Goal: Information Seeking & Learning: Find contact information

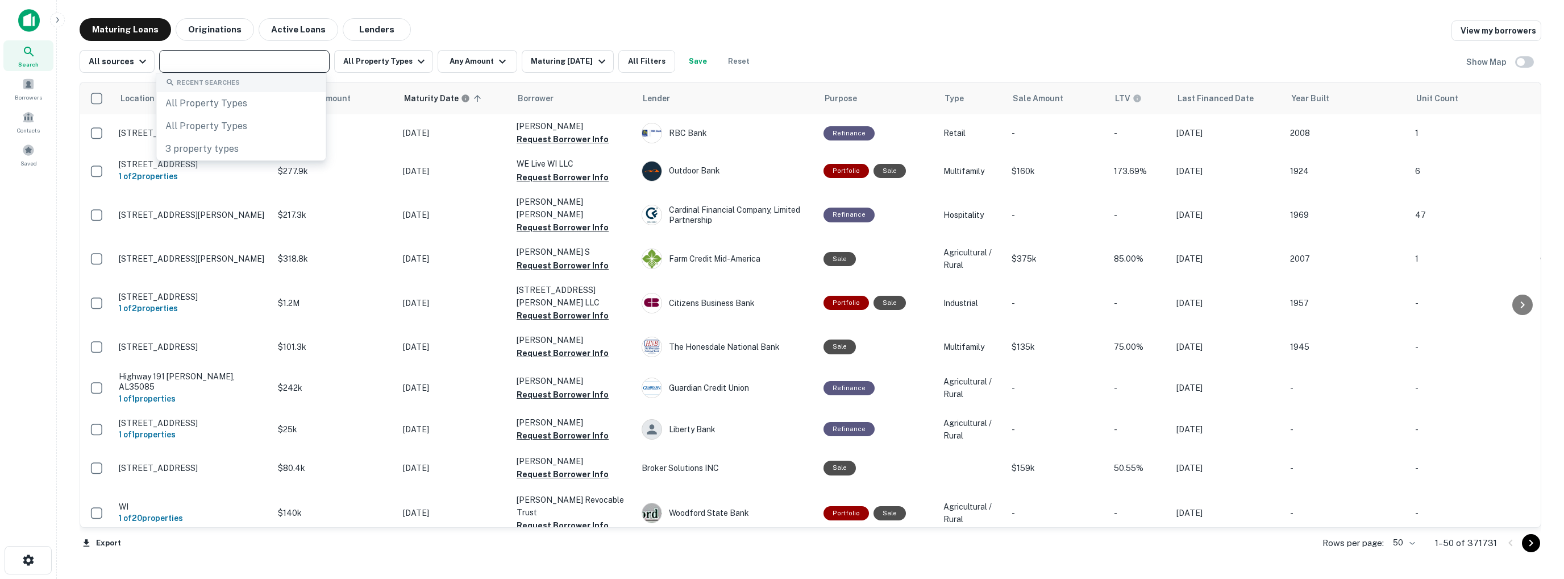
click at [221, 65] on input "text" at bounding box center [244, 61] width 162 height 16
type input "*******"
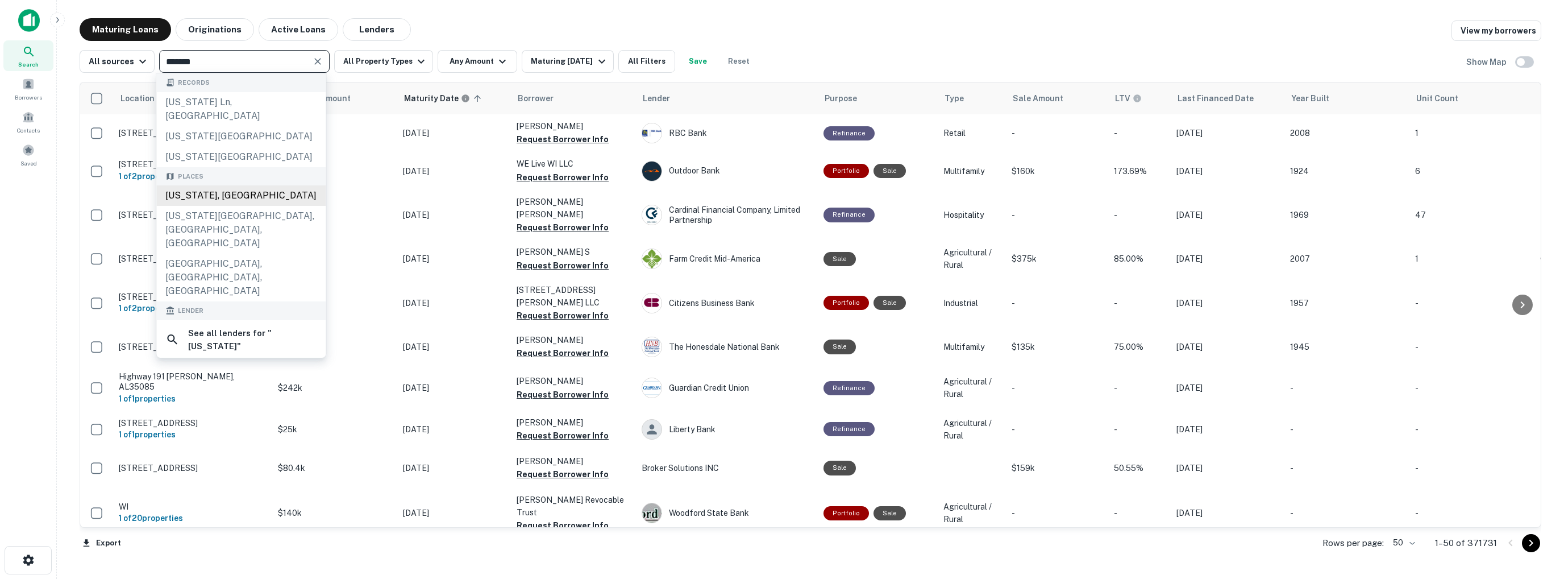
click at [210, 185] on div "Arizona, USA" at bounding box center [240, 195] width 169 height 20
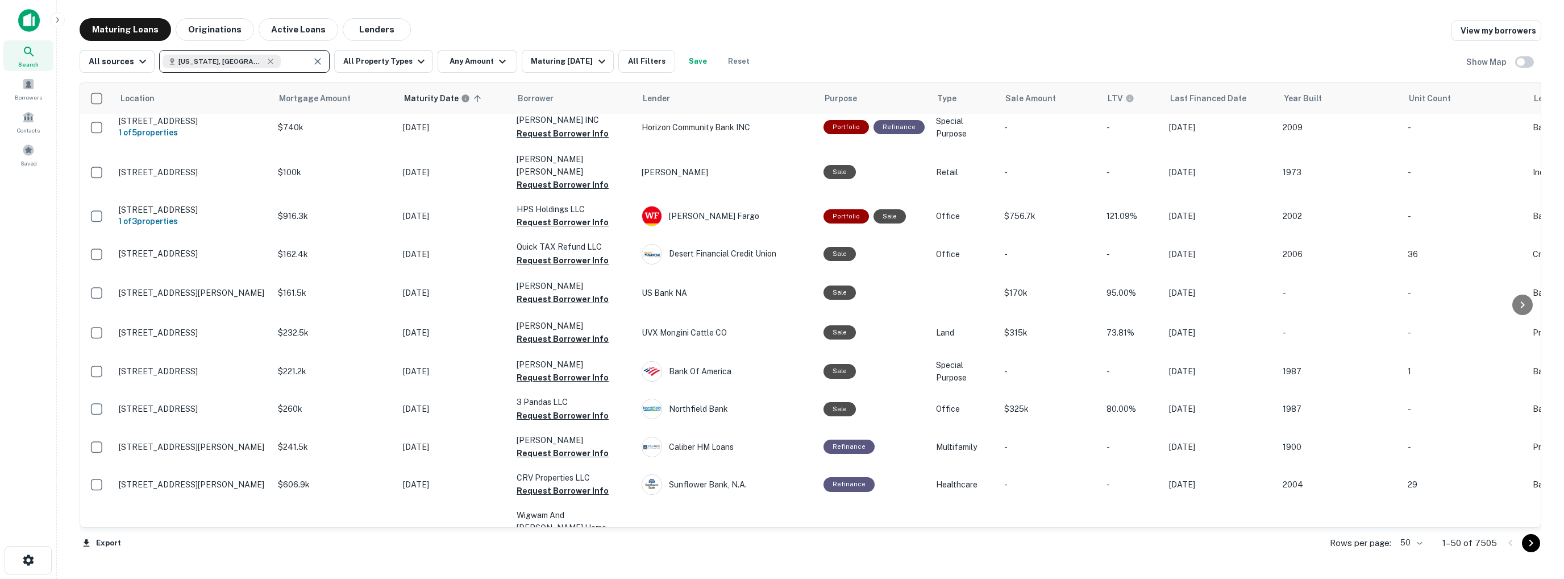
scroll to position [1578, 0]
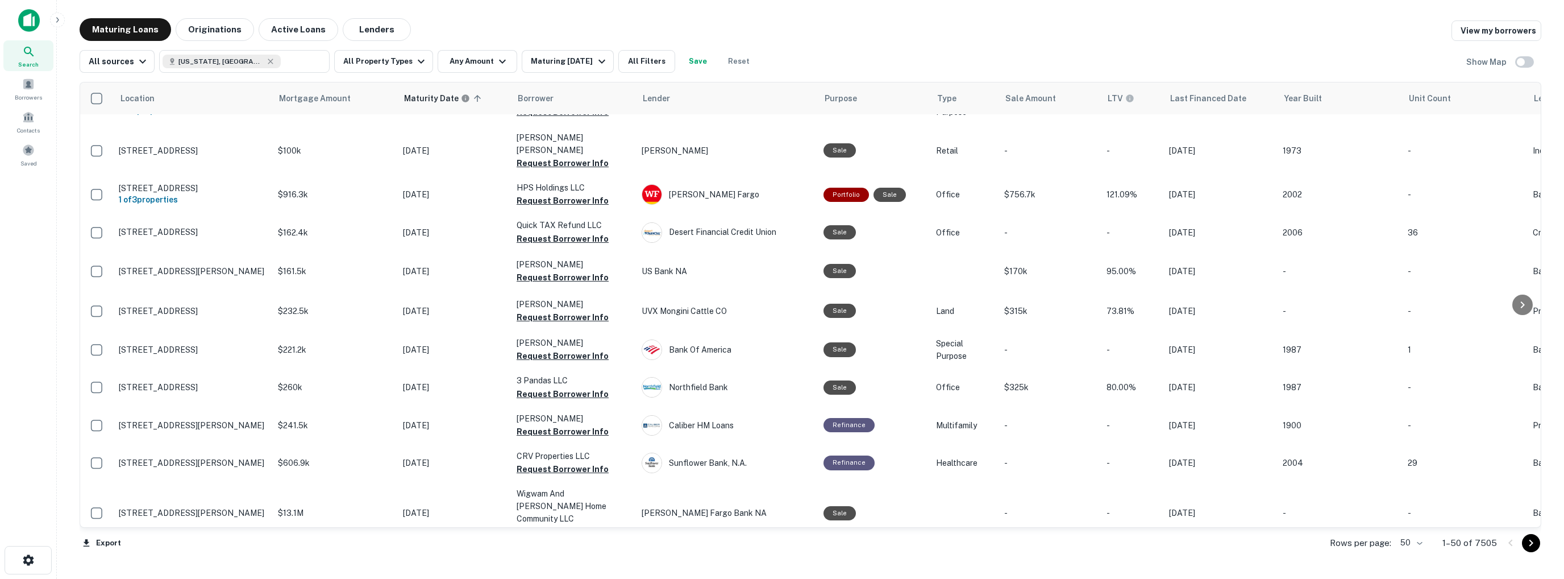
click at [1420, 544] on body "Search Borrowers Contacts Saved Maturing Loans Originations Active Loans Lender…" at bounding box center [782, 289] width 1564 height 579
click at [1414, 557] on li "100" at bounding box center [1412, 554] width 33 height 20
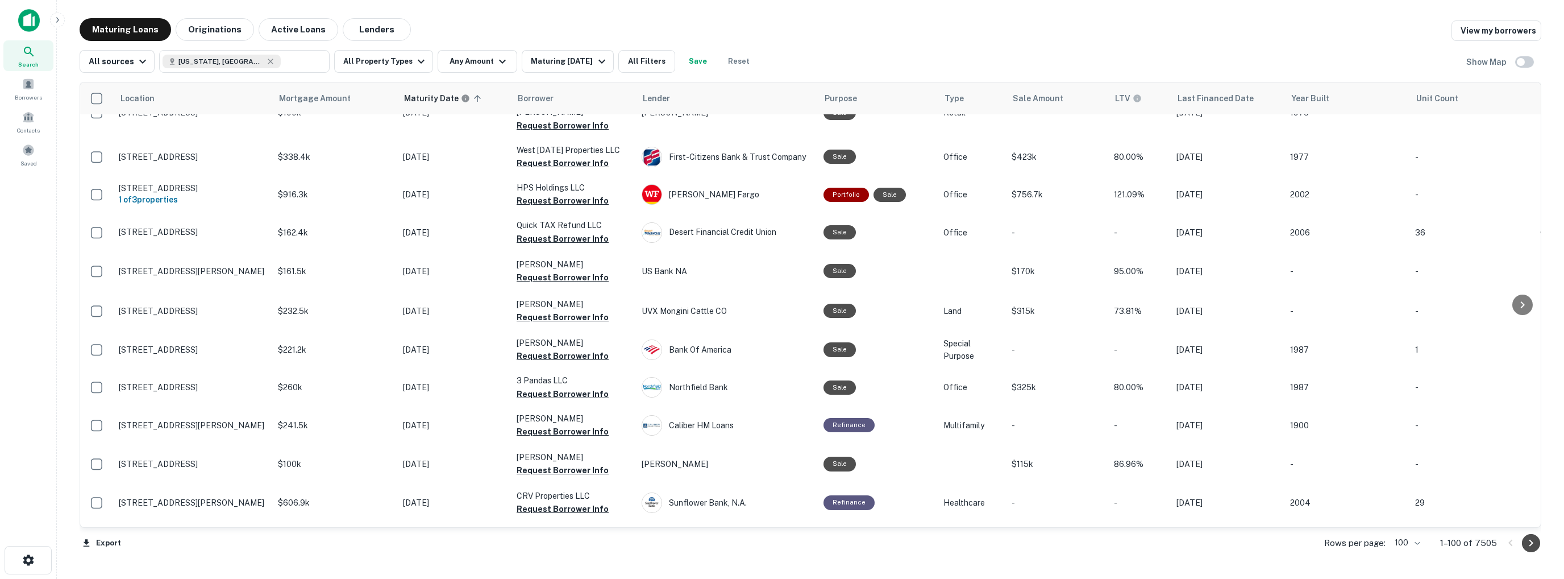
click at [1534, 542] on icon "Go to next page" at bounding box center [1531, 543] width 14 height 14
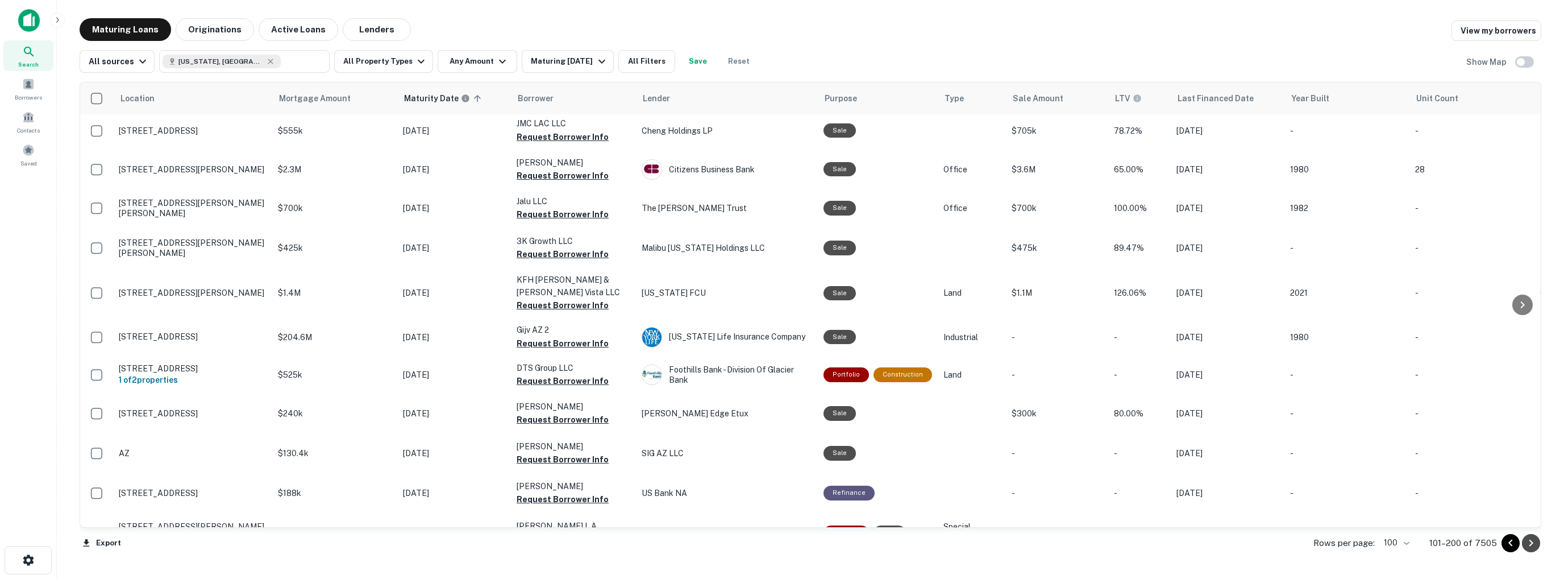
click at [1534, 542] on icon "Go to next page" at bounding box center [1531, 543] width 14 height 14
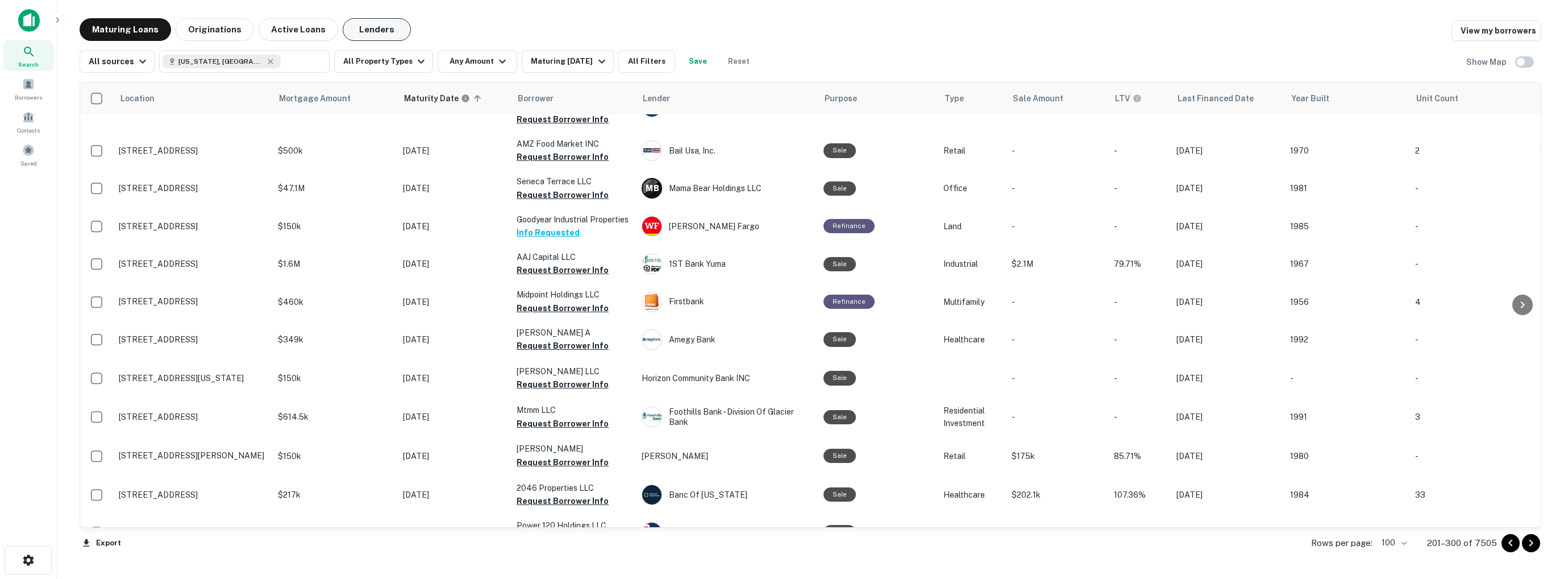
click at [361, 24] on button "Lenders" at bounding box center [377, 29] width 68 height 23
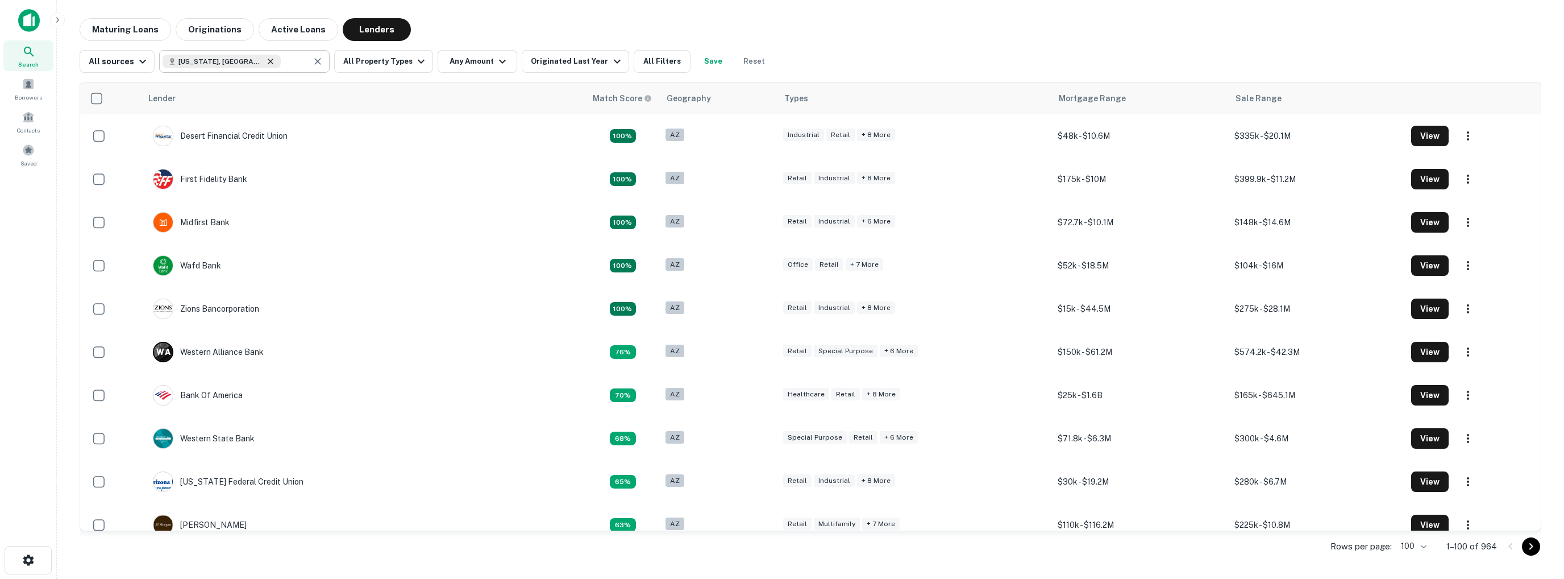
click at [266, 62] on icon at bounding box center [270, 61] width 9 height 9
type input "**********"
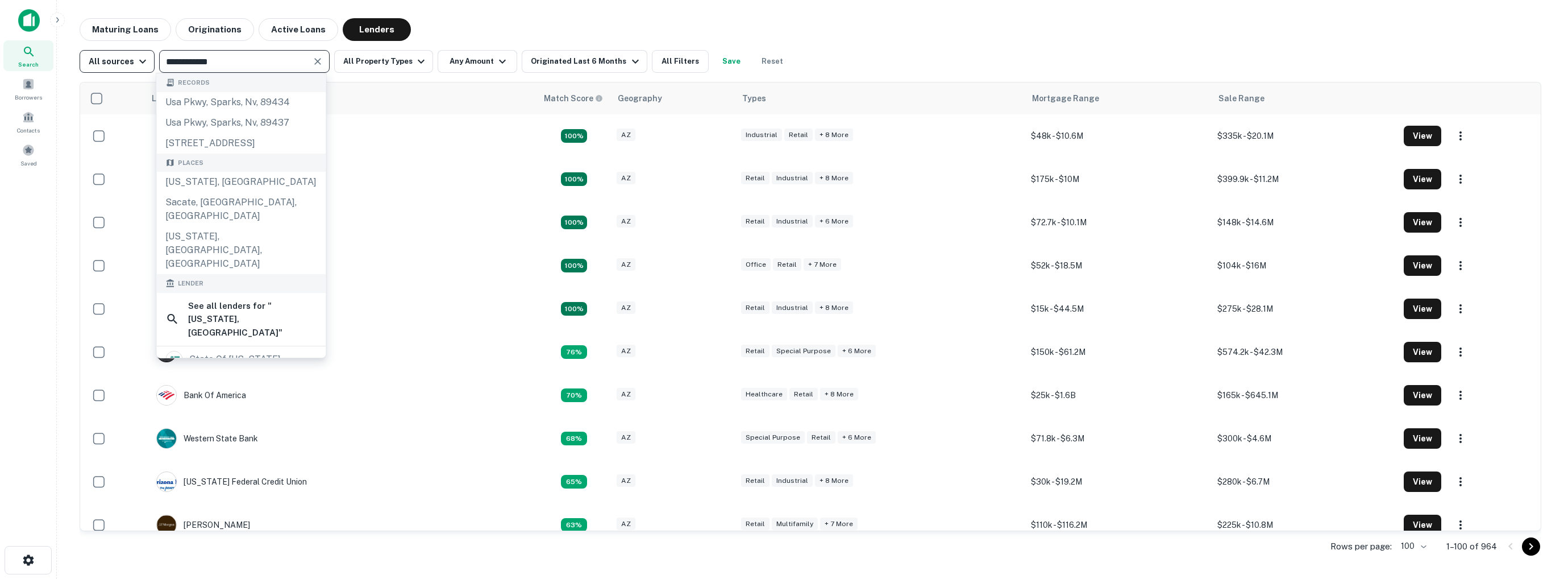
drag, startPoint x: 248, startPoint y: 63, endPoint x: 116, endPoint y: 57, distance: 132.0
click at [116, 57] on div "**********" at bounding box center [435, 61] width 711 height 23
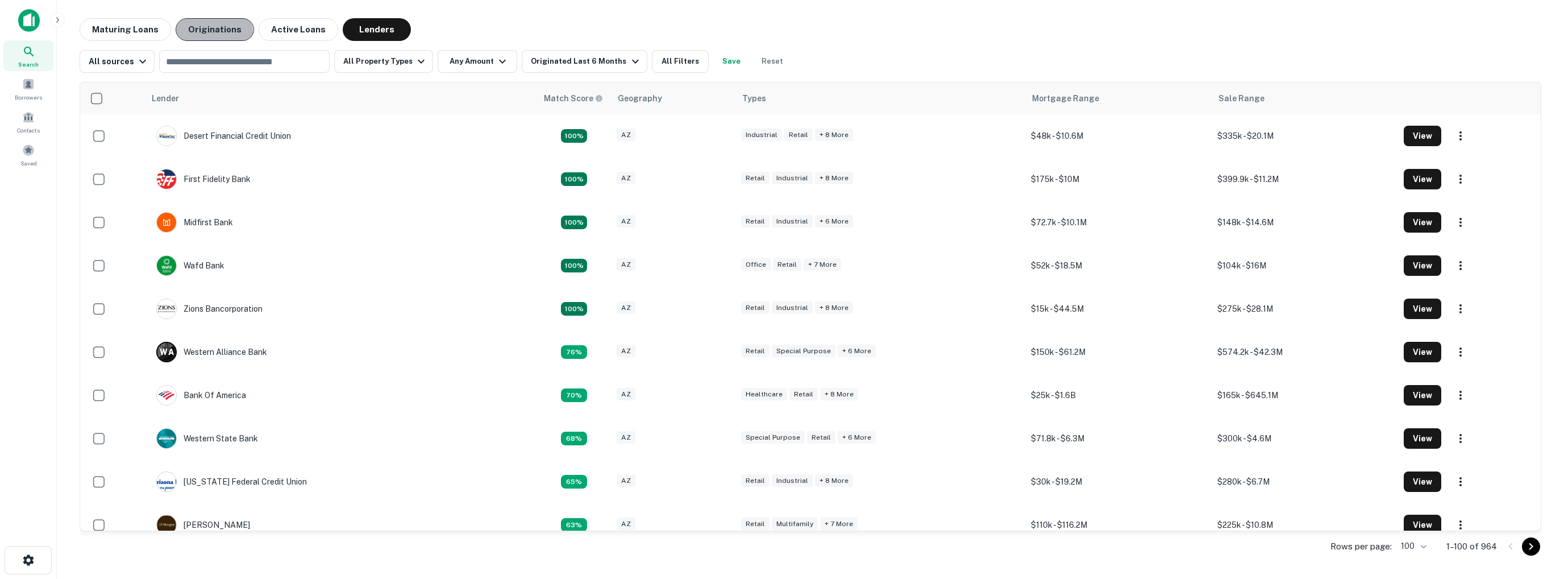
click at [209, 32] on button "Originations" at bounding box center [215, 29] width 78 height 23
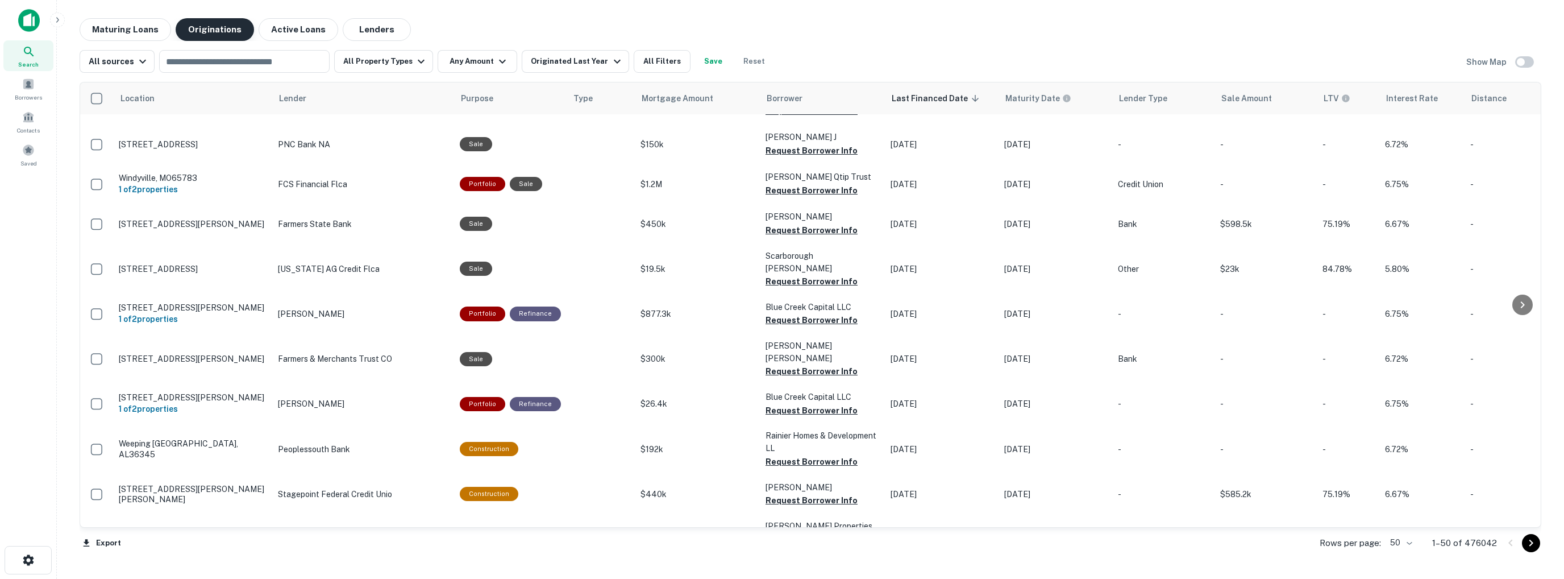
scroll to position [1578, 0]
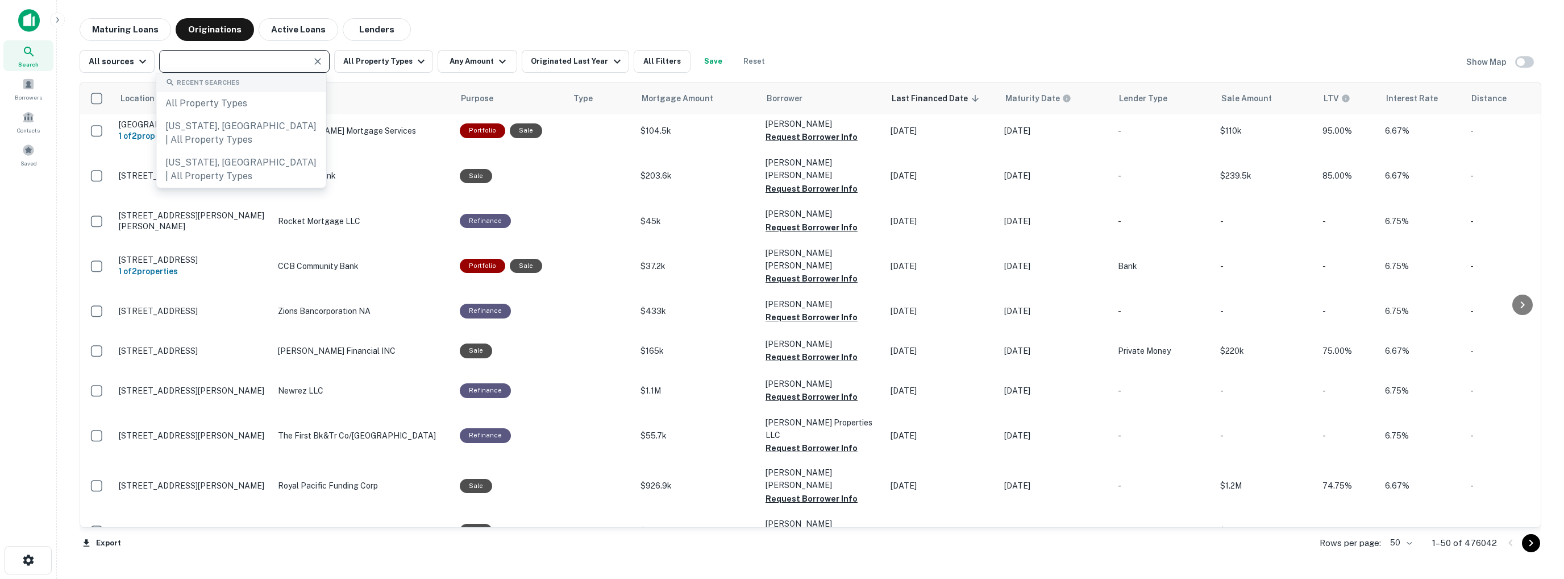
click at [224, 61] on input "text" at bounding box center [235, 61] width 145 height 16
type input "*"
type input "*********"
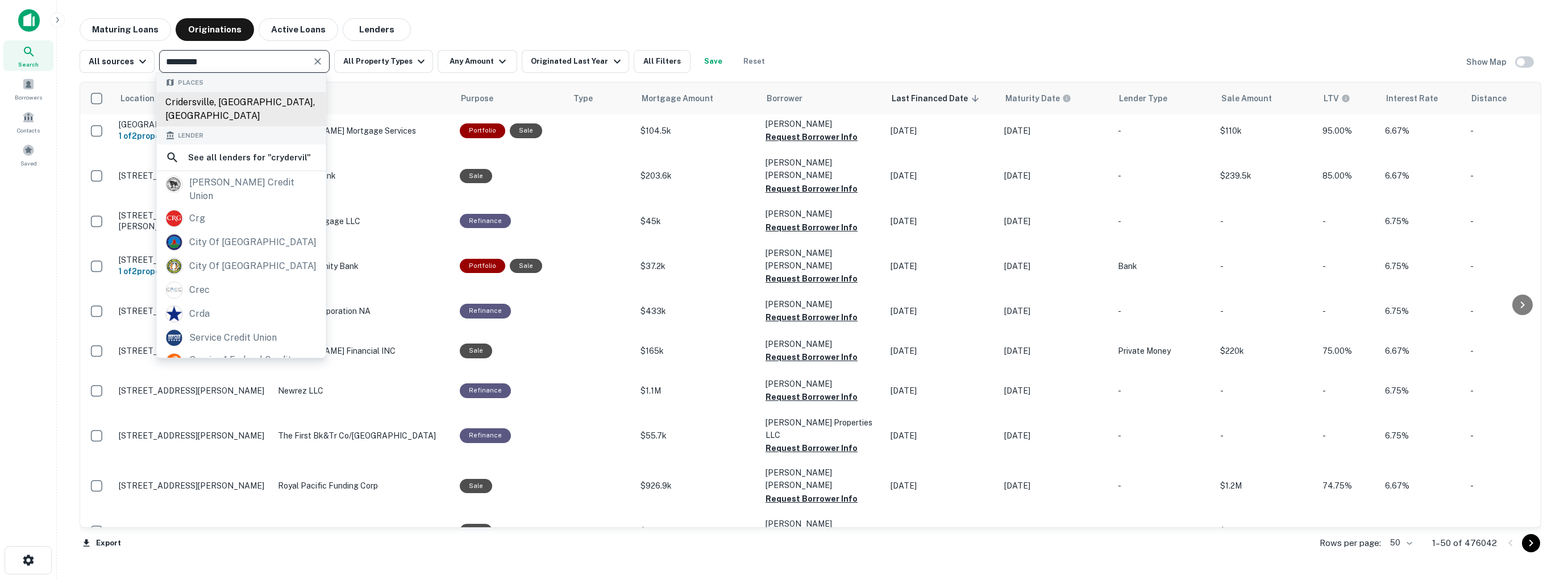
click at [243, 101] on div "Cridersville, OH, USA" at bounding box center [240, 109] width 169 height 34
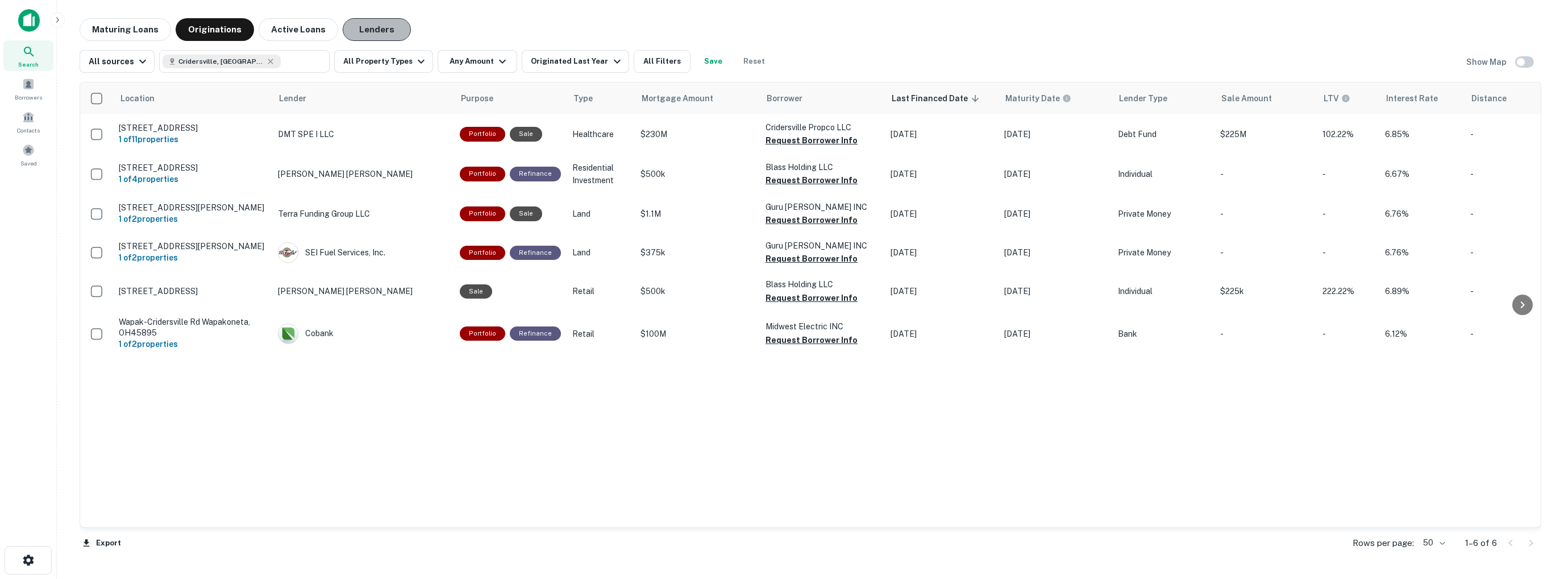
click at [364, 26] on button "Lenders" at bounding box center [377, 29] width 68 height 23
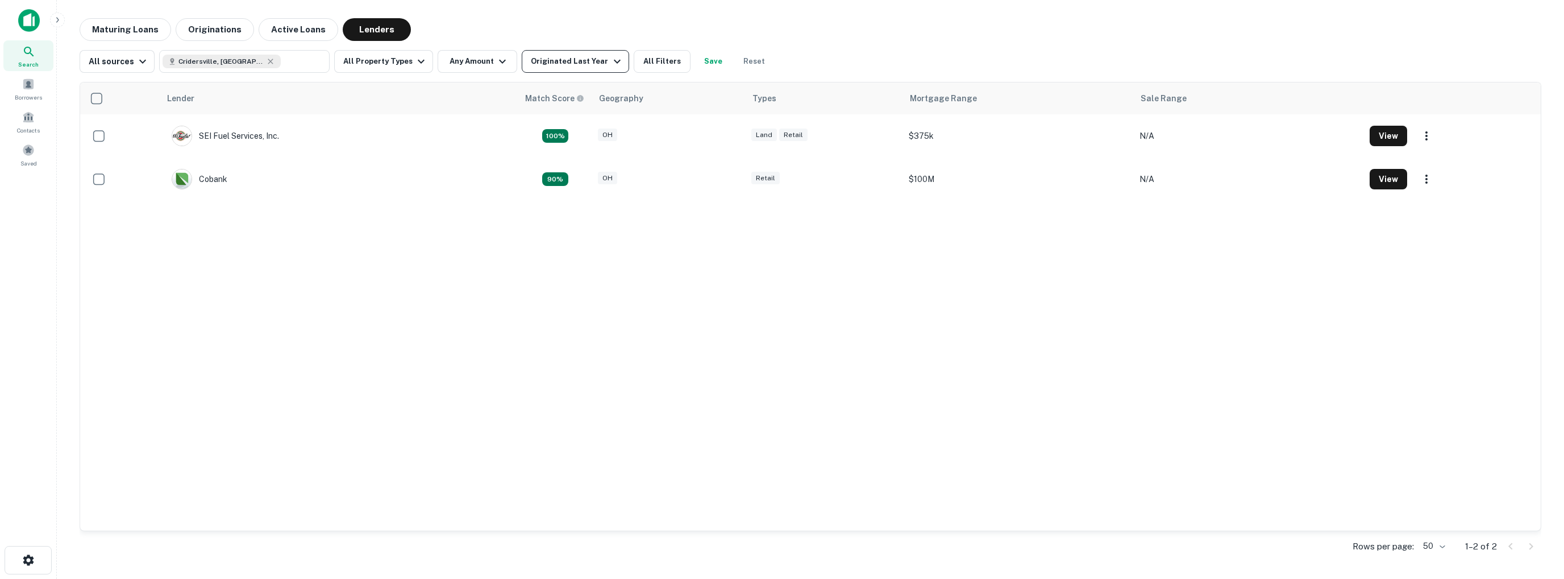
click at [610, 57] on icon "button" at bounding box center [617, 62] width 14 height 14
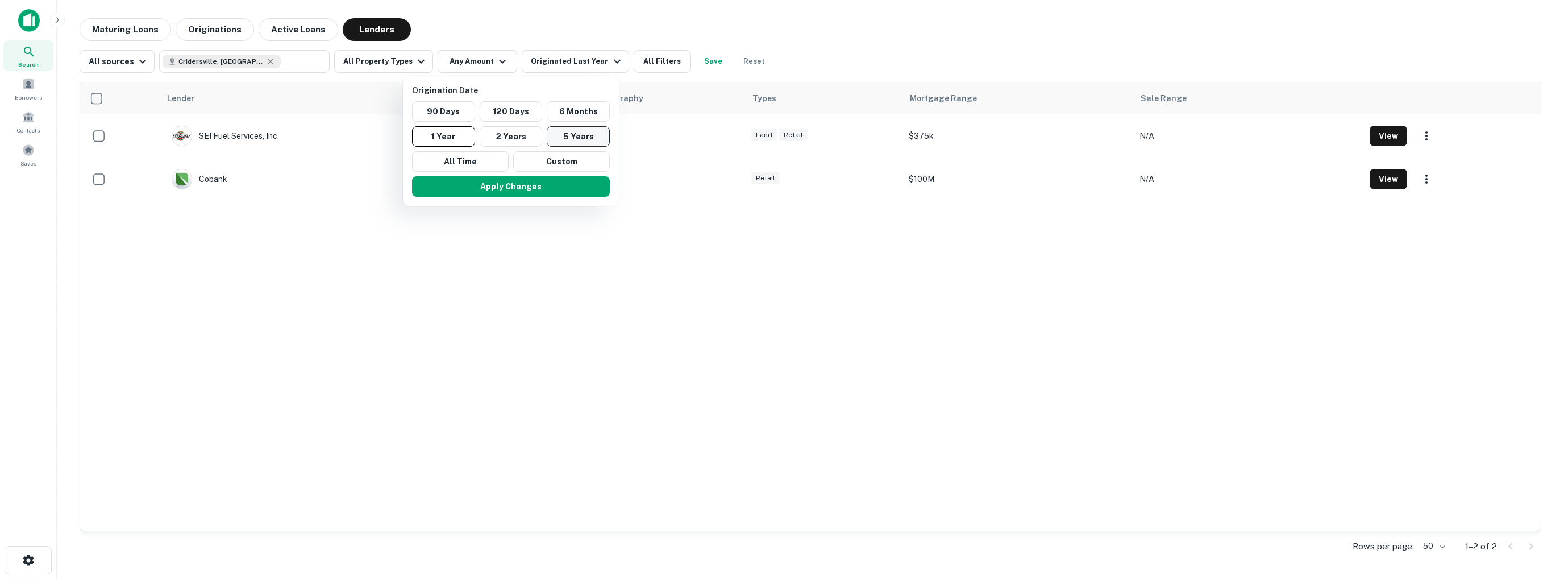
click at [571, 141] on button "5 Years" at bounding box center [578, 136] width 63 height 20
click at [506, 185] on button "Apply Changes" at bounding box center [522, 186] width 198 height 20
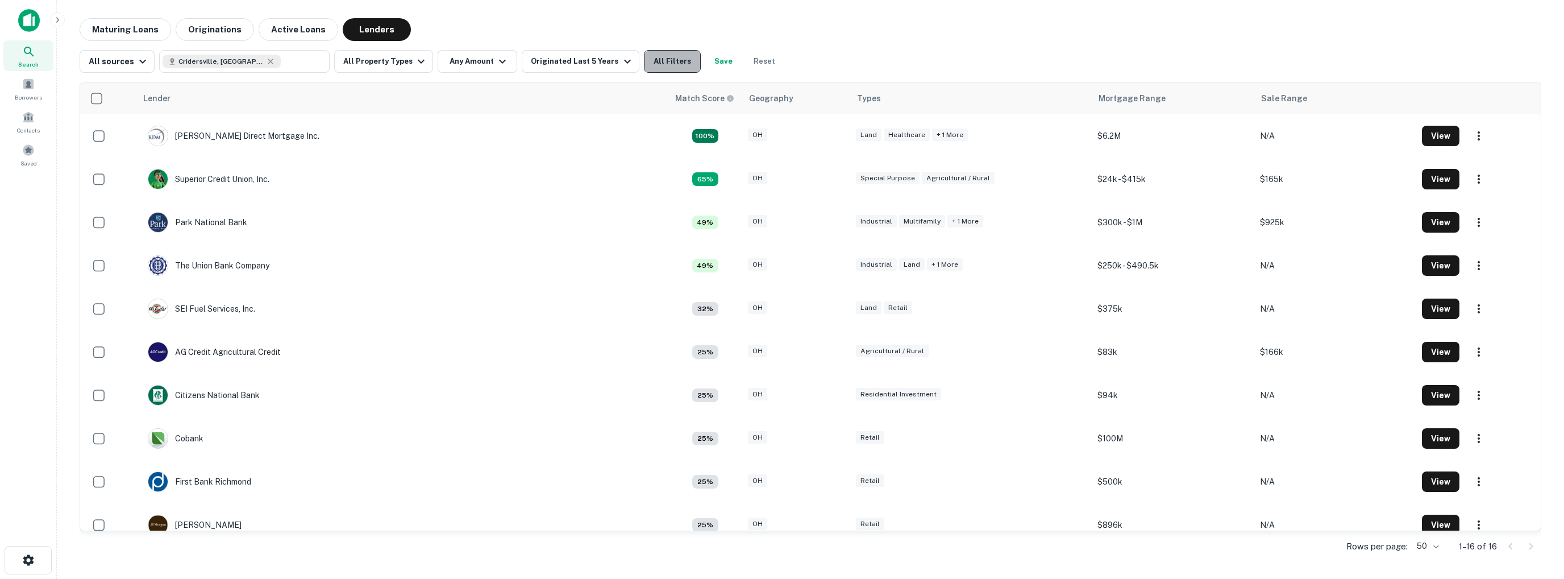
click at [663, 65] on button "All Filters" at bounding box center [672, 61] width 57 height 23
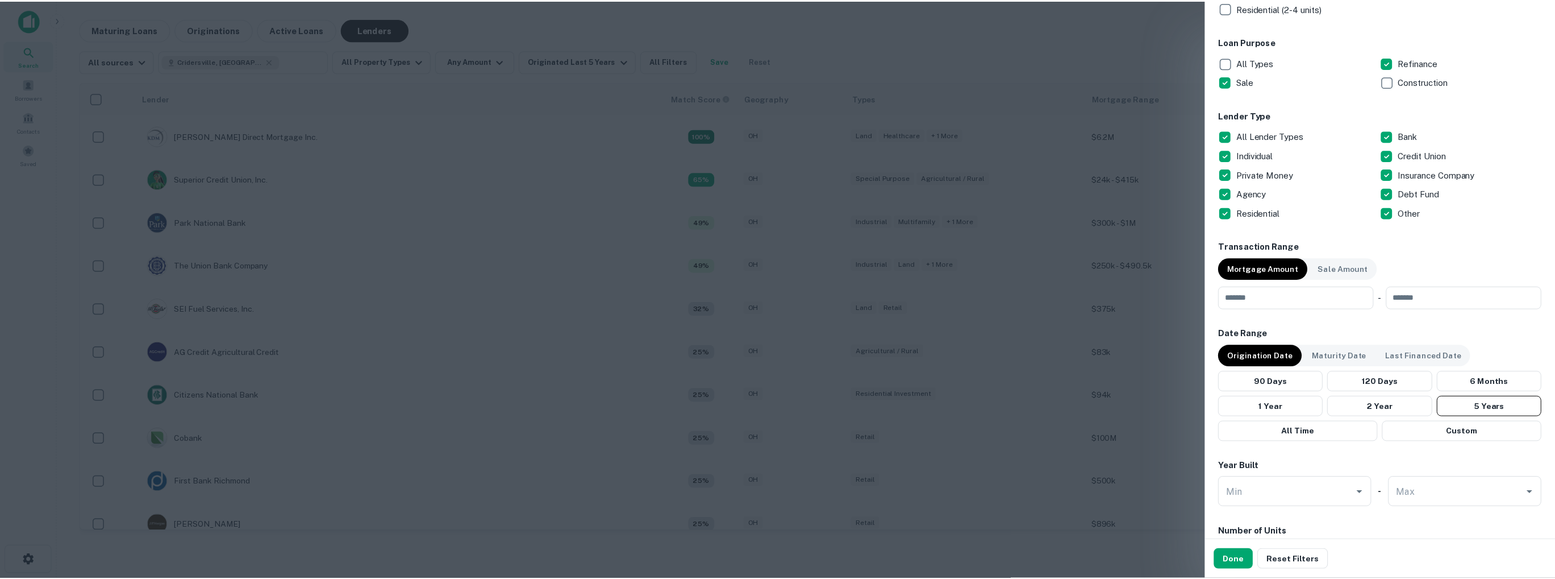
scroll to position [398, 0]
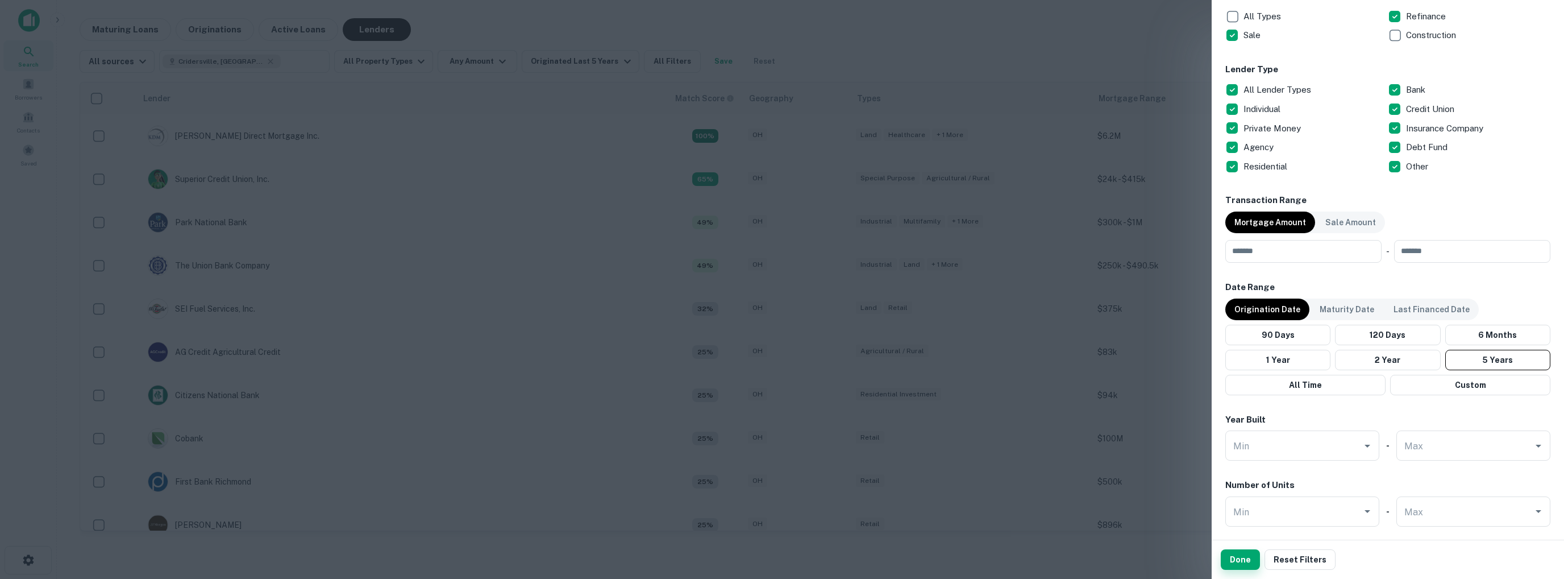
click at [1235, 558] on button "Done" at bounding box center [1240, 559] width 39 height 20
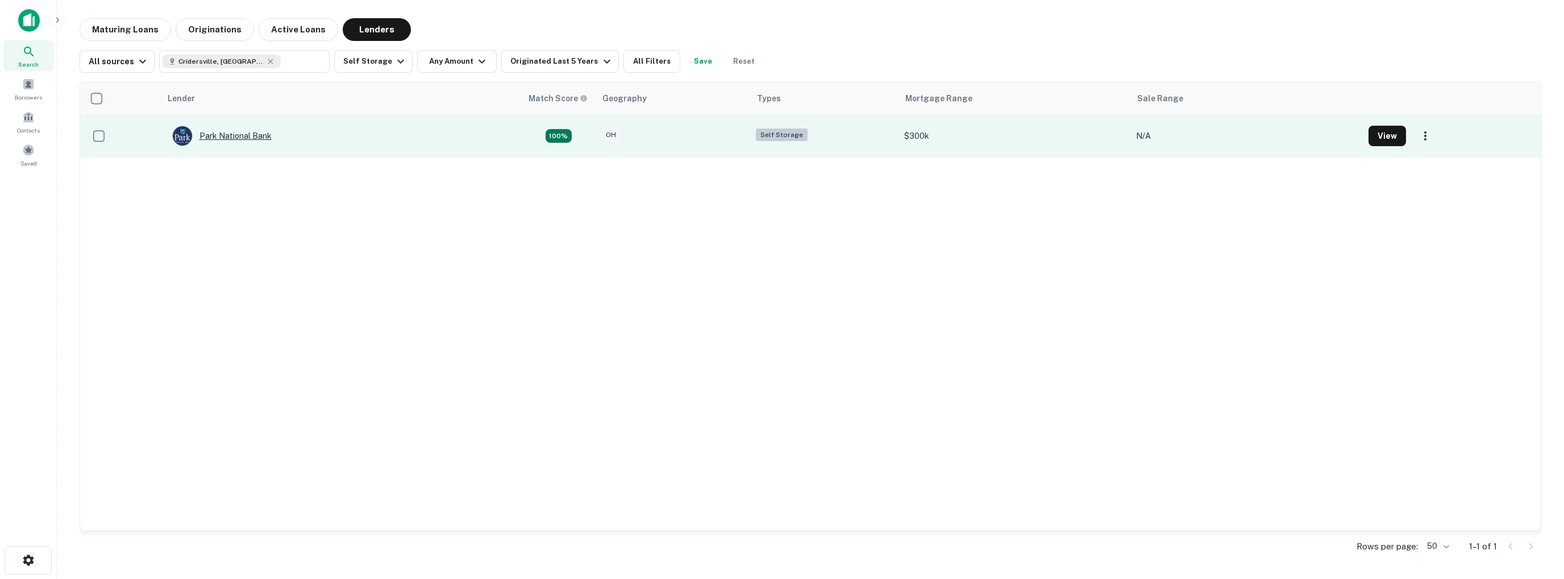
click at [219, 136] on div "Park National Bank" at bounding box center [221, 136] width 99 height 20
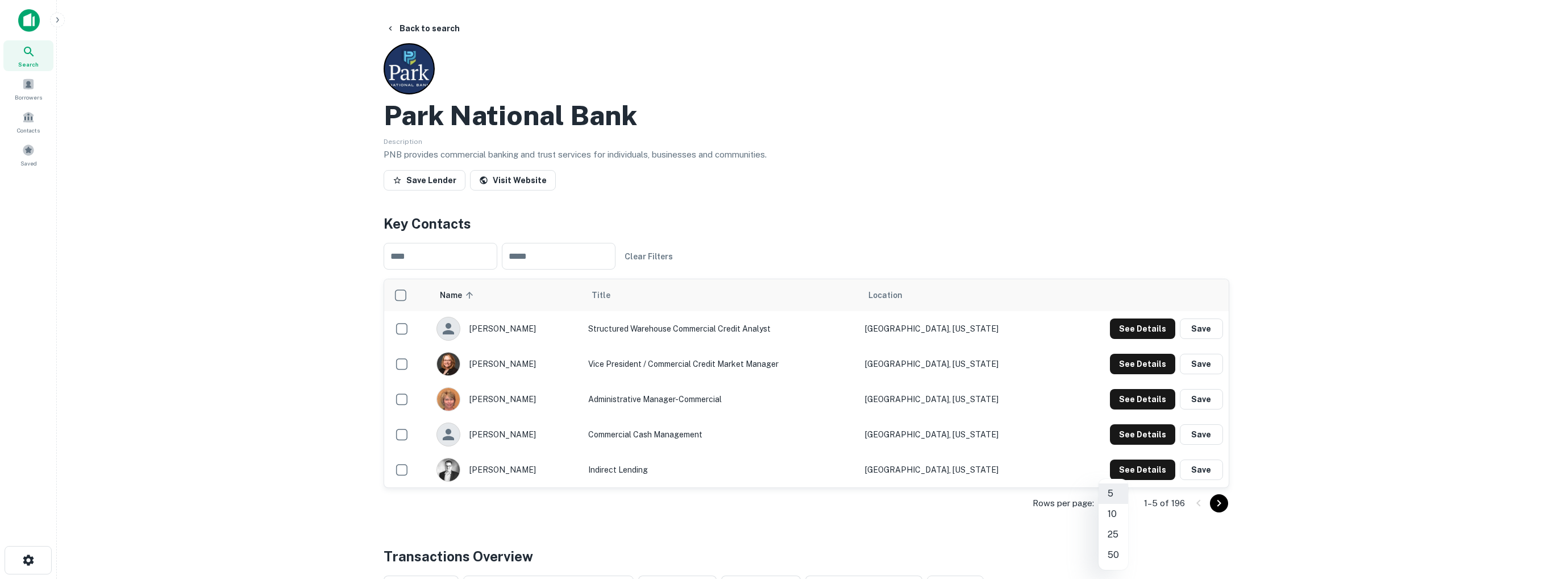
click at [1120, 498] on body "Search Borrowers Contacts Saved Back to search Park National Bank Description P…" at bounding box center [782, 289] width 1564 height 579
click at [1114, 555] on li "50" at bounding box center [1113, 554] width 30 height 20
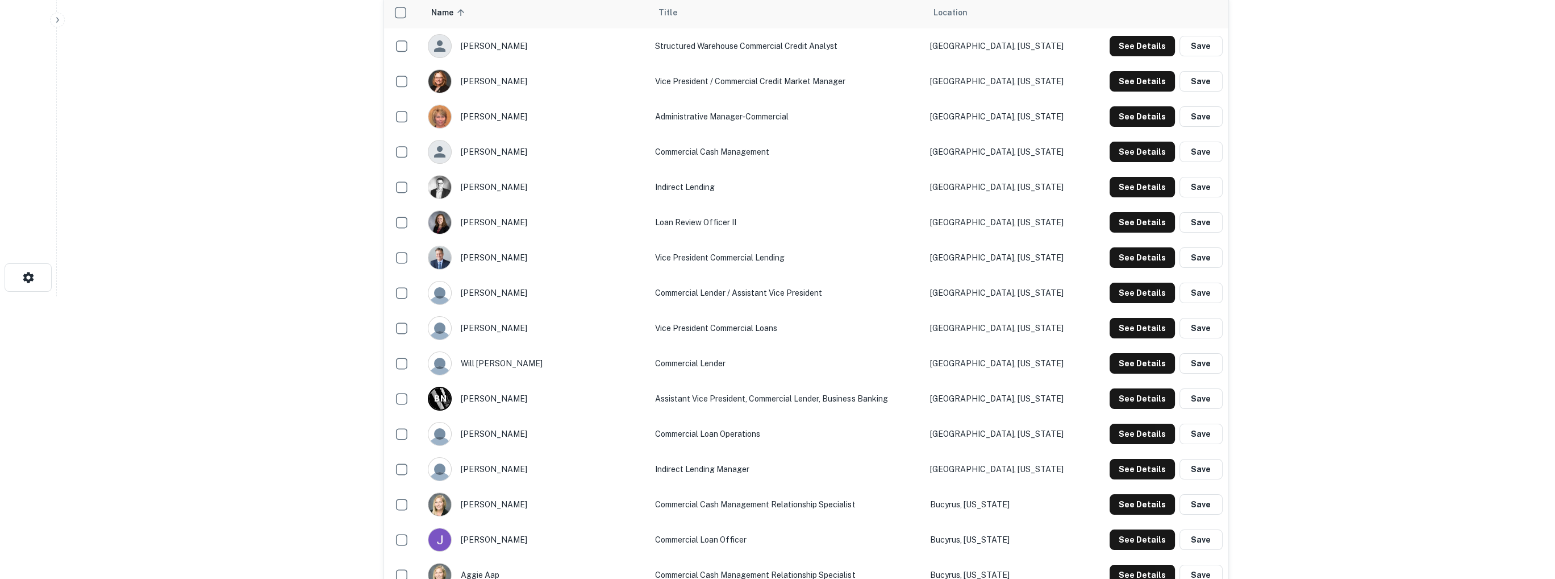
scroll to position [284, 0]
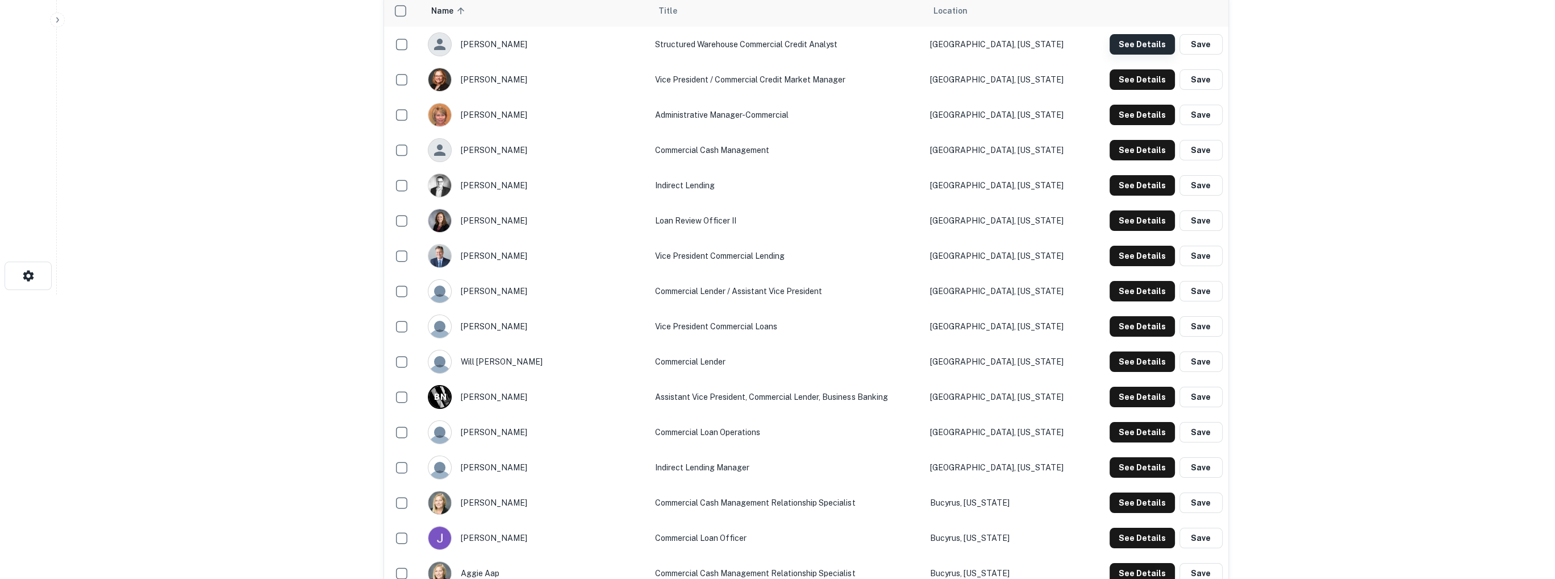
click at [1135, 42] on button "See Details" at bounding box center [1142, 44] width 65 height 20
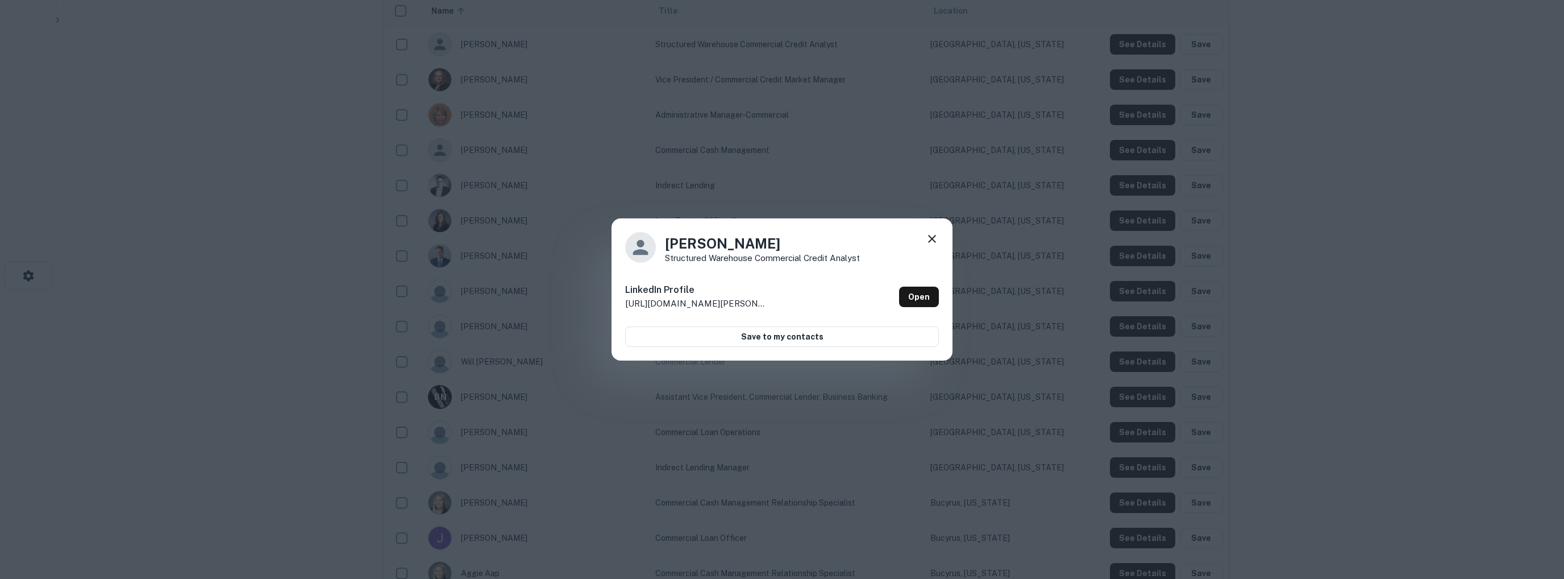
click at [931, 238] on icon at bounding box center [932, 239] width 8 height 8
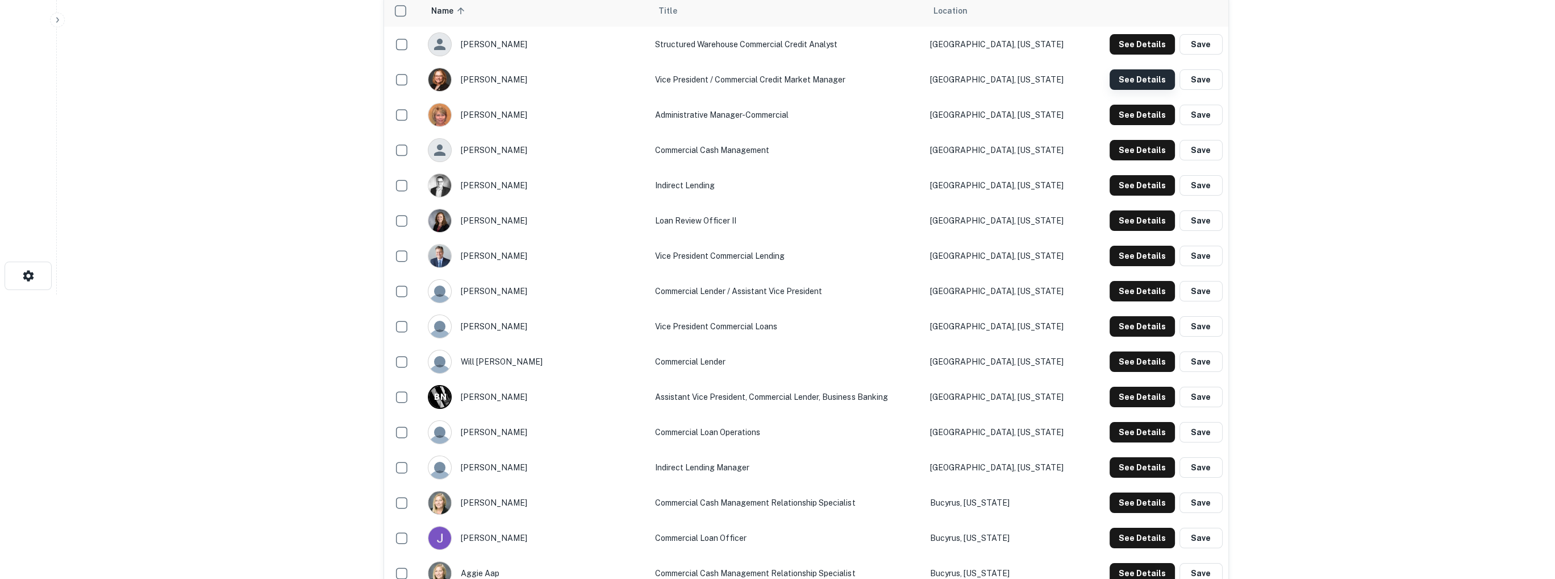
click at [1142, 55] on button "See Details" at bounding box center [1142, 44] width 65 height 20
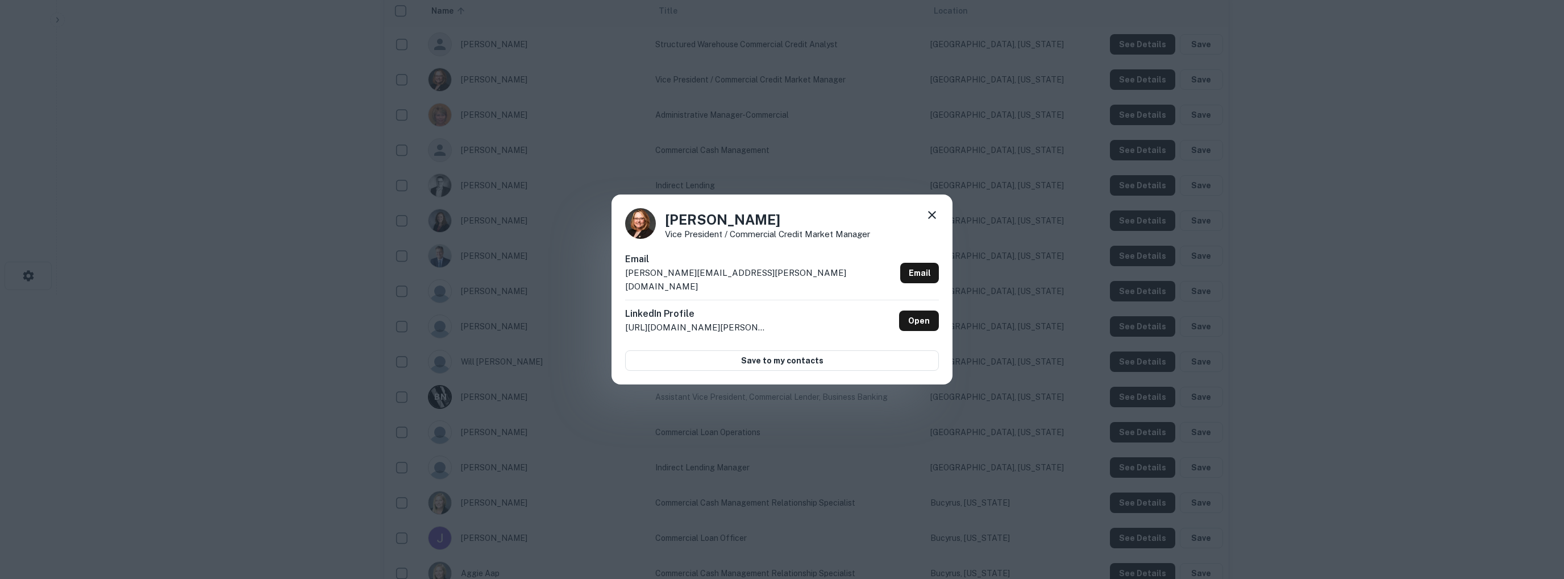
click at [930, 222] on icon at bounding box center [932, 215] width 14 height 14
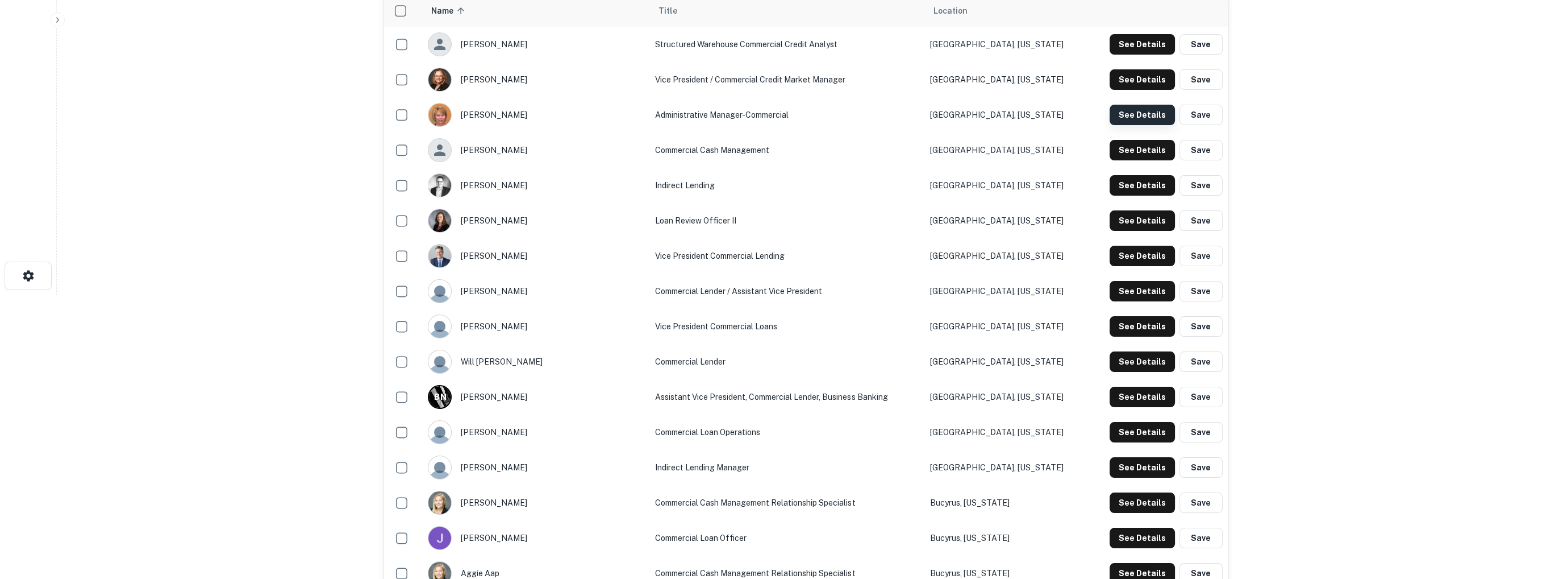
click at [1139, 55] on button "See Details" at bounding box center [1142, 44] width 65 height 20
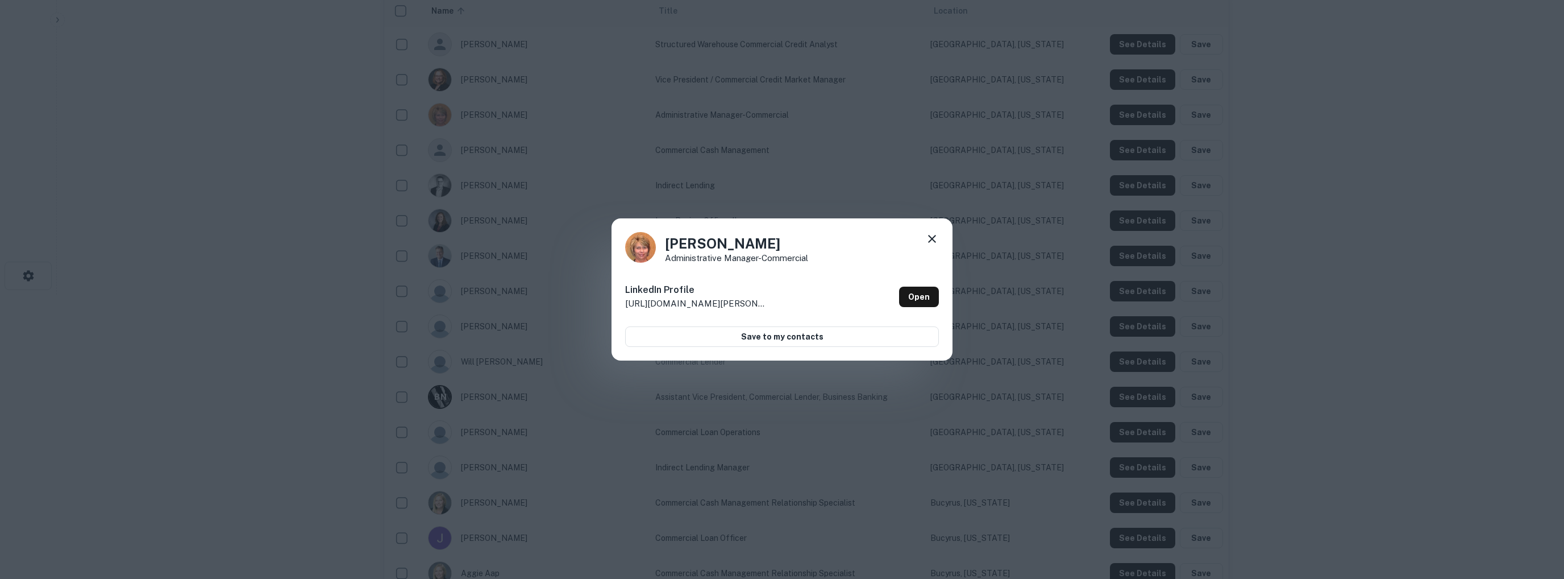
click at [931, 243] on icon at bounding box center [932, 239] width 14 height 14
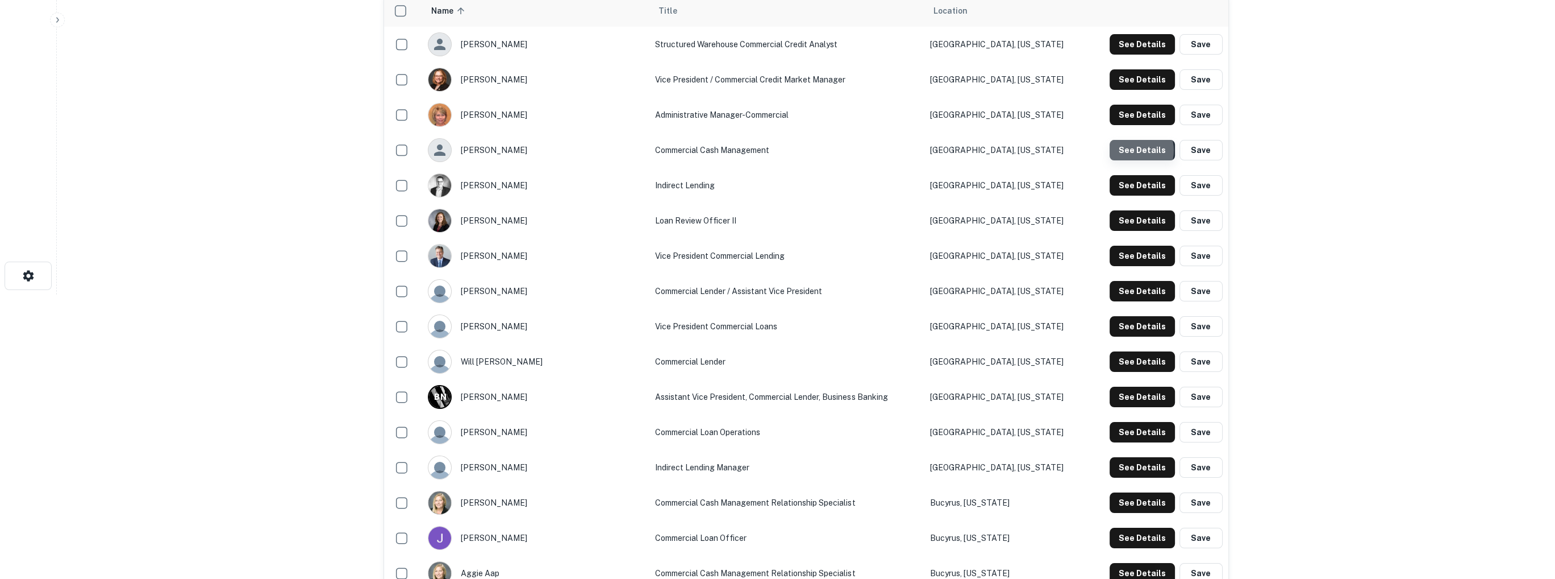
click at [1137, 55] on button "See Details" at bounding box center [1142, 44] width 65 height 20
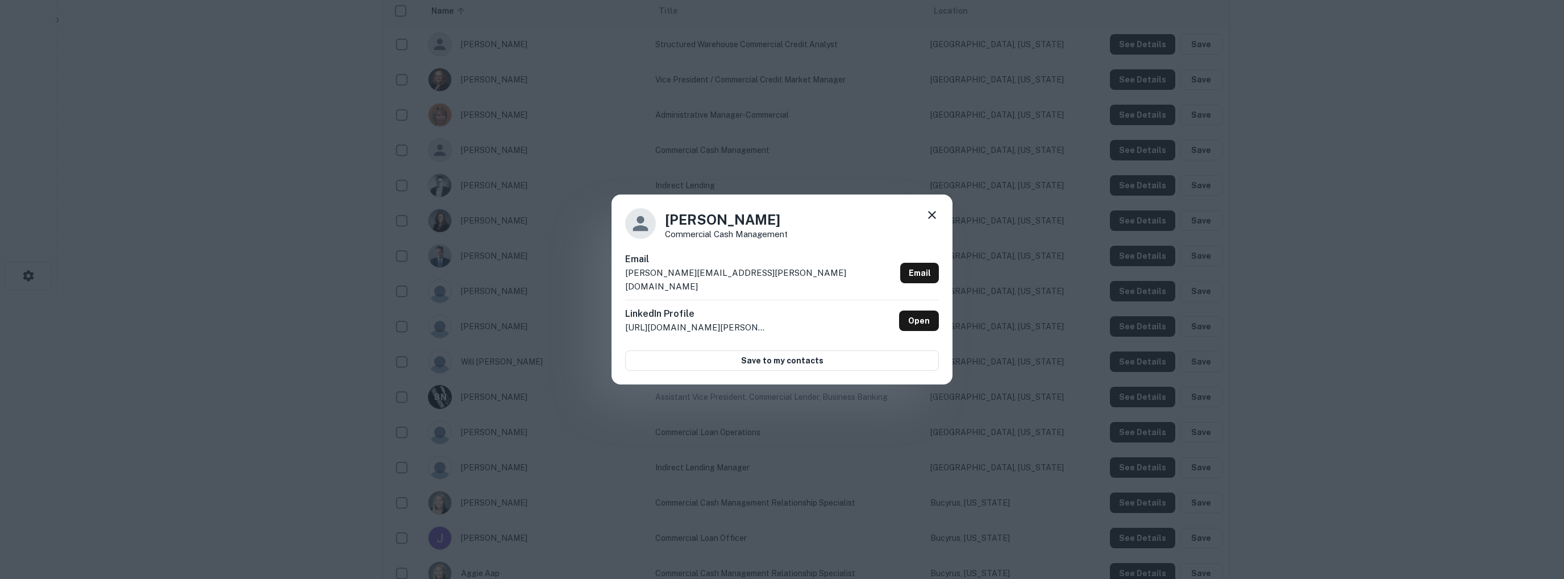
click at [933, 219] on icon at bounding box center [932, 215] width 8 height 8
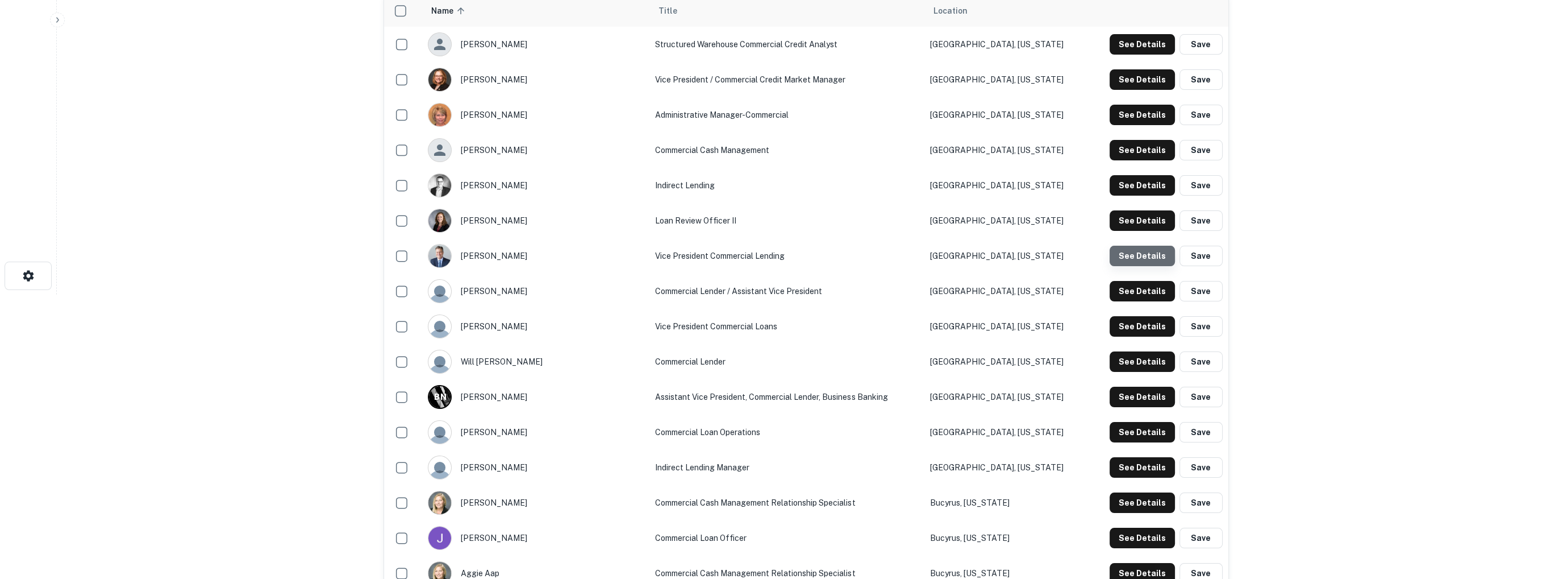
click at [1145, 55] on button "See Details" at bounding box center [1142, 44] width 65 height 20
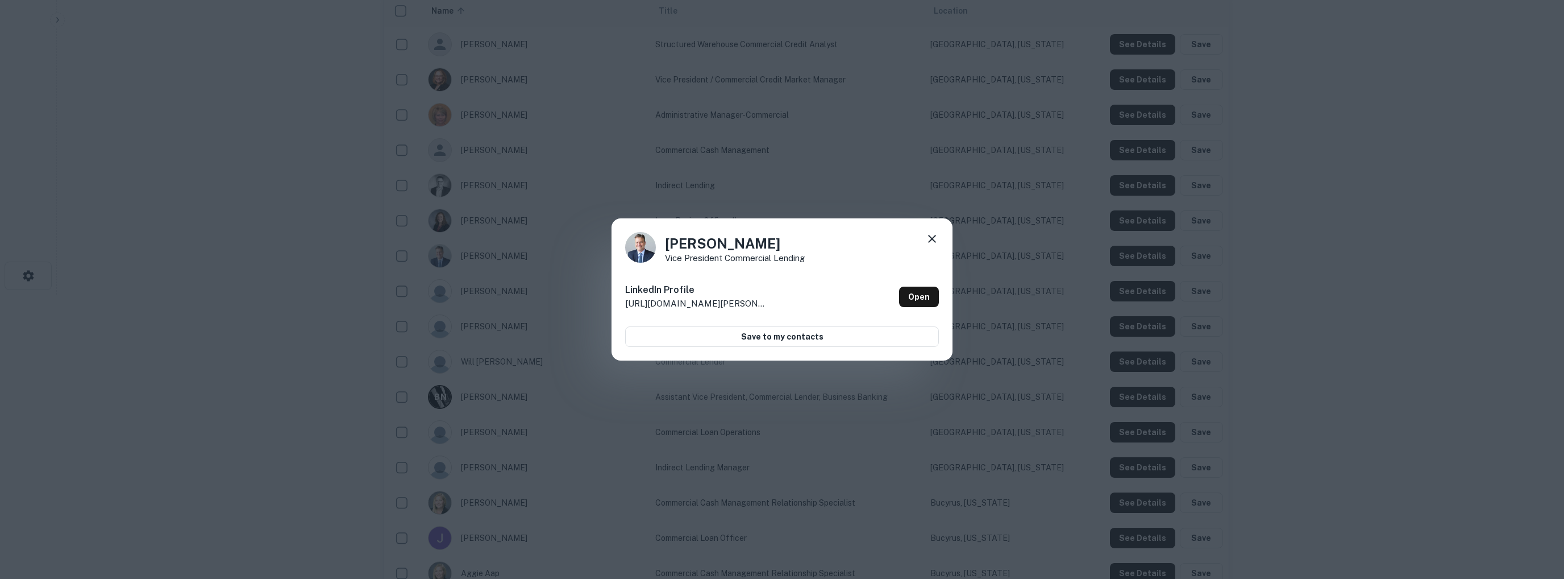
click at [931, 241] on icon at bounding box center [932, 239] width 14 height 14
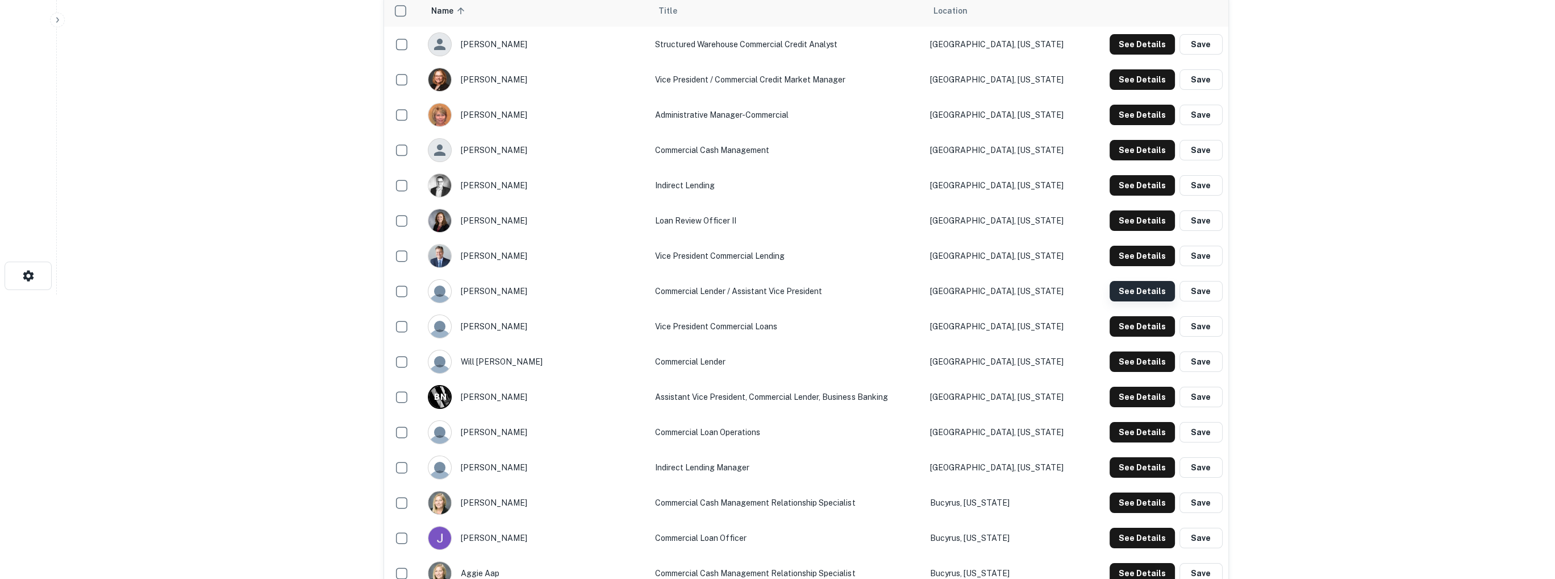
click at [1142, 55] on button "See Details" at bounding box center [1142, 44] width 65 height 20
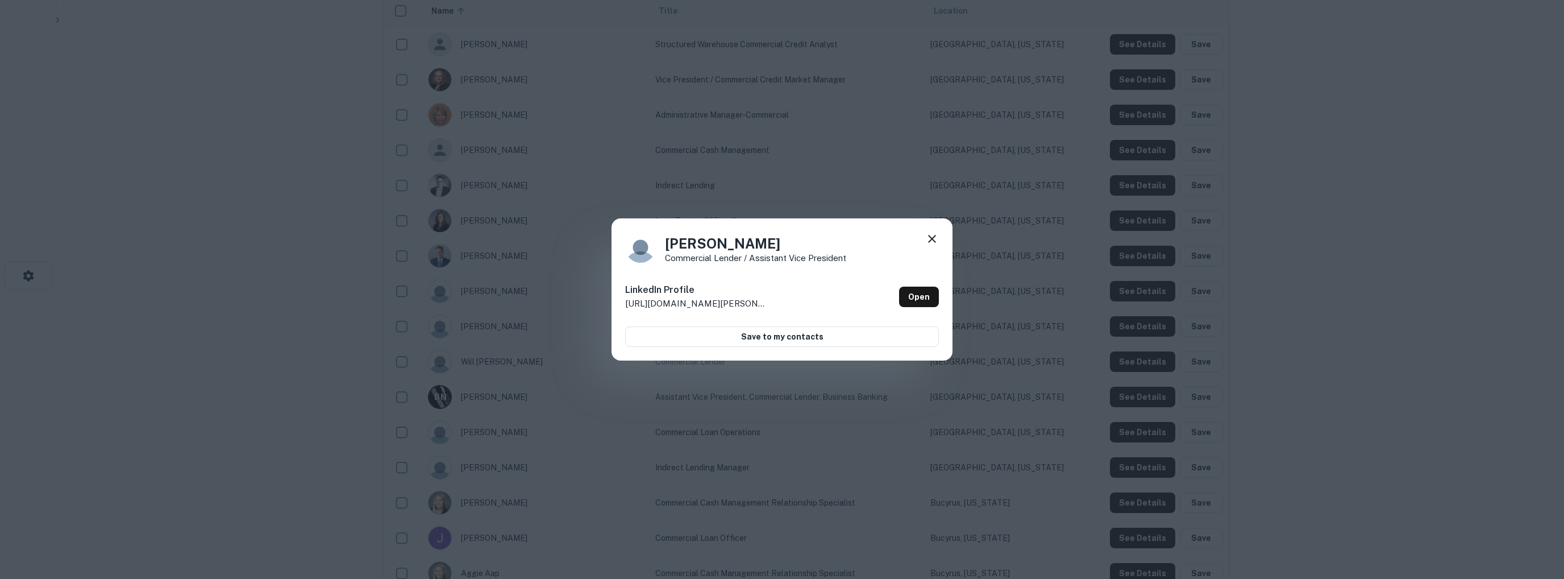
click at [930, 238] on icon at bounding box center [932, 239] width 8 height 8
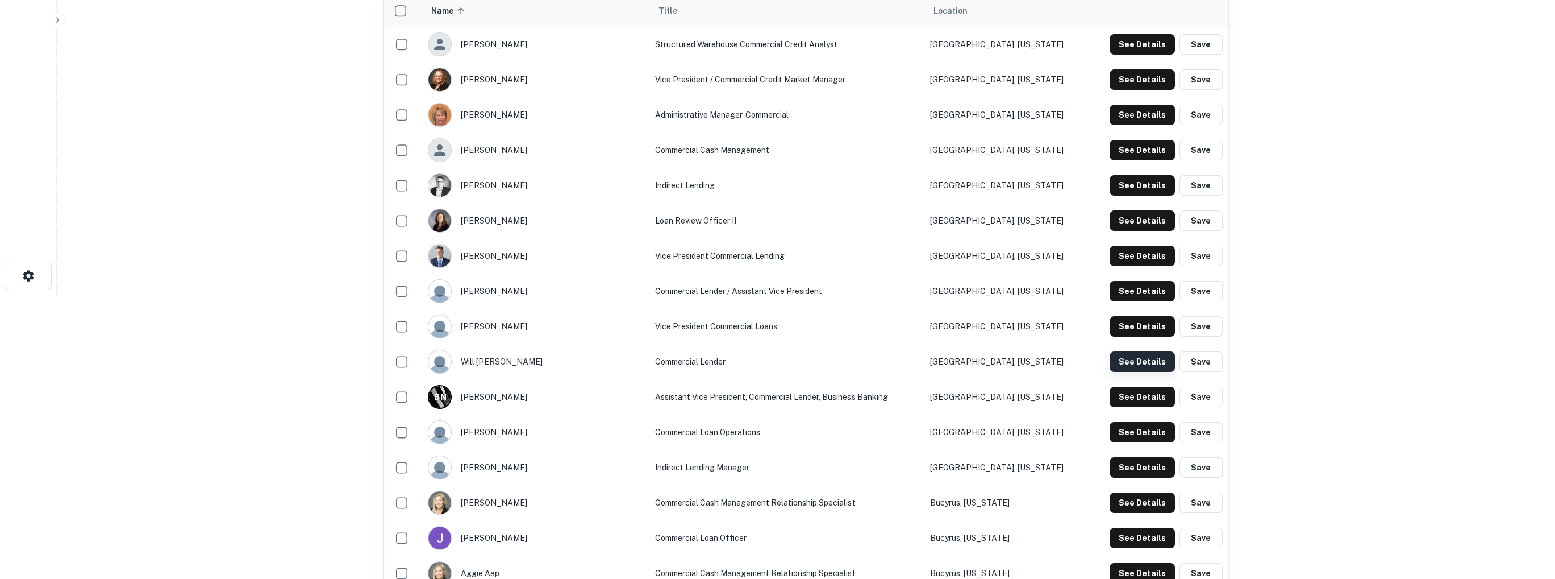
click at [1127, 55] on button "See Details" at bounding box center [1142, 44] width 65 height 20
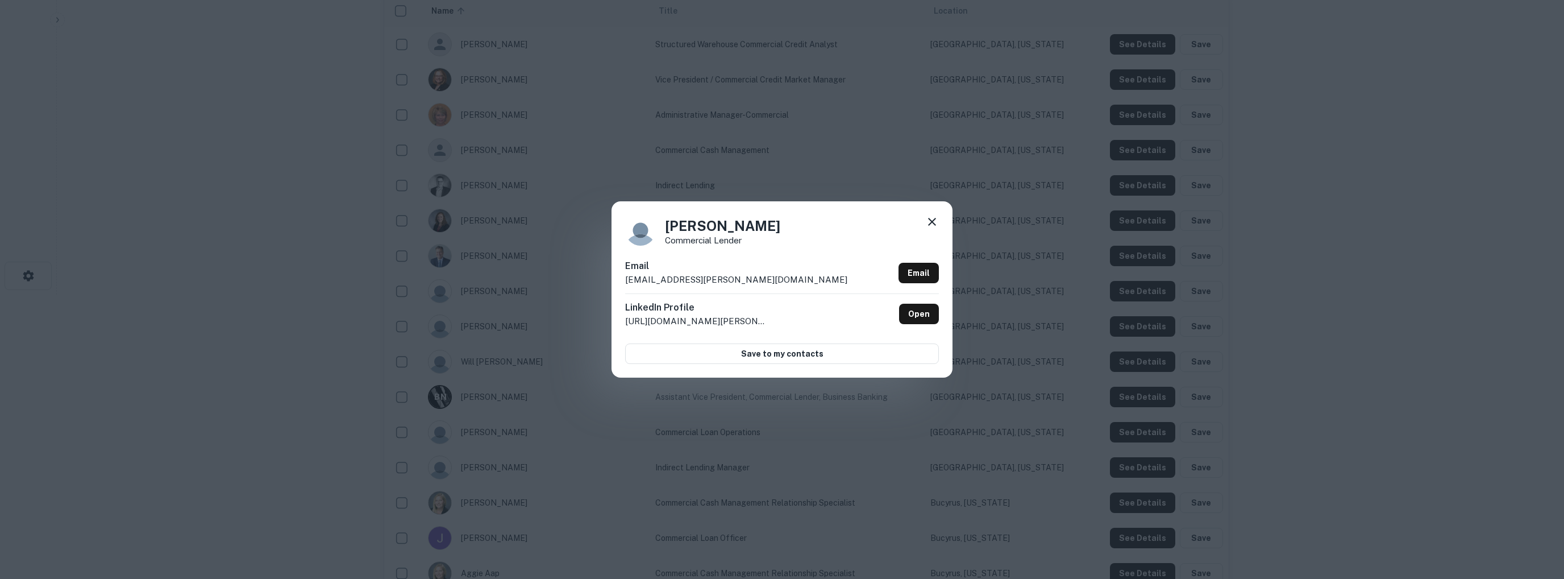
click at [931, 219] on icon at bounding box center [932, 222] width 14 height 14
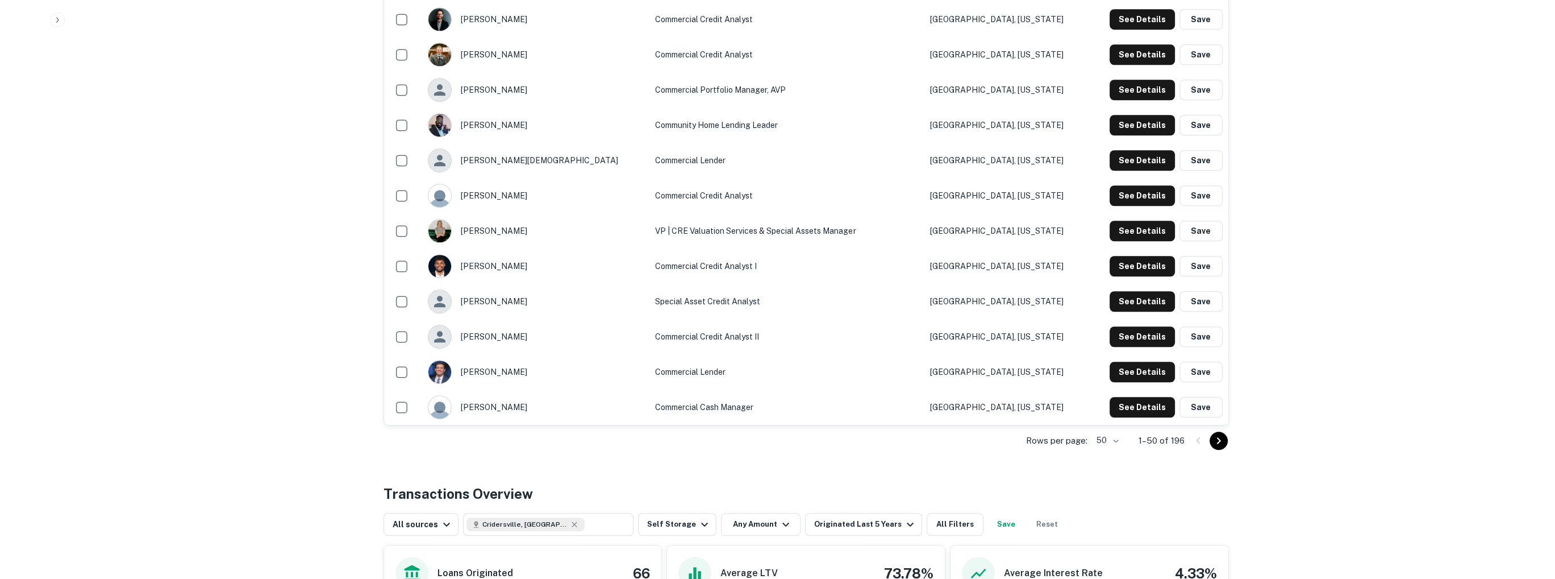
scroll to position [1591, 0]
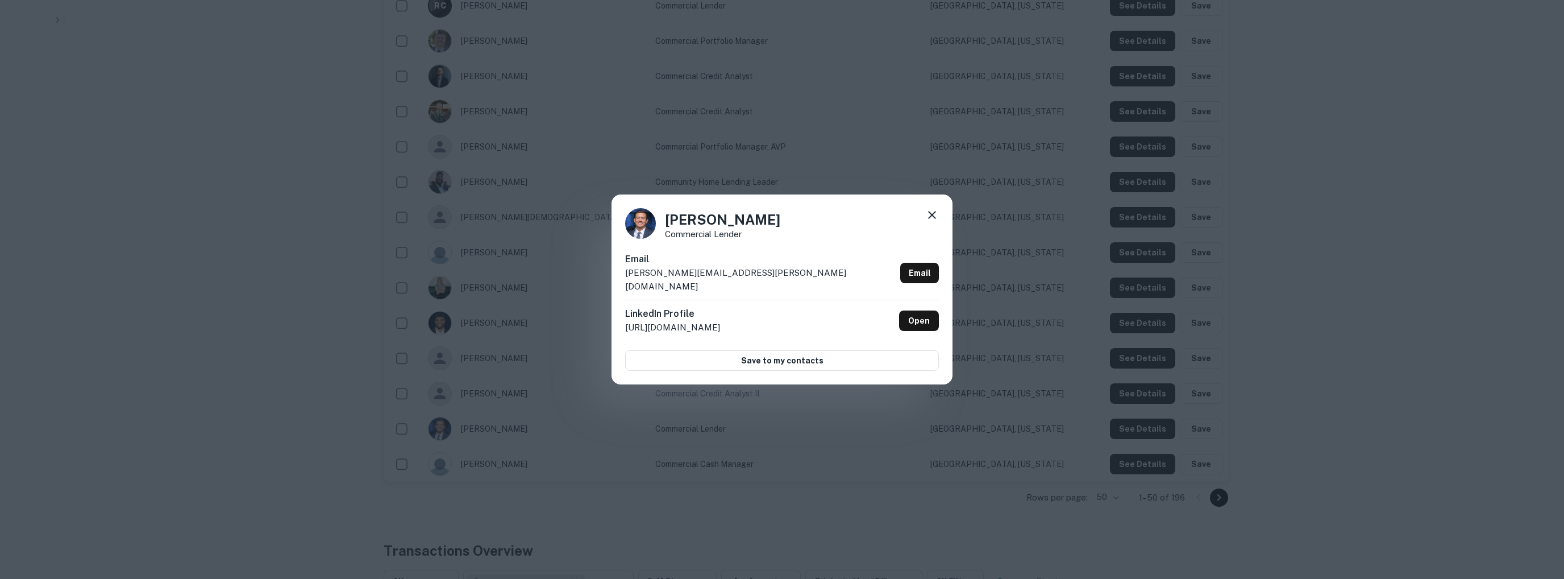
click at [931, 219] on icon at bounding box center [932, 215] width 8 height 8
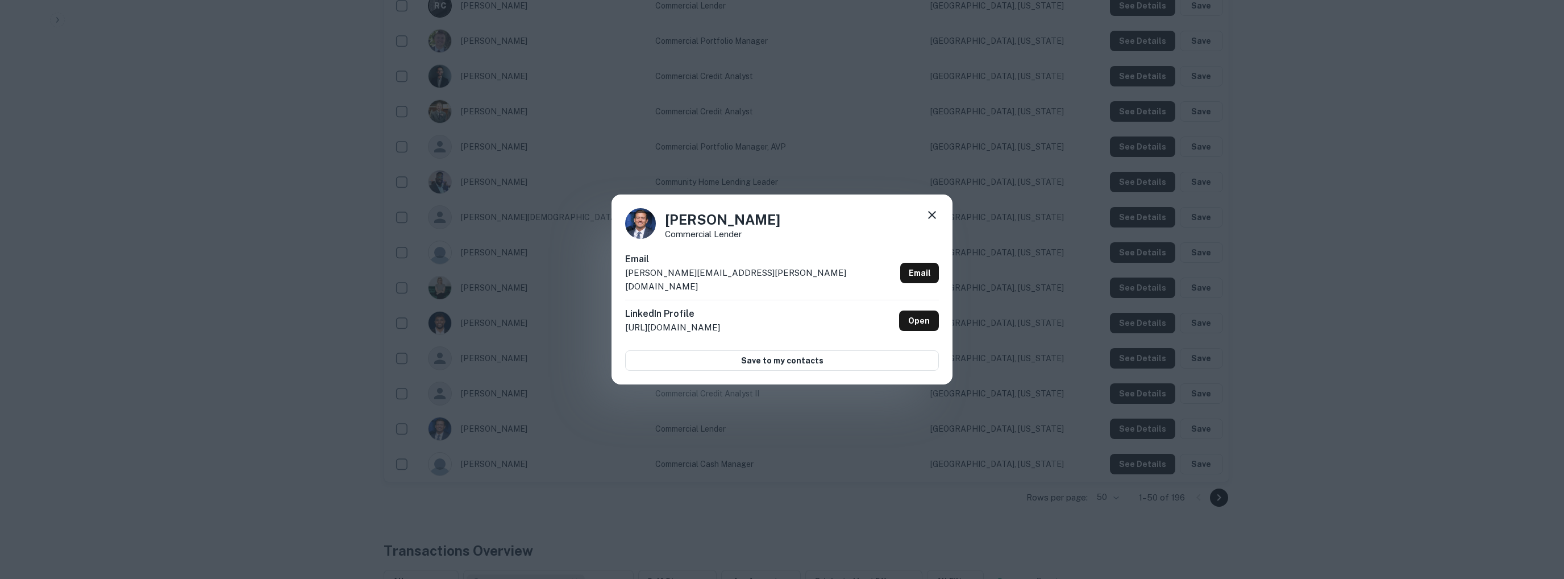
click at [934, 221] on icon at bounding box center [932, 215] width 14 height 14
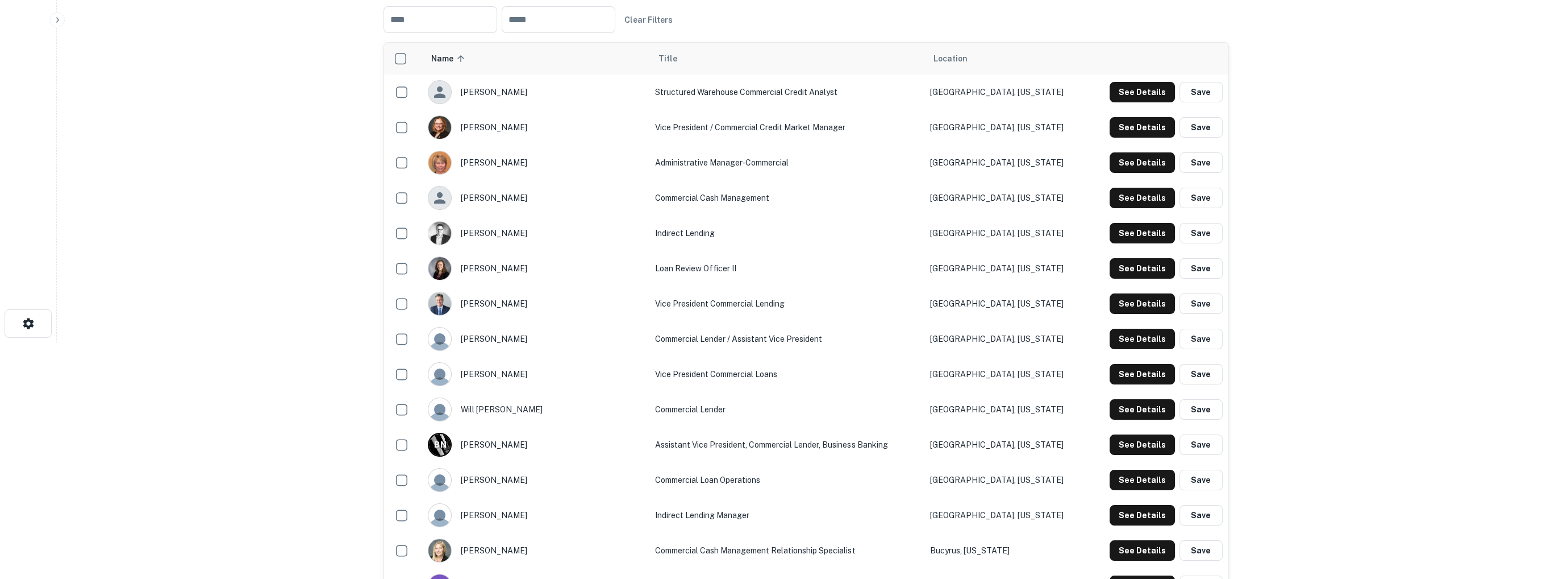
scroll to position [0, 0]
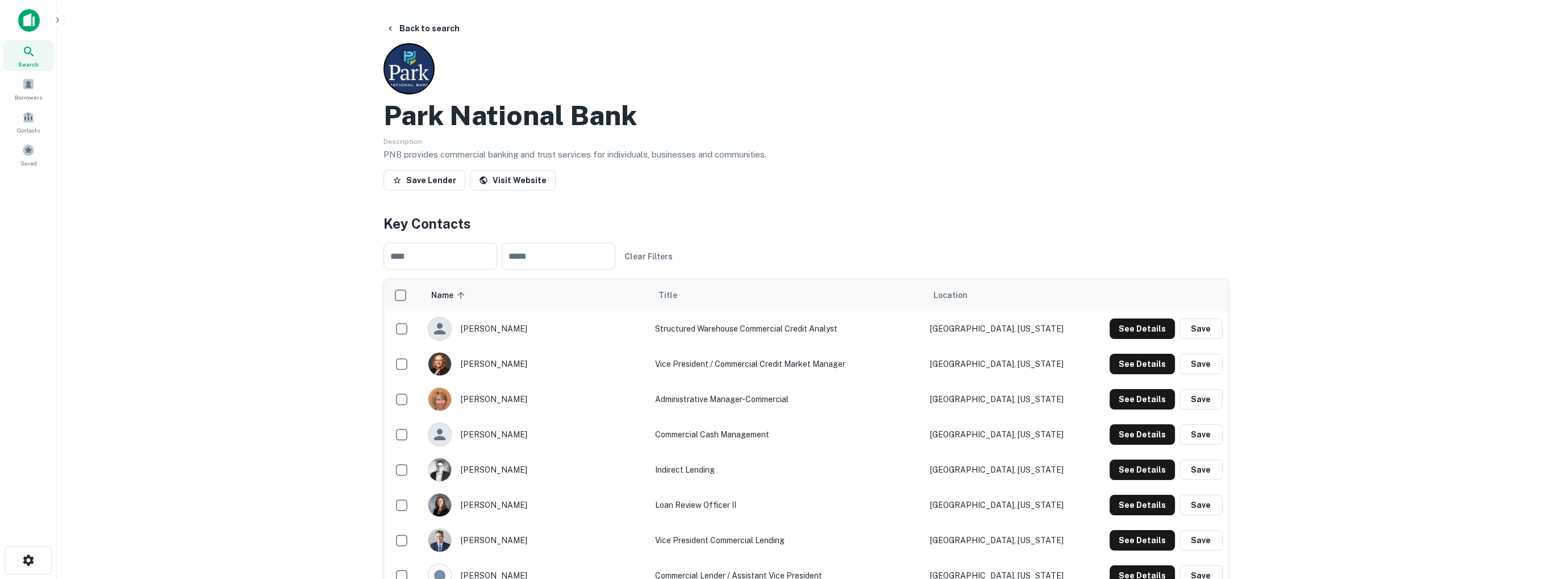
click at [28, 54] on icon at bounding box center [29, 52] width 14 height 14
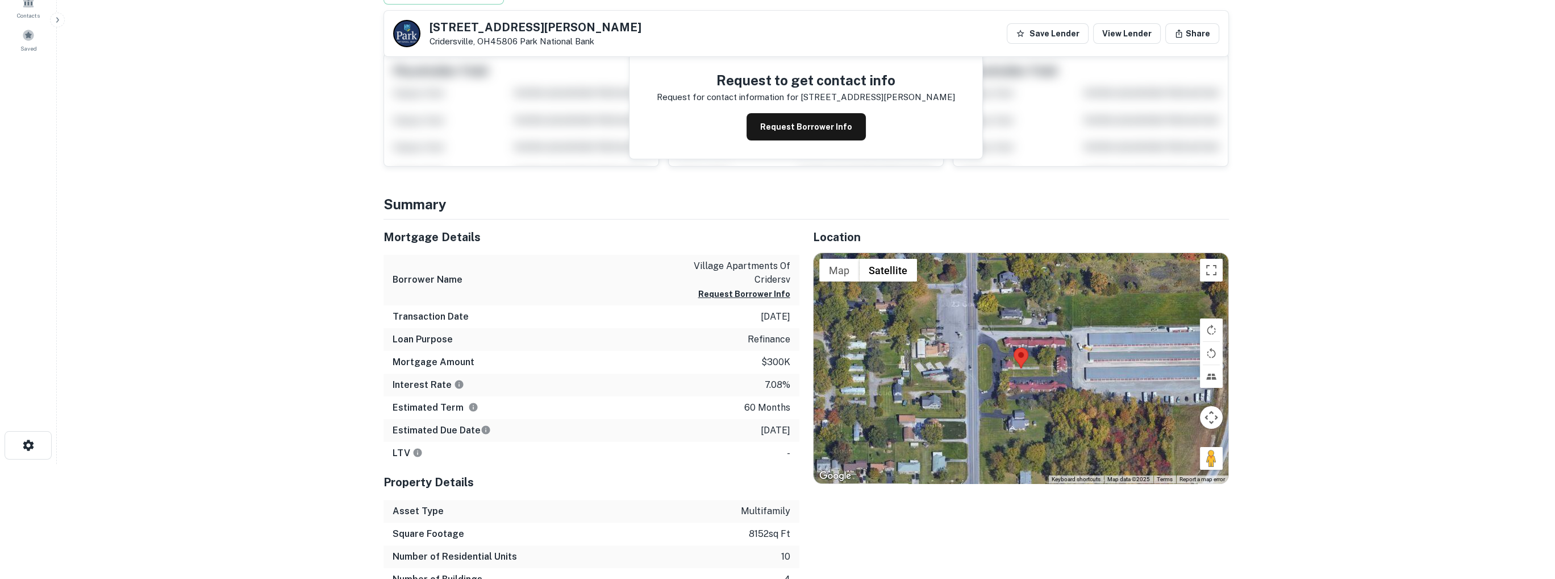
scroll to position [114, 0]
click at [1214, 416] on button "Map camera controls" at bounding box center [1211, 418] width 23 height 23
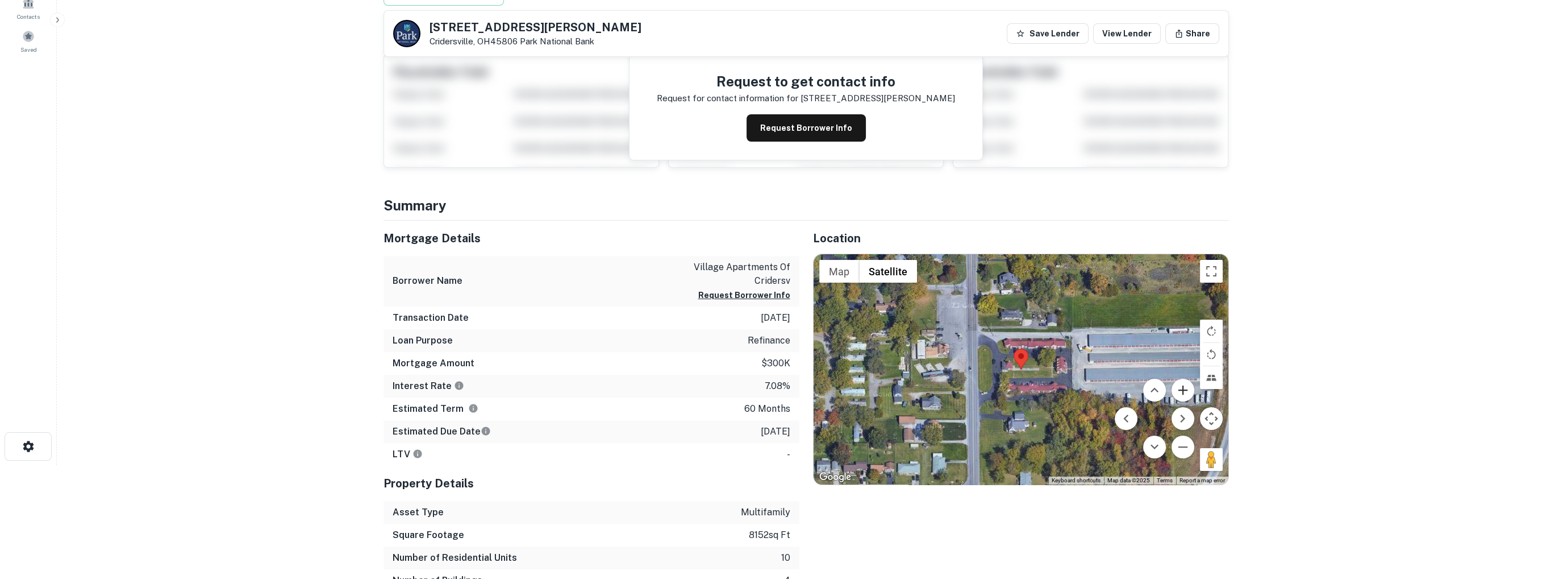
click at [1188, 390] on button "Zoom in" at bounding box center [1183, 389] width 23 height 23
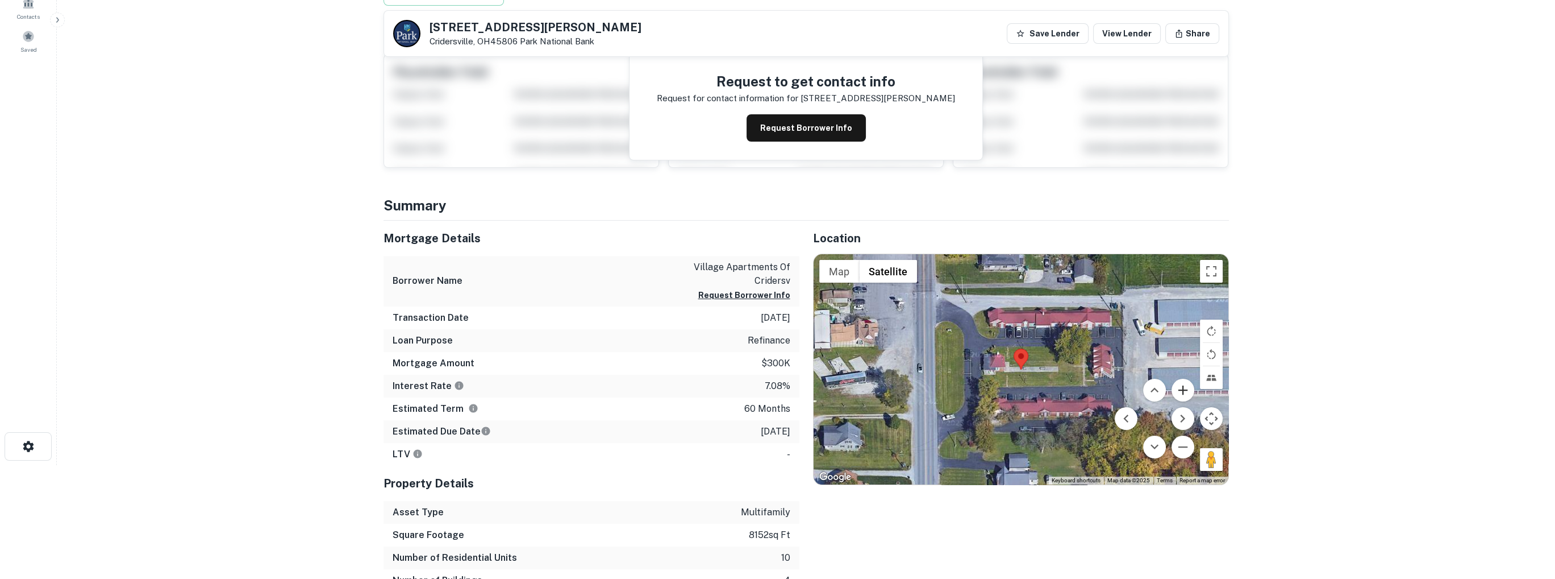
click at [1188, 390] on button "Zoom in" at bounding box center [1183, 389] width 23 height 23
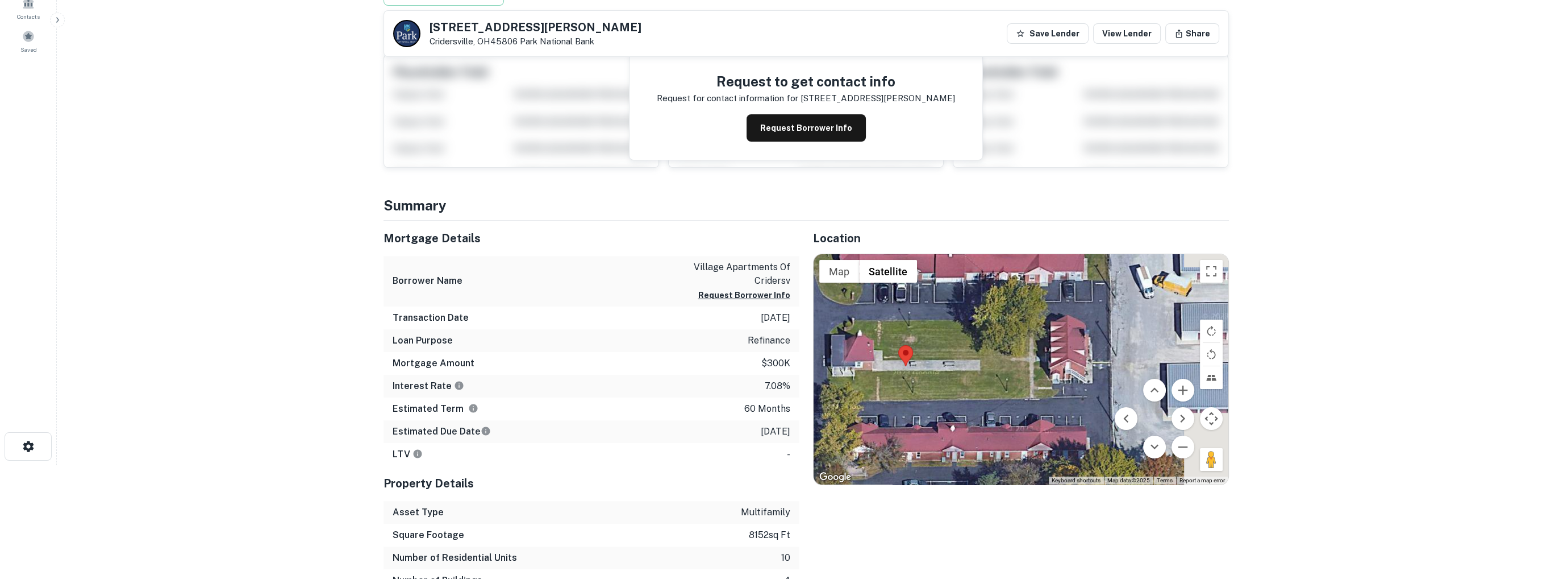
drag, startPoint x: 1093, startPoint y: 366, endPoint x: 853, endPoint y: 365, distance: 240.4
click at [857, 365] on div at bounding box center [1021, 369] width 415 height 230
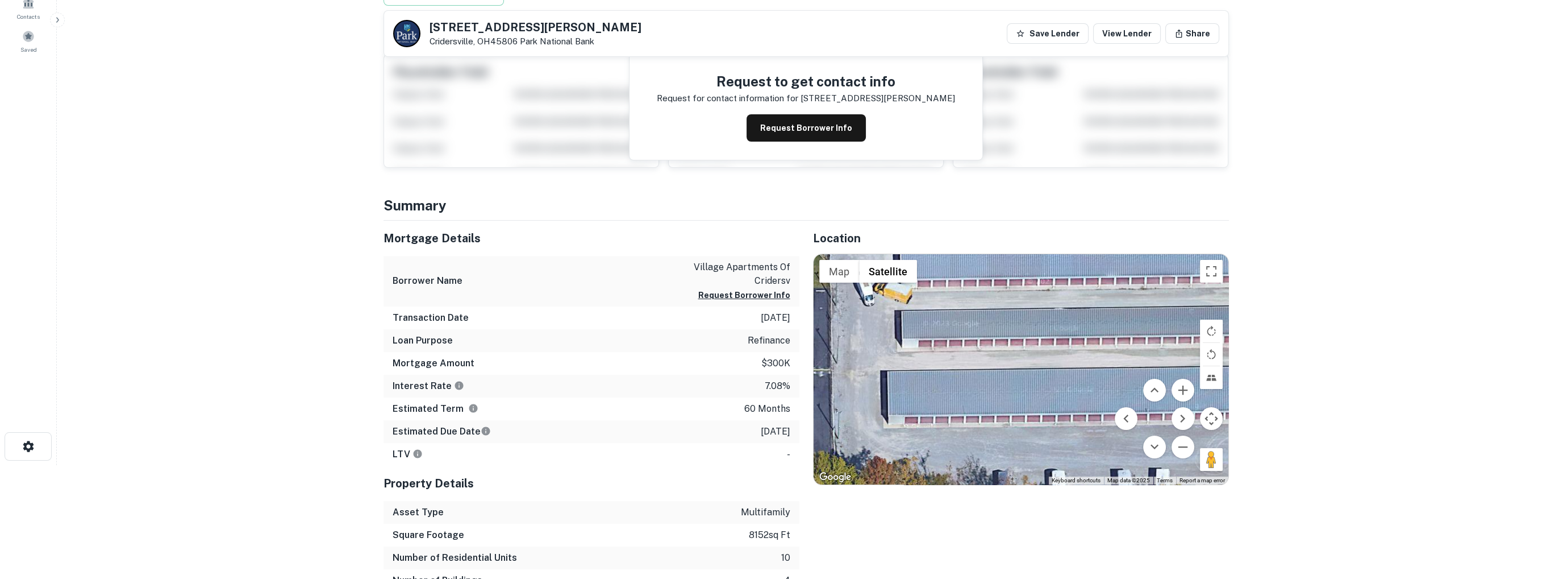
drag, startPoint x: 973, startPoint y: 362, endPoint x: 953, endPoint y: 390, distance: 34.2
click at [953, 390] on div at bounding box center [1021, 369] width 415 height 230
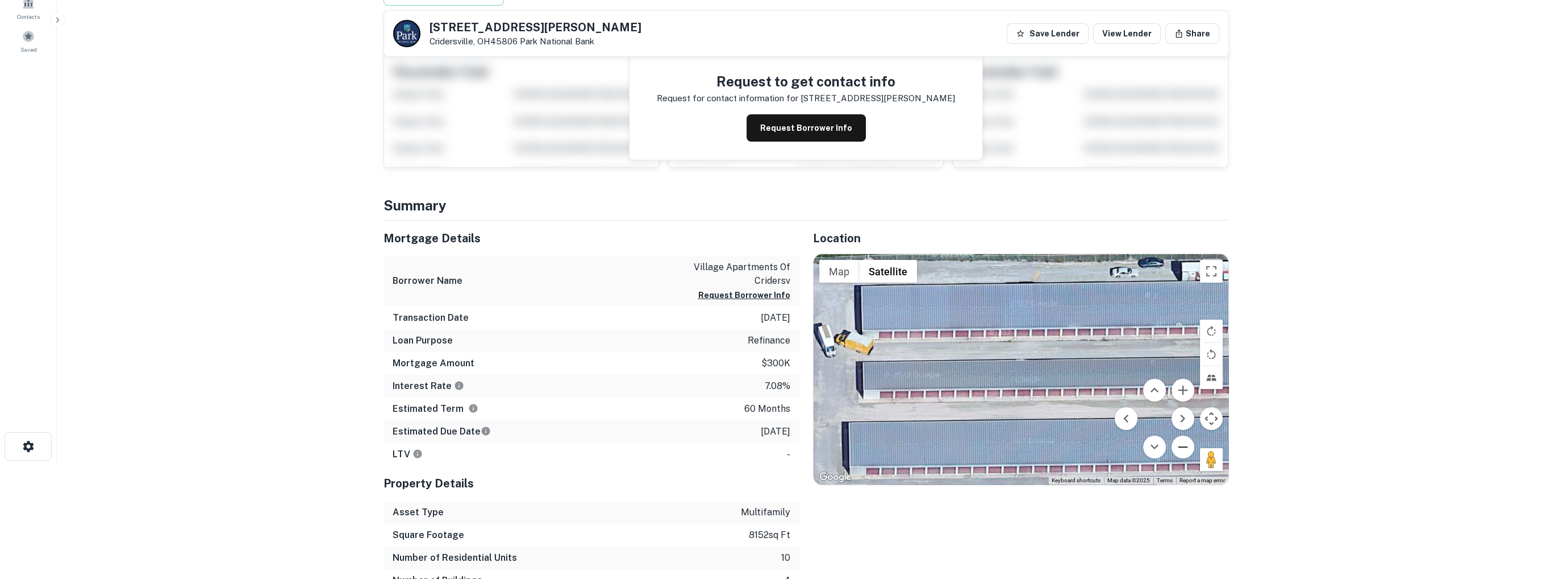
click at [1181, 446] on button "Zoom out" at bounding box center [1183, 446] width 23 height 23
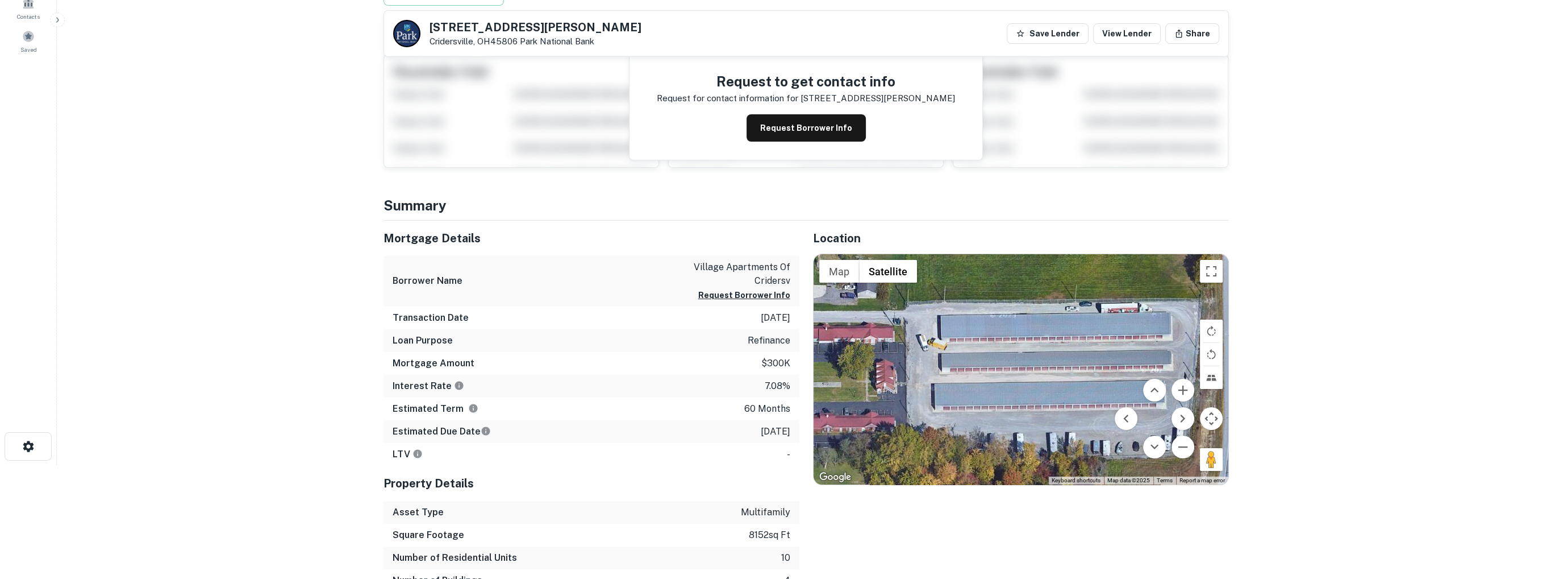
drag, startPoint x: 1043, startPoint y: 393, endPoint x: 1042, endPoint y: 380, distance: 13.1
click at [1042, 380] on div at bounding box center [1021, 369] width 415 height 230
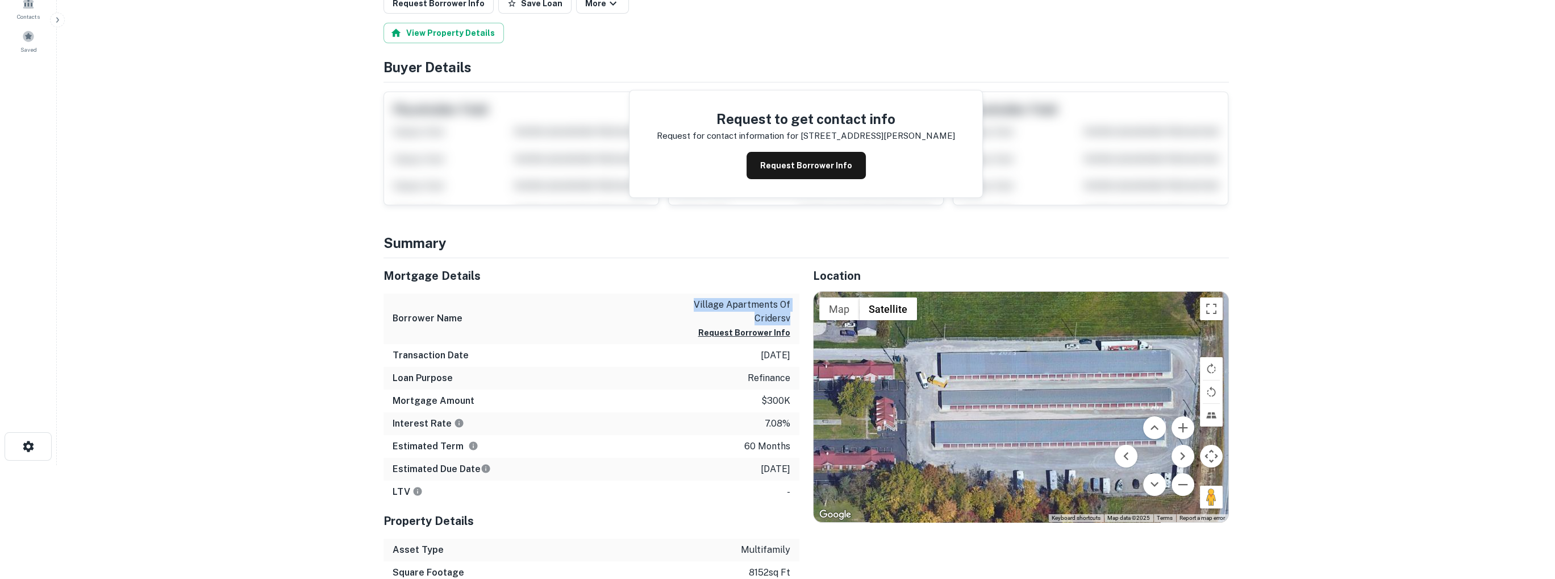
drag, startPoint x: 692, startPoint y: 305, endPoint x: 796, endPoint y: 319, distance: 105.5
click at [796, 319] on div "Borrower Name village apartments of cridersv Request Borrower Info" at bounding box center [592, 318] width 416 height 51
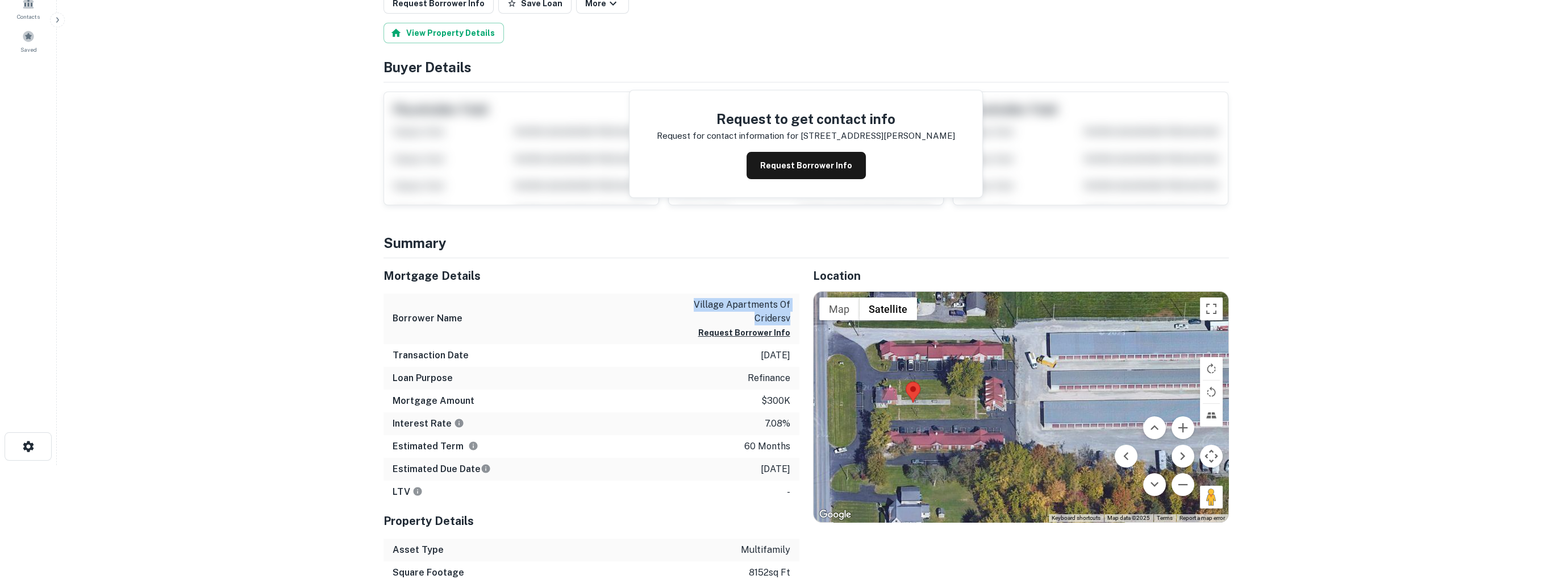
drag, startPoint x: 847, startPoint y: 405, endPoint x: 896, endPoint y: 376, distance: 57.1
click at [885, 373] on div at bounding box center [1021, 407] width 415 height 230
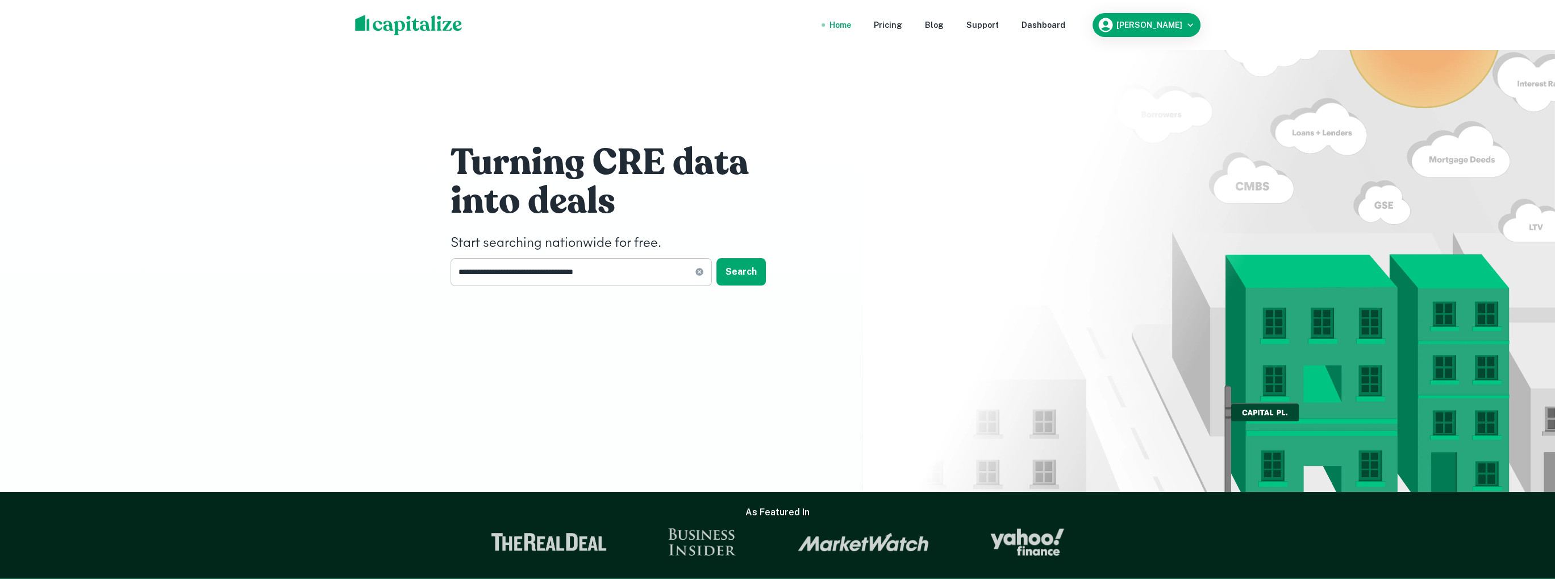
click at [655, 269] on input "**********" at bounding box center [573, 272] width 244 height 28
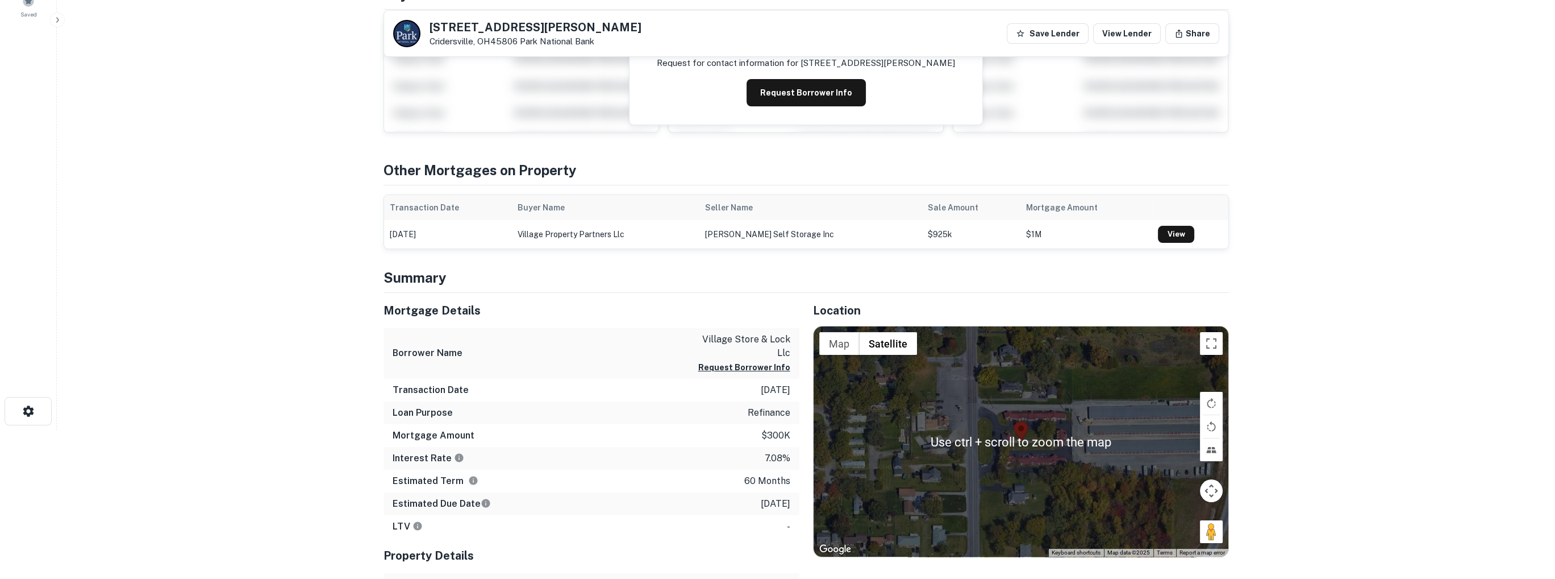
scroll to position [114, 0]
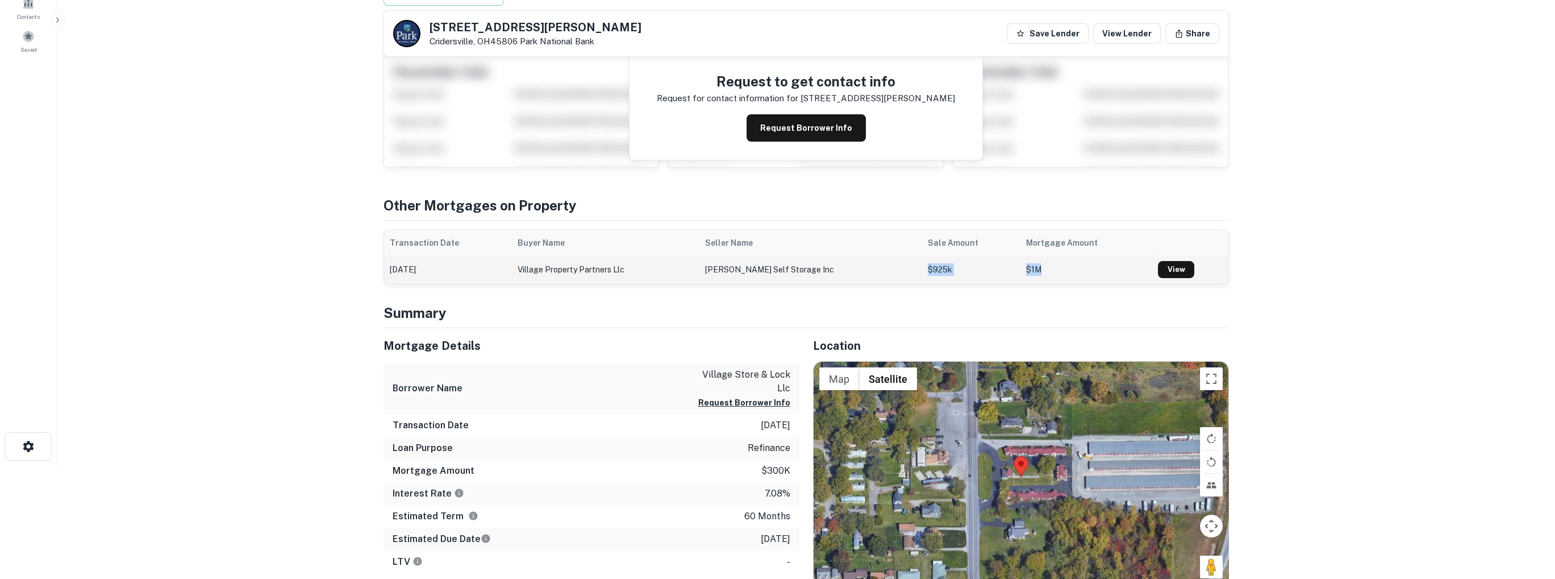
drag, startPoint x: 902, startPoint y: 266, endPoint x: 1061, endPoint y: 268, distance: 159.1
click at [1061, 268] on tr "02/02/2021 village property partners llc gossard self storage inc $925k $1M View" at bounding box center [806, 269] width 844 height 28
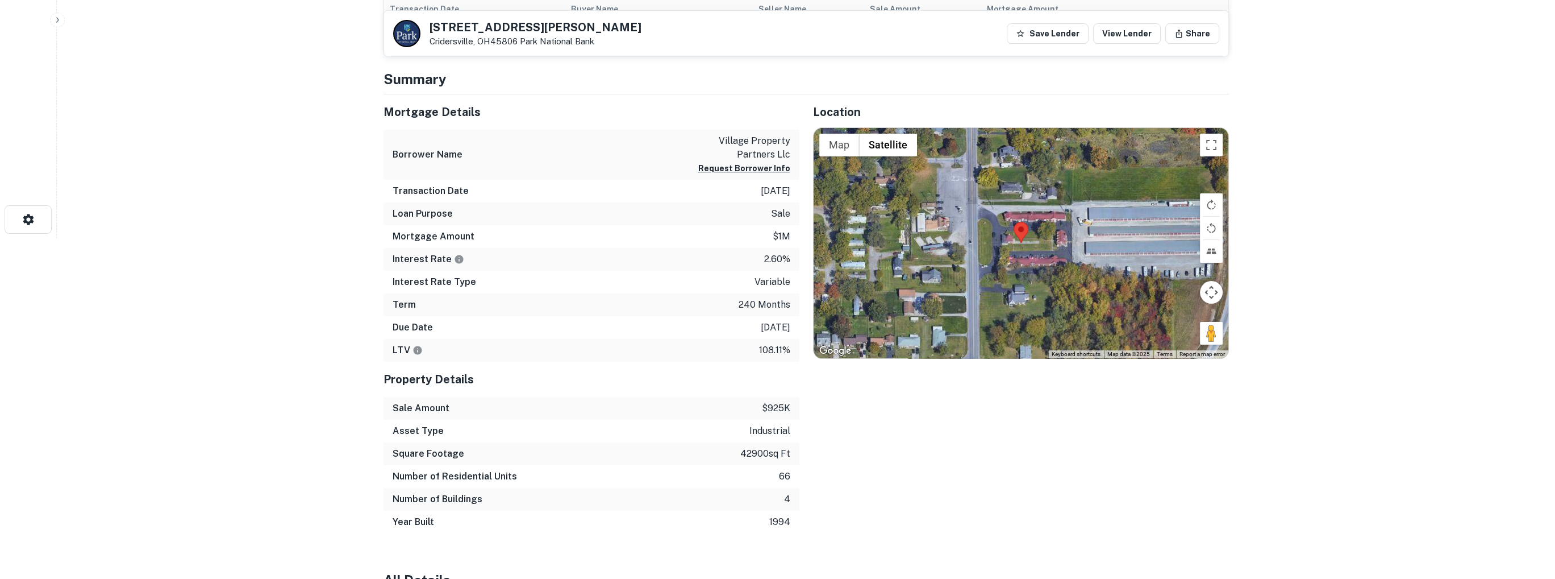
scroll to position [341, 0]
drag, startPoint x: 764, startPoint y: 258, endPoint x: 795, endPoint y: 259, distance: 30.7
click at [795, 259] on div "Interest Rate 2.60%" at bounding box center [592, 258] width 416 height 23
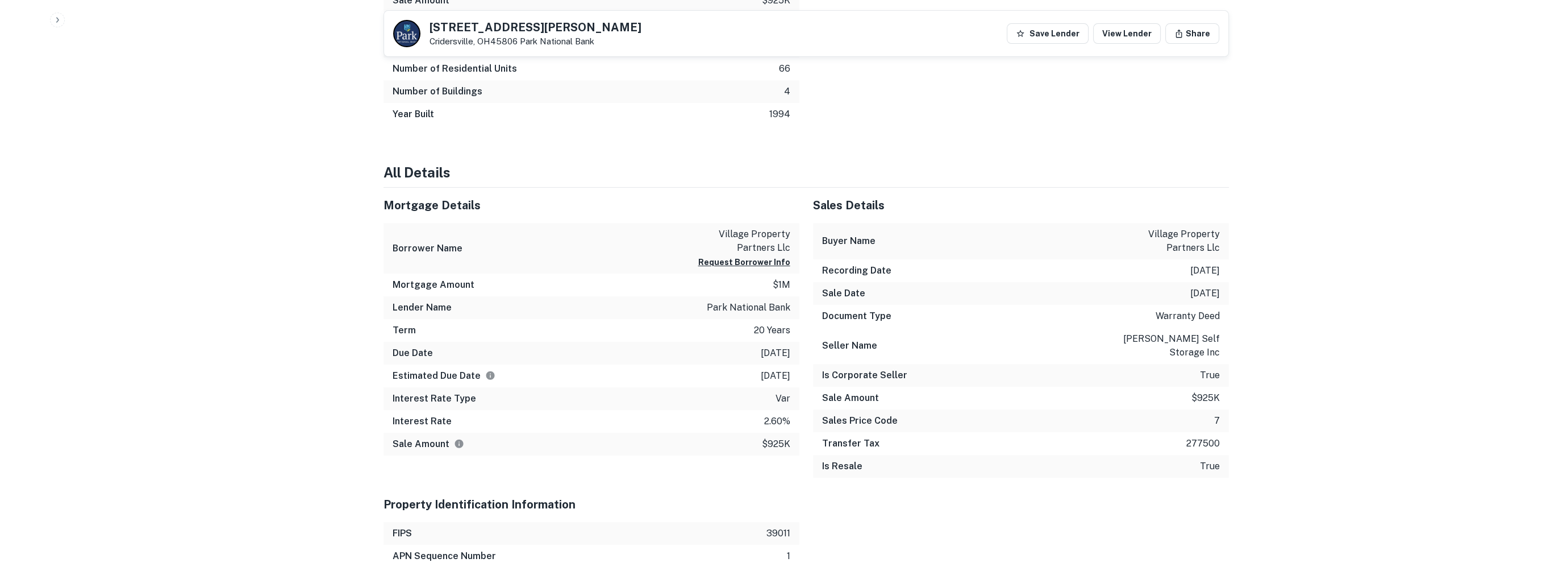
scroll to position [796, 0]
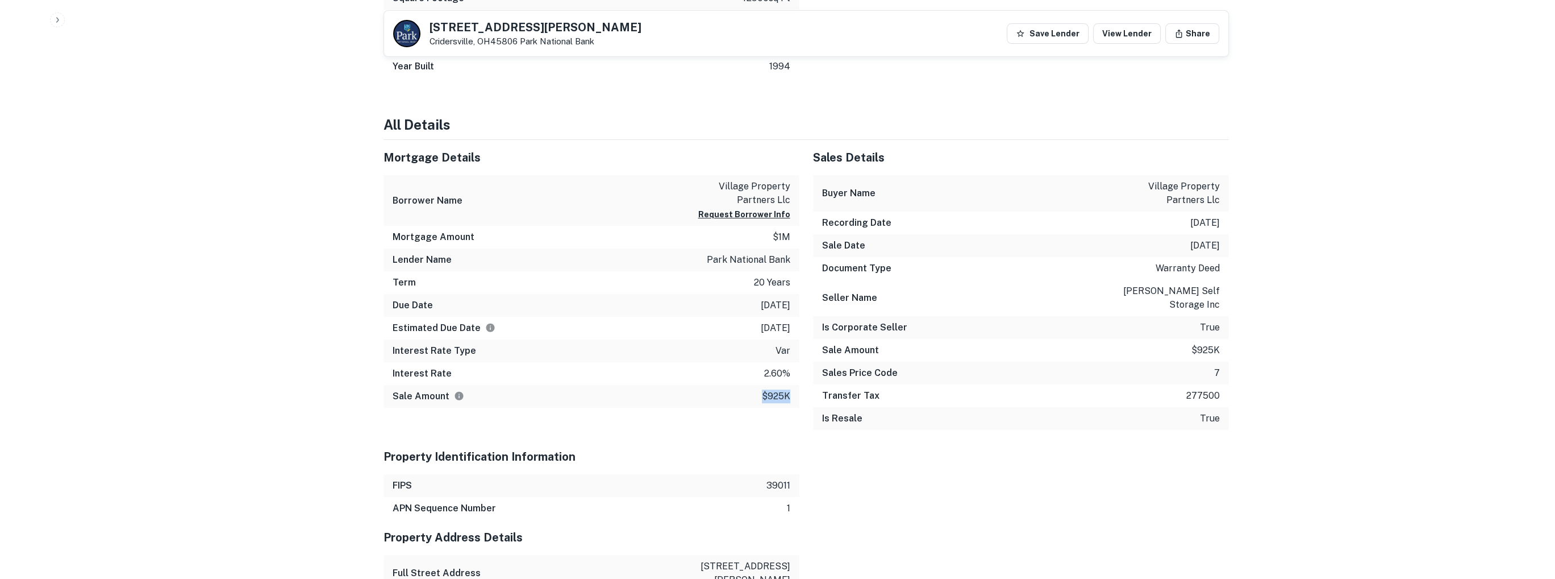
drag, startPoint x: 746, startPoint y: 396, endPoint x: 798, endPoint y: 394, distance: 51.8
click at [798, 394] on div "Sale Amount $925k" at bounding box center [592, 396] width 416 height 23
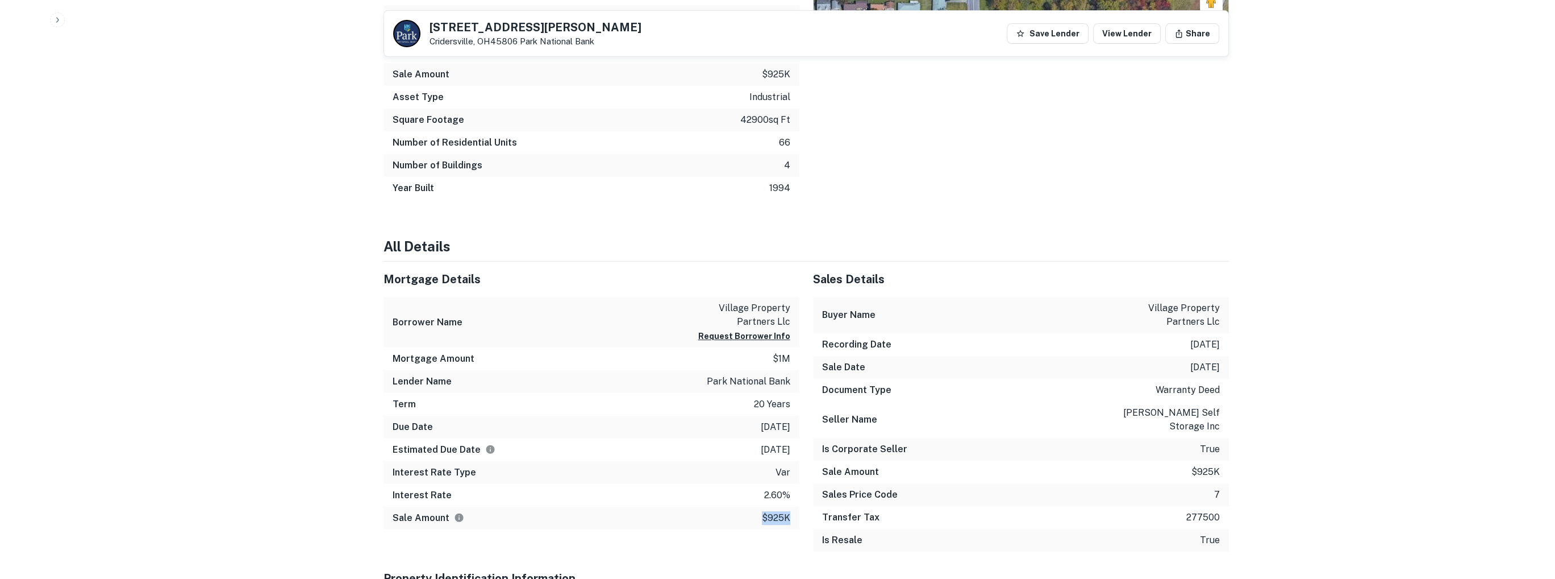
scroll to position [0, 0]
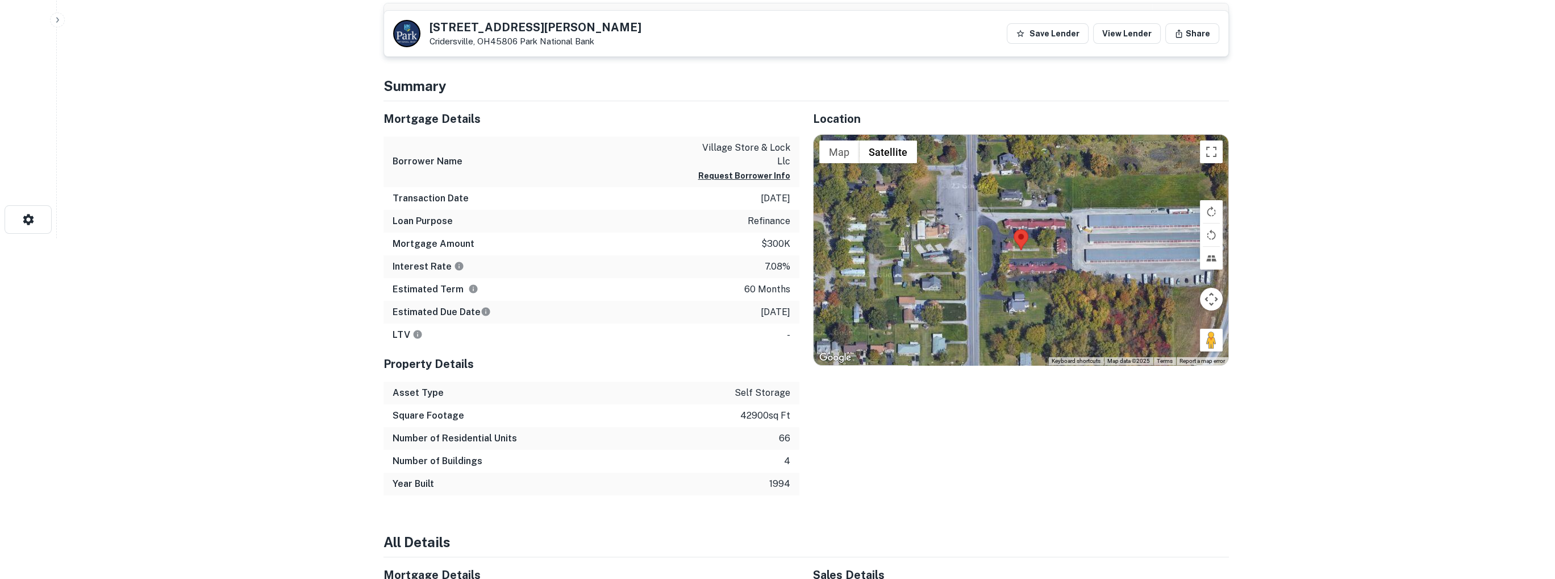
scroll to position [341, 0]
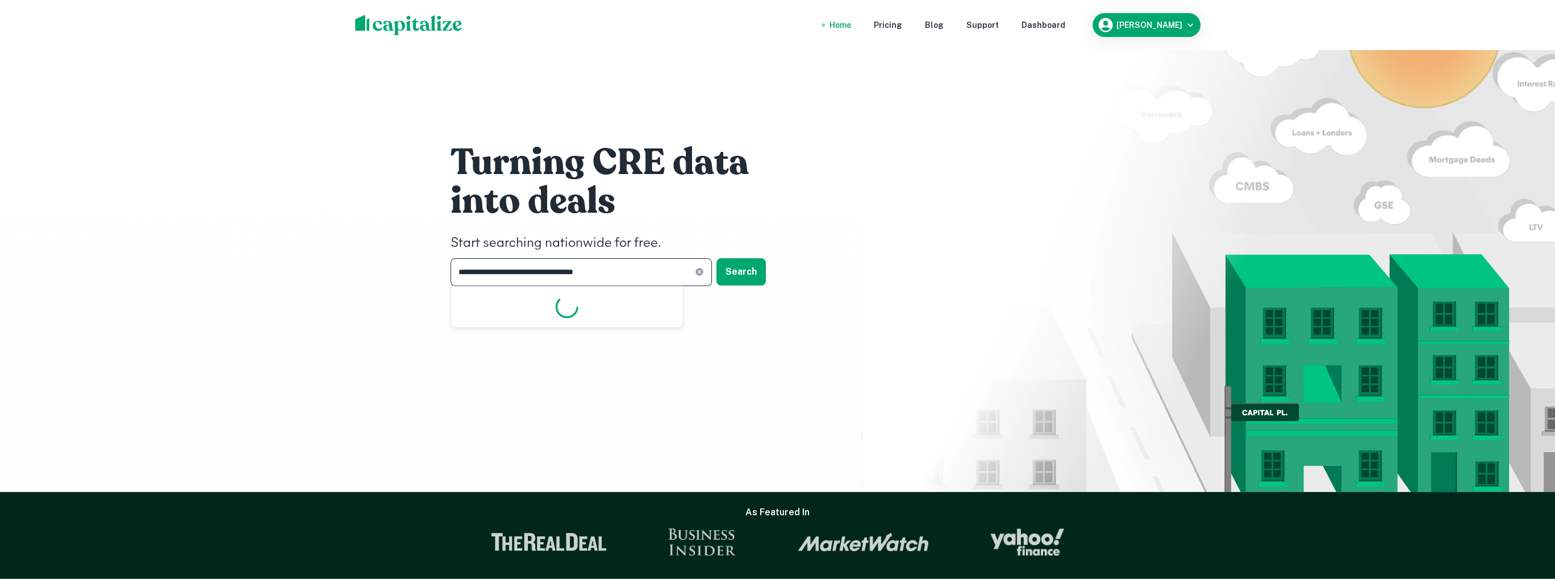
click at [643, 276] on input "**********" at bounding box center [573, 272] width 244 height 28
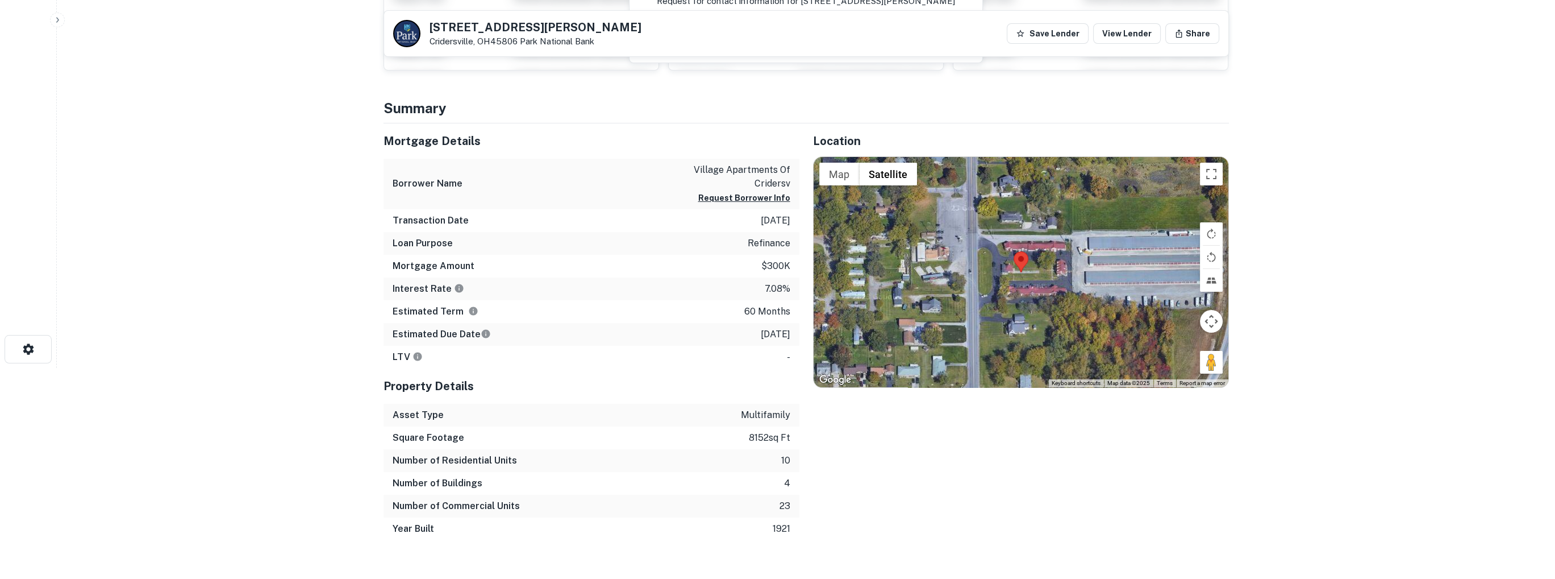
scroll to position [227, 0]
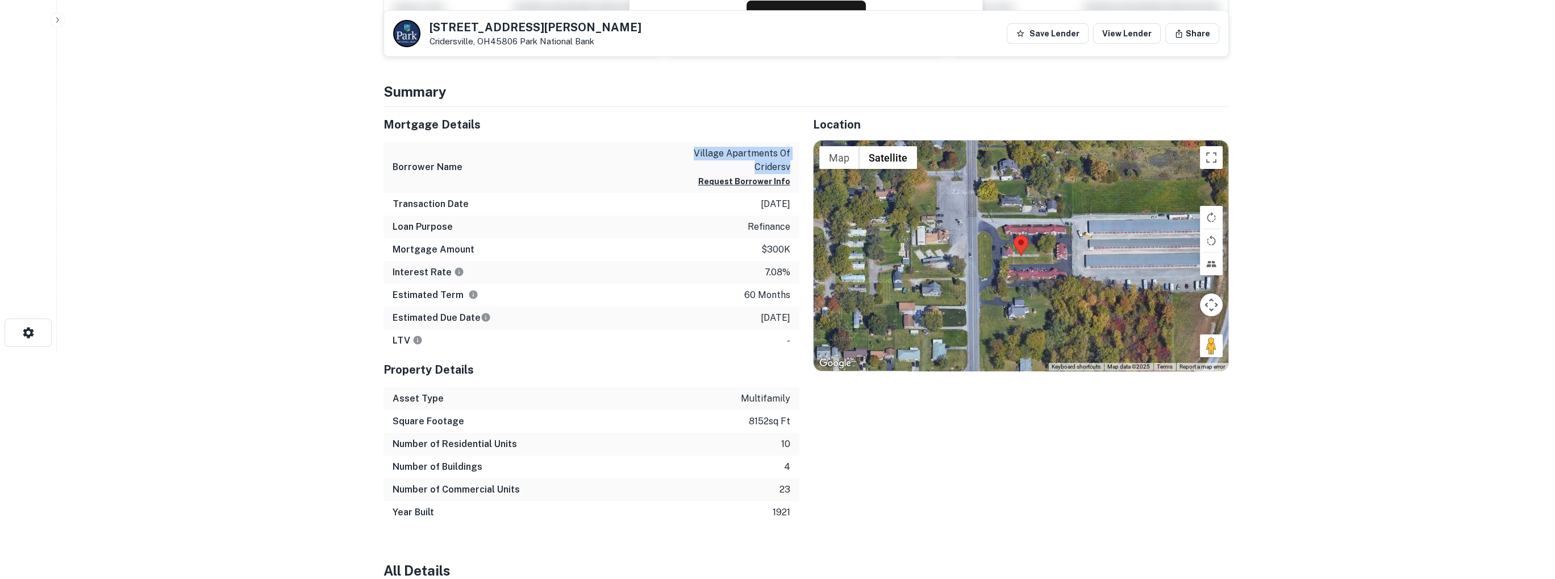
drag, startPoint x: 691, startPoint y: 150, endPoint x: 793, endPoint y: 164, distance: 103.2
click at [793, 164] on div "Borrower Name village apartments of cridersv Request Borrower Info" at bounding box center [592, 167] width 416 height 51
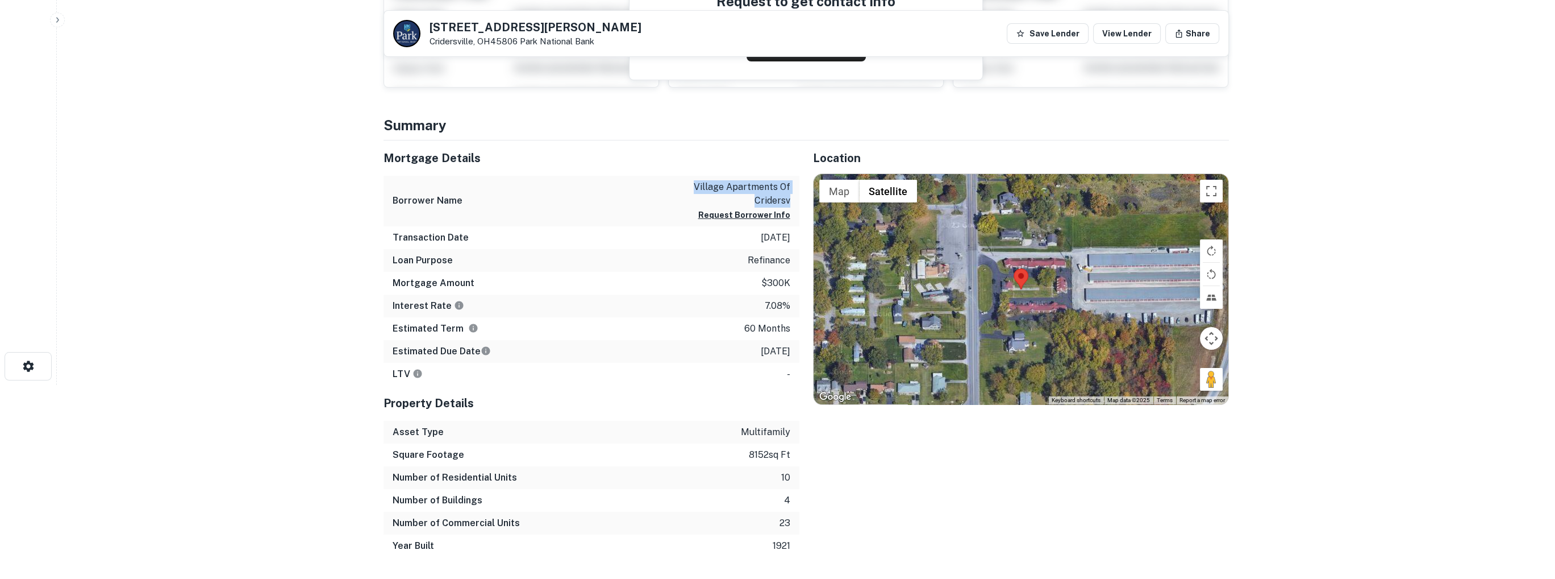
scroll to position [114, 0]
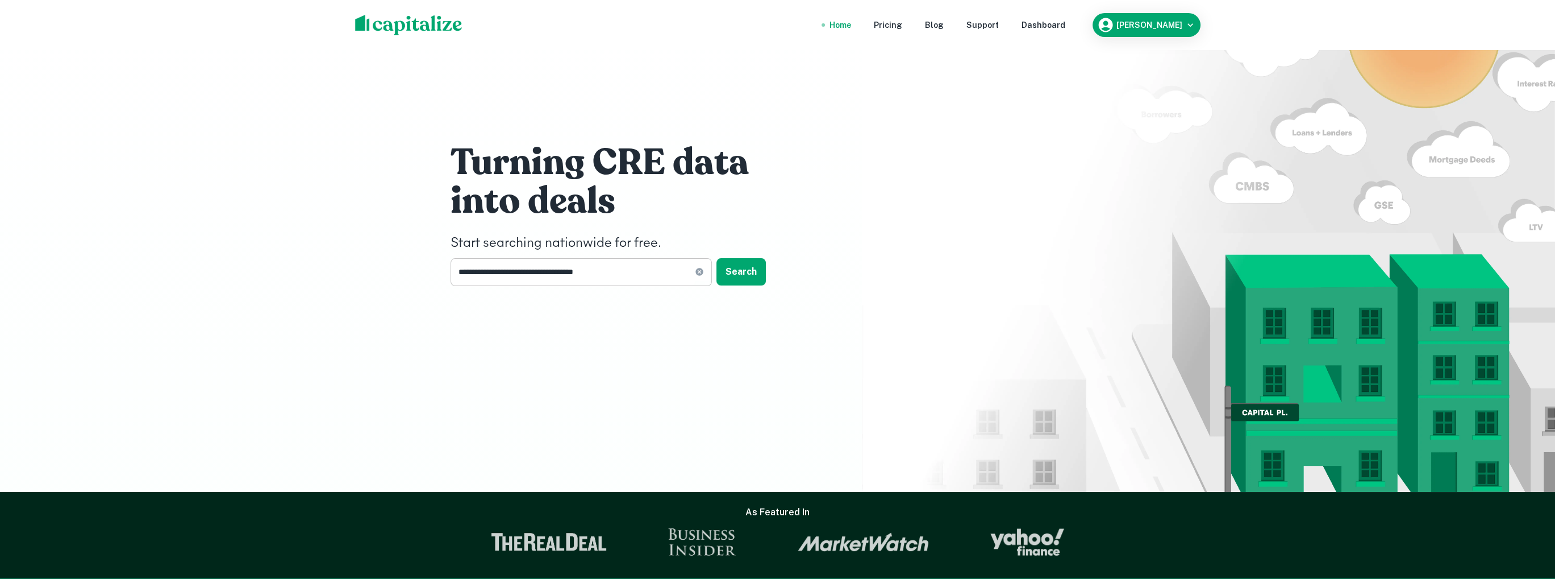
click at [631, 269] on input "**********" at bounding box center [573, 272] width 244 height 28
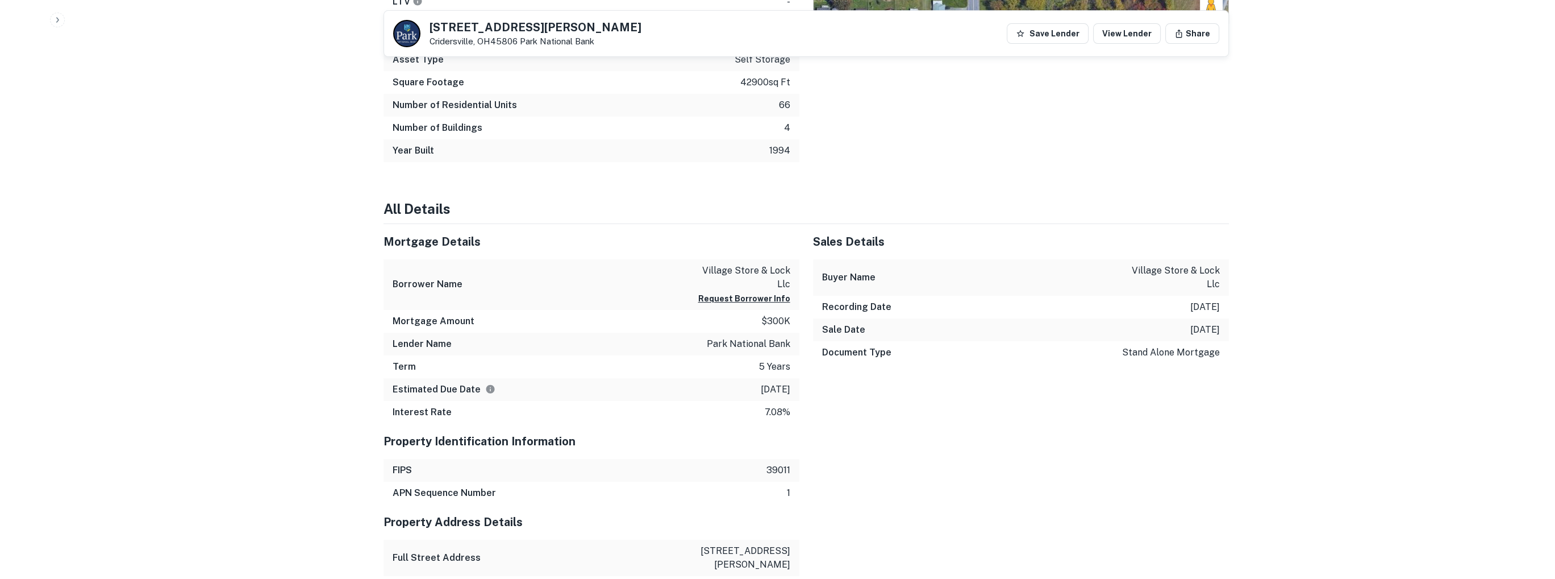
scroll to position [682, 0]
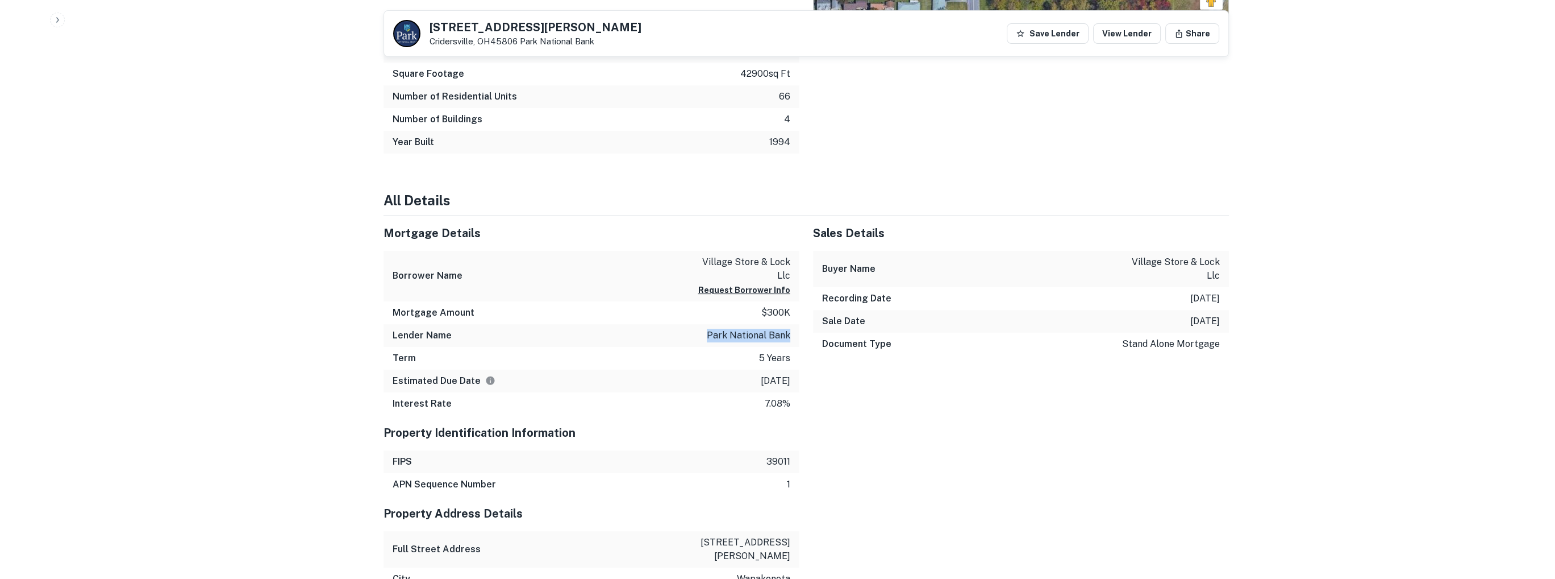
drag, startPoint x: 702, startPoint y: 307, endPoint x: 794, endPoint y: 313, distance: 91.6
click at [794, 324] on div "Lender Name park national bank" at bounding box center [592, 335] width 416 height 23
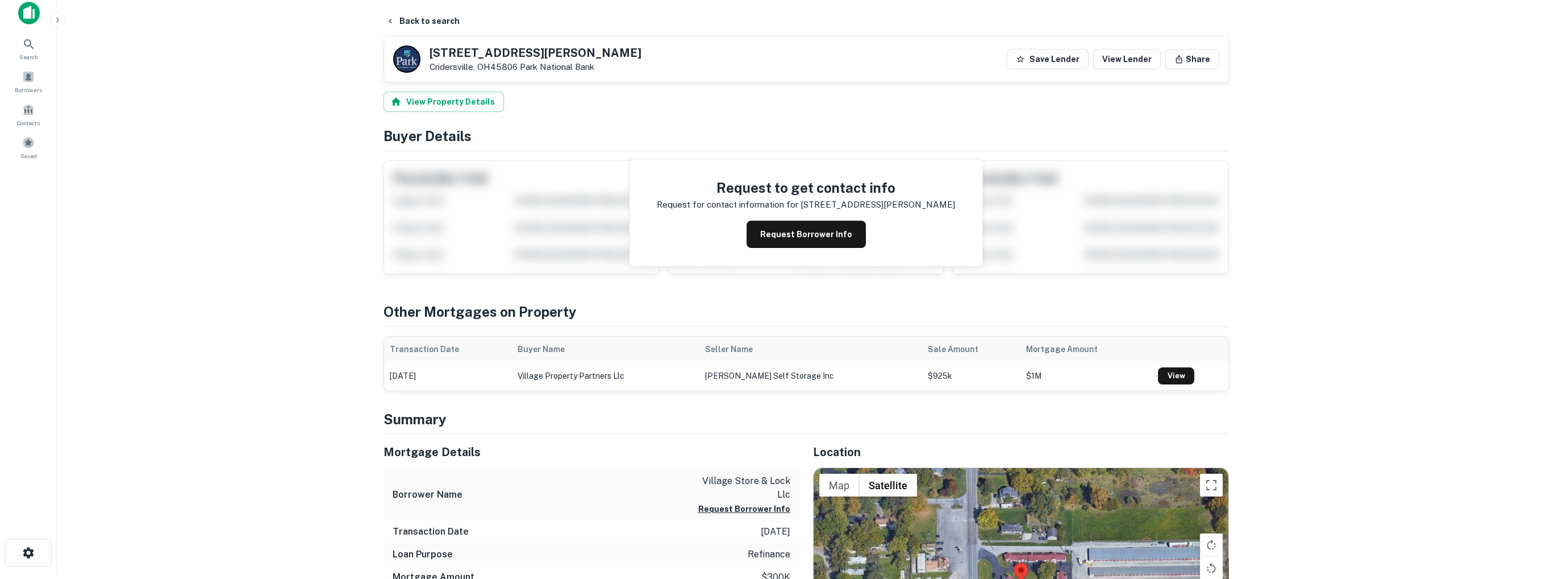
scroll to position [0, 0]
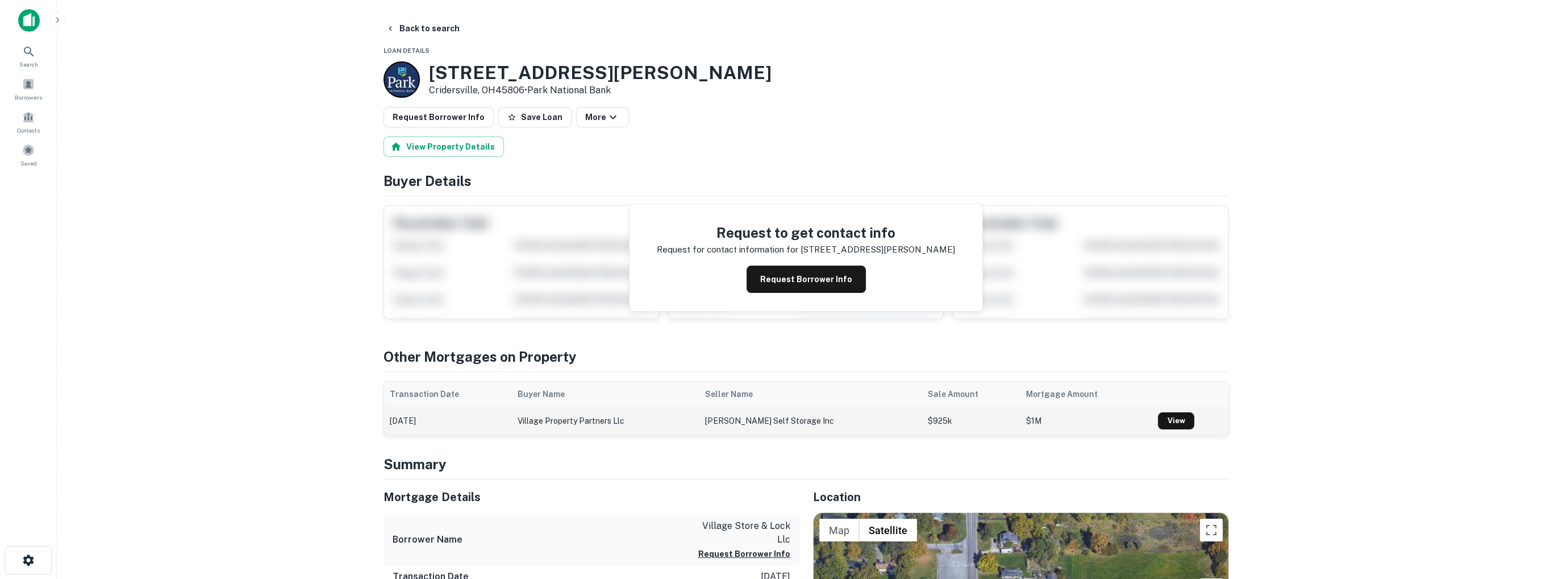
click at [768, 417] on td "gossard self storage inc" at bounding box center [811, 420] width 223 height 28
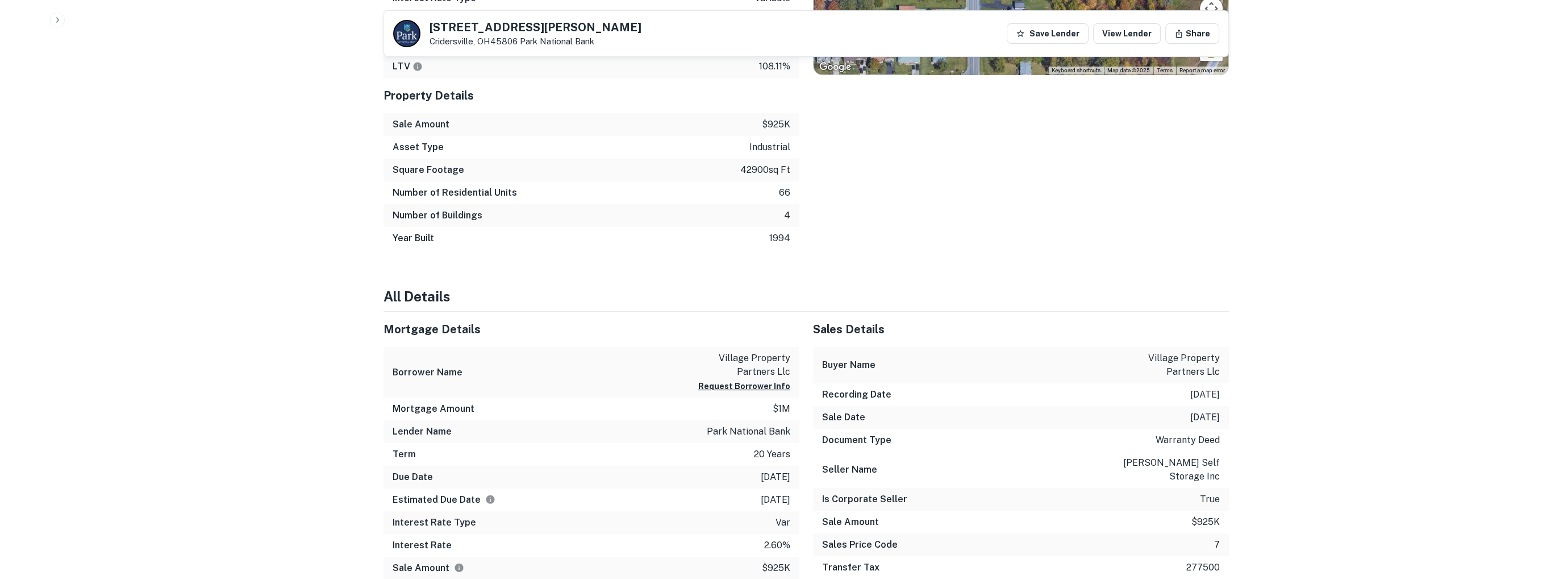
scroll to position [682, 0]
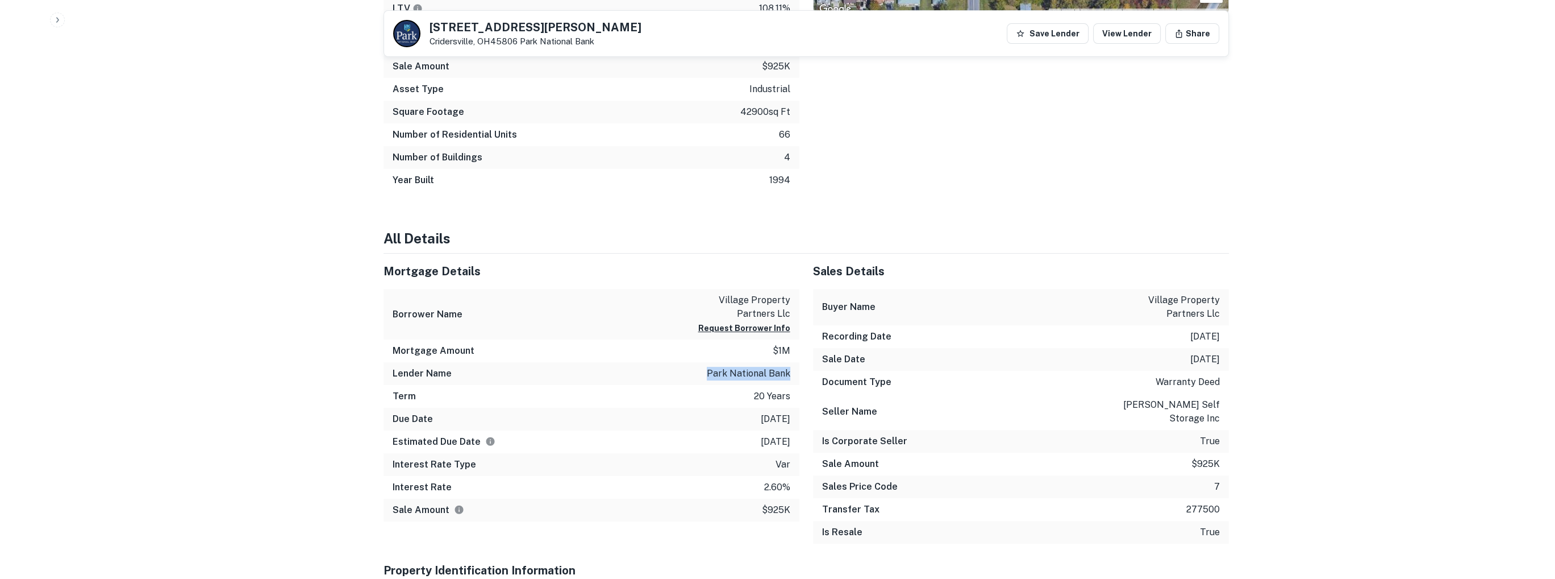
drag, startPoint x: 709, startPoint y: 371, endPoint x: 792, endPoint y: 373, distance: 83.0
click at [792, 373] on div "Lender Name park national bank" at bounding box center [592, 373] width 416 height 23
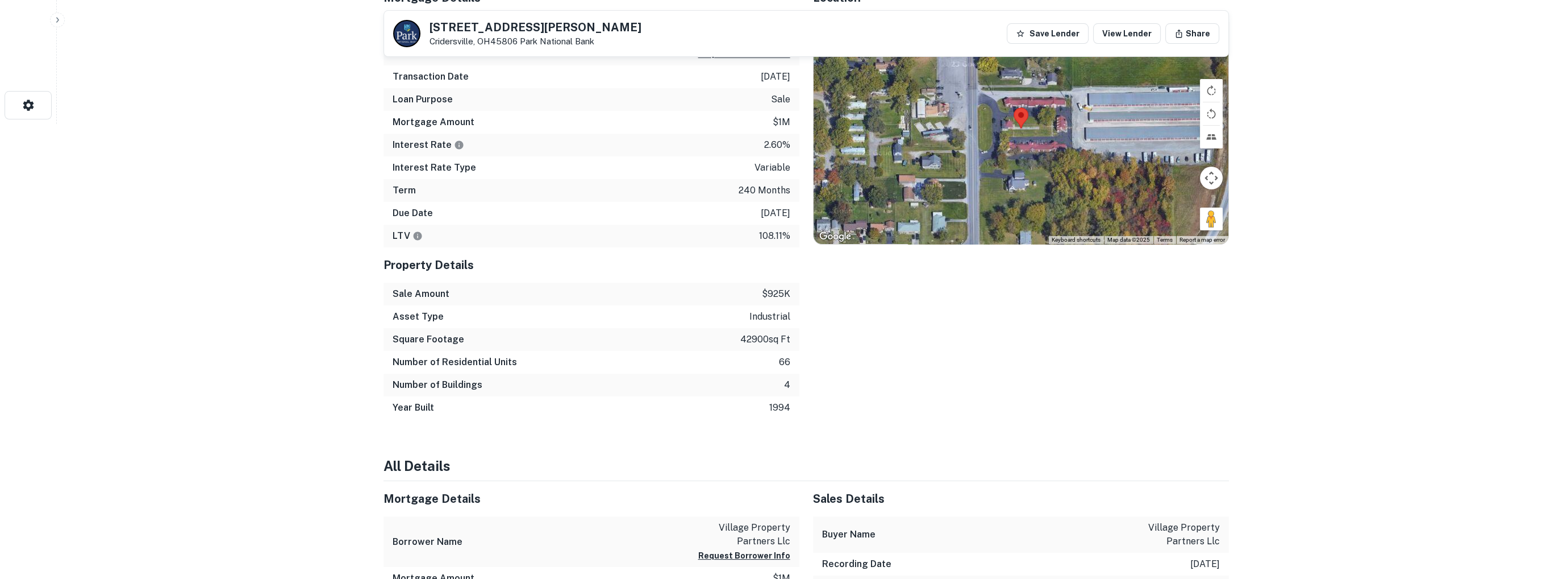
scroll to position [341, 0]
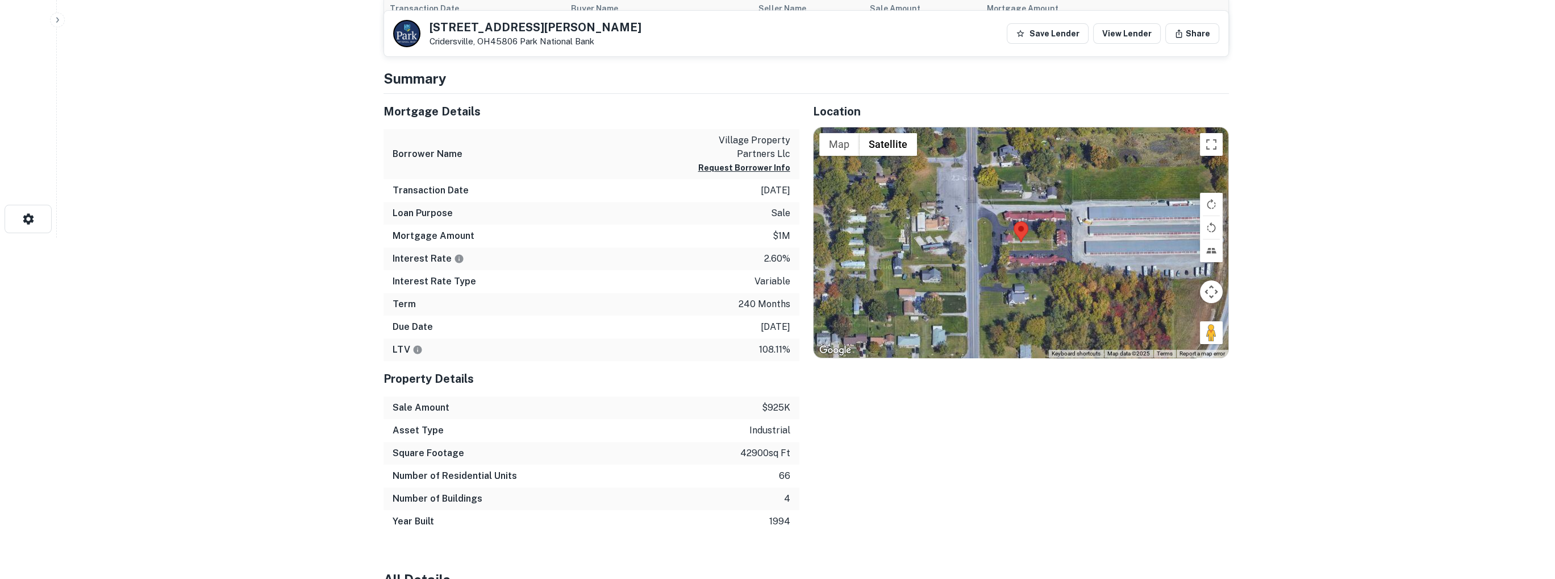
drag, startPoint x: 715, startPoint y: 138, endPoint x: 794, endPoint y: 194, distance: 96.7
click at [794, 194] on div "Mortgage Details Borrower Name village property partners llc Request Borrower I…" at bounding box center [592, 228] width 416 height 268
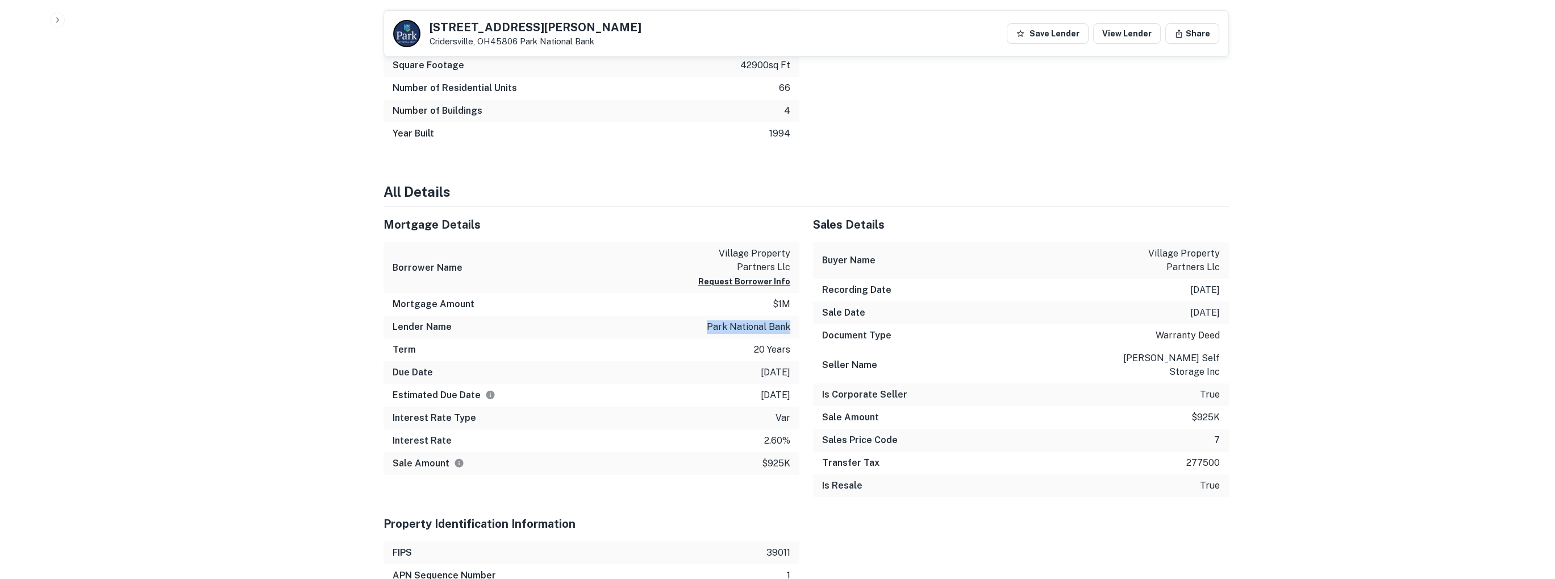
scroll to position [739, 0]
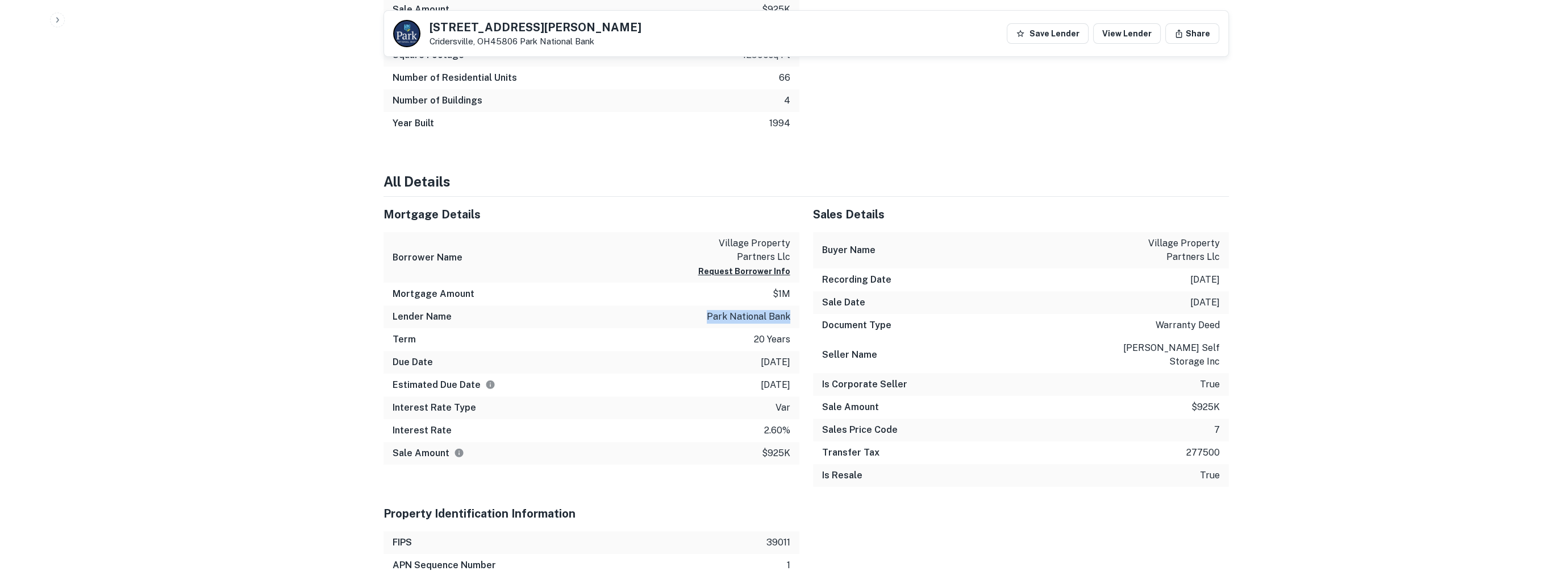
drag, startPoint x: 706, startPoint y: 313, endPoint x: 794, endPoint y: 317, distance: 88.7
click at [794, 317] on div "Lender Name park national bank" at bounding box center [592, 316] width 416 height 23
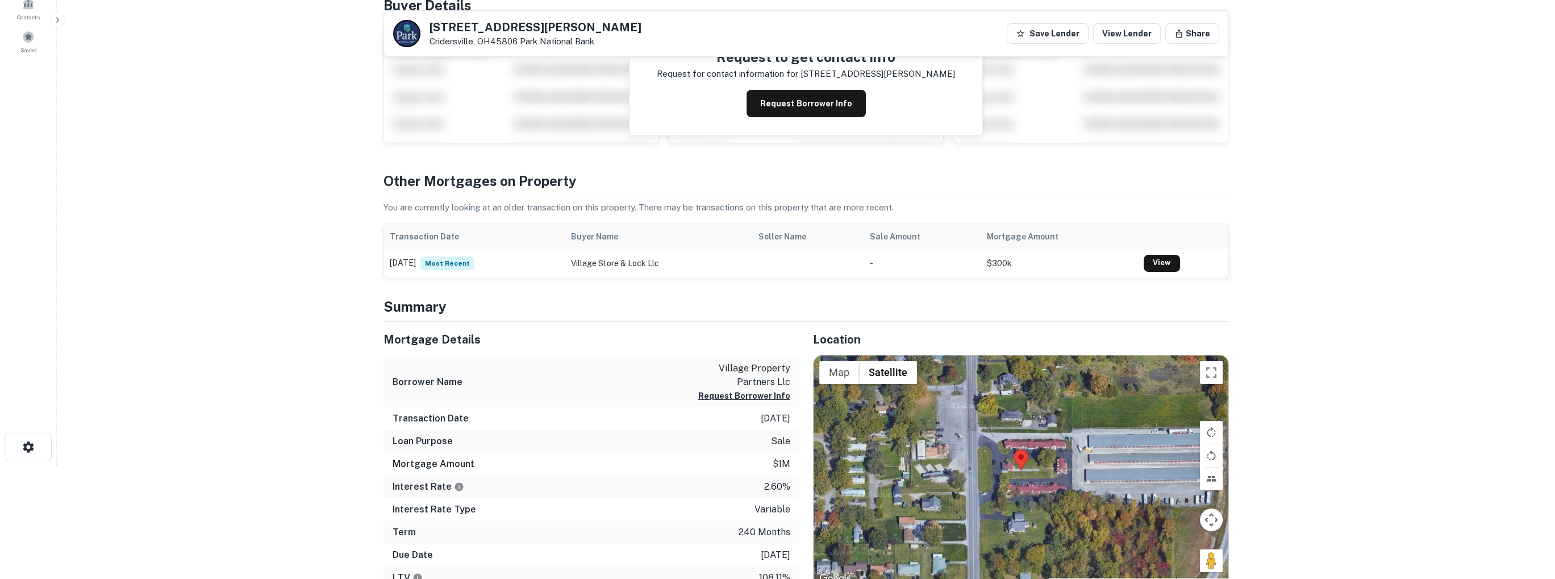
scroll to position [0, 0]
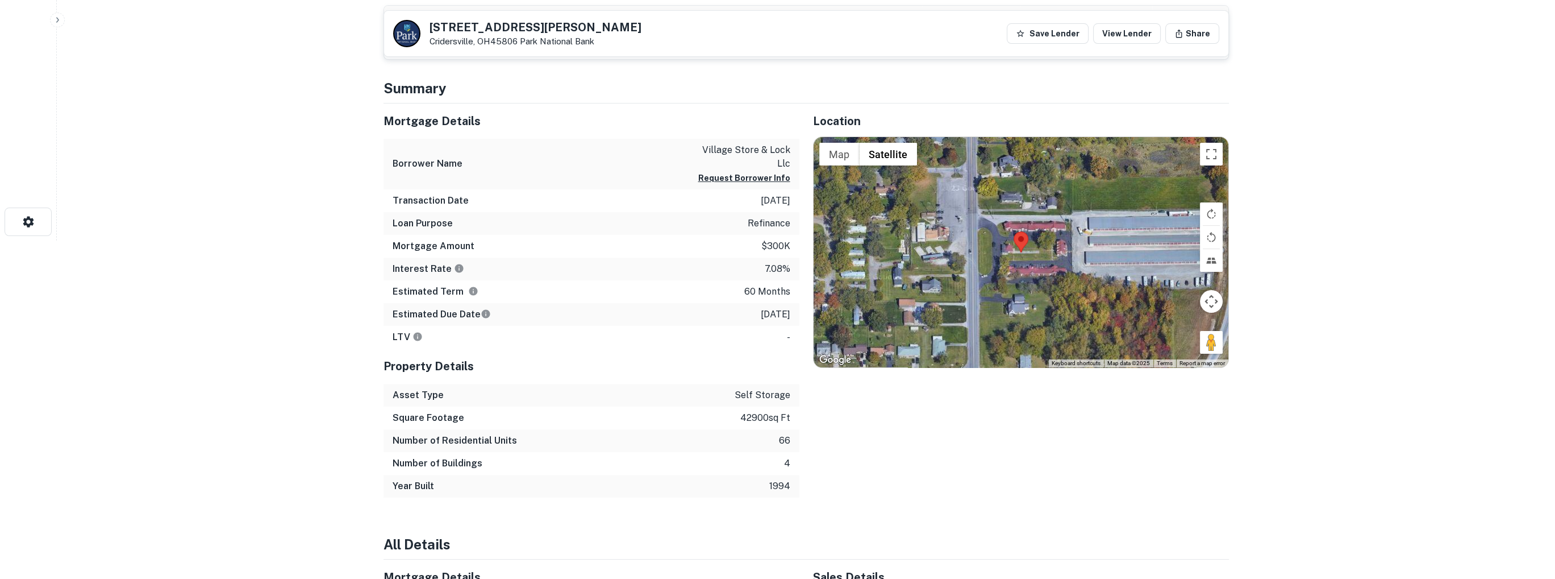
scroll to position [341, 0]
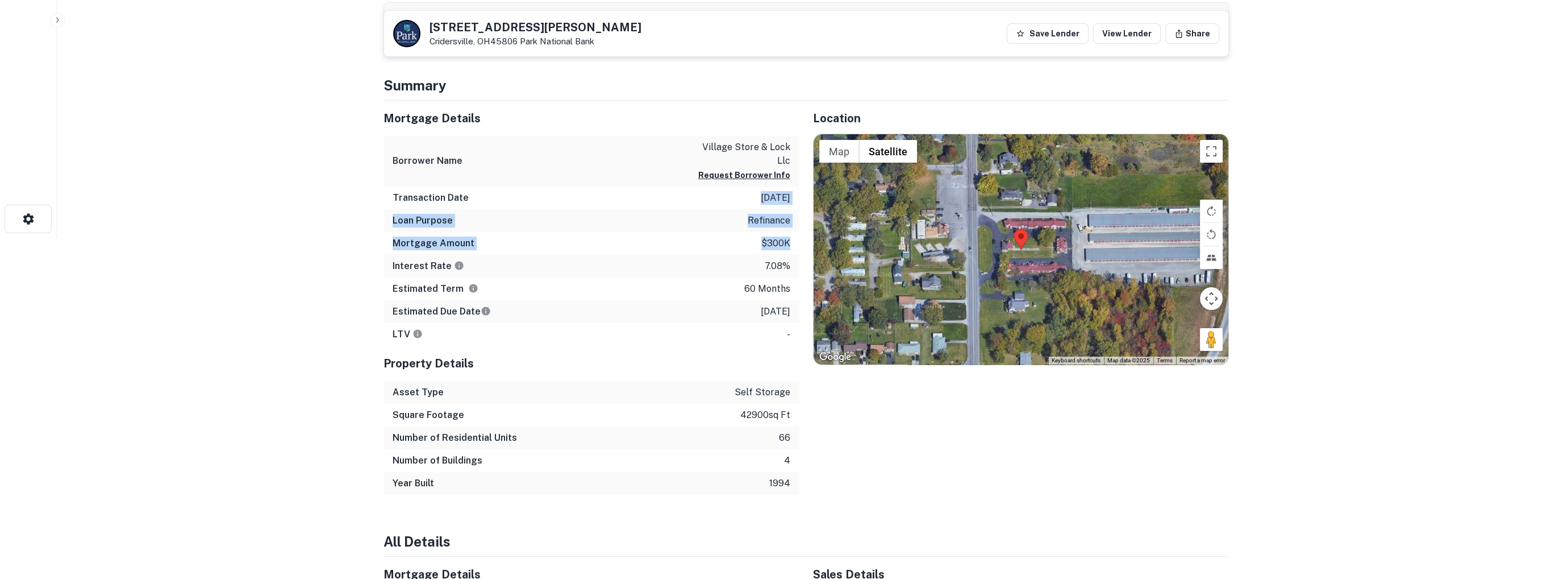
drag, startPoint x: 744, startPoint y: 182, endPoint x: 796, endPoint y: 223, distance: 65.9
click at [796, 223] on div "Mortgage Details Borrower Name village store & lock llc Request Borrower Info T…" at bounding box center [592, 223] width 416 height 245
drag, startPoint x: 689, startPoint y: 271, endPoint x: 685, endPoint y: 276, distance: 6.6
click at [689, 277] on div "Estimated Term 60 months" at bounding box center [592, 288] width 416 height 23
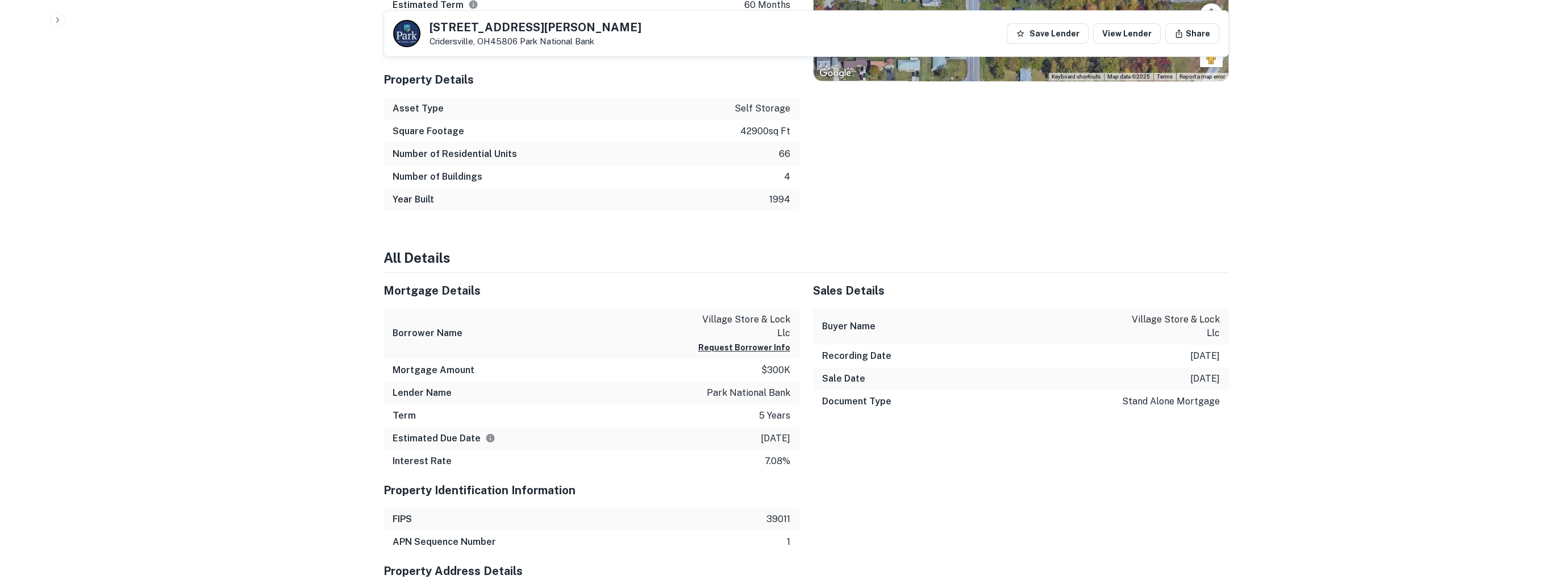
scroll to position [625, 0]
drag, startPoint x: 701, startPoint y: 362, endPoint x: 791, endPoint y: 368, distance: 90.6
click at [791, 381] on div "Lender Name park national bank" at bounding box center [592, 392] width 416 height 23
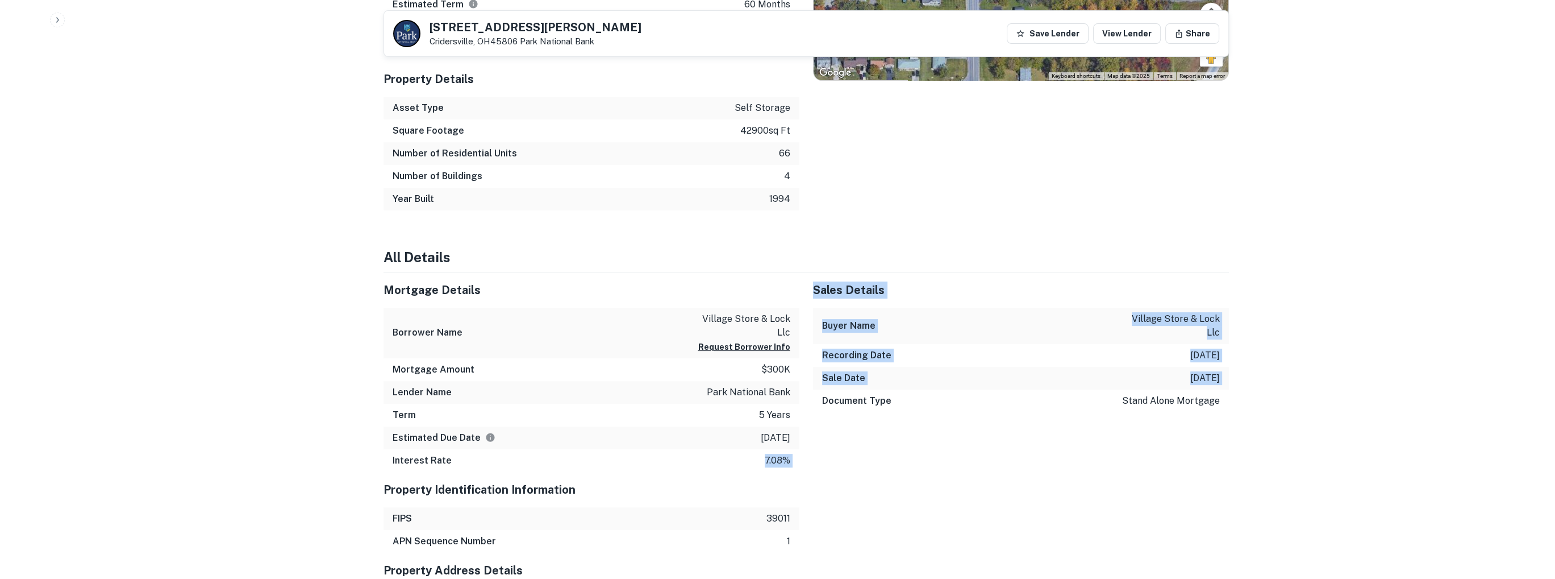
drag, startPoint x: 762, startPoint y: 438, endPoint x: 800, endPoint y: 433, distance: 38.9
click at [800, 433] on div "Sales Details Buyer Name village store & lock llc Recording Date 11/29/2022 Sal…" at bounding box center [1015, 371] width 430 height 199
drag, startPoint x: 801, startPoint y: 435, endPoint x: 763, endPoint y: 432, distance: 38.7
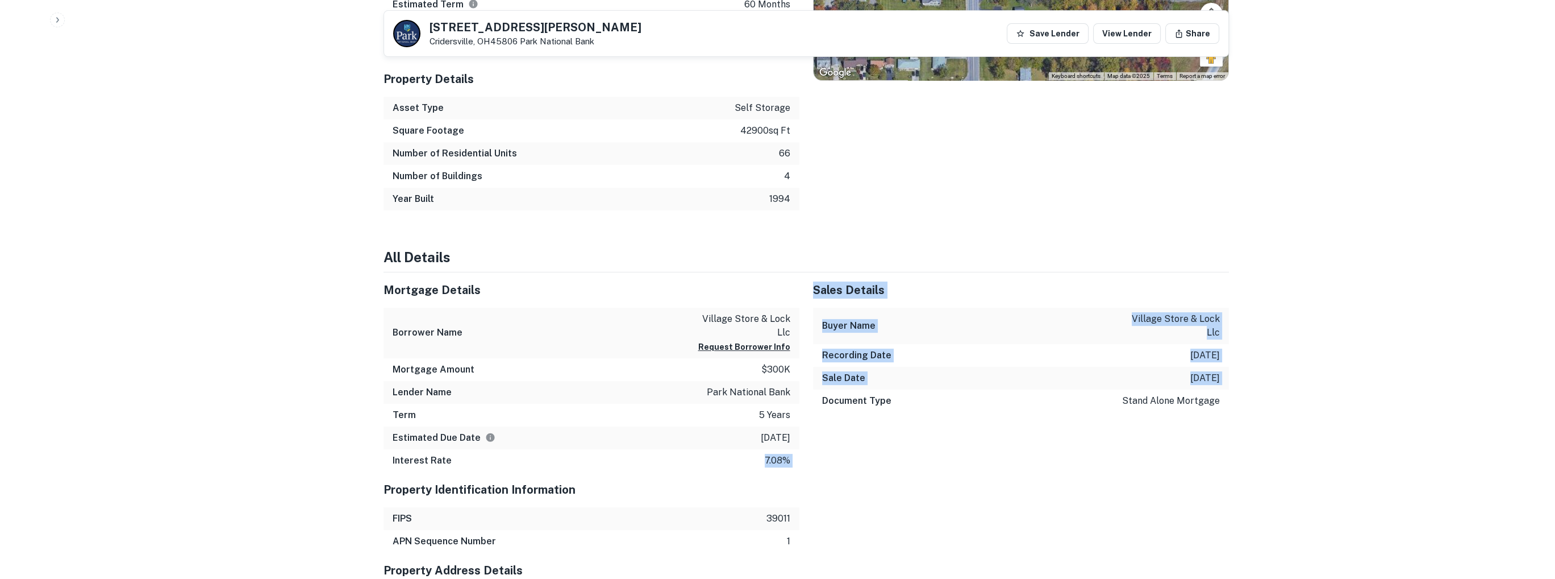
click at [716, 449] on div "Interest Rate 7.08%" at bounding box center [592, 460] width 416 height 23
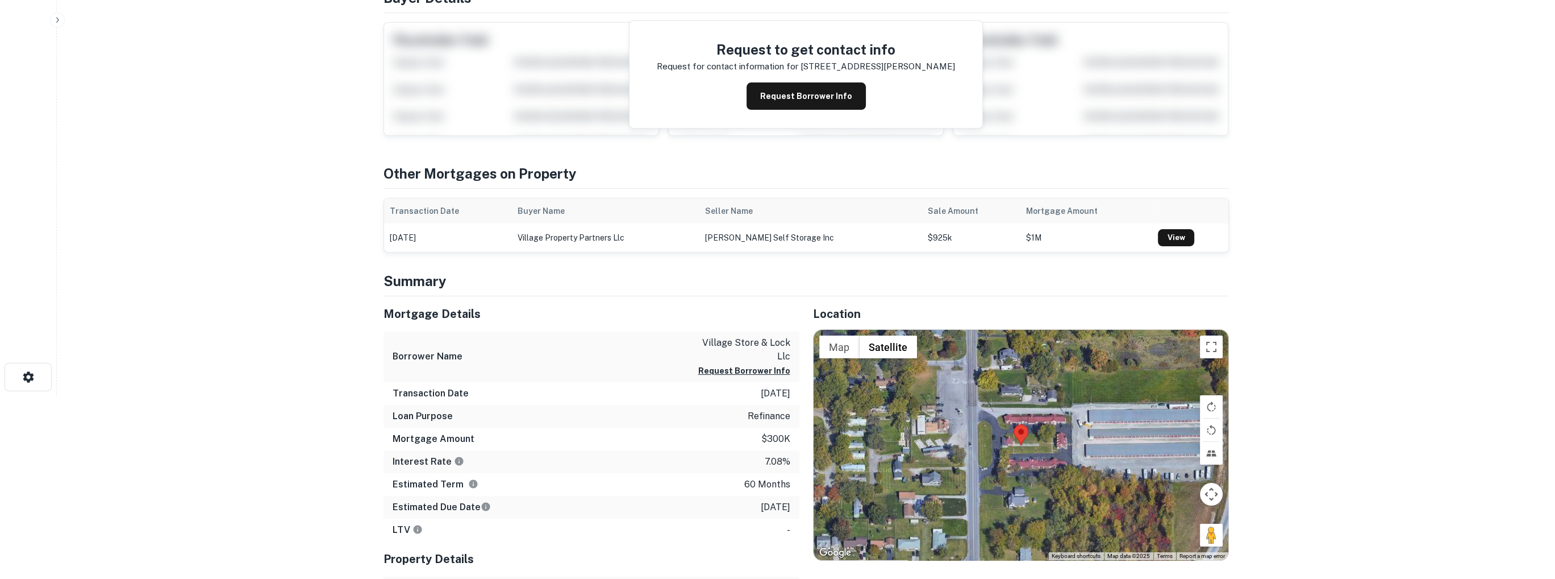
scroll to position [0, 0]
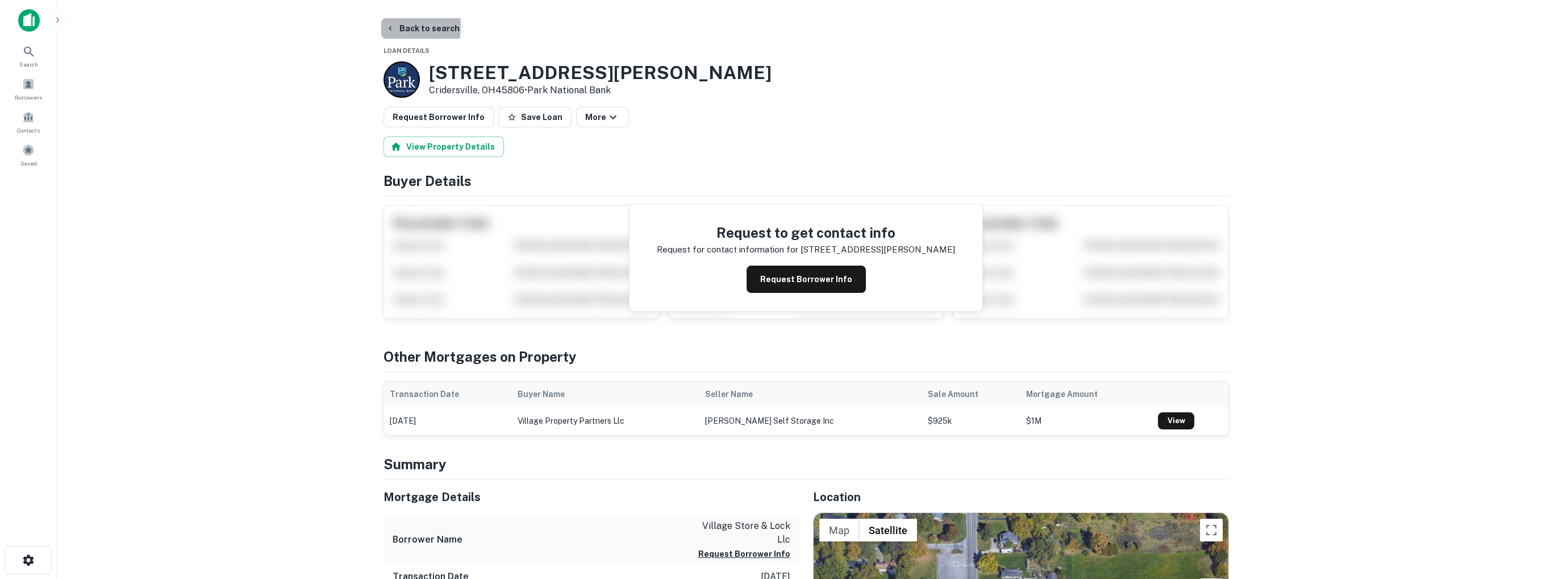
click at [388, 27] on icon "button" at bounding box center [390, 28] width 9 height 9
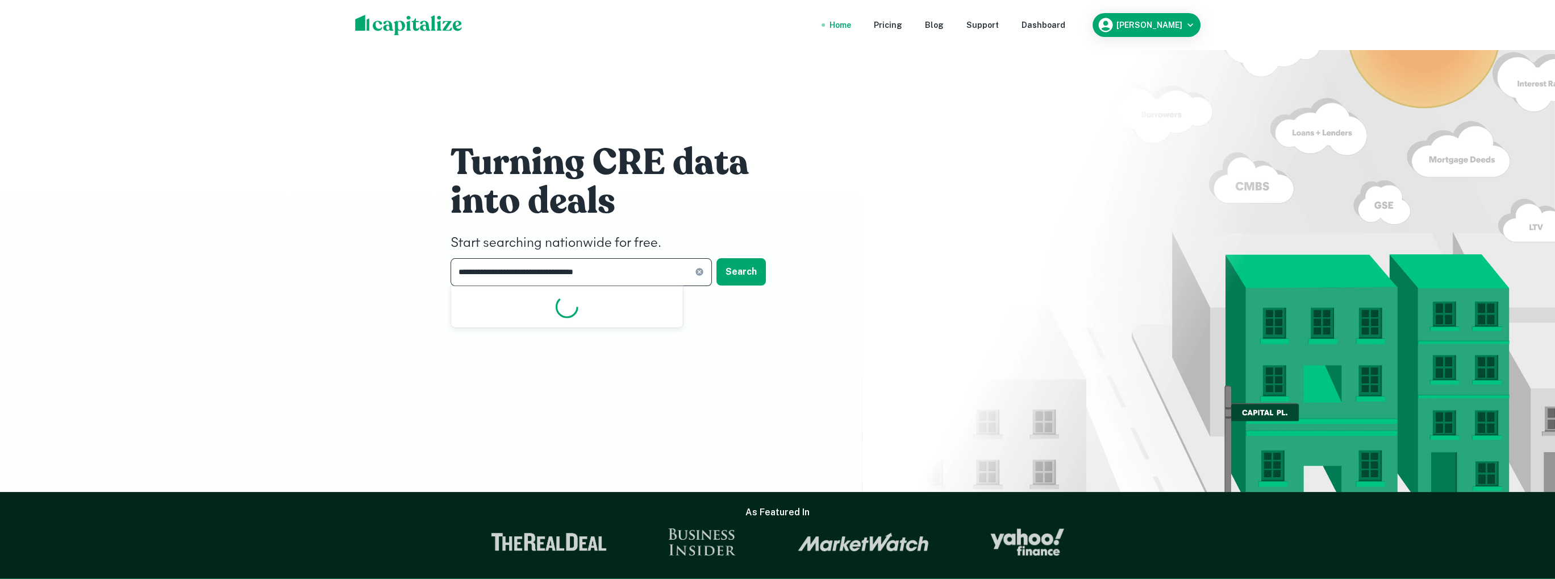
drag, startPoint x: 630, startPoint y: 275, endPoint x: 420, endPoint y: 265, distance: 210.5
click at [420, 265] on div "**********" at bounding box center [777, 246] width 1555 height 492
drag, startPoint x: 622, startPoint y: 272, endPoint x: 371, endPoint y: 239, distance: 253.3
click at [371, 239] on div "**********" at bounding box center [777, 246] width 1555 height 492
click at [640, 271] on input "**********" at bounding box center [573, 272] width 244 height 28
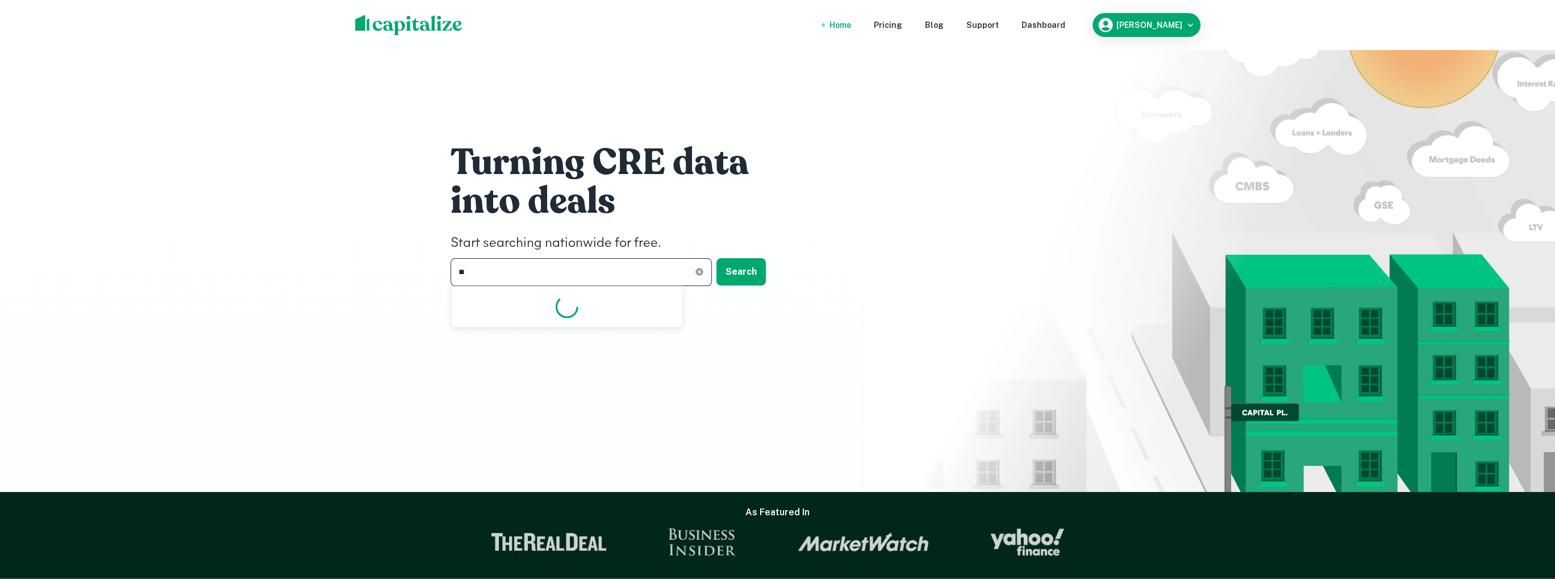
type input "*"
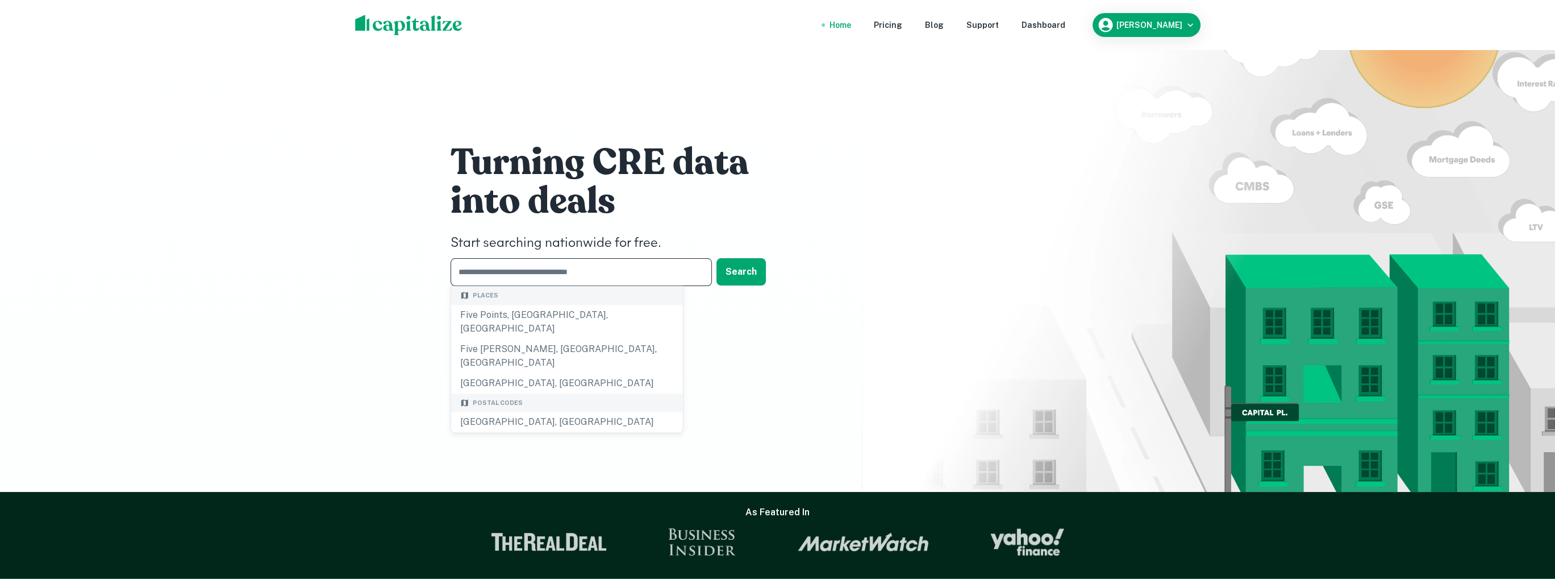
paste input "**********"
type input "**********"
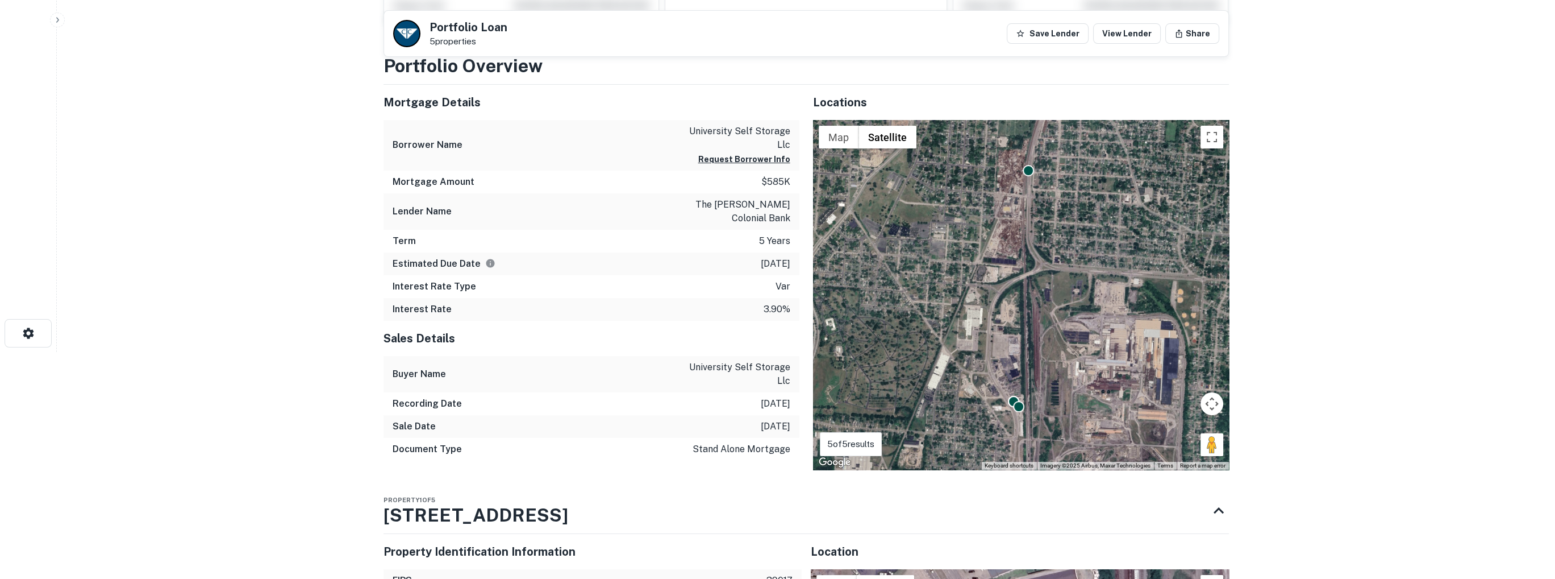
scroll to position [227, 0]
drag, startPoint x: 375, startPoint y: 267, endPoint x: 309, endPoint y: 224, distance: 77.7
click at [309, 224] on main "Back to search Portfolio Loan 5 properties Save Lender View Lender Share Buyer …" at bounding box center [806, 62] width 1499 height 579
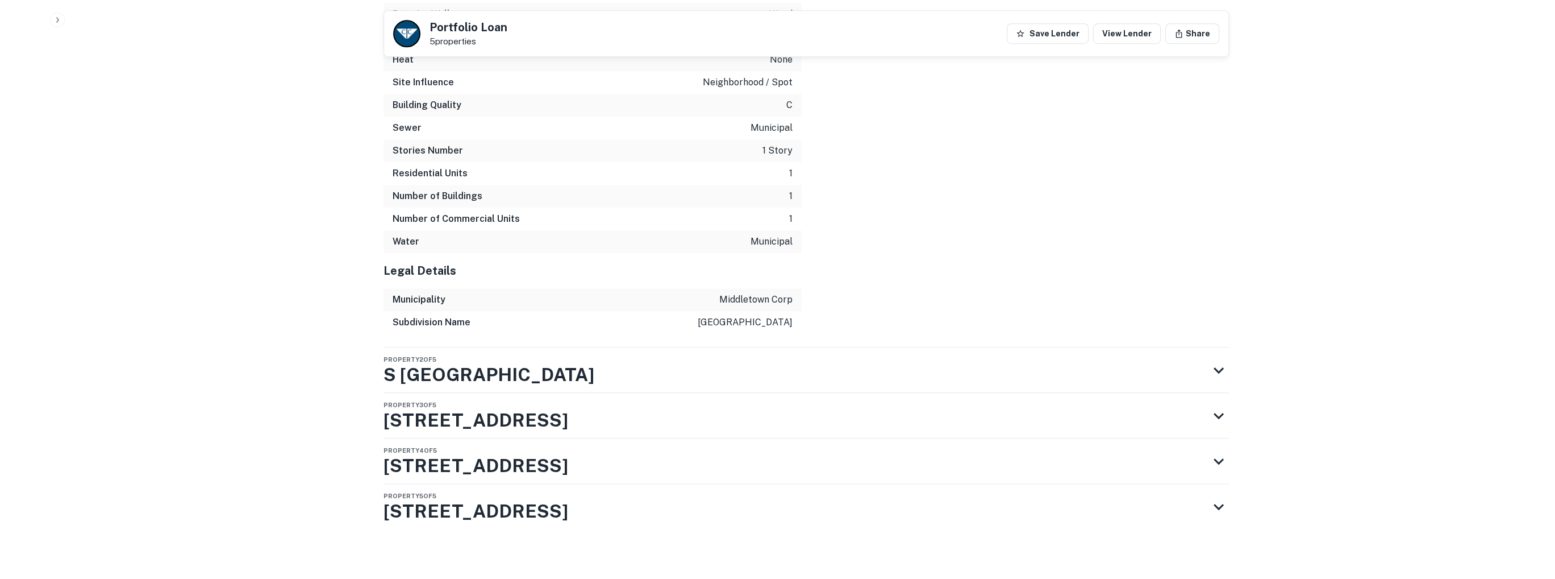
scroll to position [1483, 0]
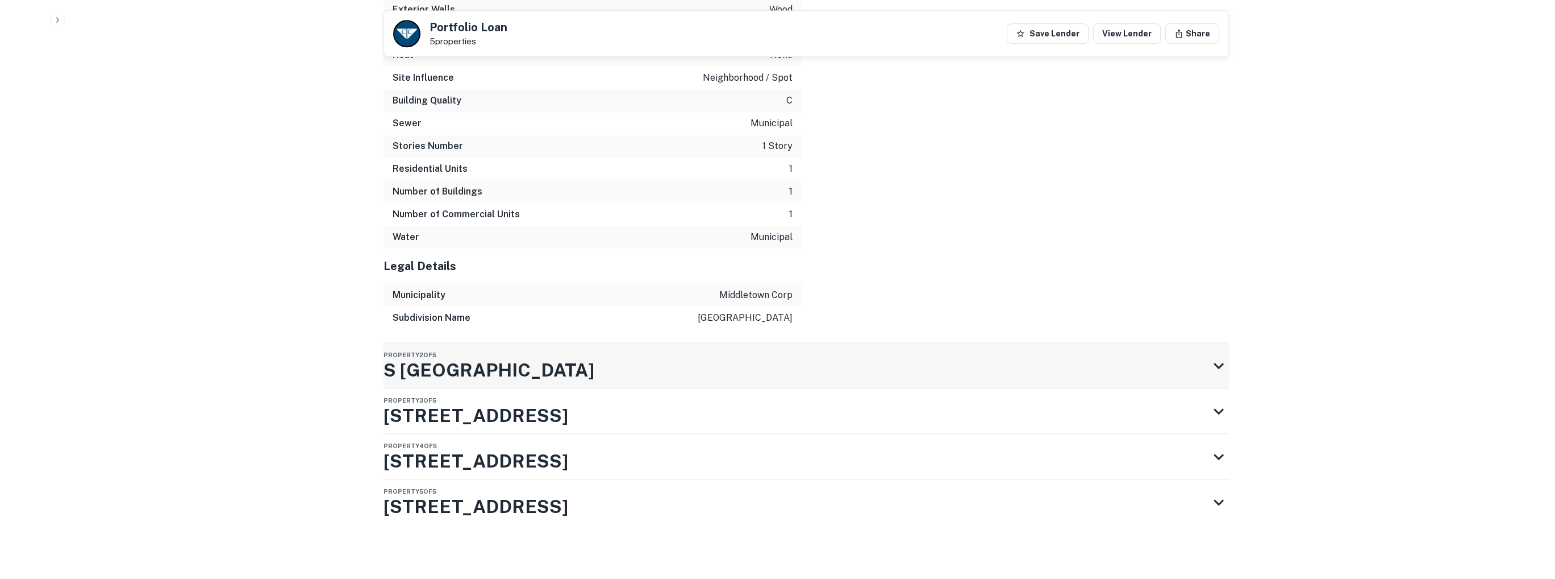
click at [1208, 364] on div "Property 2 of 5 S UNIVERSITY BLVD" at bounding box center [796, 365] width 825 height 45
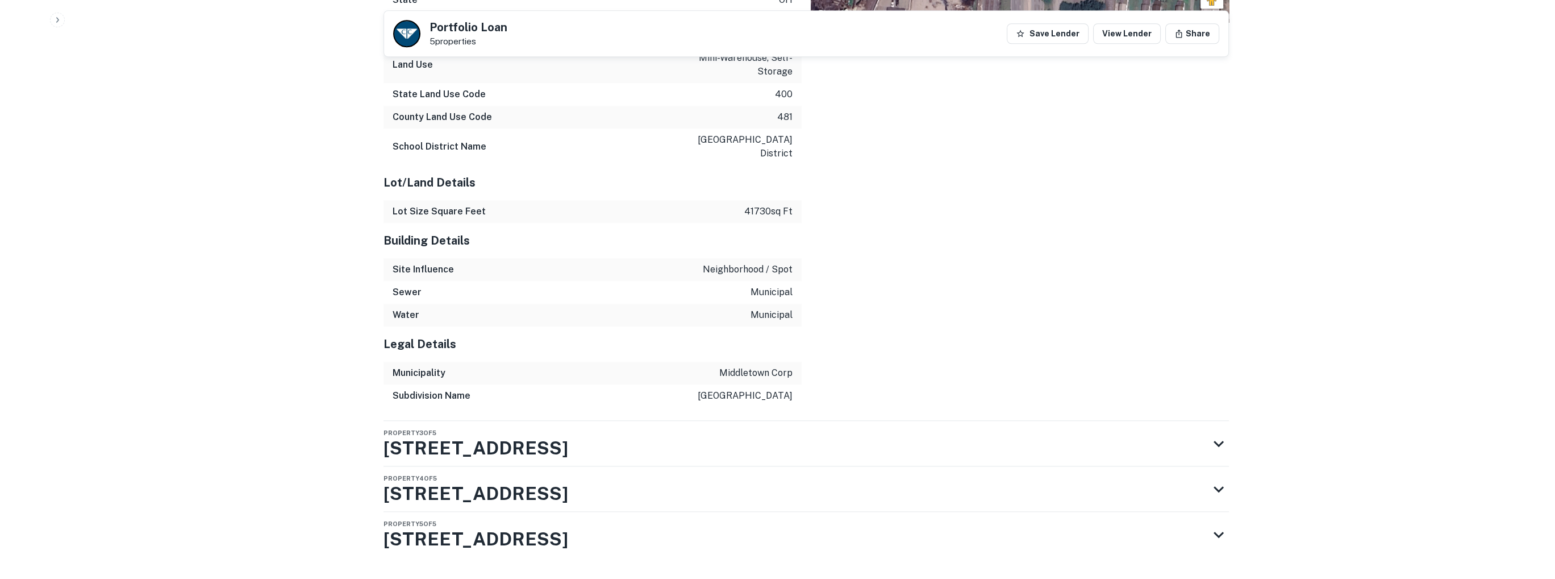
scroll to position [2099, 0]
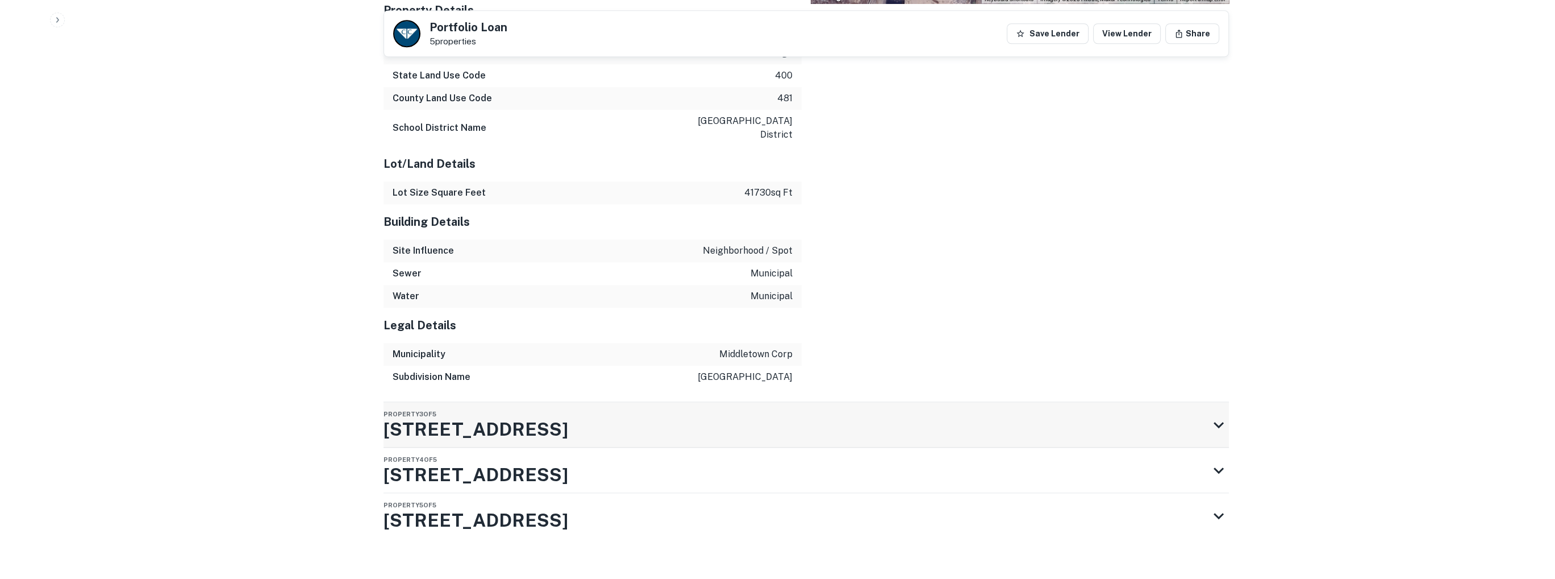
click at [1216, 414] on icon at bounding box center [1219, 424] width 20 height 20
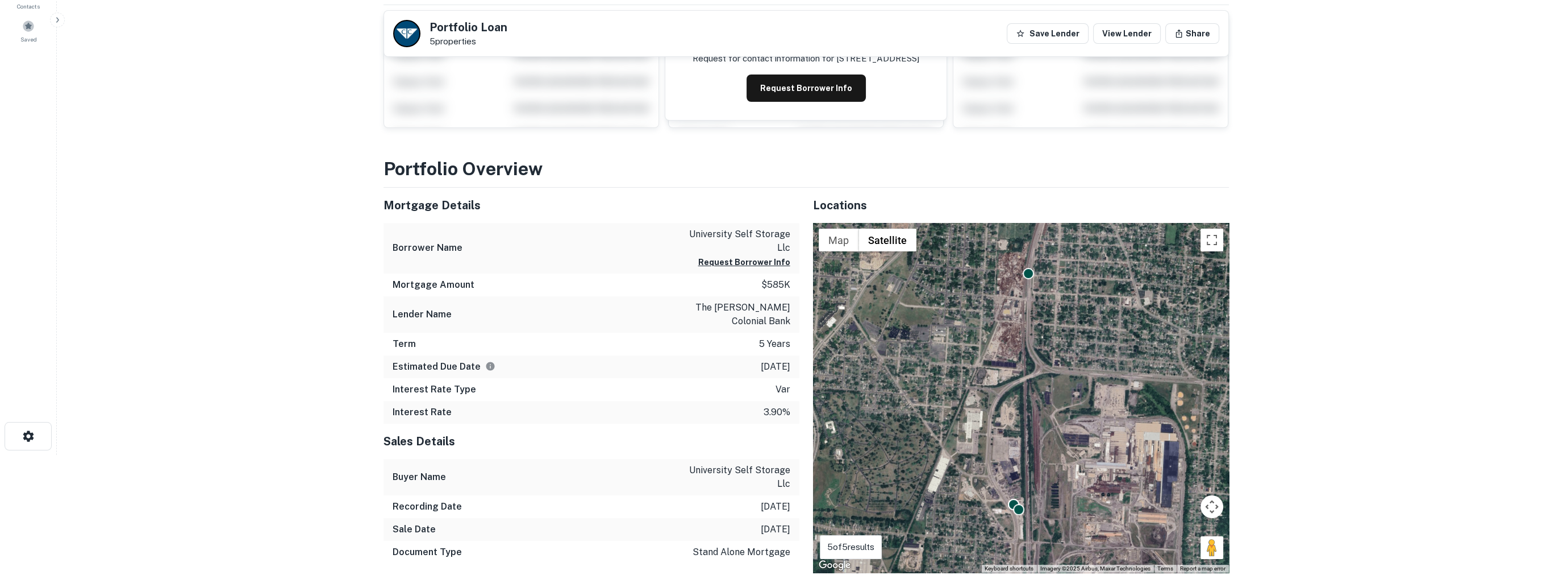
scroll to position [114, 0]
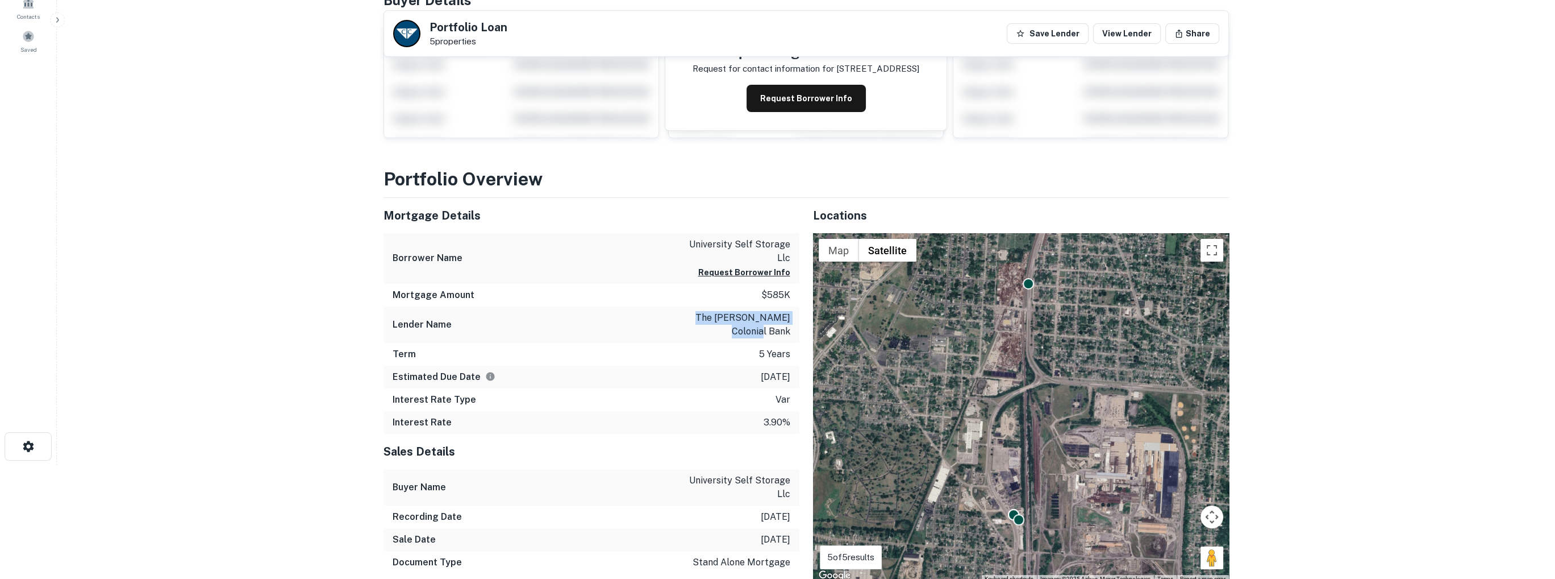
drag, startPoint x: 699, startPoint y: 317, endPoint x: 792, endPoint y: 330, distance: 94.1
click at [792, 330] on div "Lender Name the croghan colonial bank" at bounding box center [592, 324] width 416 height 36
copy p "the croghan colonial bank"
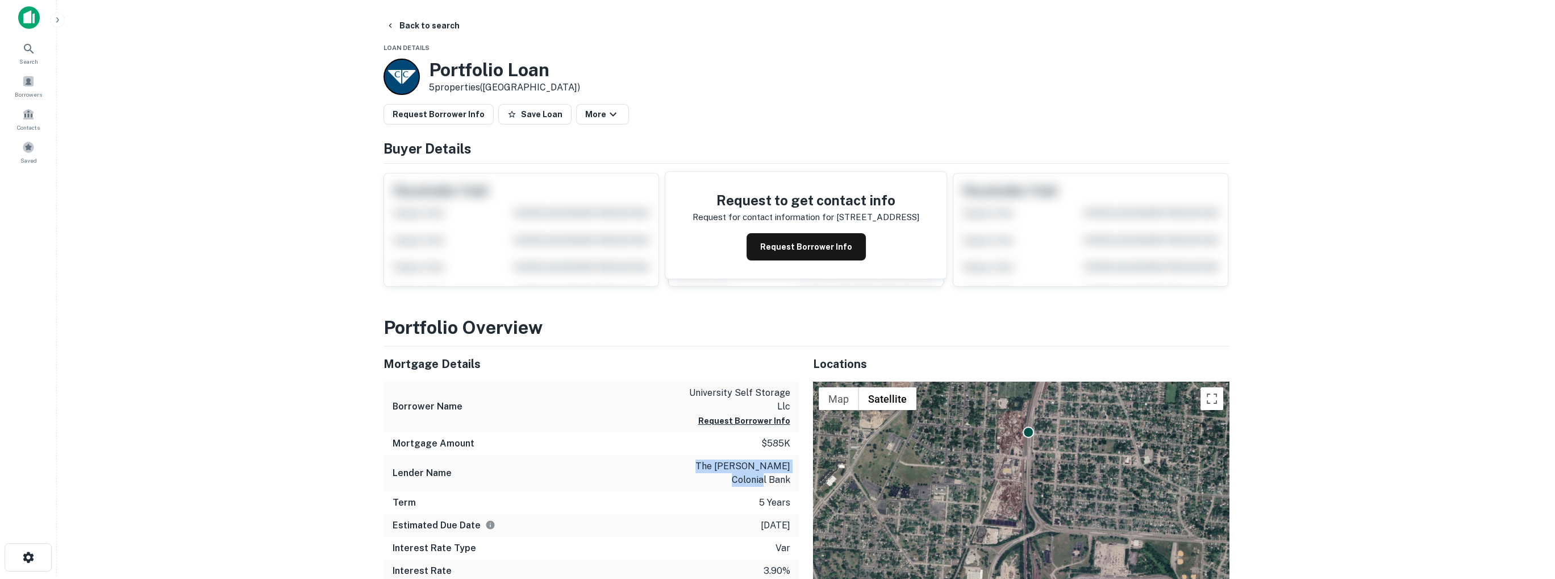
scroll to position [0, 0]
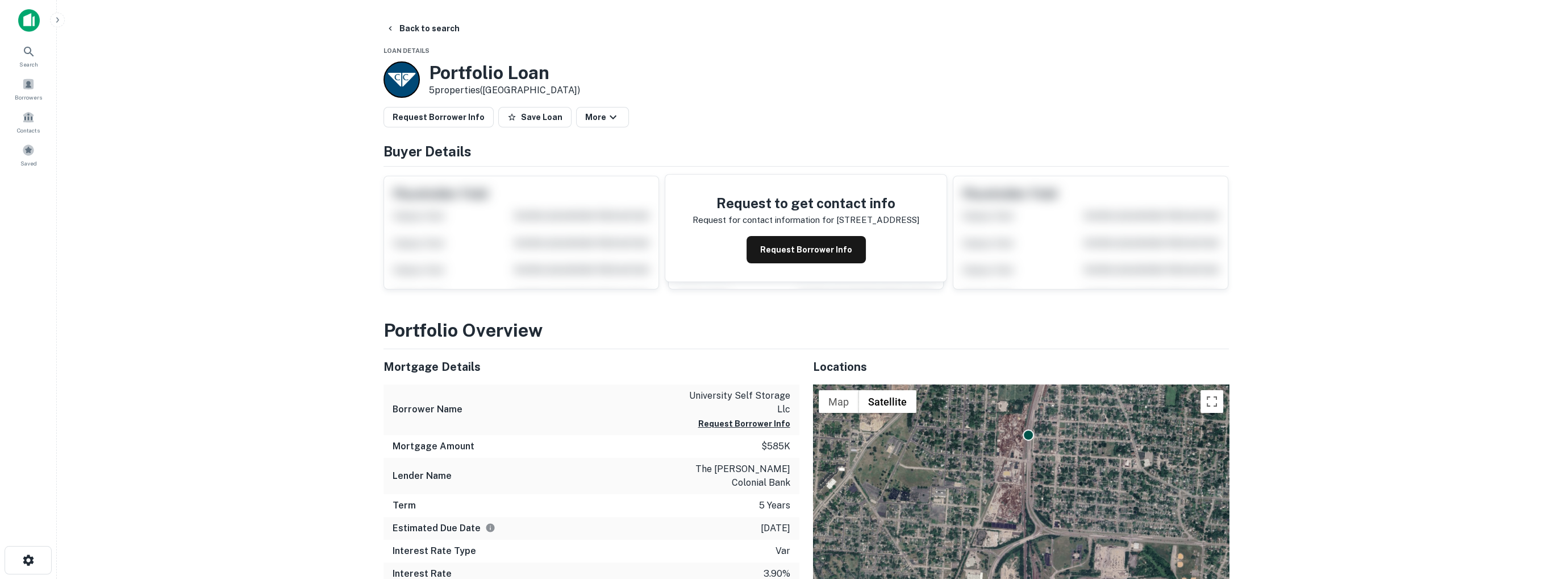
drag, startPoint x: 16, startPoint y: 23, endPoint x: 277, endPoint y: 105, distance: 273.9
click at [277, 105] on main "Back to search Loan Details Portfolio Loan 5 properties (OH) Request Borrower I…" at bounding box center [806, 289] width 1499 height 579
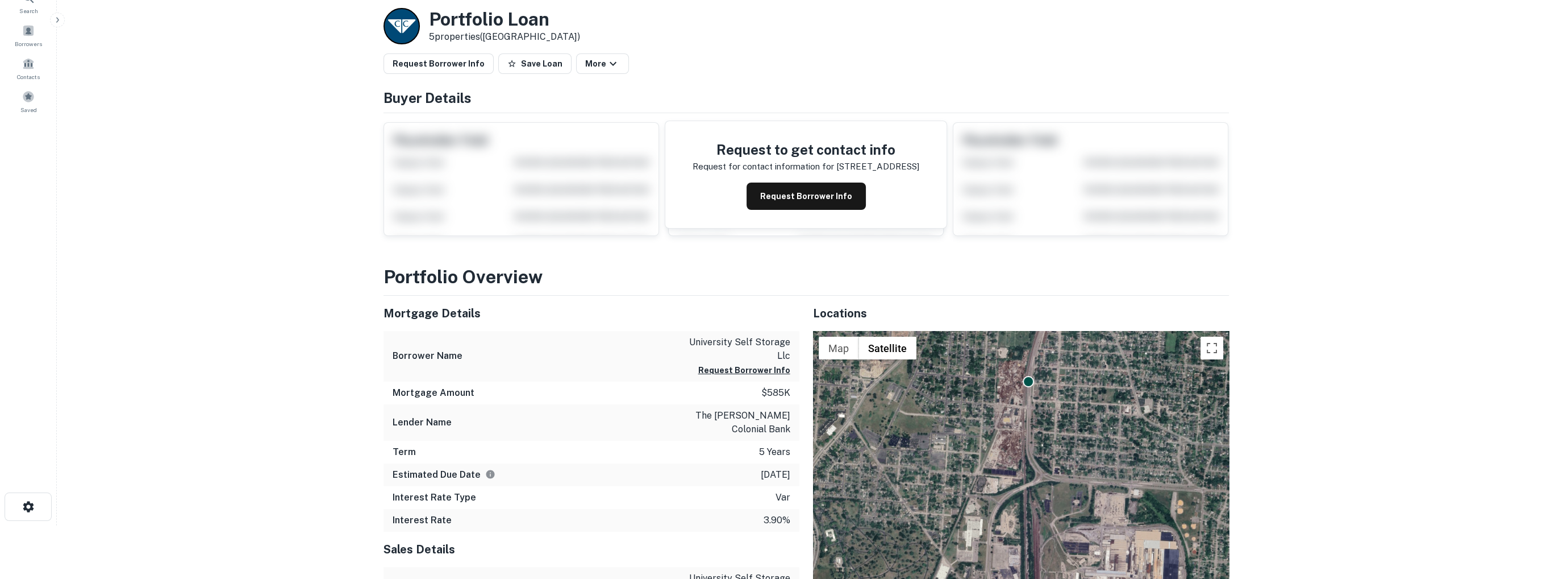
scroll to position [57, 0]
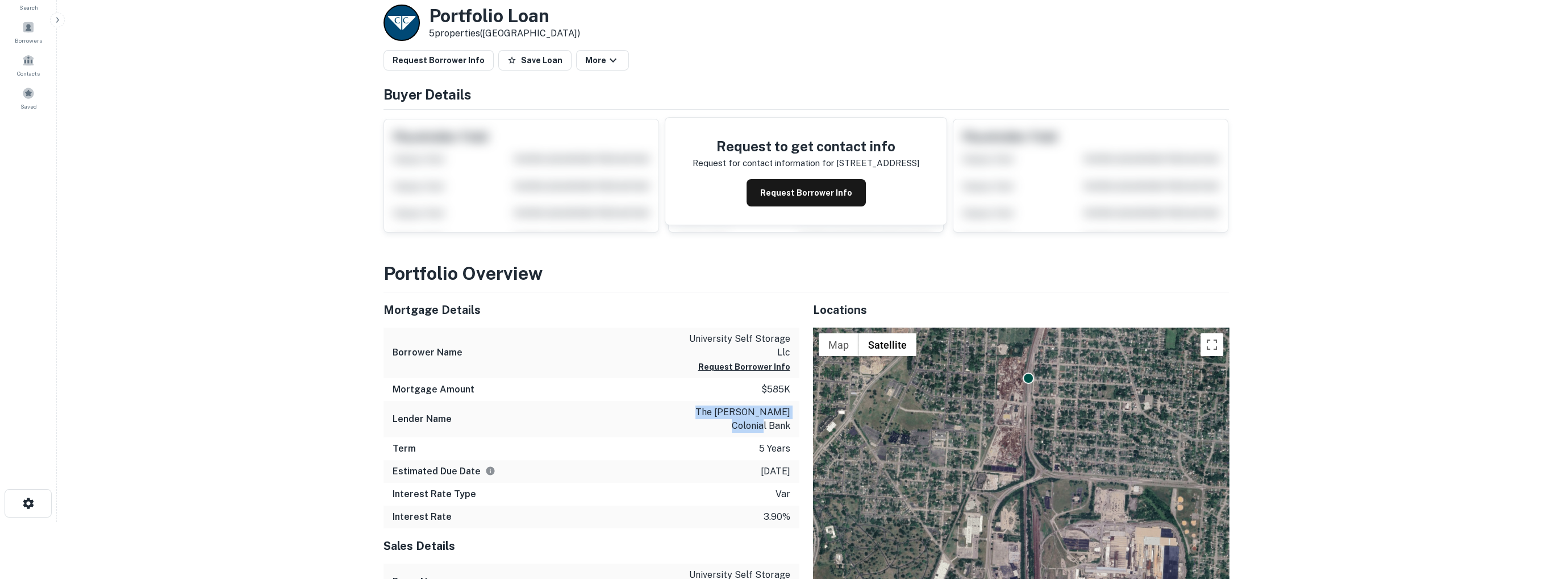
drag, startPoint x: 696, startPoint y: 414, endPoint x: 789, endPoint y: 430, distance: 94.5
click at [789, 430] on p "the croghan colonial bank" at bounding box center [739, 418] width 102 height 27
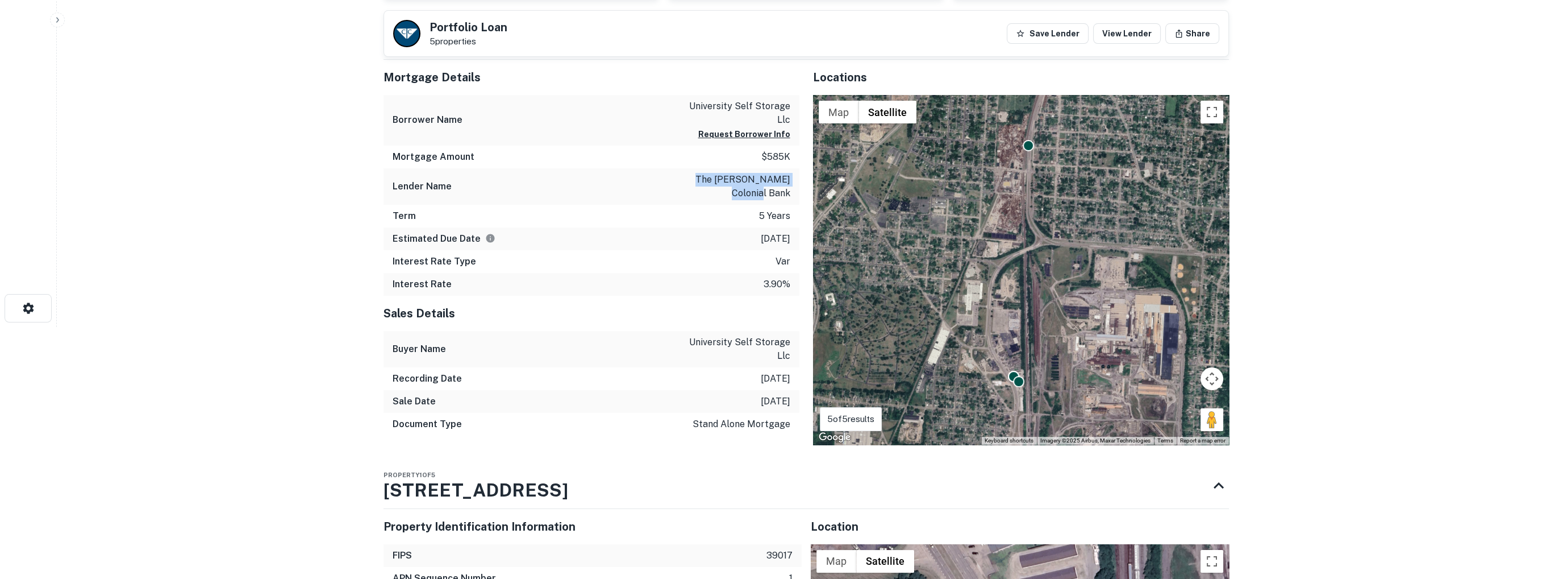
scroll to position [227, 0]
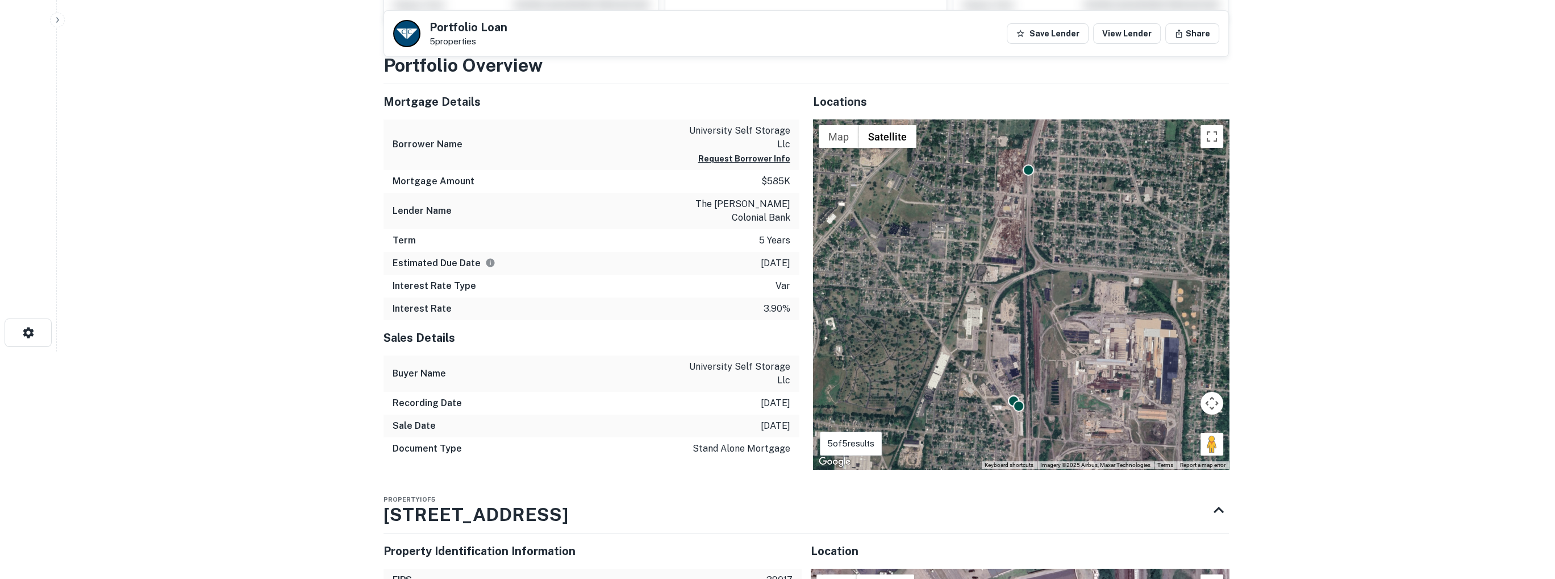
click at [745, 264] on div "Estimated Due Date 7/7/2024" at bounding box center [592, 263] width 416 height 23
drag, startPoint x: 745, startPoint y: 264, endPoint x: 793, endPoint y: 265, distance: 48.3
click at [793, 265] on div "Estimated Due Date 7/7/2024" at bounding box center [592, 263] width 416 height 23
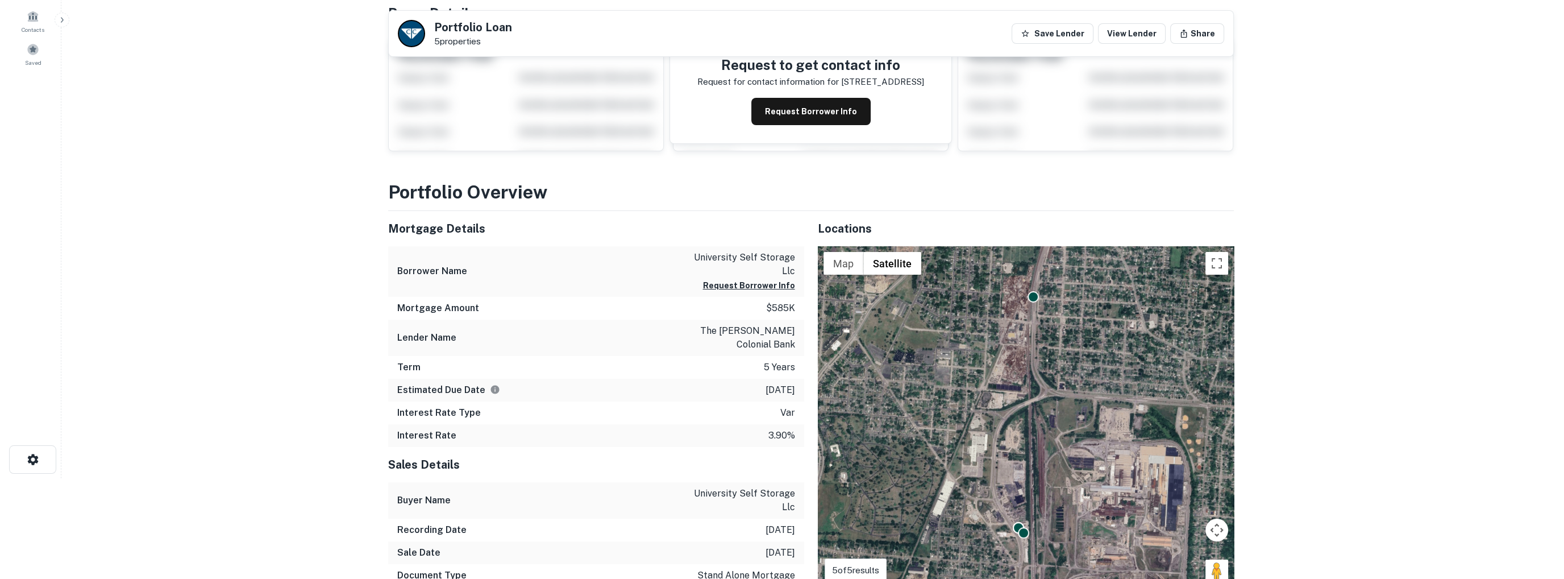
scroll to position [0, 0]
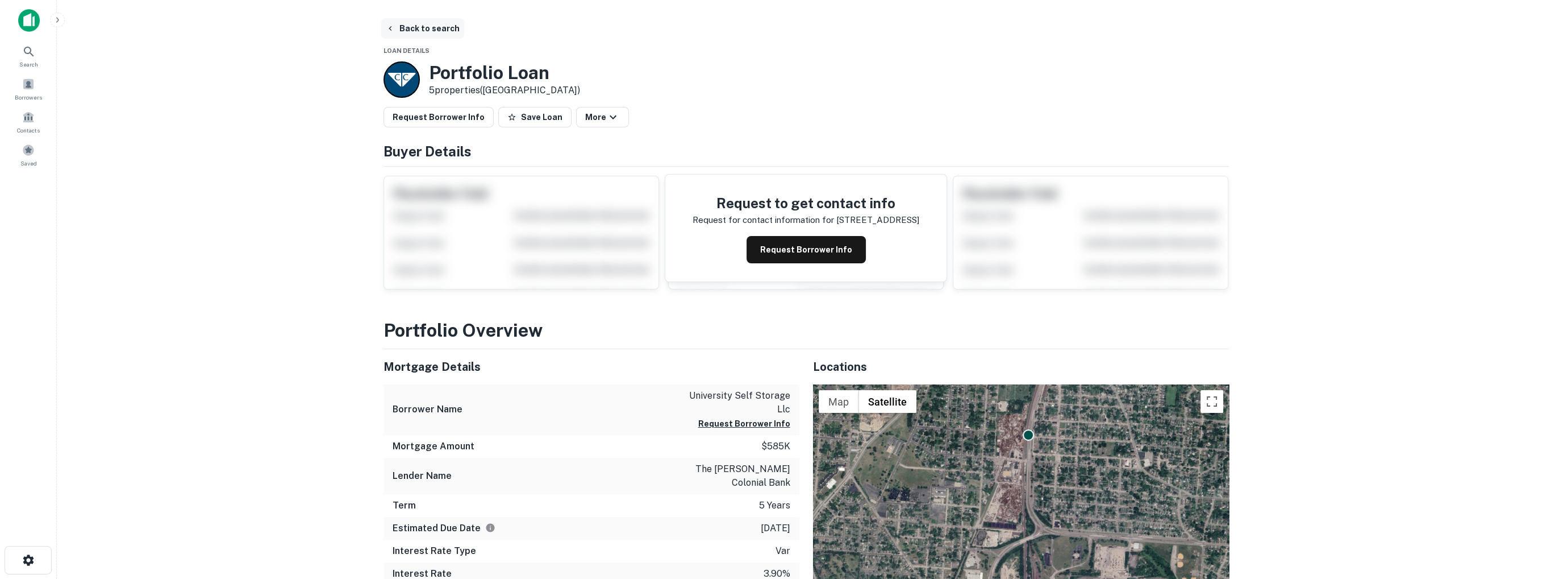
click at [390, 28] on icon "button" at bounding box center [390, 28] width 3 height 5
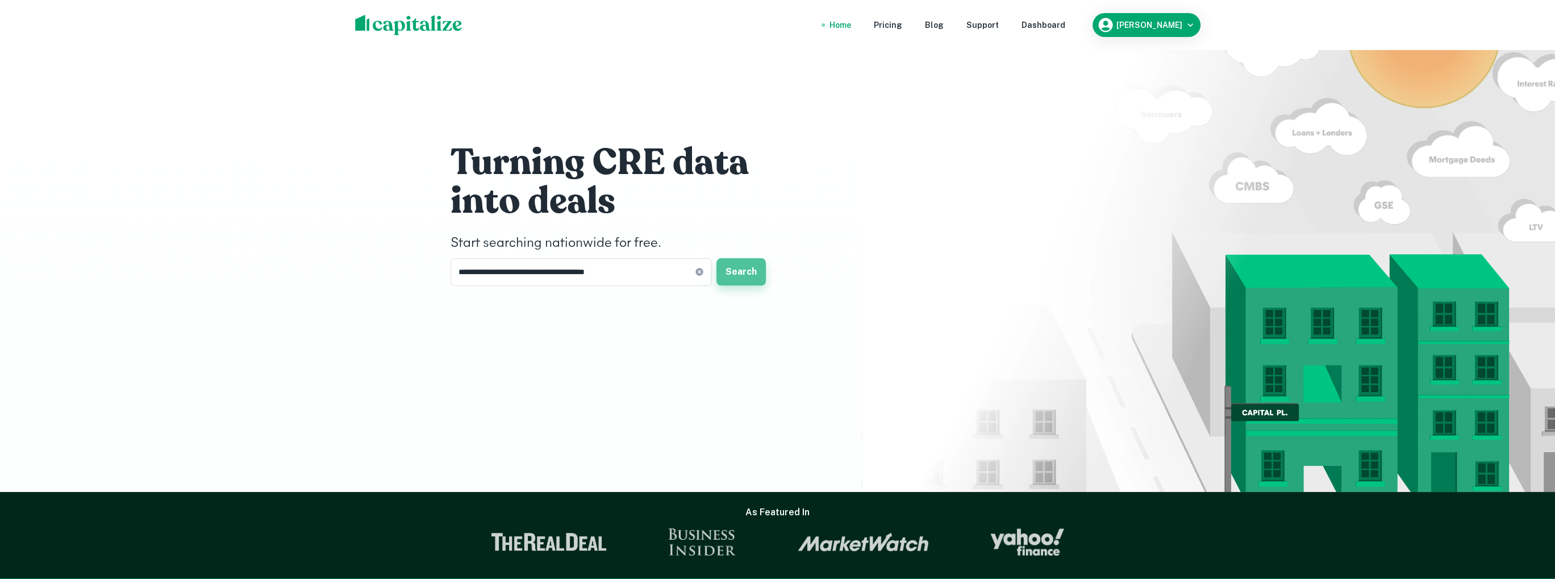
click at [746, 271] on button "Search" at bounding box center [741, 271] width 49 height 27
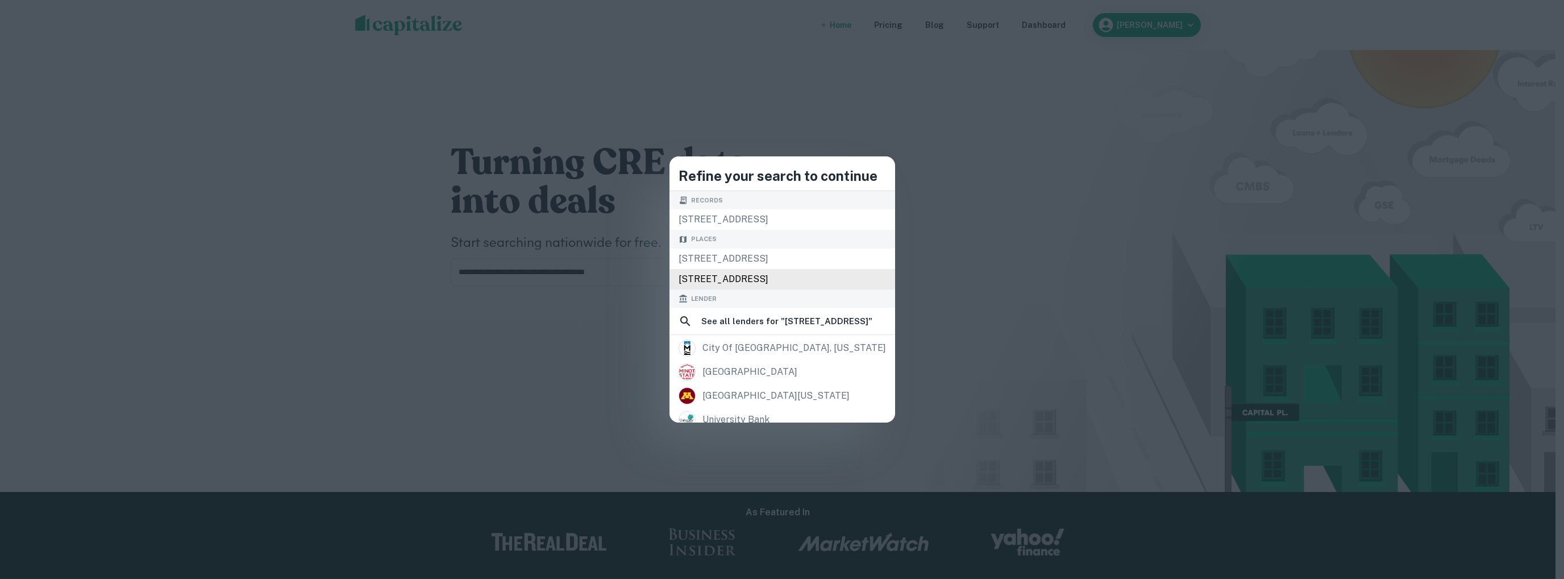
click at [785, 273] on div "Places 1911 S University Blvd, Middletown, OH 45044, USA 1911 University Blvd, …" at bounding box center [782, 260] width 226 height 60
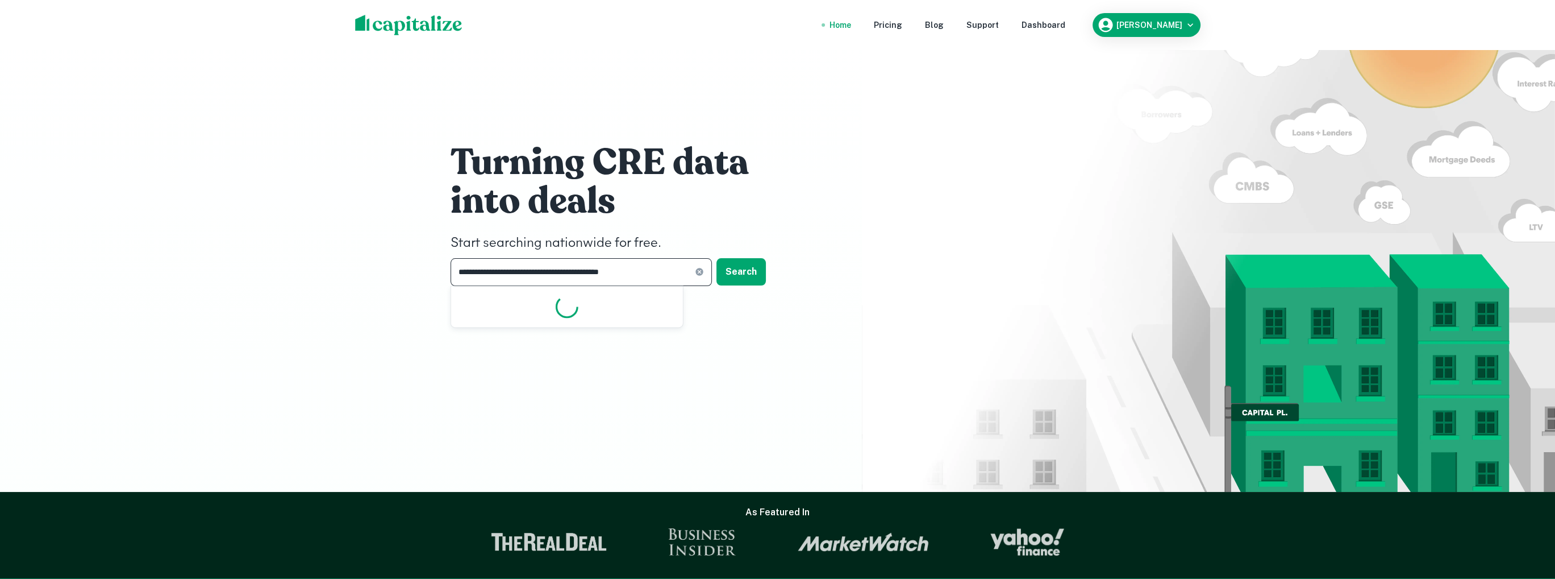
click at [648, 271] on input "**********" at bounding box center [573, 272] width 244 height 28
click at [741, 271] on button "Search" at bounding box center [741, 271] width 49 height 27
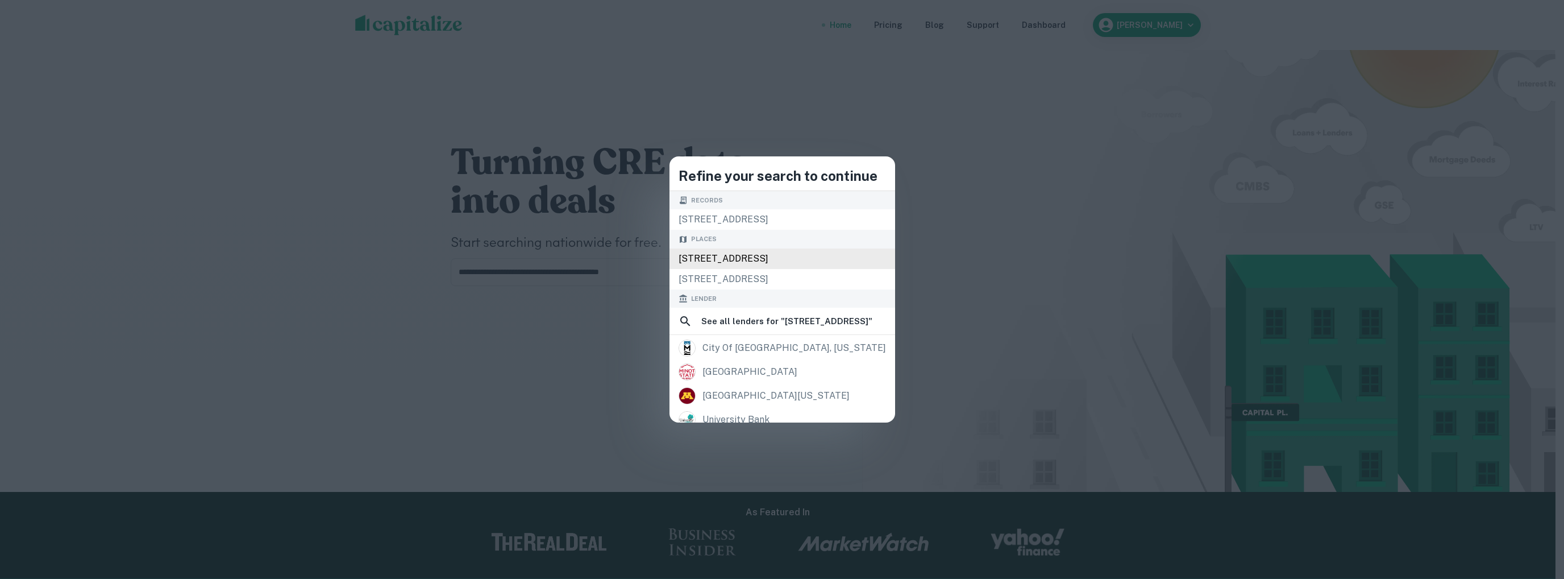
click at [673, 258] on div "1911 S University Blvd, Middletown, OH 45044, USA" at bounding box center [782, 258] width 226 height 20
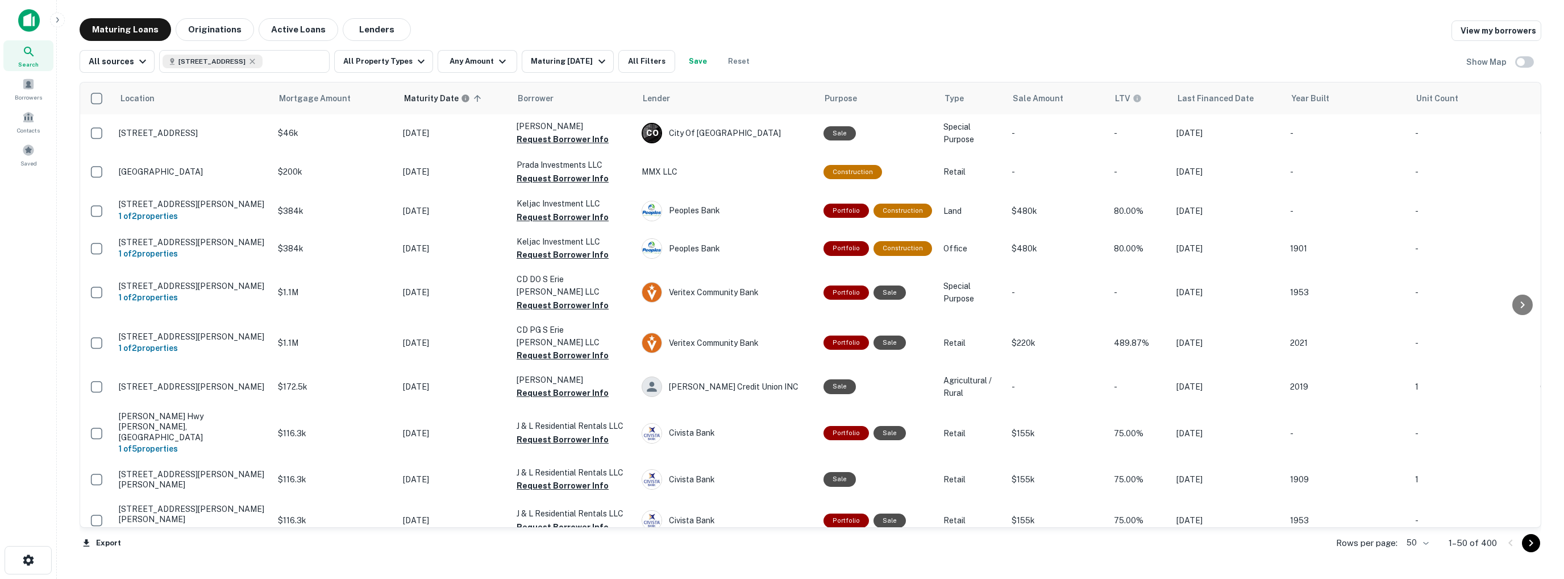
click at [26, 55] on icon at bounding box center [29, 52] width 14 height 14
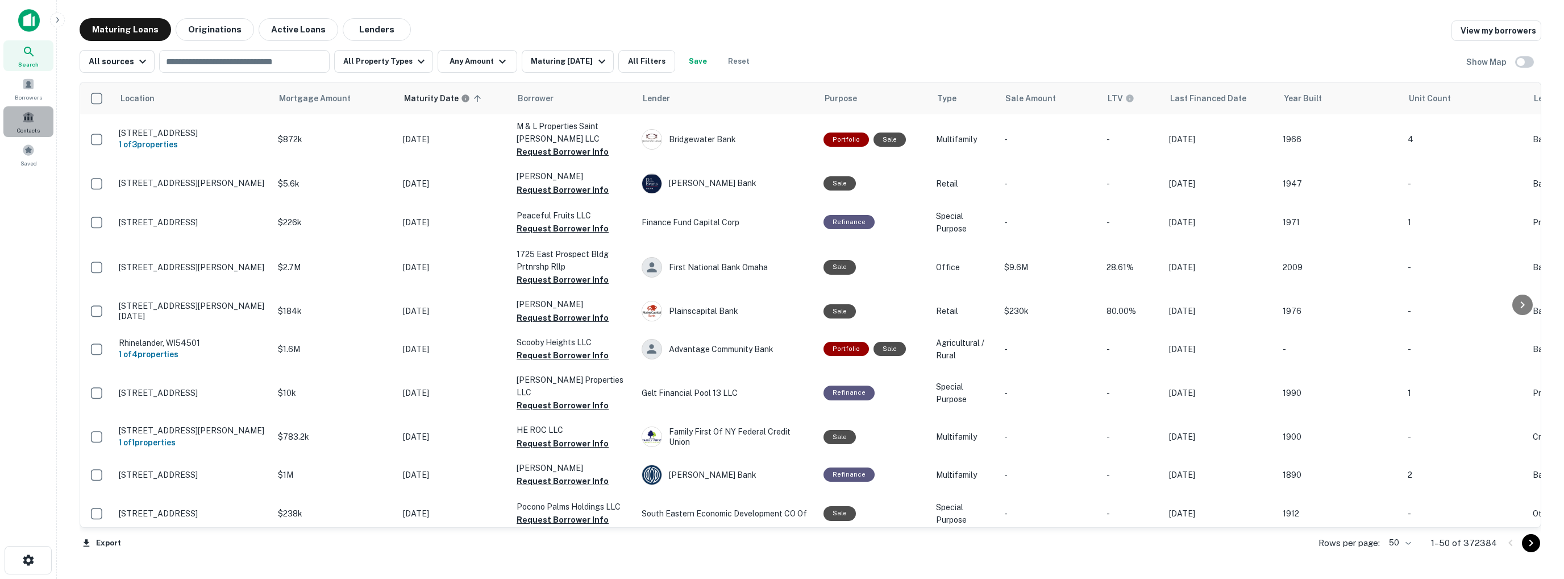
click at [27, 121] on span at bounding box center [28, 117] width 13 height 13
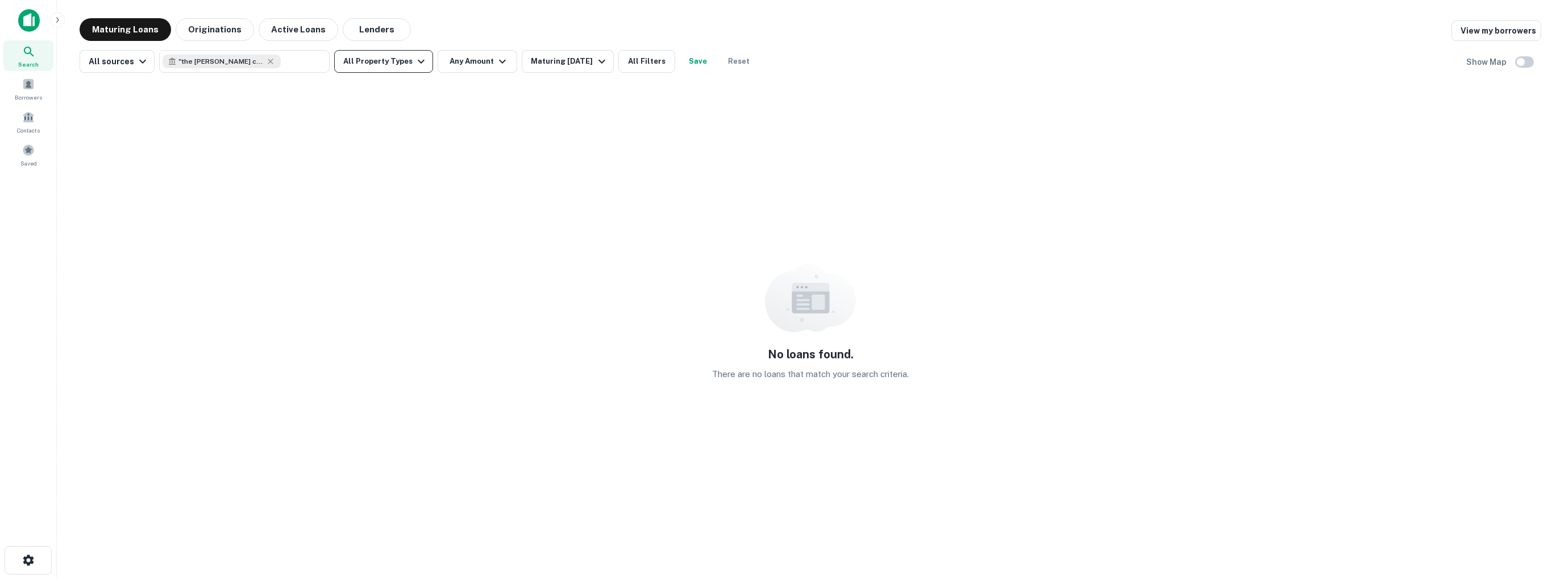
click at [368, 26] on button "Lenders" at bounding box center [377, 29] width 68 height 23
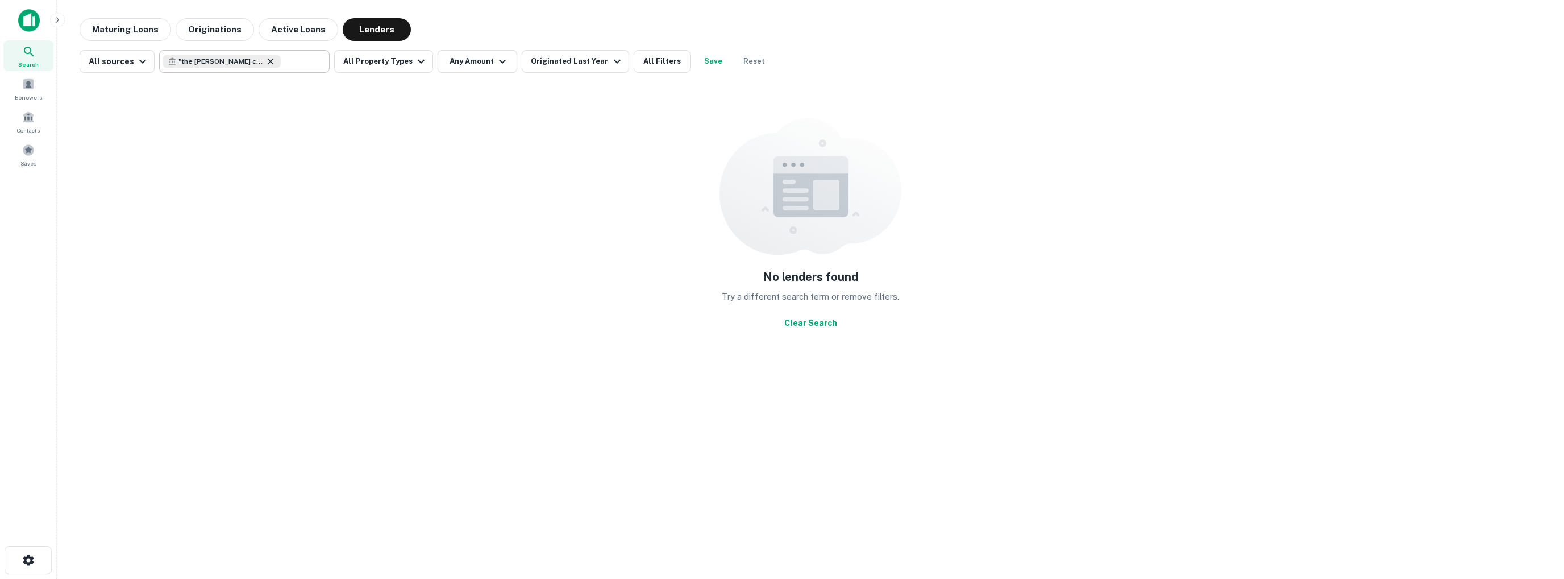
click at [266, 60] on icon at bounding box center [270, 61] width 9 height 9
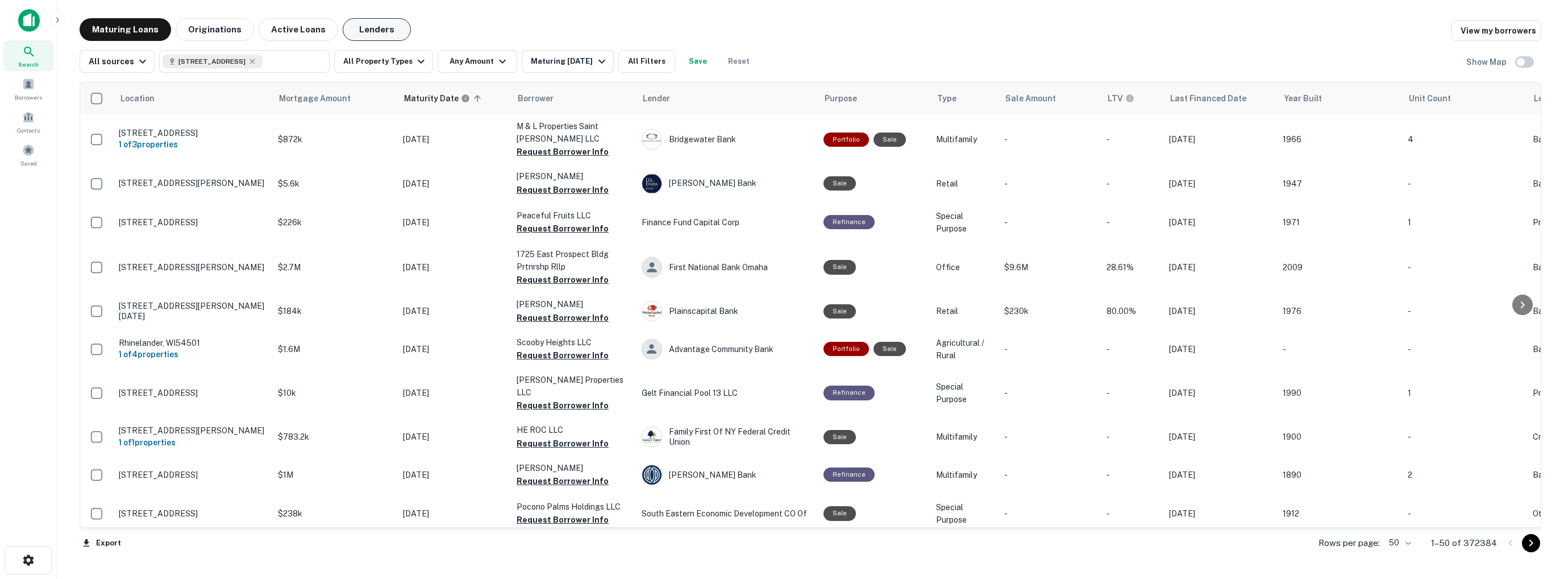
click at [370, 30] on button "Lenders" at bounding box center [377, 29] width 68 height 23
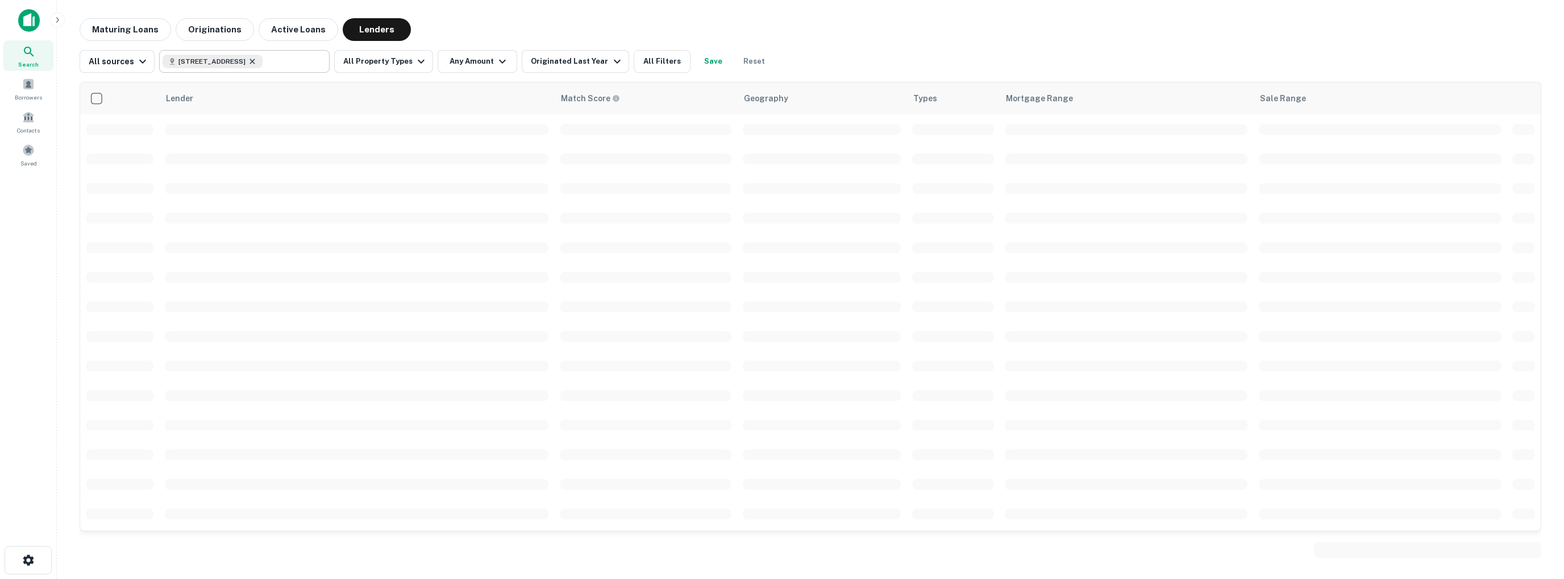
click at [255, 62] on icon at bounding box center [252, 61] width 5 height 5
type input "**********"
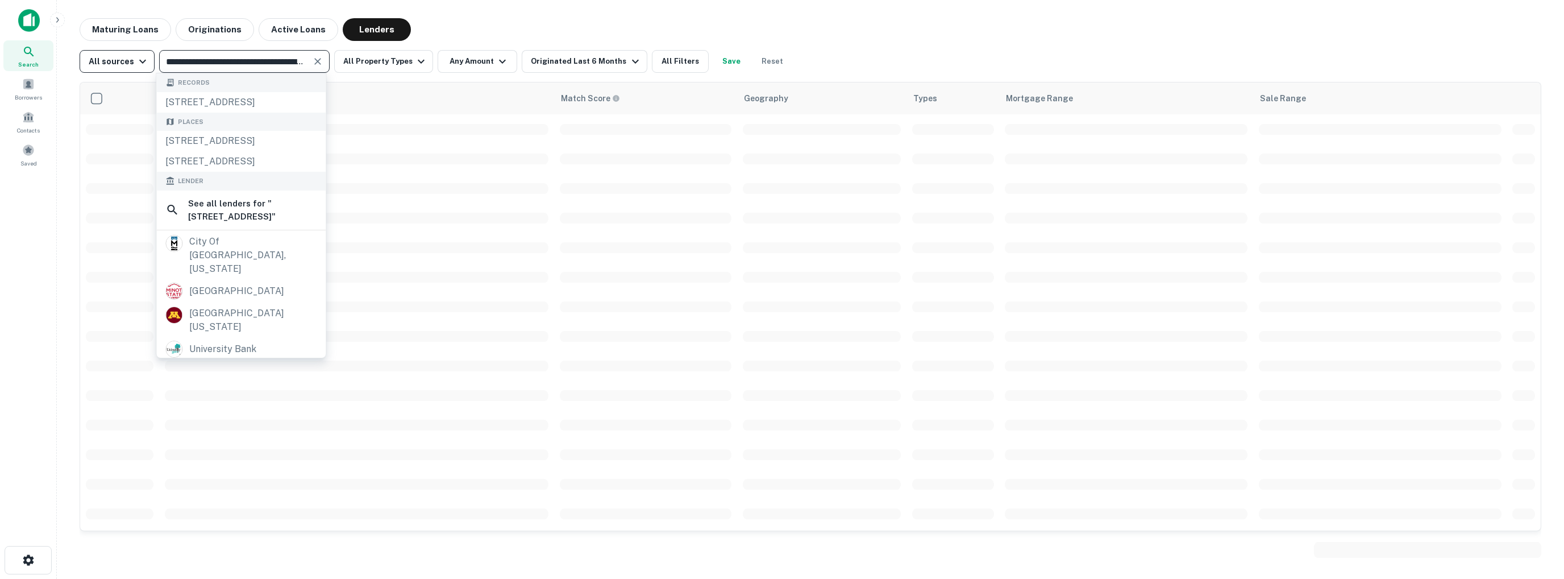
drag, startPoint x: 257, startPoint y: 60, endPoint x: 132, endPoint y: 55, distance: 124.6
click at [132, 55] on div "**********" at bounding box center [435, 61] width 711 height 23
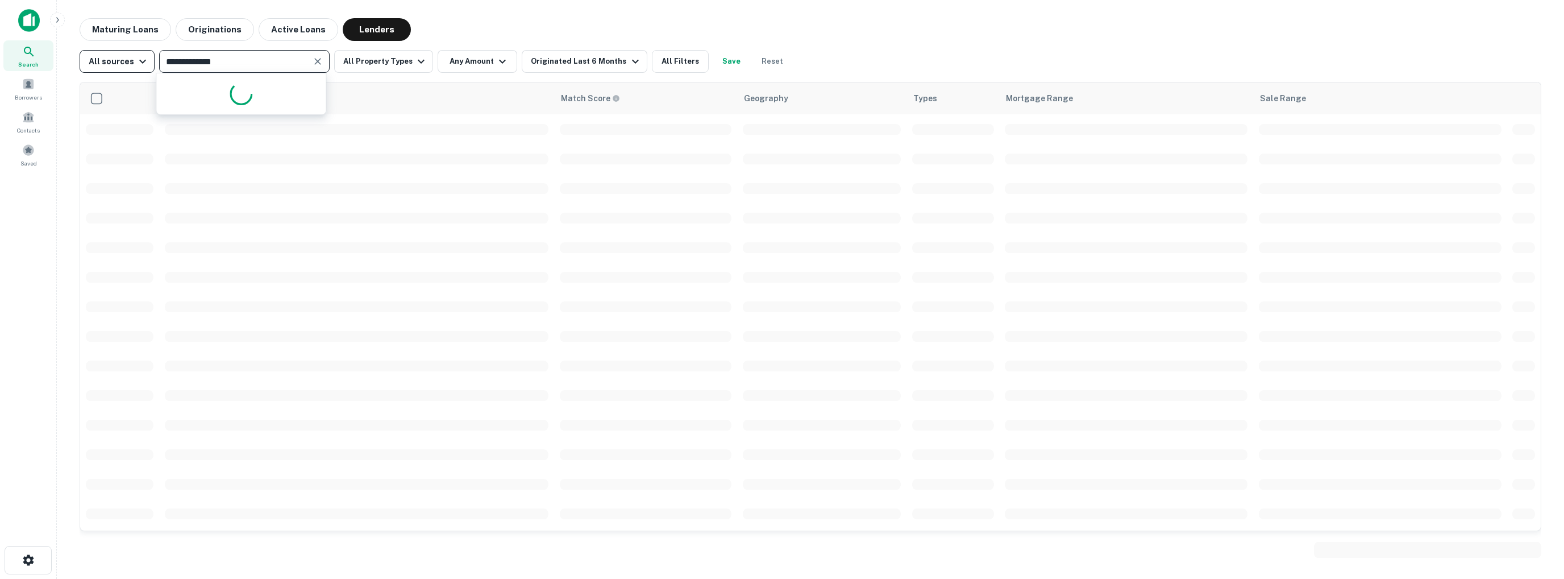
type input "**********"
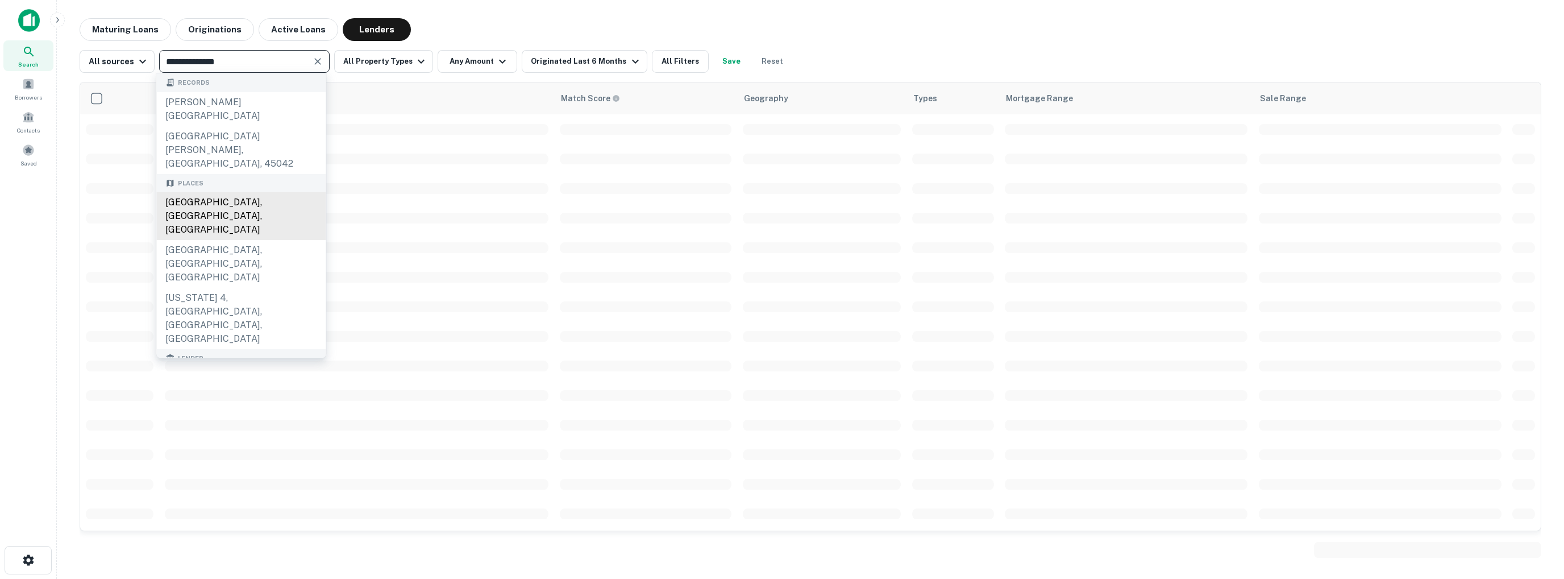
click at [247, 192] on div "Middletown, OH, USA" at bounding box center [240, 216] width 169 height 48
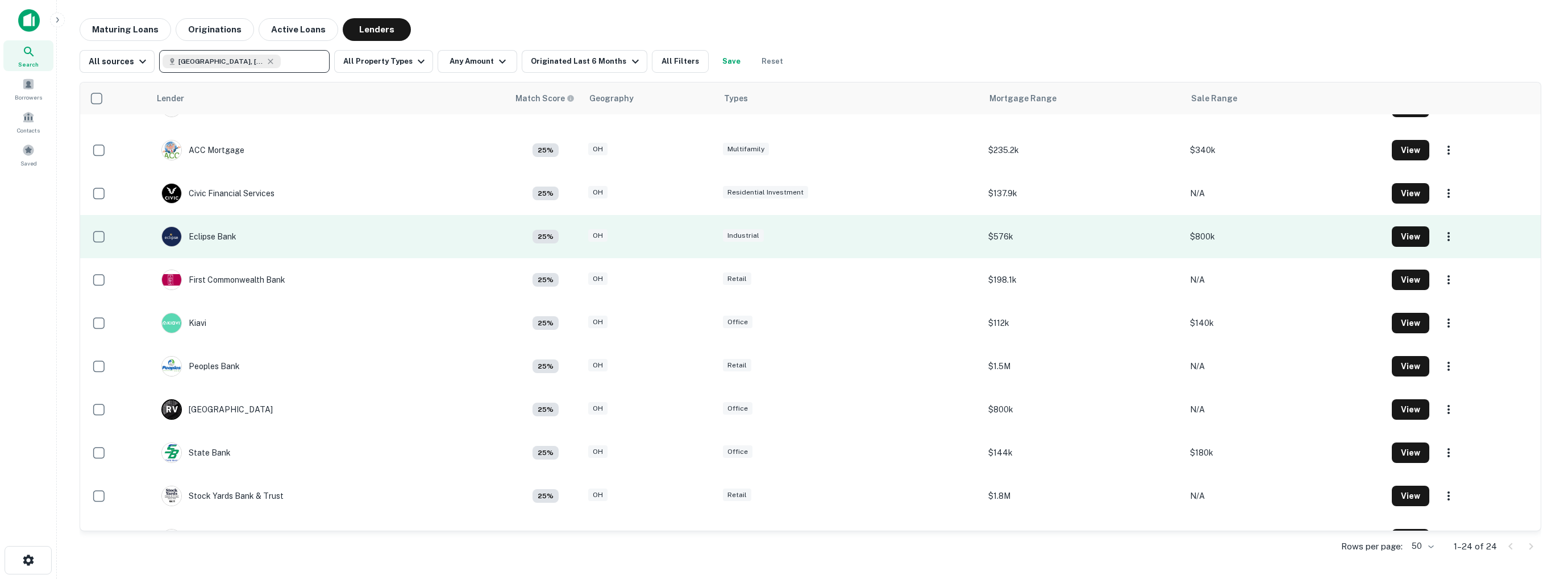
scroll to position [621, 0]
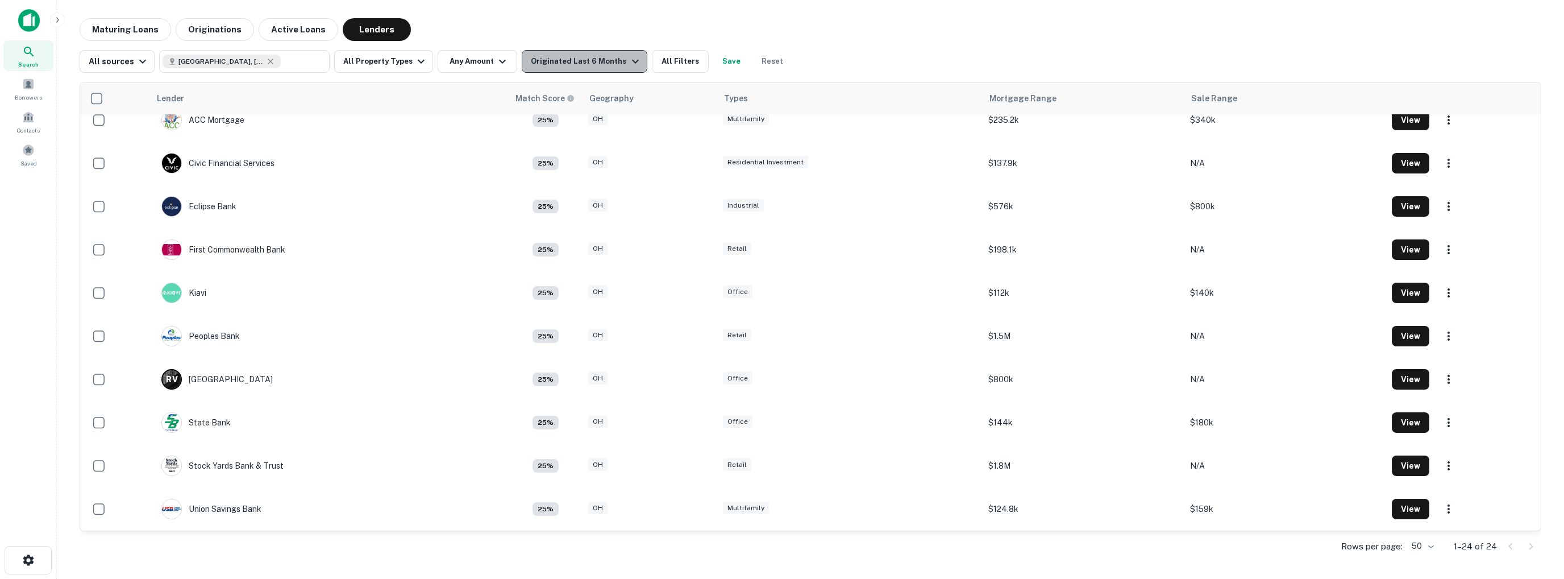
click at [610, 53] on button "Originated Last 6 Months" at bounding box center [584, 61] width 125 height 23
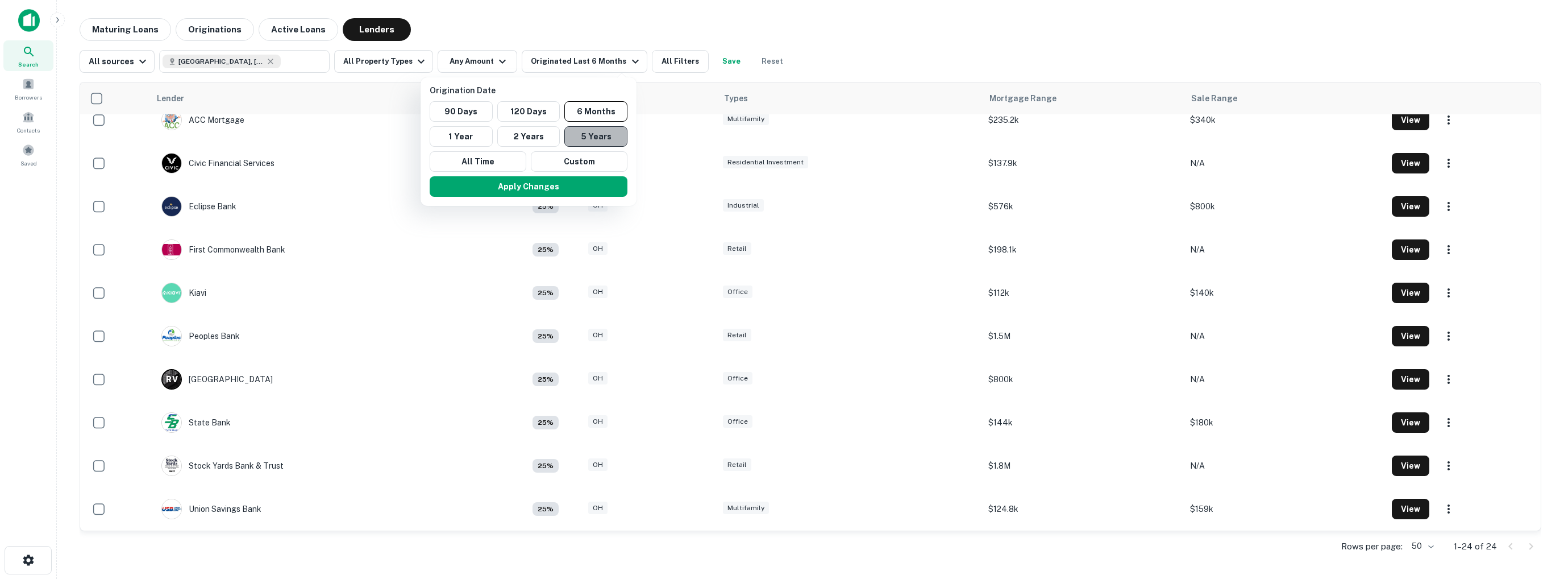
click at [591, 133] on button "5 Years" at bounding box center [595, 136] width 63 height 20
click at [490, 188] on button "Apply Changes" at bounding box center [522, 186] width 198 height 20
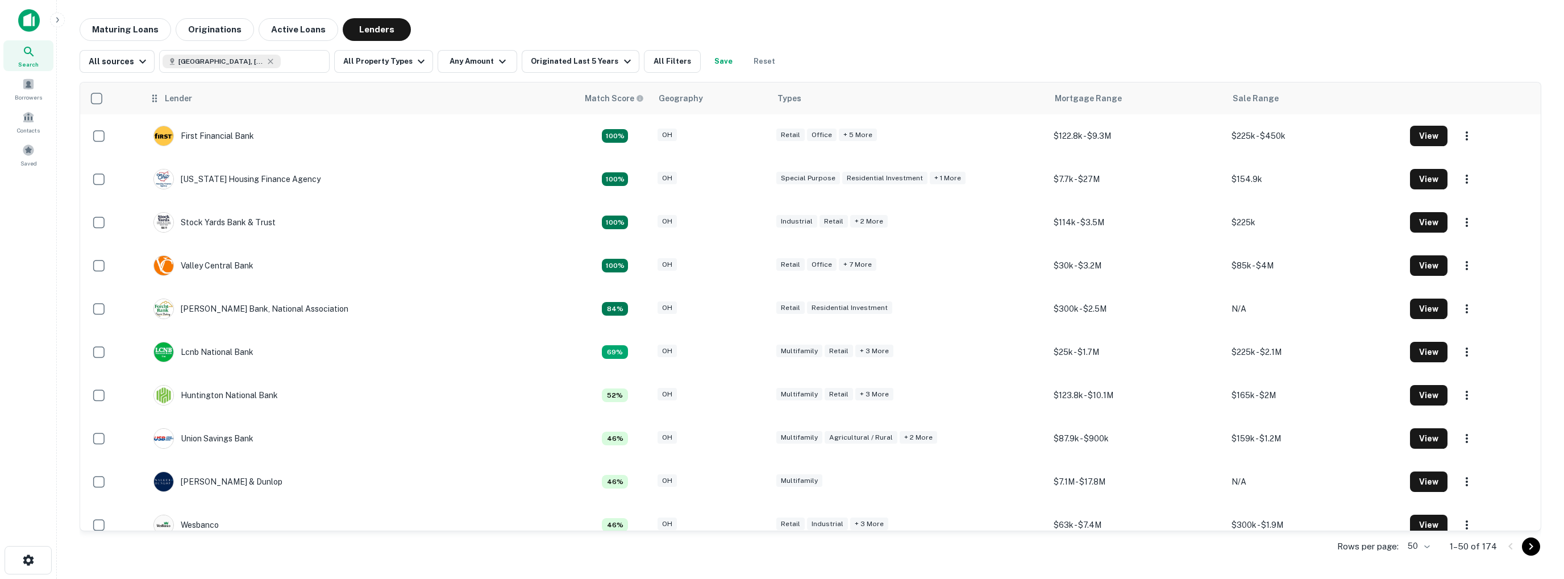
click at [186, 99] on div "Lender" at bounding box center [178, 98] width 27 height 14
click at [160, 103] on icon at bounding box center [154, 98] width 11 height 14
click at [183, 105] on div "Lender" at bounding box center [178, 98] width 27 height 14
click at [656, 68] on button "All Filters" at bounding box center [672, 61] width 57 height 23
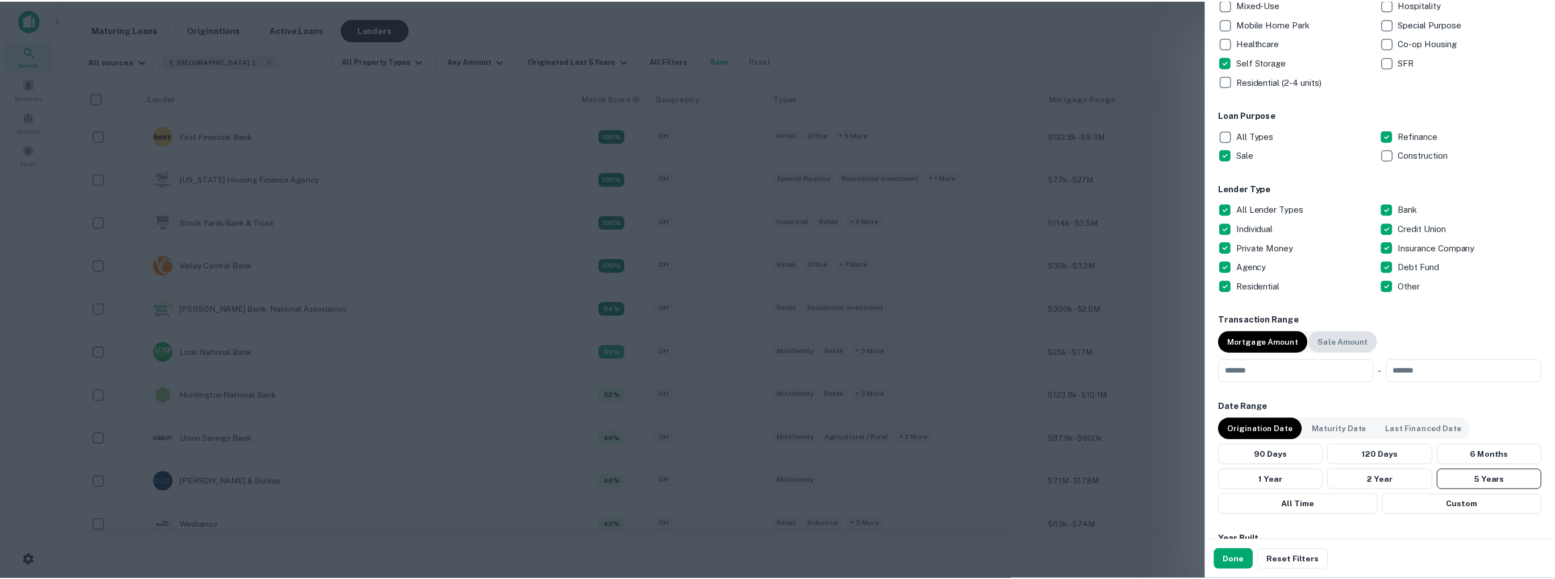
scroll to position [284, 0]
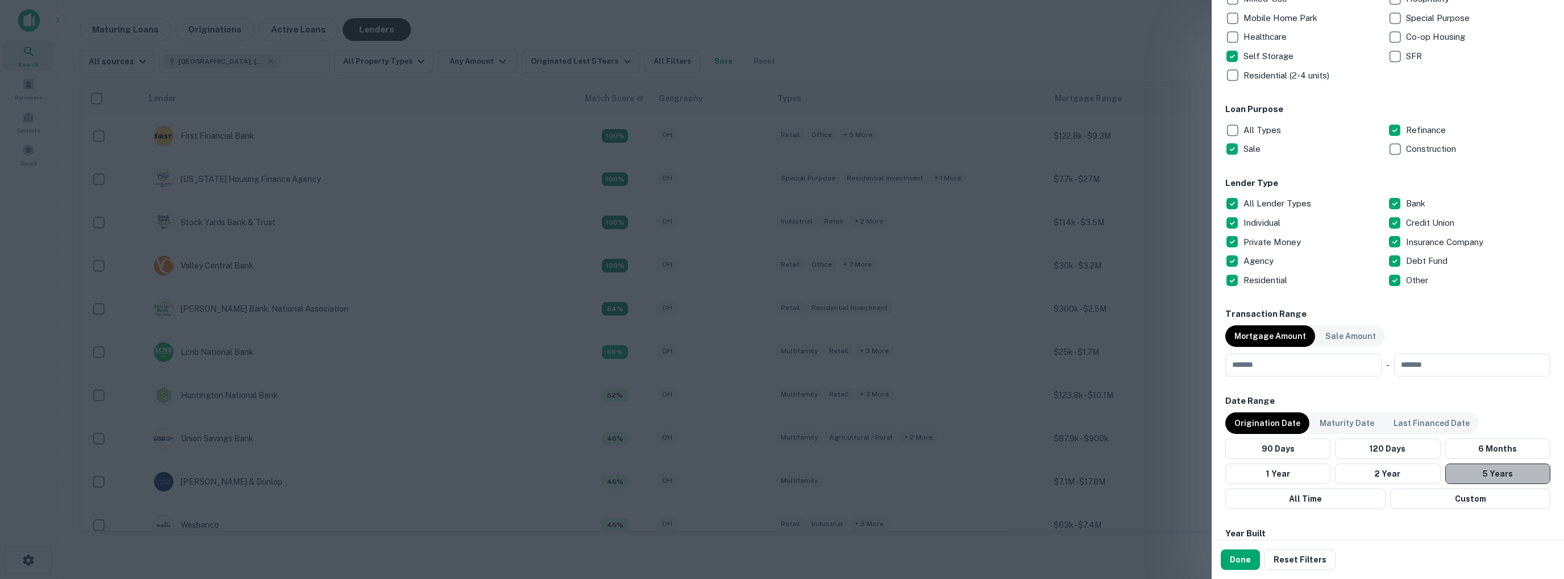
click at [1495, 469] on button "5 Years" at bounding box center [1497, 473] width 105 height 20
click at [1301, 365] on input "number" at bounding box center [1299, 364] width 148 height 23
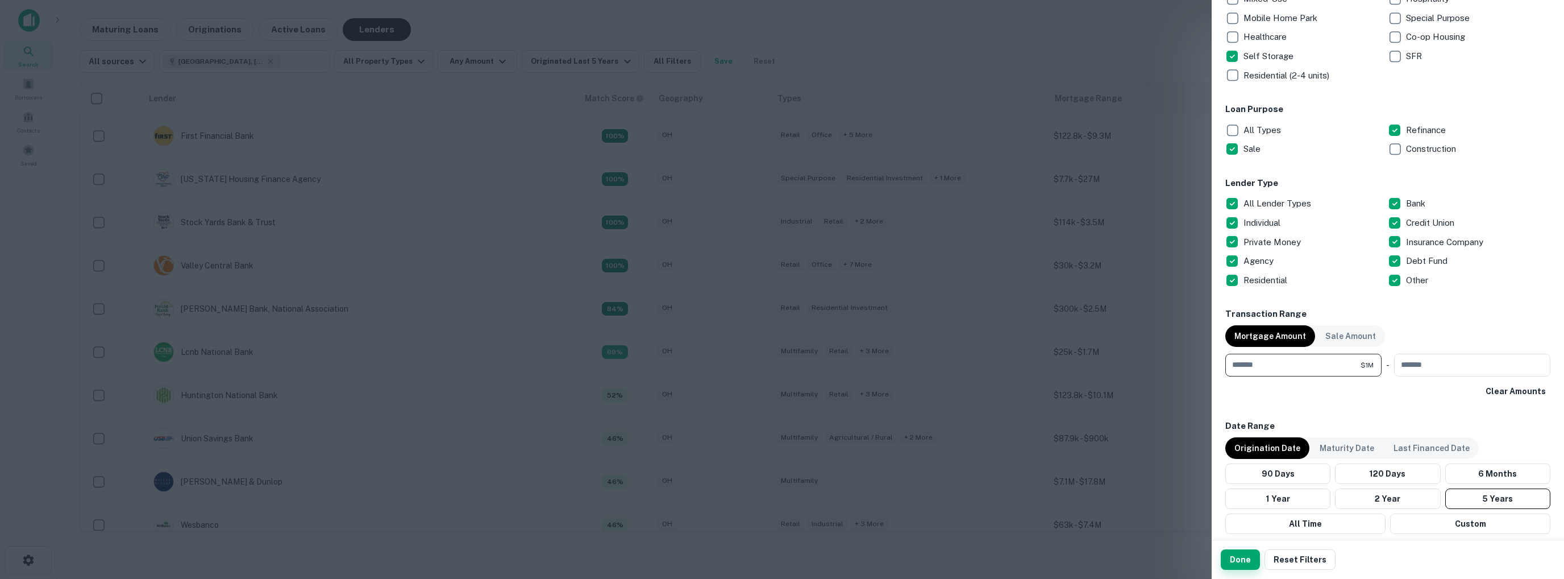
type input "*******"
click at [1243, 557] on button "Done" at bounding box center [1240, 559] width 39 height 20
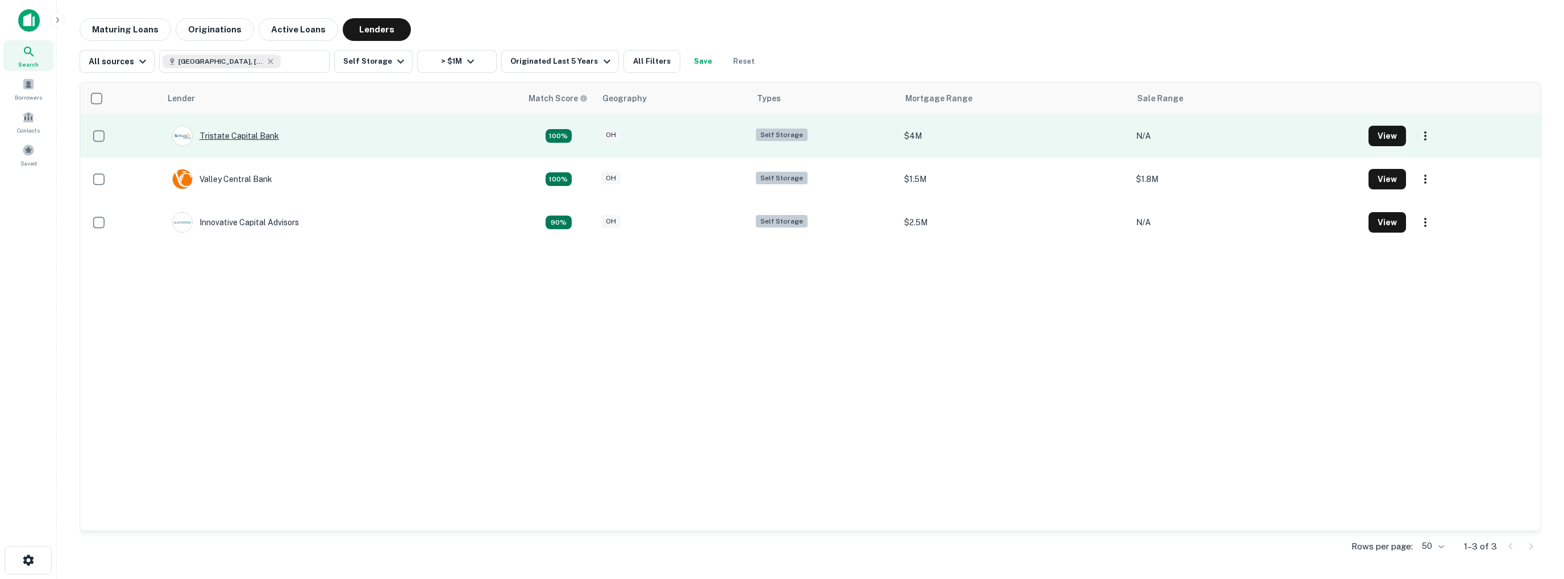
click at [249, 137] on div "Tristate Capital Bank" at bounding box center [225, 136] width 107 height 20
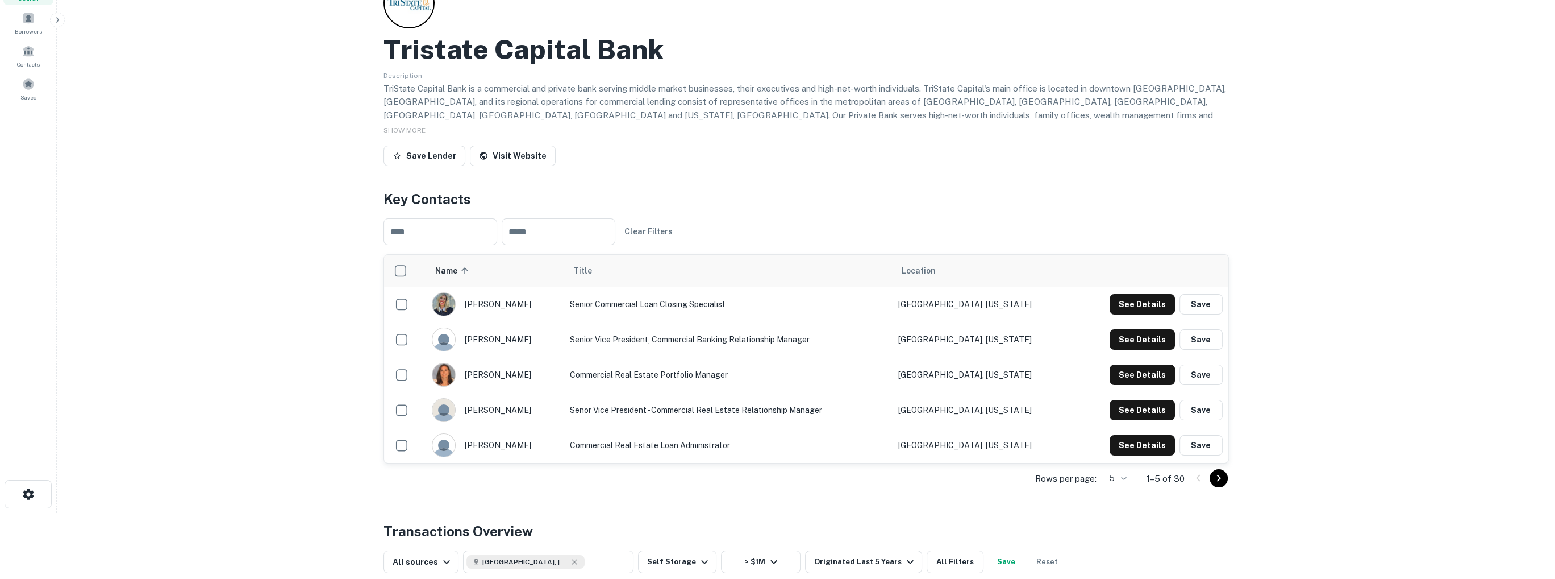
scroll to position [114, 0]
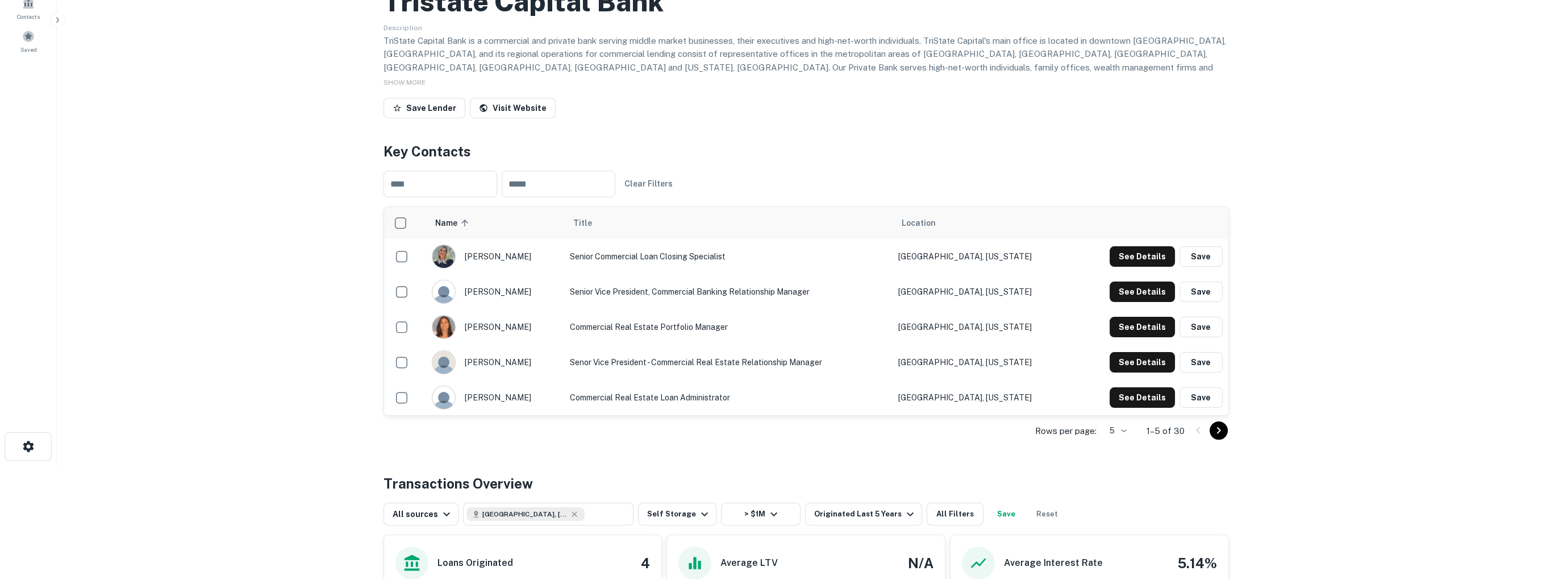
click at [1126, 428] on body "Search Borrowers Contacts Saved Back to search Tristate Capital Bank Descriptio…" at bounding box center [777, 175] width 1555 height 579
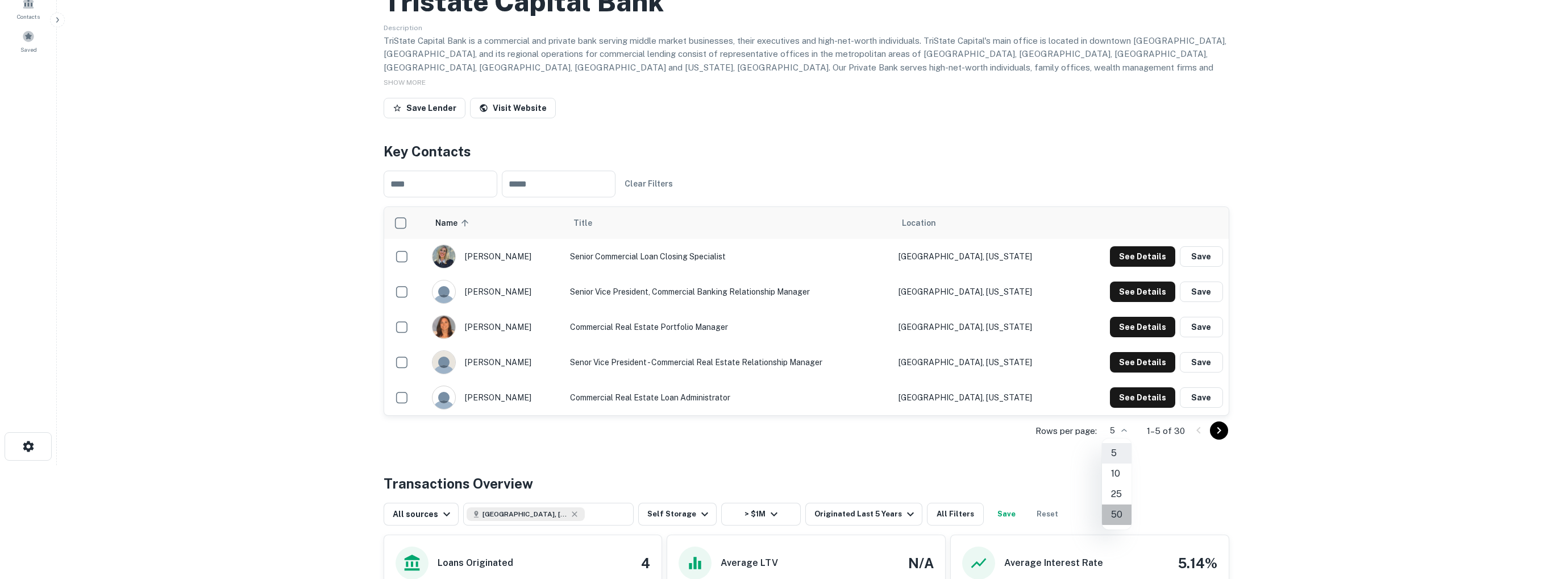
click at [1118, 512] on li "50" at bounding box center [1117, 514] width 30 height 20
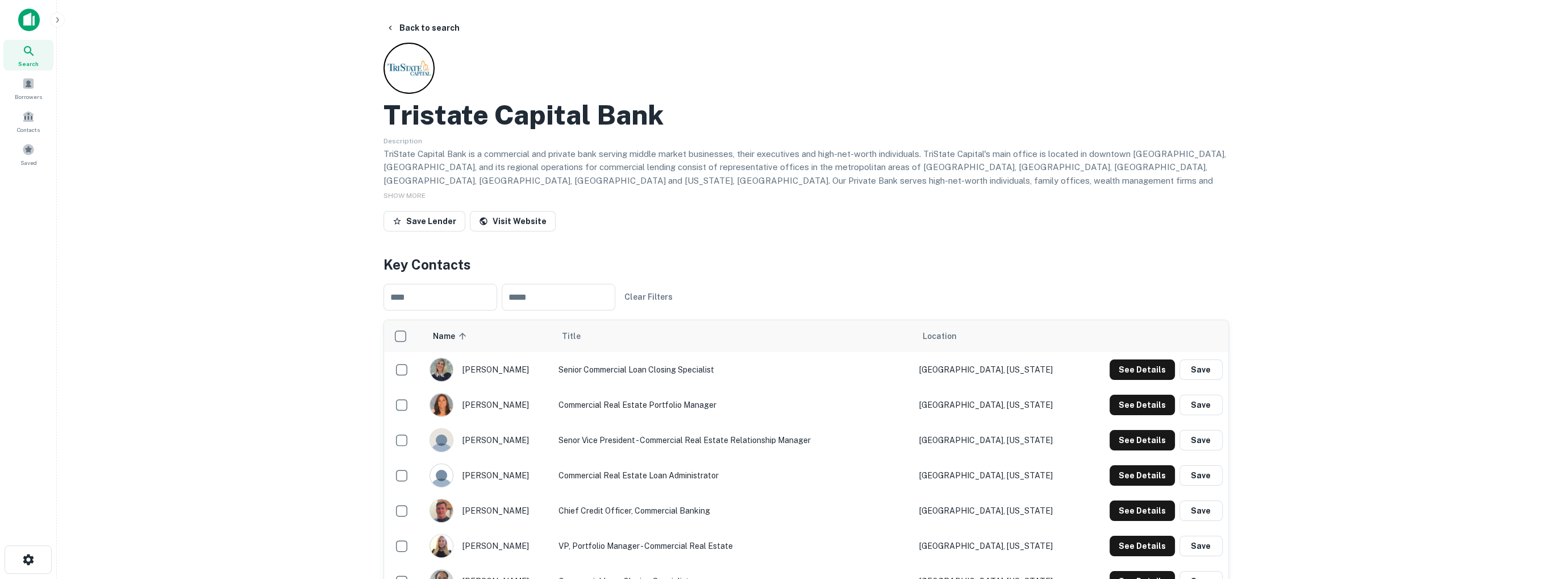
scroll to position [0, 0]
click at [402, 195] on span "SHOW MORE" at bounding box center [405, 196] width 42 height 8
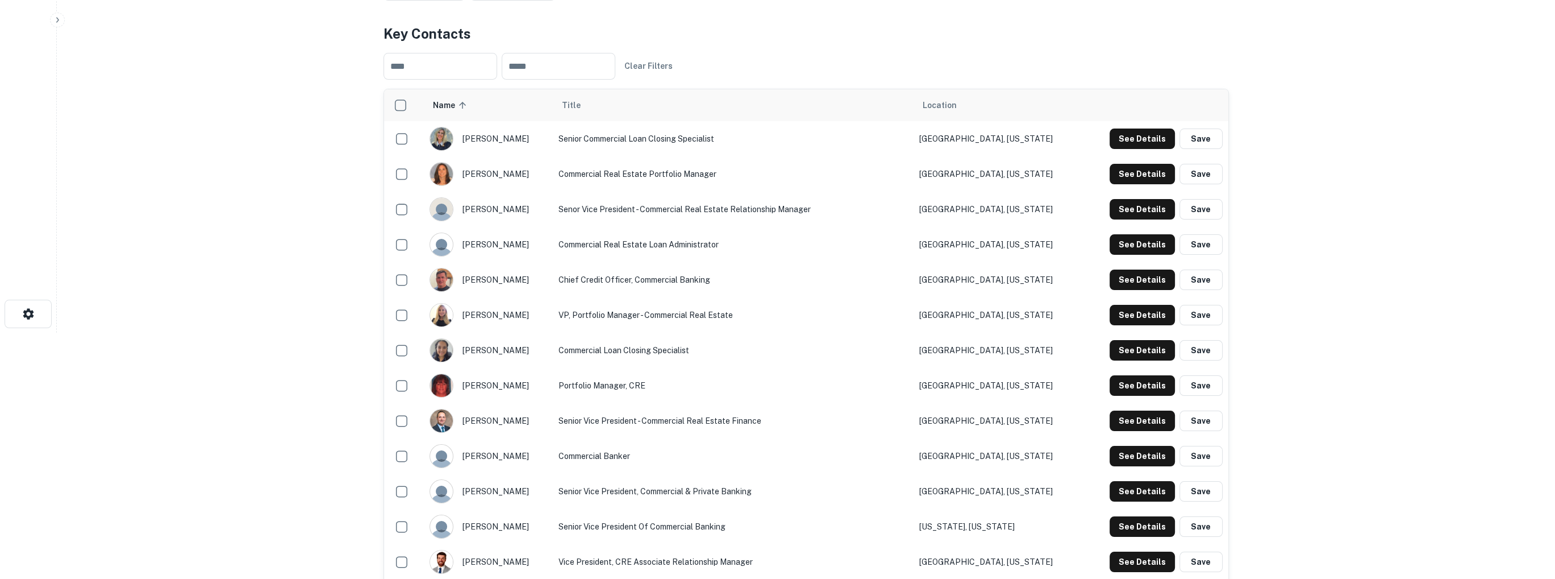
scroll to position [231, 0]
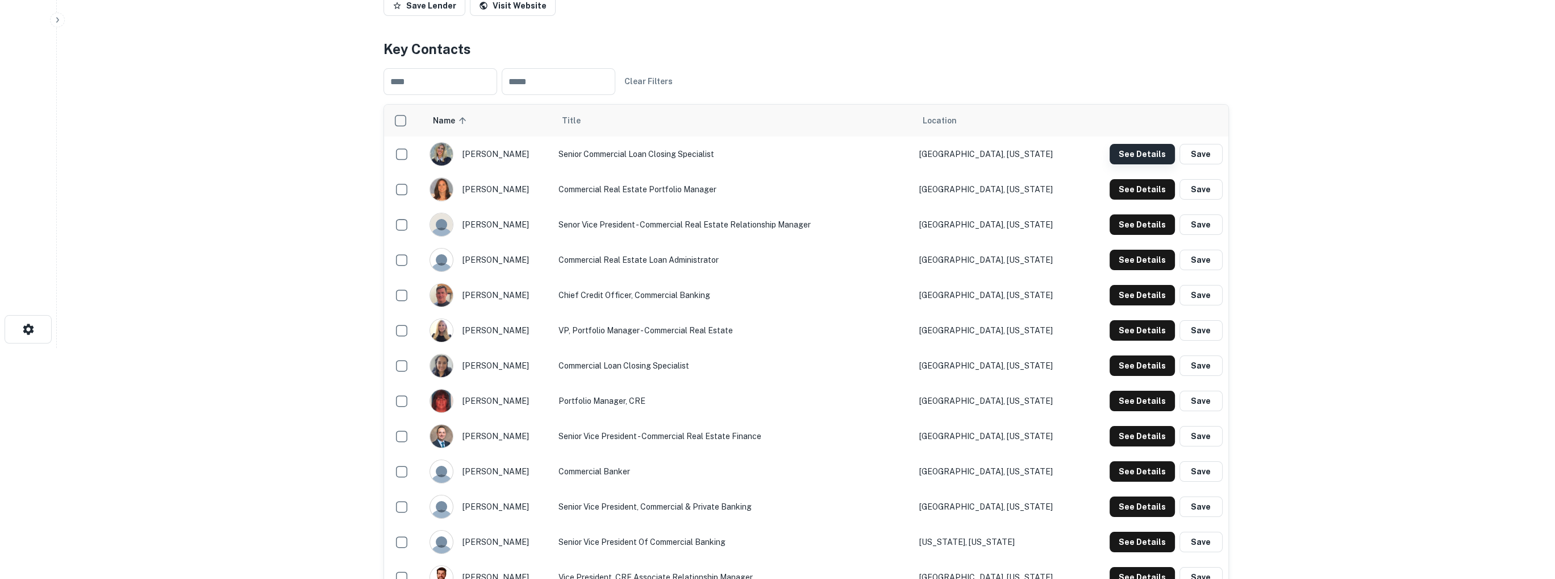
click at [1134, 149] on button "See Details" at bounding box center [1142, 154] width 65 height 20
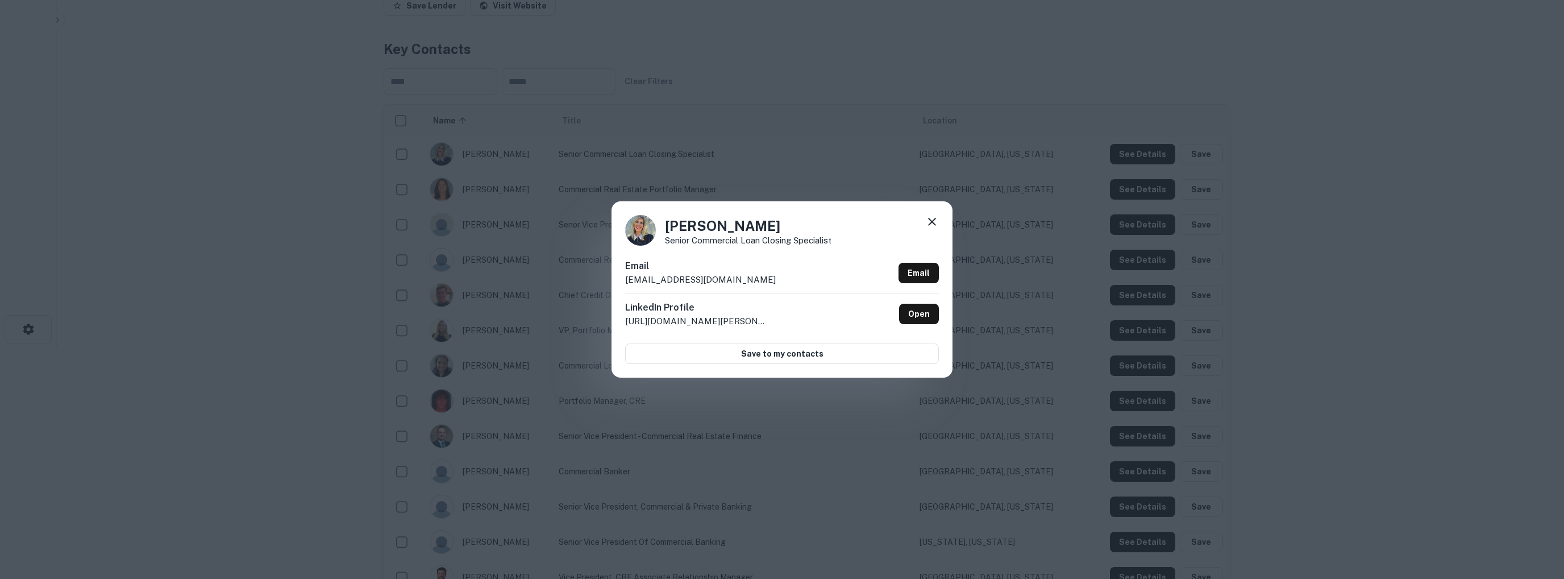
click at [930, 223] on icon at bounding box center [932, 222] width 8 height 8
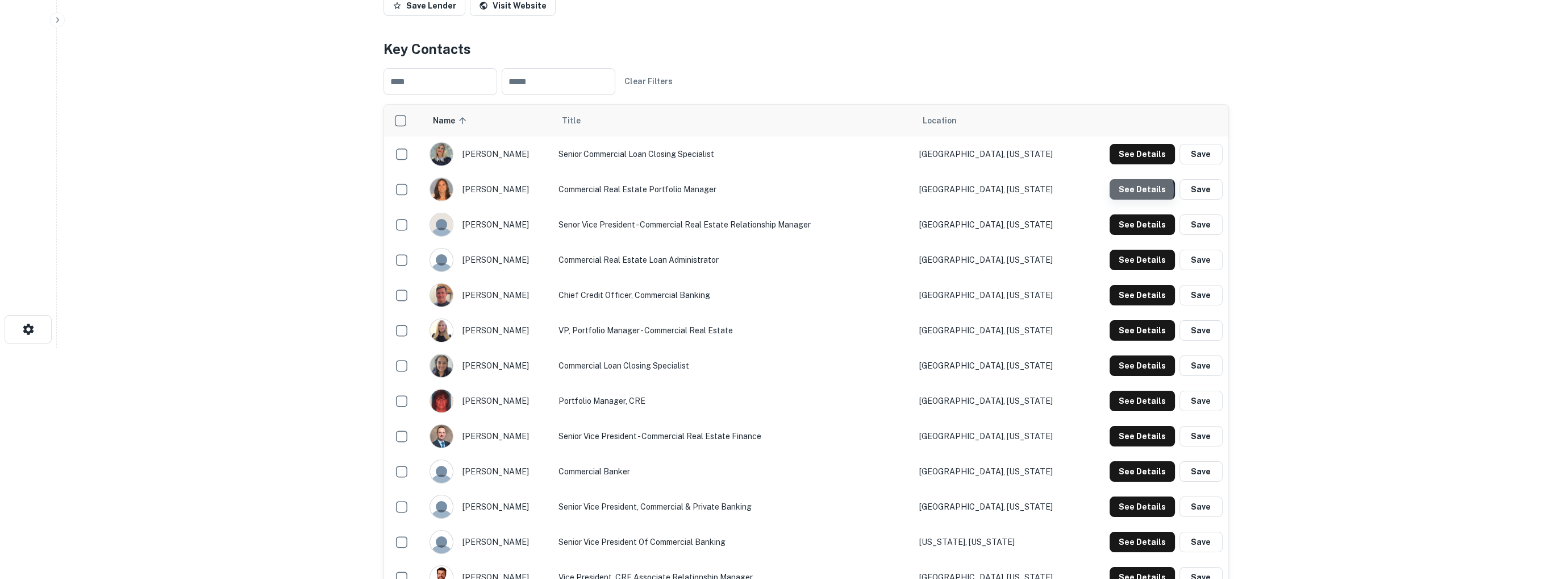
click at [1125, 164] on button "See Details" at bounding box center [1142, 154] width 65 height 20
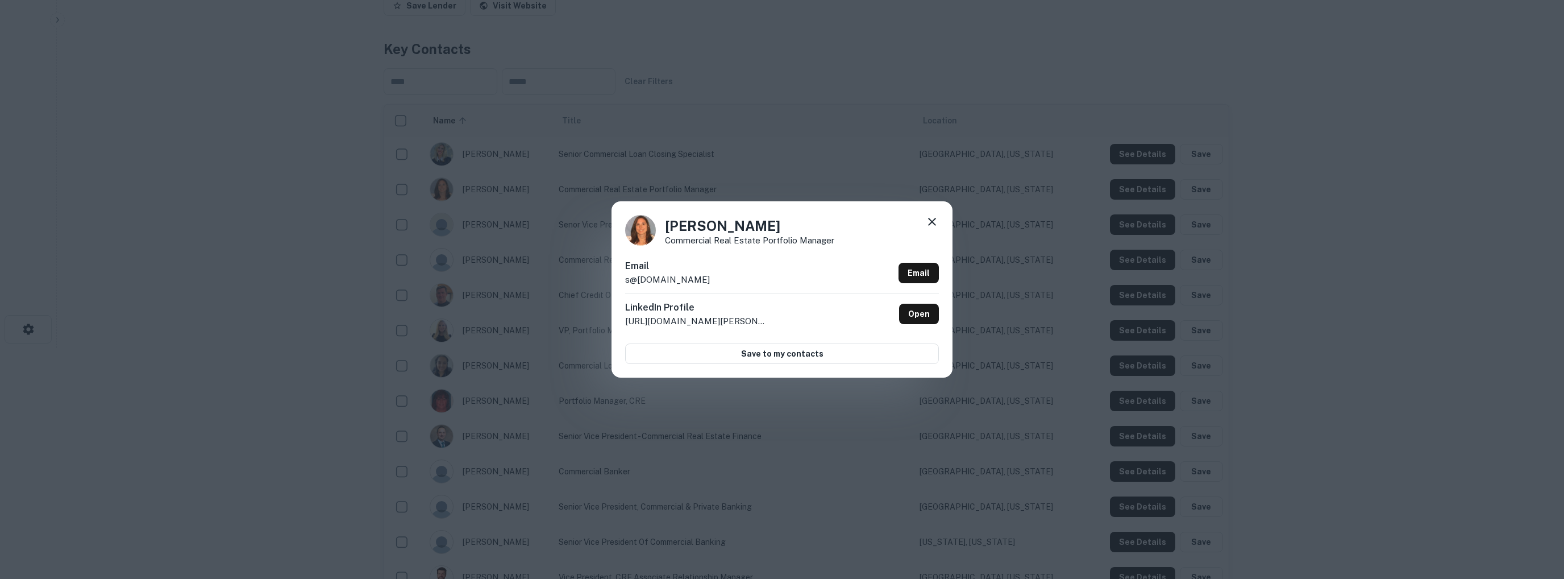
click at [933, 221] on icon at bounding box center [932, 222] width 8 height 8
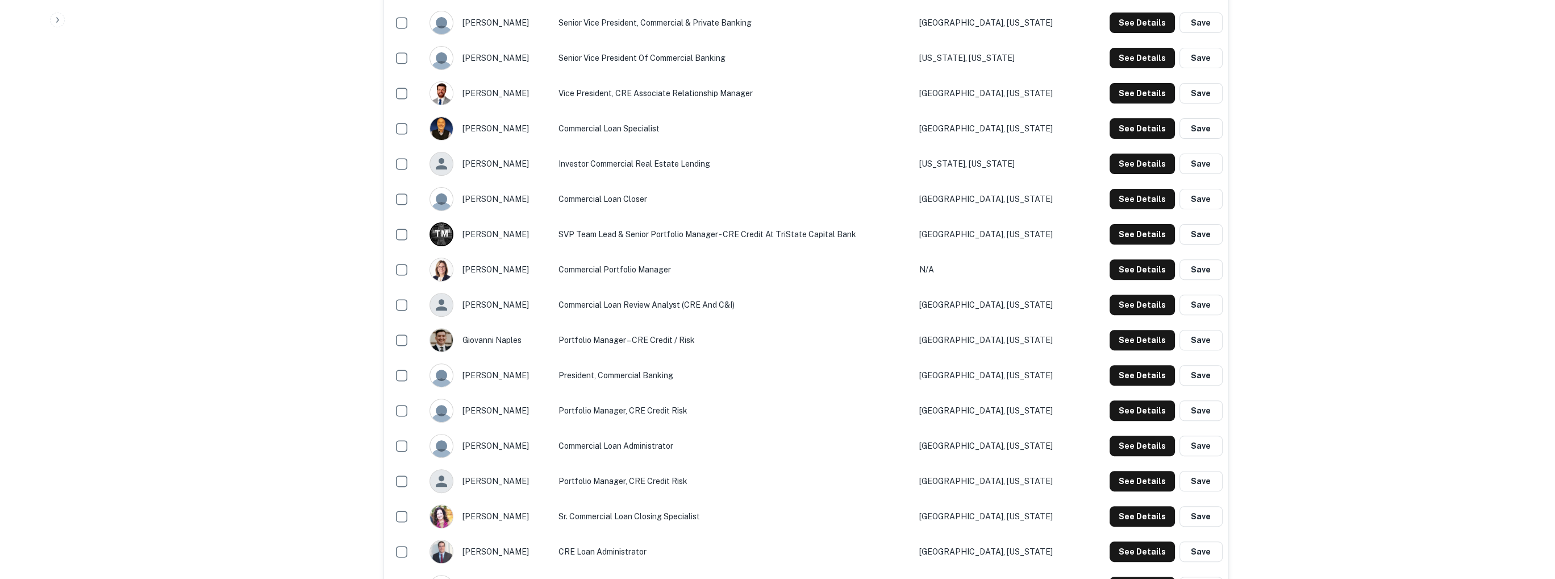
scroll to position [742, 0]
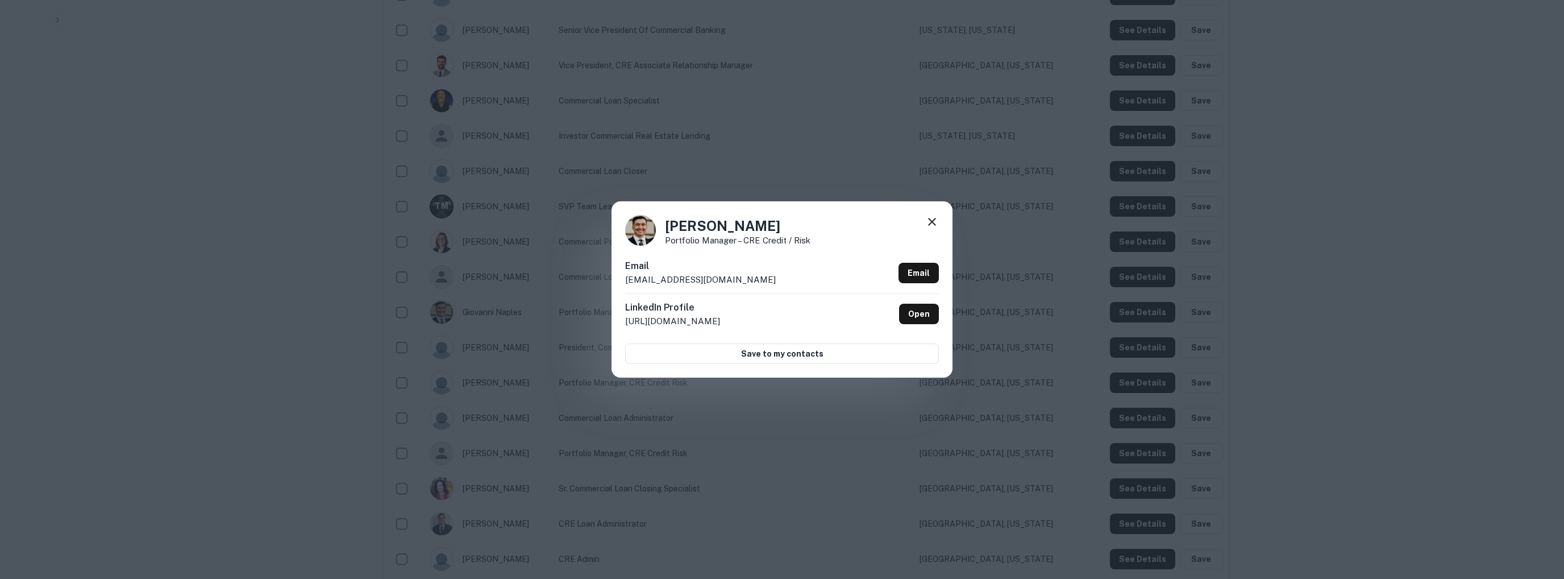
click at [932, 222] on icon at bounding box center [932, 222] width 8 height 8
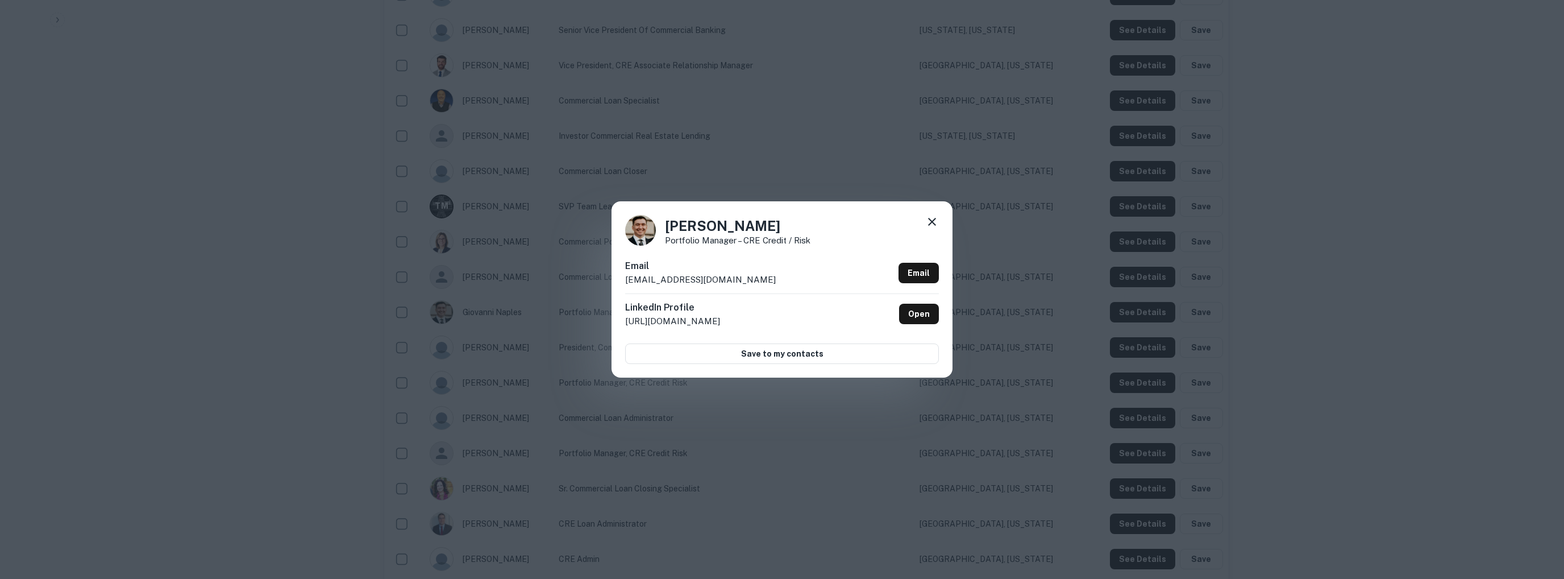
click at [1047, 321] on div "Giovanni Naples Portfolio Manager – CRE Credit / Risk Email gnaples@tscbank.com…" at bounding box center [782, 289] width 1564 height 579
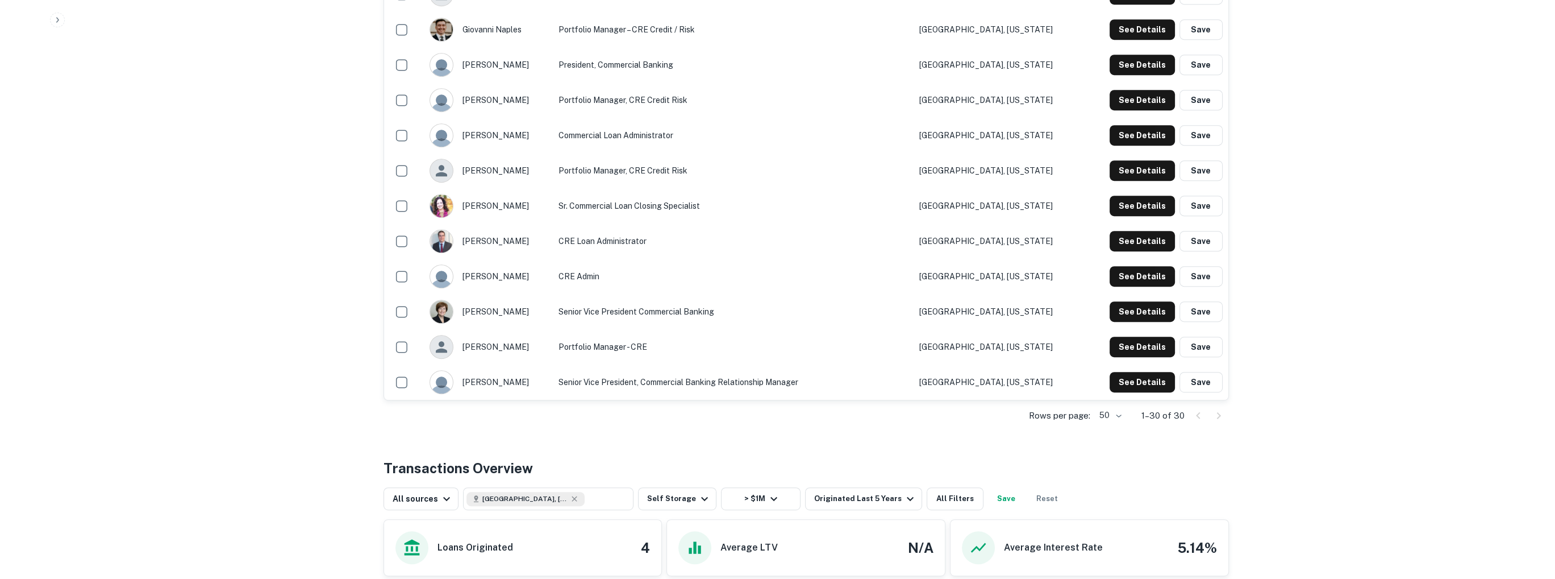
scroll to position [1026, 0]
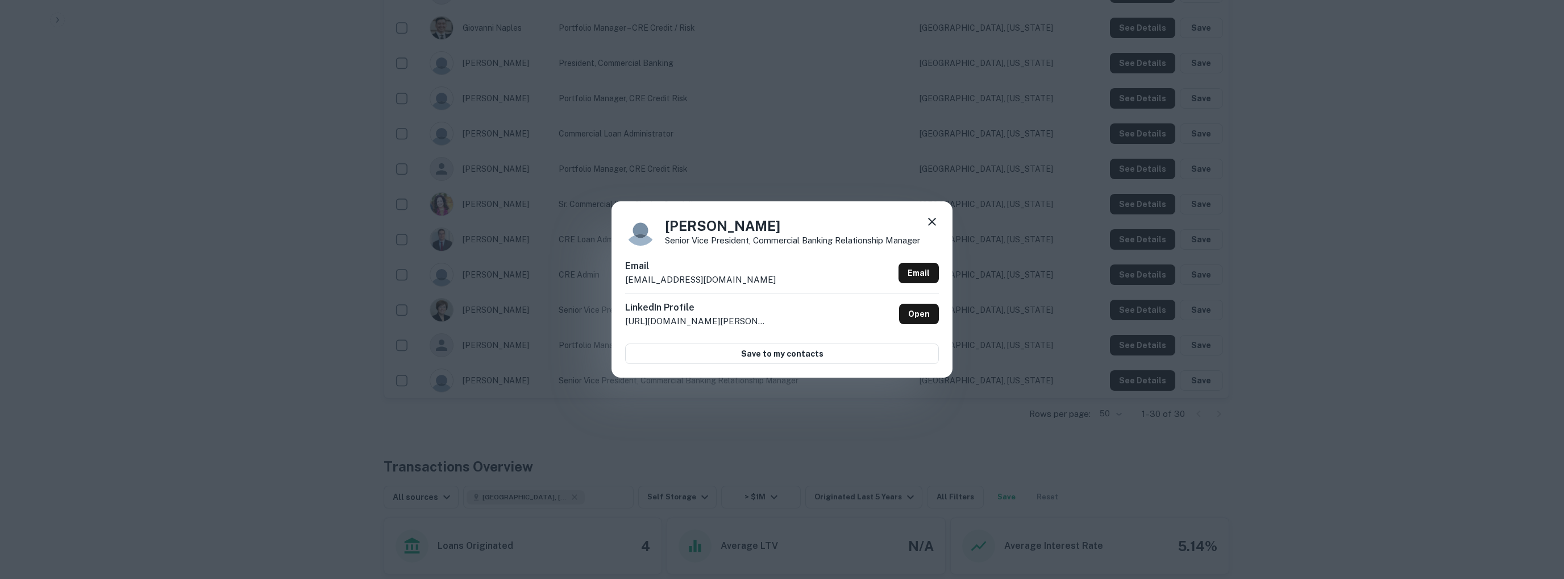
click at [934, 221] on icon at bounding box center [932, 222] width 14 height 14
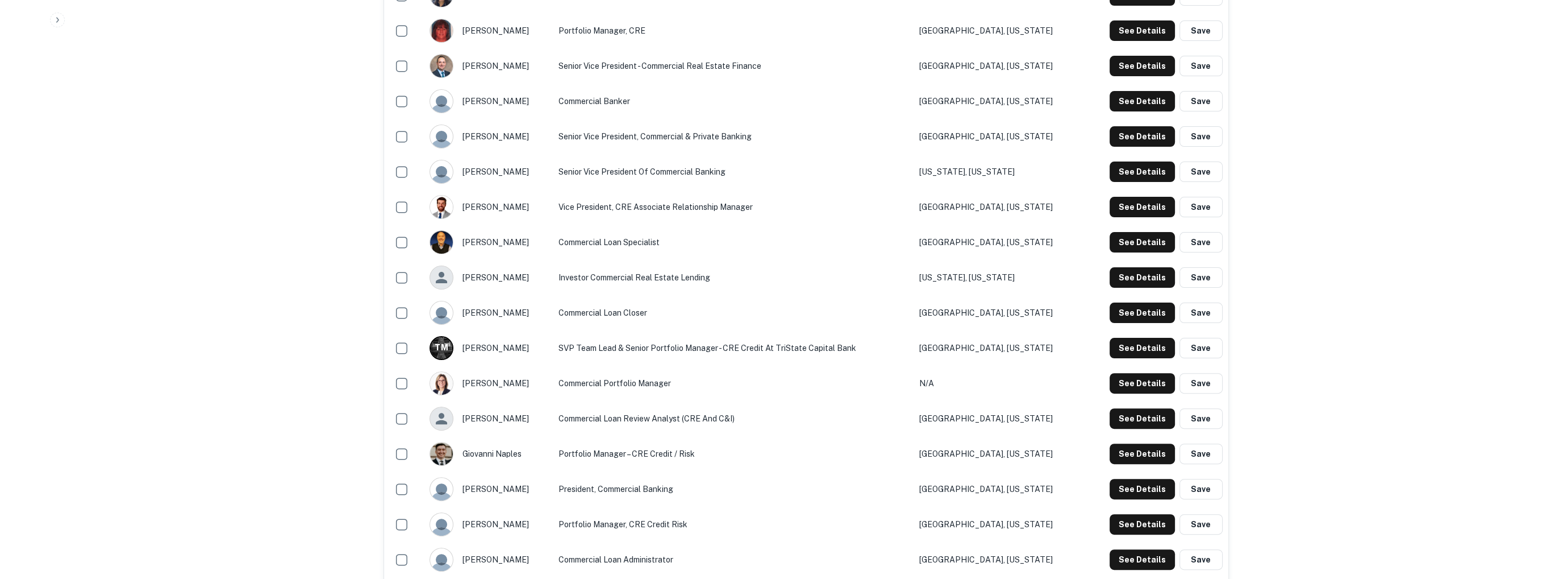
scroll to position [515, 0]
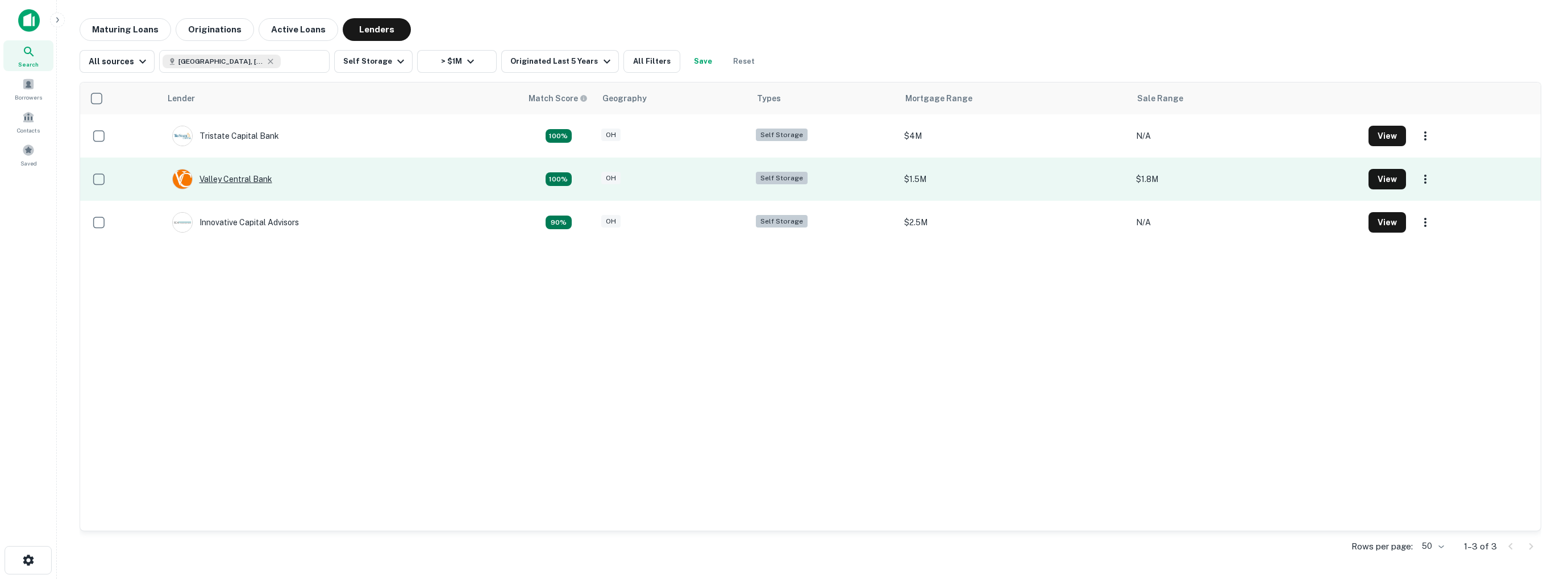
click at [243, 179] on div "Valley Central Bank" at bounding box center [222, 179] width 100 height 20
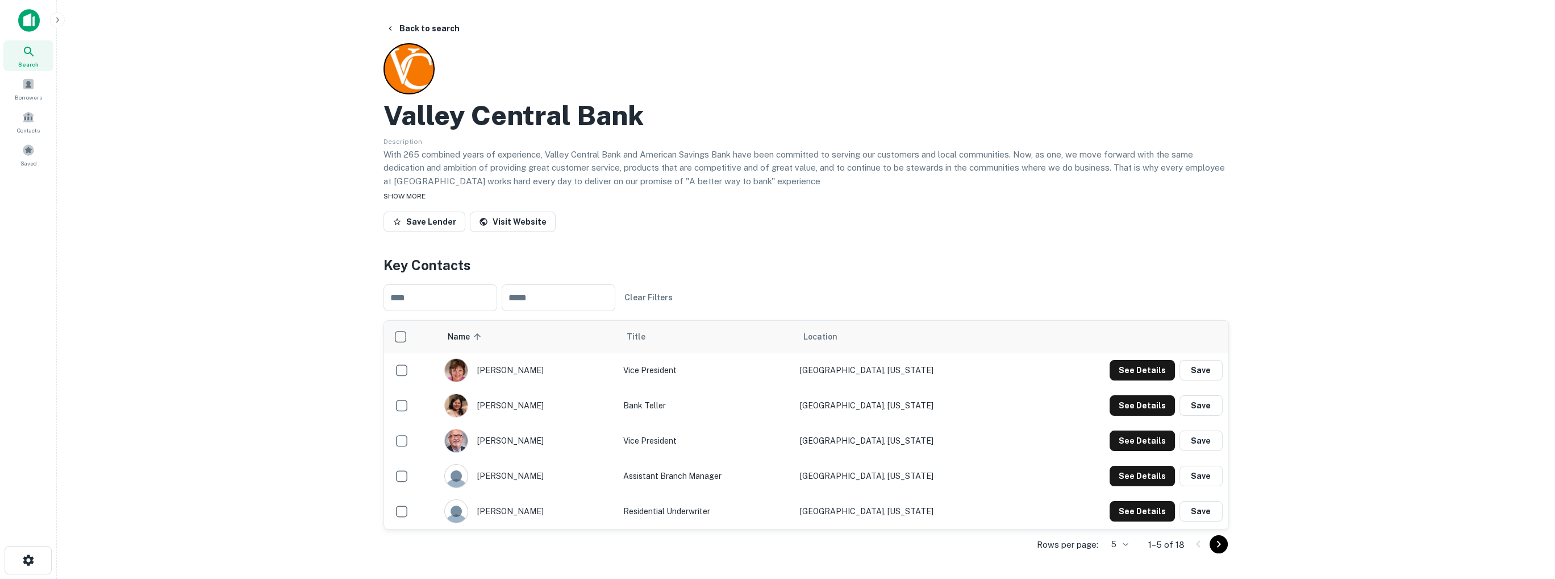
click at [411, 201] on div "SHOW MORE" at bounding box center [807, 196] width 846 height 14
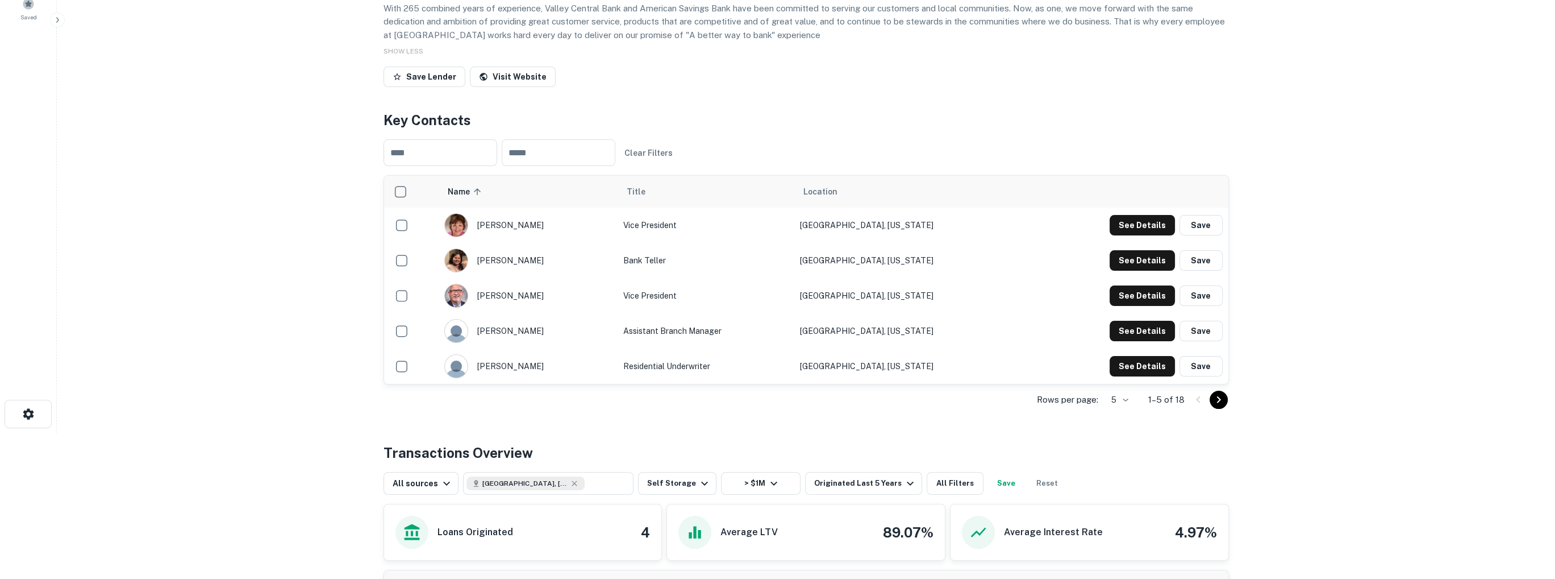
scroll to position [144, 0]
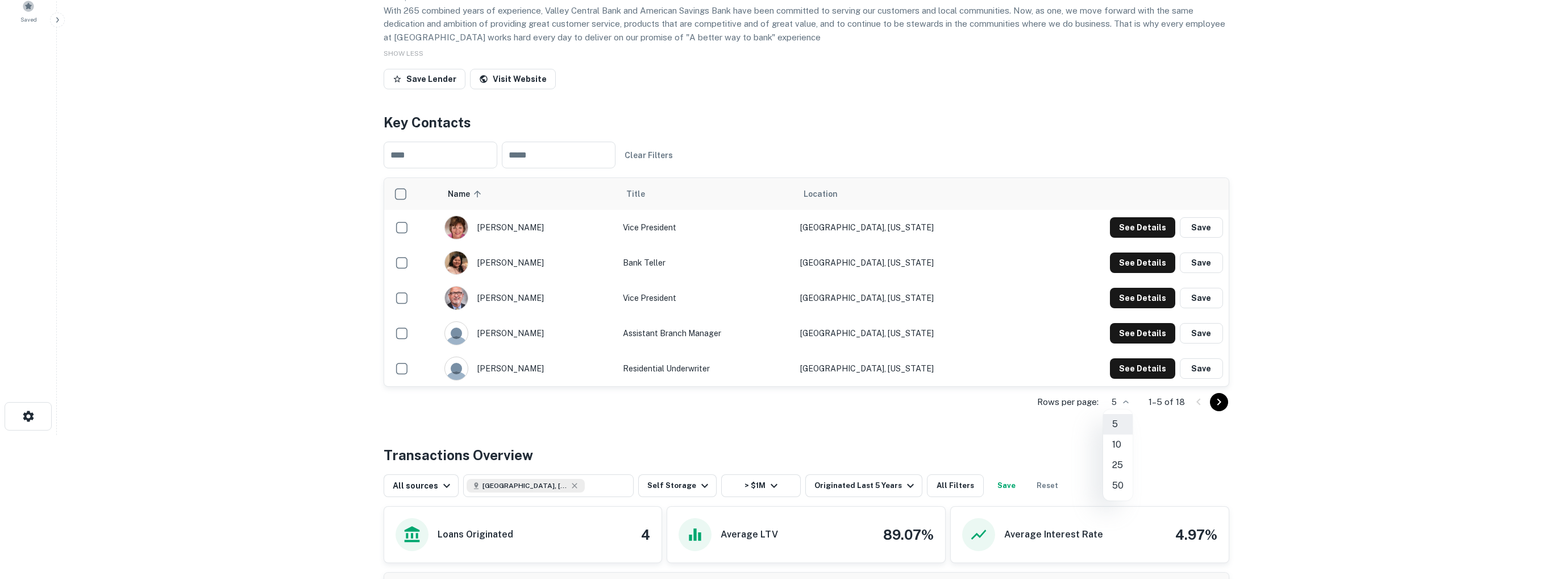
click at [1124, 400] on body "Search Borrowers Contacts Saved Back to search Valley Central Bank Description …" at bounding box center [782, 145] width 1564 height 579
click at [1121, 464] on li "25" at bounding box center [1118, 465] width 30 height 20
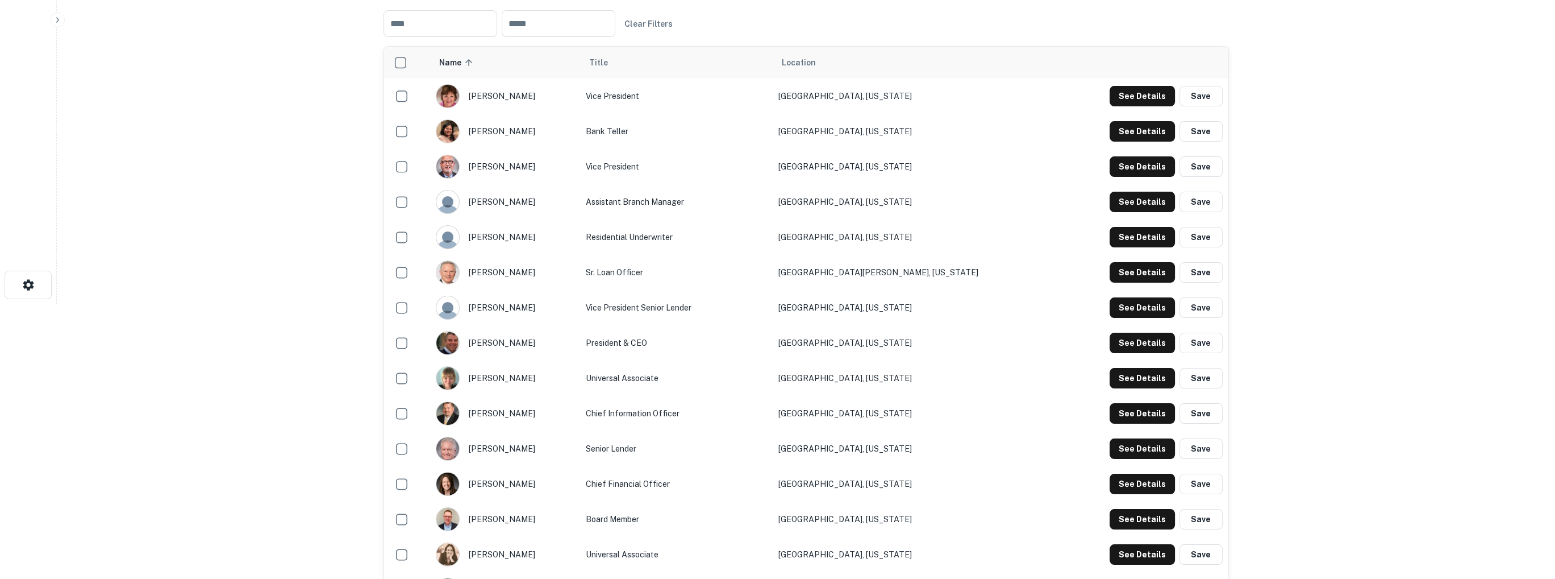
scroll to position [257, 0]
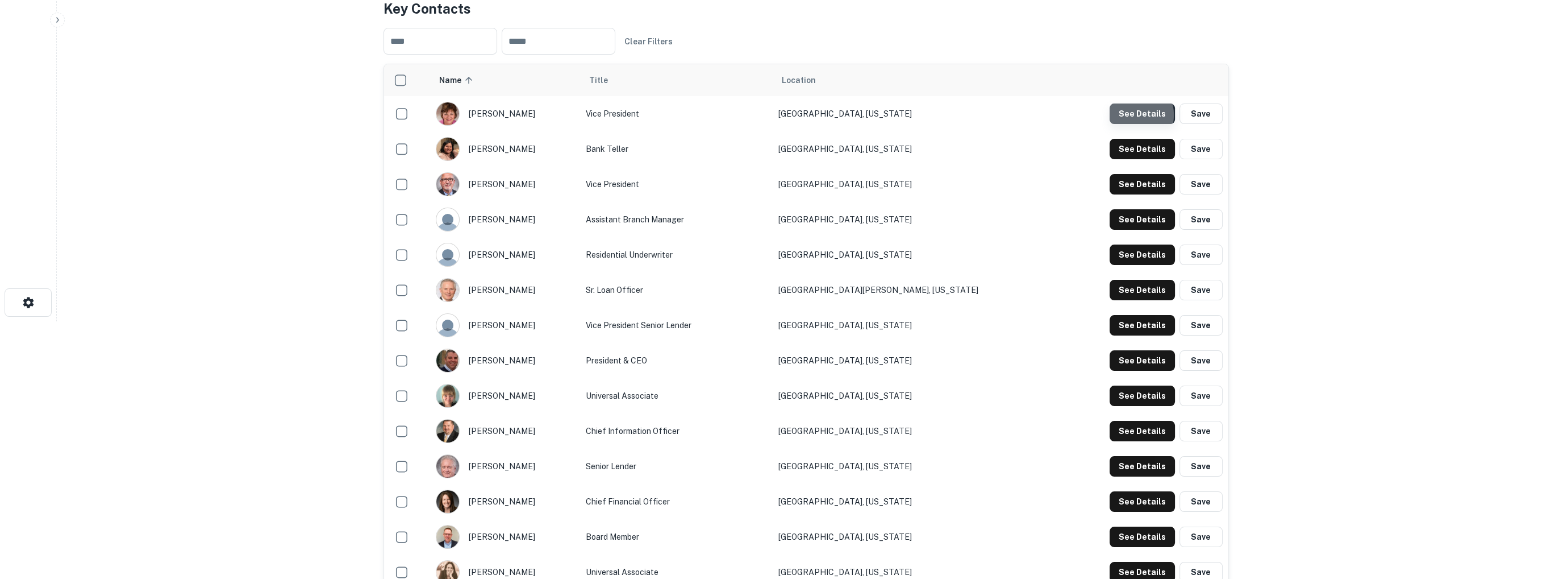
click at [1134, 114] on button "See Details" at bounding box center [1142, 113] width 65 height 20
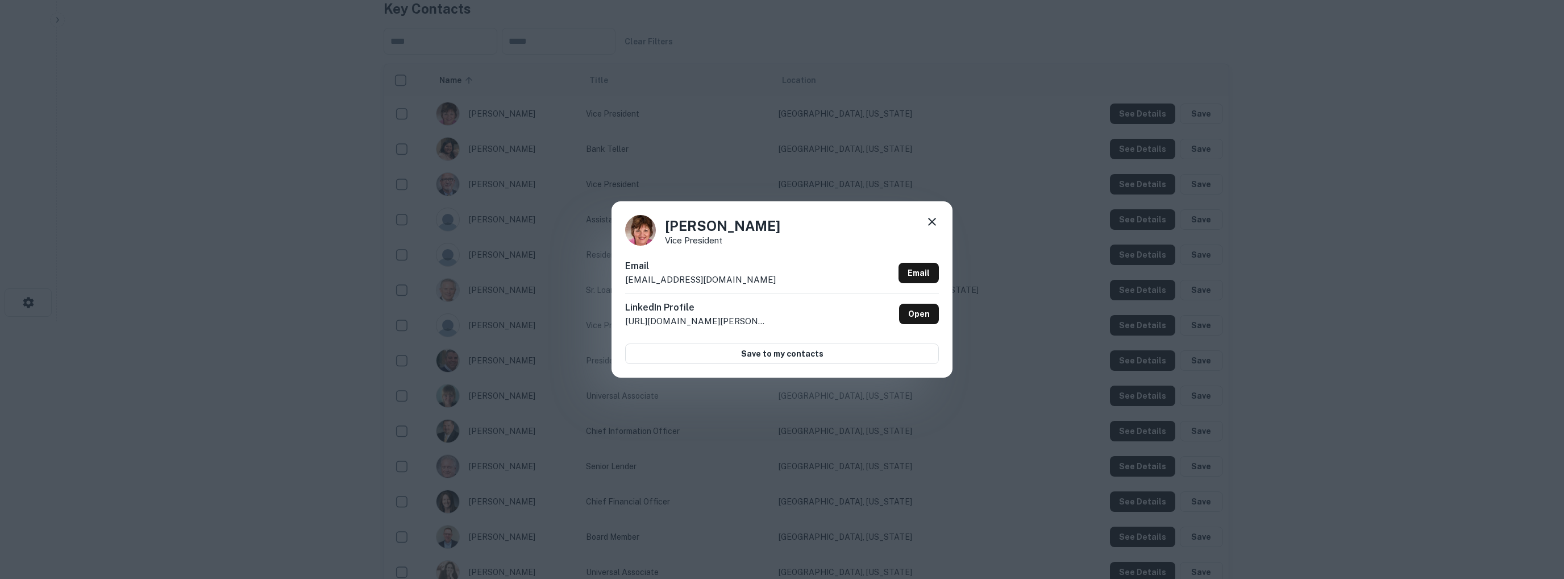
click at [1014, 210] on div "Betsy Rossi Vice President Email brossi@valleycentral.org Email LinkedIn Profil…" at bounding box center [782, 289] width 1564 height 579
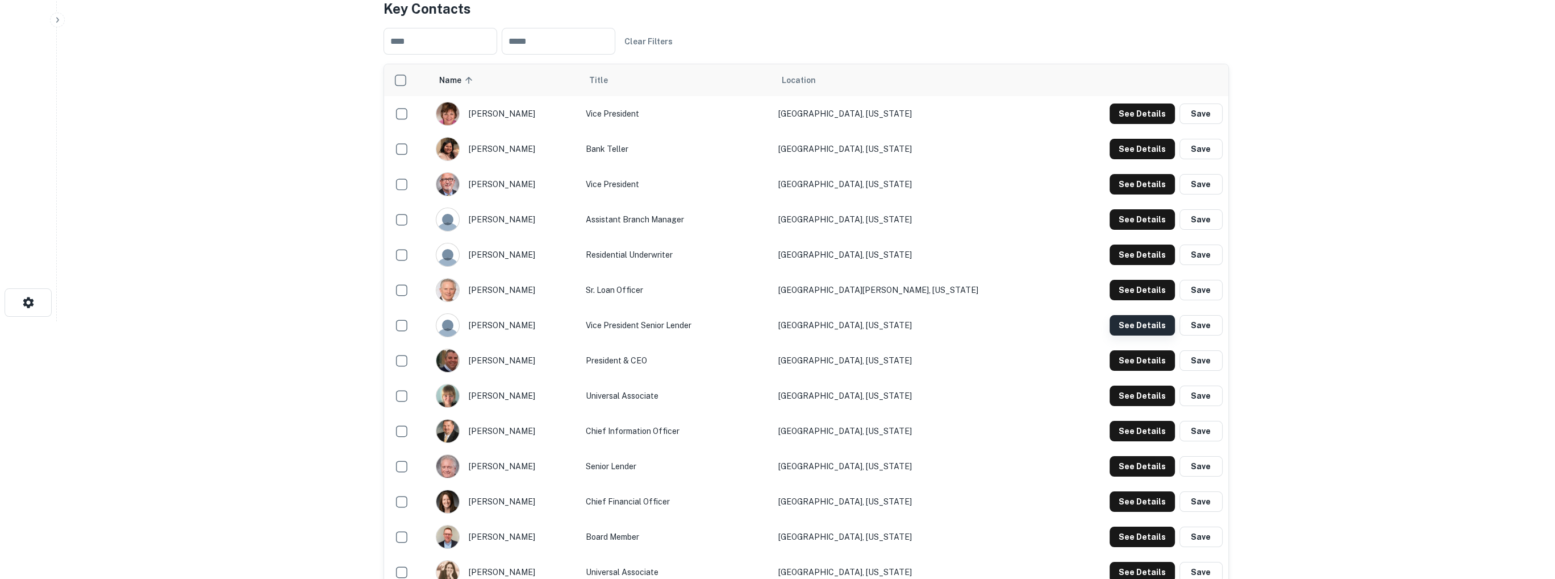
click at [1137, 124] on button "See Details" at bounding box center [1142, 113] width 65 height 20
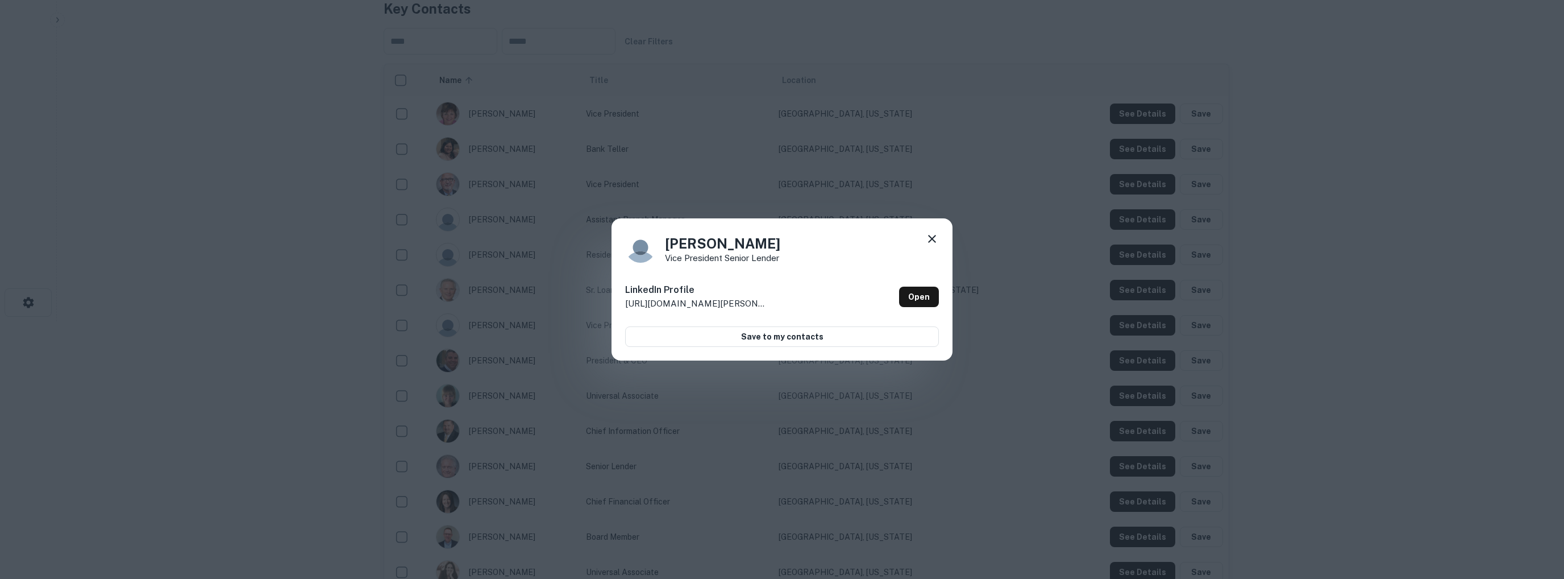
click at [935, 242] on icon at bounding box center [932, 239] width 8 height 8
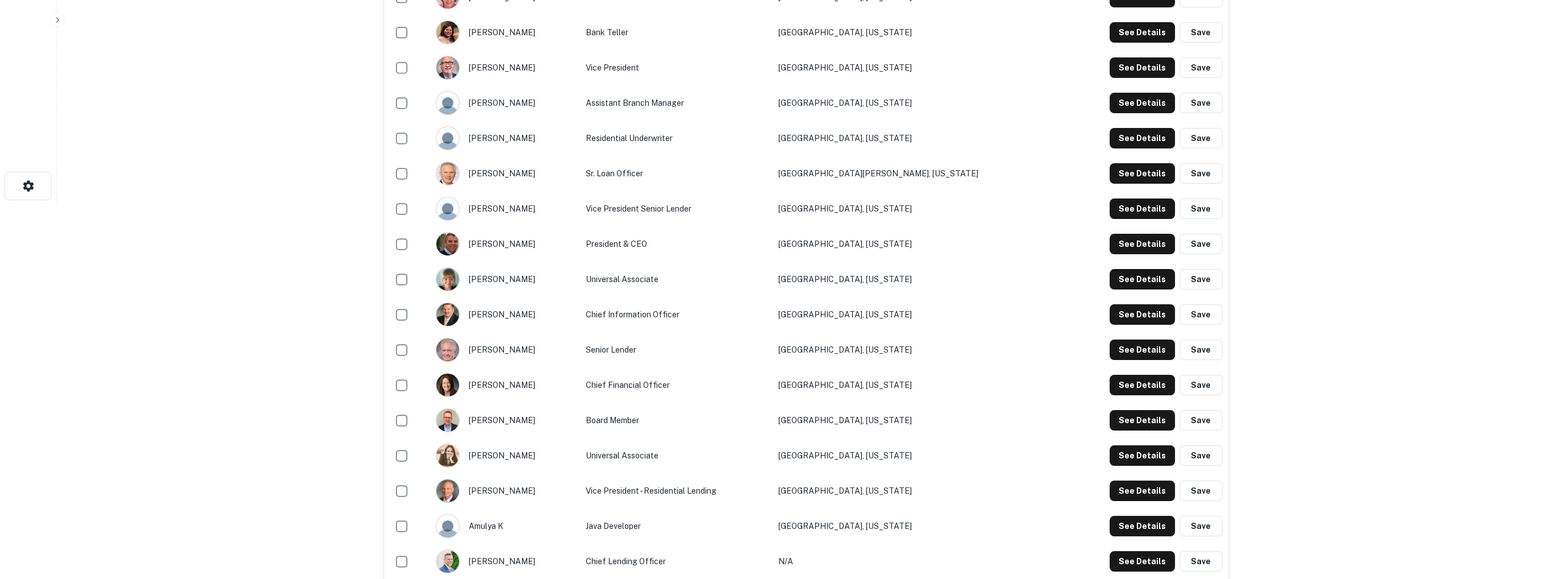
scroll to position [314, 0]
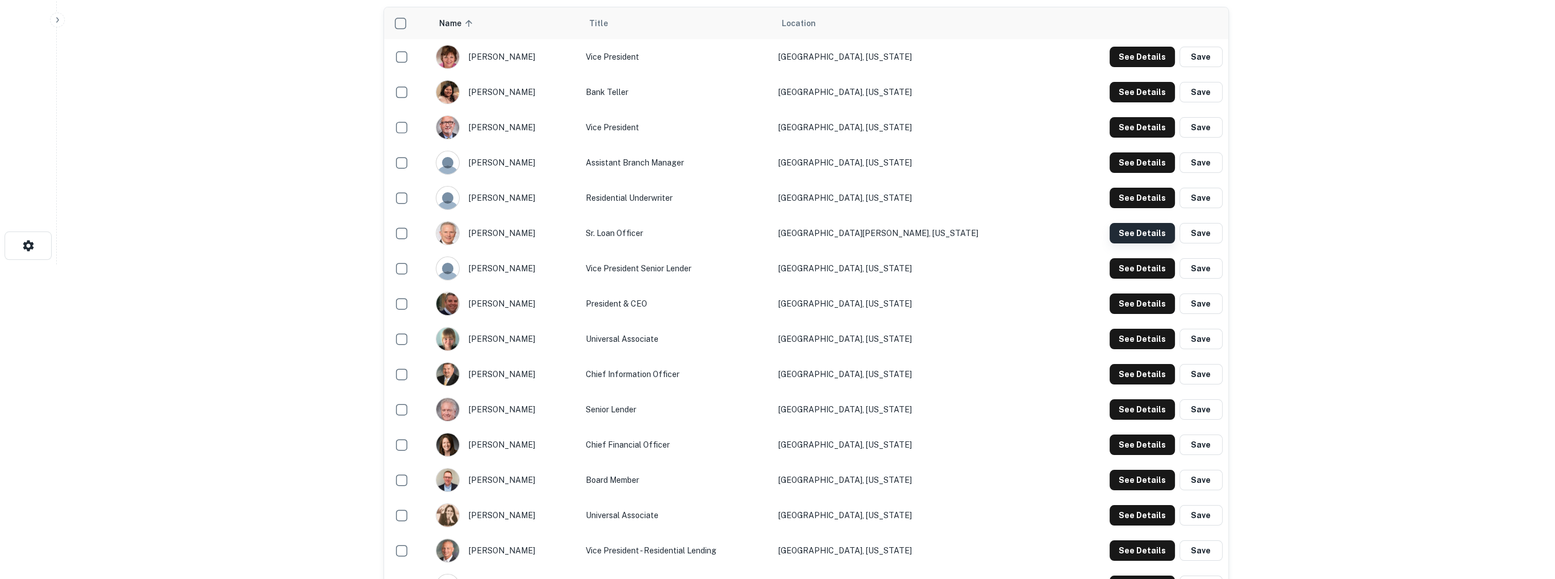
click at [1134, 67] on button "See Details" at bounding box center [1142, 57] width 65 height 20
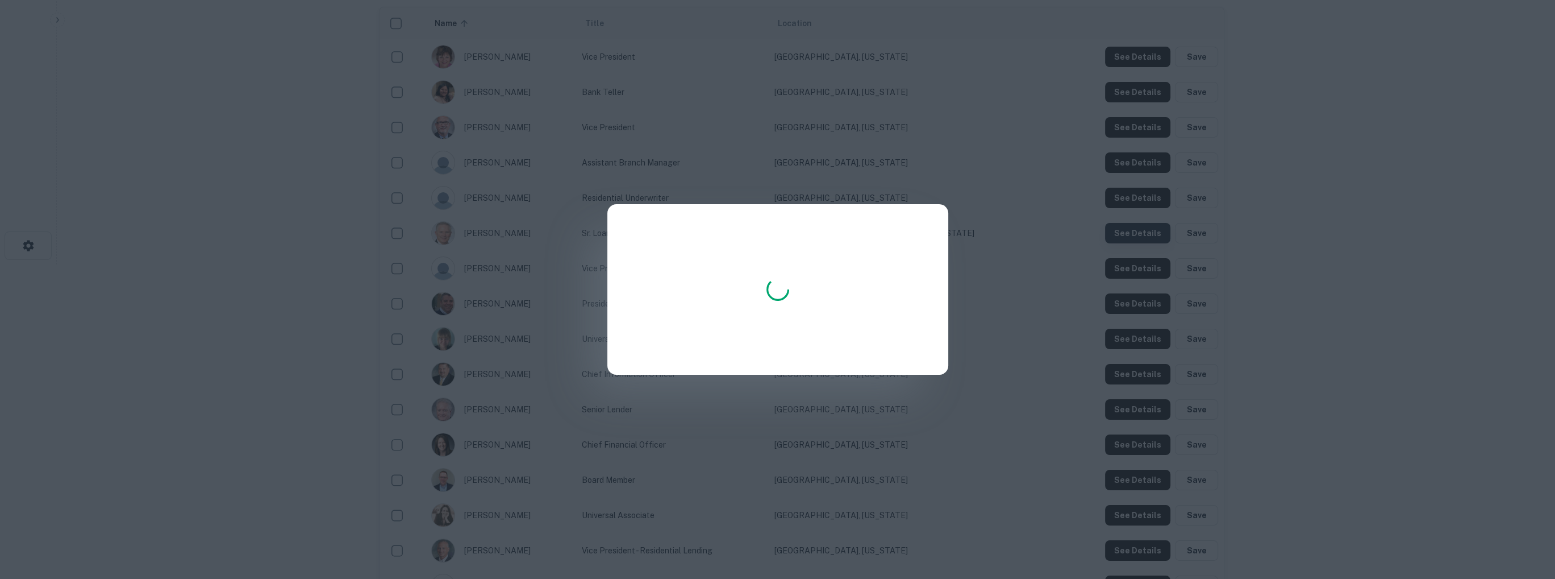
click at [1134, 231] on div at bounding box center [777, 289] width 1555 height 579
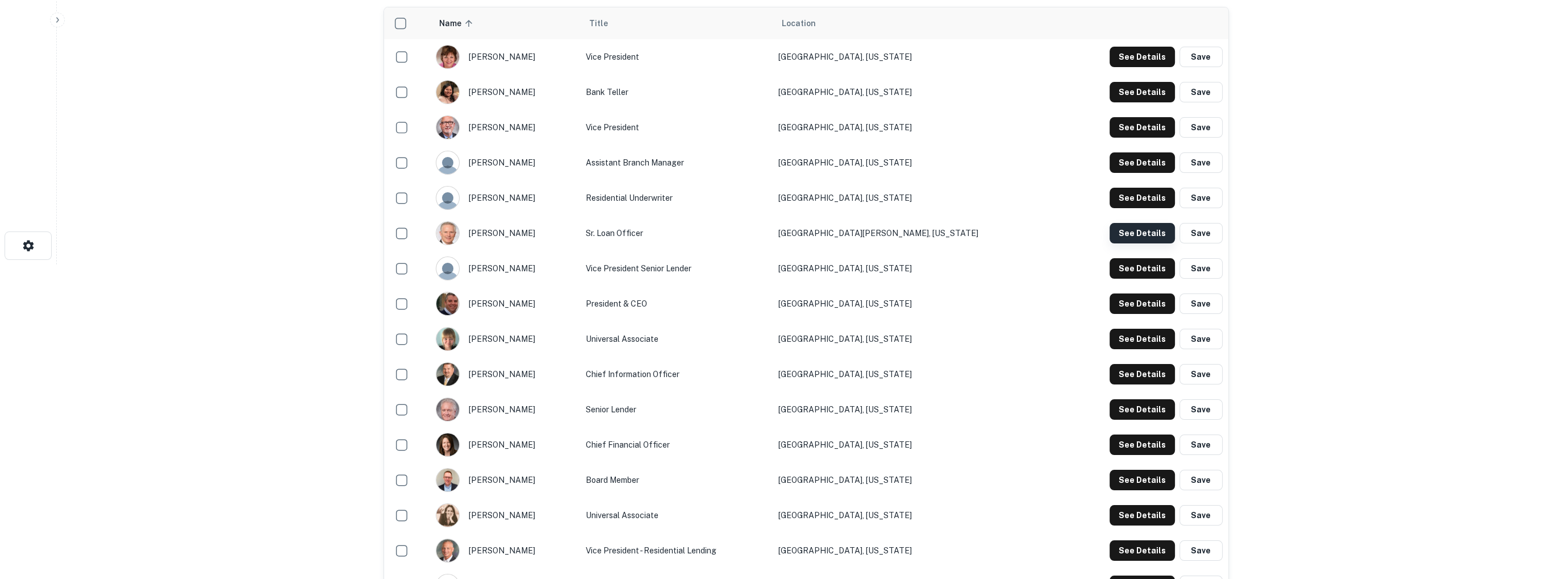
click at [1139, 67] on button "See Details" at bounding box center [1142, 57] width 65 height 20
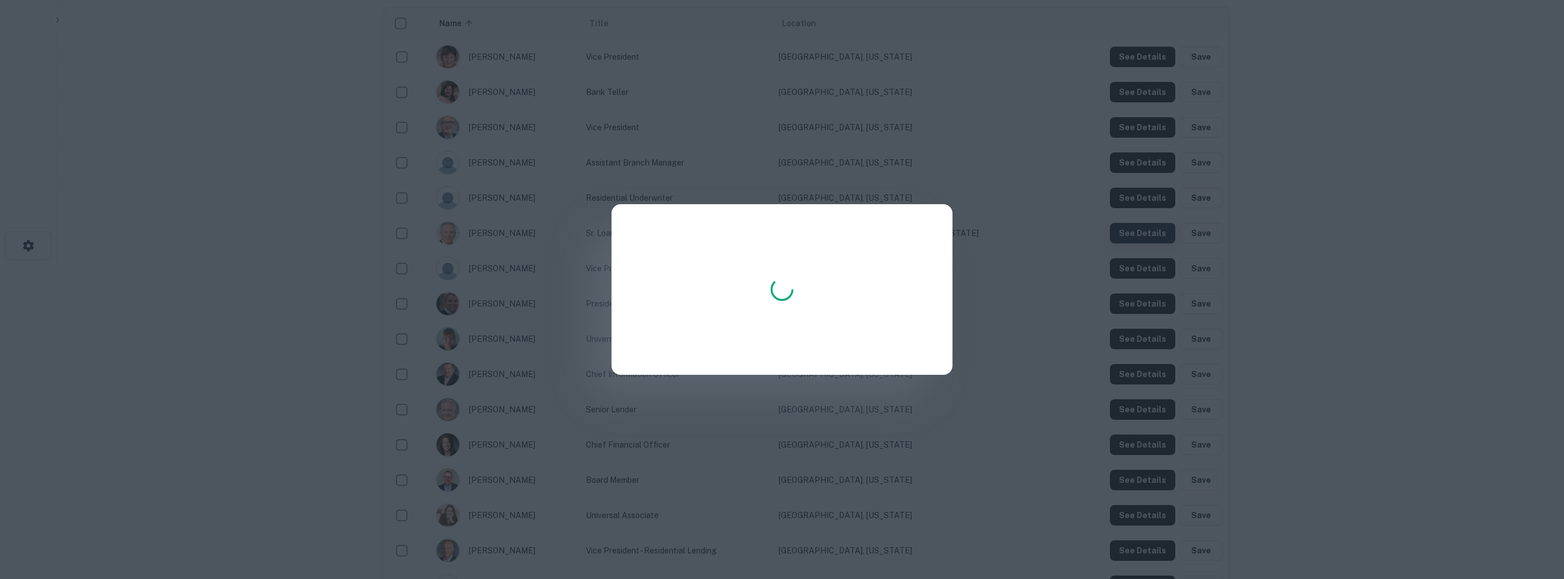
click at [1139, 231] on div at bounding box center [782, 289] width 1564 height 579
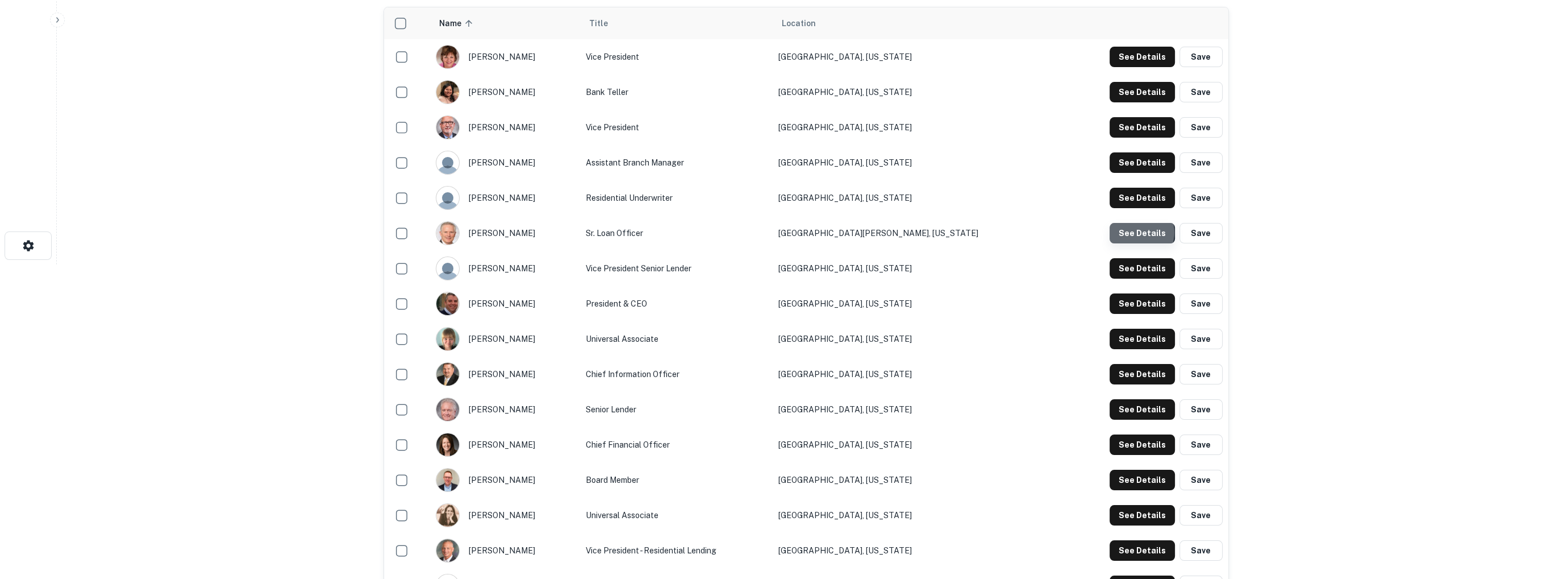
click at [1139, 67] on button "See Details" at bounding box center [1142, 57] width 65 height 20
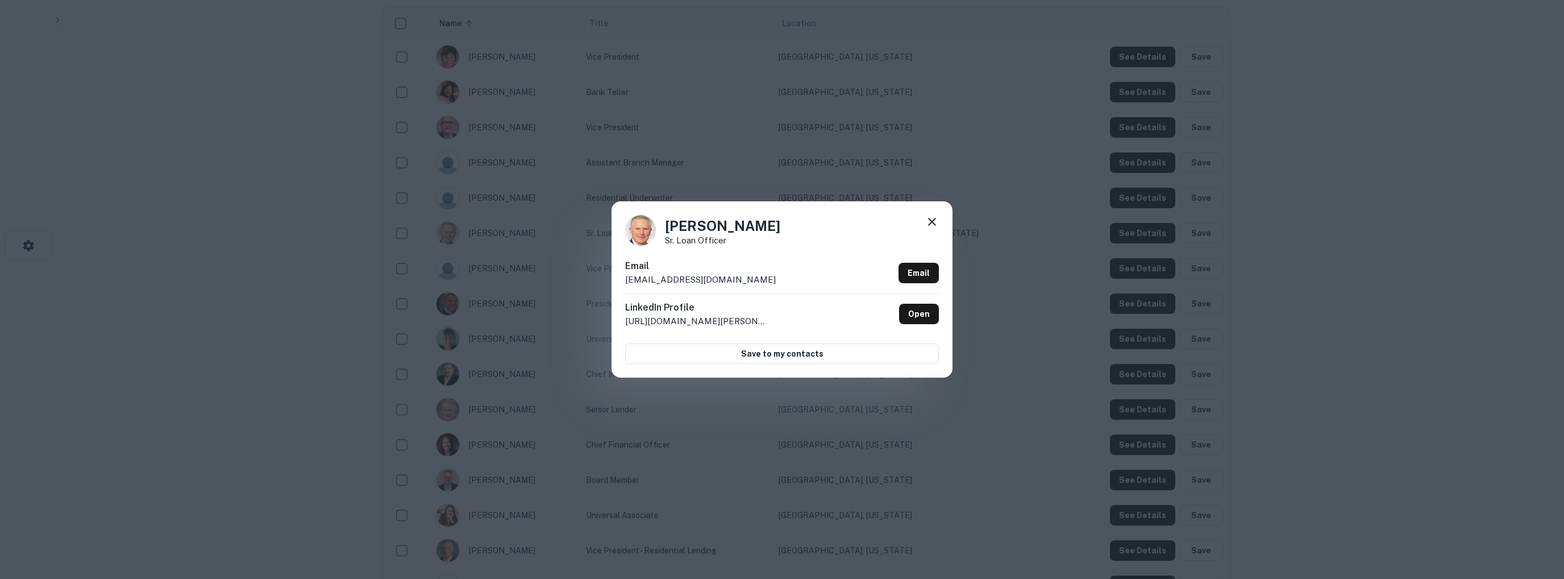
click at [931, 220] on icon at bounding box center [932, 222] width 8 height 8
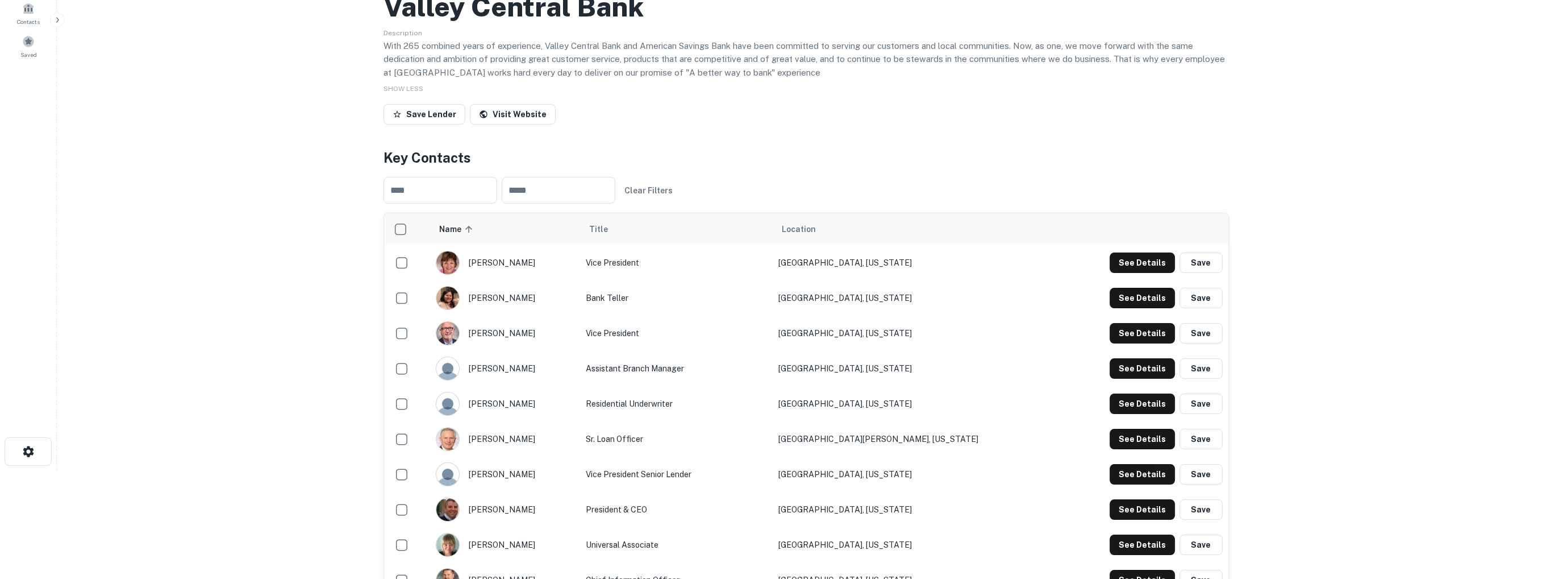
scroll to position [0, 0]
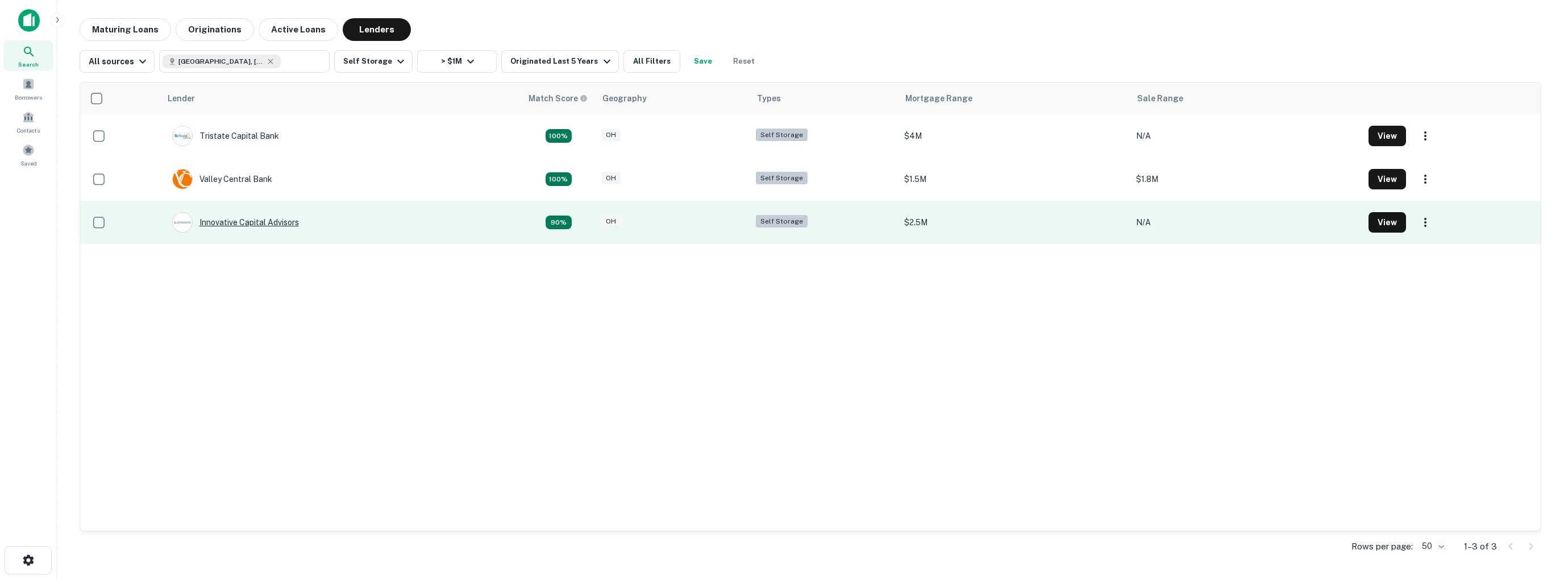
click at [268, 224] on div "Innovative Capital Advisors" at bounding box center [235, 222] width 127 height 20
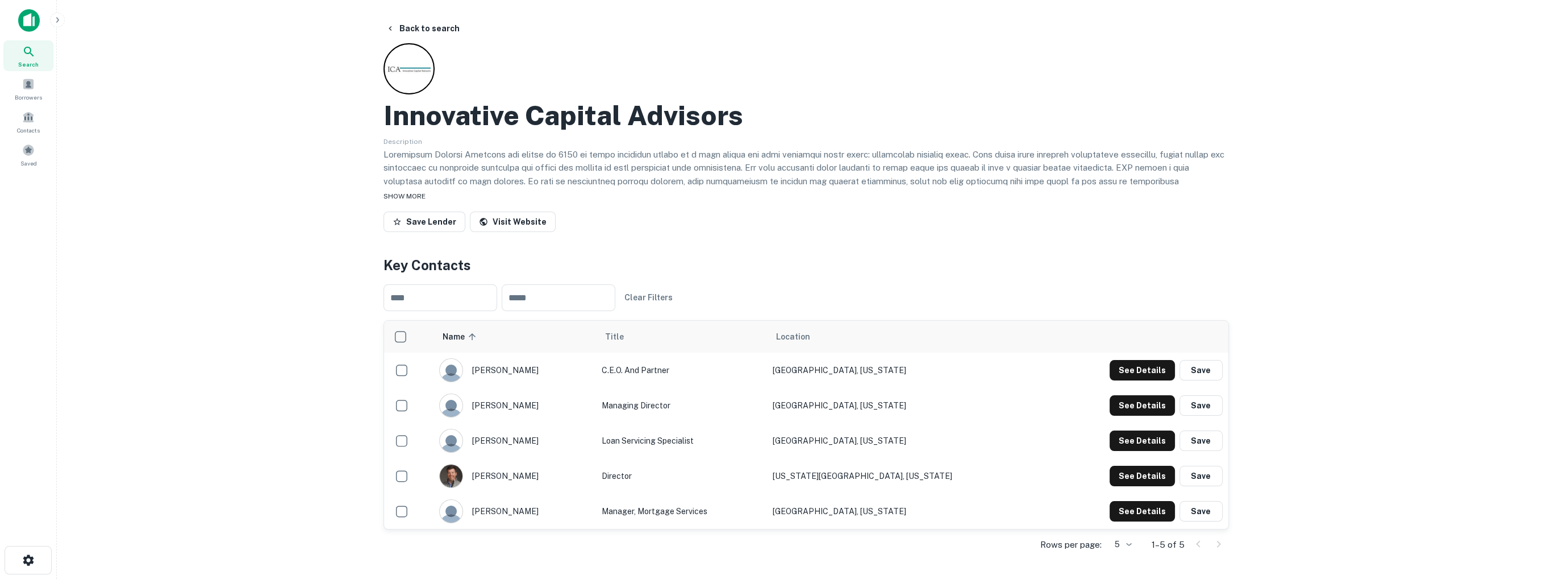
click at [407, 196] on span "SHOW MORE" at bounding box center [405, 196] width 42 height 8
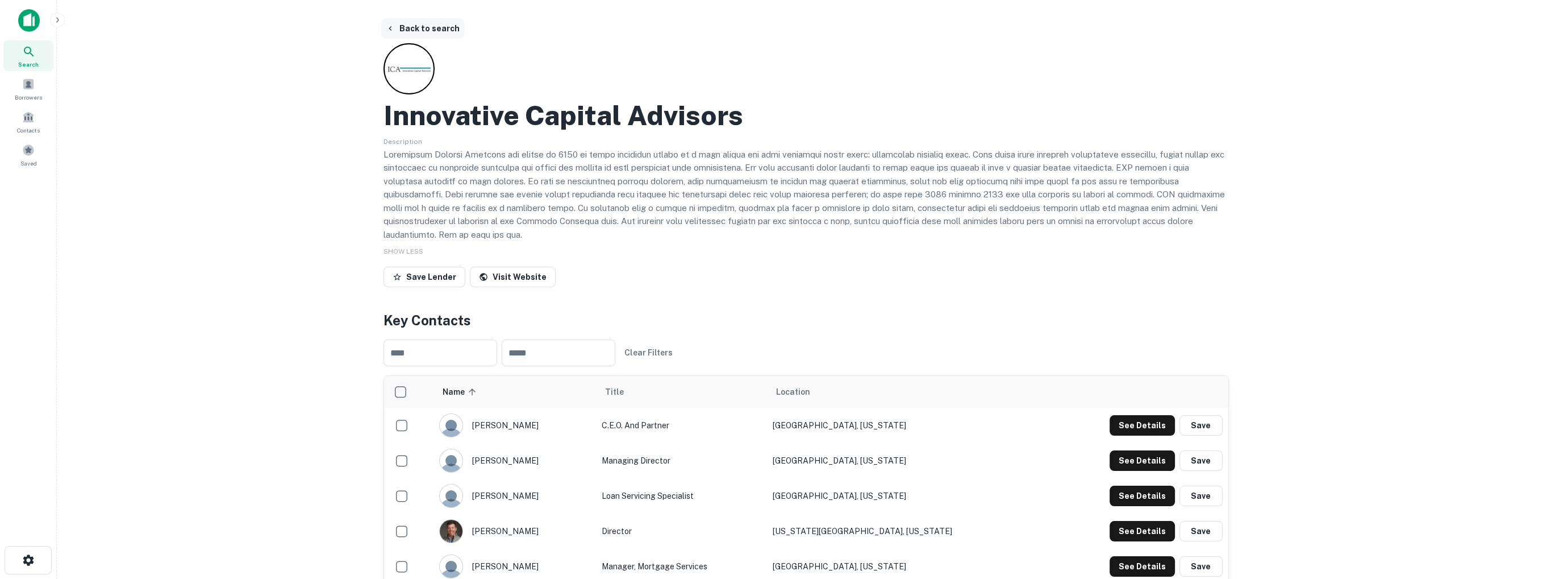
click at [388, 28] on icon "button" at bounding box center [390, 28] width 9 height 9
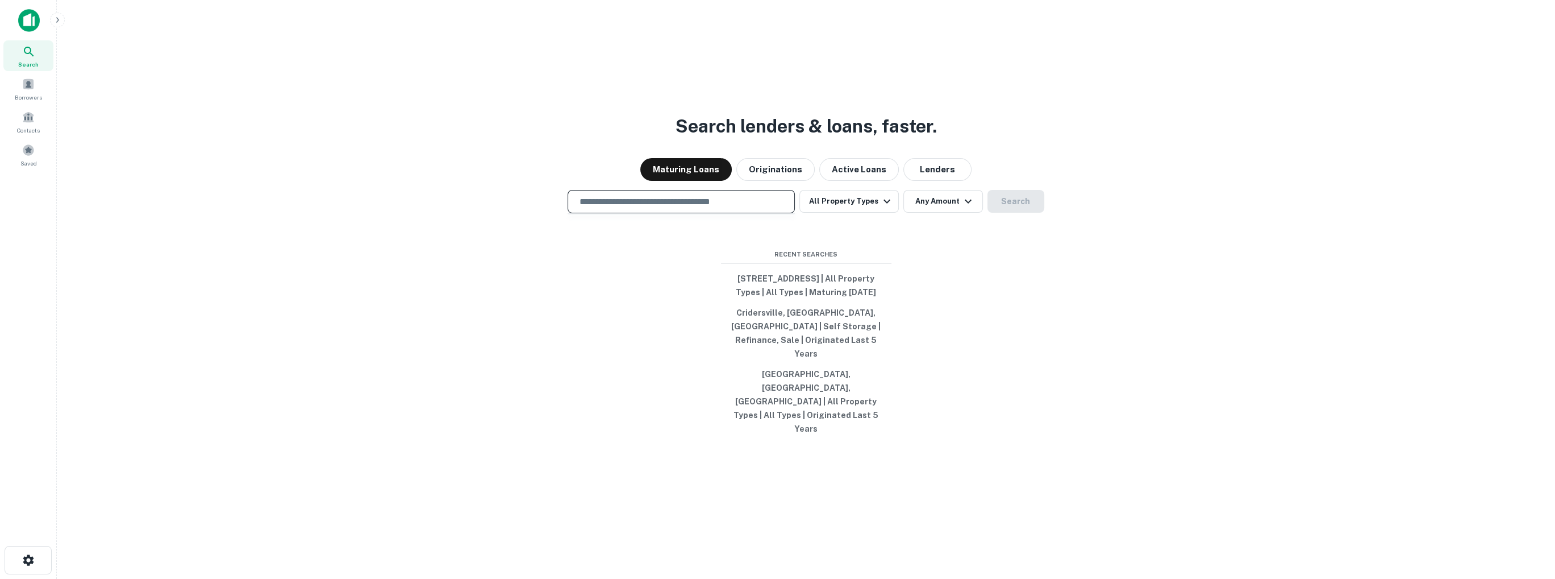
click at [705, 208] on input "text" at bounding box center [681, 201] width 217 height 13
paste input "**********"
type input "**********"
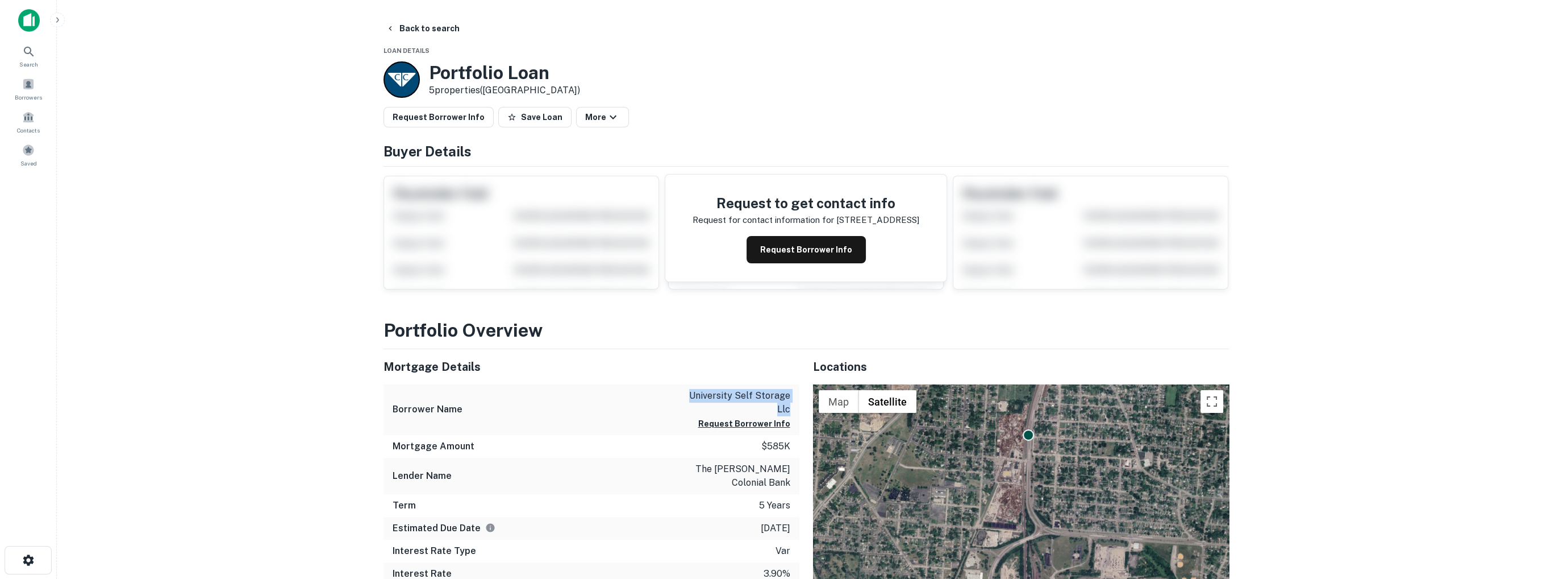
drag, startPoint x: 690, startPoint y: 393, endPoint x: 790, endPoint y: 405, distance: 100.8
click at [790, 405] on div "Borrower Name university self storage llc Request Borrower Info" at bounding box center [592, 409] width 416 height 51
copy p "university self storage llc"
click at [32, 53] on icon at bounding box center [29, 52] width 14 height 14
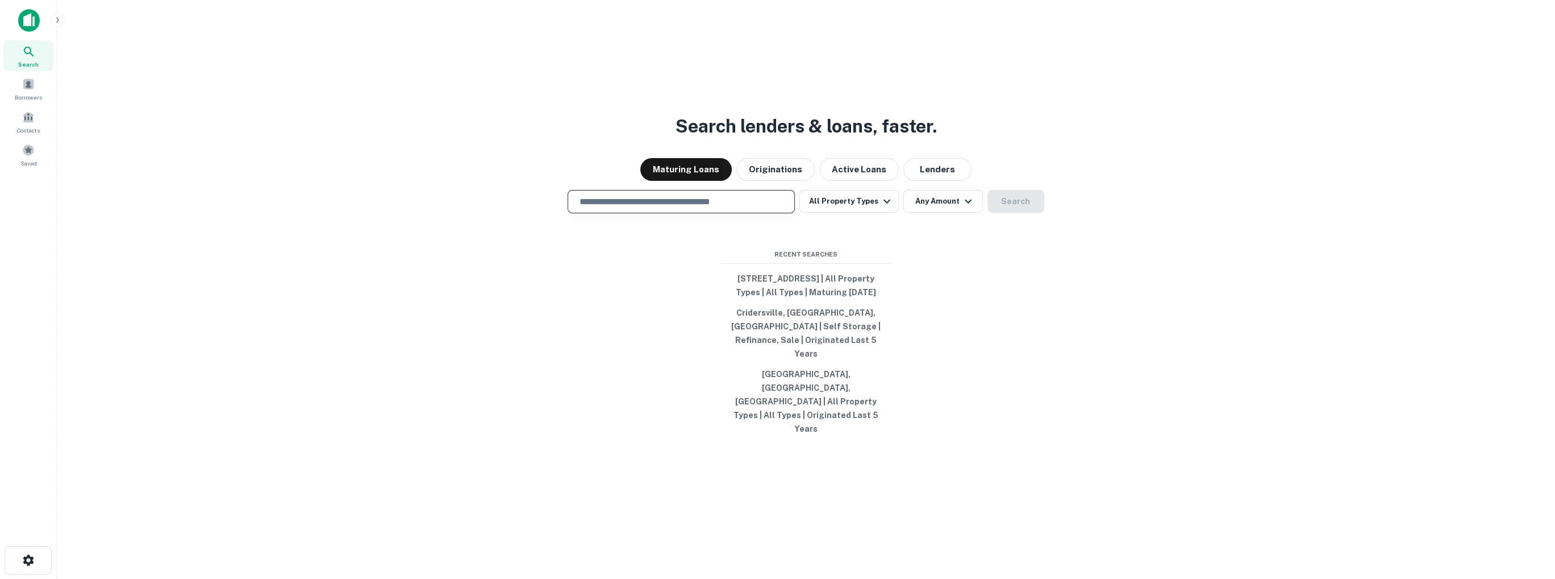
click at [604, 208] on input "text" at bounding box center [681, 201] width 217 height 13
paste input "**********"
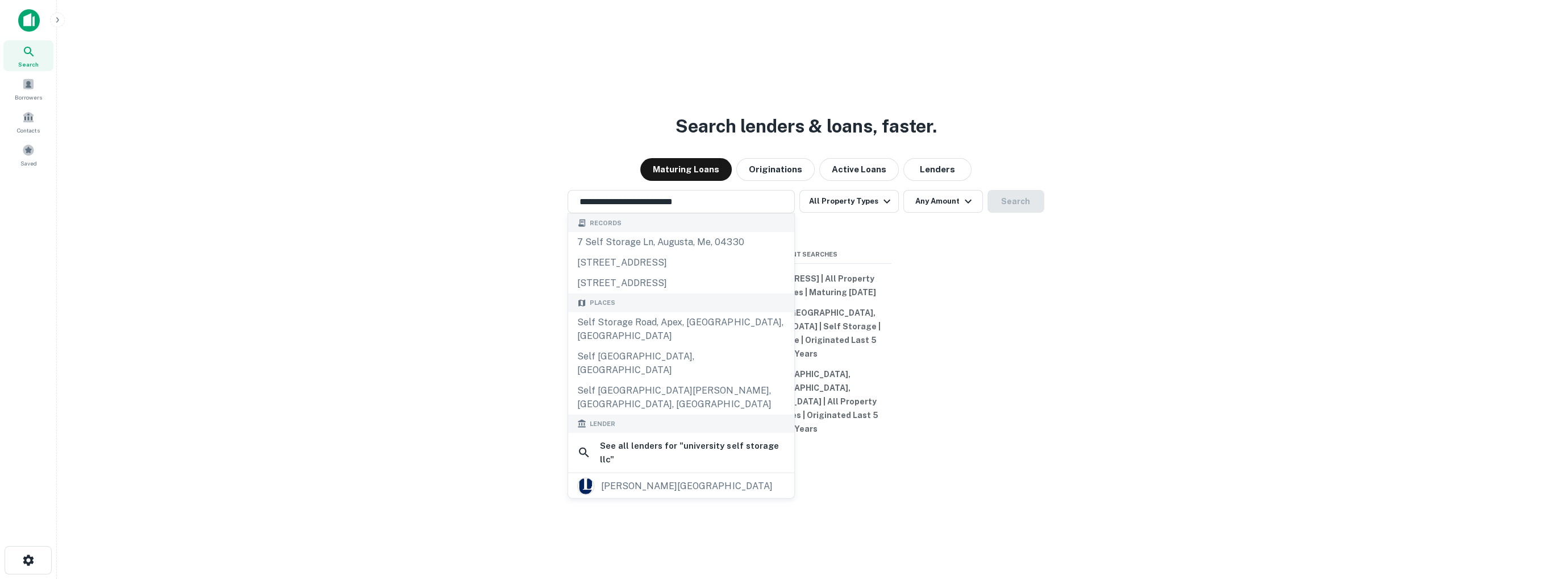
click at [438, 248] on div "**********" at bounding box center [806, 316] width 1480 height 579
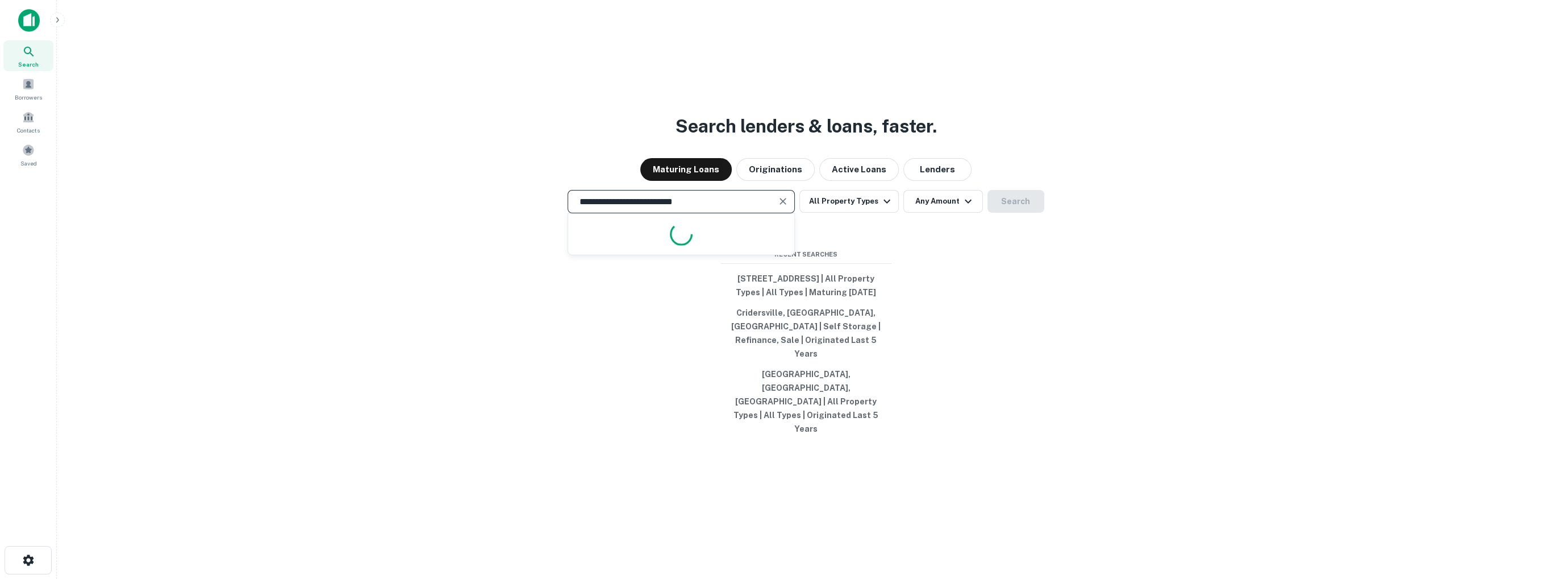
drag, startPoint x: 732, startPoint y: 228, endPoint x: 406, endPoint y: 221, distance: 325.7
click at [493, 213] on div "**********" at bounding box center [806, 201] width 1480 height 23
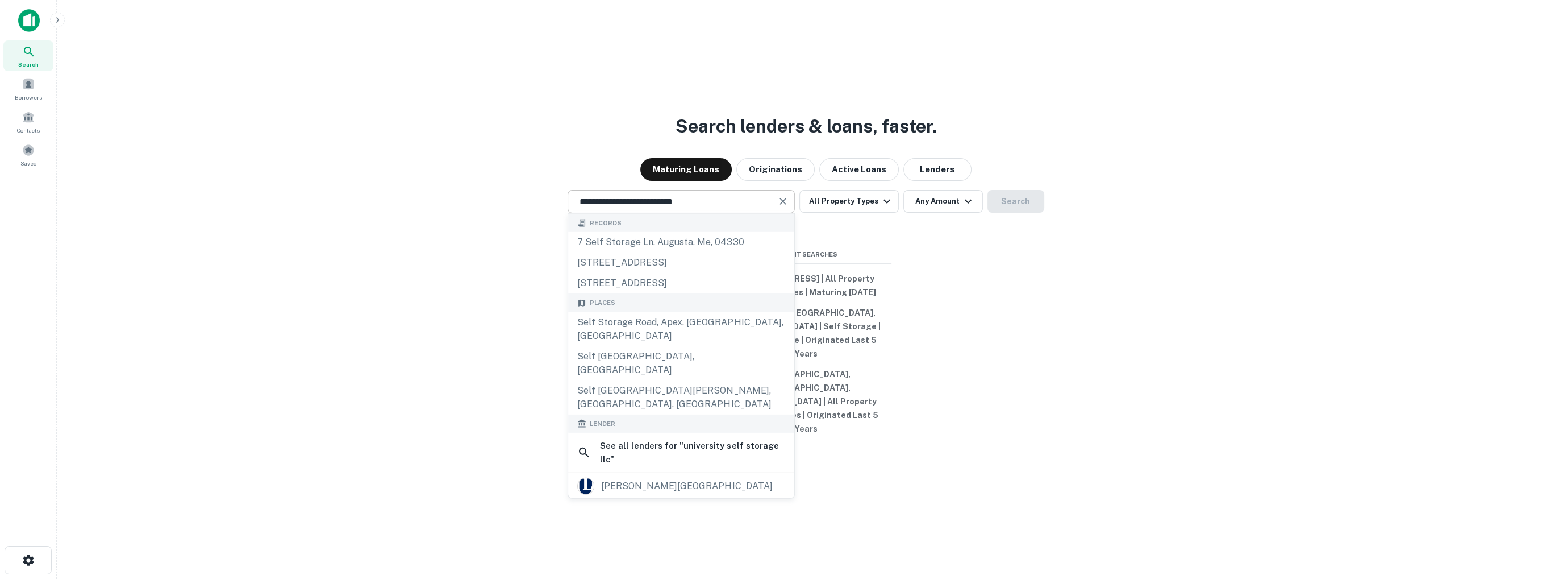
click at [721, 208] on input "**********" at bounding box center [673, 201] width 200 height 13
drag, startPoint x: 721, startPoint y: 230, endPoint x: 509, endPoint y: 210, distance: 213.5
click at [523, 214] on div "**********" at bounding box center [806, 316] width 1480 height 579
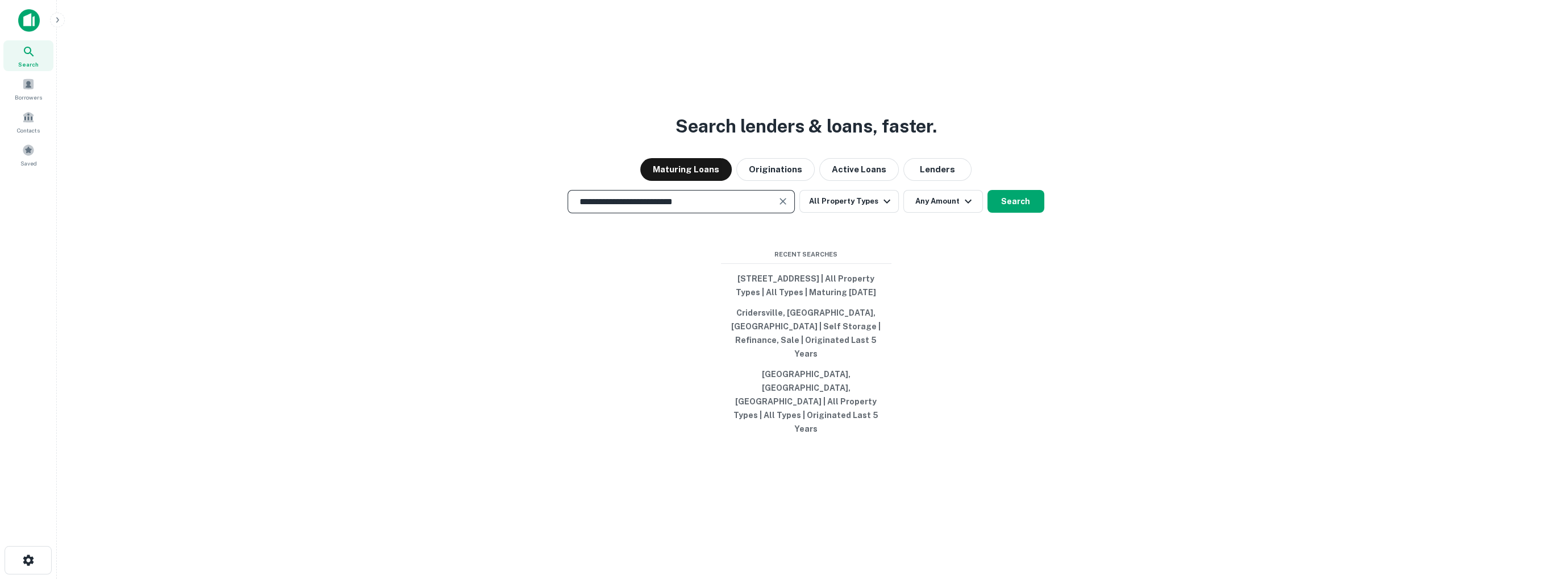
paste input "**********"
type input "**********"
click at [1006, 213] on button "Search" at bounding box center [1016, 201] width 57 height 23
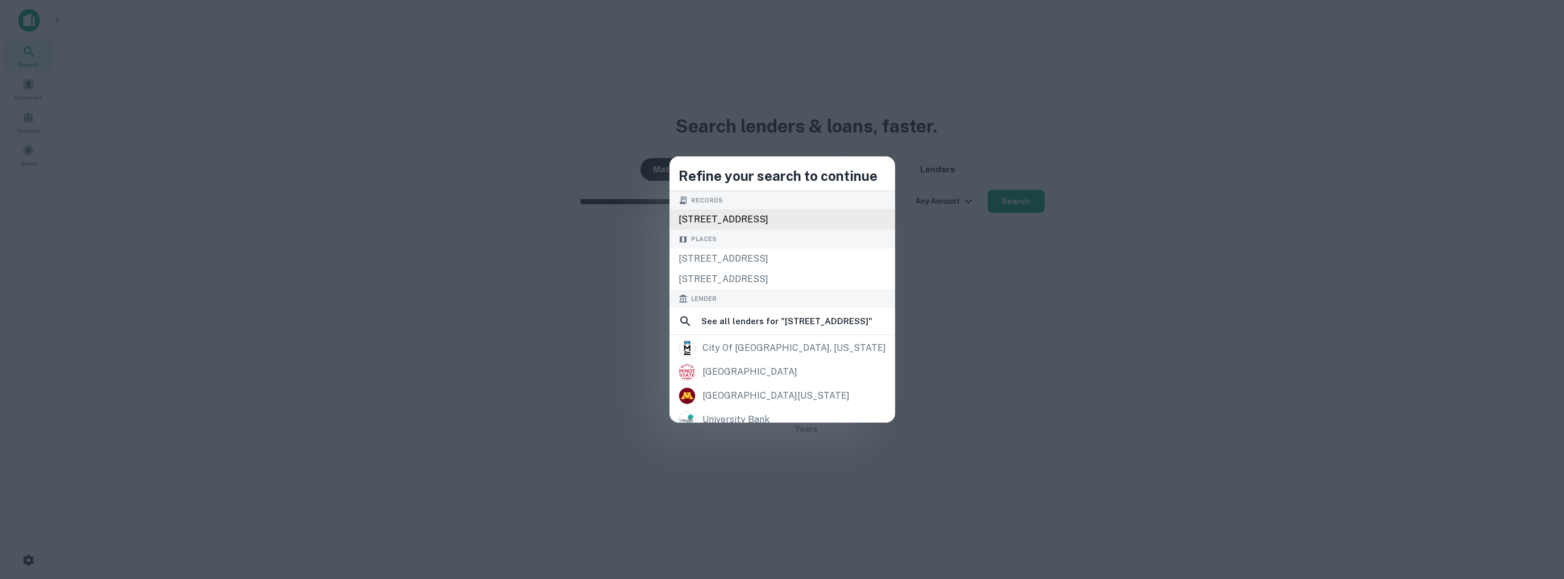
click at [689, 217] on div "[STREET_ADDRESS]" at bounding box center [782, 219] width 226 height 20
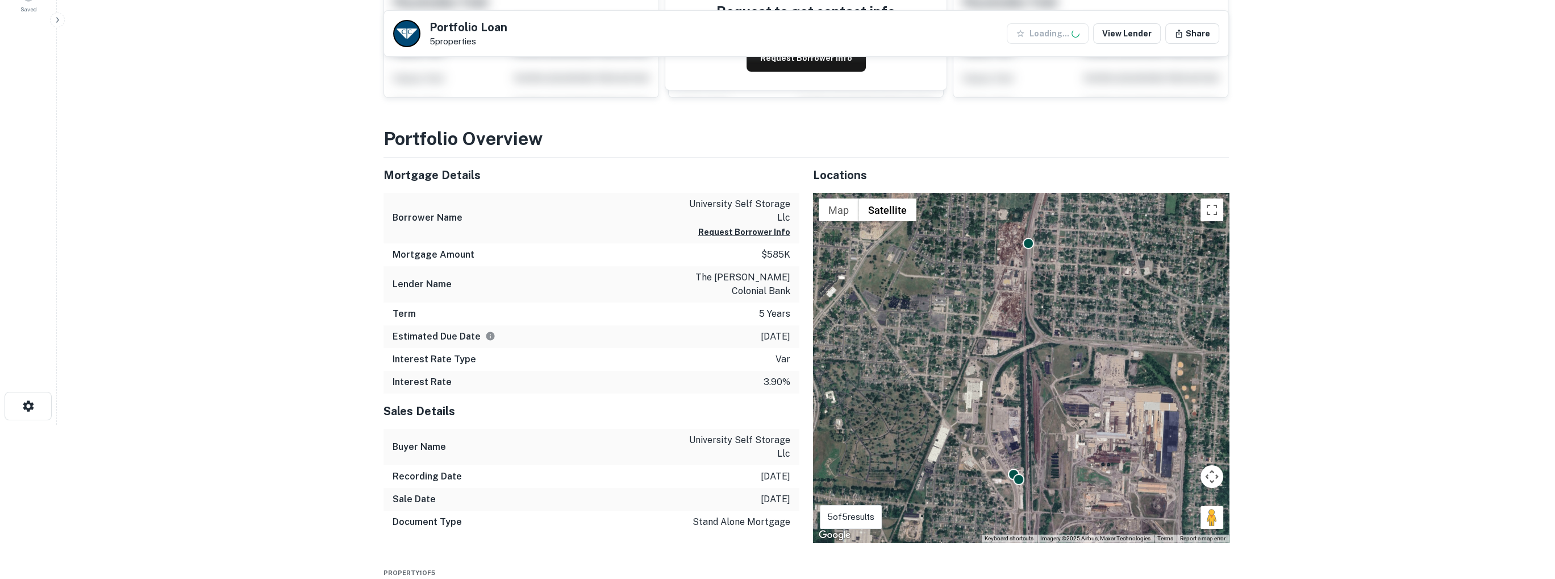
scroll to position [170, 0]
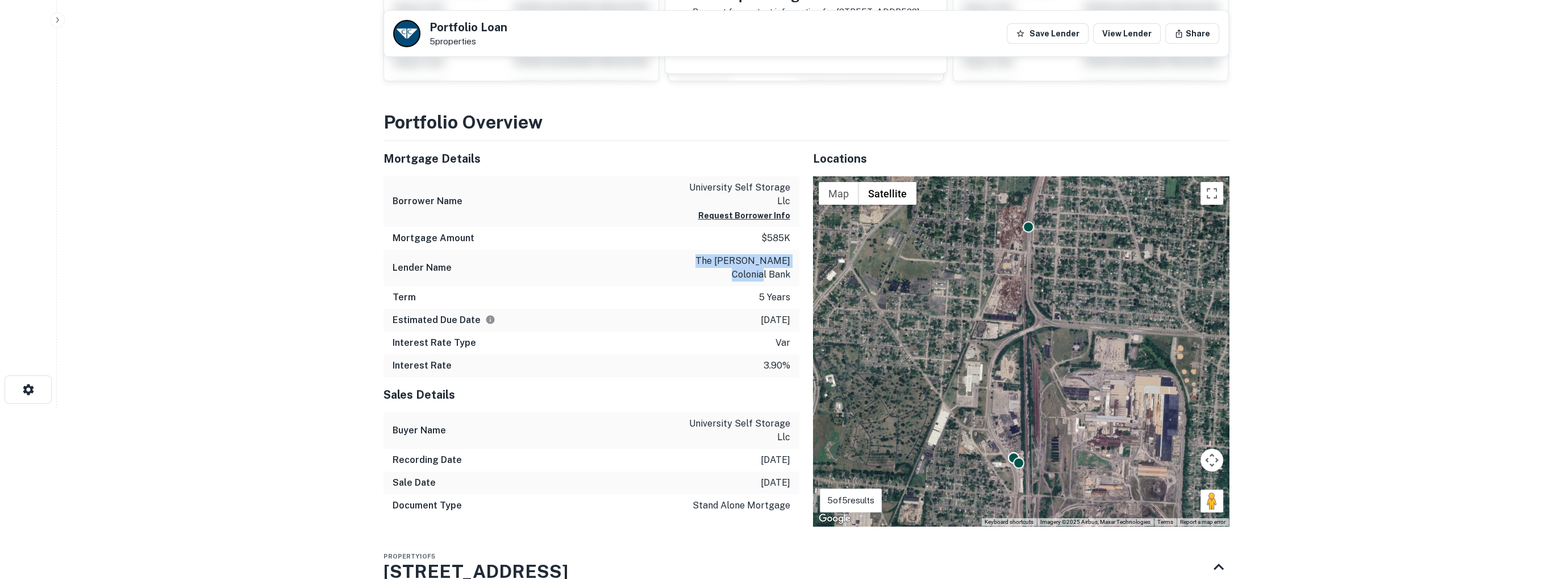
drag, startPoint x: 701, startPoint y: 259, endPoint x: 792, endPoint y: 272, distance: 91.3
click at [792, 272] on div "Lender Name the [PERSON_NAME] colonial bank" at bounding box center [592, 267] width 416 height 36
copy p "the [PERSON_NAME] colonial bank"
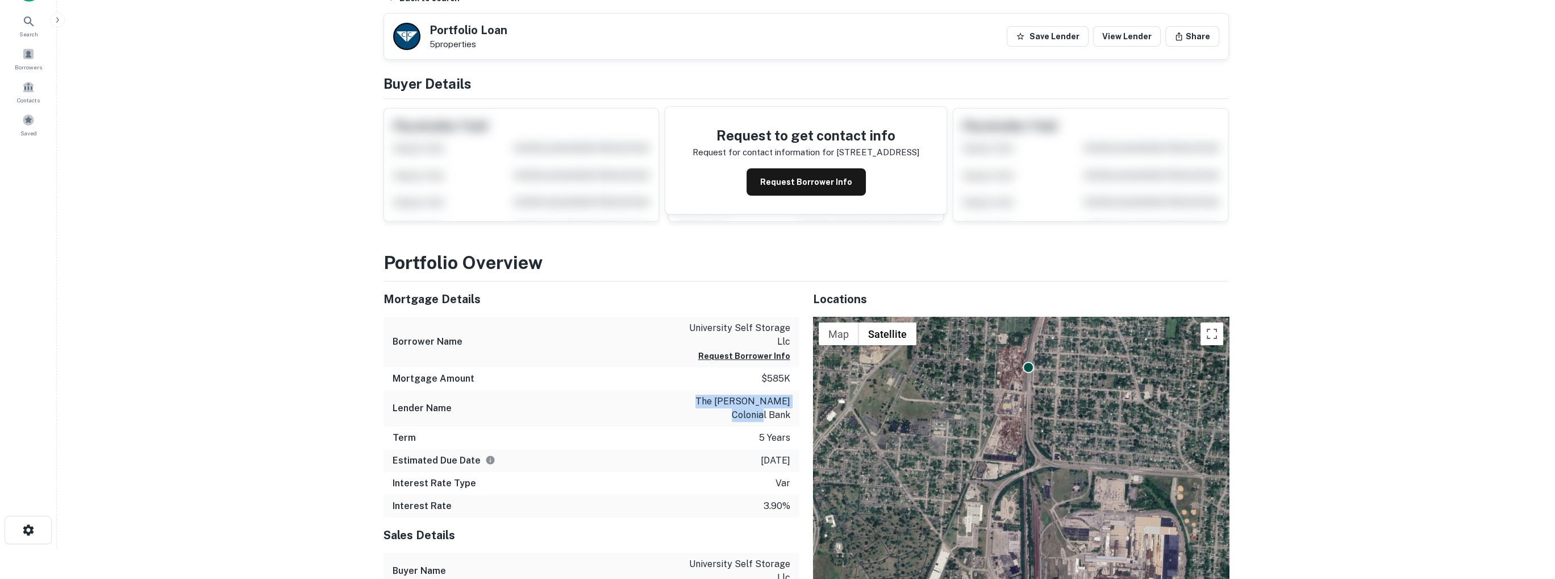
scroll to position [0, 0]
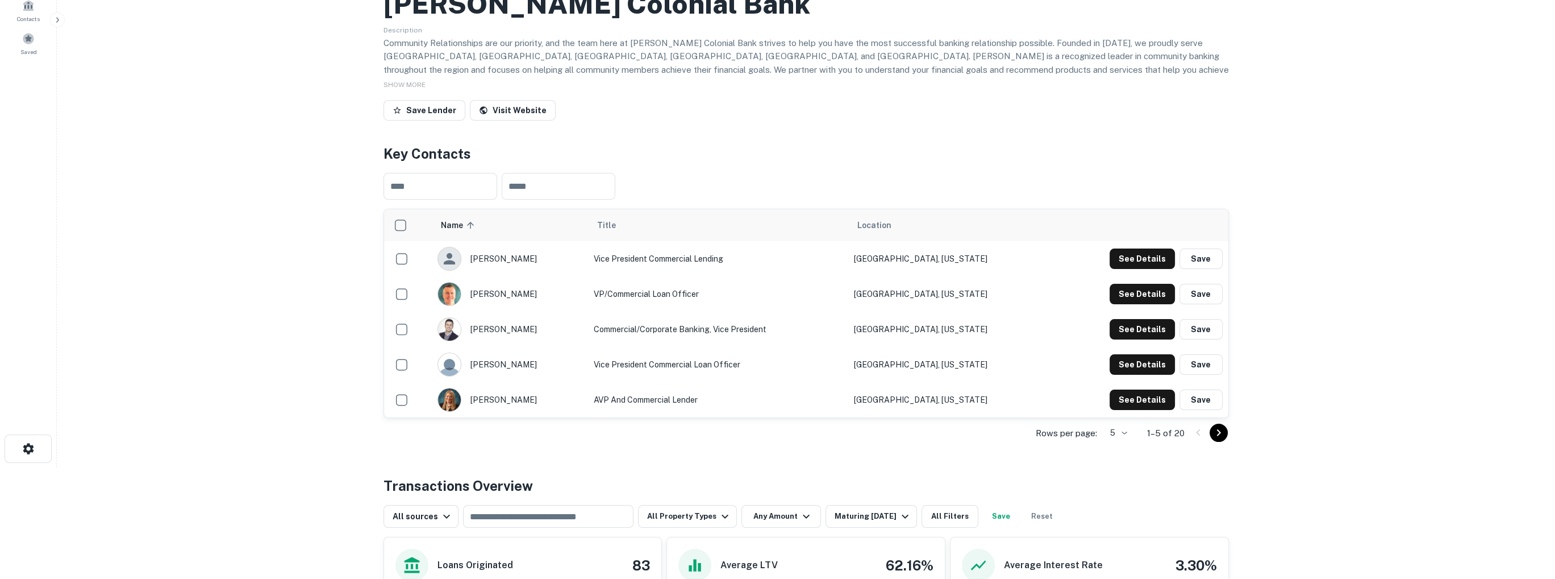
scroll to position [114, 0]
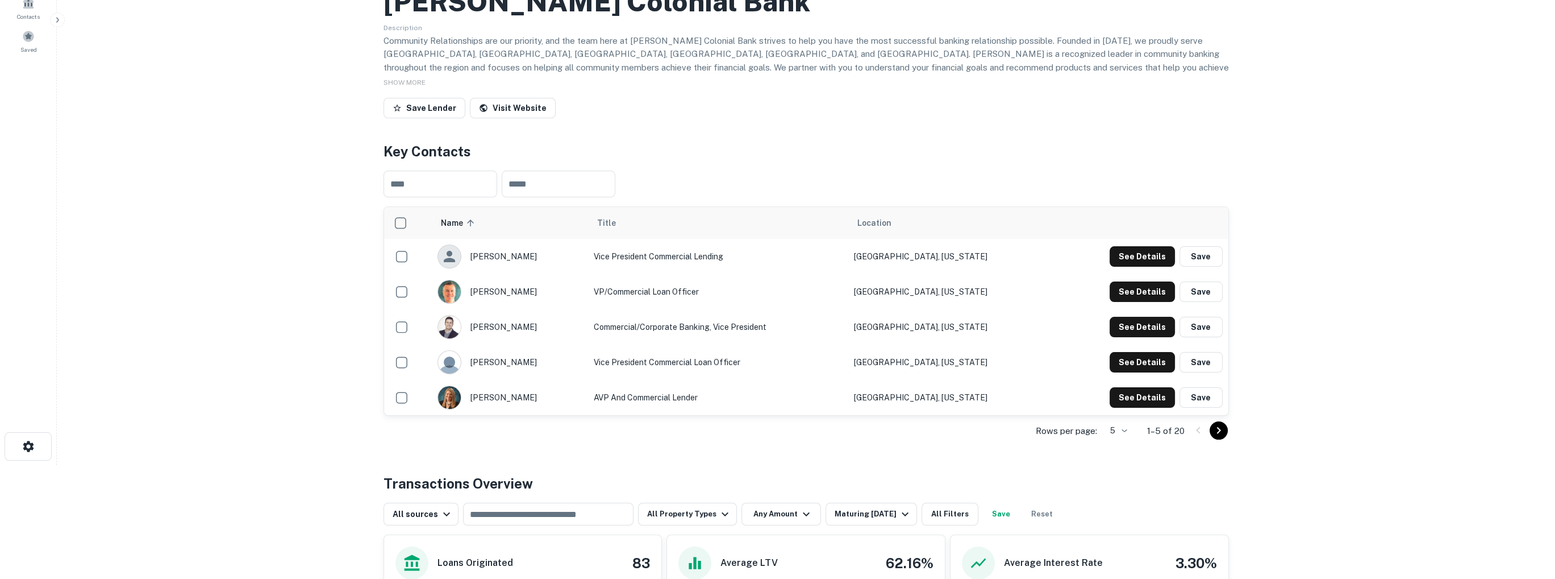
click at [1125, 427] on body "Search Borrowers Contacts Saved Back to search [PERSON_NAME] Colonial Bank Desc…" at bounding box center [777, 175] width 1555 height 579
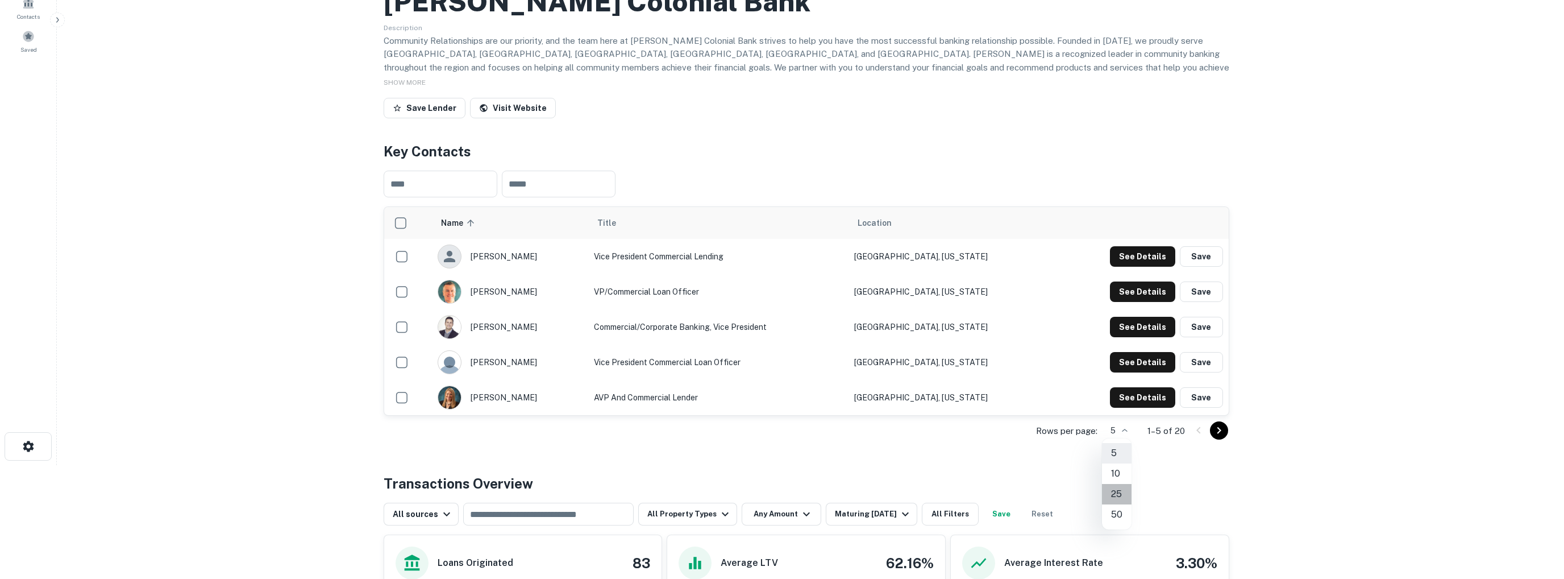
click at [1120, 492] on li "25" at bounding box center [1117, 494] width 30 height 20
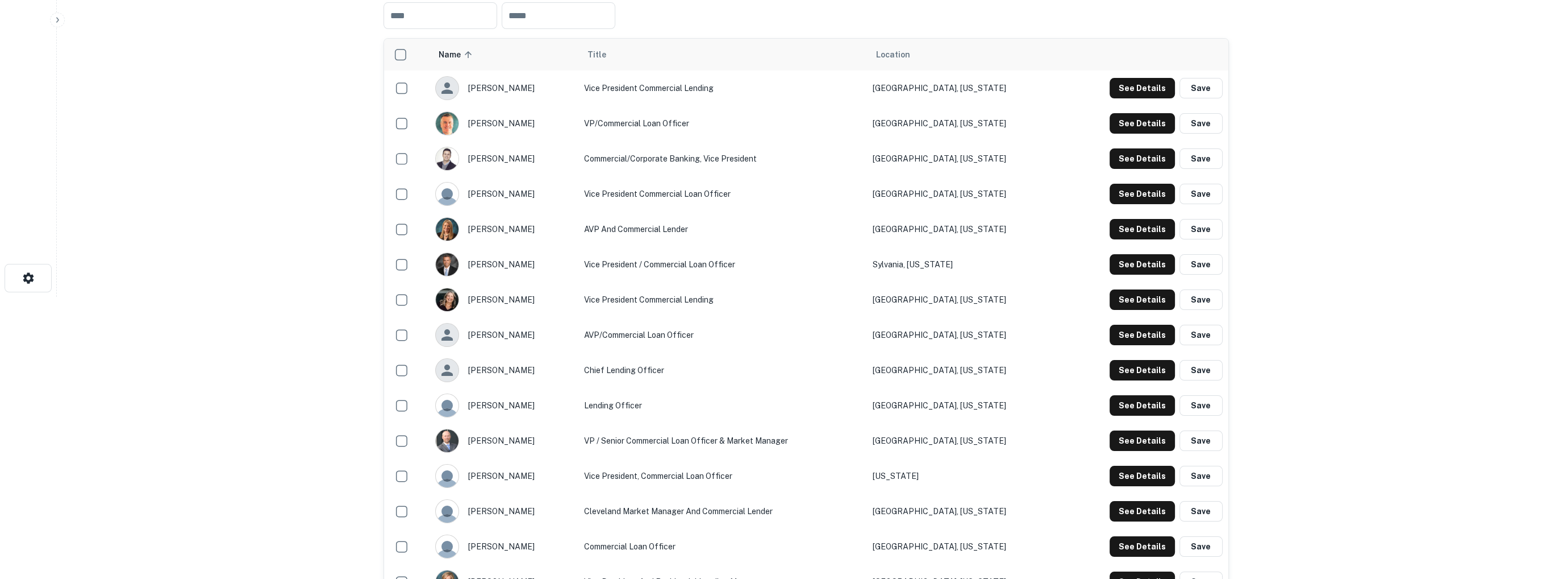
scroll to position [284, 0]
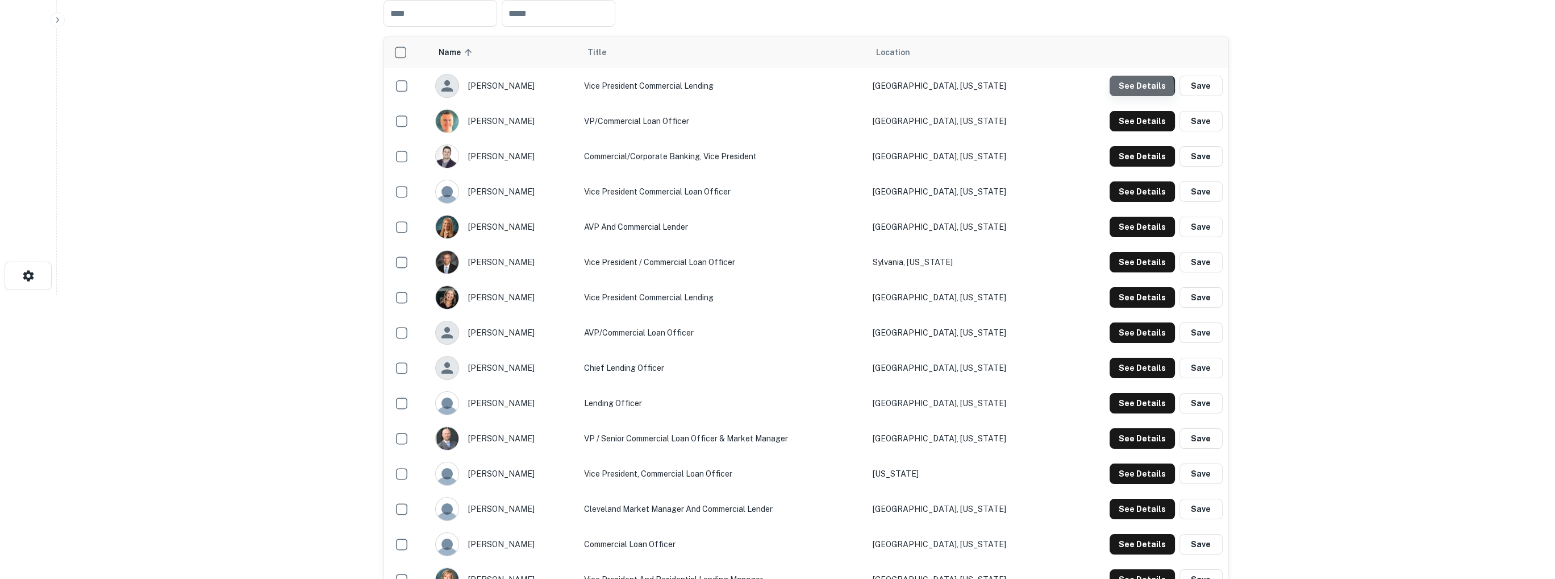
click at [1138, 88] on button "See Details" at bounding box center [1142, 86] width 65 height 20
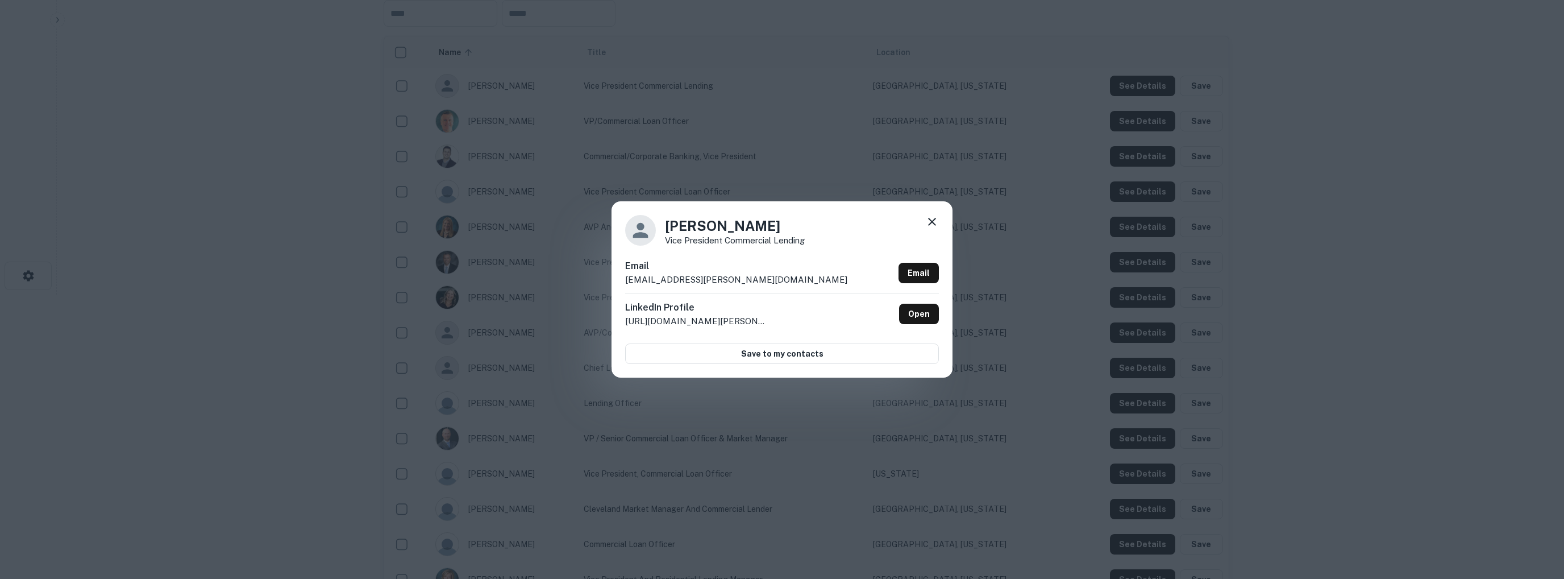
click at [929, 223] on icon at bounding box center [932, 222] width 14 height 14
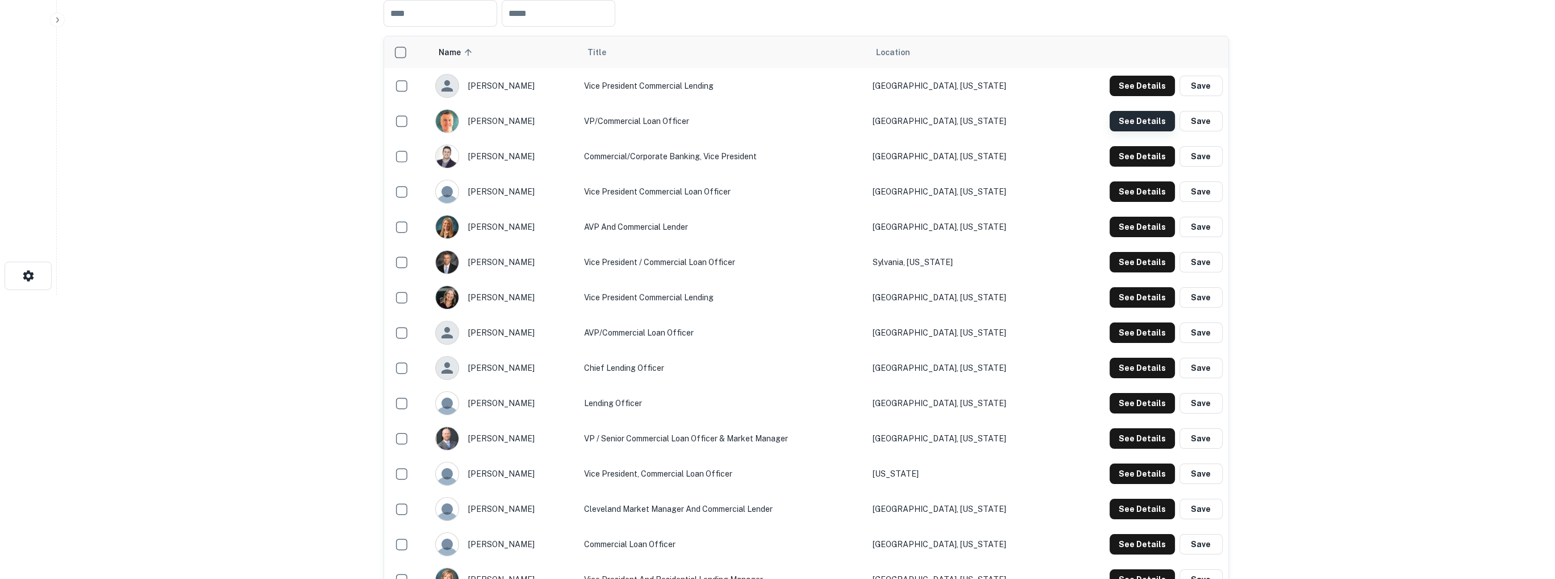
click at [1133, 96] on button "See Details" at bounding box center [1142, 86] width 65 height 20
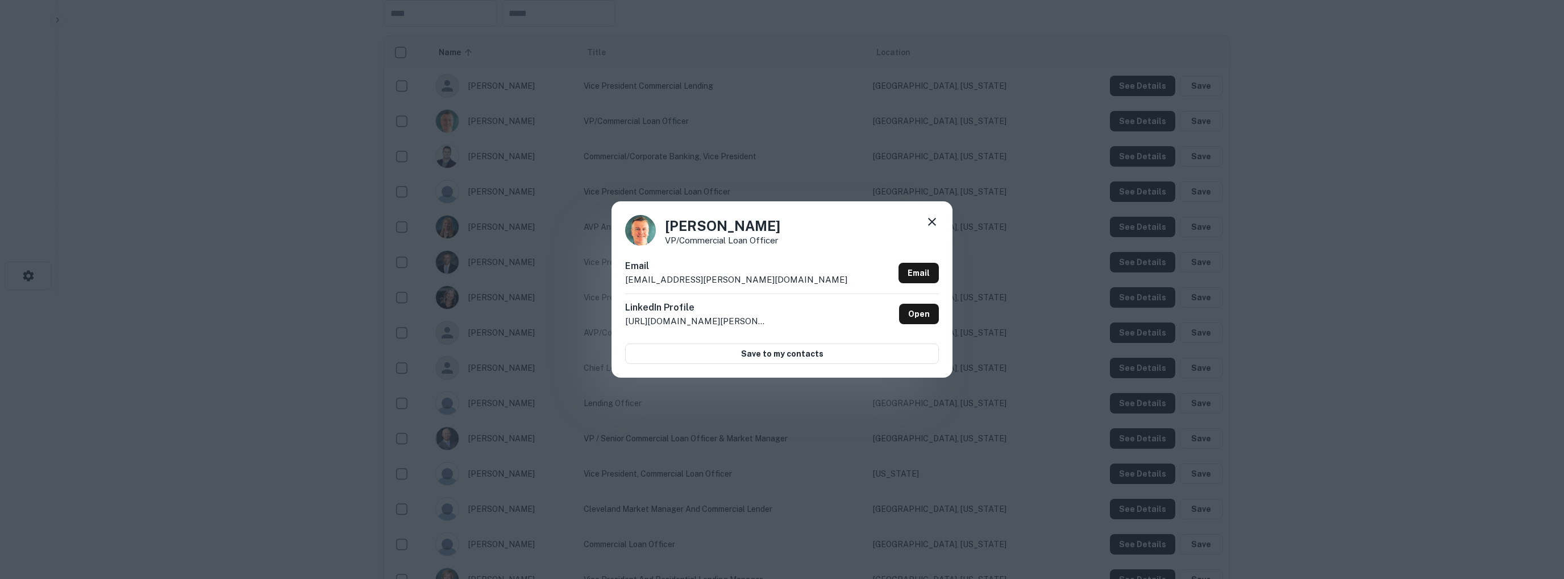
click at [932, 220] on icon at bounding box center [932, 222] width 14 height 14
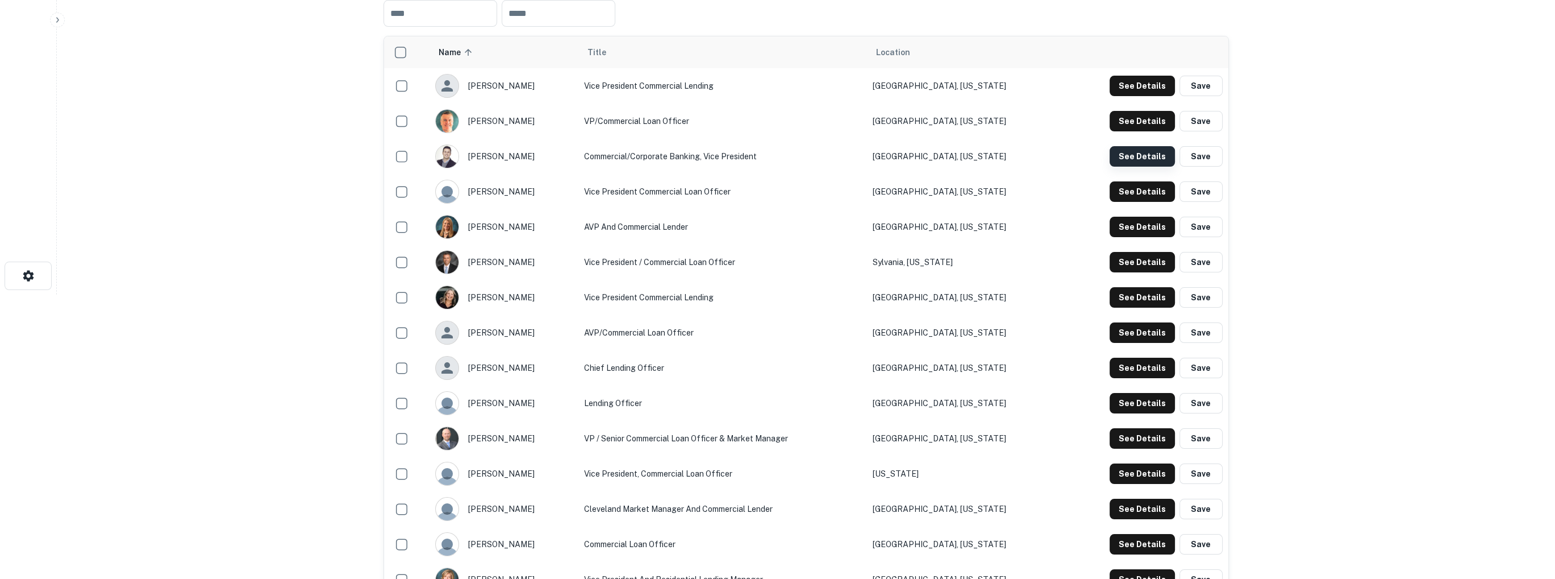
click at [1131, 96] on button "See Details" at bounding box center [1142, 86] width 65 height 20
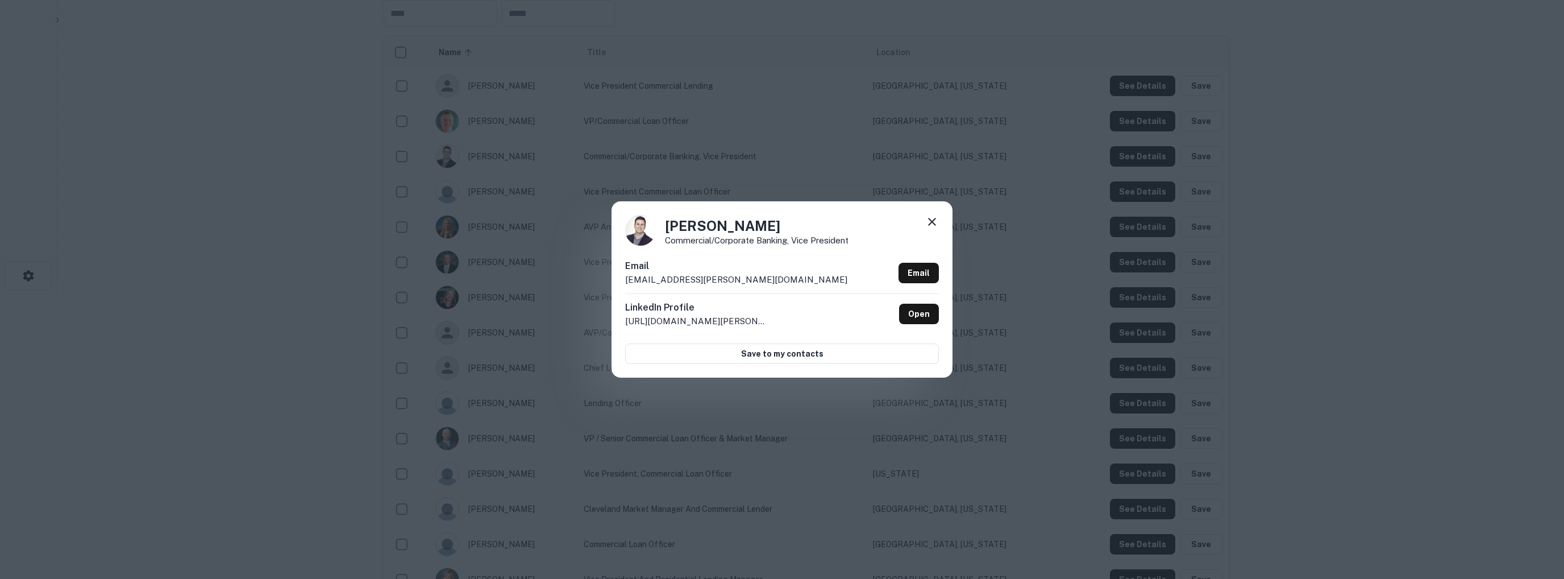
click at [932, 222] on icon at bounding box center [932, 222] width 8 height 8
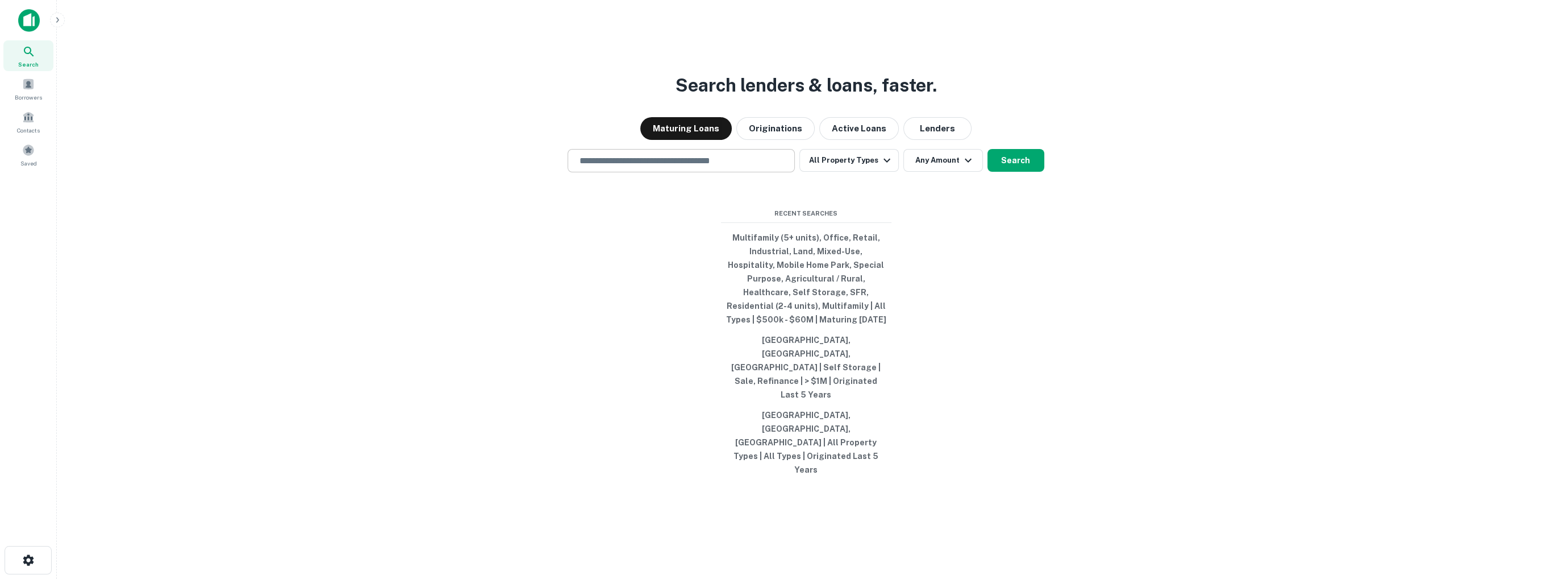
click at [718, 167] on input "text" at bounding box center [681, 160] width 217 height 13
paste input "**********"
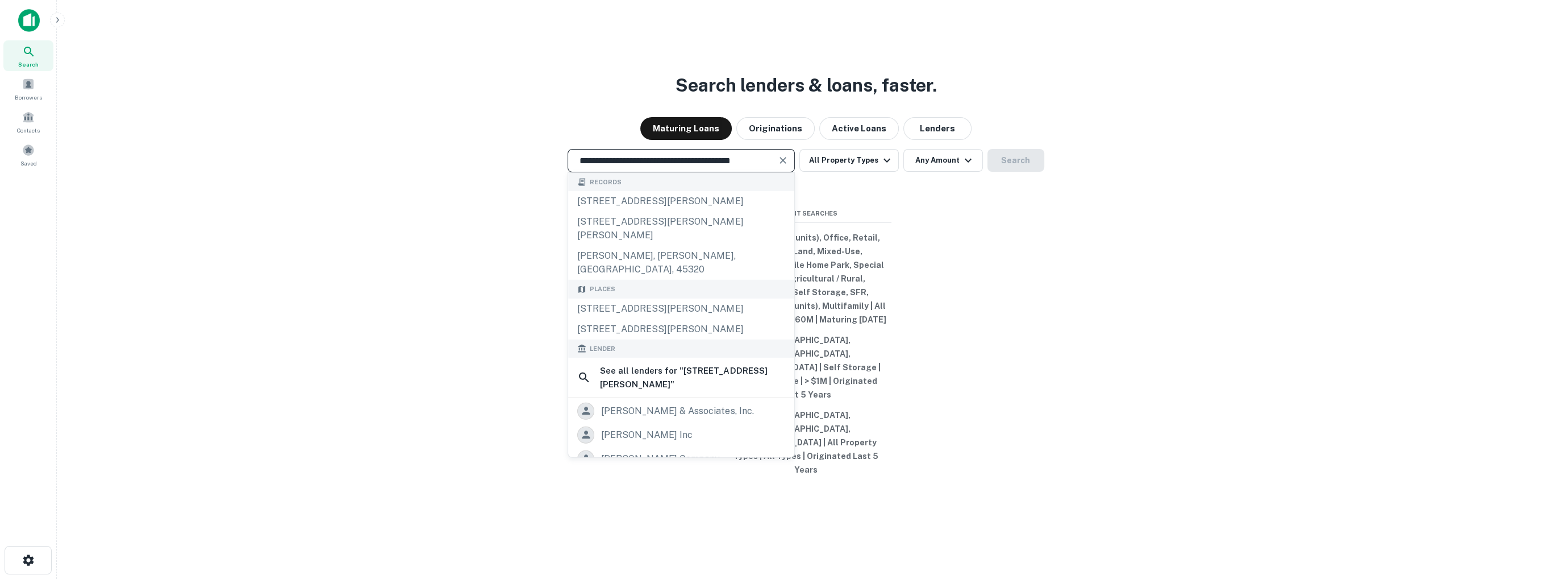
click at [590, 167] on input "**********" at bounding box center [673, 160] width 200 height 13
click at [689, 319] on div "[STREET_ADDRESS][PERSON_NAME]" at bounding box center [681, 308] width 226 height 20
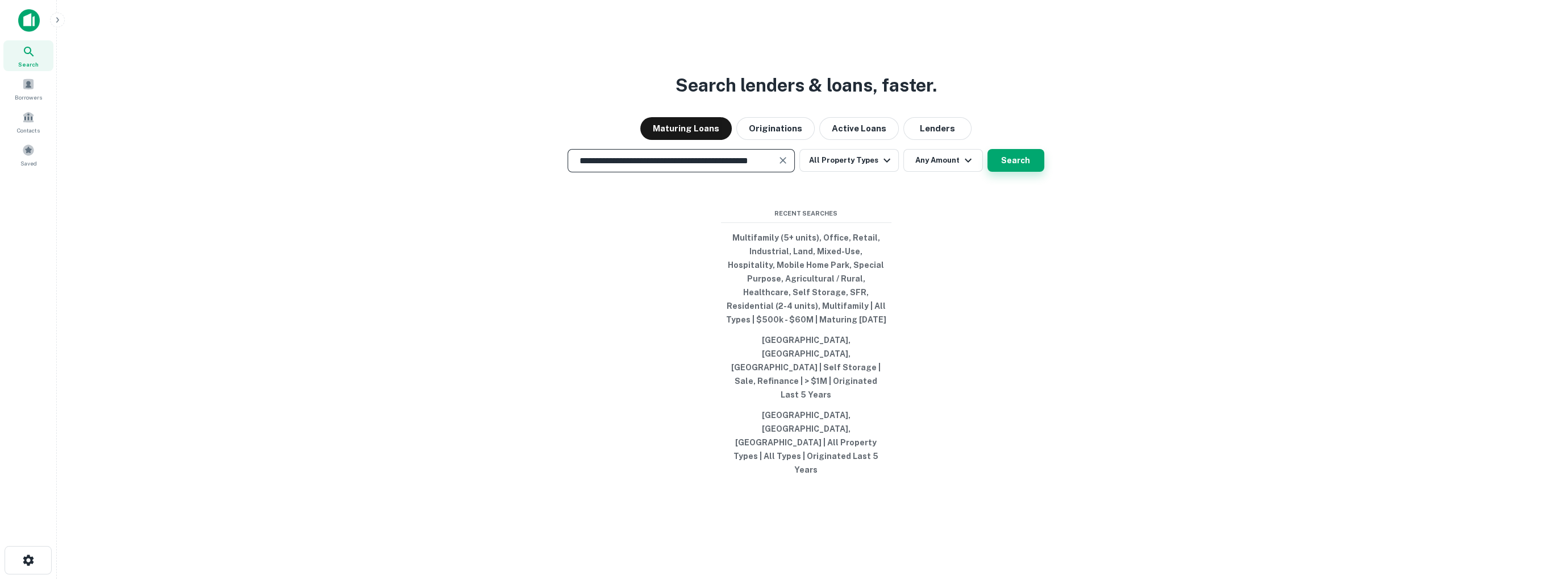
type input "**********"
click at [1026, 172] on button "Search" at bounding box center [1016, 160] width 57 height 23
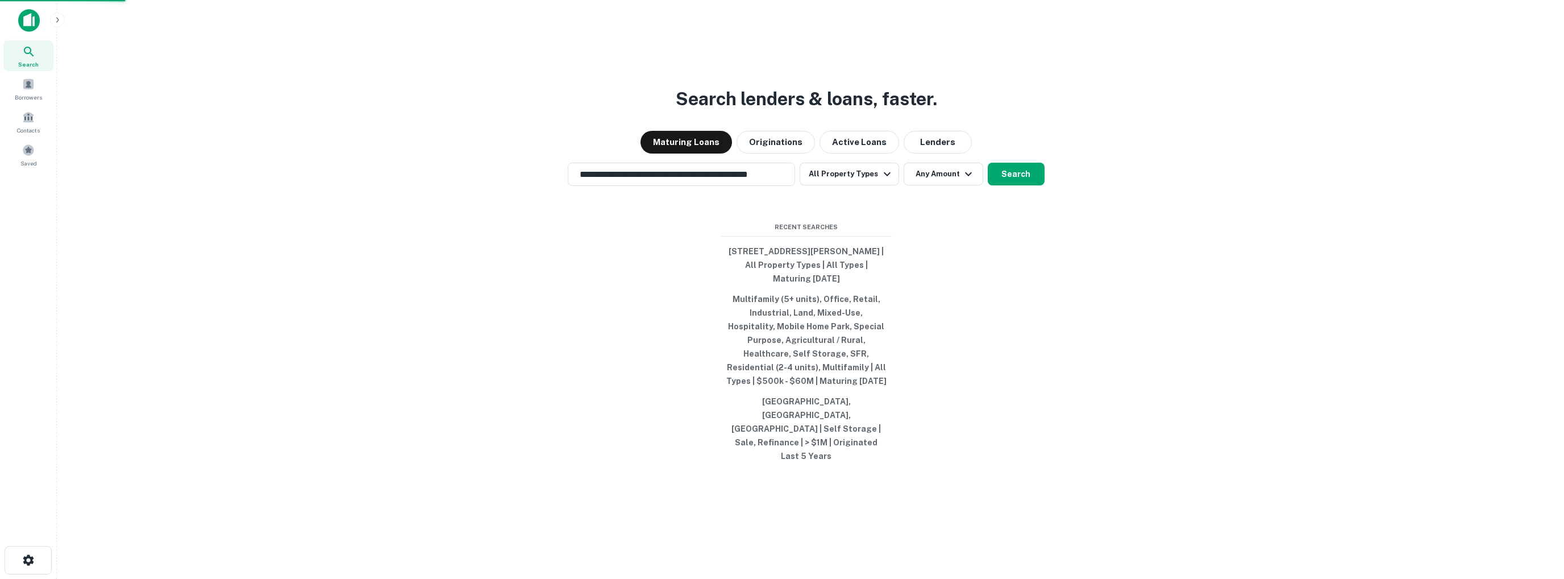
click at [723, 302] on div "[STREET_ADDRESS][PERSON_NAME]" at bounding box center [782, 299] width 306 height 20
click at [776, 186] on div "**********" at bounding box center [681, 174] width 227 height 23
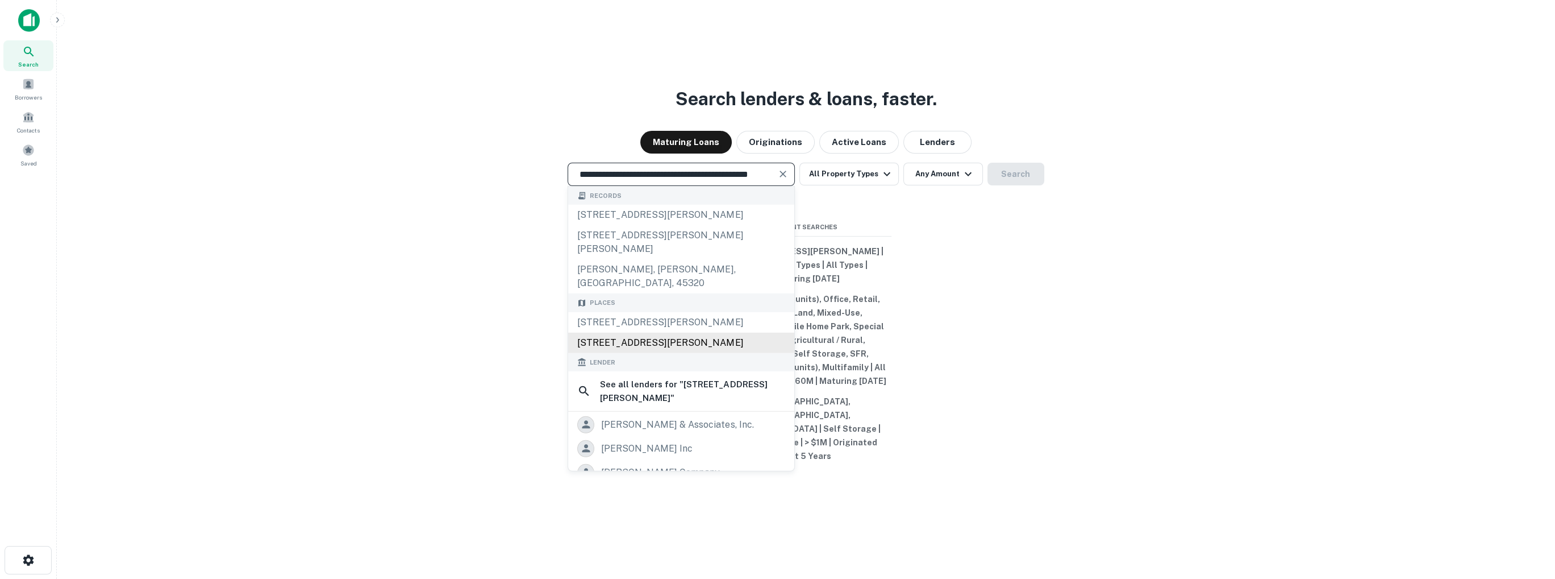
click at [672, 351] on div "[STREET_ADDRESS][PERSON_NAME]" at bounding box center [681, 342] width 226 height 20
type input "**********"
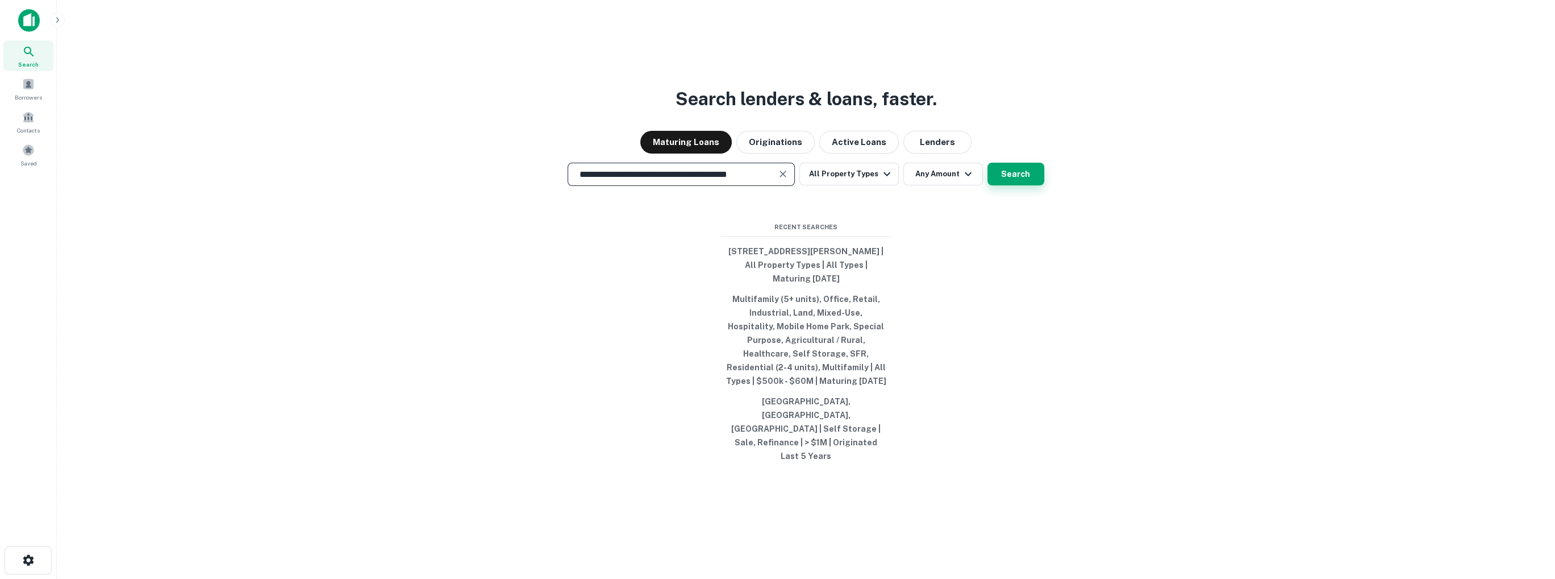
click at [1006, 185] on button "Search" at bounding box center [1016, 174] width 57 height 23
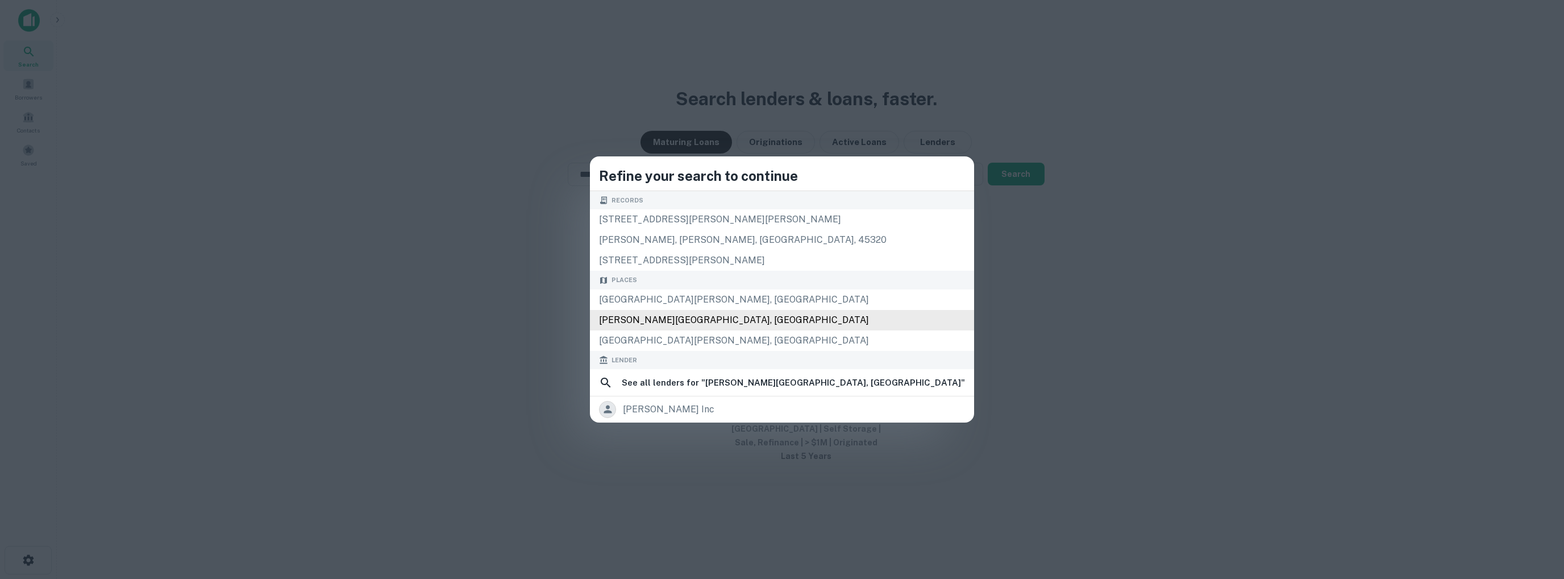
click at [764, 321] on div "[PERSON_NAME][GEOGRAPHIC_DATA], [GEOGRAPHIC_DATA]" at bounding box center [782, 320] width 384 height 20
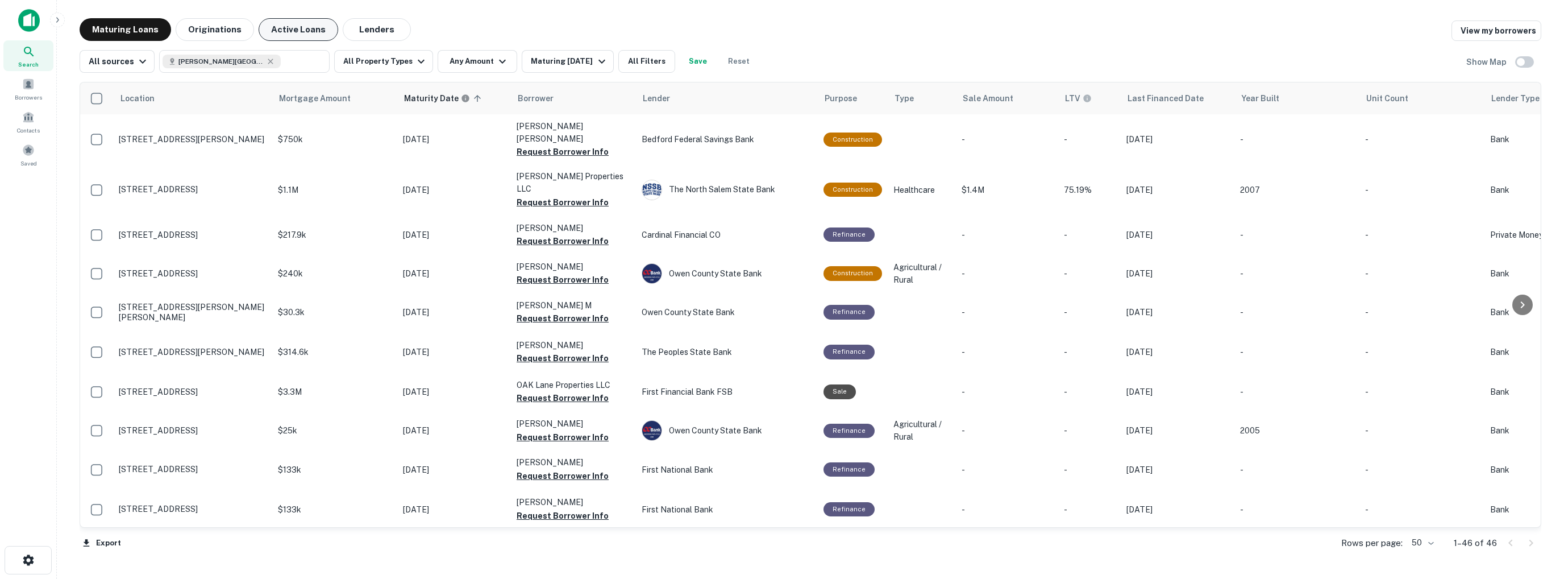
click at [296, 28] on button "Active Loans" at bounding box center [299, 29] width 80 height 23
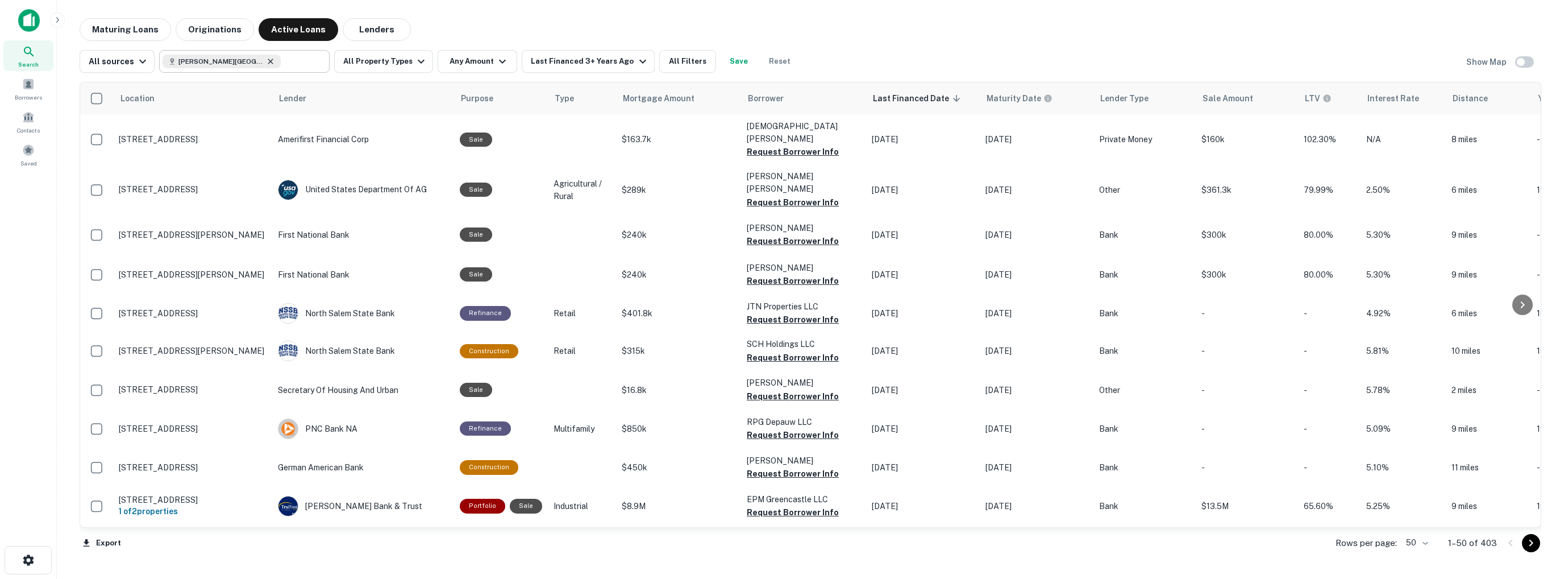
click at [266, 62] on icon at bounding box center [270, 61] width 9 height 9
type input "**********"
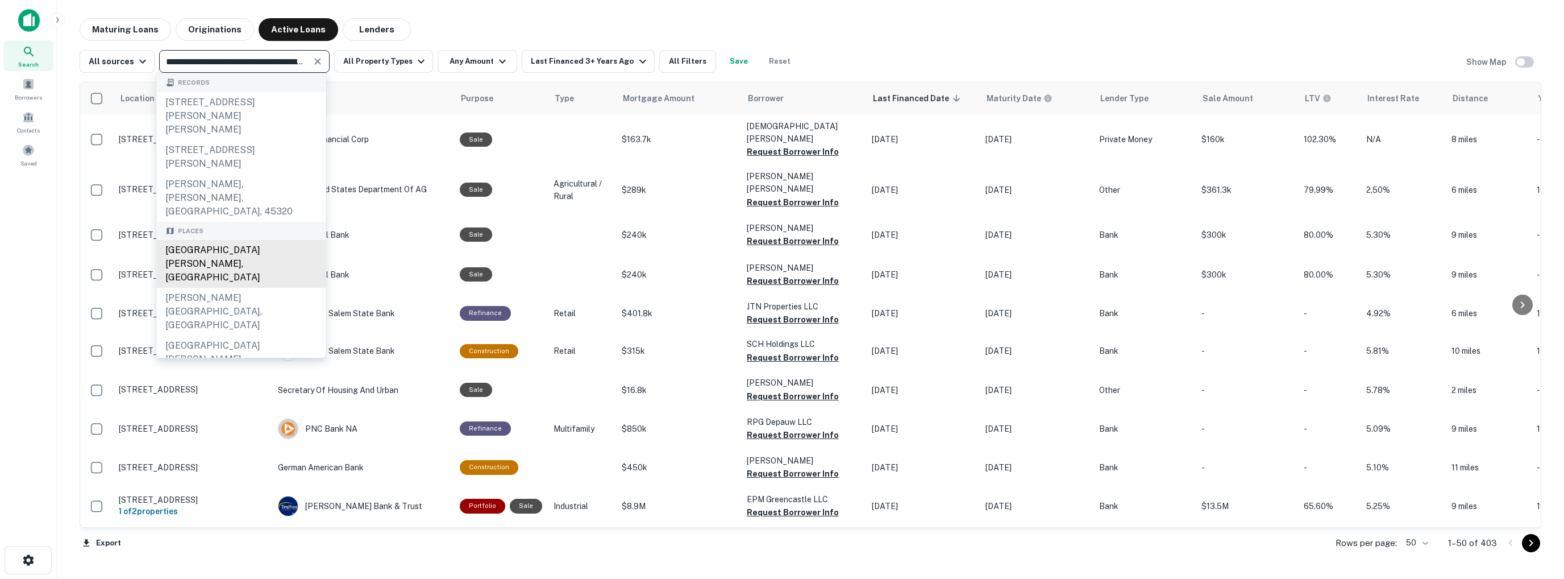
click at [236, 240] on div "[GEOGRAPHIC_DATA][PERSON_NAME], [GEOGRAPHIC_DATA]" at bounding box center [240, 264] width 169 height 48
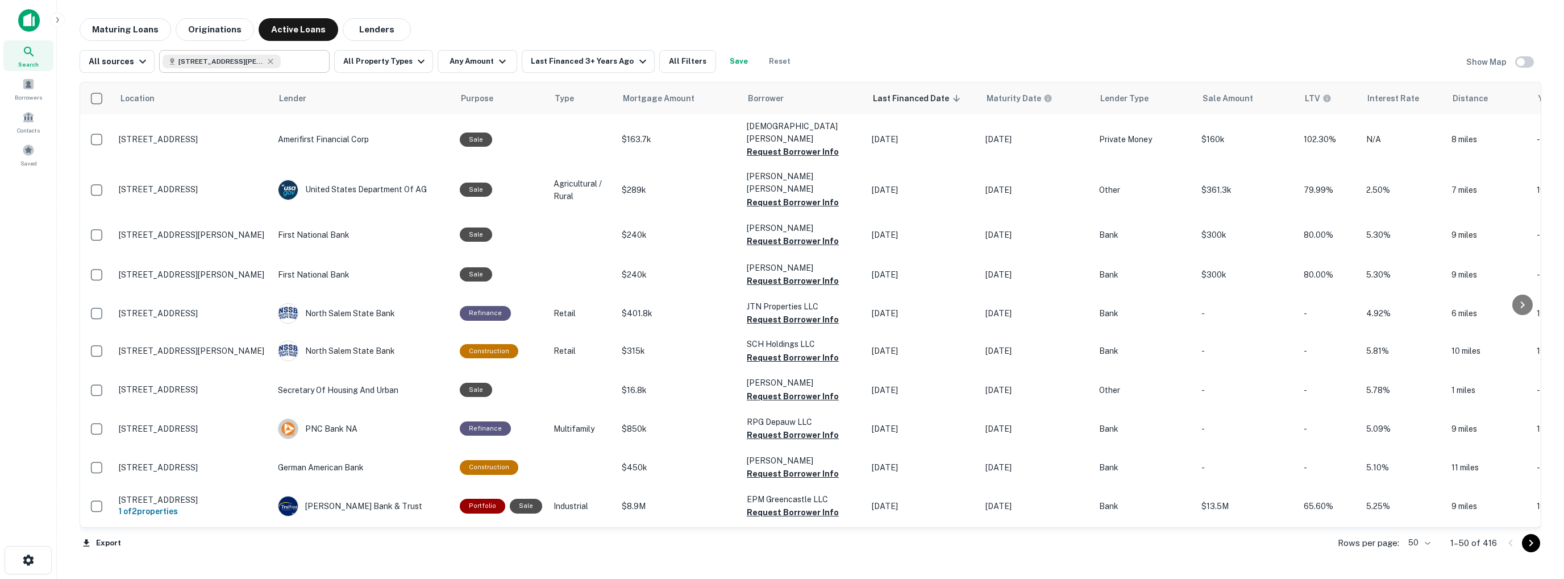
type input "**********"
click at [29, 15] on img at bounding box center [29, 20] width 22 height 23
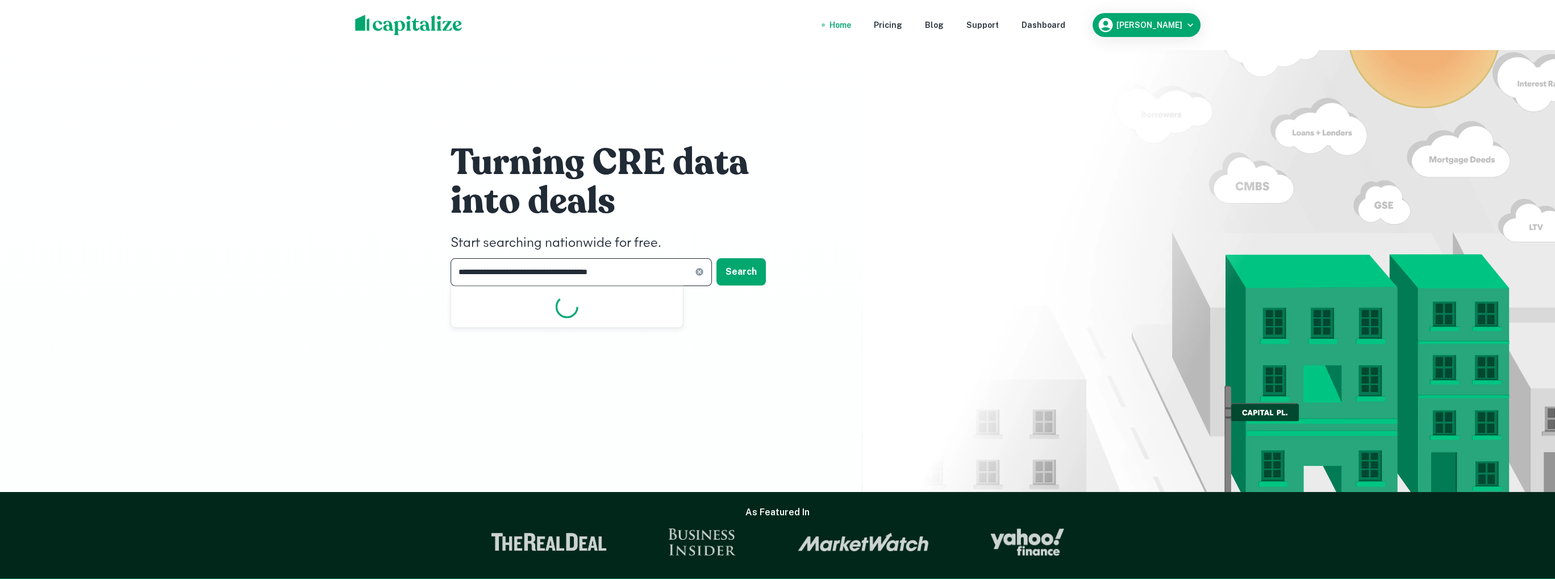
drag, startPoint x: 645, startPoint y: 272, endPoint x: 338, endPoint y: 246, distance: 308.5
click at [338, 246] on div "**********" at bounding box center [777, 246] width 1555 height 492
click at [663, 272] on input "**********" at bounding box center [573, 272] width 244 height 28
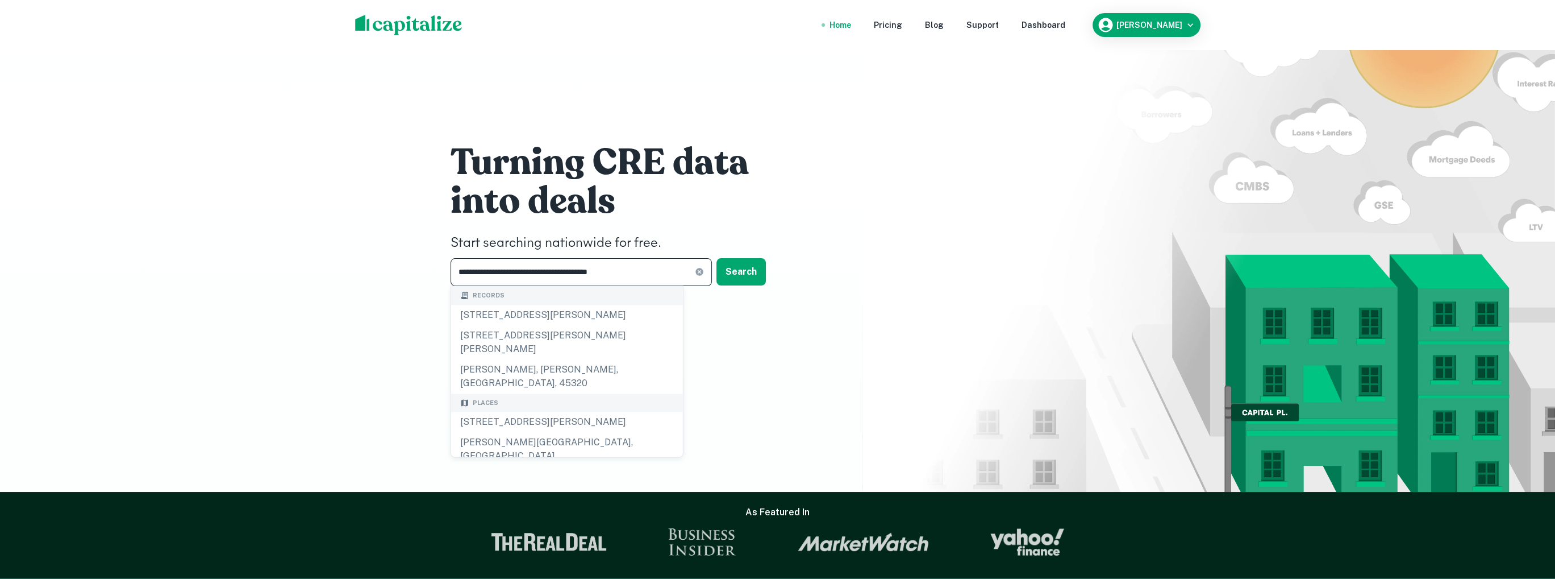
drag, startPoint x: 652, startPoint y: 268, endPoint x: 415, endPoint y: 262, distance: 236.5
click at [415, 262] on div "**********" at bounding box center [777, 246] width 1555 height 492
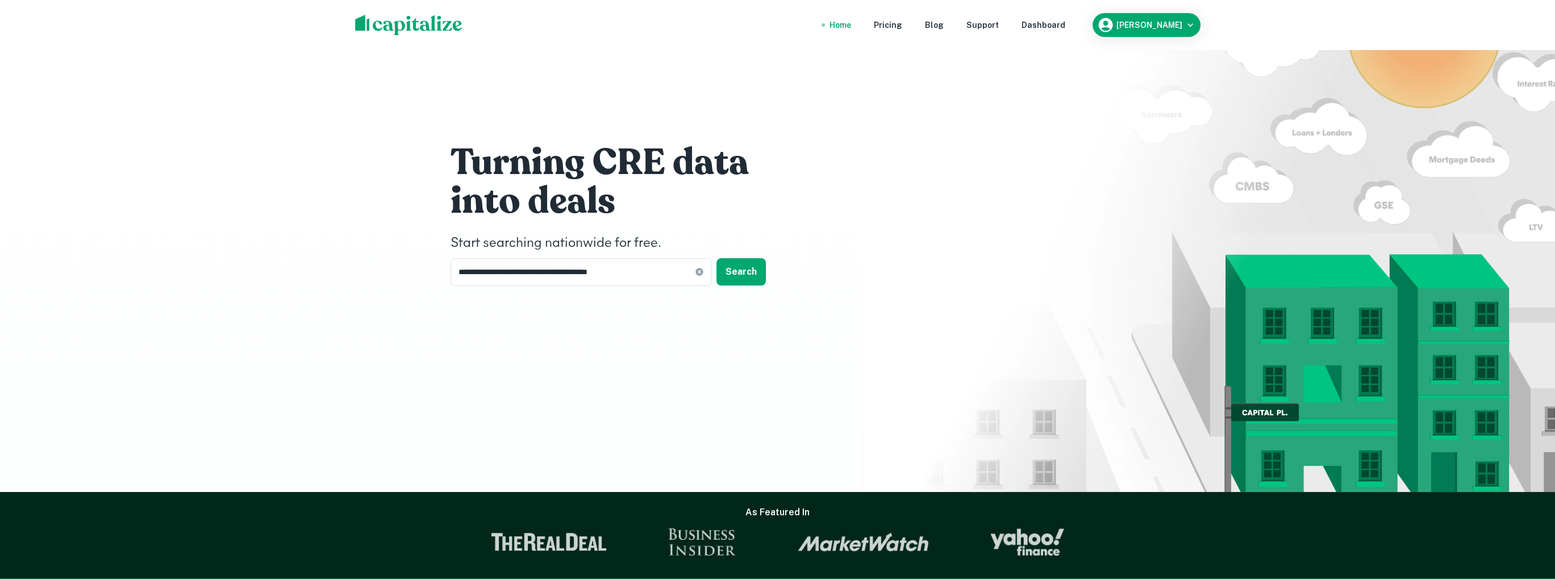
click at [386, 21] on img at bounding box center [408, 25] width 107 height 20
click at [657, 272] on input "**********" at bounding box center [573, 272] width 244 height 28
type input "*"
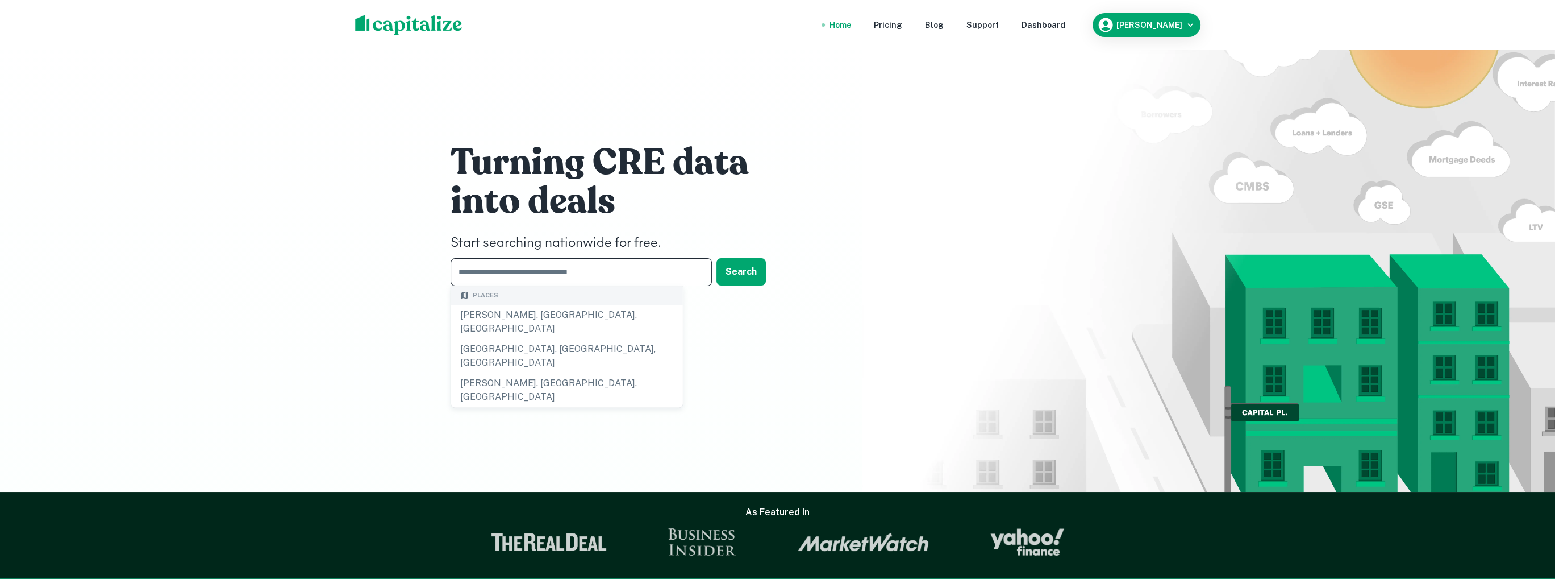
paste input "**********"
type input "**********"
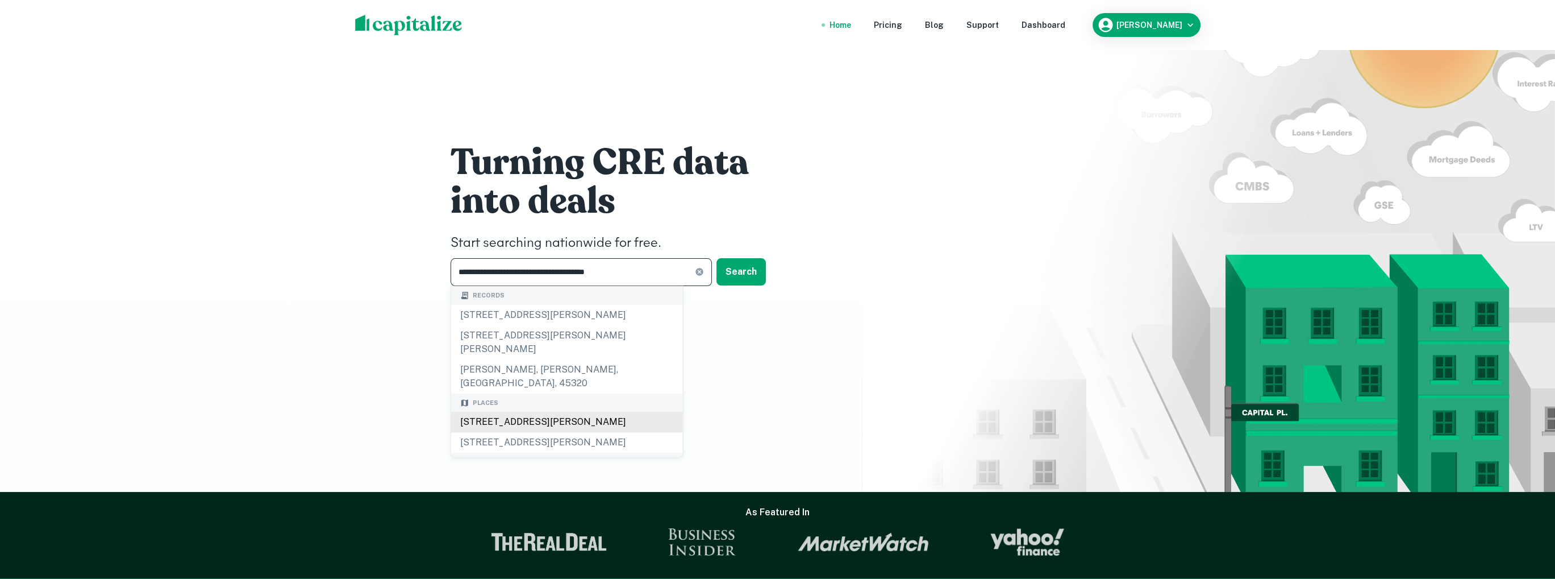
click at [510, 411] on div "[STREET_ADDRESS][PERSON_NAME]" at bounding box center [567, 421] width 232 height 20
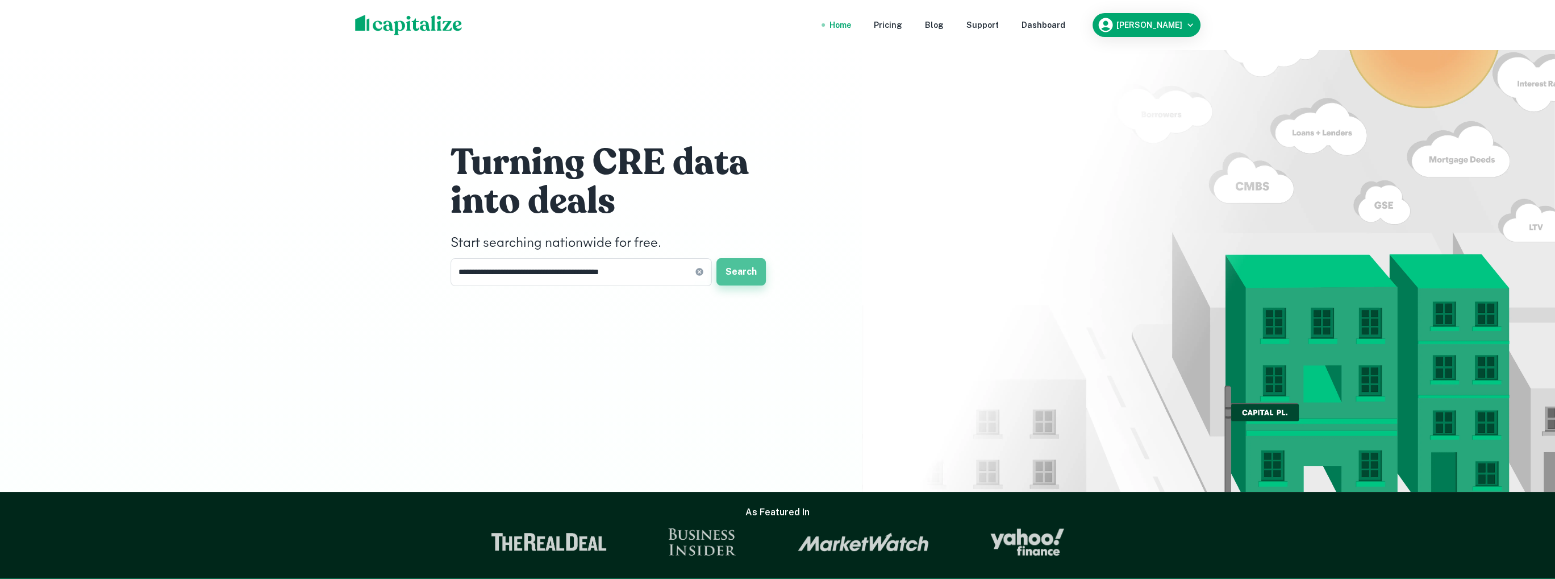
click at [748, 271] on button "Search" at bounding box center [741, 271] width 49 height 27
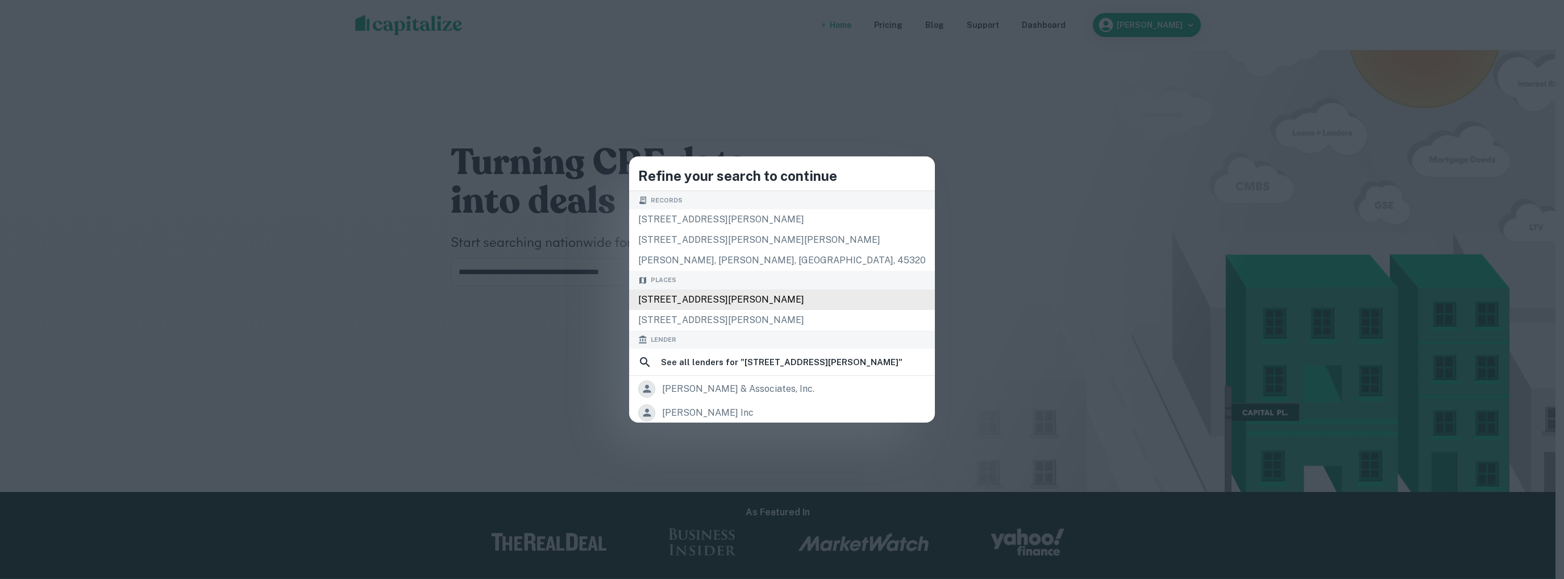
click at [707, 302] on div "[STREET_ADDRESS][PERSON_NAME]" at bounding box center [782, 299] width 306 height 20
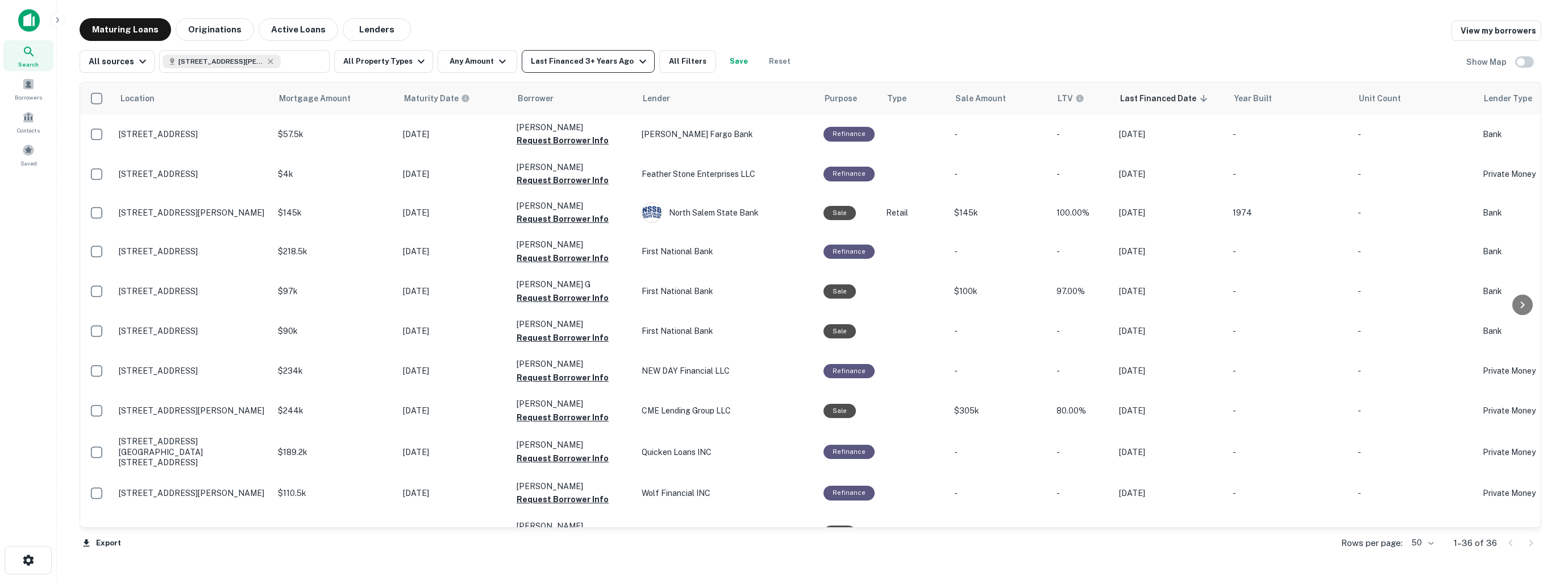
click at [599, 63] on div "Last Financed 3+ Years Ago" at bounding box center [590, 62] width 118 height 14
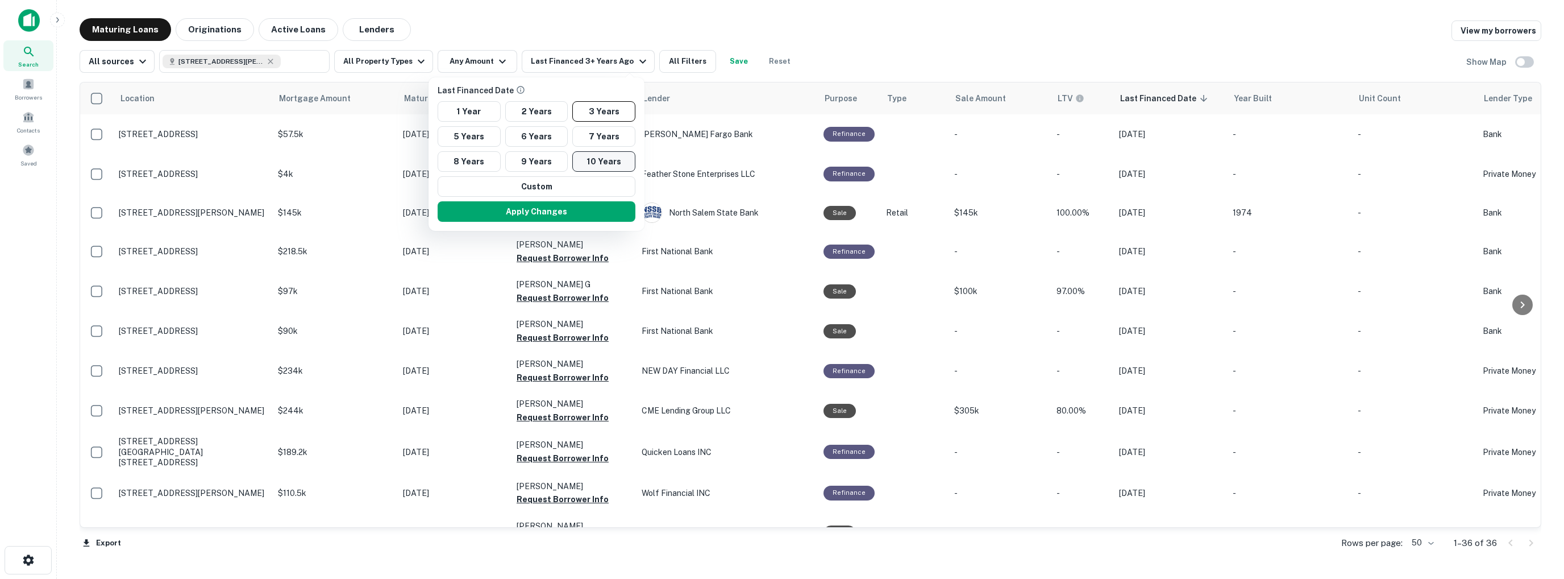
click at [596, 157] on button "10 Years" at bounding box center [603, 161] width 63 height 20
click at [551, 213] on button "Apply Changes" at bounding box center [540, 211] width 198 height 20
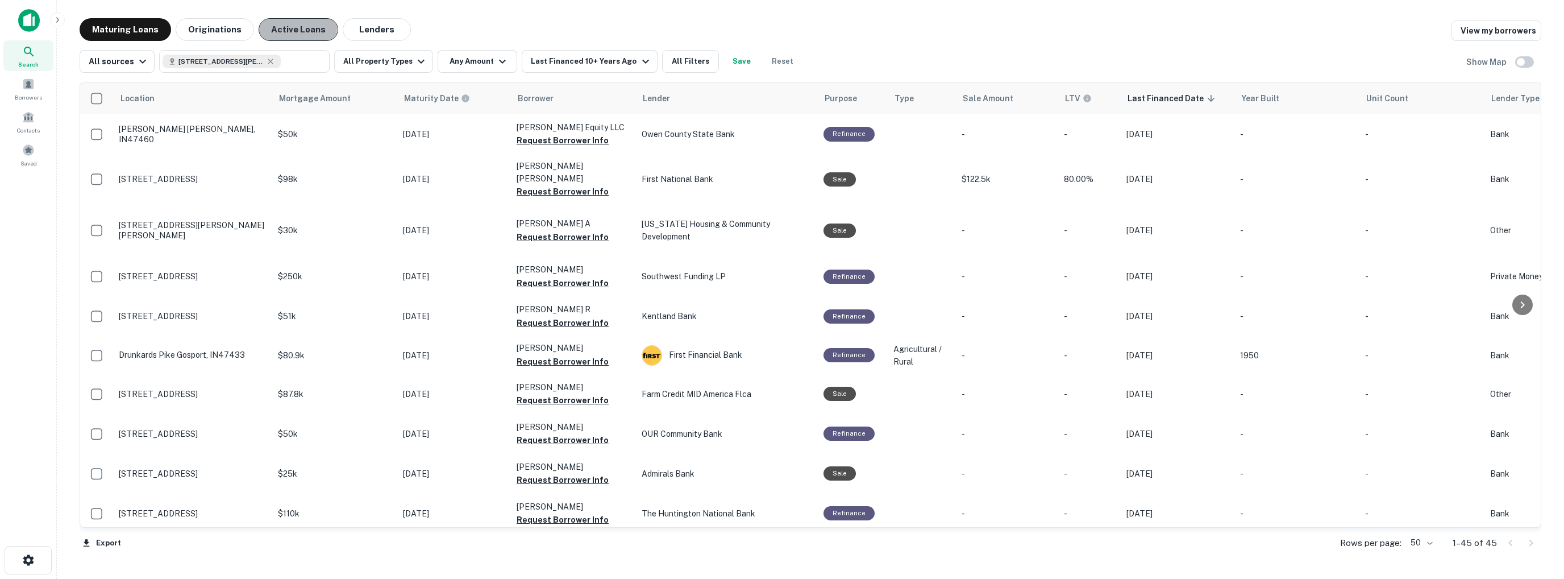
click at [280, 28] on button "Active Loans" at bounding box center [299, 29] width 80 height 23
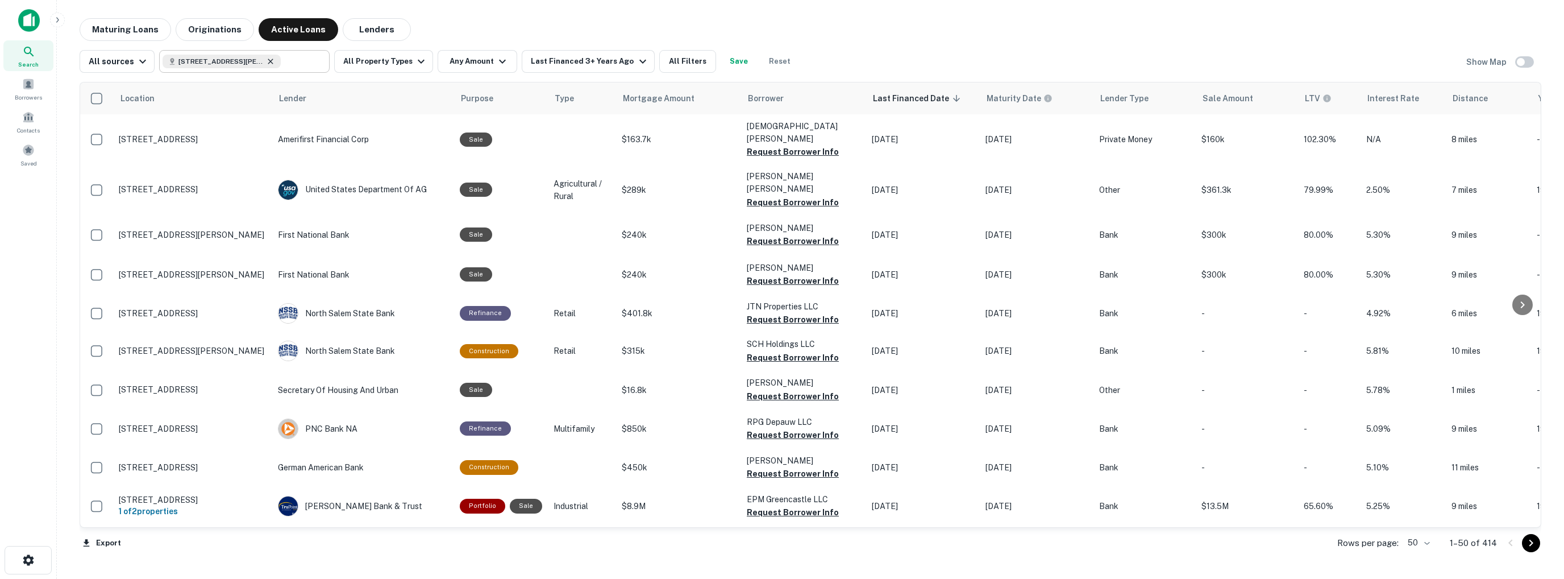
click at [268, 61] on icon at bounding box center [270, 61] width 5 height 5
type input "**********"
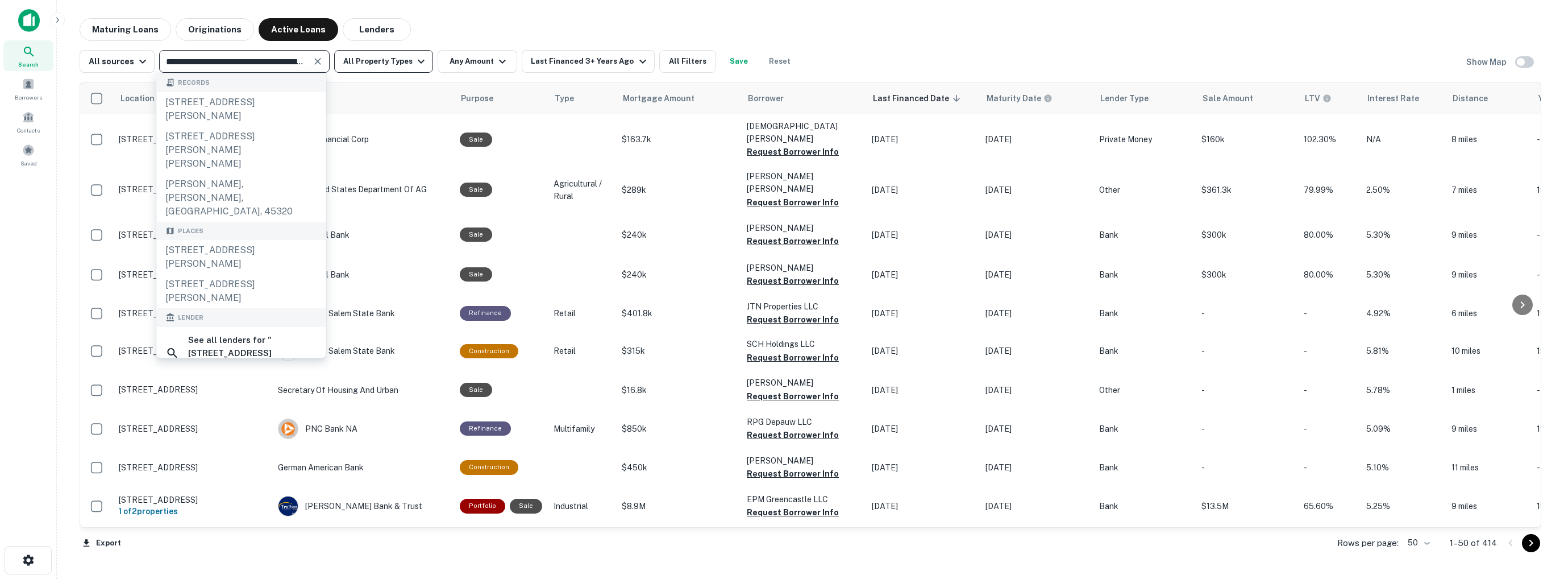
scroll to position [0, 77]
drag, startPoint x: 163, startPoint y: 59, endPoint x: 459, endPoint y: 70, distance: 296.8
click at [459, 70] on div "**********" at bounding box center [439, 61] width 718 height 23
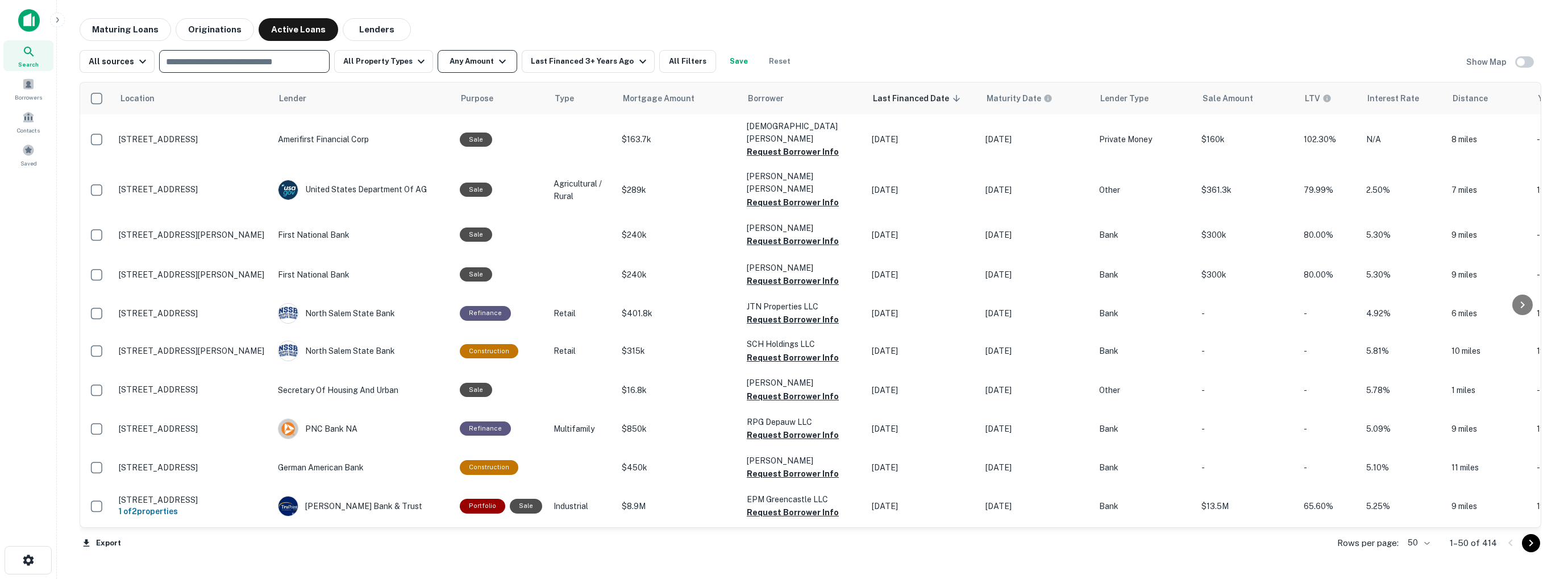
scroll to position [0, 0]
type input "**********"
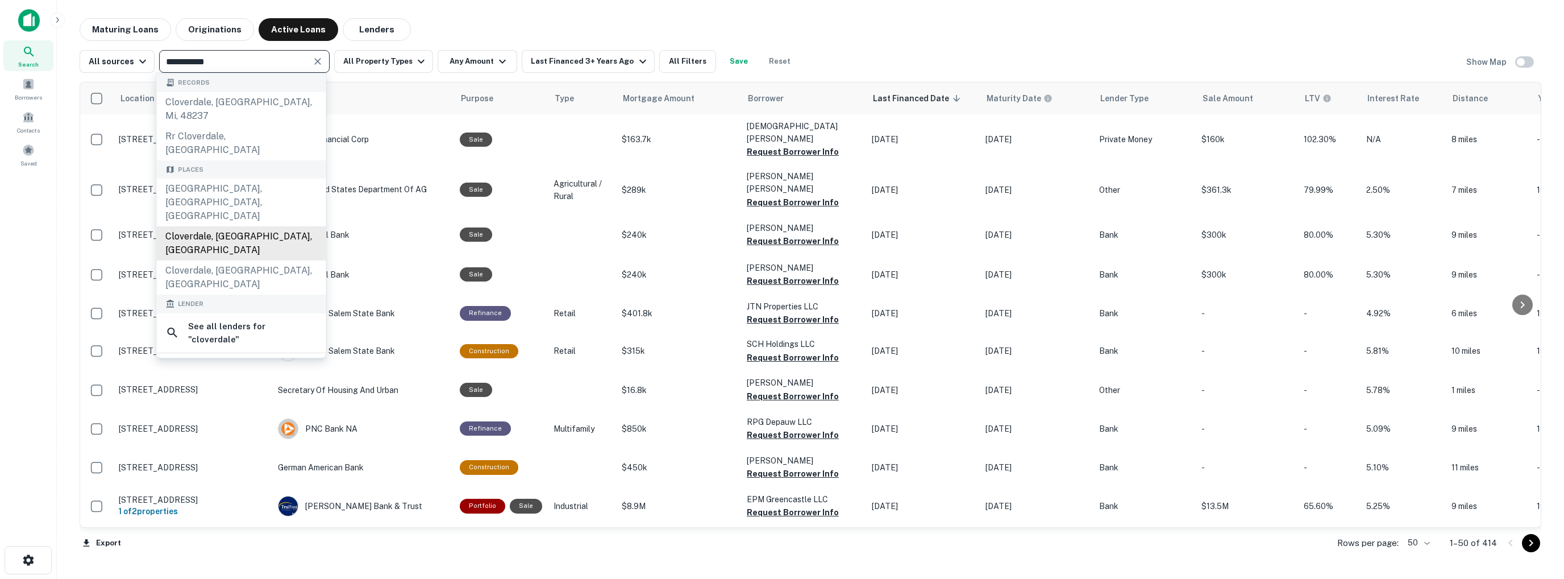
click at [238, 226] on div "Cloverdale, [GEOGRAPHIC_DATA], [GEOGRAPHIC_DATA]" at bounding box center [240, 243] width 169 height 34
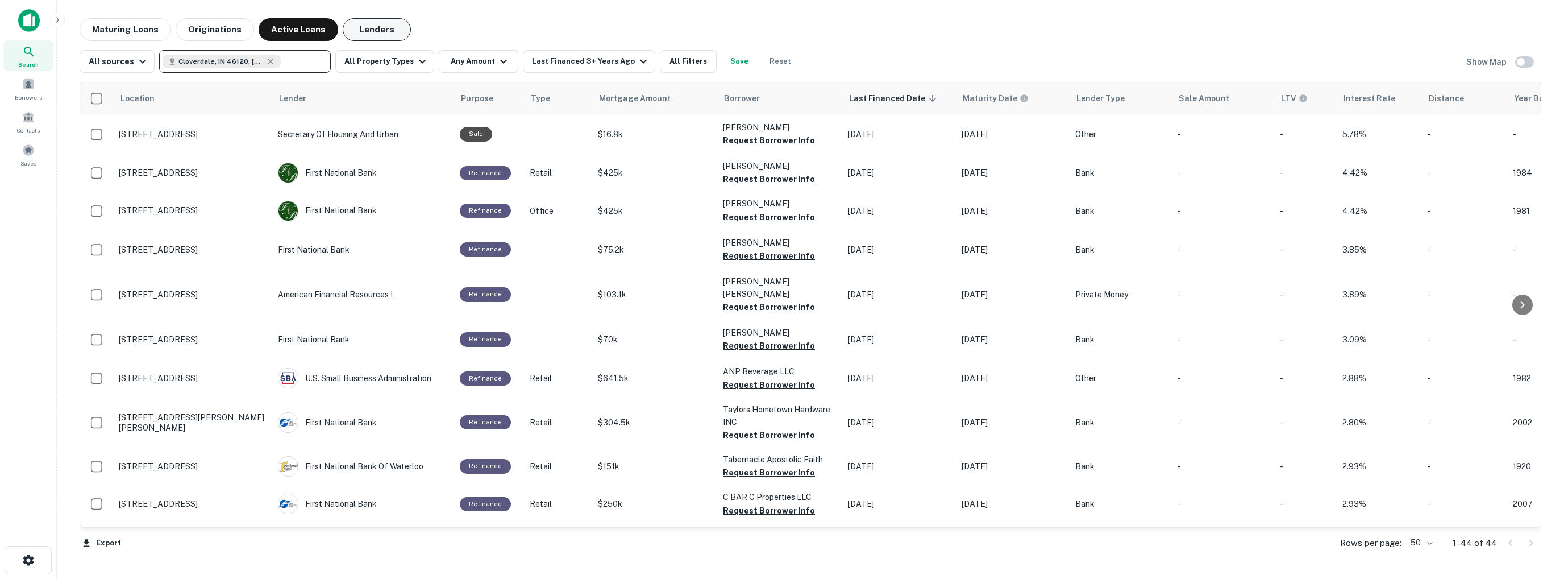
click at [368, 27] on button "Lenders" at bounding box center [377, 29] width 68 height 23
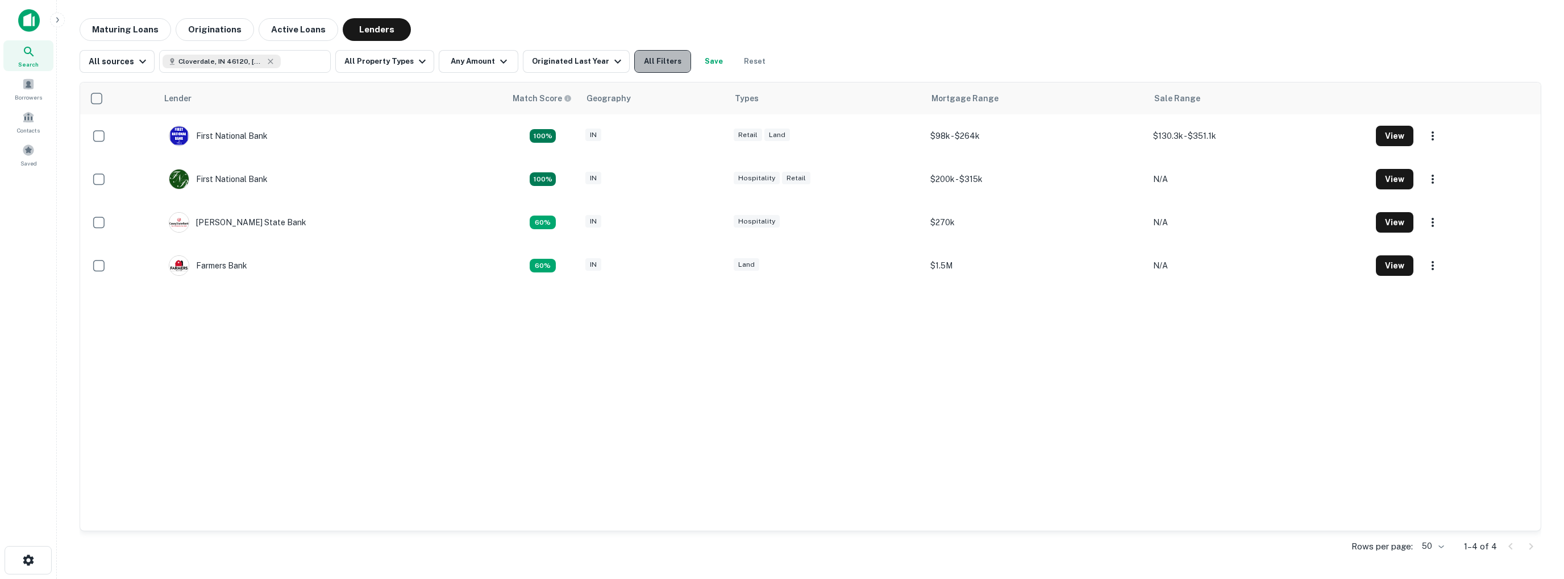
click at [652, 62] on button "All Filters" at bounding box center [662, 61] width 57 height 23
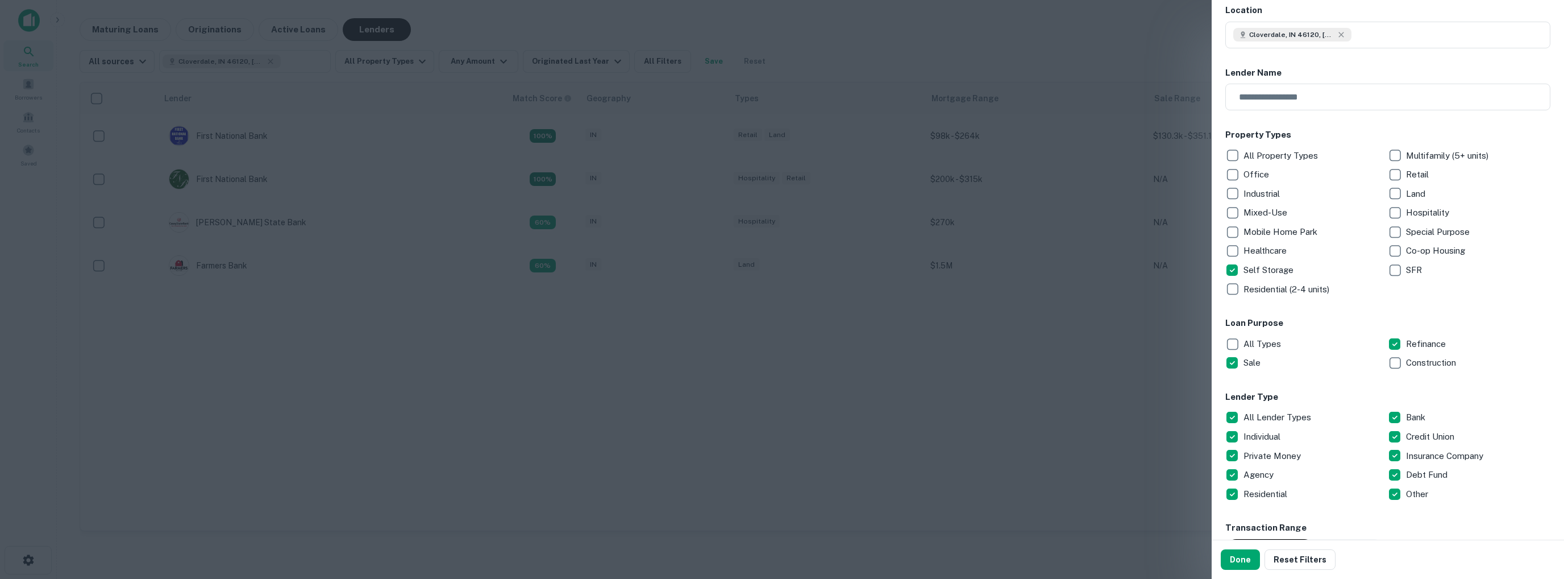
scroll to position [114, 0]
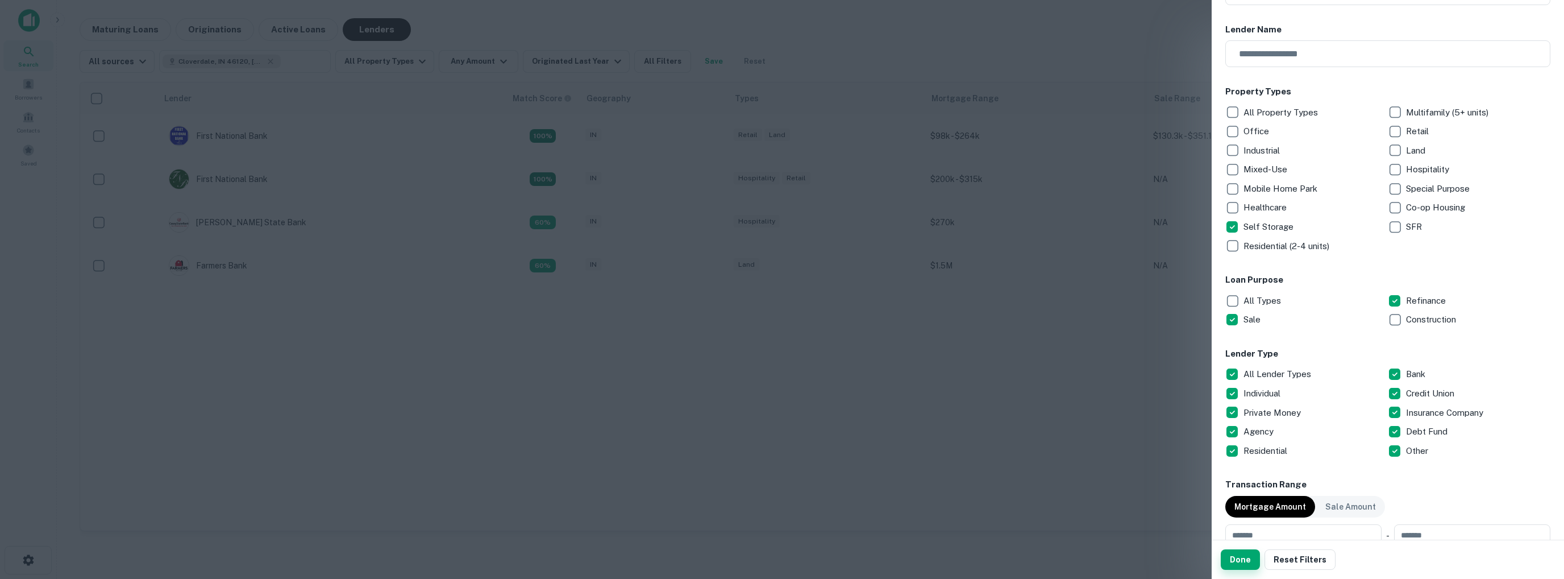
click at [1242, 561] on button "Done" at bounding box center [1240, 559] width 39 height 20
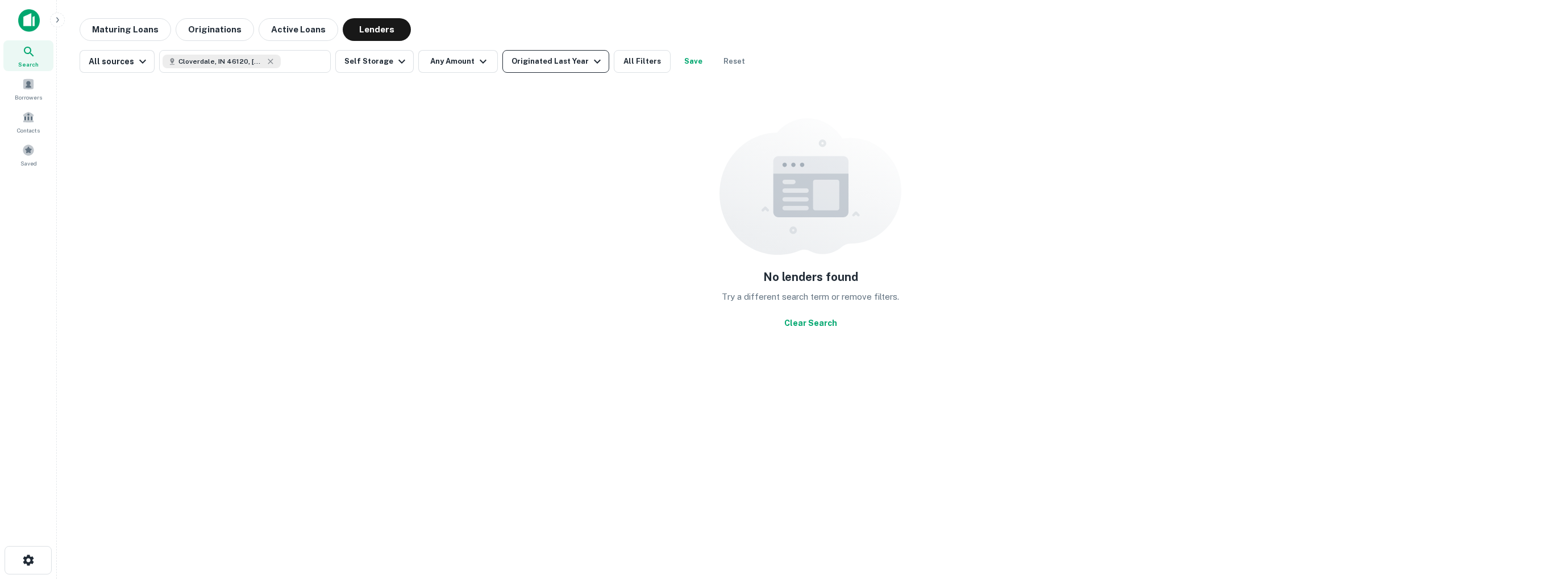
click at [555, 62] on div "Originated Last Year" at bounding box center [557, 62] width 93 height 14
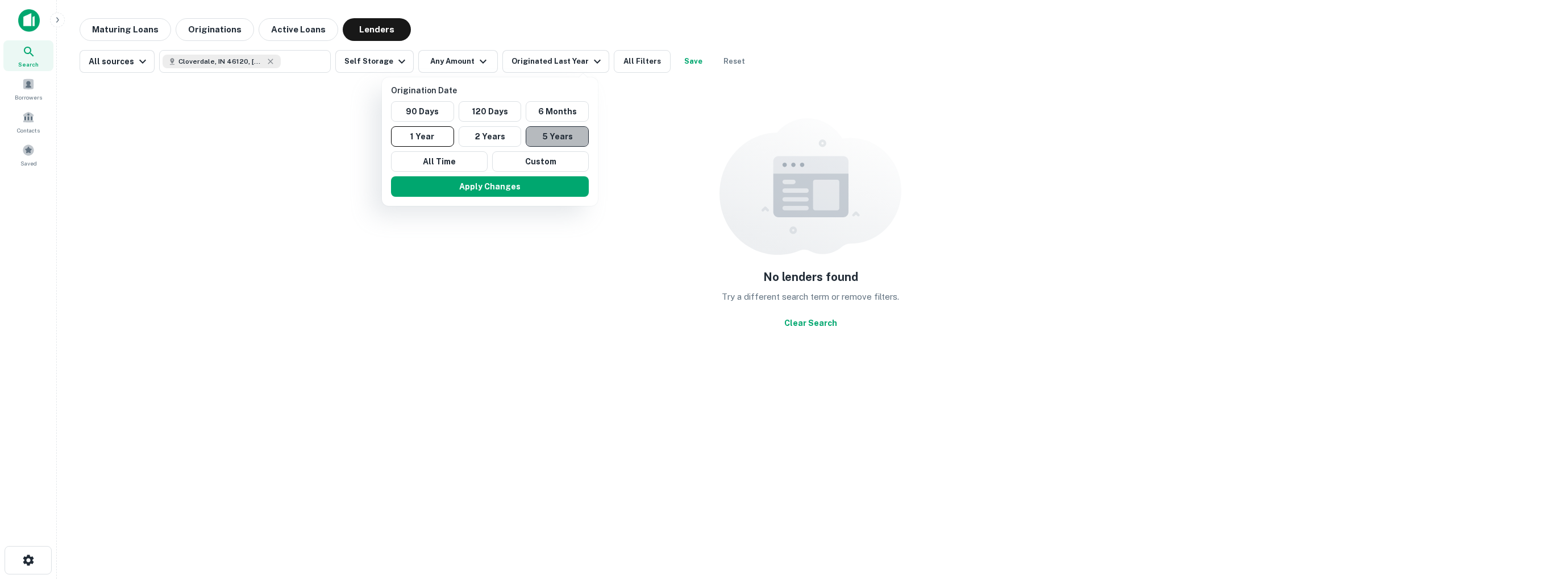
click at [554, 139] on button "5 Years" at bounding box center [557, 136] width 63 height 20
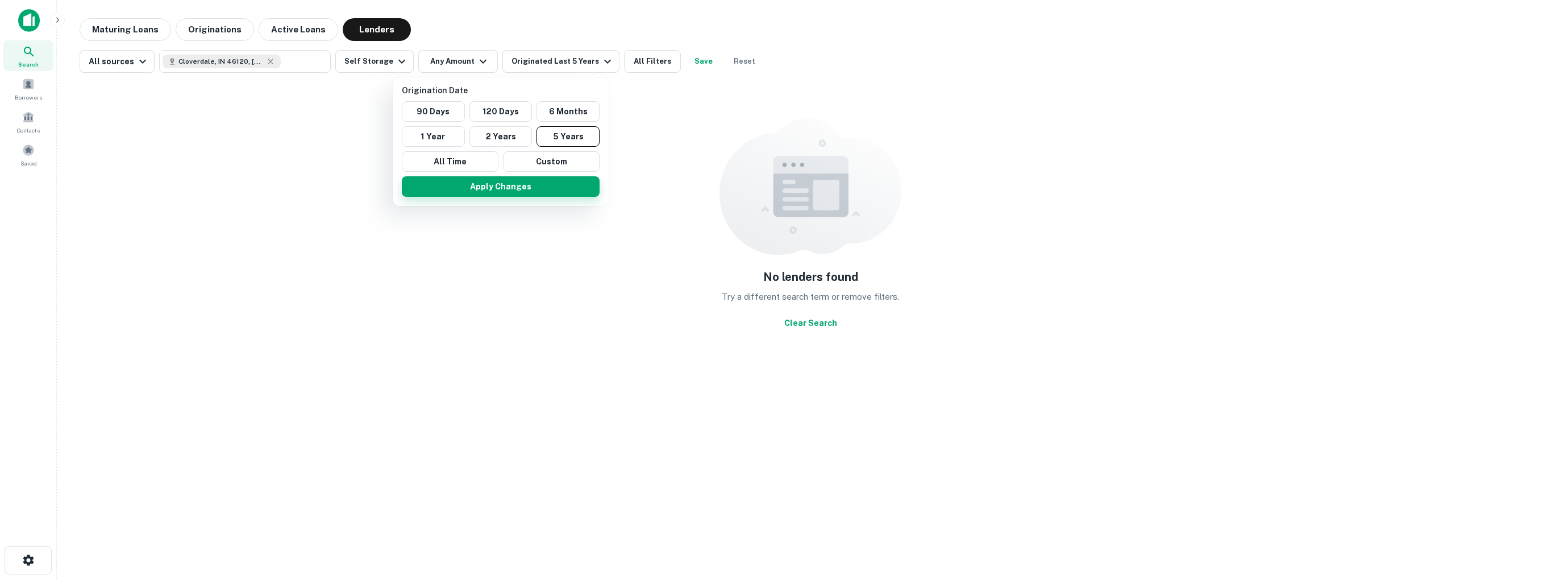
click at [522, 193] on button "Apply Changes" at bounding box center [501, 186] width 198 height 20
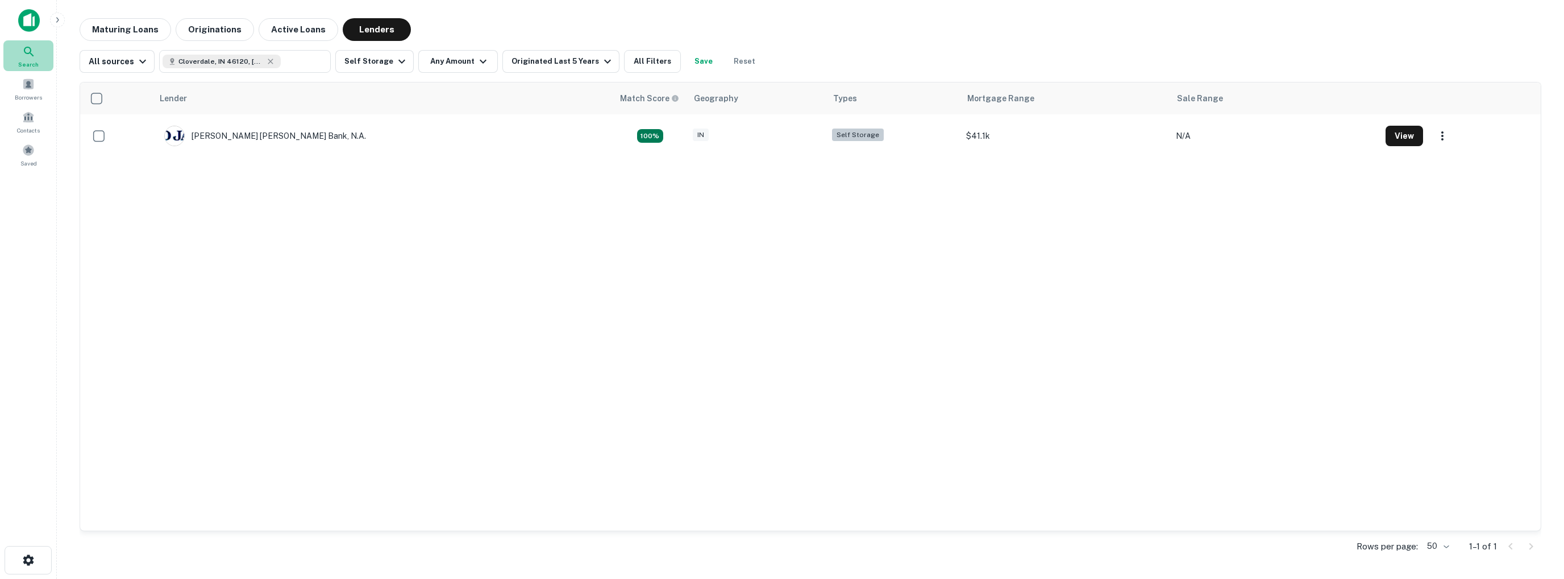
click at [34, 55] on icon at bounding box center [29, 52] width 14 height 14
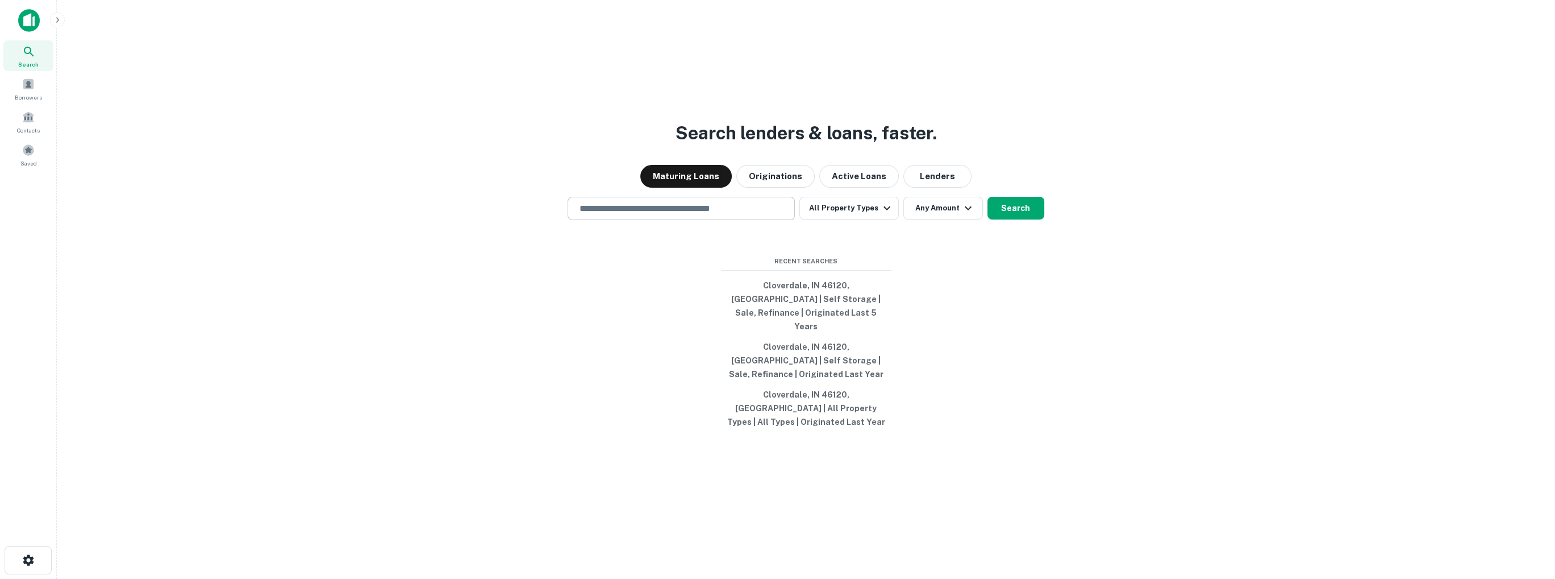
click at [632, 220] on div "​" at bounding box center [681, 208] width 227 height 23
click at [629, 215] on input "text" at bounding box center [681, 208] width 217 height 13
paste input "**********"
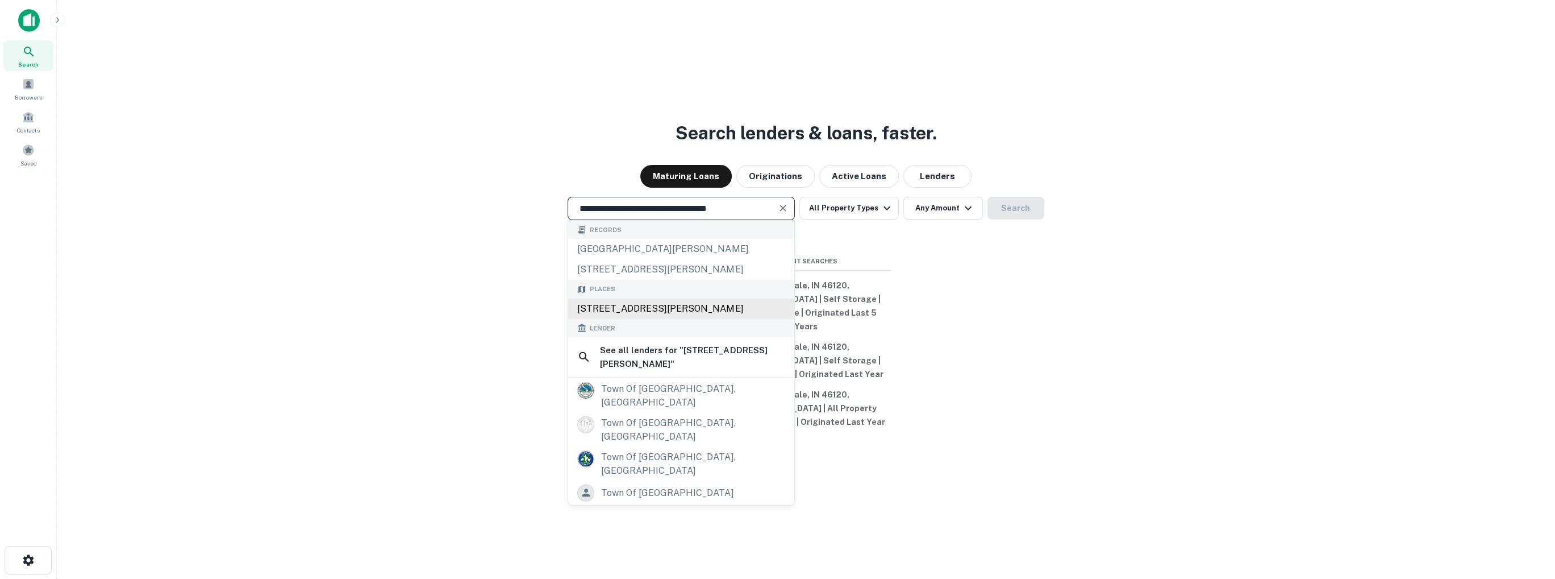
click at [700, 319] on div "[STREET_ADDRESS][PERSON_NAME]" at bounding box center [681, 308] width 226 height 20
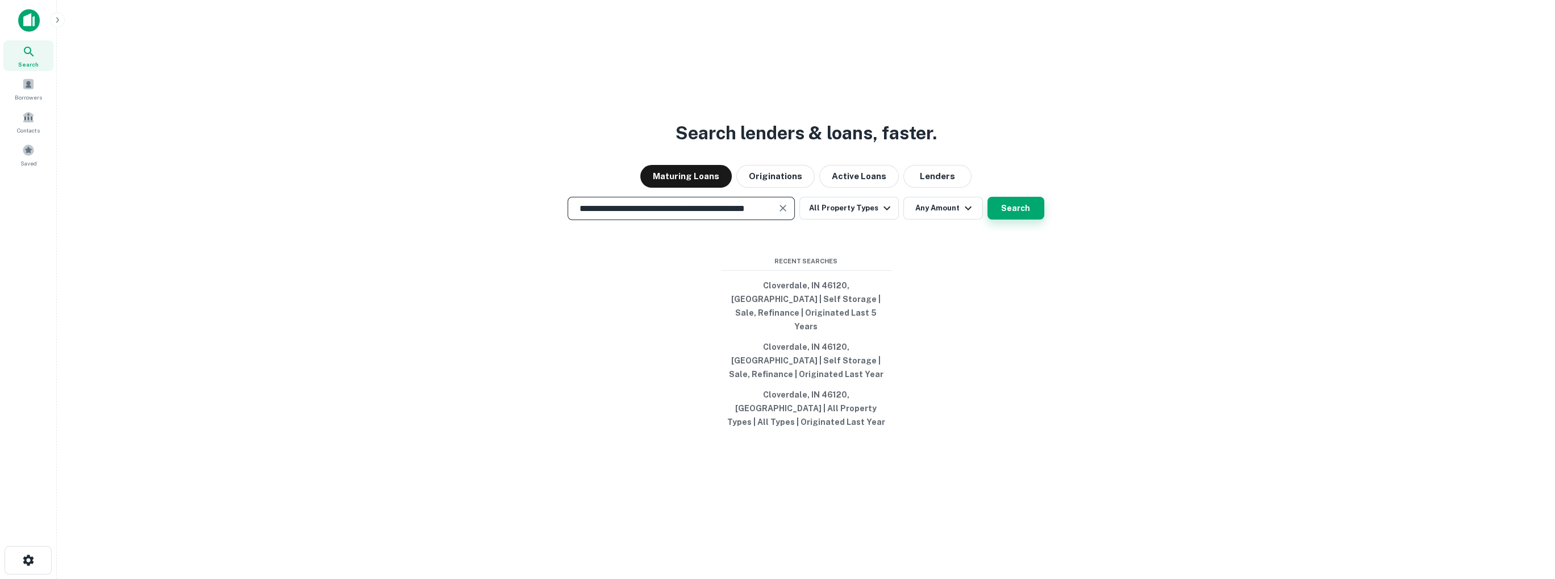
type input "**********"
click at [1009, 219] on button "Search" at bounding box center [1016, 208] width 57 height 23
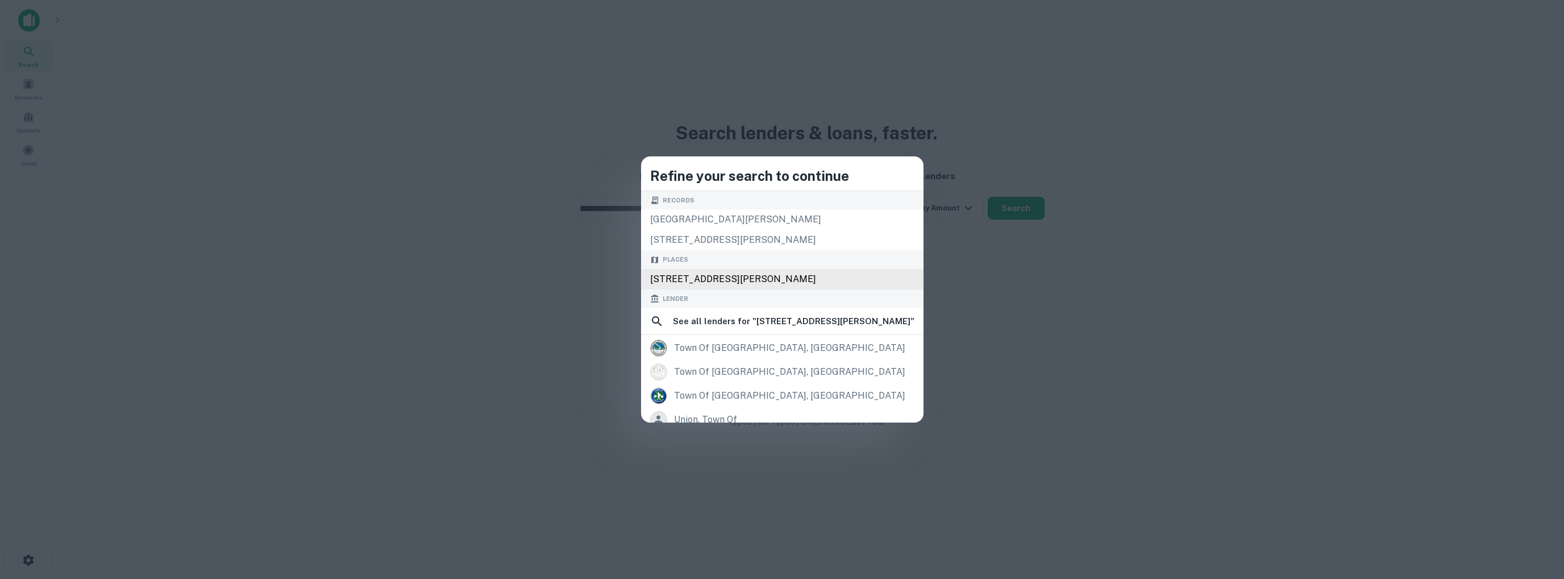
click at [713, 278] on div "[STREET_ADDRESS][PERSON_NAME]" at bounding box center [782, 279] width 282 height 20
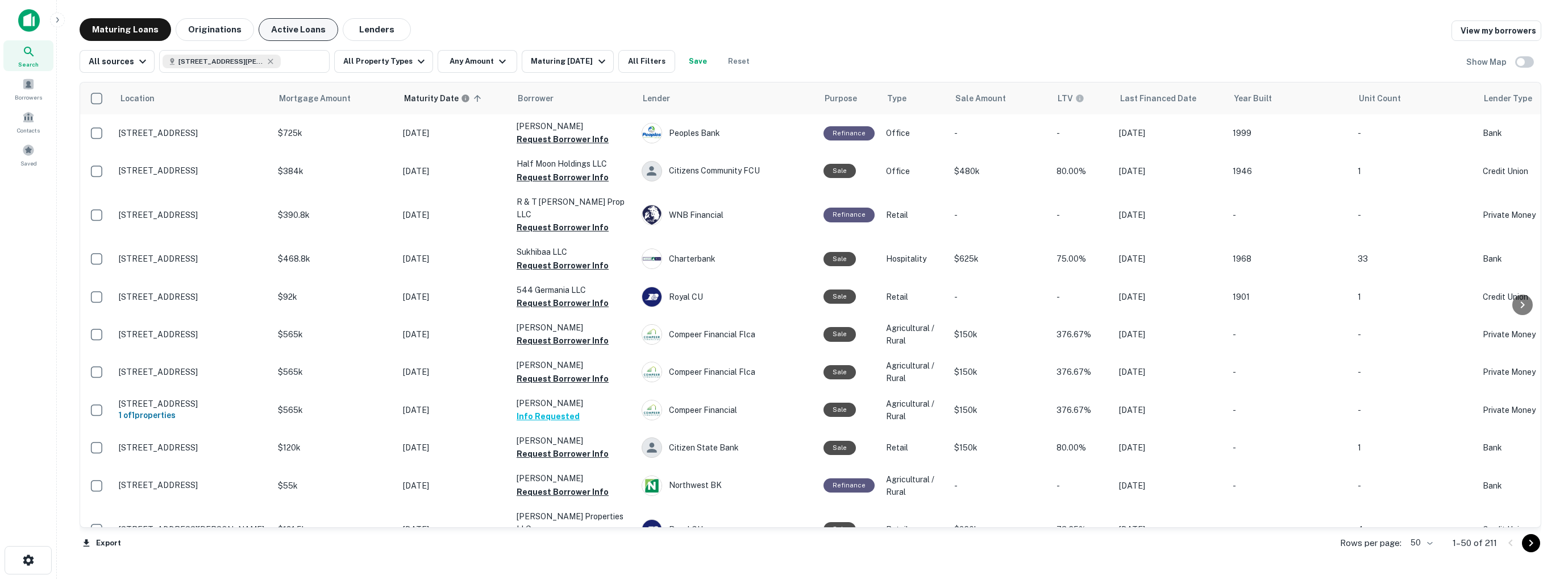
click at [282, 30] on button "Active Loans" at bounding box center [299, 29] width 80 height 23
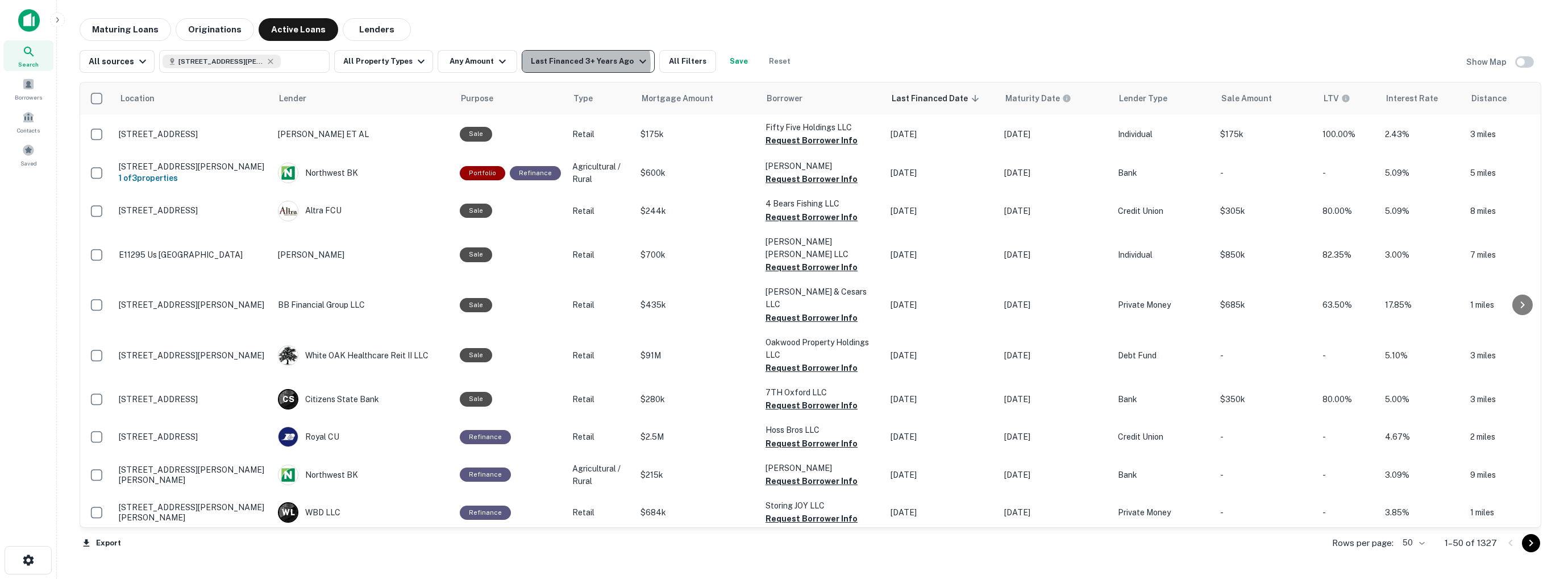
click at [578, 64] on div "Last Financed 3+ Years Ago" at bounding box center [590, 62] width 118 height 14
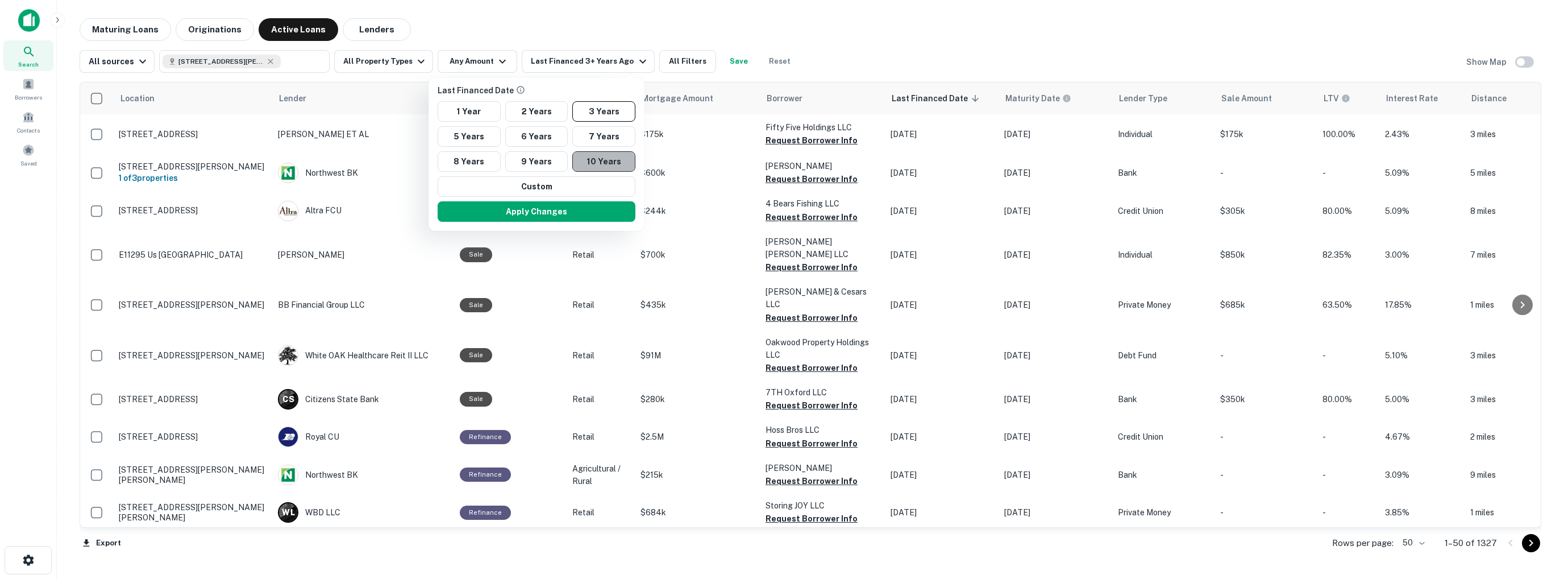
click at [600, 165] on button "10 Years" at bounding box center [603, 161] width 63 height 20
click at [565, 215] on button "Apply Changes" at bounding box center [540, 211] width 198 height 20
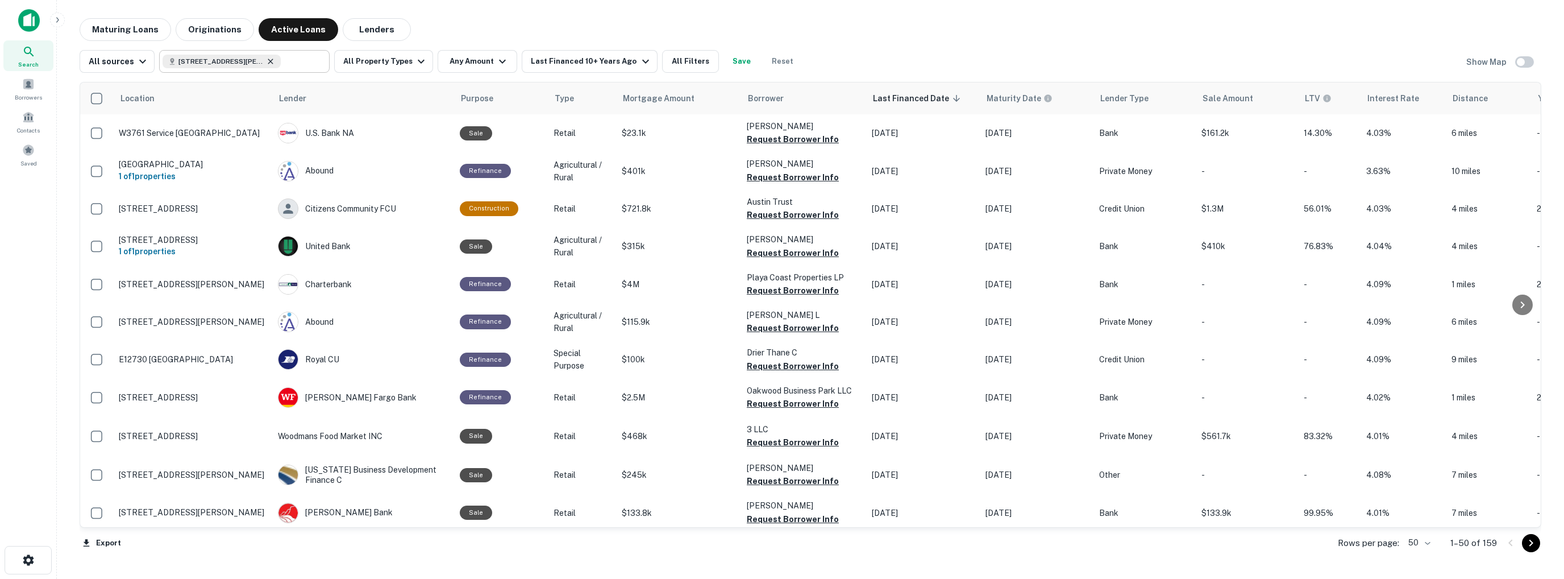
click at [268, 59] on icon at bounding box center [270, 61] width 9 height 9
type input "**********"
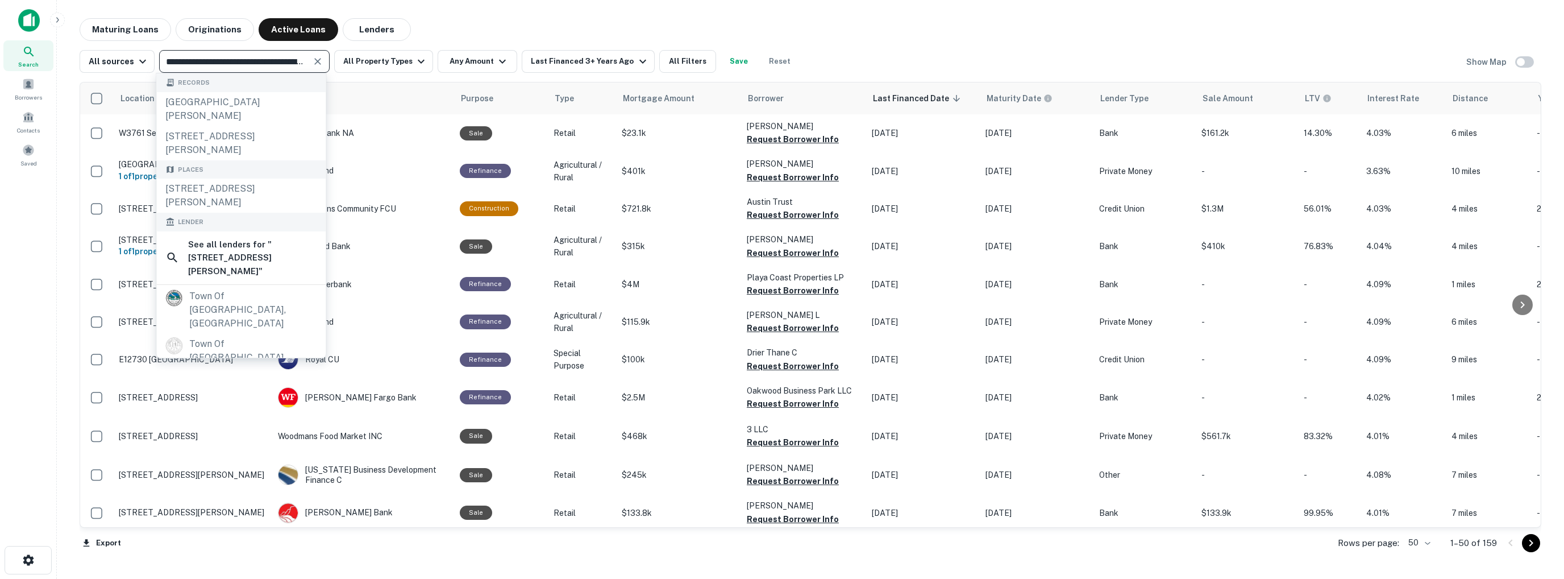
click at [257, 61] on input "**********" at bounding box center [235, 61] width 145 height 16
drag, startPoint x: 263, startPoint y: 60, endPoint x: 75, endPoint y: 49, distance: 187.8
click at [75, 49] on div "**********" at bounding box center [810, 290] width 1489 height 544
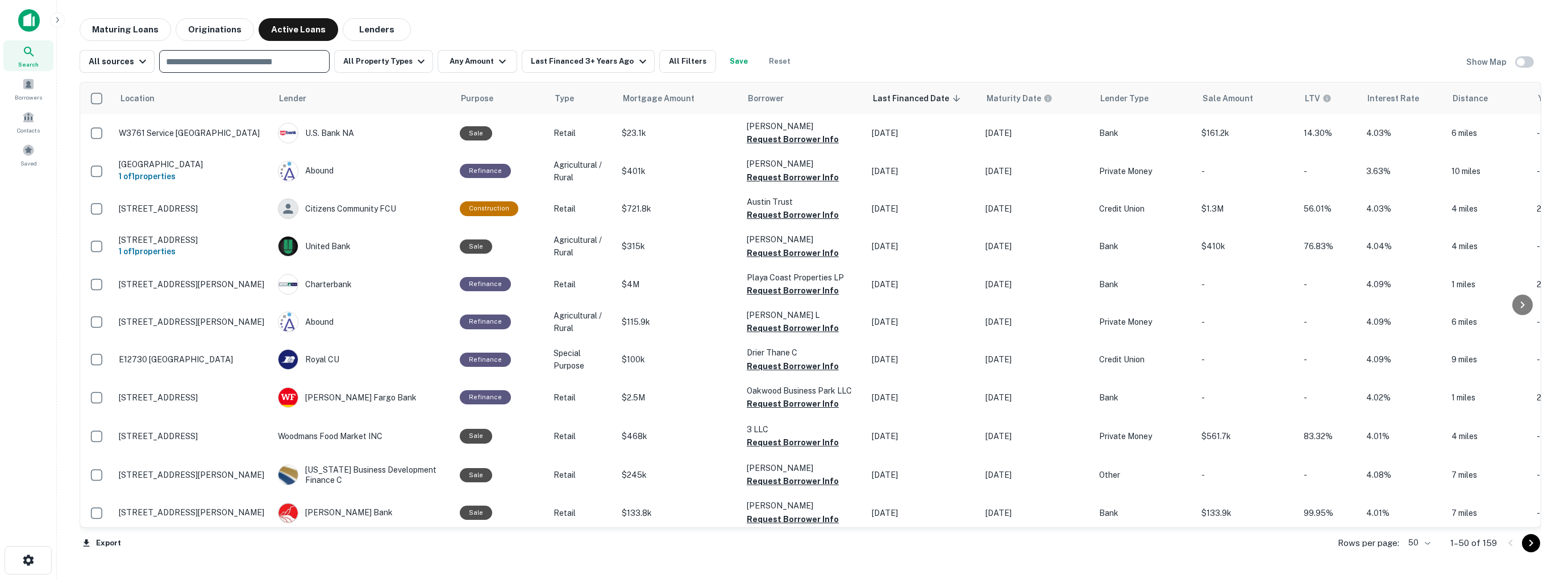
type input "*"
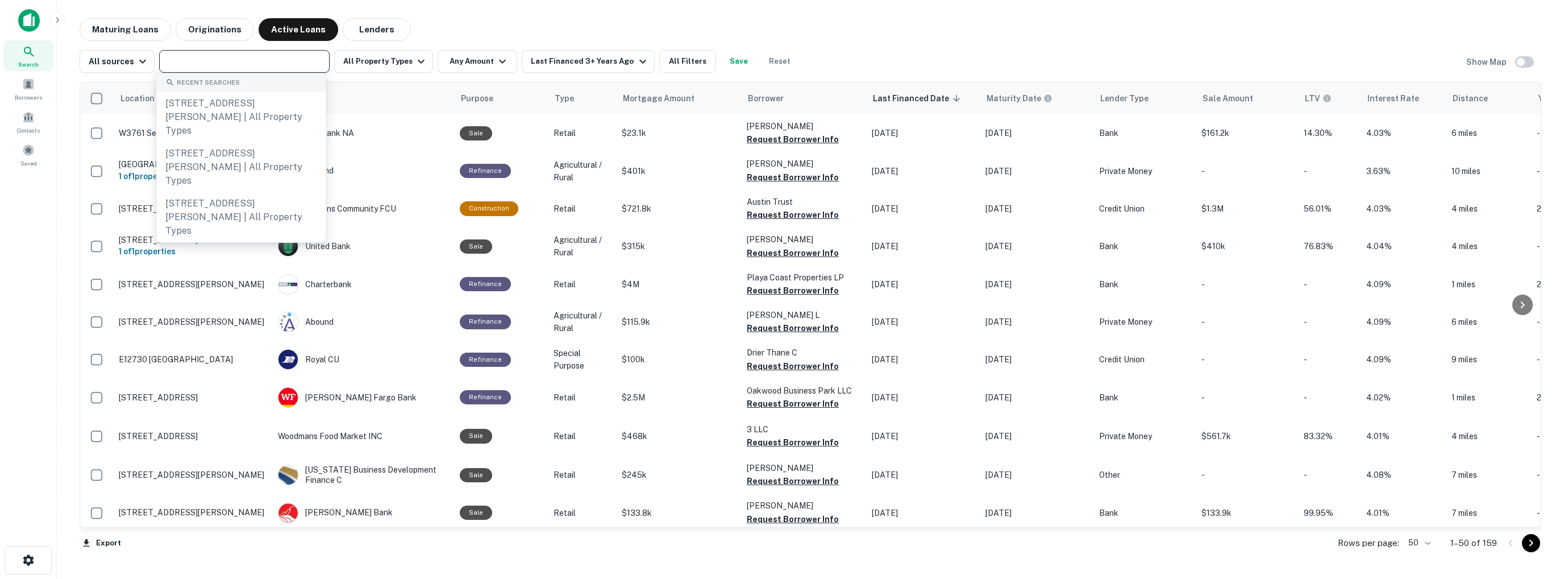
type input "*"
type input "***"
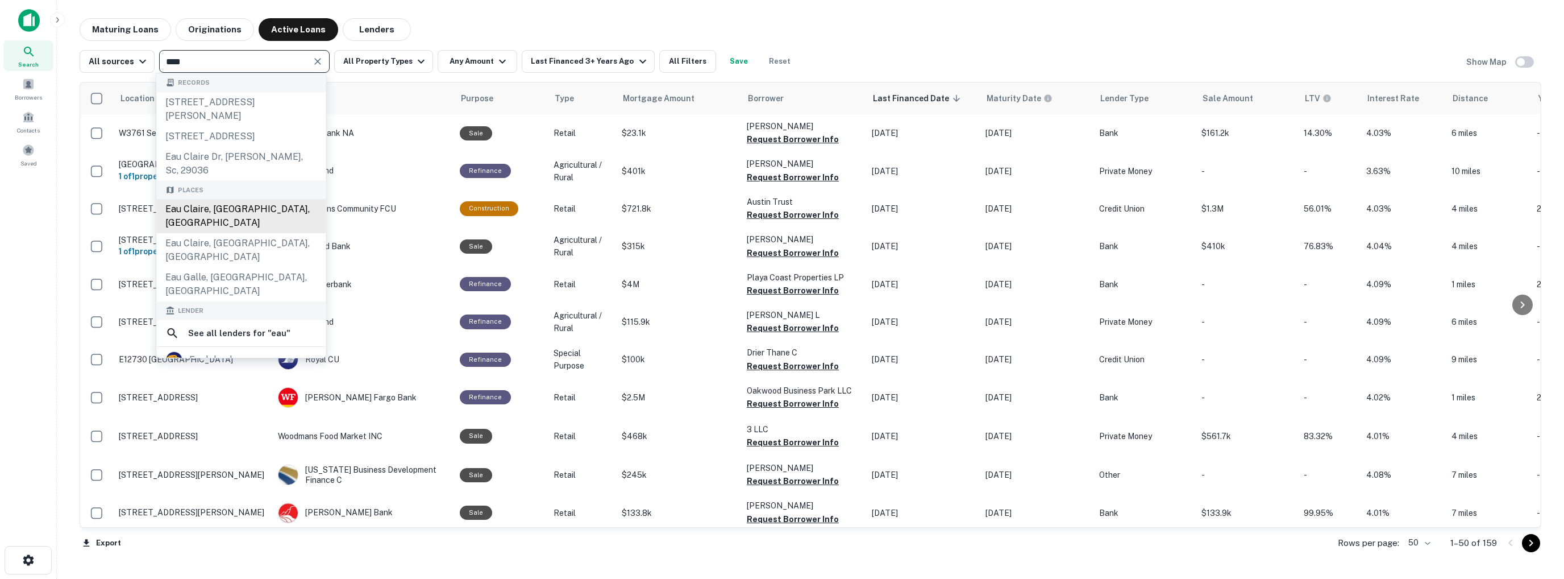
click at [235, 214] on div "Eau Claire, [GEOGRAPHIC_DATA], [GEOGRAPHIC_DATA]" at bounding box center [240, 216] width 169 height 34
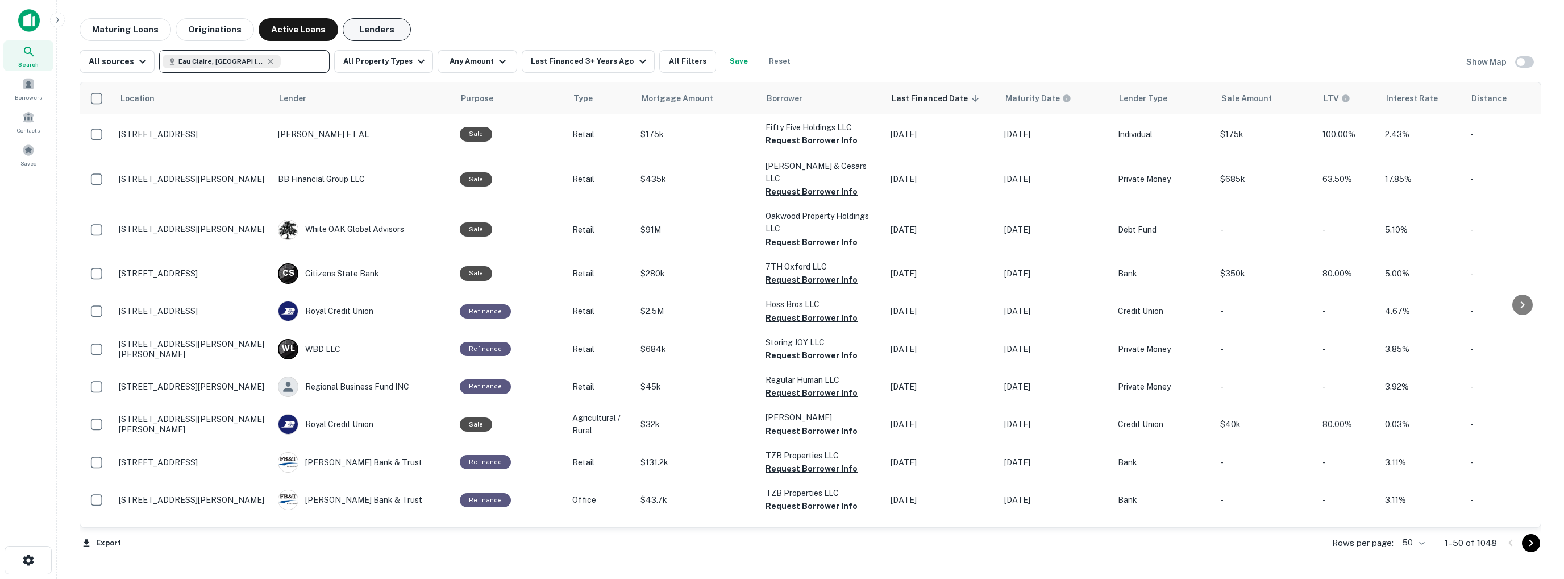
click at [371, 30] on button "Lenders" at bounding box center [377, 29] width 68 height 23
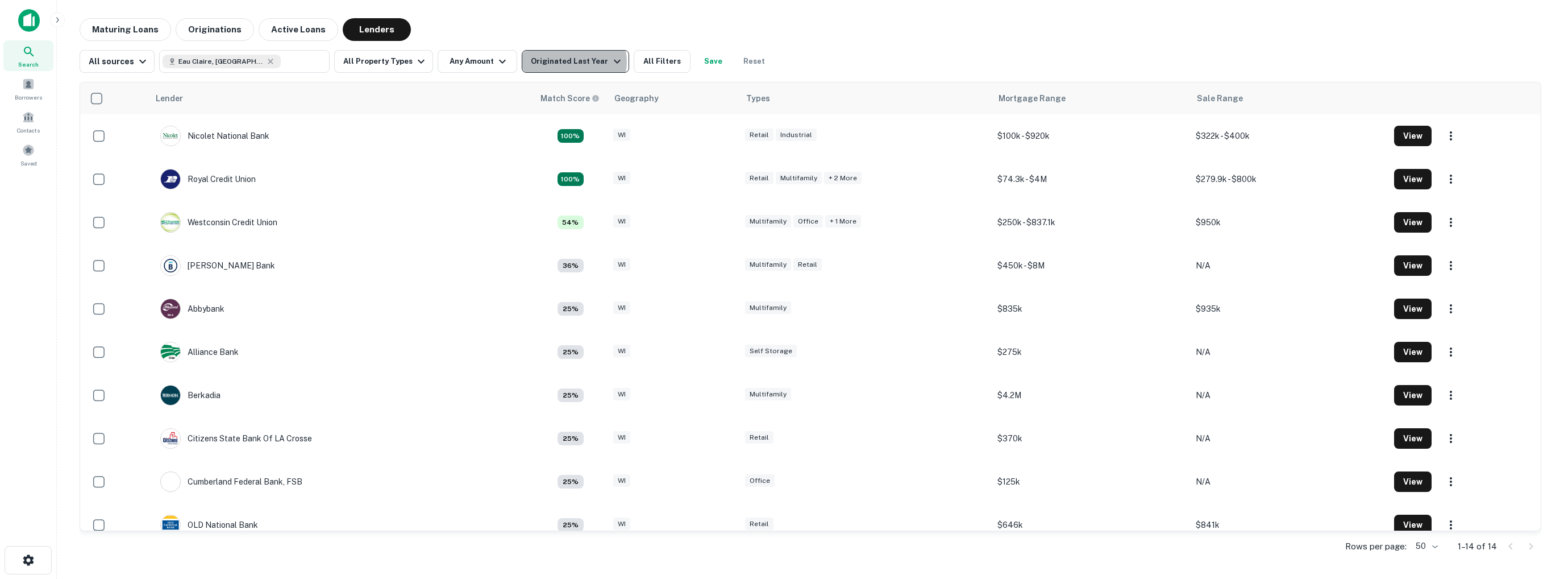
click at [566, 62] on div "Originated Last Year" at bounding box center [577, 62] width 93 height 14
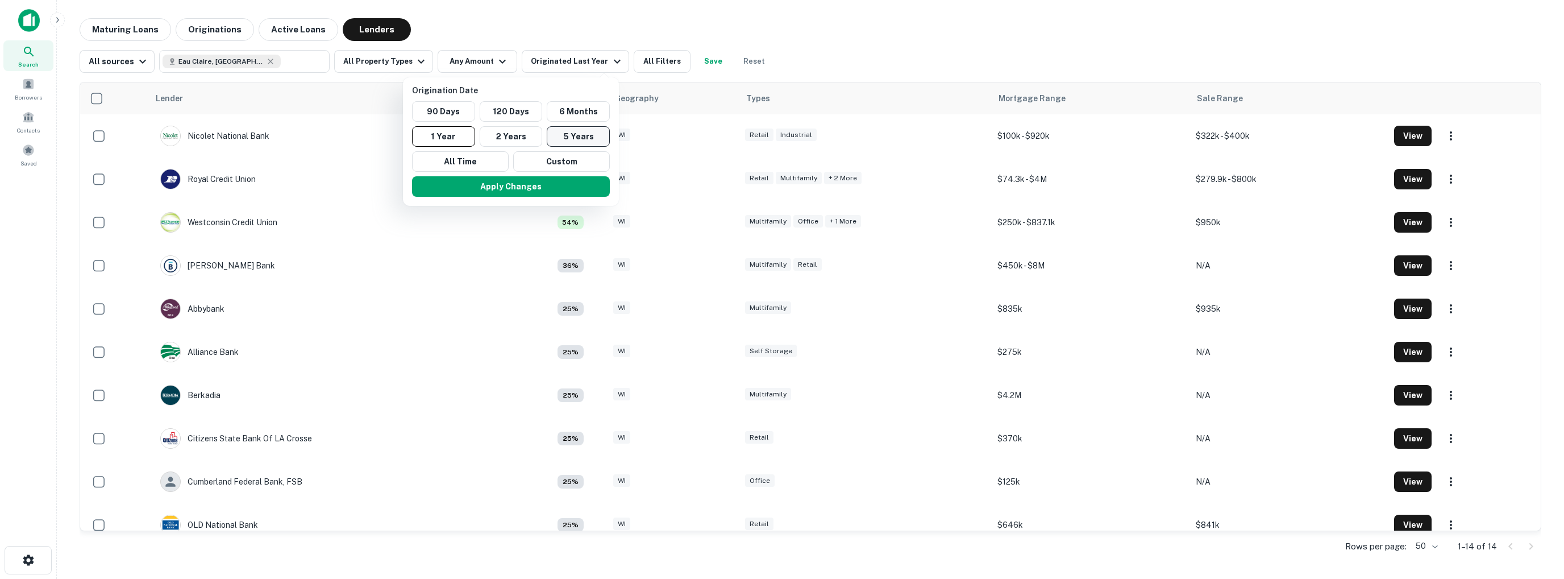
click at [573, 136] on button "5 Years" at bounding box center [578, 136] width 63 height 20
click at [558, 190] on button "Apply Changes" at bounding box center [522, 186] width 198 height 20
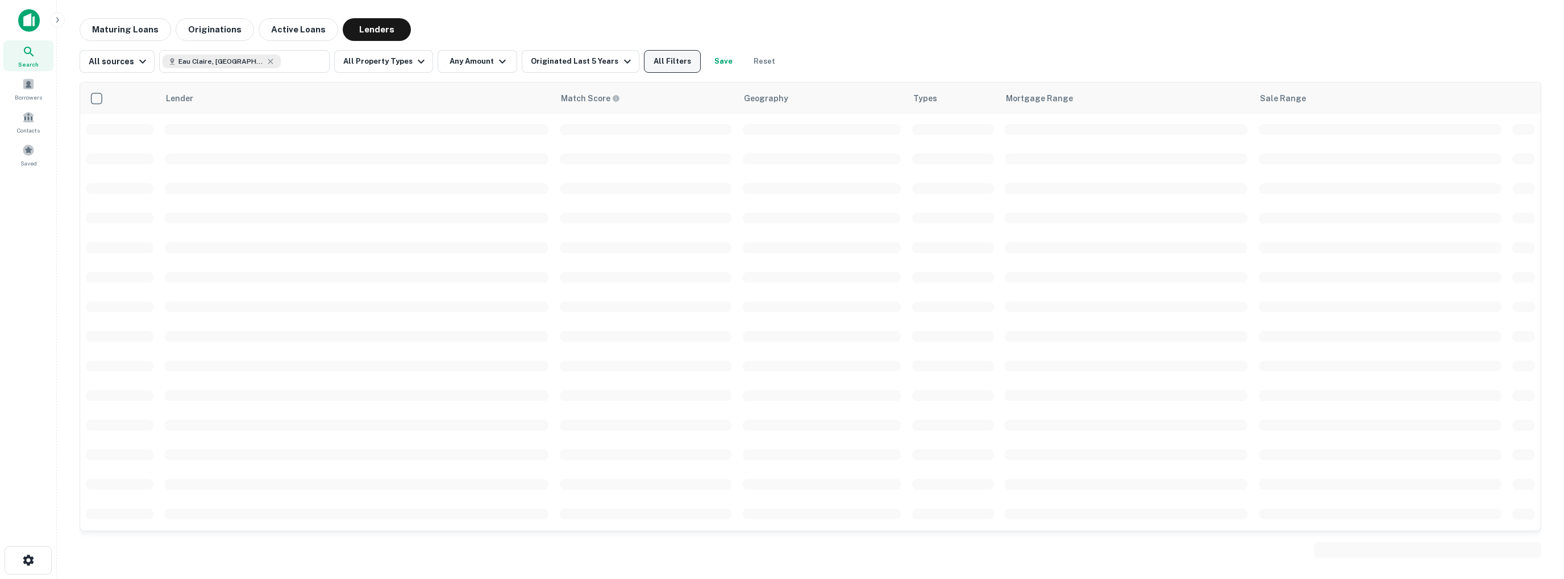
click at [670, 61] on button "All Filters" at bounding box center [672, 61] width 57 height 23
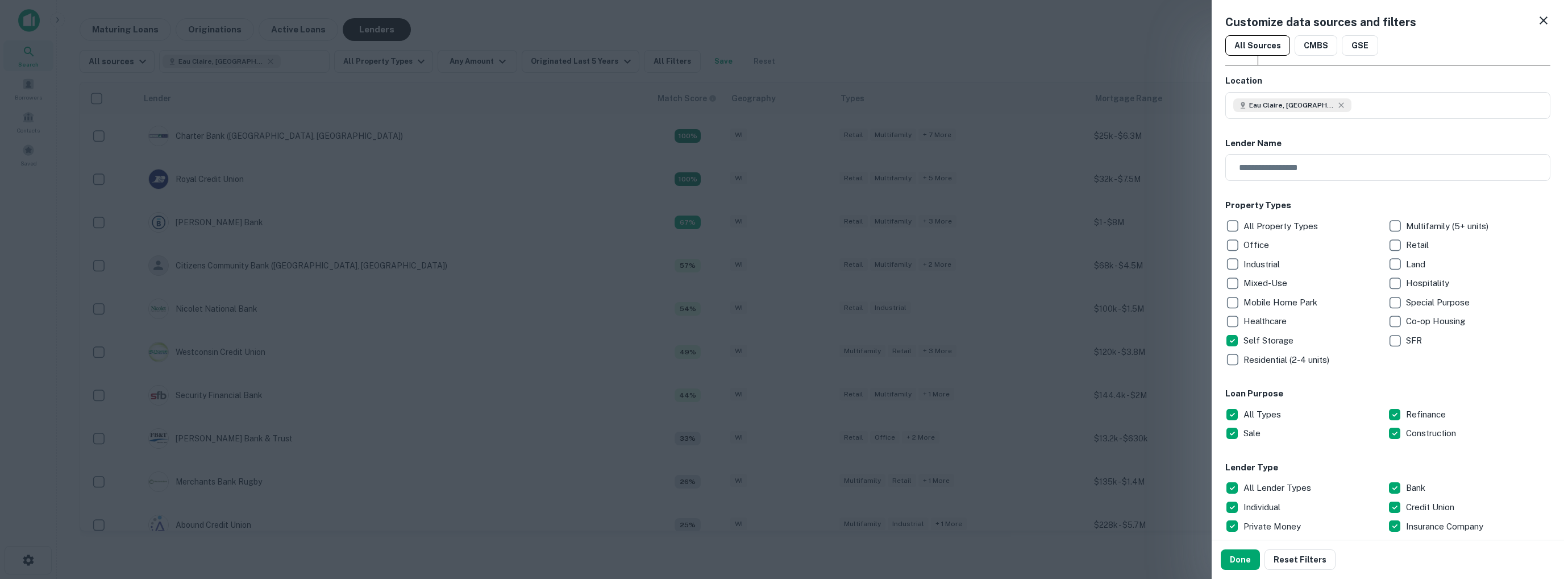
click at [1326, 391] on h6 "Loan Purpose" at bounding box center [1387, 393] width 325 height 13
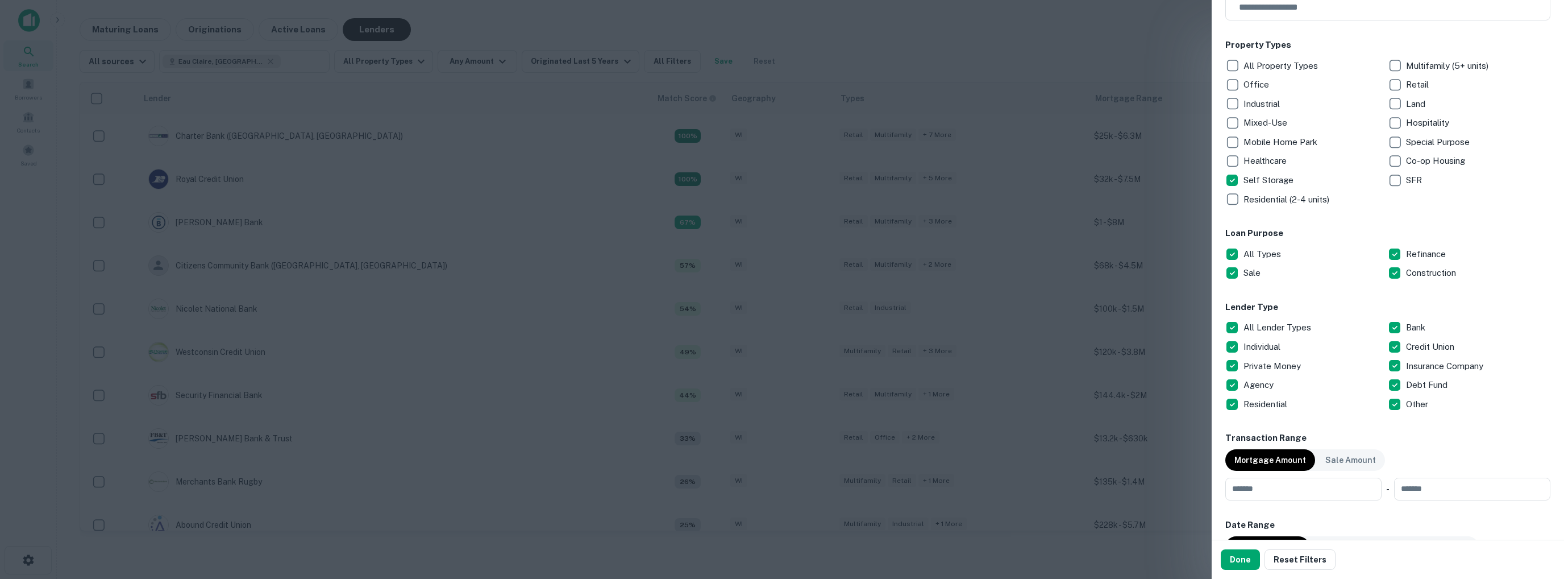
scroll to position [170, 0]
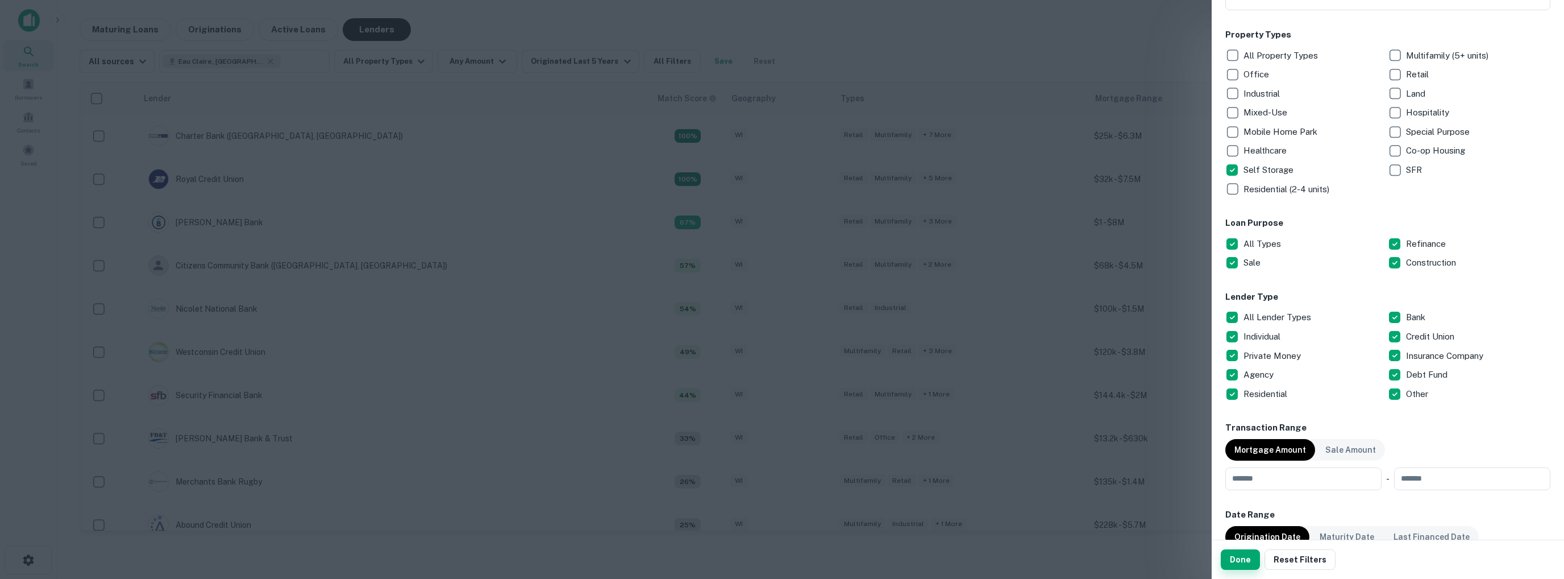
click at [1241, 558] on button "Done" at bounding box center [1240, 559] width 39 height 20
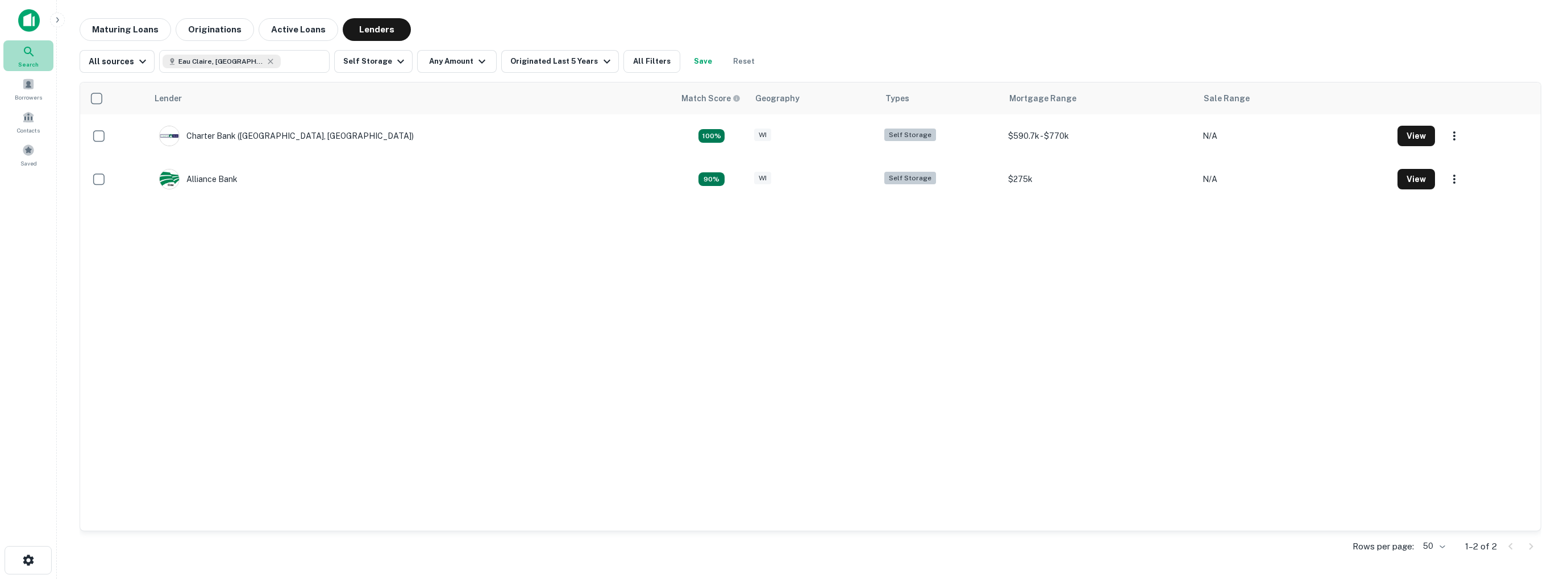
click at [29, 60] on span "Search" at bounding box center [28, 64] width 20 height 9
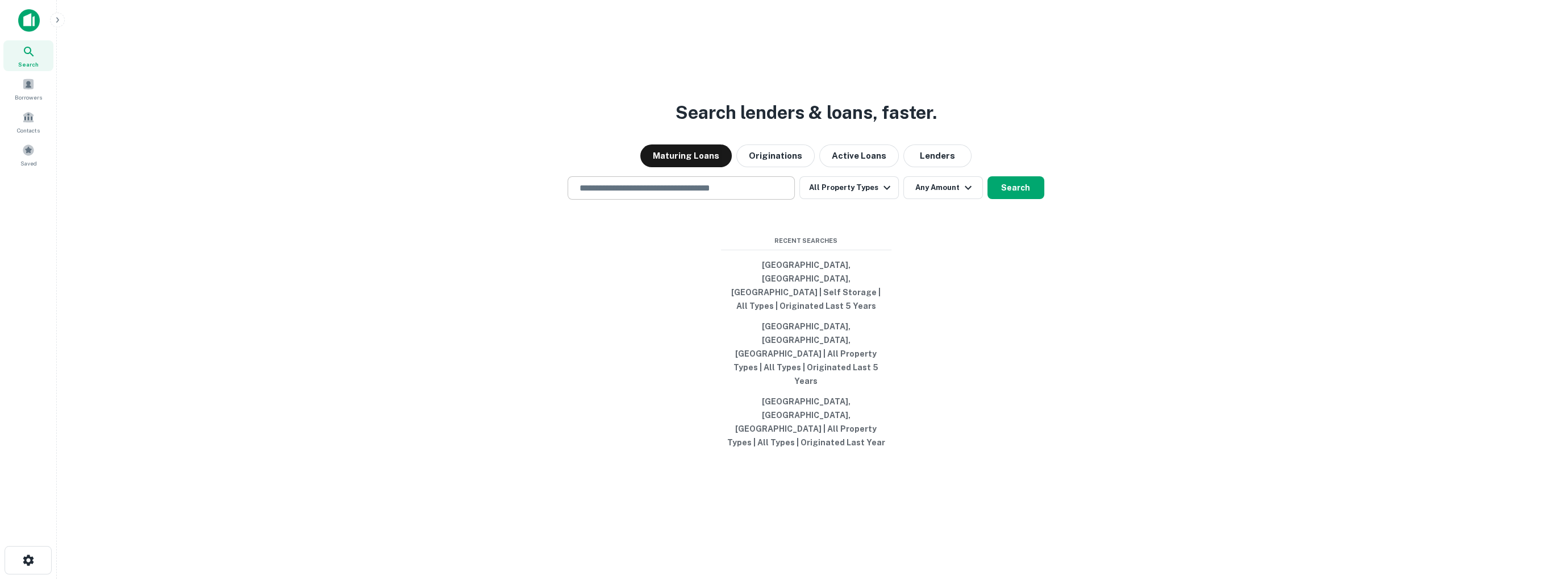
click at [626, 194] on input "text" at bounding box center [681, 187] width 217 height 13
paste input "**********"
type input "**********"
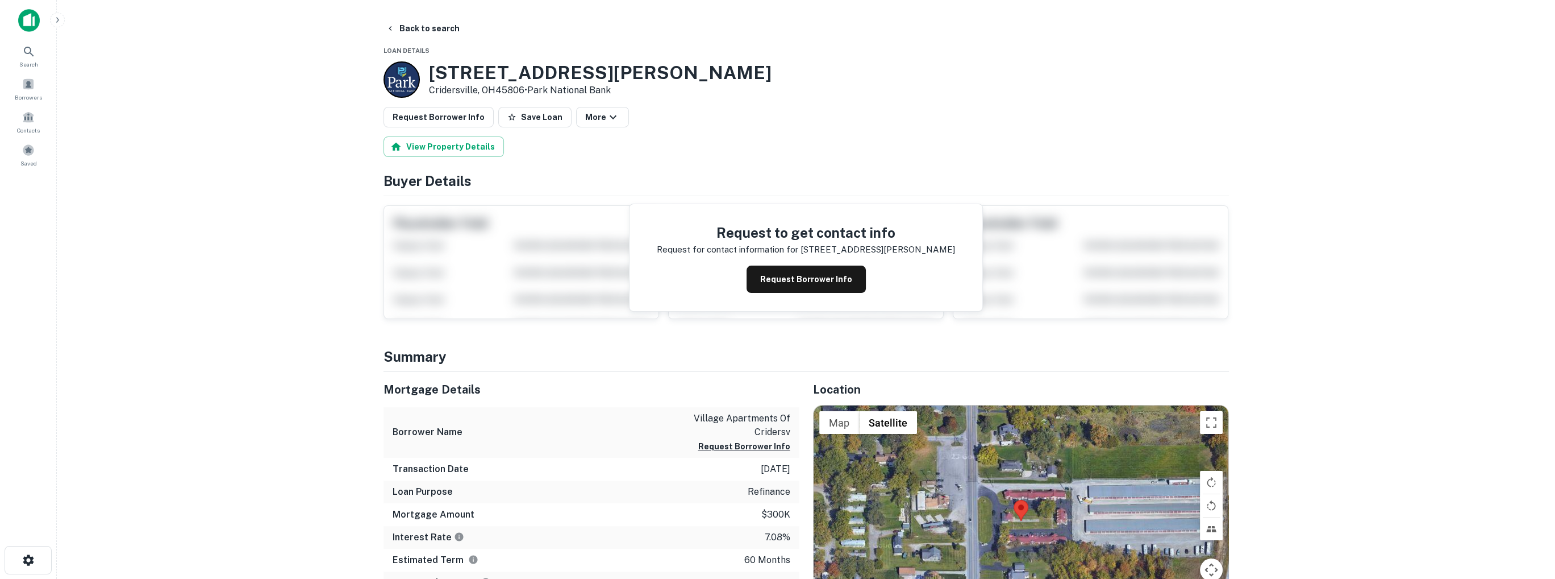
click at [33, 21] on img at bounding box center [29, 20] width 22 height 23
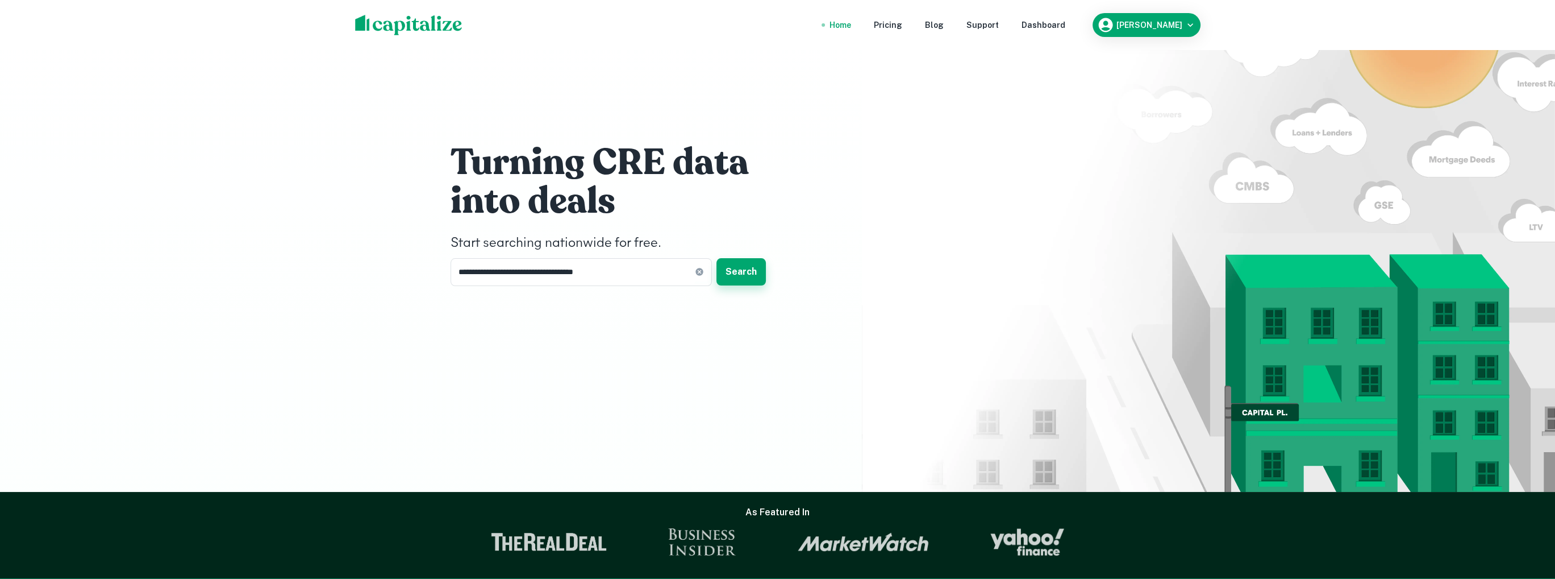
click at [739, 271] on button "Search" at bounding box center [741, 271] width 49 height 27
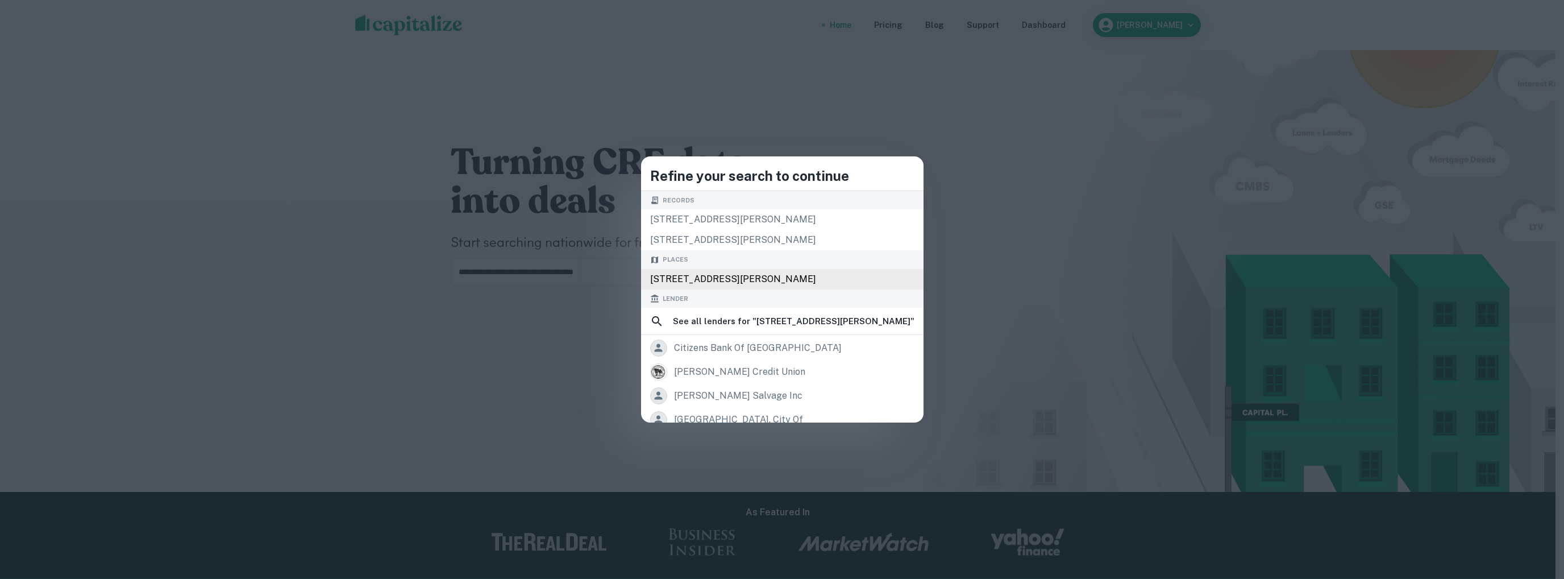
click at [778, 278] on div "5319 S Dixie Hwy, Cridersville, OH 45806, USA" at bounding box center [782, 279] width 282 height 20
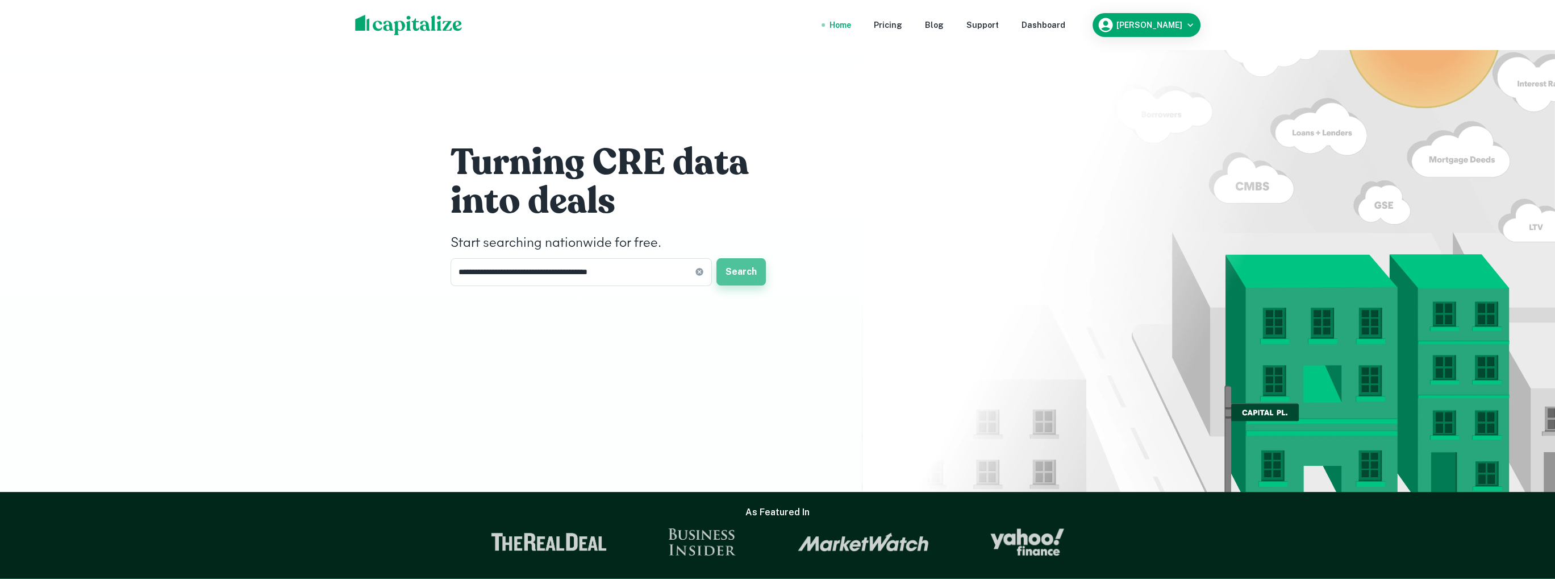
click at [746, 269] on button "Search" at bounding box center [741, 271] width 49 height 27
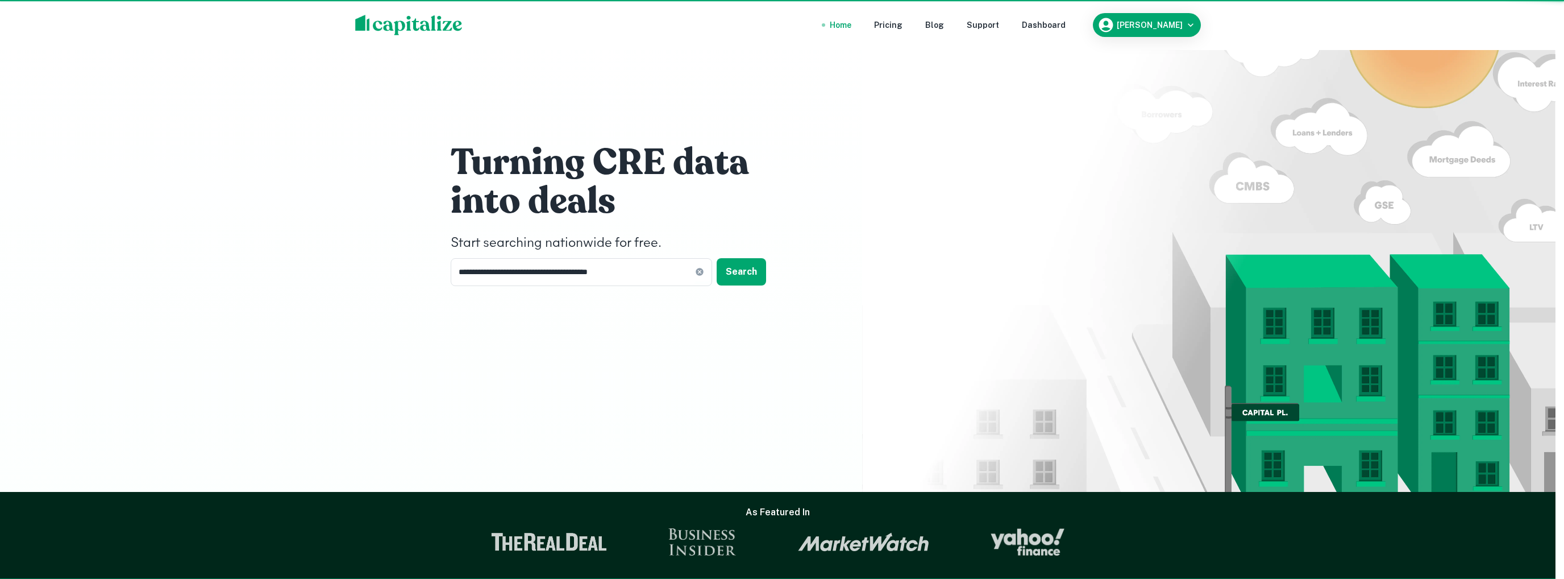
click at [689, 223] on div "5319 s dixie hwy, cridersville, oh, 45806" at bounding box center [782, 219] width 282 height 20
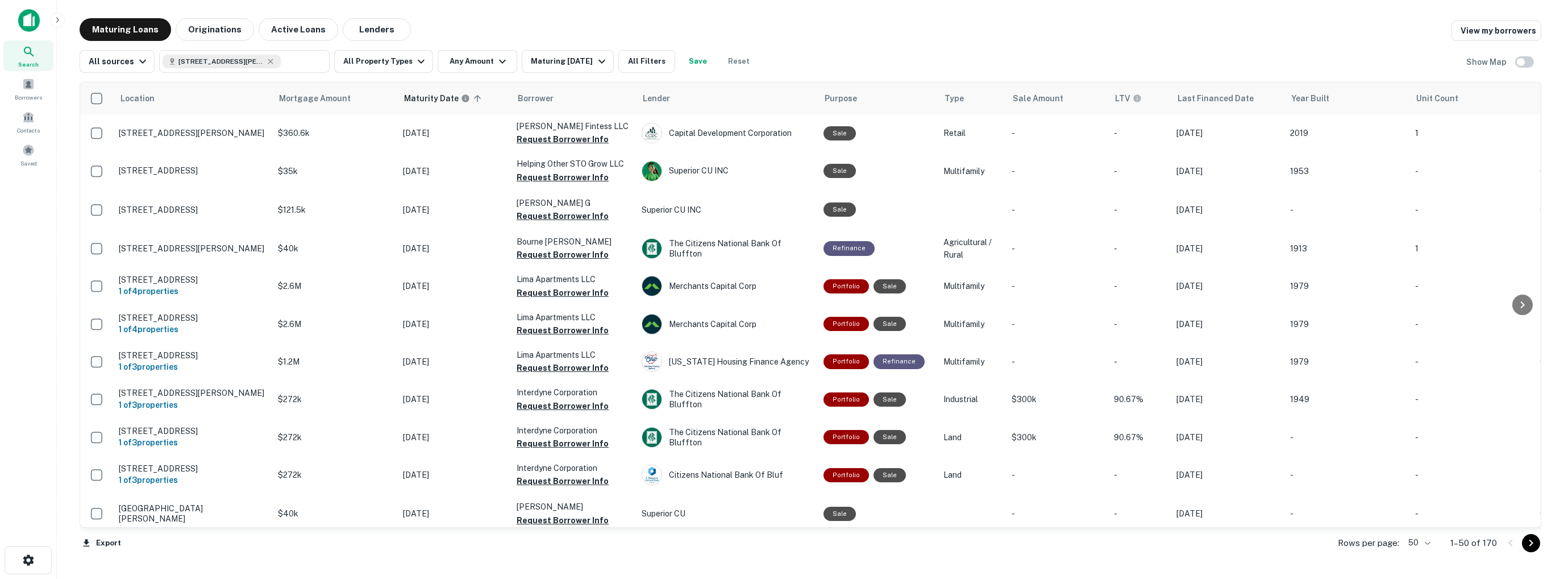
click at [27, 19] on img at bounding box center [29, 20] width 22 height 23
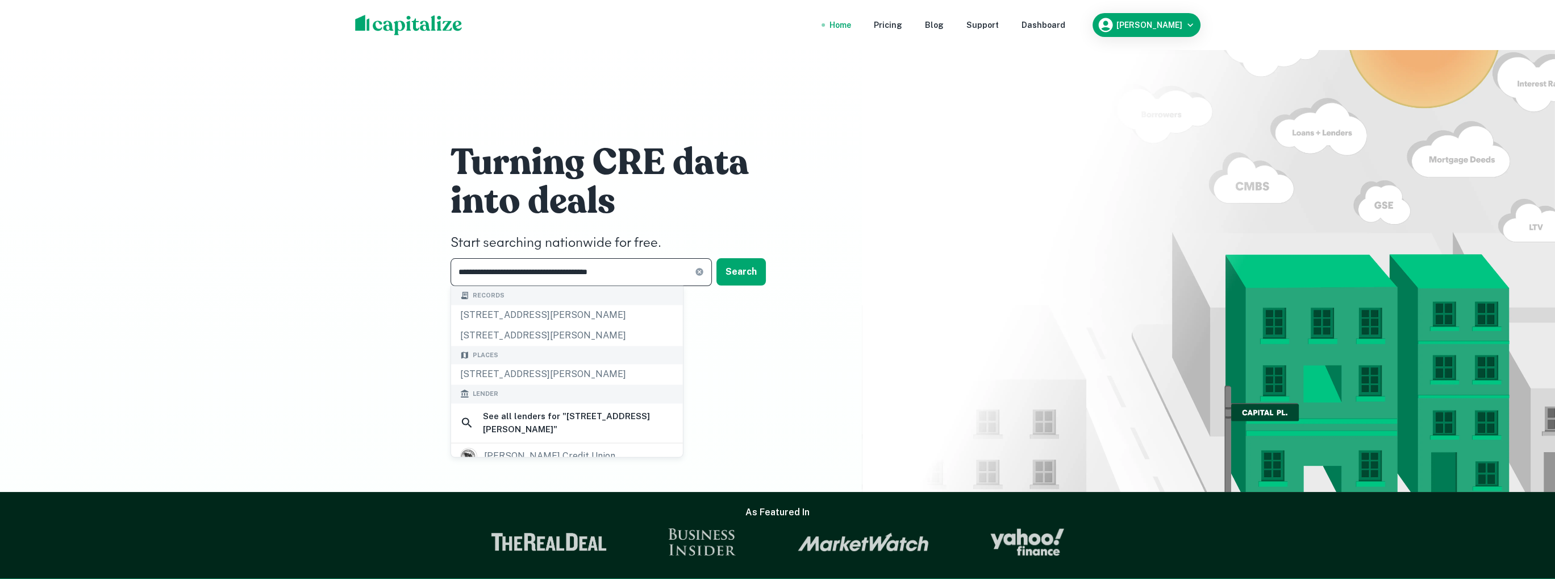
drag, startPoint x: 634, startPoint y: 272, endPoint x: 436, endPoint y: 255, distance: 199.1
click at [436, 255] on div "**********" at bounding box center [777, 246] width 1555 height 492
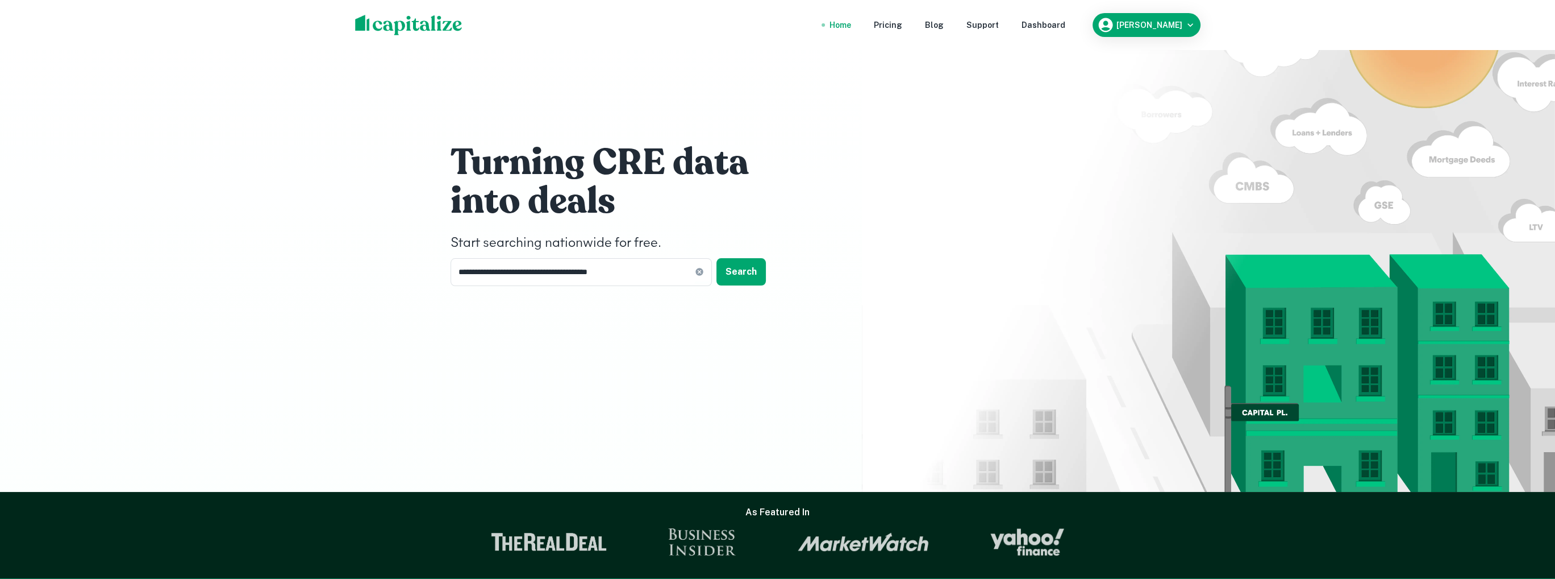
click at [414, 27] on img at bounding box center [408, 25] width 107 height 20
click at [750, 268] on button "Search" at bounding box center [741, 271] width 49 height 27
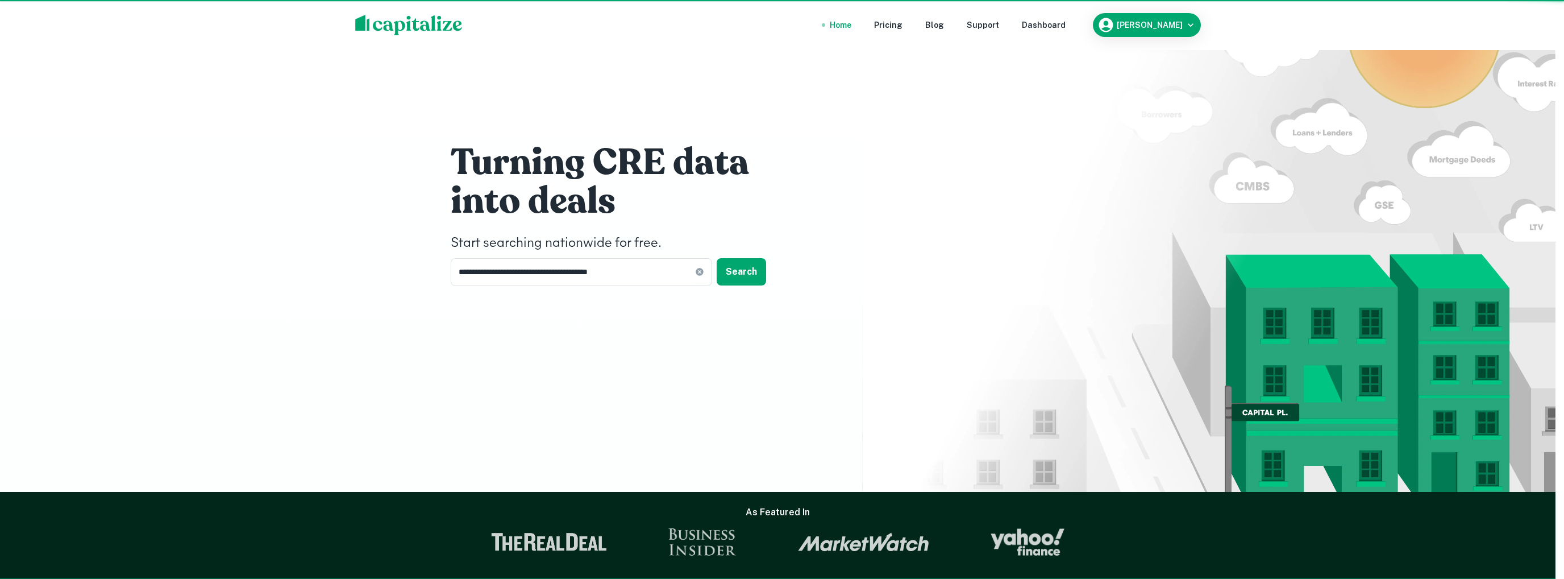
click at [706, 242] on div "5319 s dixie rear hwy, cridersville, oh, 45806" at bounding box center [782, 240] width 282 height 20
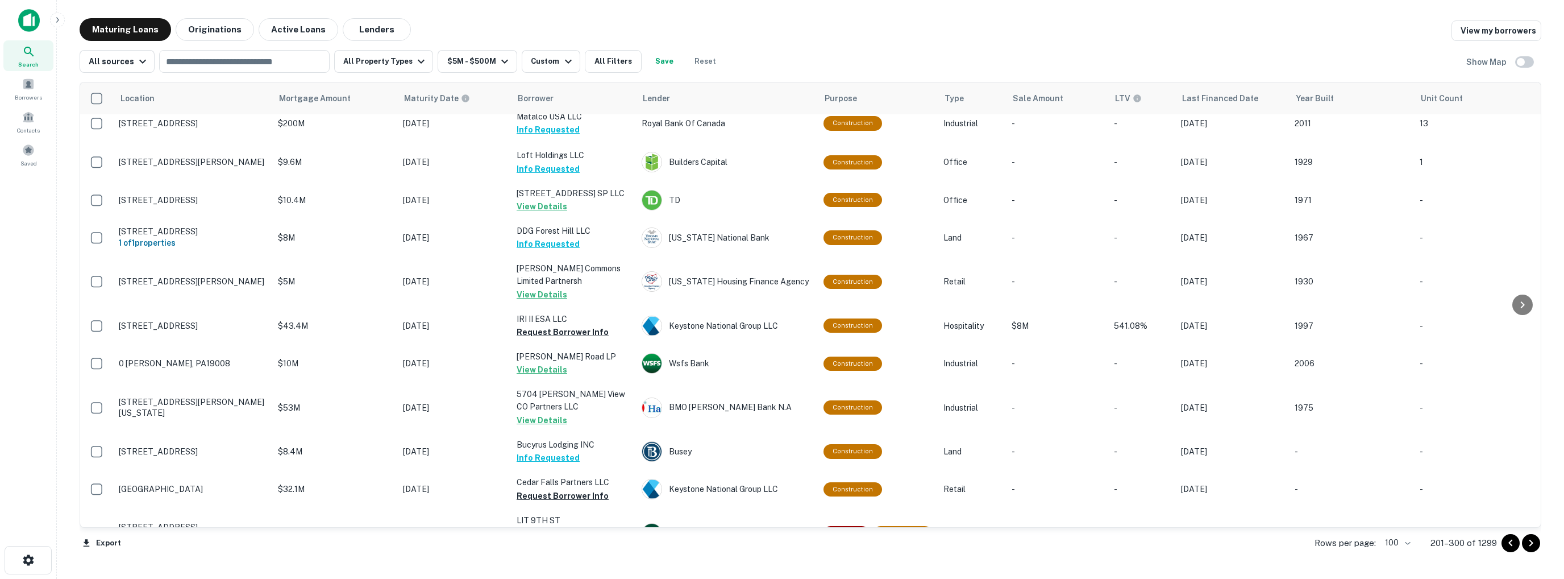
scroll to position [455, 0]
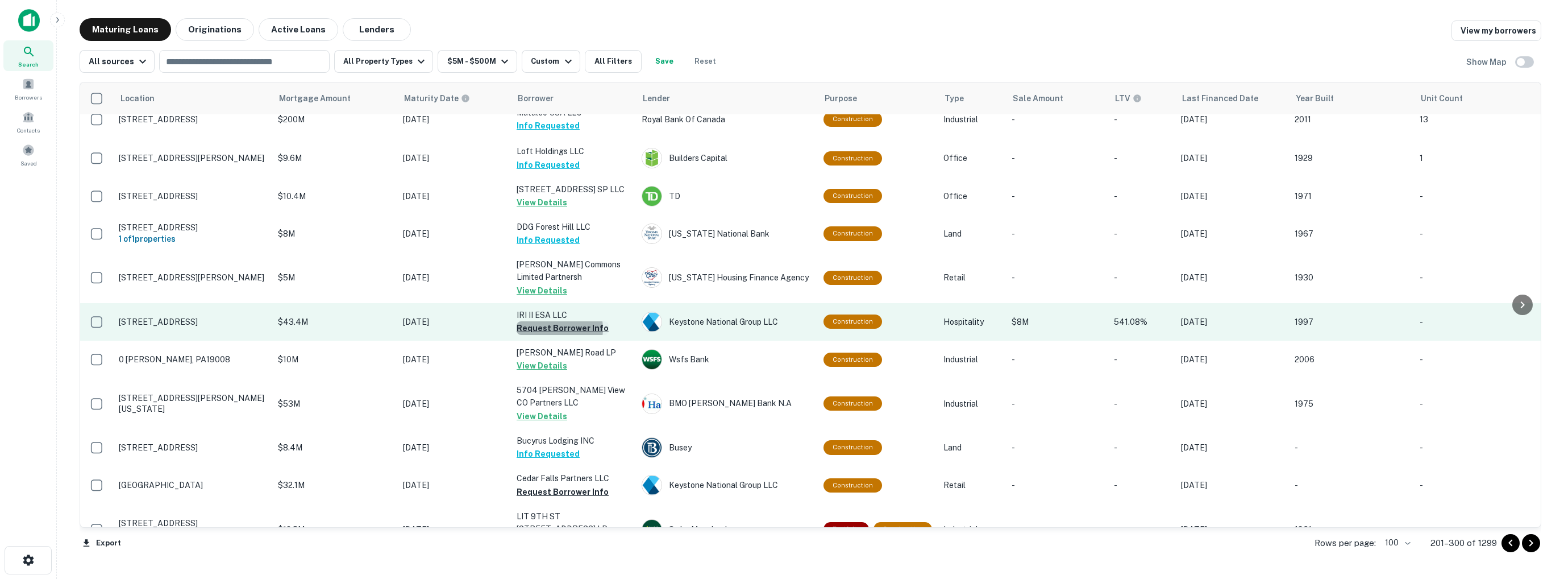
click at [555, 323] on button "Request Borrower Info" at bounding box center [563, 328] width 92 height 14
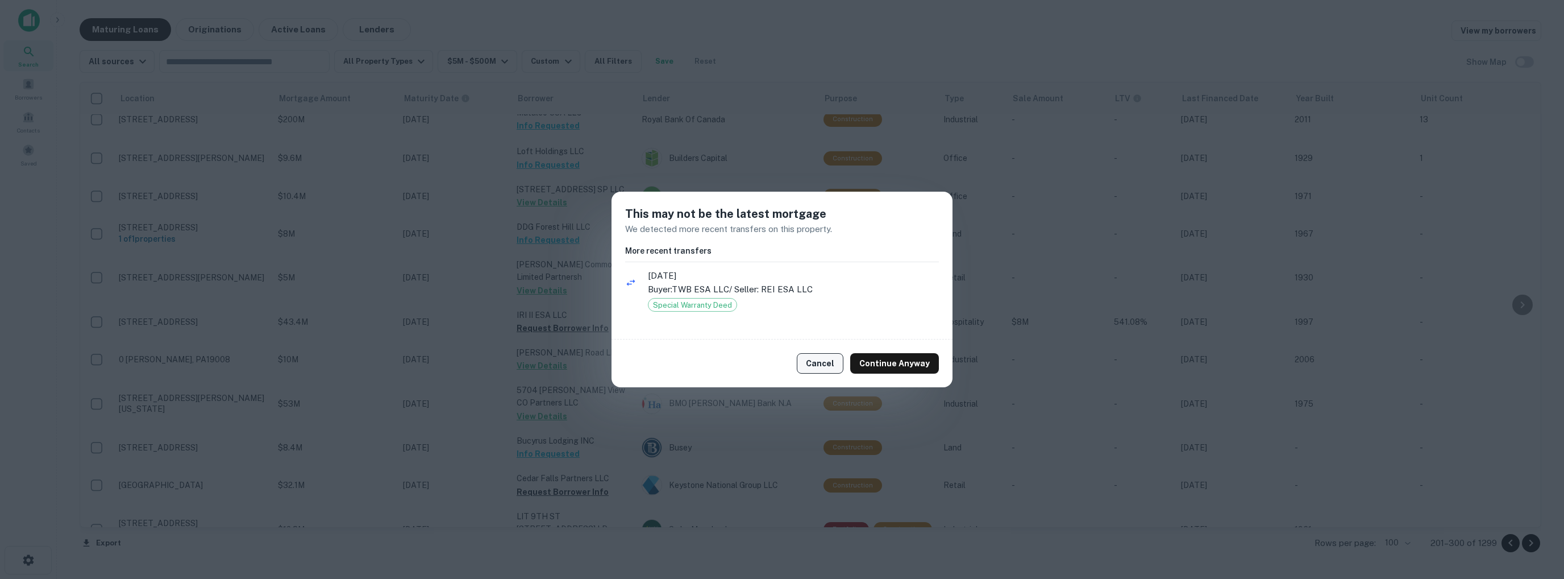
click at [819, 362] on button "Cancel" at bounding box center [820, 363] width 47 height 20
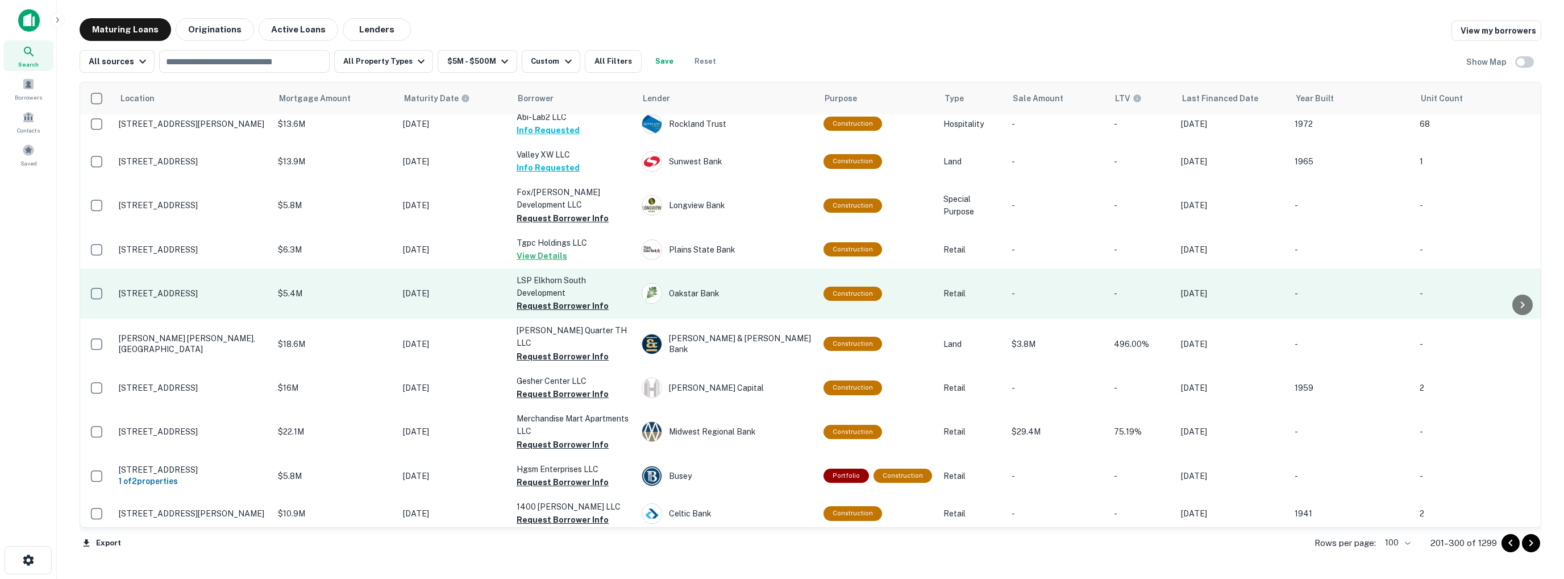
scroll to position [1989, 0]
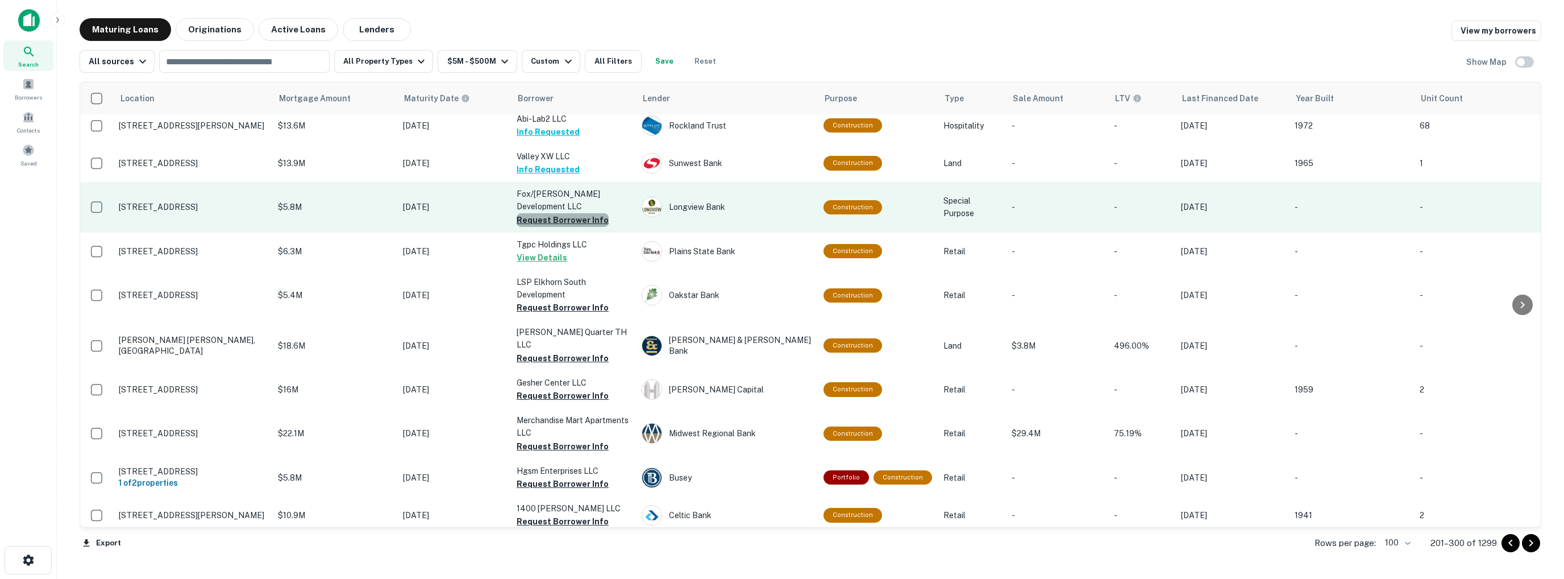
click at [567, 213] on button "Request Borrower Info" at bounding box center [563, 220] width 92 height 14
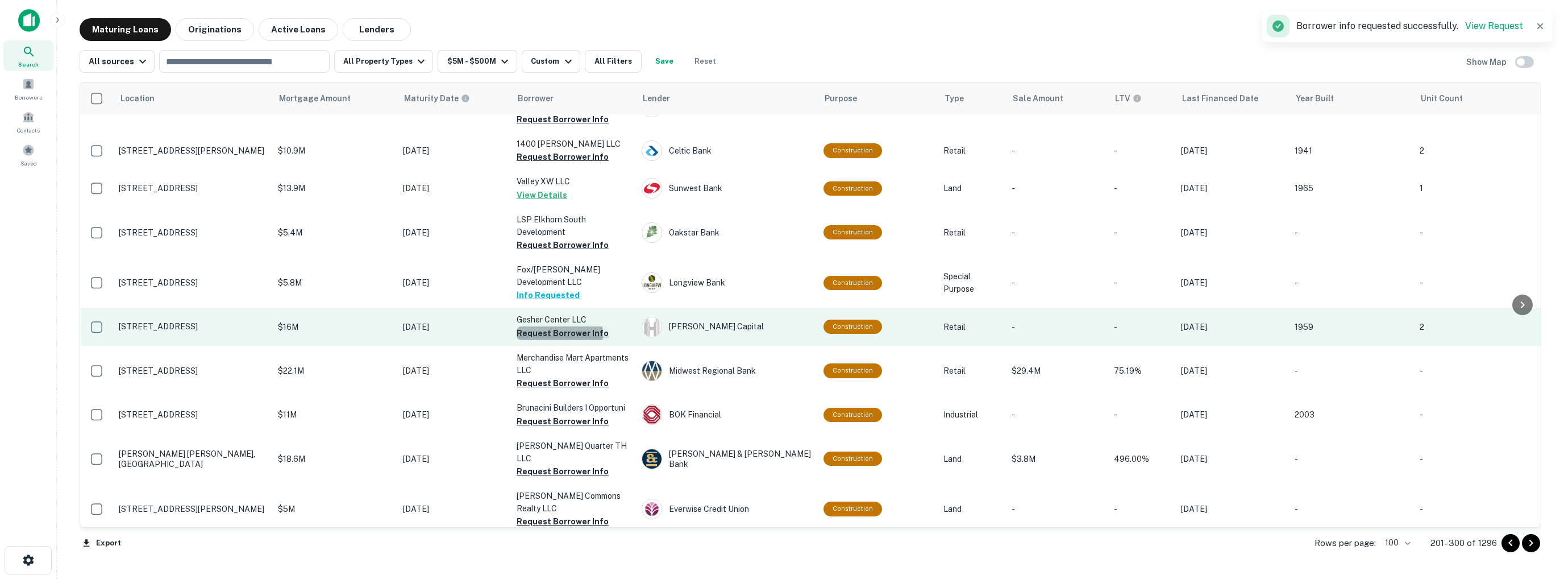
click at [558, 326] on button "Request Borrower Info" at bounding box center [563, 333] width 92 height 14
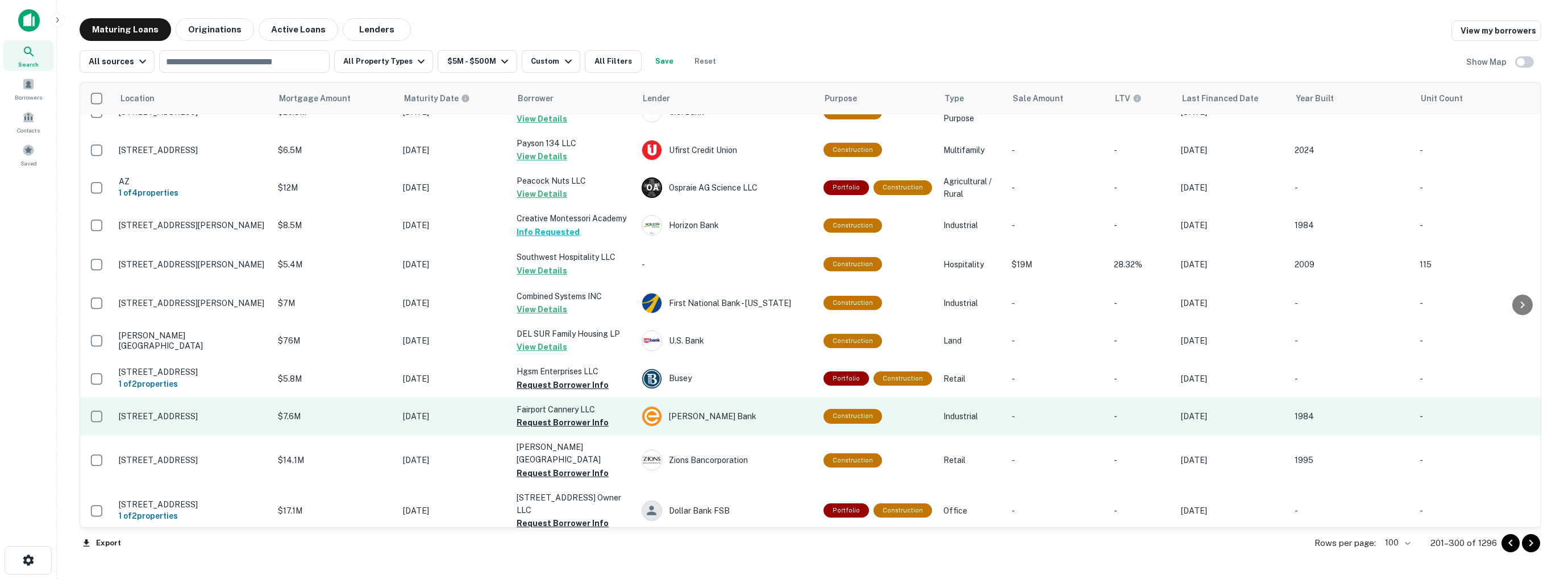
scroll to position [1648, 0]
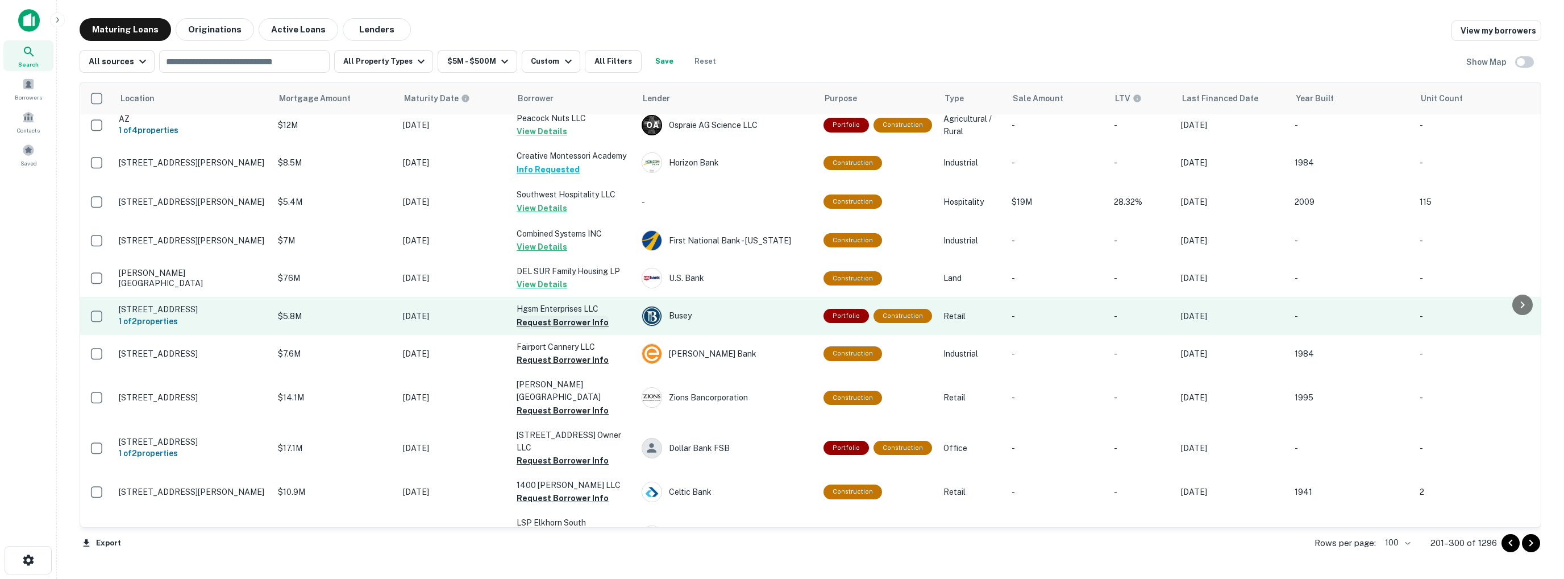
click at [559, 318] on button "Request Borrower Info" at bounding box center [563, 322] width 92 height 14
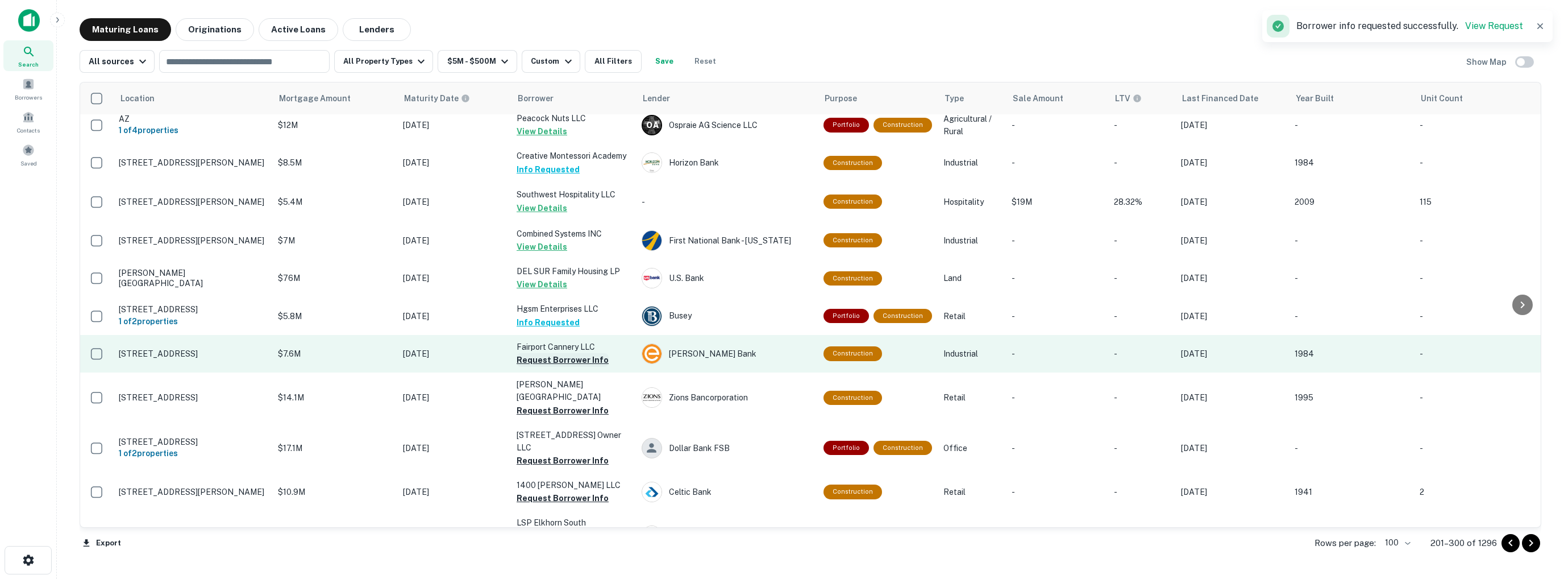
click at [560, 356] on button "Request Borrower Info" at bounding box center [563, 360] width 92 height 14
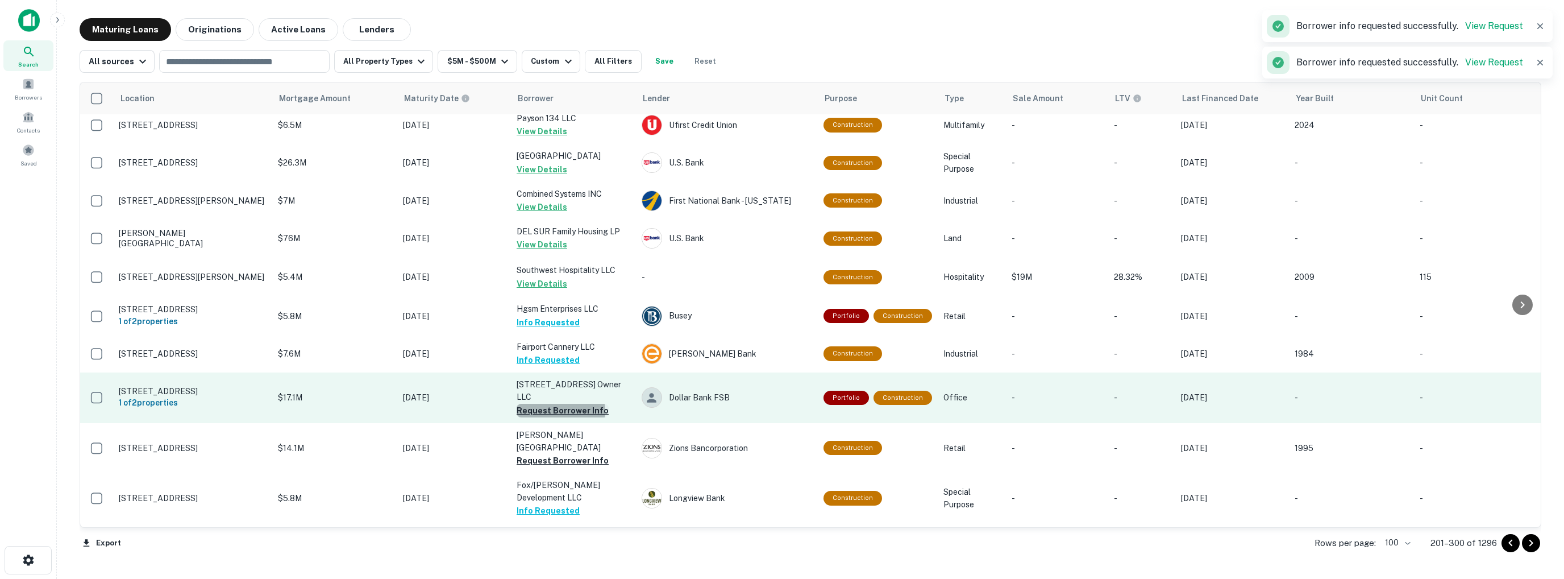
click at [560, 403] on button "Request Borrower Info" at bounding box center [563, 410] width 92 height 14
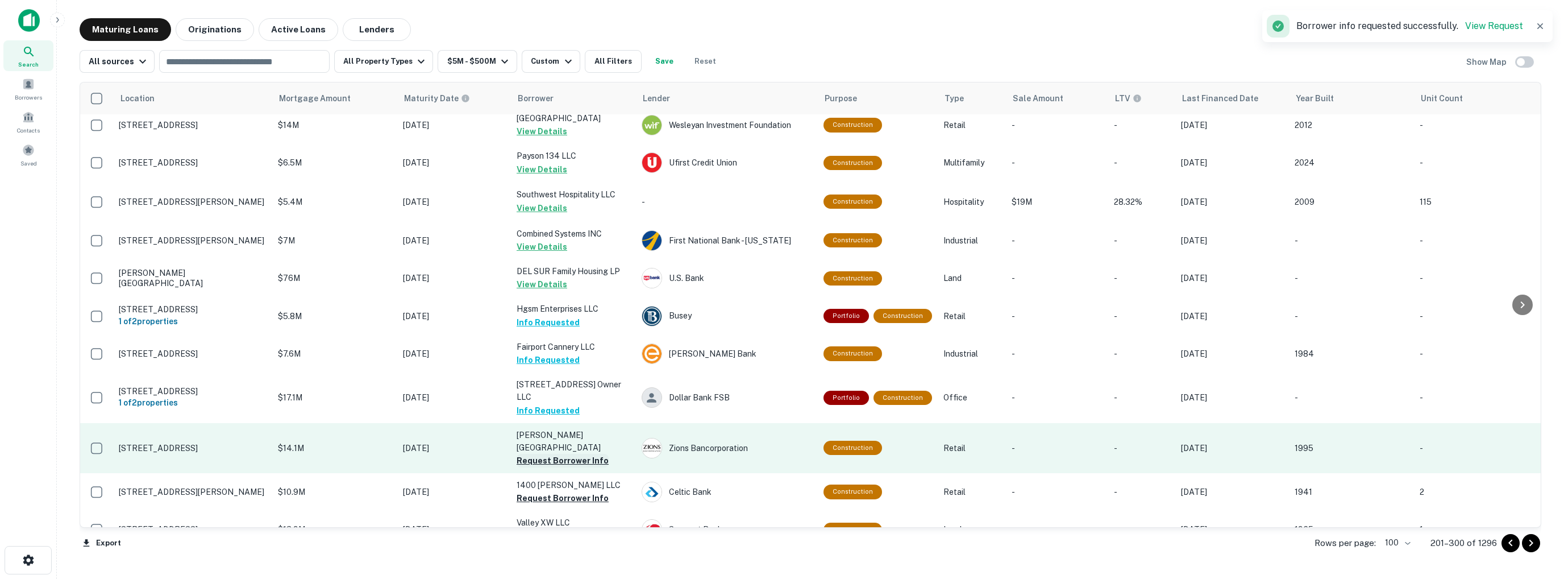
click at [557, 453] on button "Request Borrower Info" at bounding box center [563, 460] width 92 height 14
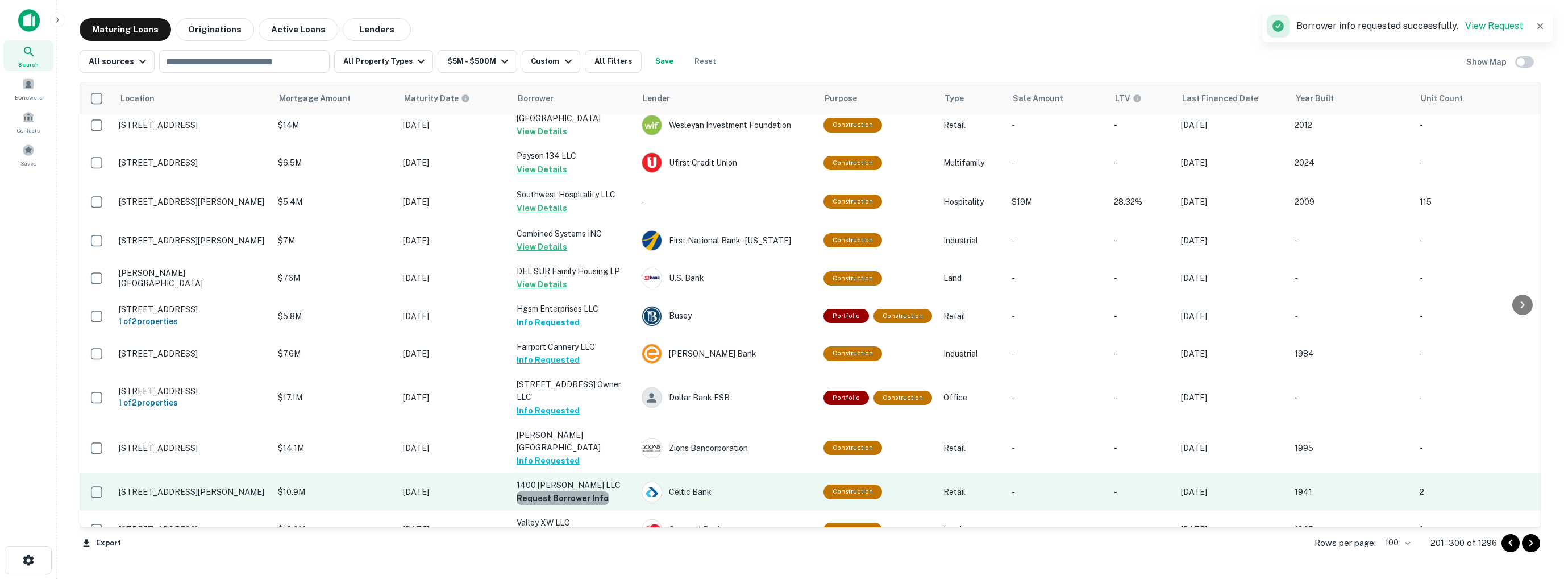
click at [567, 491] on button "Request Borrower Info" at bounding box center [563, 498] width 92 height 14
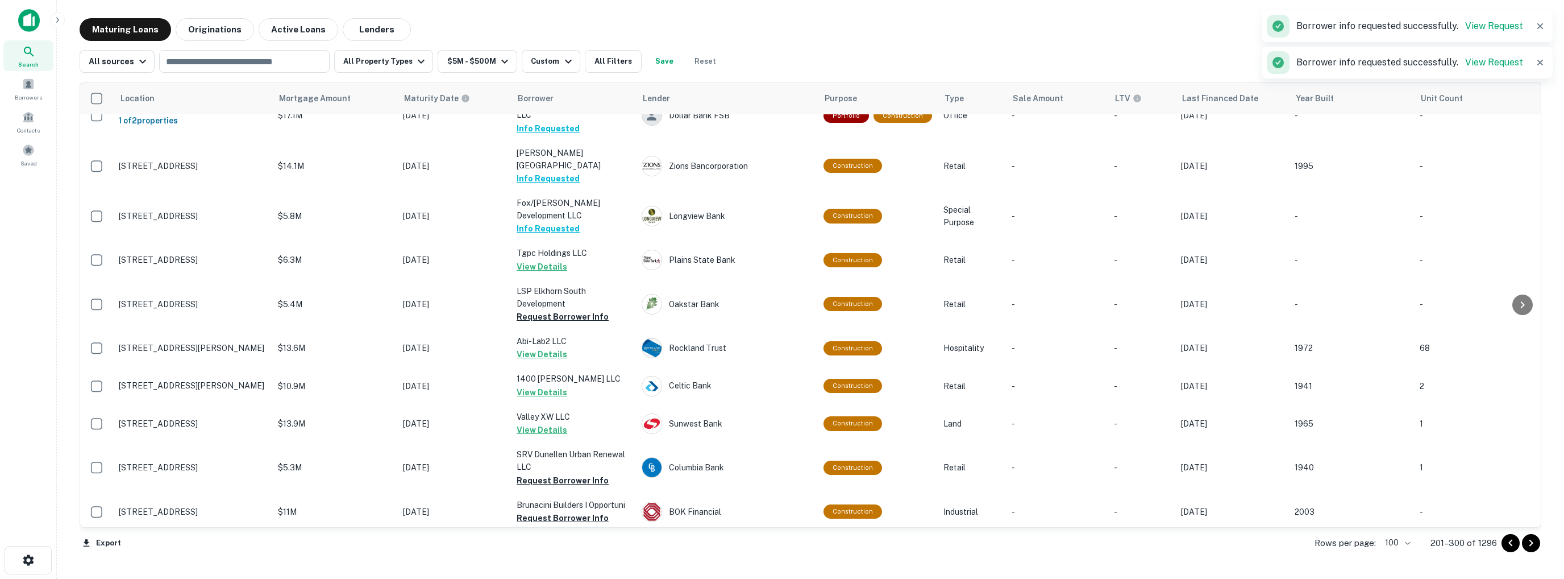
scroll to position [1932, 0]
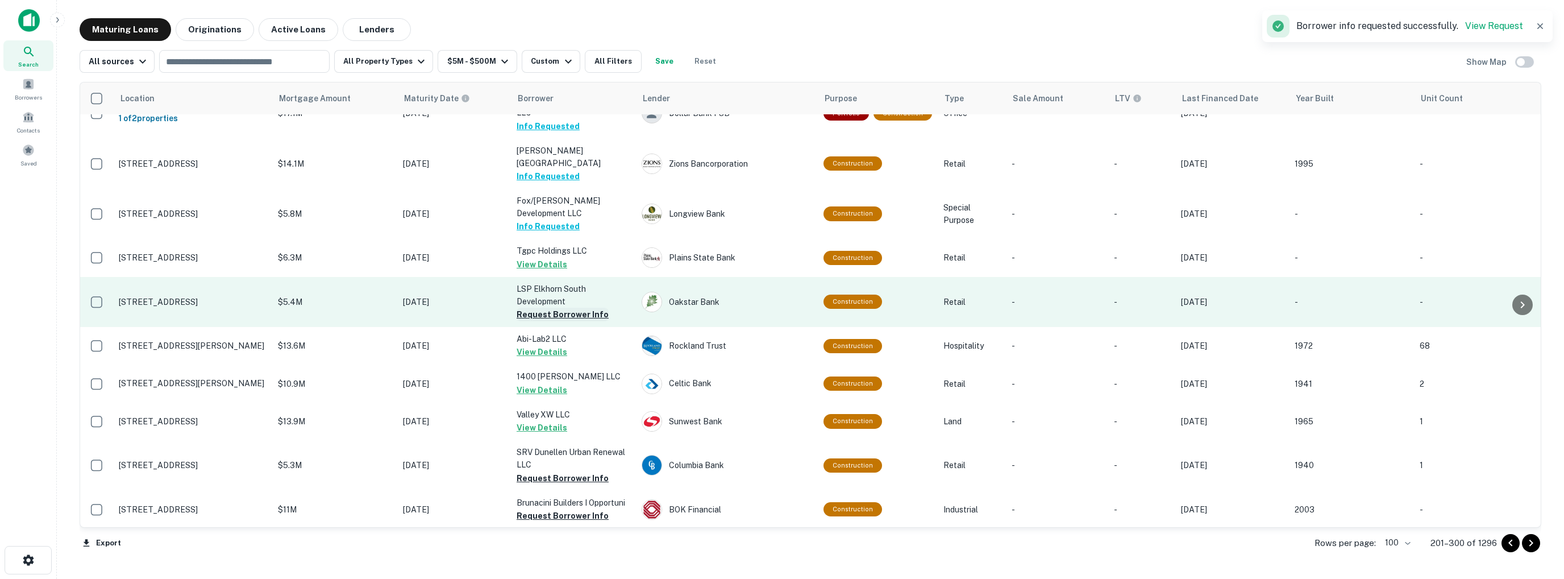
click at [541, 307] on button "Request Borrower Info" at bounding box center [563, 314] width 92 height 14
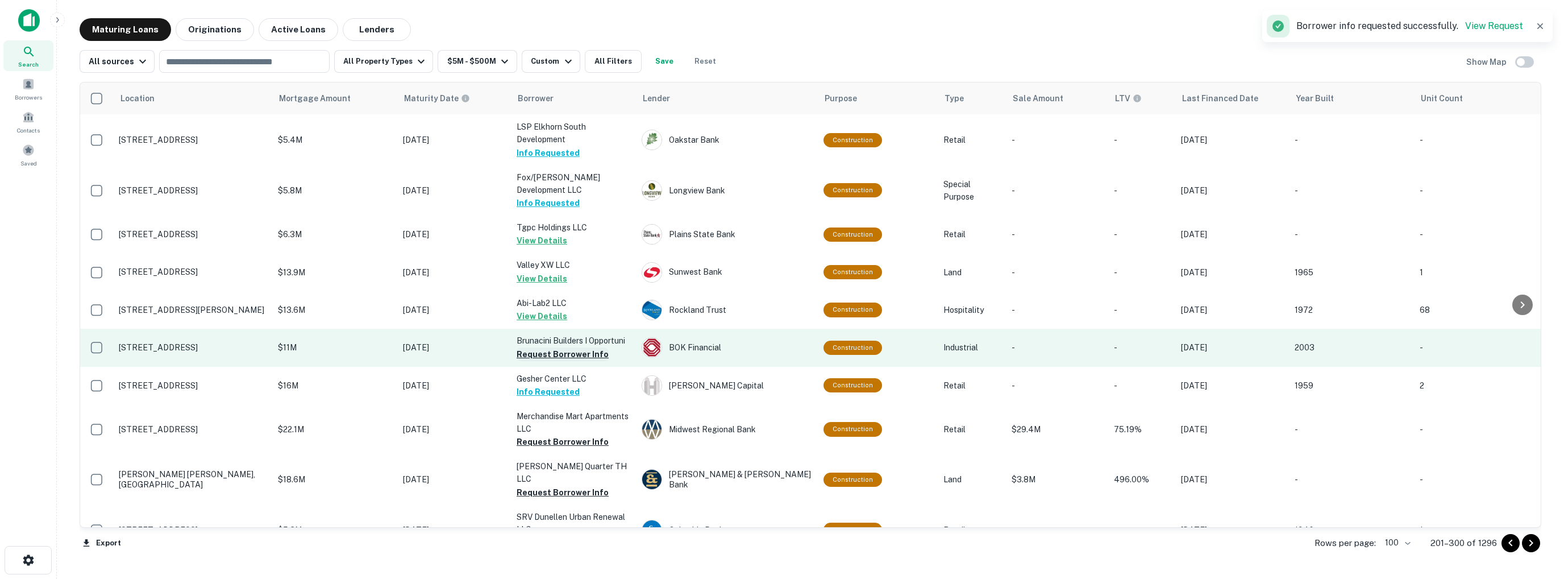
scroll to position [2046, 0]
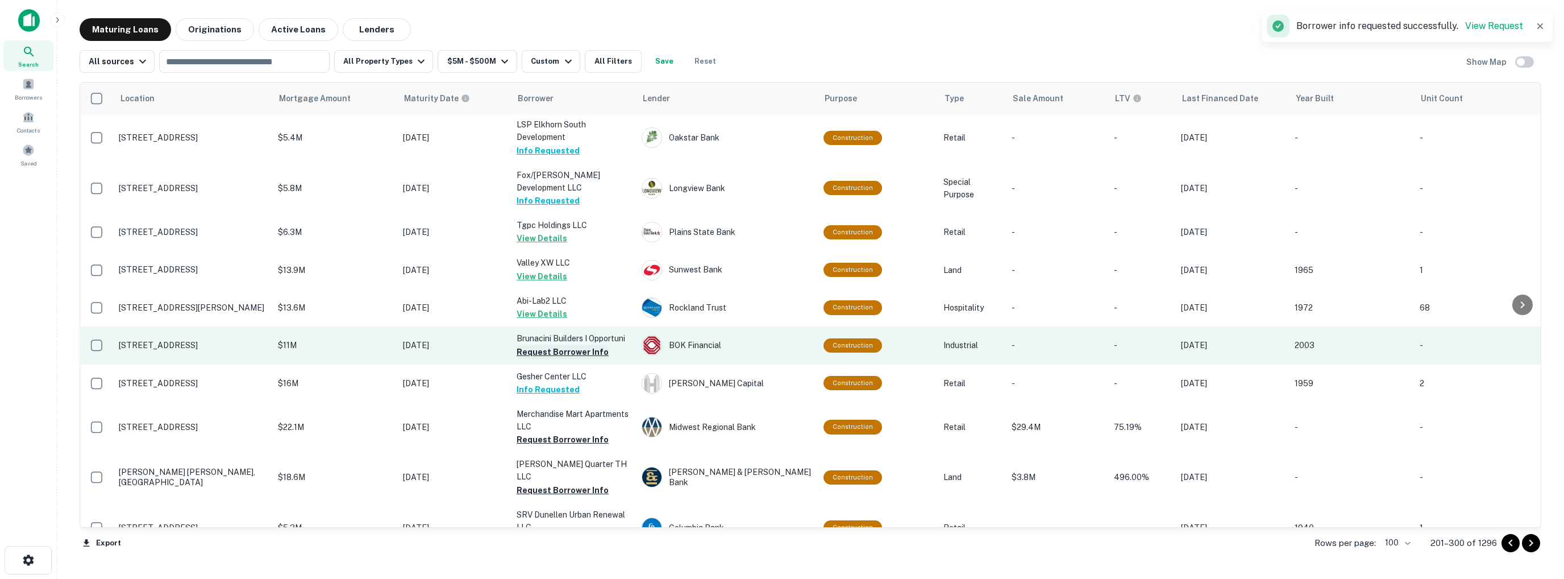
click at [560, 345] on button "Request Borrower Info" at bounding box center [563, 352] width 92 height 14
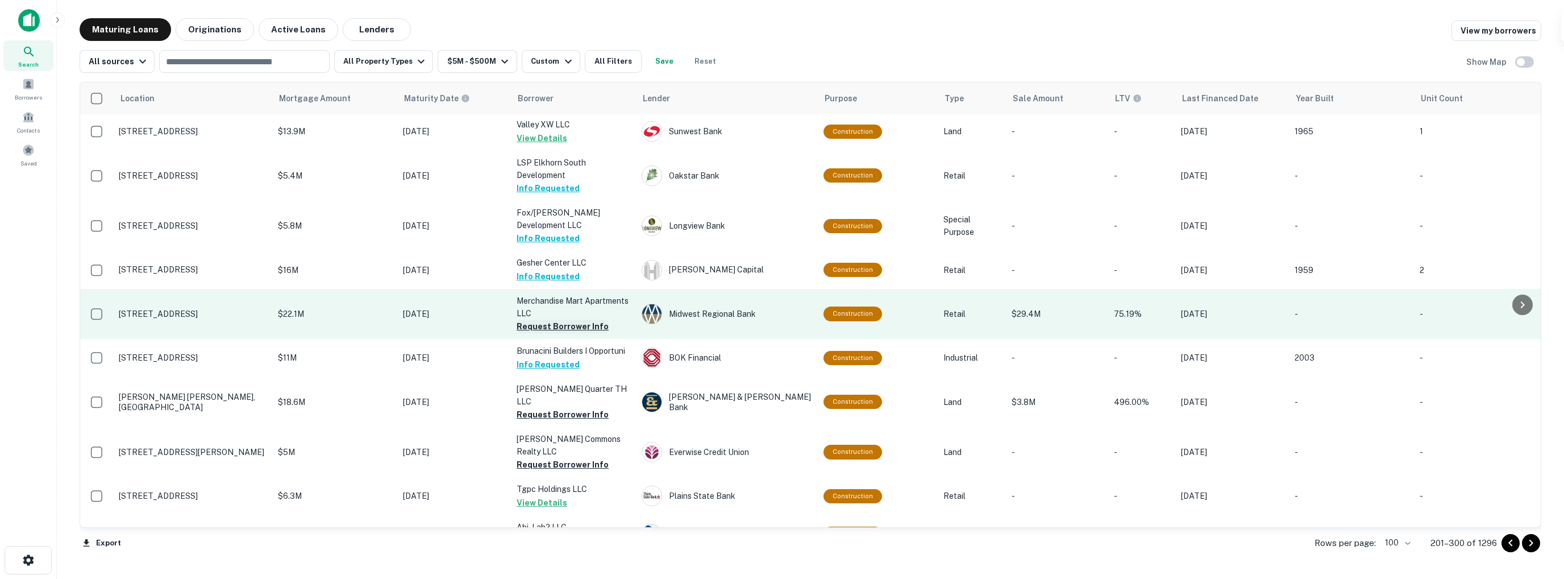
click at [572, 319] on button "Request Borrower Info" at bounding box center [563, 326] width 92 height 14
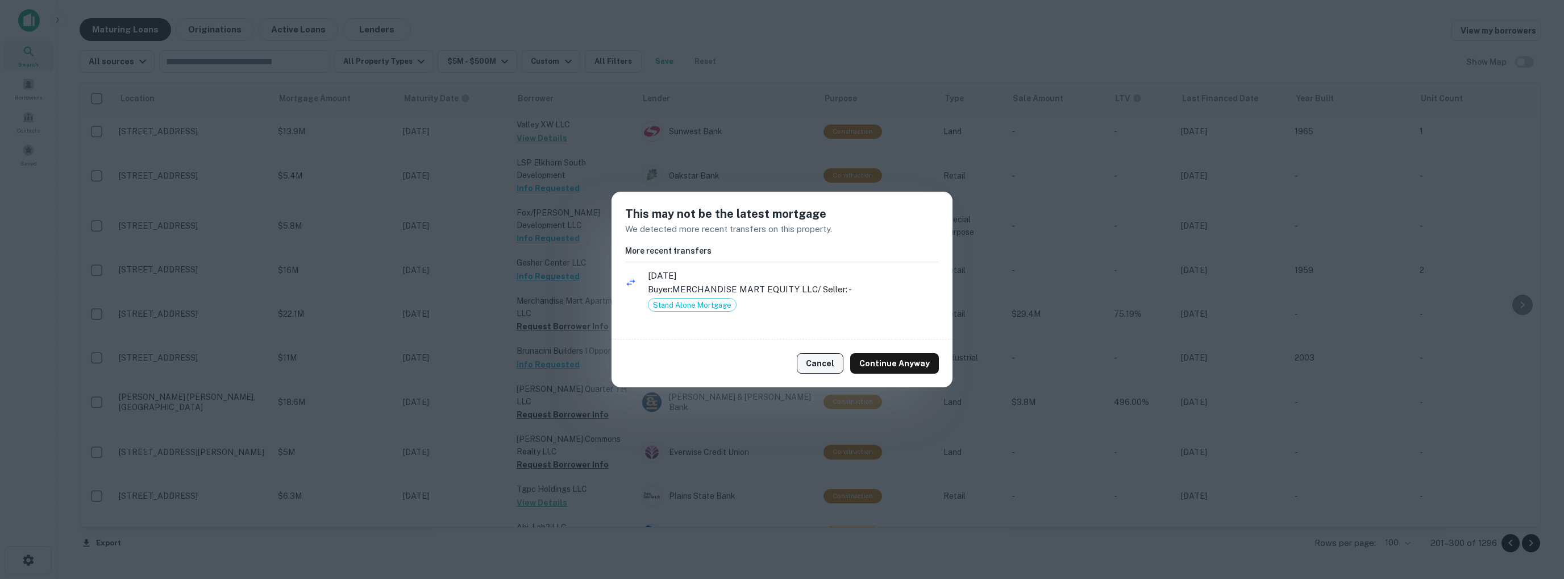
click at [825, 361] on button "Cancel" at bounding box center [820, 363] width 47 height 20
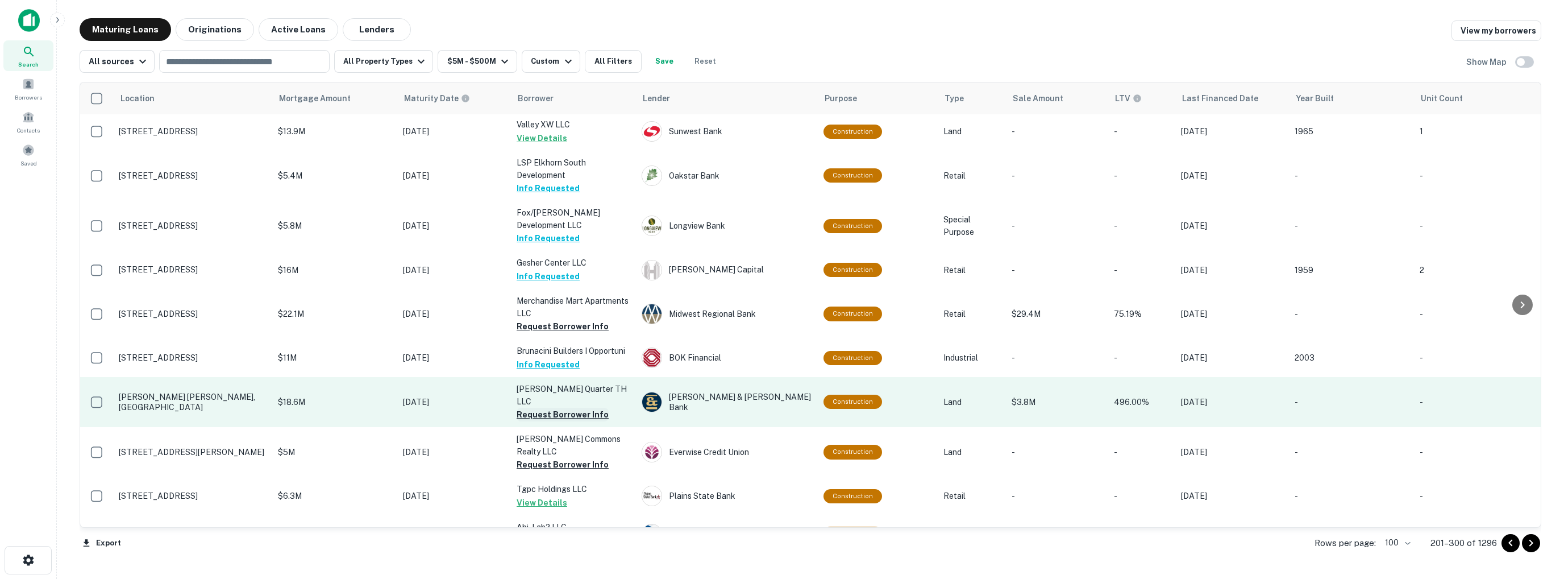
click at [569, 407] on button "Request Borrower Info" at bounding box center [563, 414] width 92 height 14
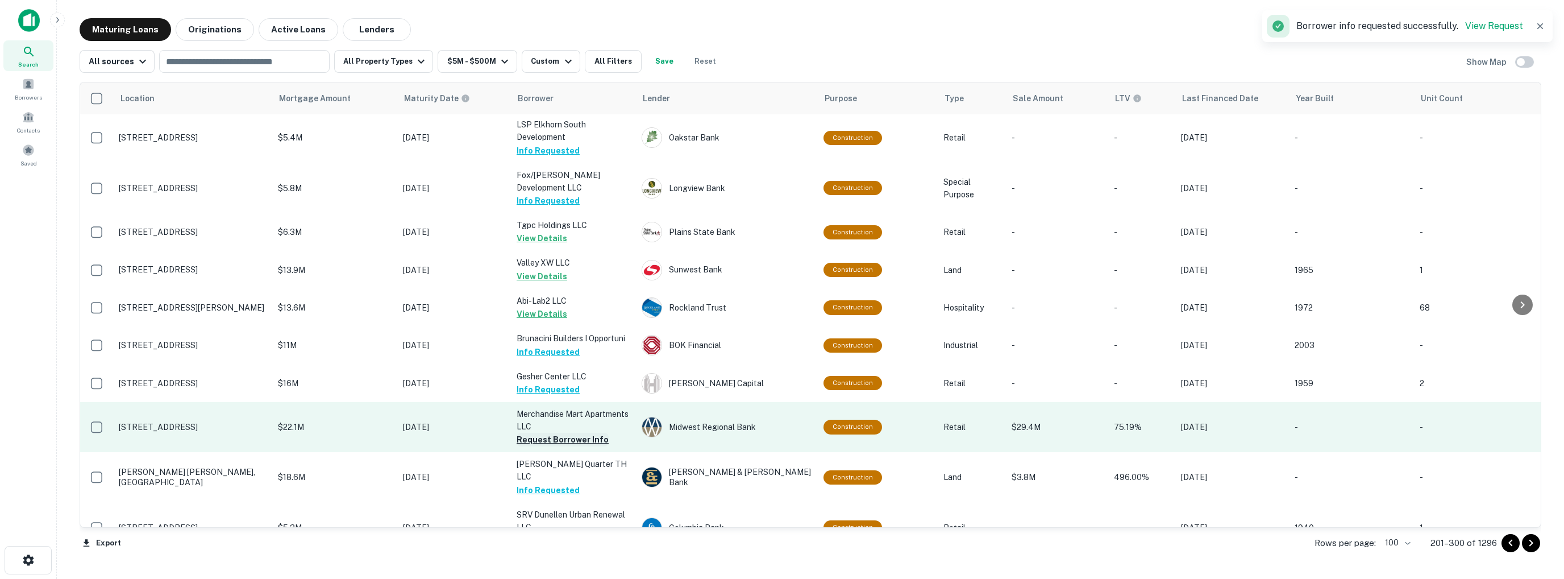
click at [570, 432] on button "Request Borrower Info" at bounding box center [563, 439] width 92 height 14
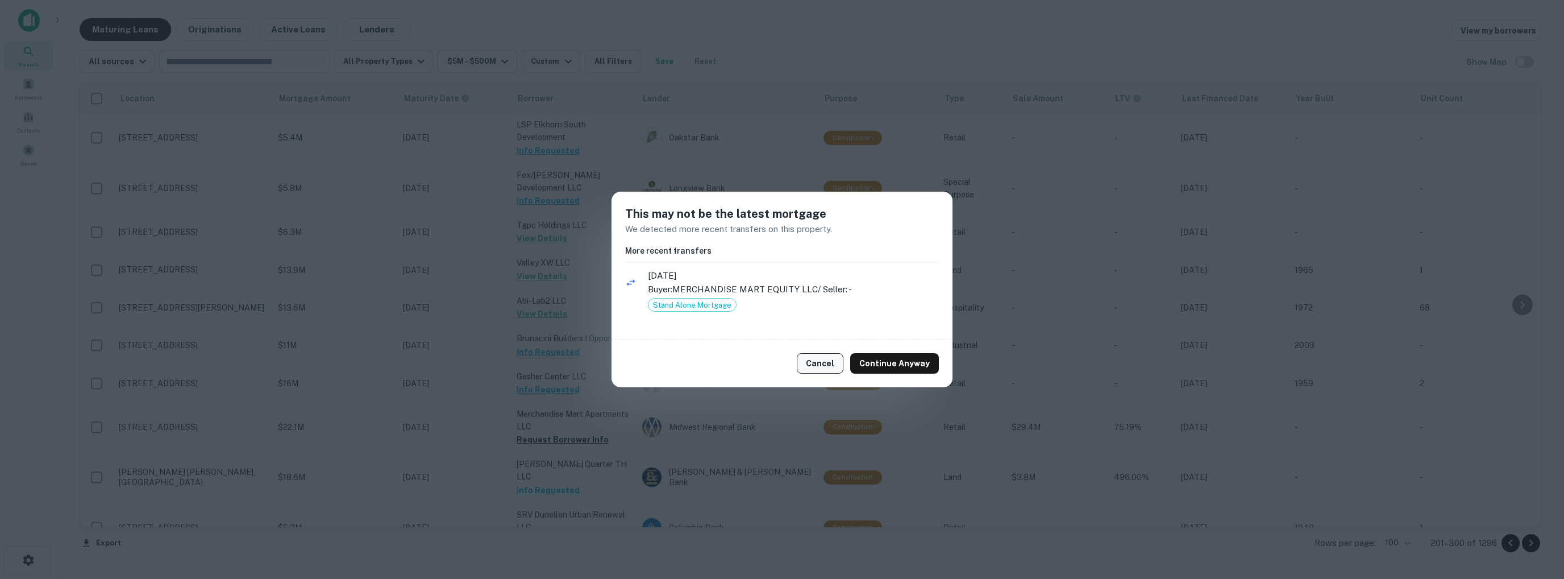
click at [827, 360] on button "Cancel" at bounding box center [820, 363] width 47 height 20
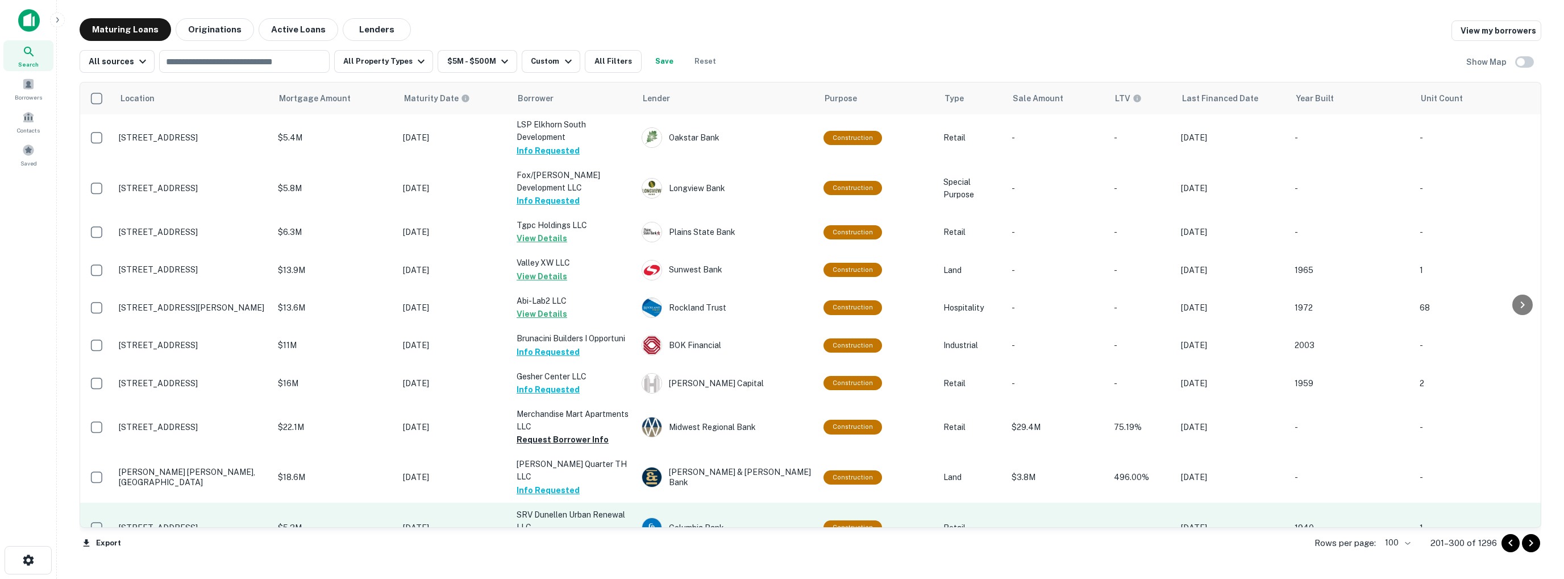
click at [568, 533] on button "Request Borrower Info" at bounding box center [563, 540] width 92 height 14
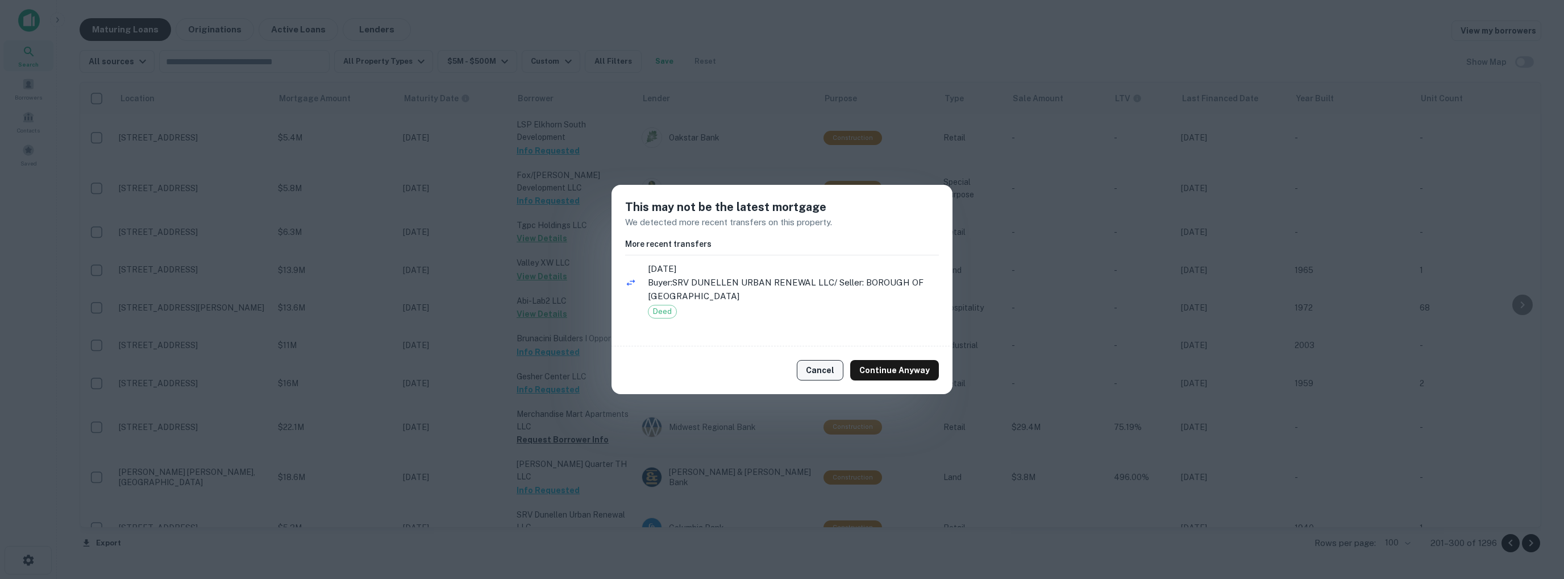
click at [824, 368] on button "Cancel" at bounding box center [820, 370] width 47 height 20
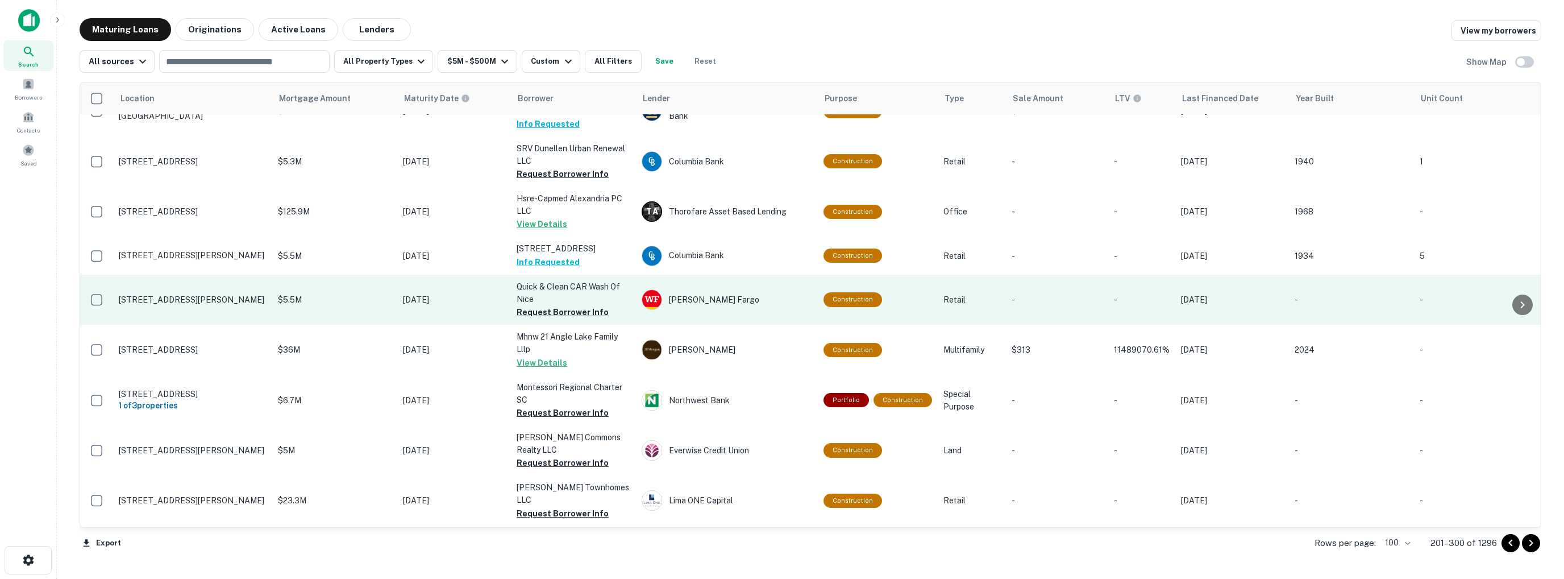
scroll to position [2444, 0]
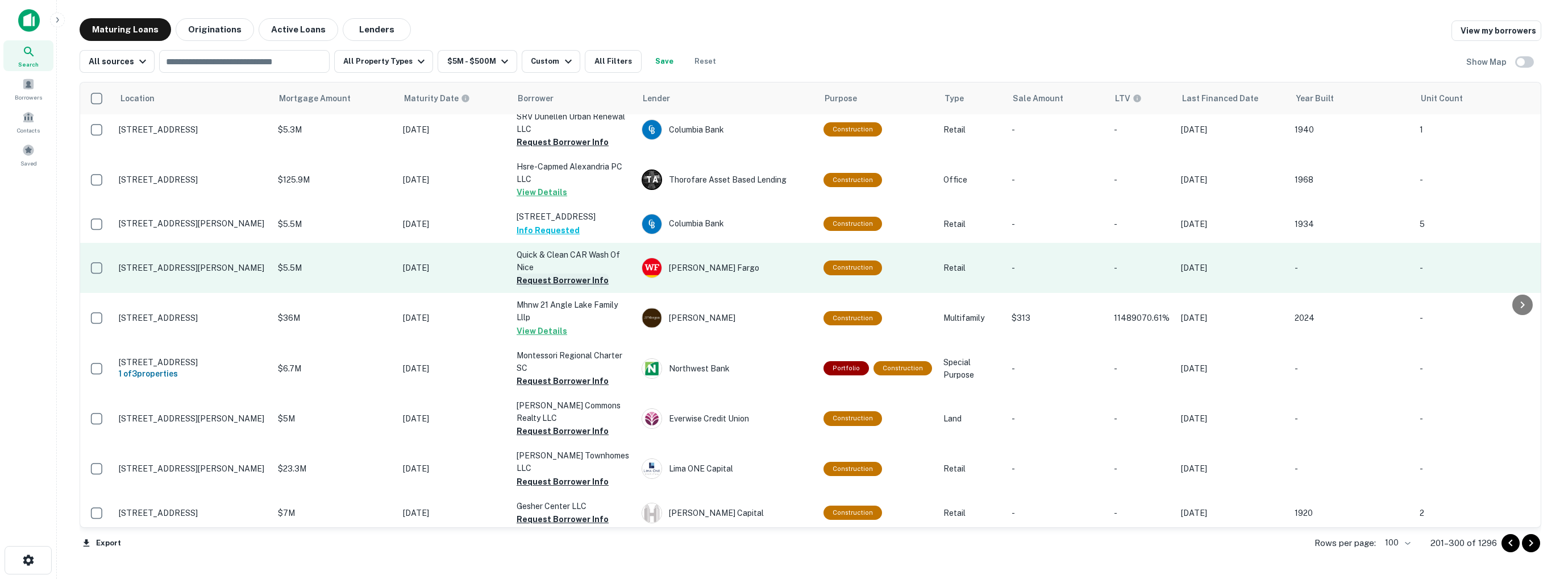
click at [572, 273] on button "Request Borrower Info" at bounding box center [563, 280] width 92 height 14
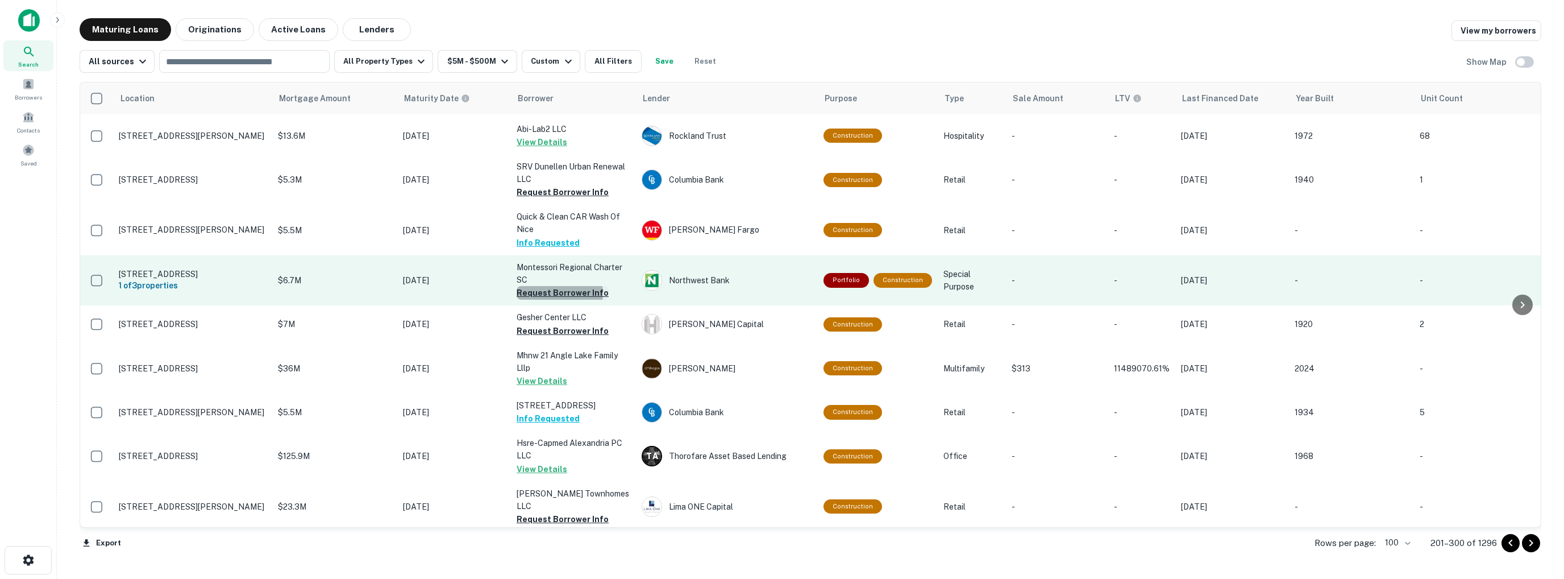
click at [559, 286] on button "Request Borrower Info" at bounding box center [563, 293] width 92 height 14
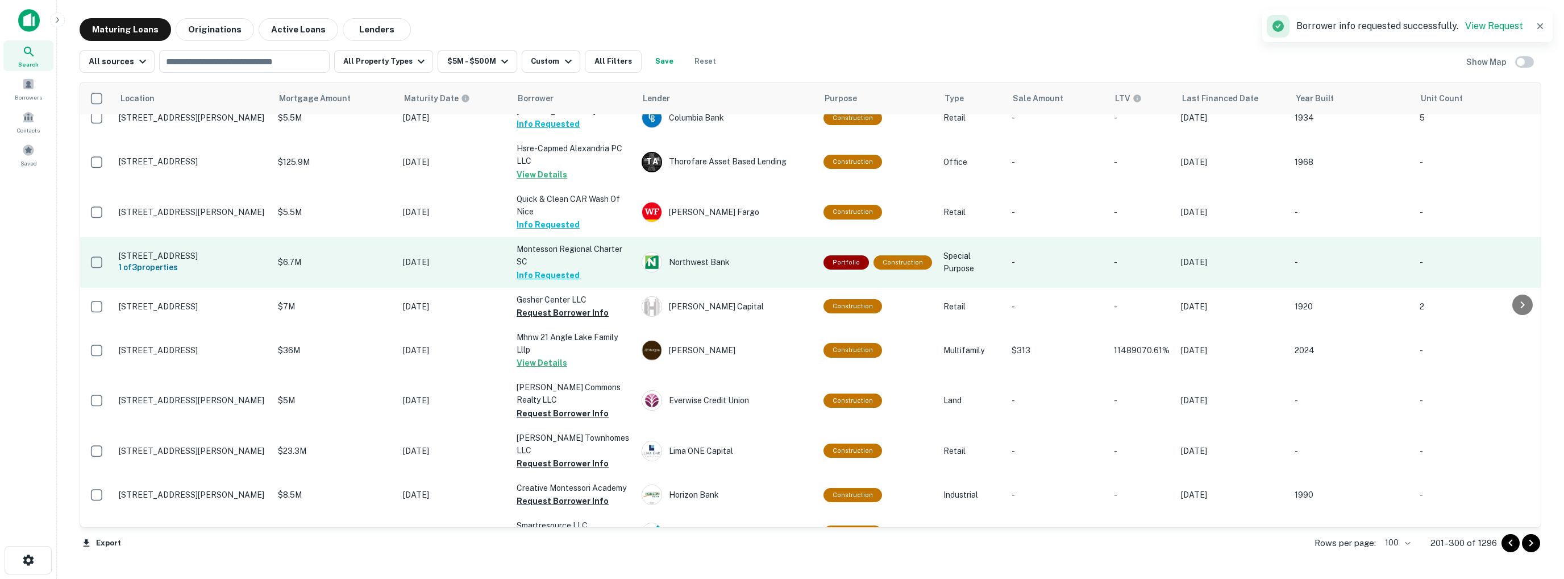
scroll to position [2500, 0]
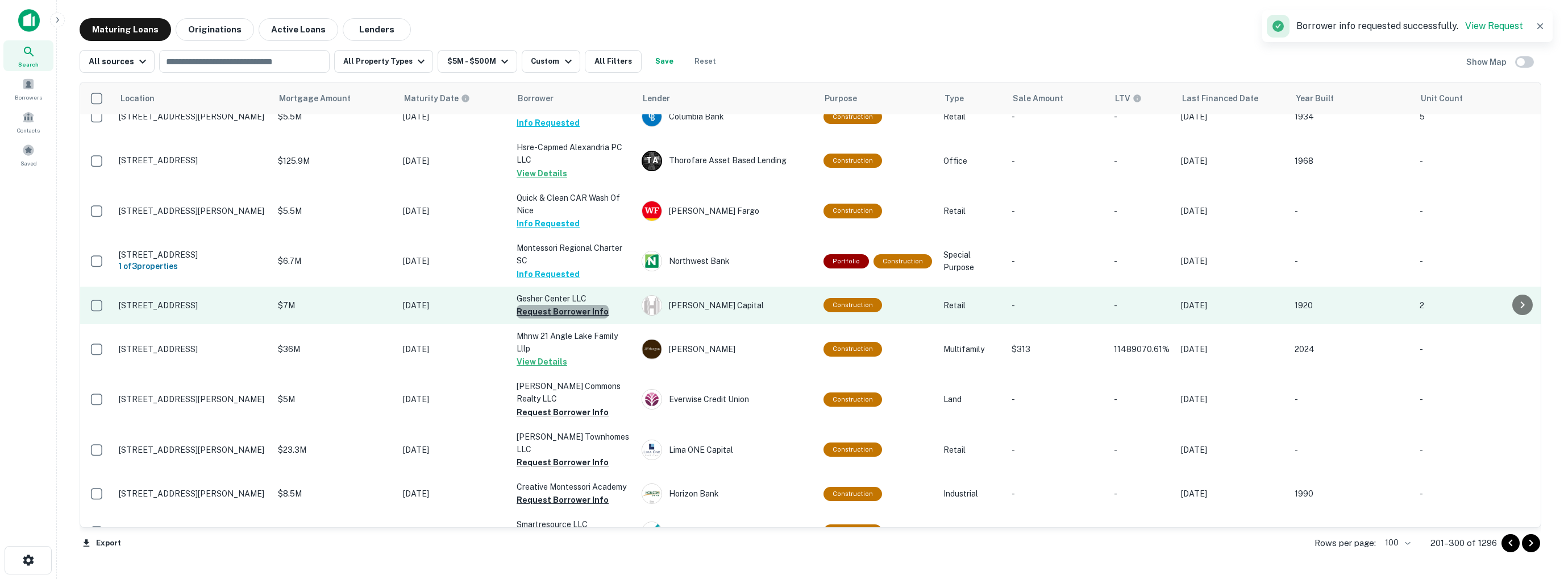
click at [571, 305] on button "Request Borrower Info" at bounding box center [563, 312] width 92 height 14
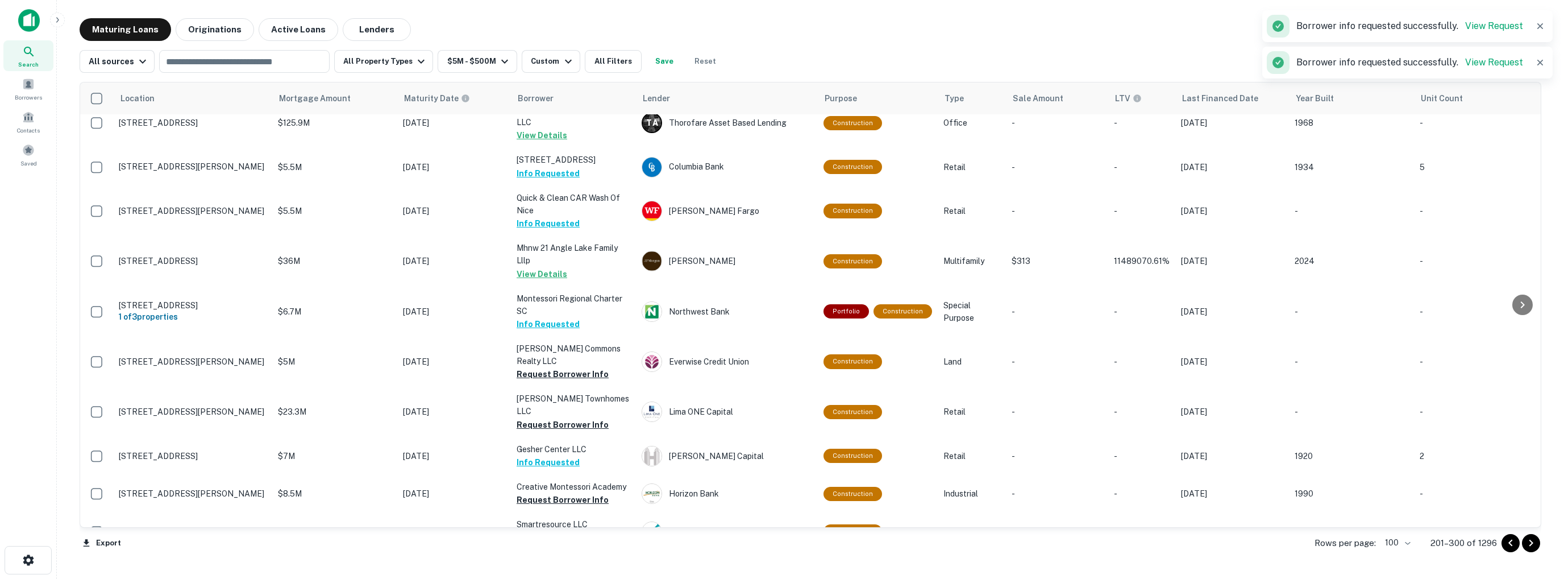
scroll to position [2557, 0]
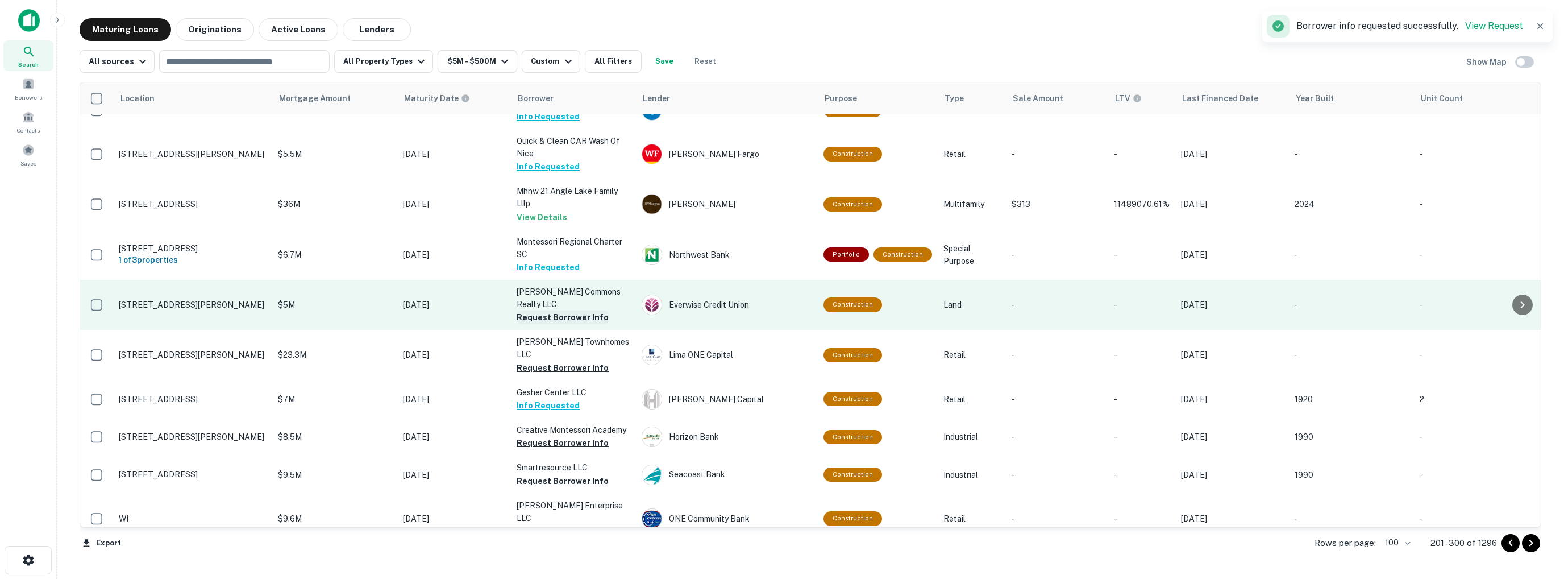
click at [573, 310] on button "Request Borrower Info" at bounding box center [563, 317] width 92 height 14
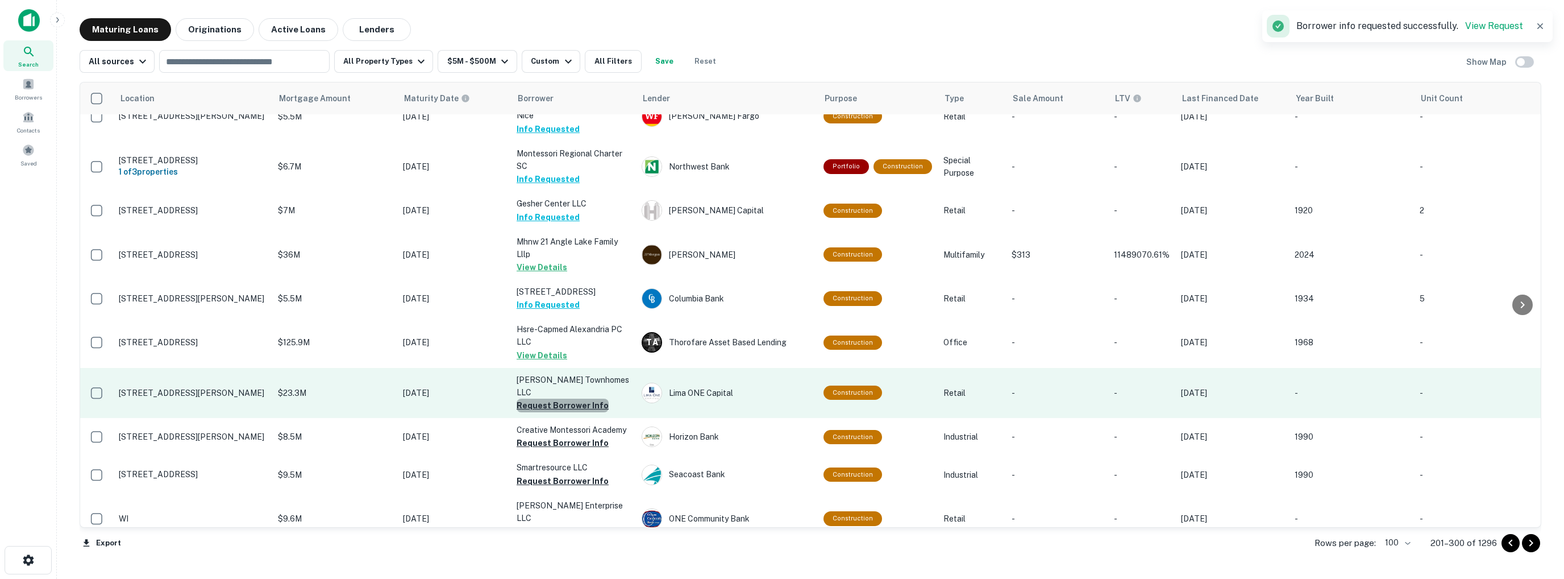
click at [576, 398] on button "Request Borrower Info" at bounding box center [563, 405] width 92 height 14
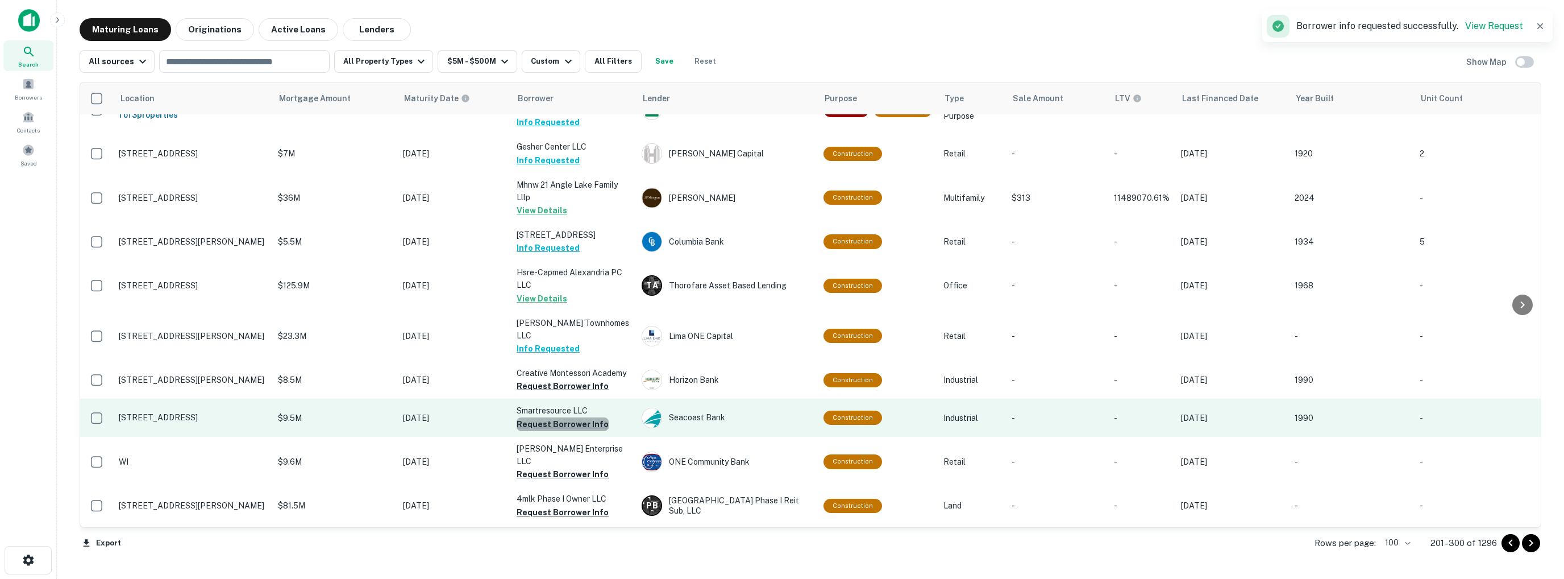
click at [568, 417] on button "Request Borrower Info" at bounding box center [563, 424] width 92 height 14
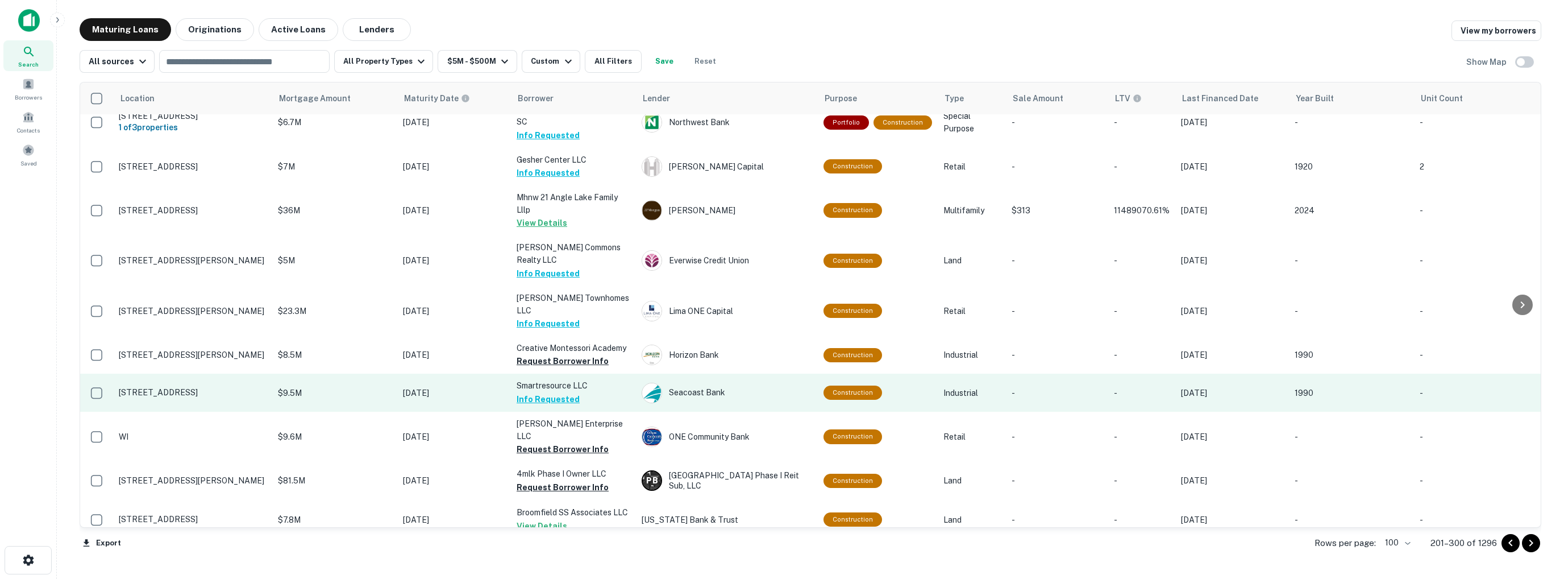
scroll to position [2671, 0]
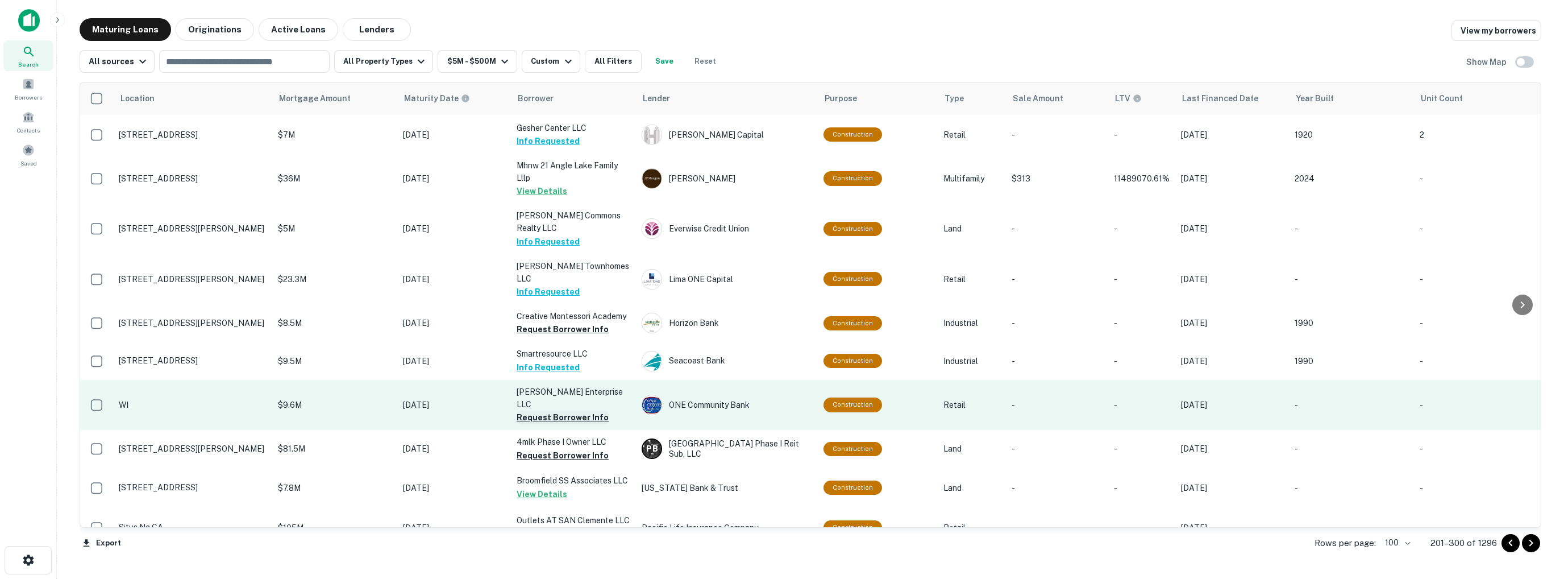
click at [571, 410] on button "Request Borrower Info" at bounding box center [563, 417] width 92 height 14
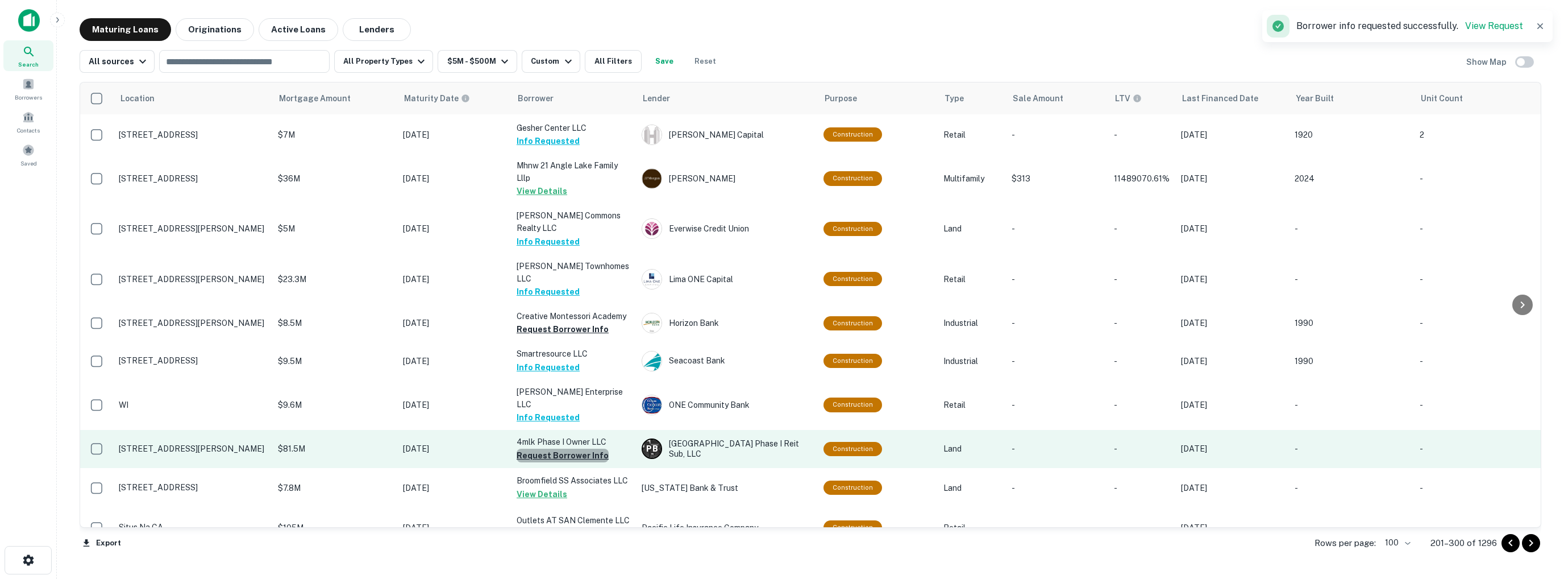
click at [574, 448] on button "Request Borrower Info" at bounding box center [563, 455] width 92 height 14
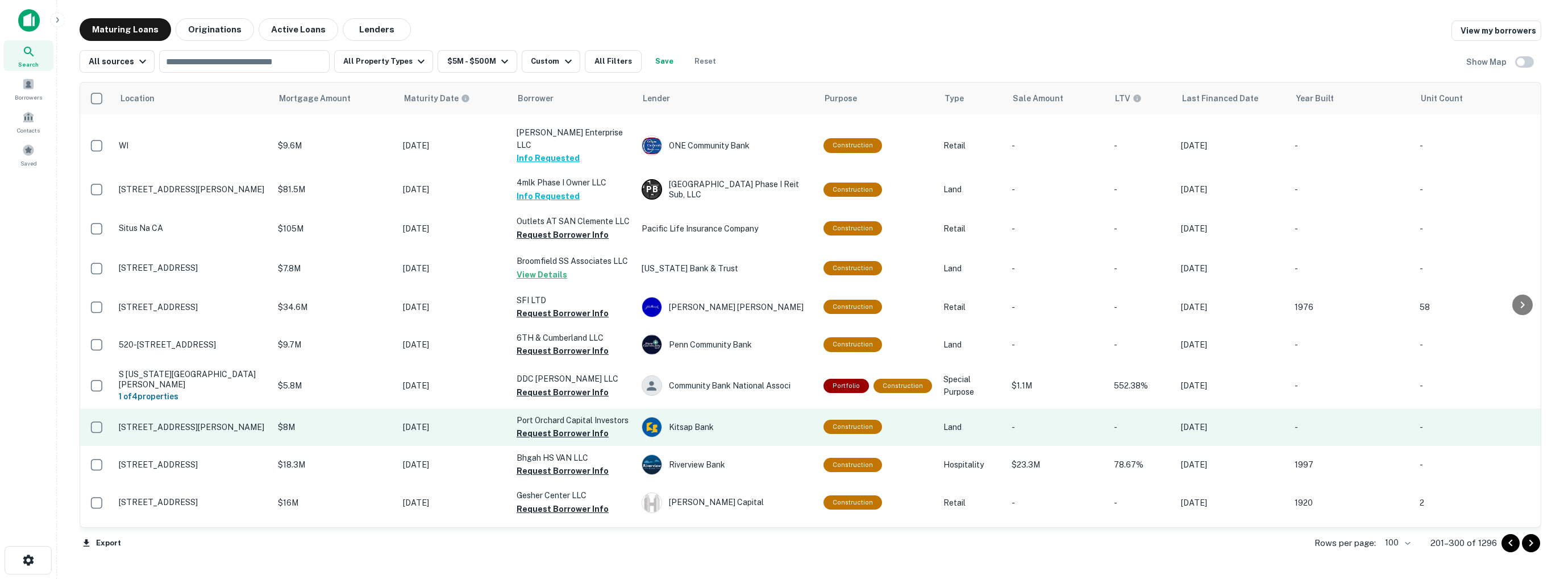
scroll to position [2893, 0]
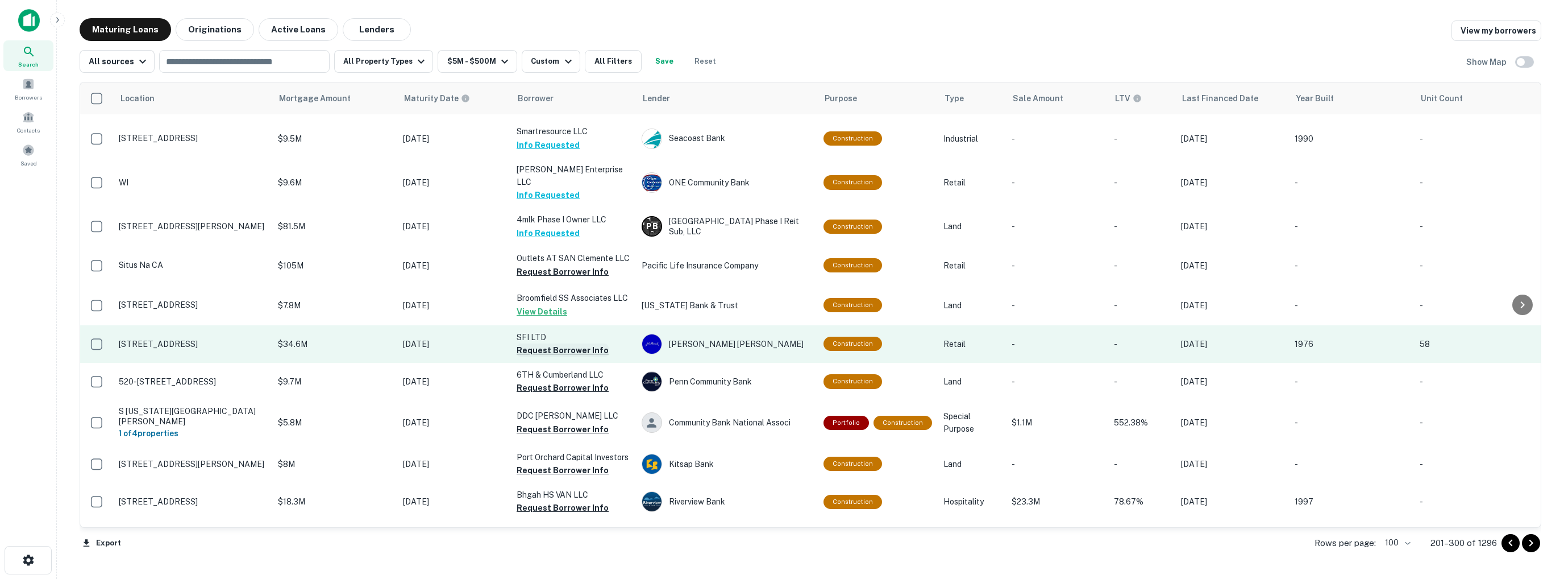
click at [544, 343] on button "Request Borrower Info" at bounding box center [563, 350] width 92 height 14
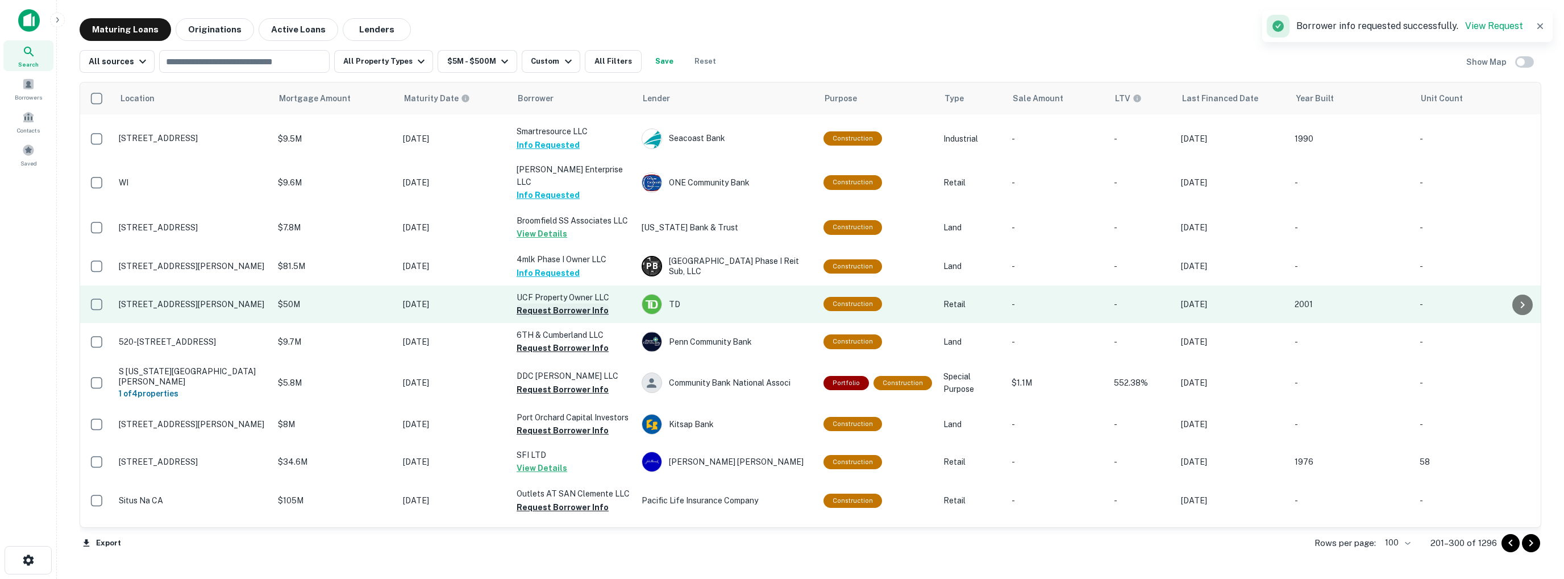
click at [550, 303] on button "Request Borrower Info" at bounding box center [563, 310] width 92 height 14
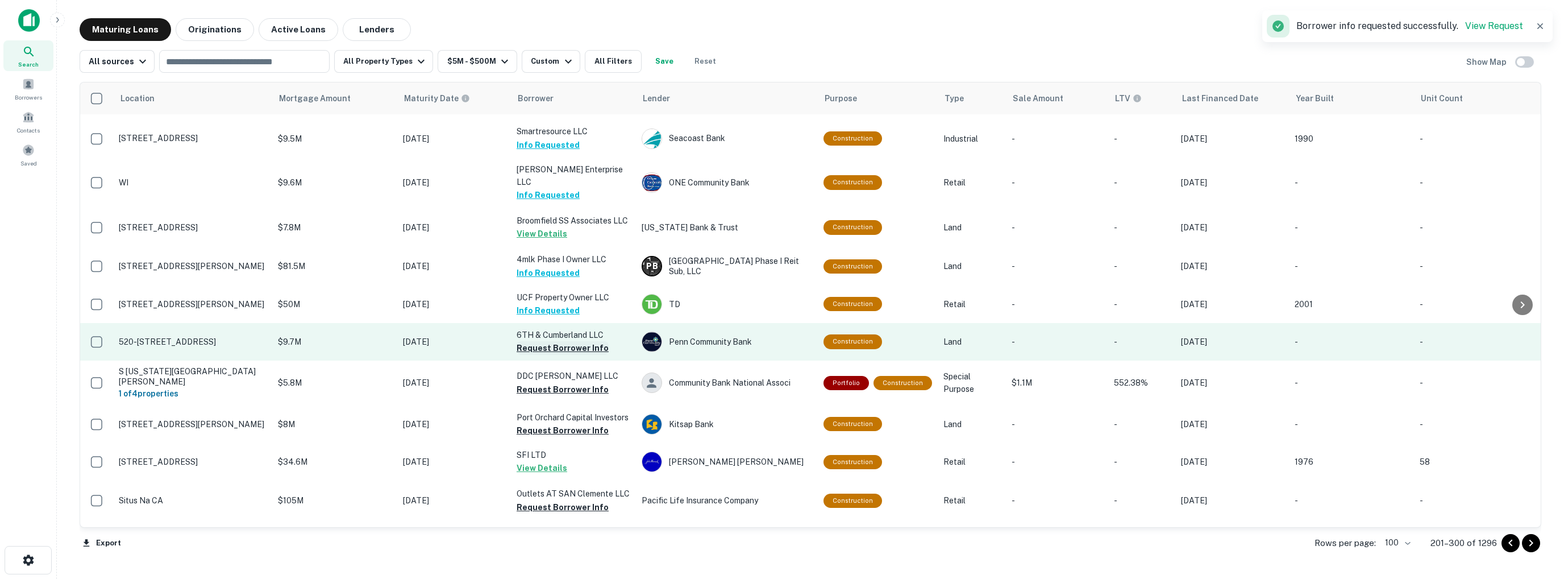
click at [553, 341] on button "Request Borrower Info" at bounding box center [563, 348] width 92 height 14
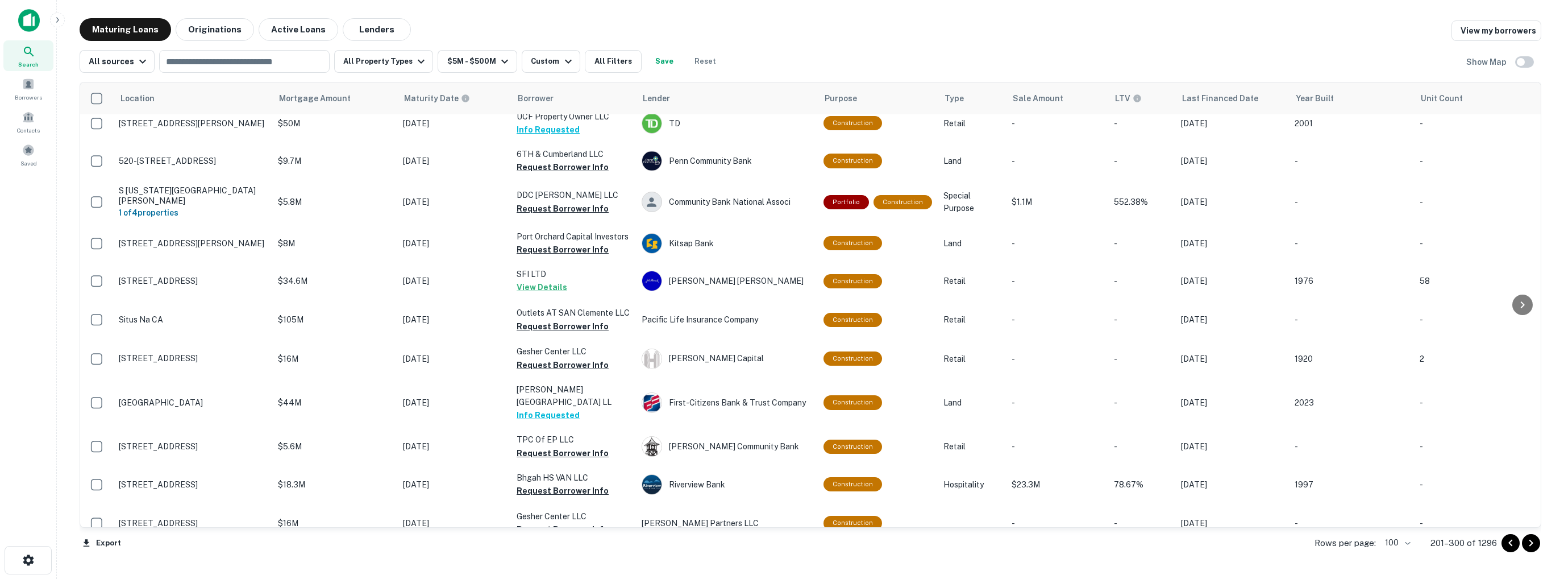
scroll to position [3064, 0]
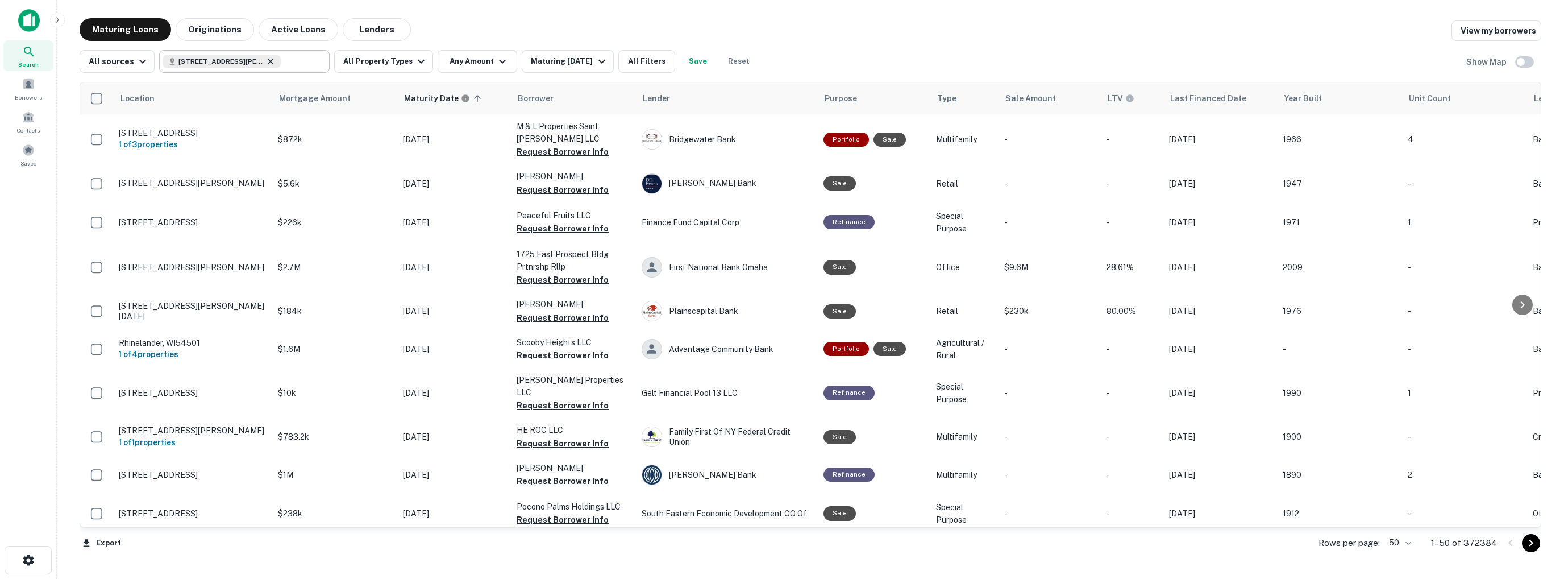
click at [267, 64] on icon at bounding box center [270, 61] width 9 height 9
type input "**********"
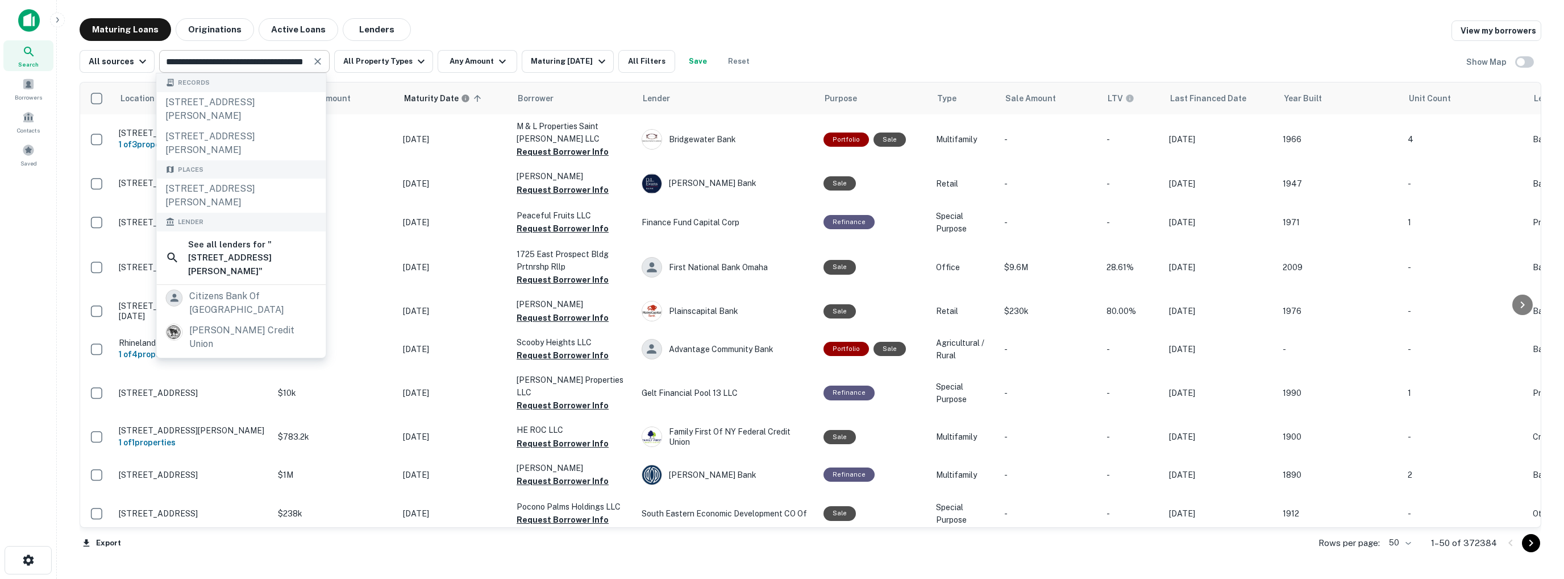
click at [26, 16] on img at bounding box center [29, 20] width 22 height 23
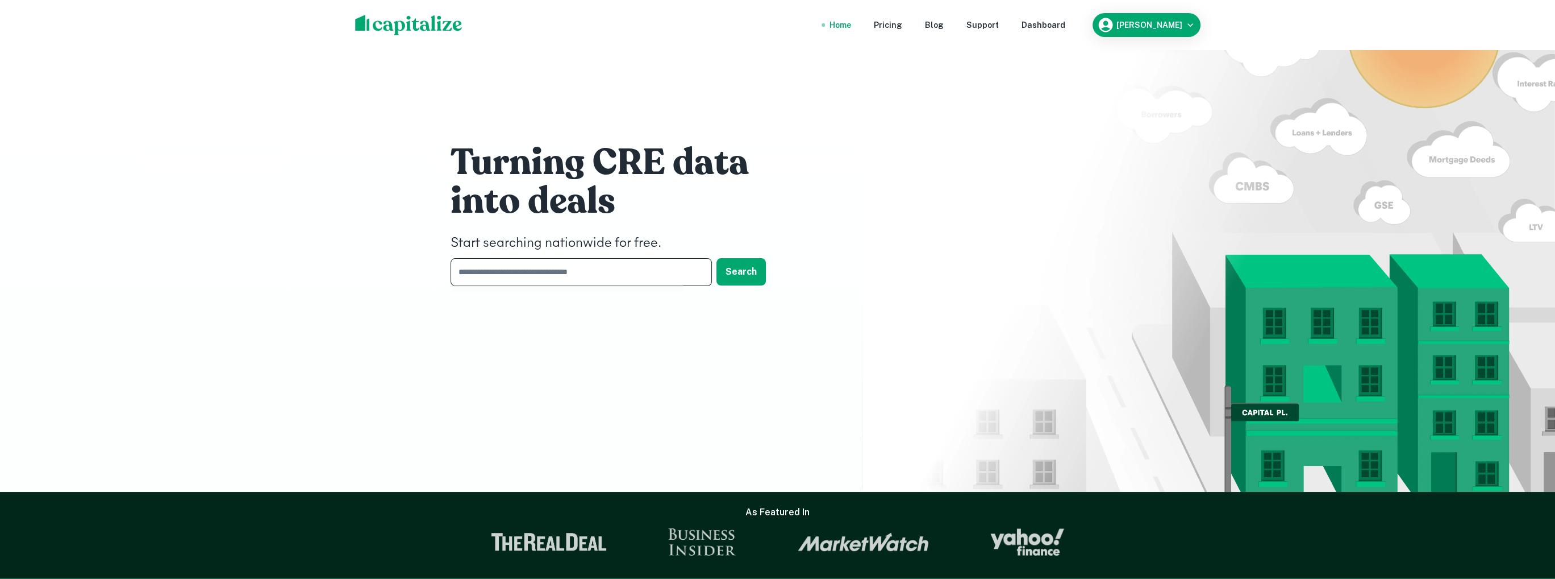
click at [508, 268] on input "text" at bounding box center [577, 272] width 253 height 28
paste input "**********"
type input "**********"
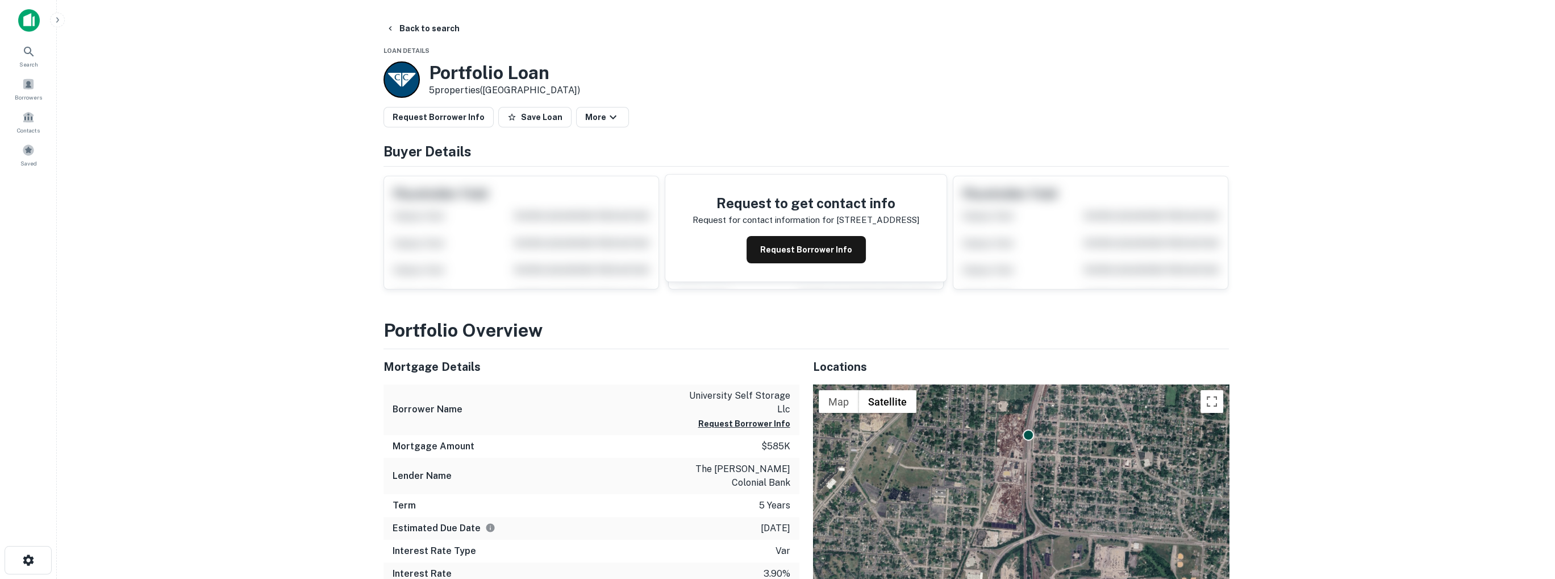
click at [27, 16] on img at bounding box center [29, 20] width 22 height 23
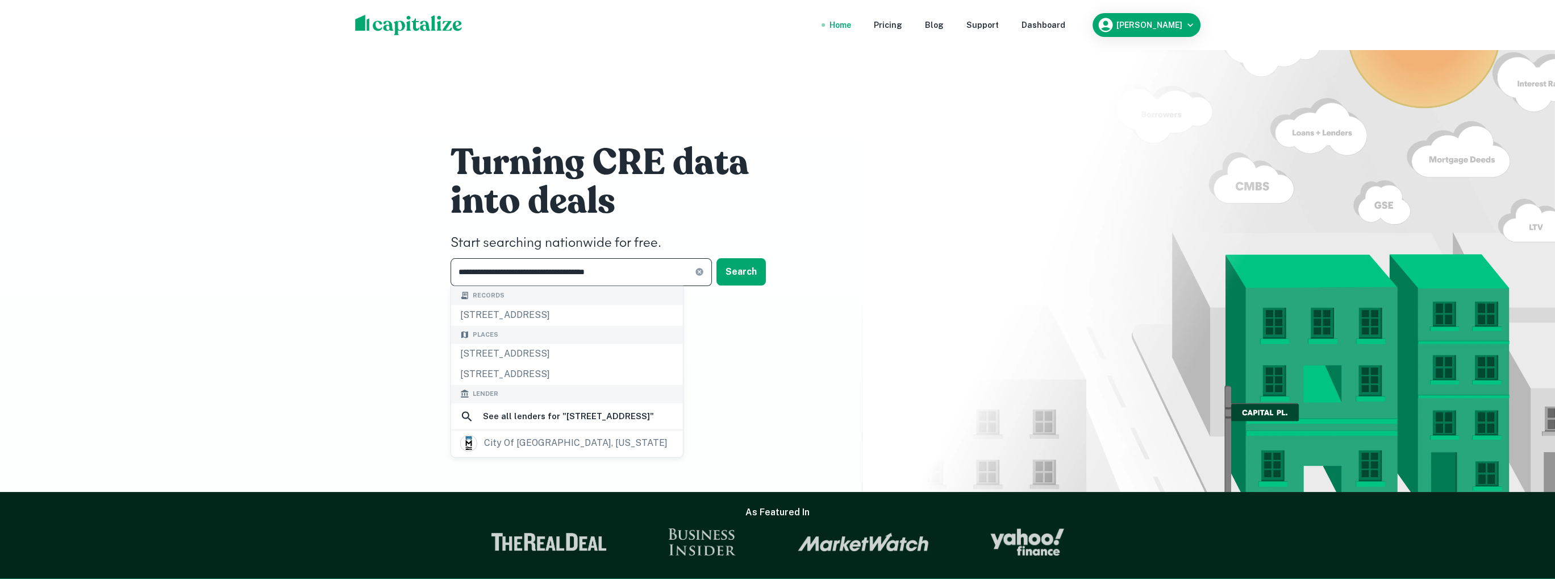
drag, startPoint x: 638, startPoint y: 274, endPoint x: 406, endPoint y: 272, distance: 231.3
click at [406, 272] on div "**********" at bounding box center [777, 246] width 1555 height 492
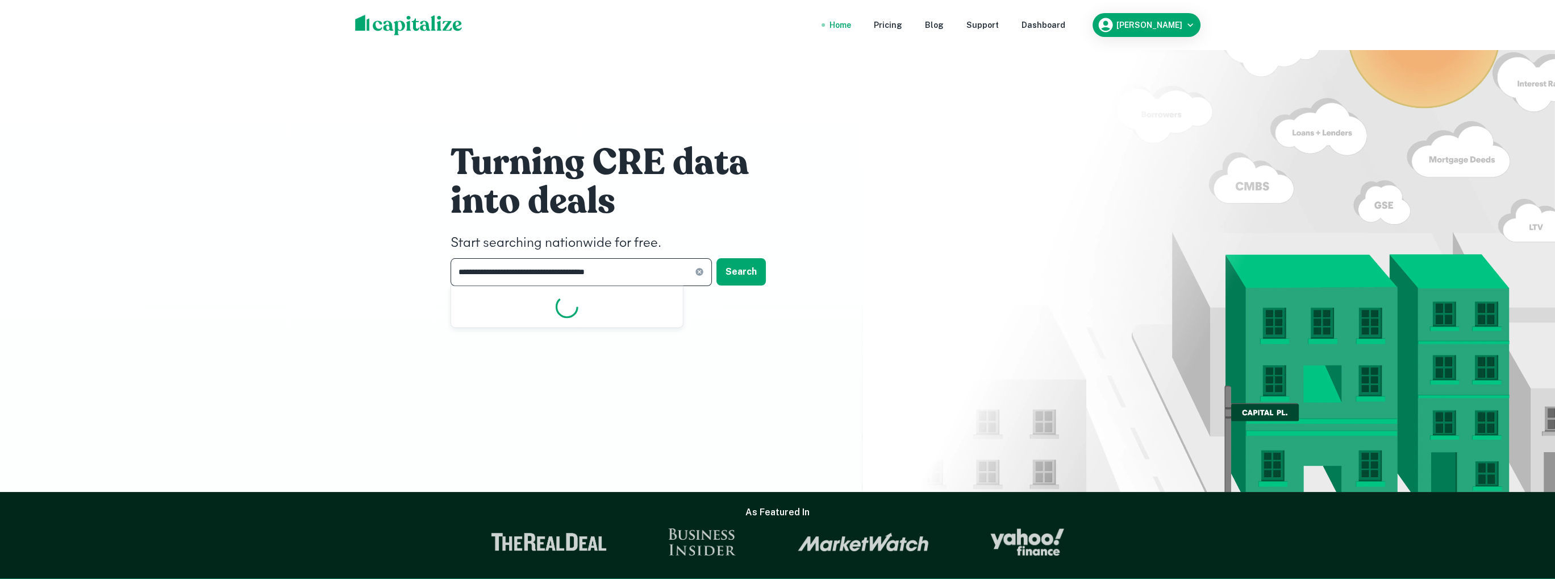
click at [637, 269] on input "**********" at bounding box center [573, 272] width 244 height 28
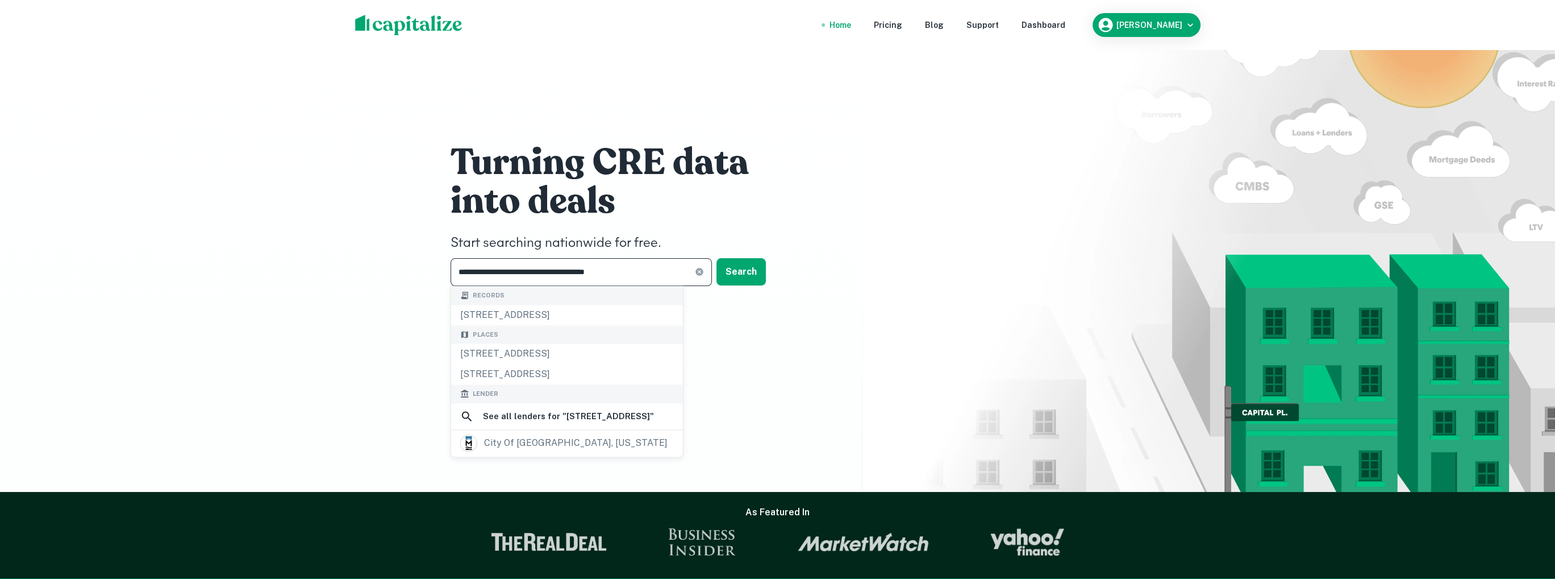
drag, startPoint x: 634, startPoint y: 273, endPoint x: 457, endPoint y: 267, distance: 177.4
click at [457, 267] on input "**********" at bounding box center [573, 272] width 244 height 28
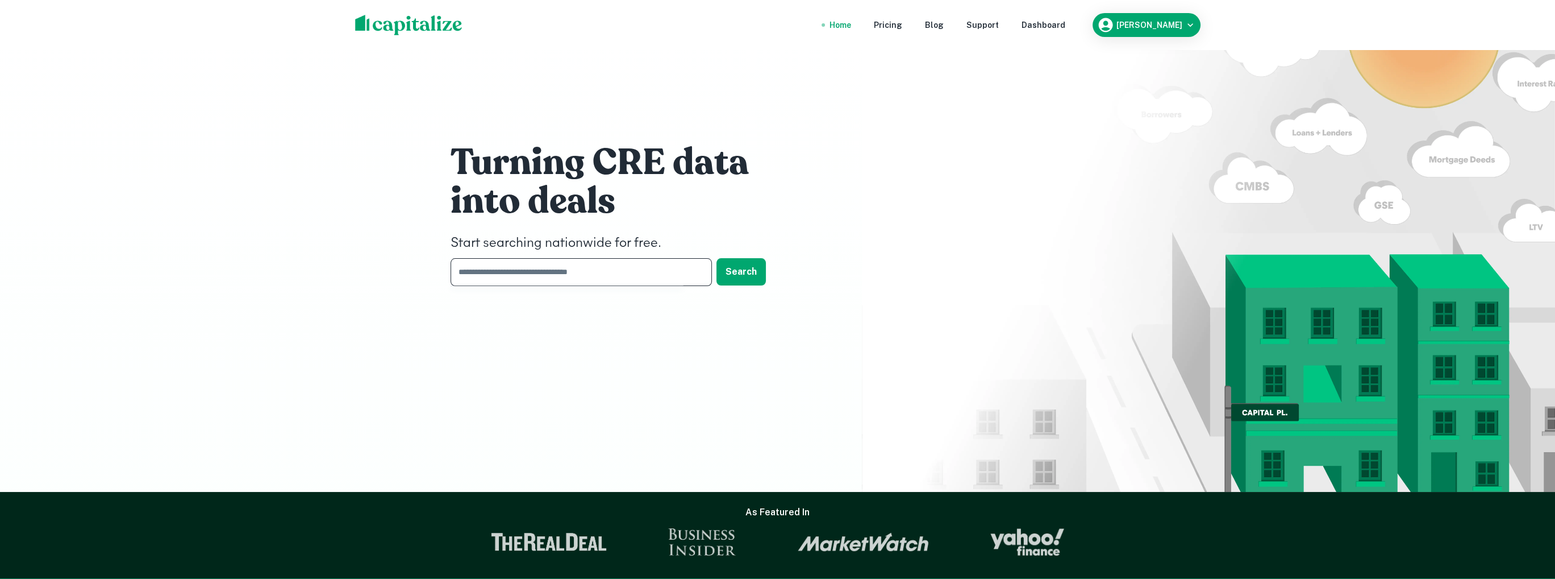
paste input "**********"
type input "**********"
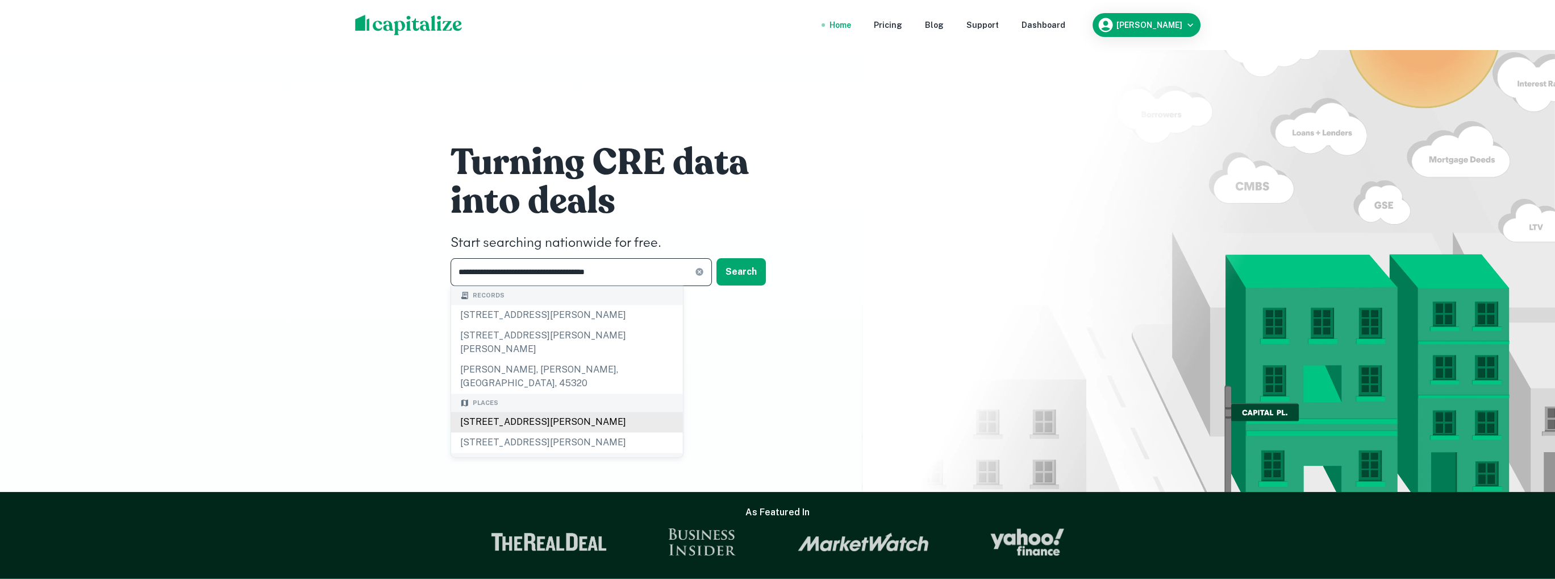
click at [576, 411] on div "305 West Robert Weist Avenue, Cloverdale, IN 46120, USA" at bounding box center [567, 421] width 232 height 20
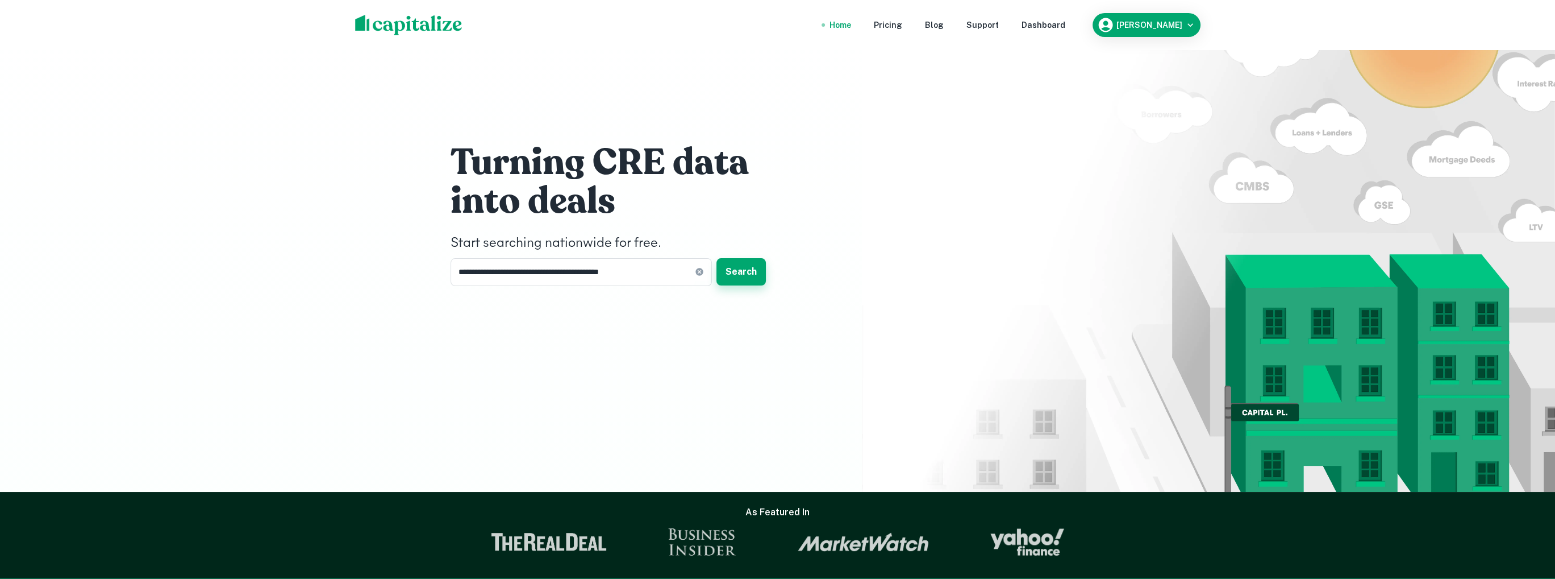
click at [740, 267] on button "Search" at bounding box center [741, 271] width 49 height 27
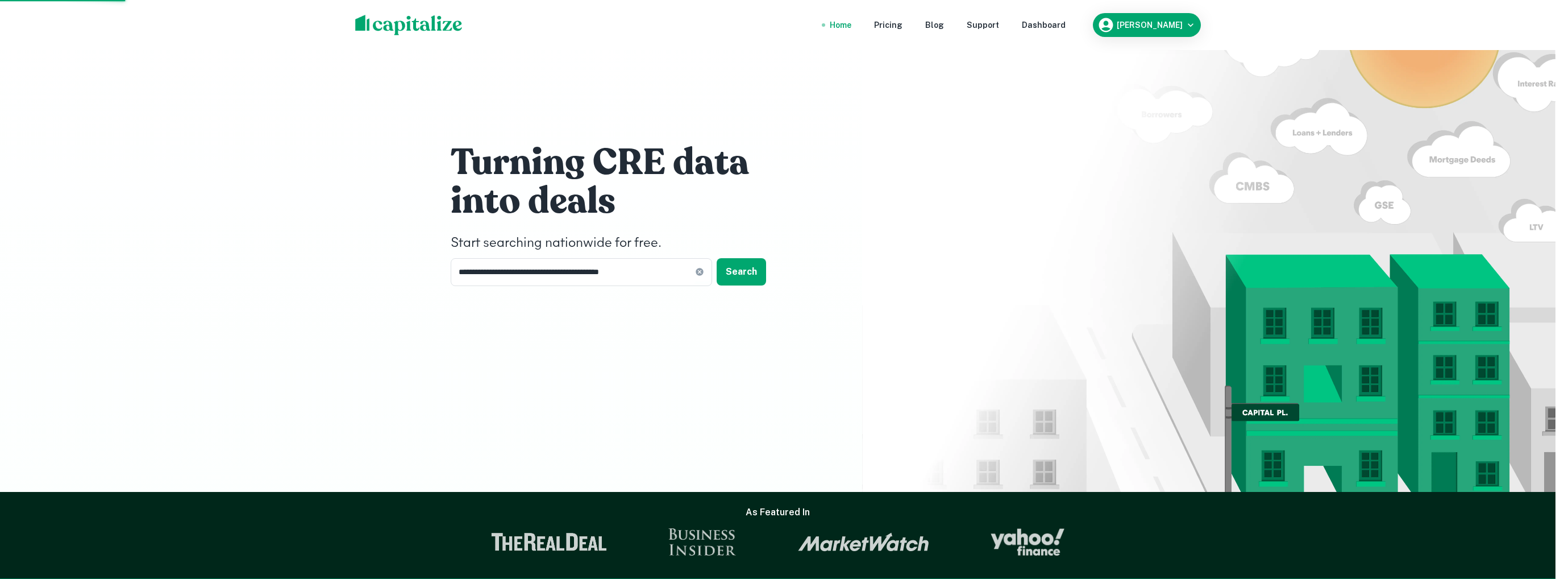
click at [708, 296] on div "305 West Robert Weist Avenue, Cloverdale, IN 46120, USA" at bounding box center [782, 299] width 306 height 20
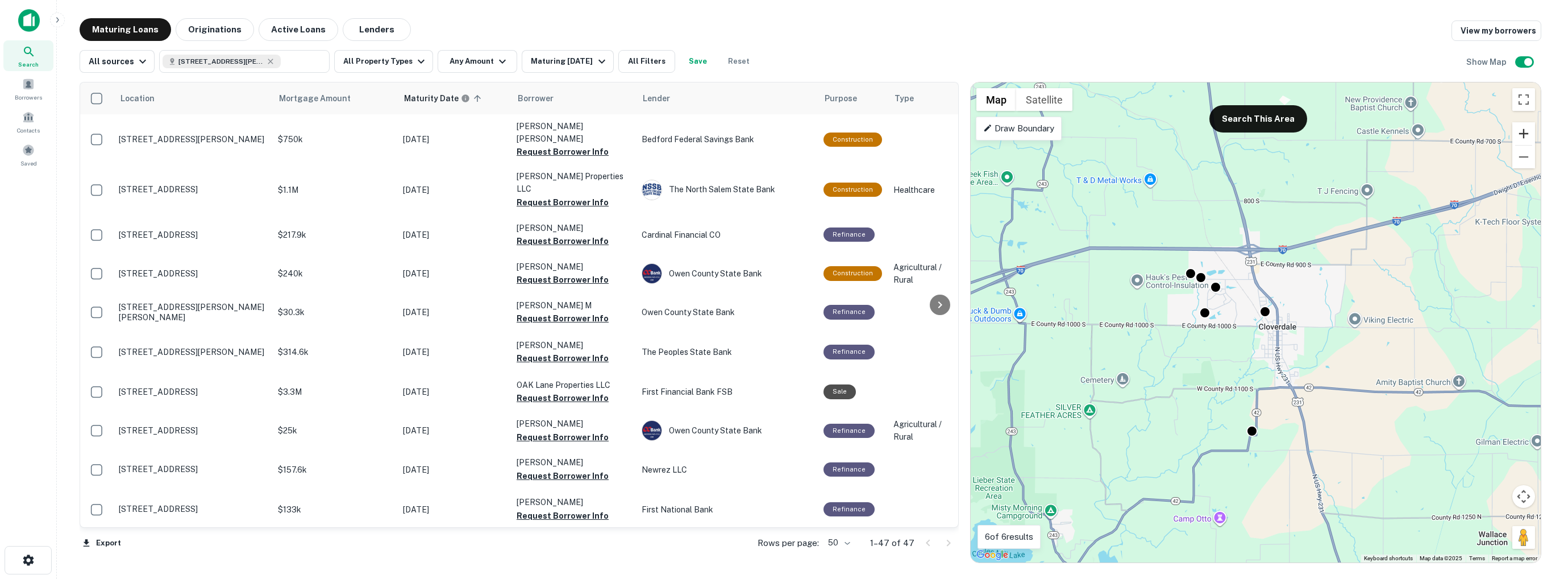
click at [1525, 131] on button "Zoom in" at bounding box center [1523, 133] width 23 height 23
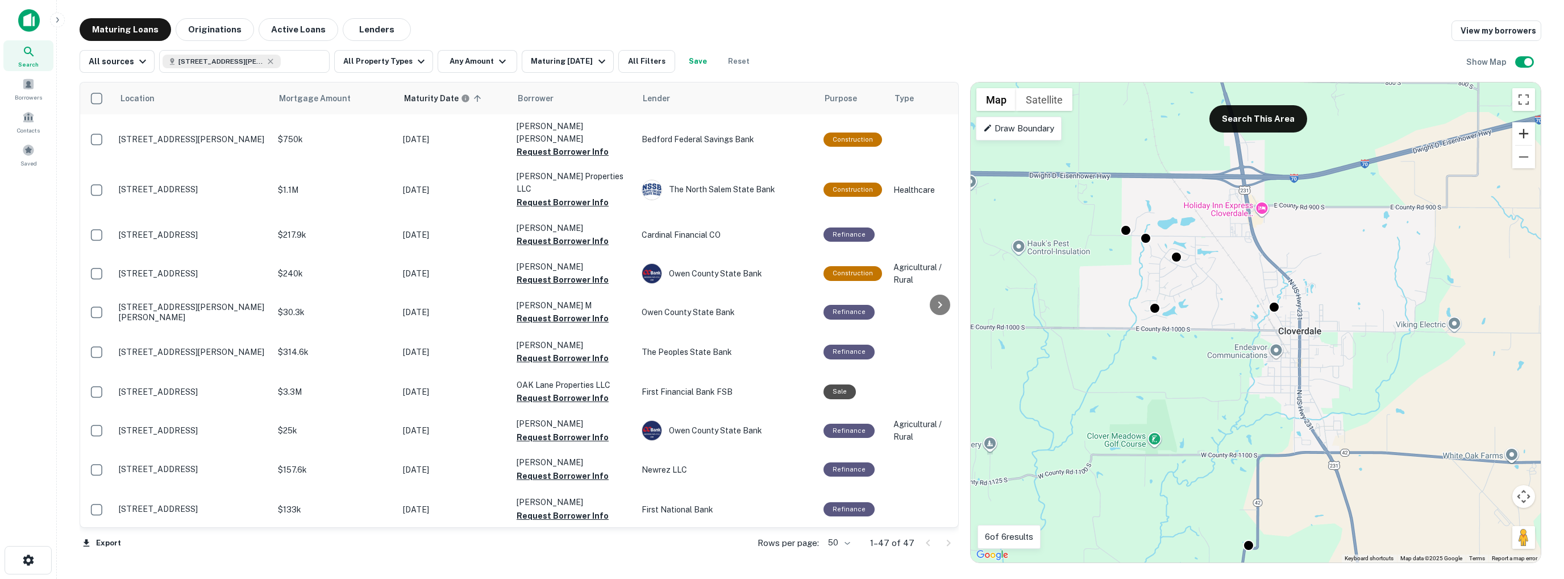
click at [1525, 131] on button "Zoom in" at bounding box center [1523, 133] width 23 height 23
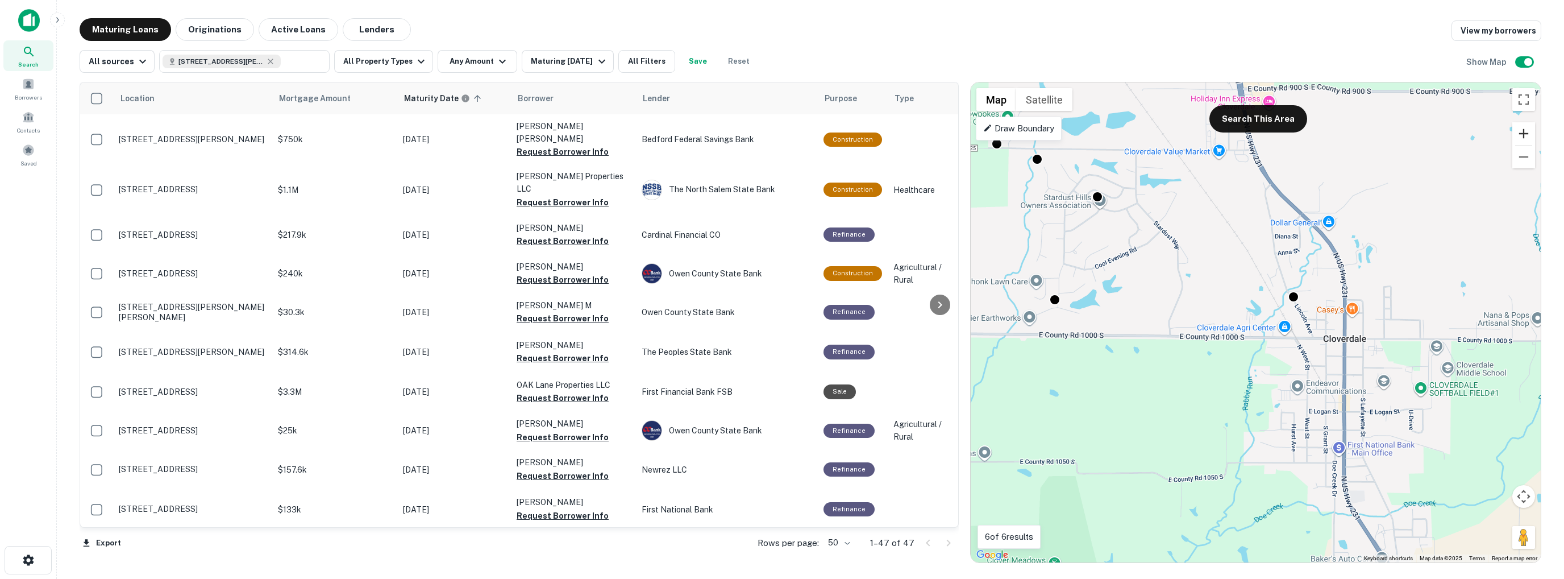
click at [1525, 131] on button "Zoom in" at bounding box center [1523, 133] width 23 height 23
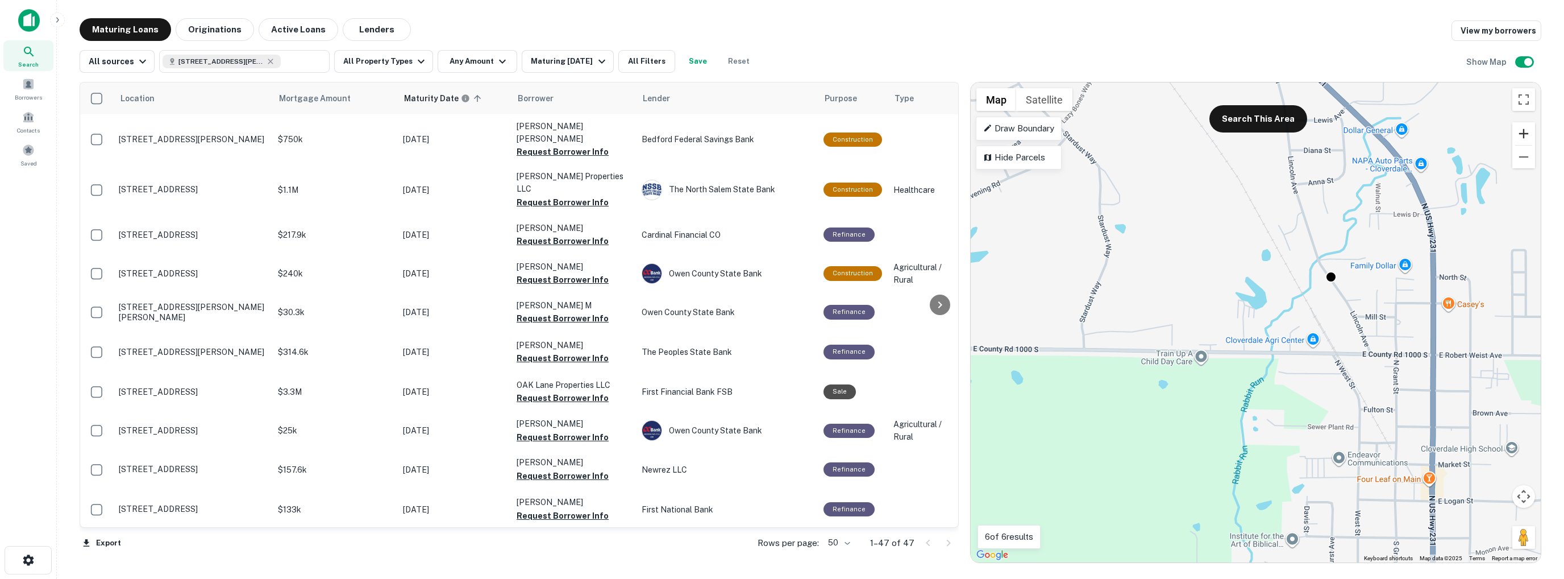
click at [1525, 131] on button "Zoom in" at bounding box center [1523, 133] width 23 height 23
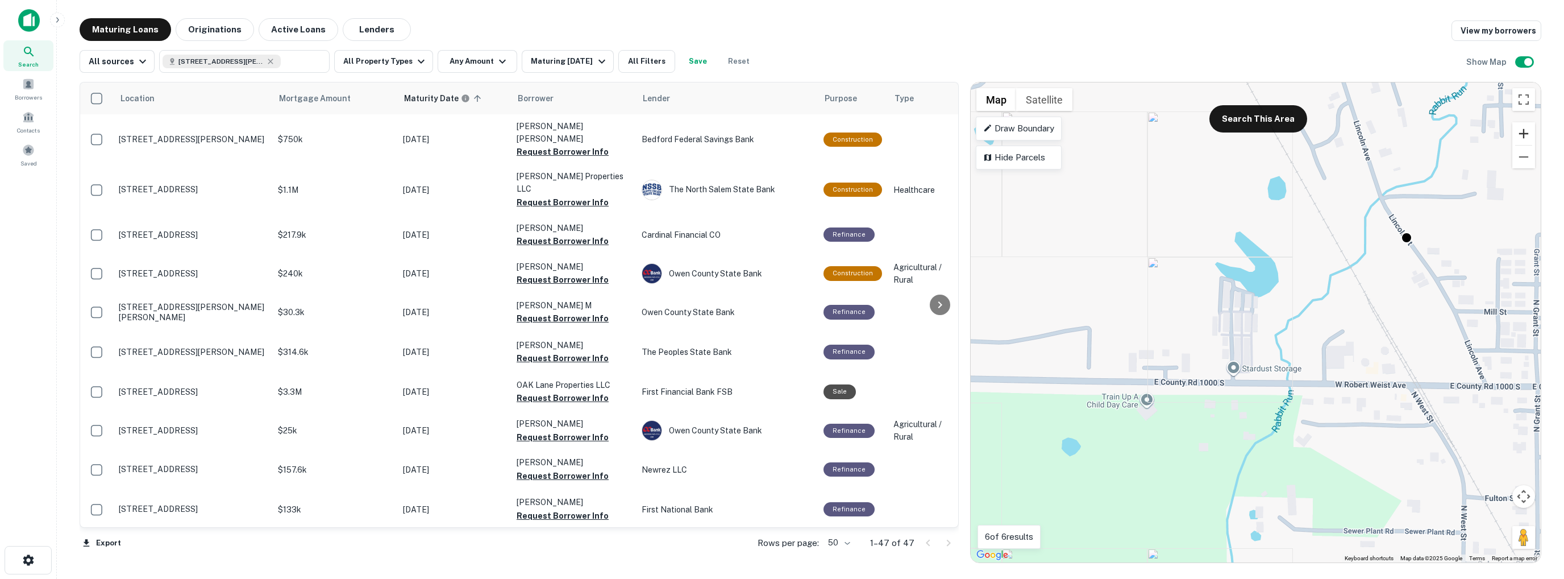
click at [1525, 131] on button "Zoom in" at bounding box center [1523, 133] width 23 height 23
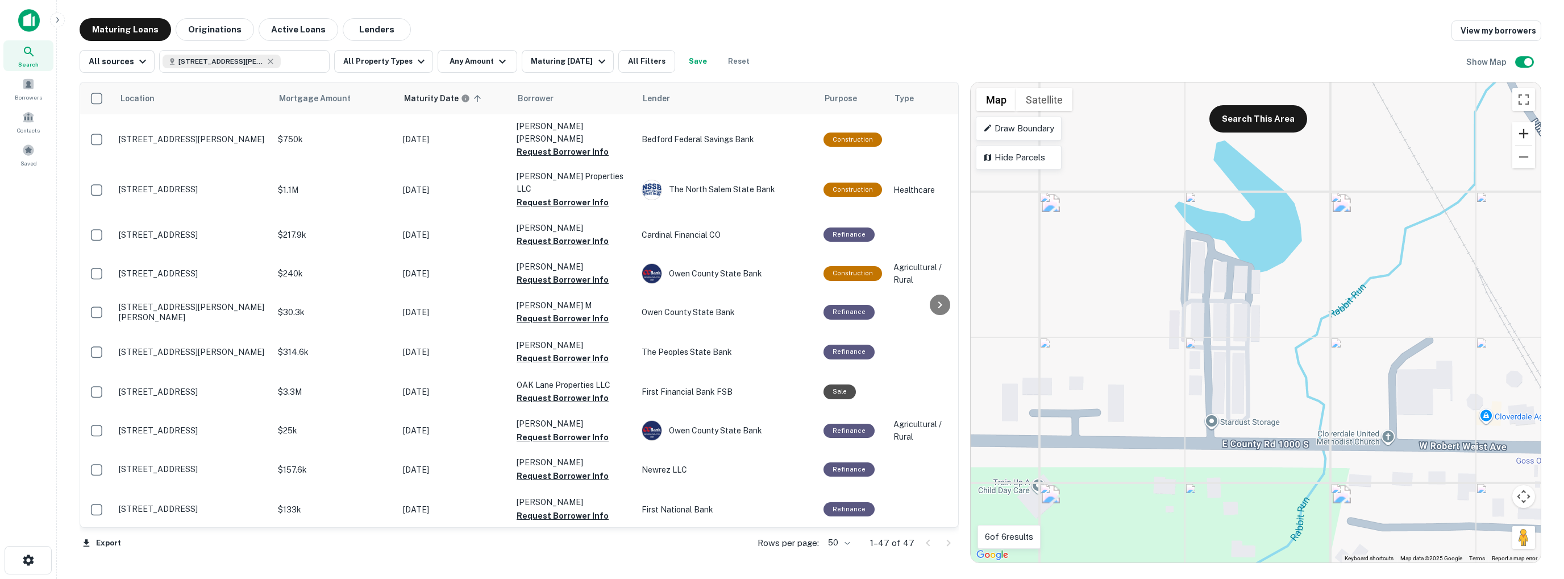
click at [1525, 131] on button "Zoom in" at bounding box center [1523, 133] width 23 height 23
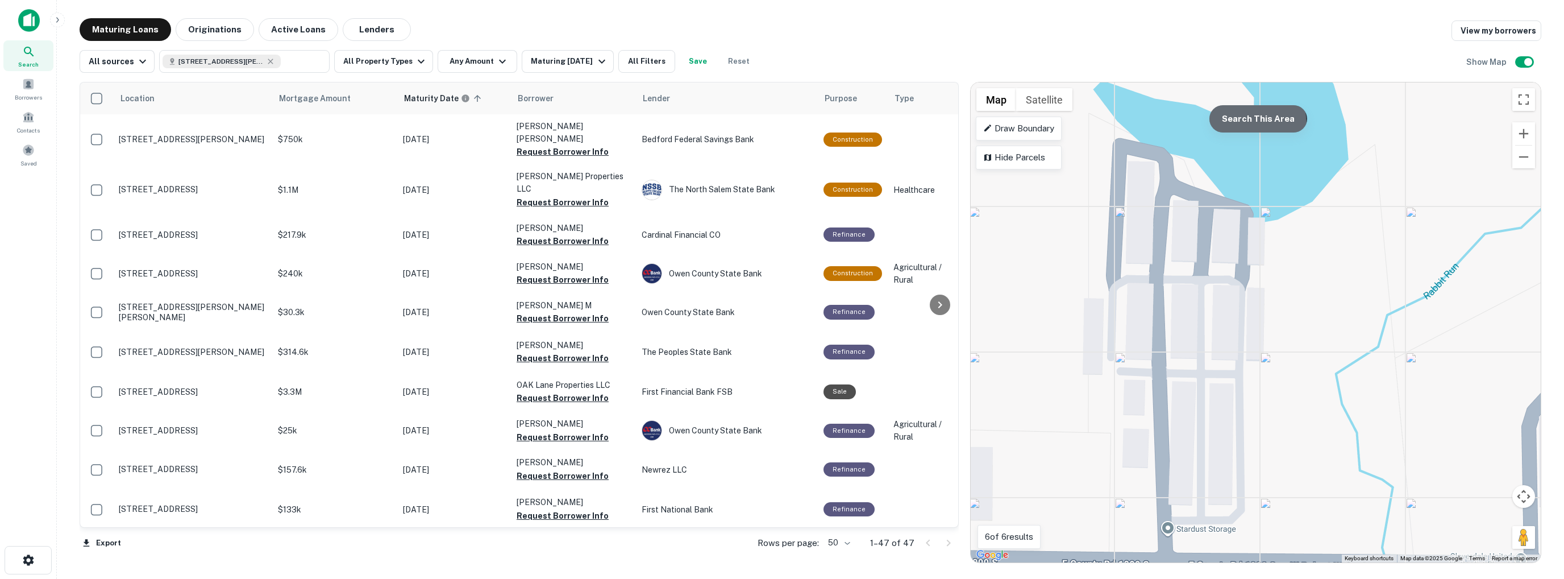
click at [1244, 123] on button "Search This Area" at bounding box center [1258, 118] width 98 height 27
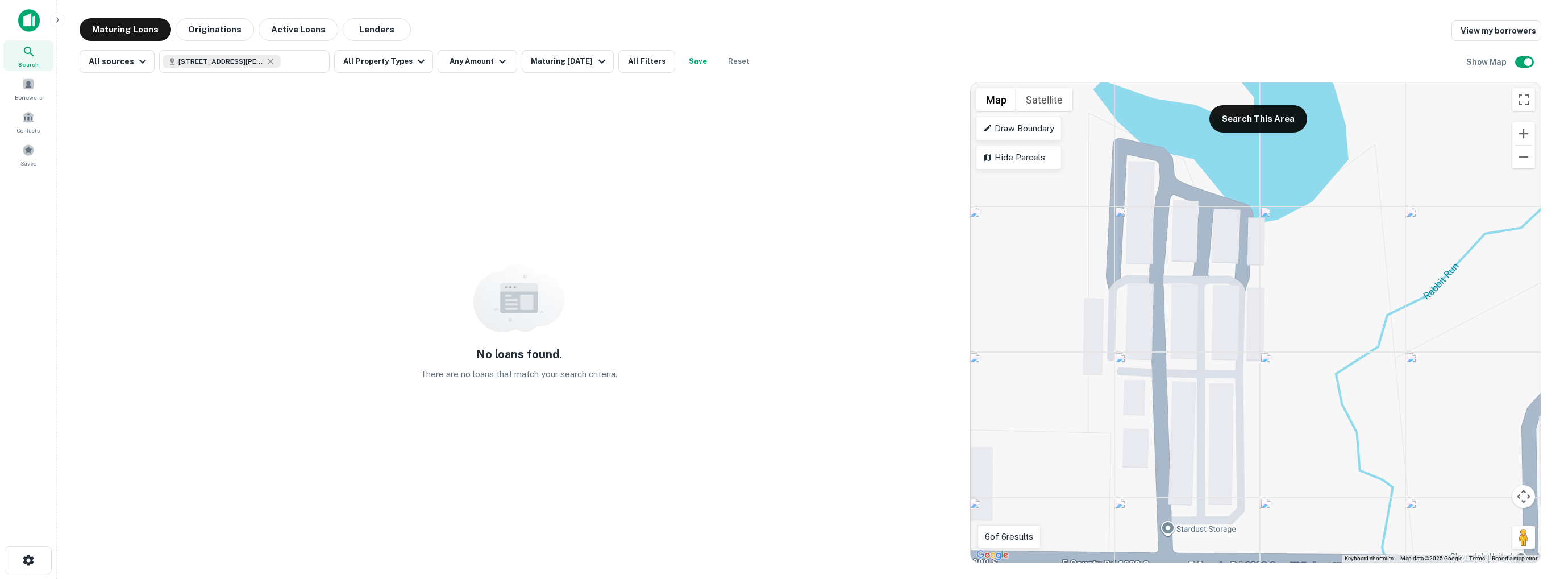
click at [28, 22] on img at bounding box center [29, 20] width 22 height 23
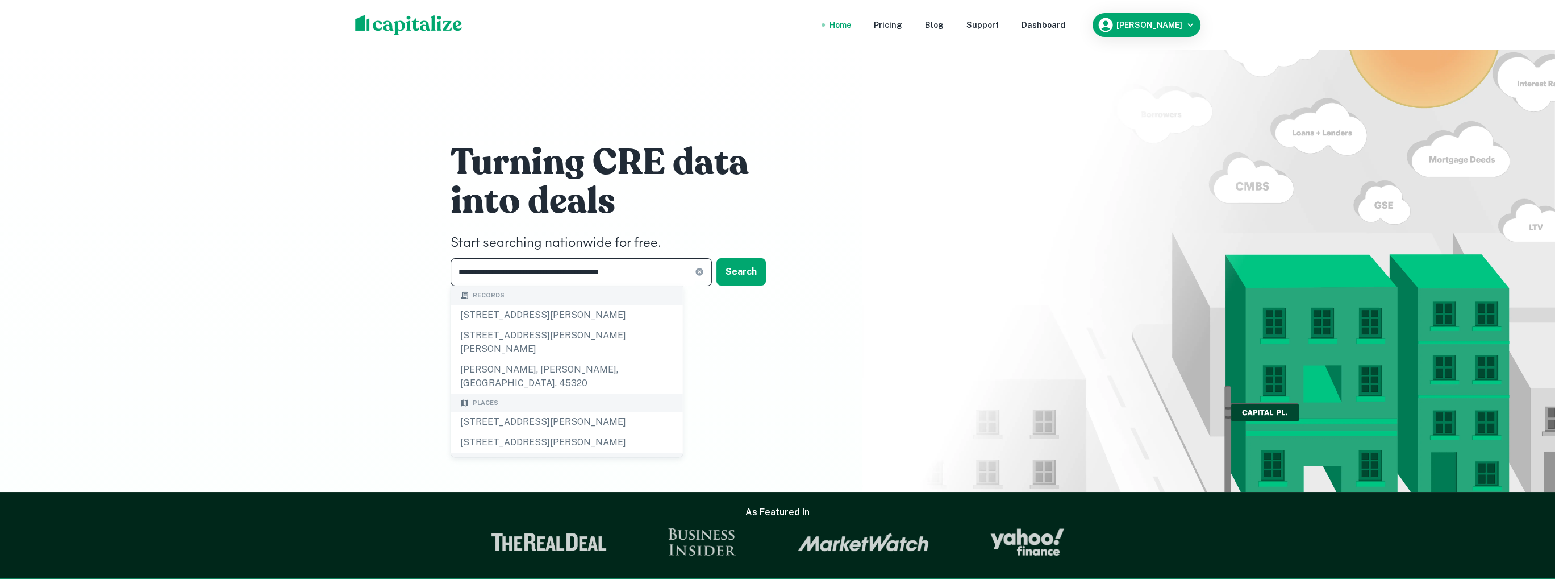
drag, startPoint x: 664, startPoint y: 269, endPoint x: 372, endPoint y: 260, distance: 292.2
click at [372, 260] on div "**********" at bounding box center [777, 246] width 1555 height 492
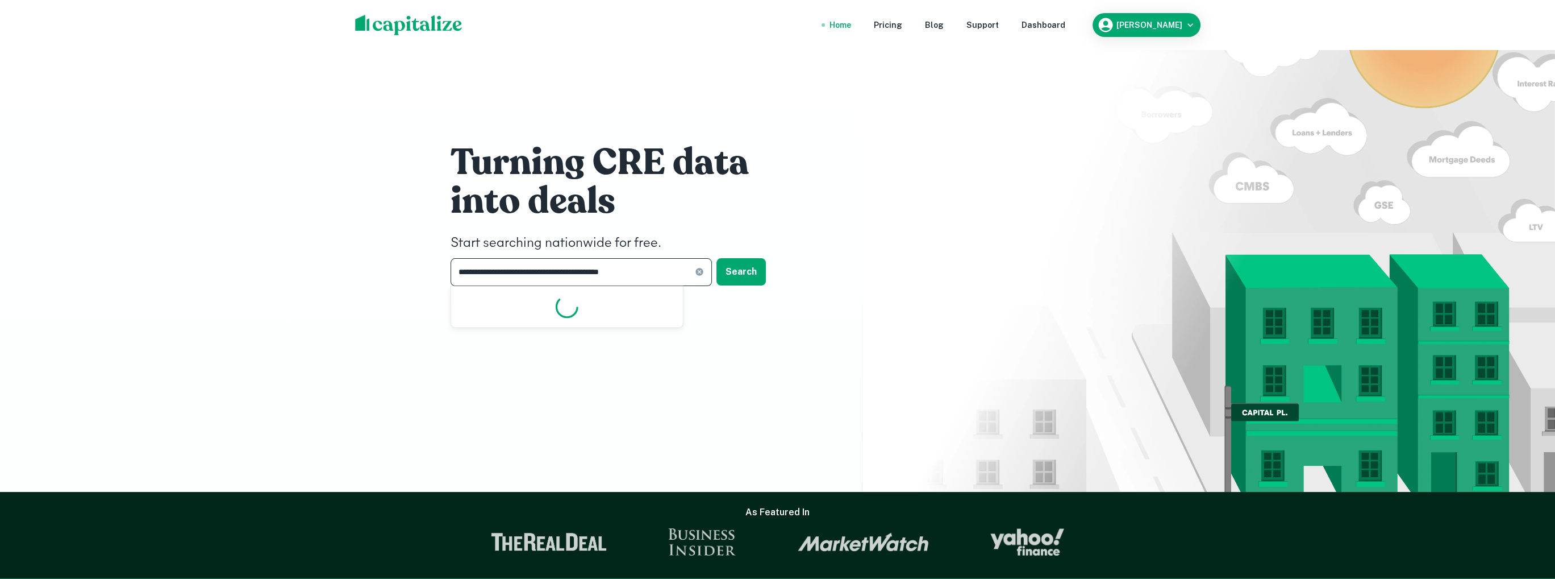
click at [651, 268] on input "**********" at bounding box center [573, 272] width 244 height 28
type input "*"
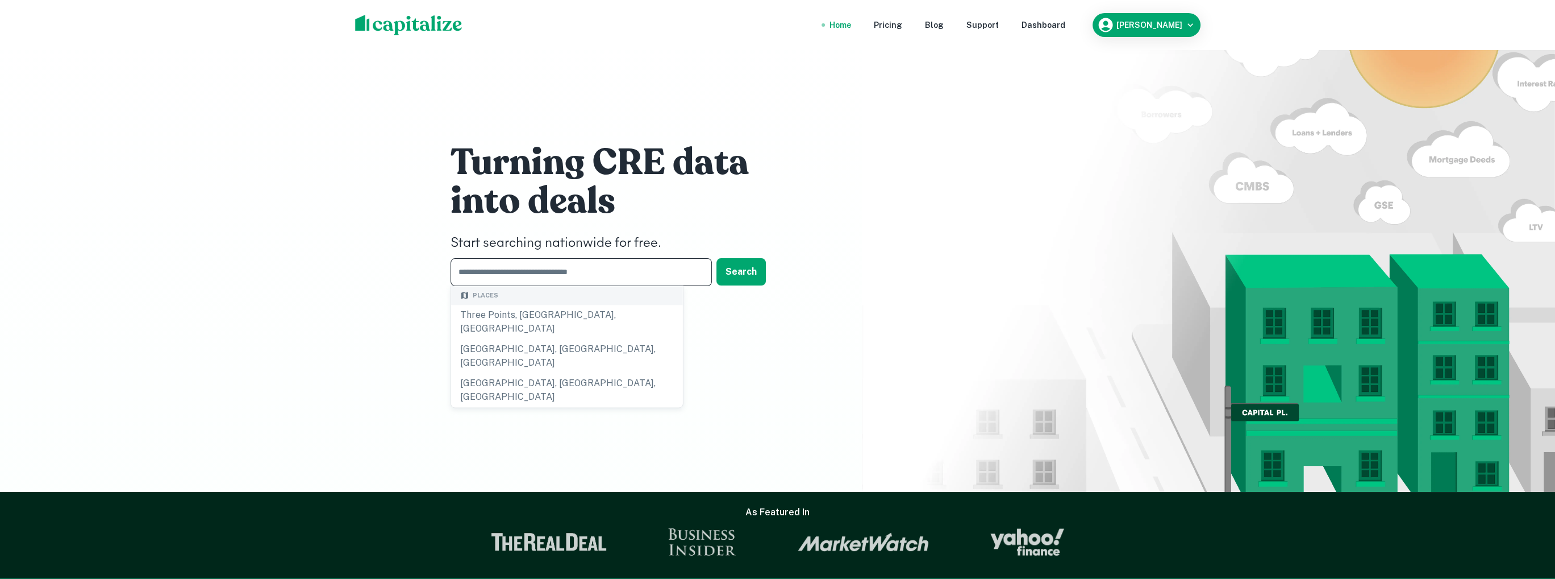
paste input "**********"
type input "**********"
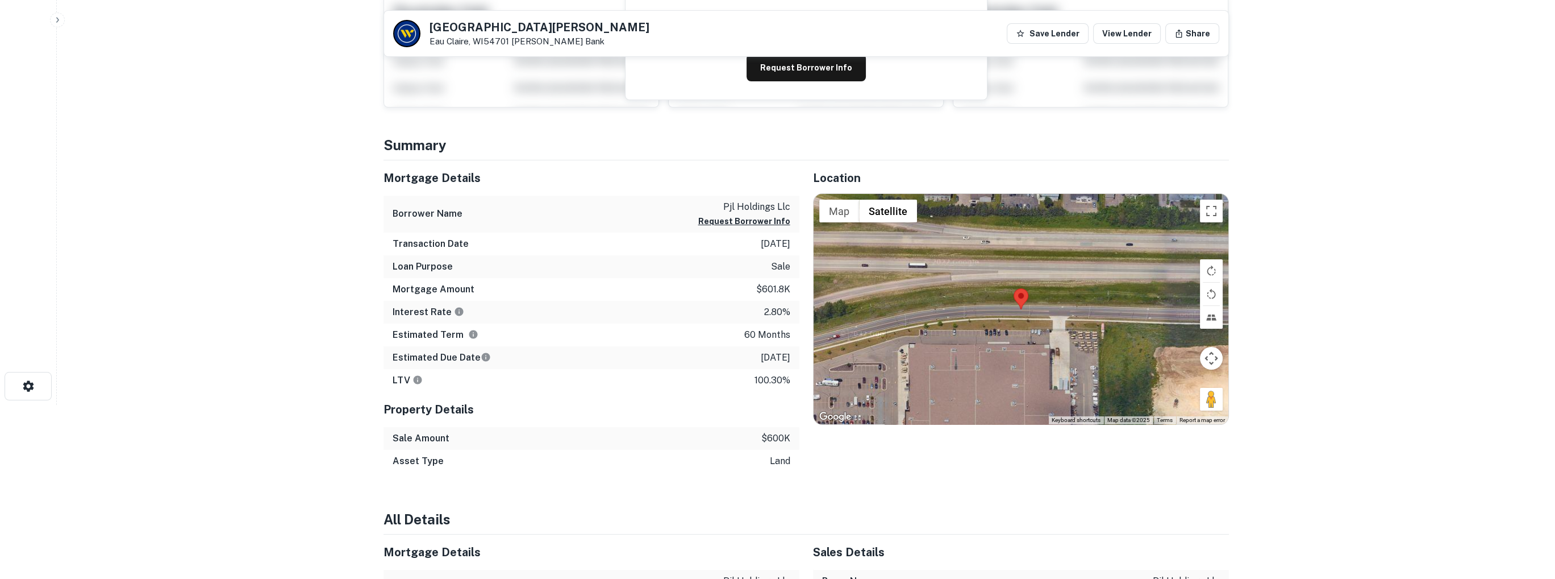
scroll to position [227, 0]
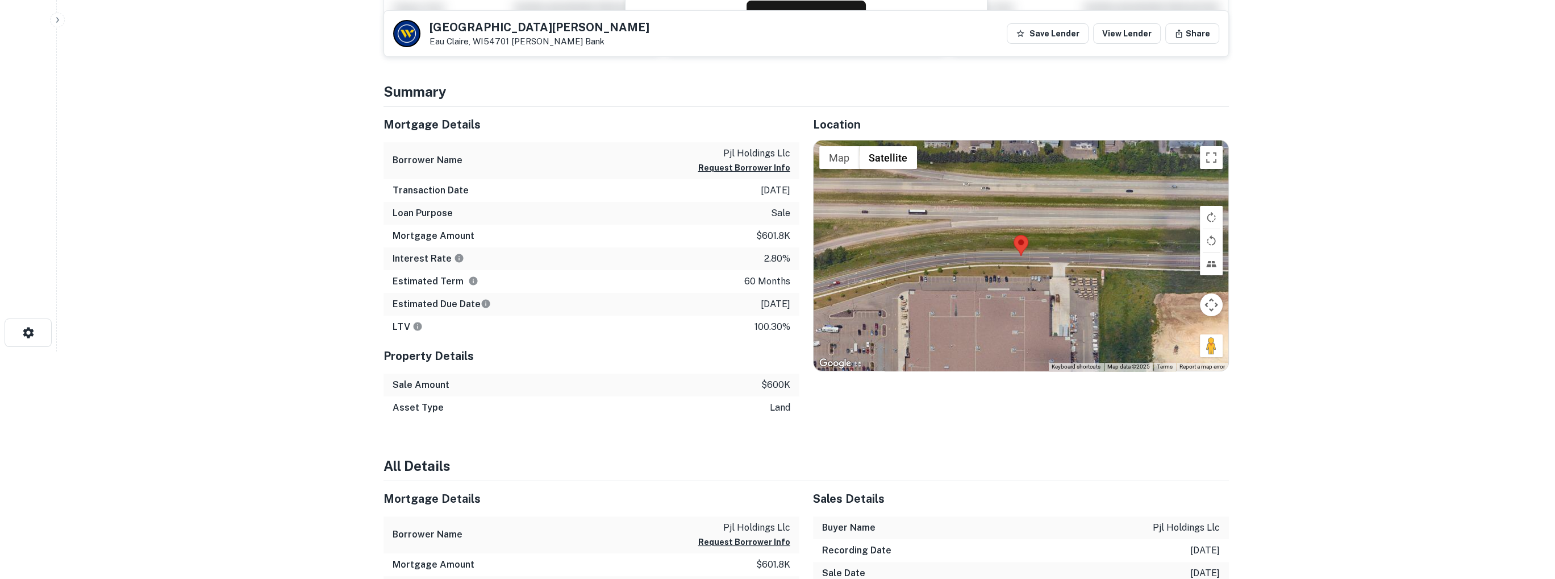
drag, startPoint x: 736, startPoint y: 192, endPoint x: 790, endPoint y: 190, distance: 53.4
click at [790, 190] on div "Transaction Date 12/22/2020" at bounding box center [592, 190] width 416 height 23
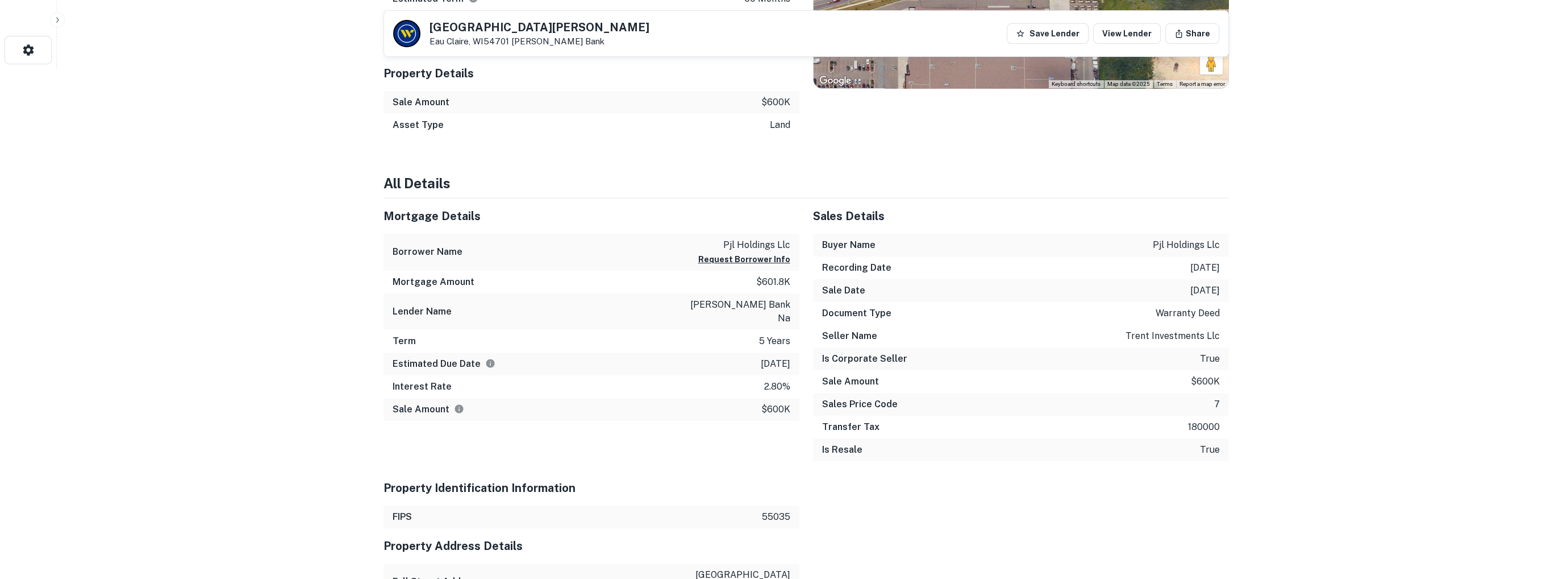
scroll to position [511, 0]
drag, startPoint x: 758, startPoint y: 367, endPoint x: 793, endPoint y: 371, distance: 35.5
click at [793, 373] on div "Interest Rate 2.80%" at bounding box center [592, 384] width 416 height 23
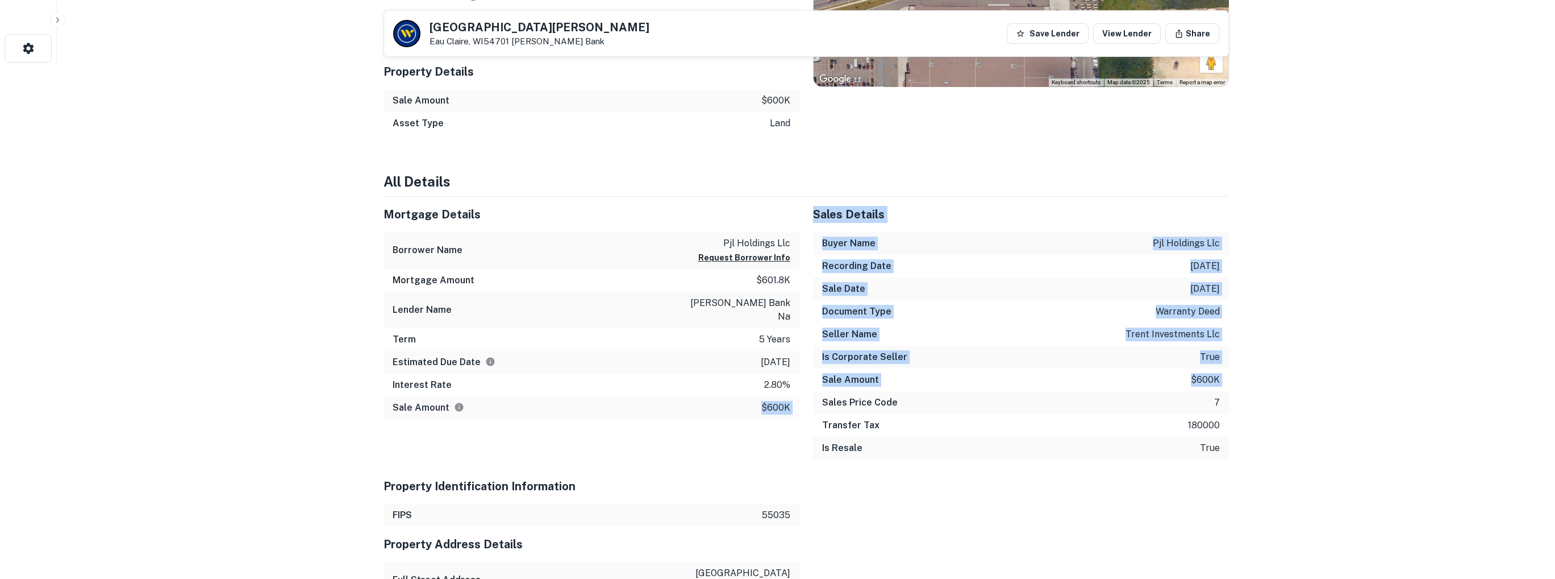
drag, startPoint x: 757, startPoint y: 394, endPoint x: 802, endPoint y: 394, distance: 44.9
click at [802, 394] on div "Mortgage Details Borrower Name pjl holdings llc Request Borrower Info Mortgage …" at bounding box center [799, 564] width 859 height 734
click at [765, 401] on p "$600k" at bounding box center [776, 408] width 29 height 14
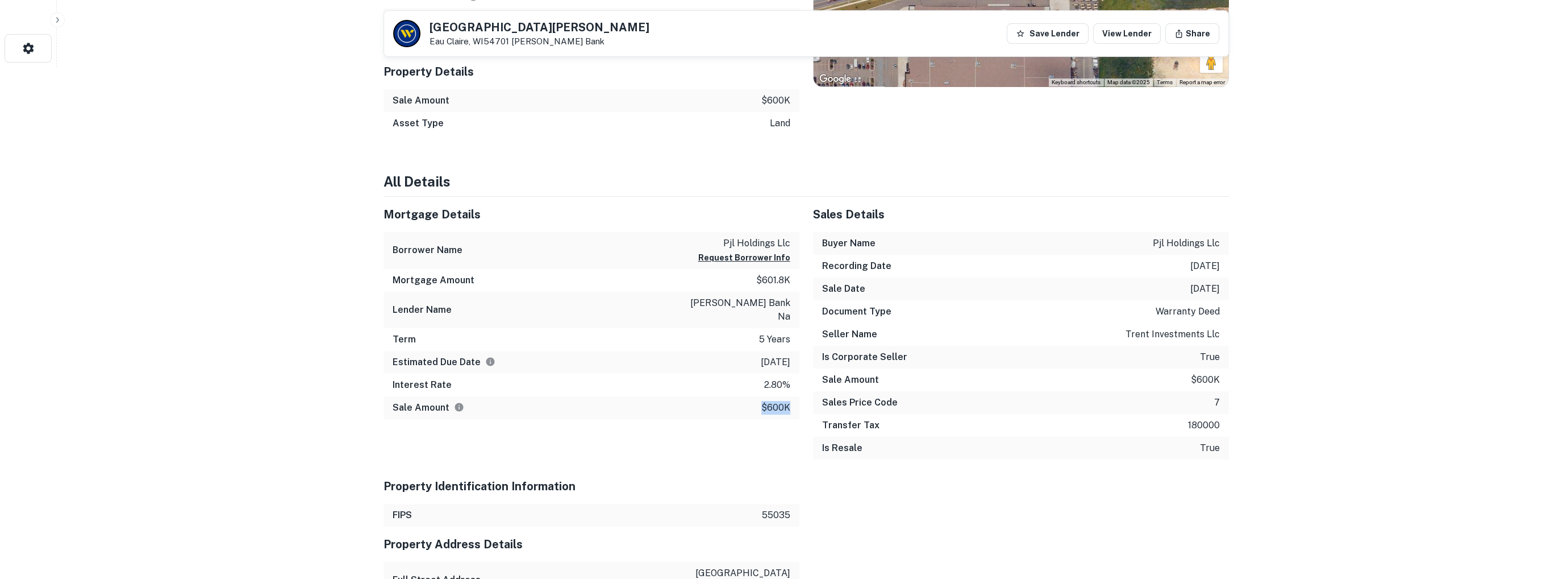
drag, startPoint x: 791, startPoint y: 392, endPoint x: 759, endPoint y: 393, distance: 31.8
click at [759, 396] on div "Sale Amount $600k" at bounding box center [592, 407] width 416 height 23
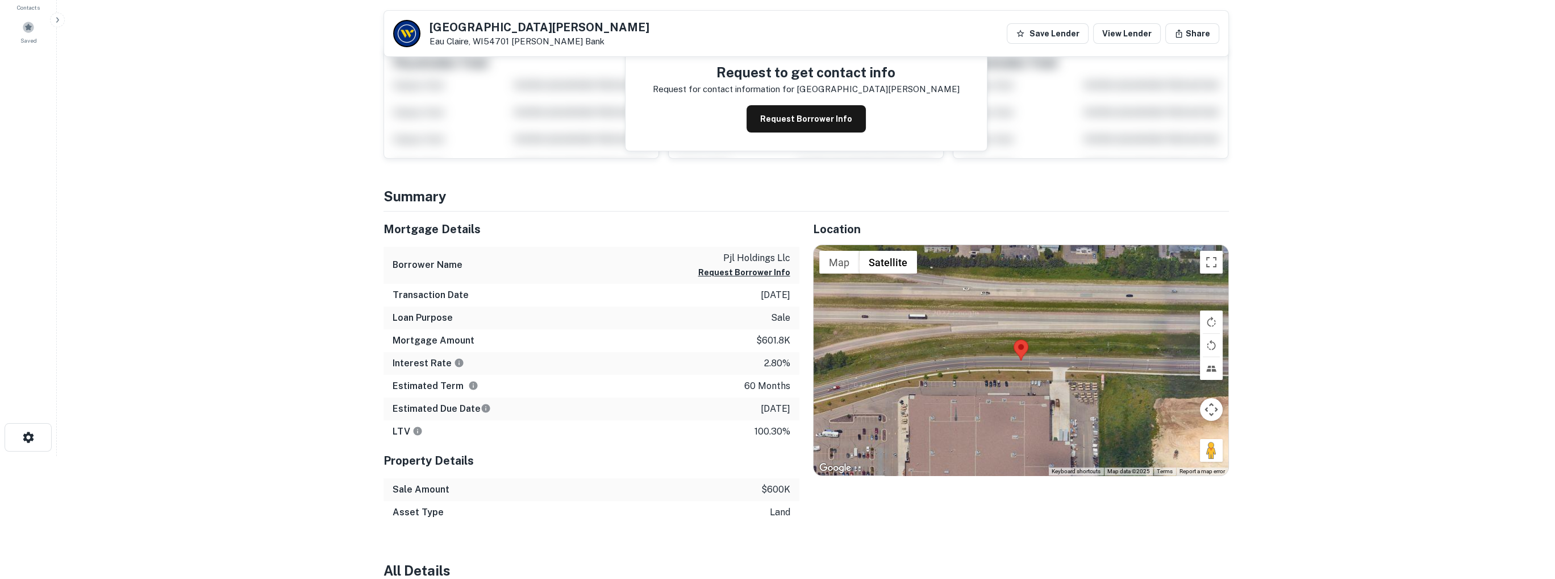
scroll to position [114, 0]
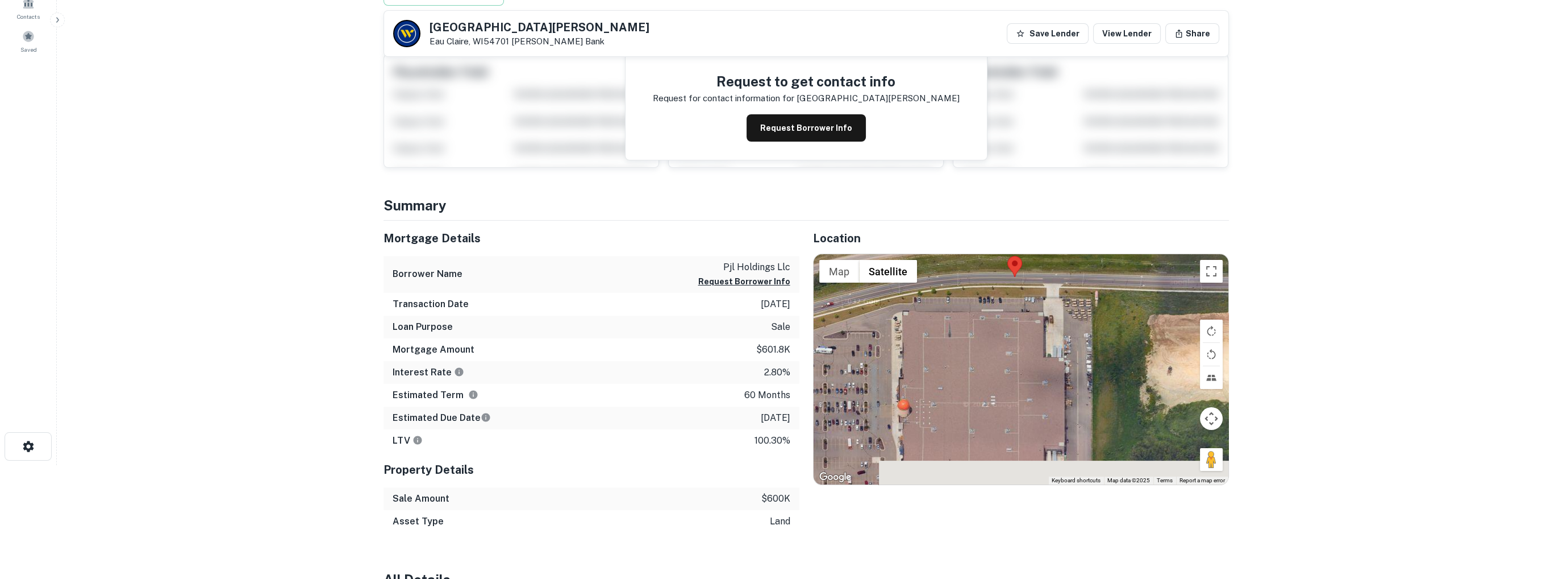
drag, startPoint x: 954, startPoint y: 413, endPoint x: 941, endPoint y: 302, distance: 112.1
click at [941, 302] on div at bounding box center [1021, 369] width 415 height 230
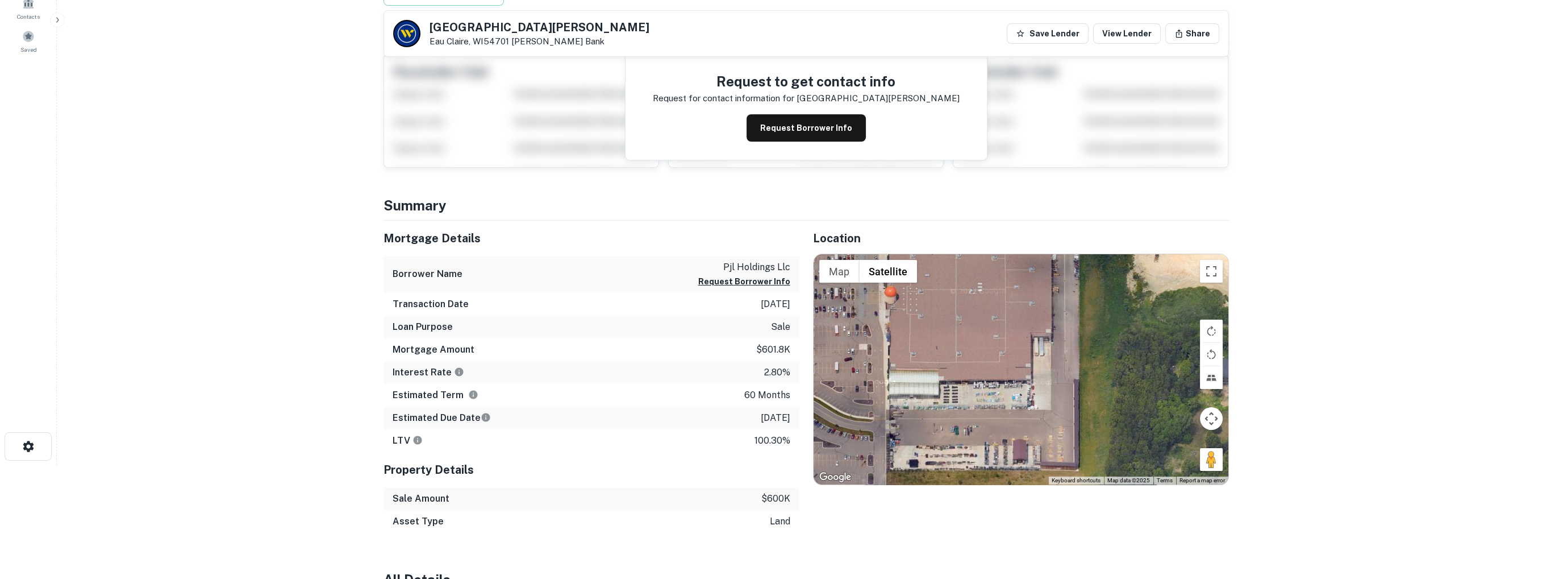
drag, startPoint x: 962, startPoint y: 388, endPoint x: 966, endPoint y: 414, distance: 26.4
click at [966, 414] on div at bounding box center [1021, 369] width 415 height 230
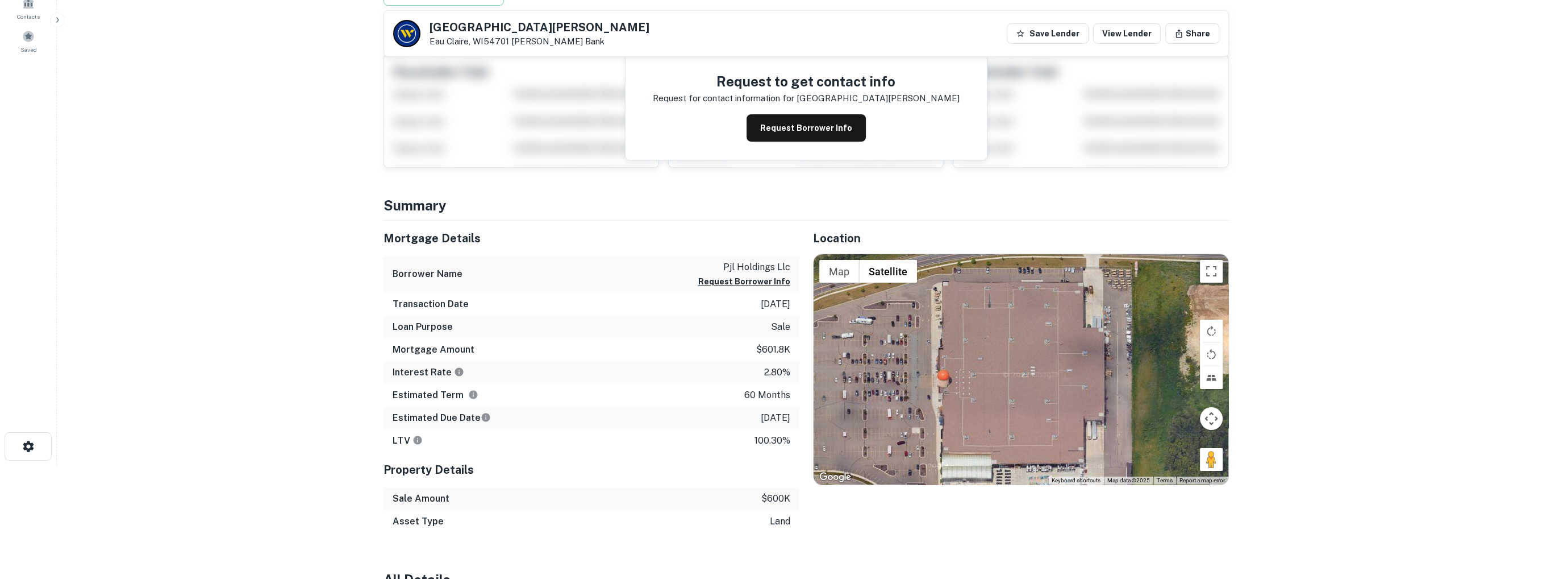
drag, startPoint x: 1027, startPoint y: 406, endPoint x: 1078, endPoint y: 285, distance: 131.2
click at [1078, 285] on div at bounding box center [1021, 369] width 415 height 230
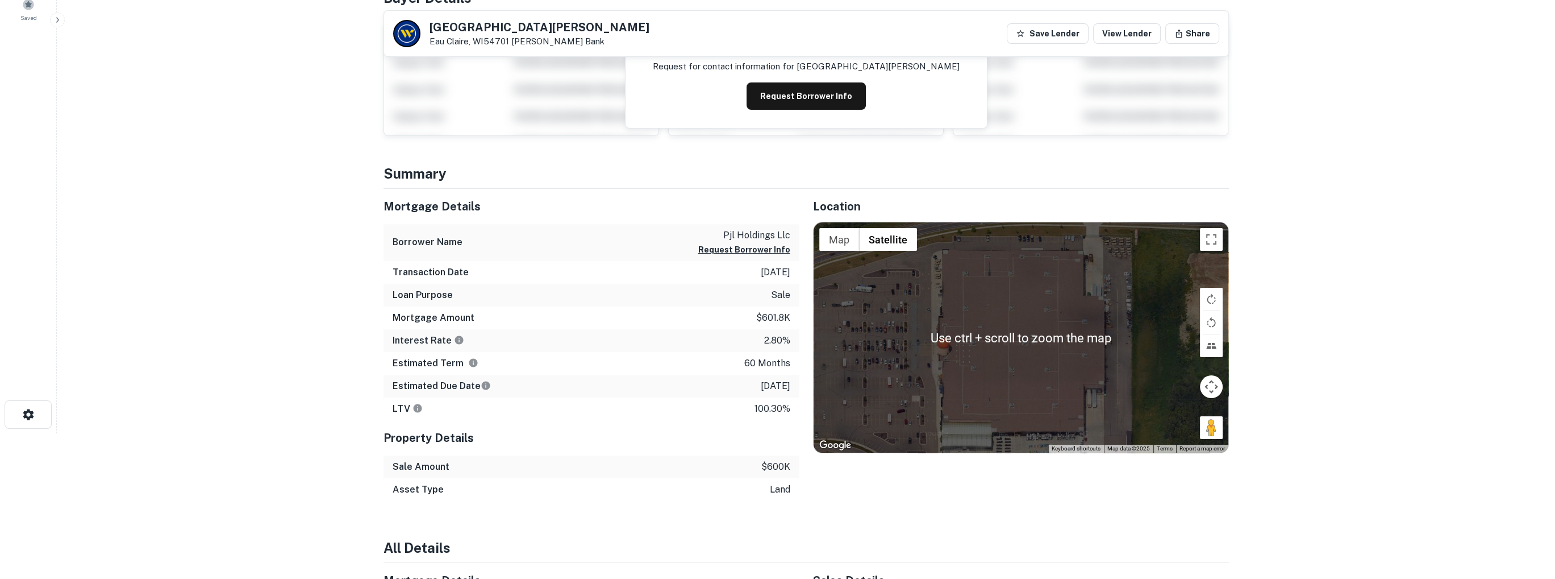
scroll to position [170, 0]
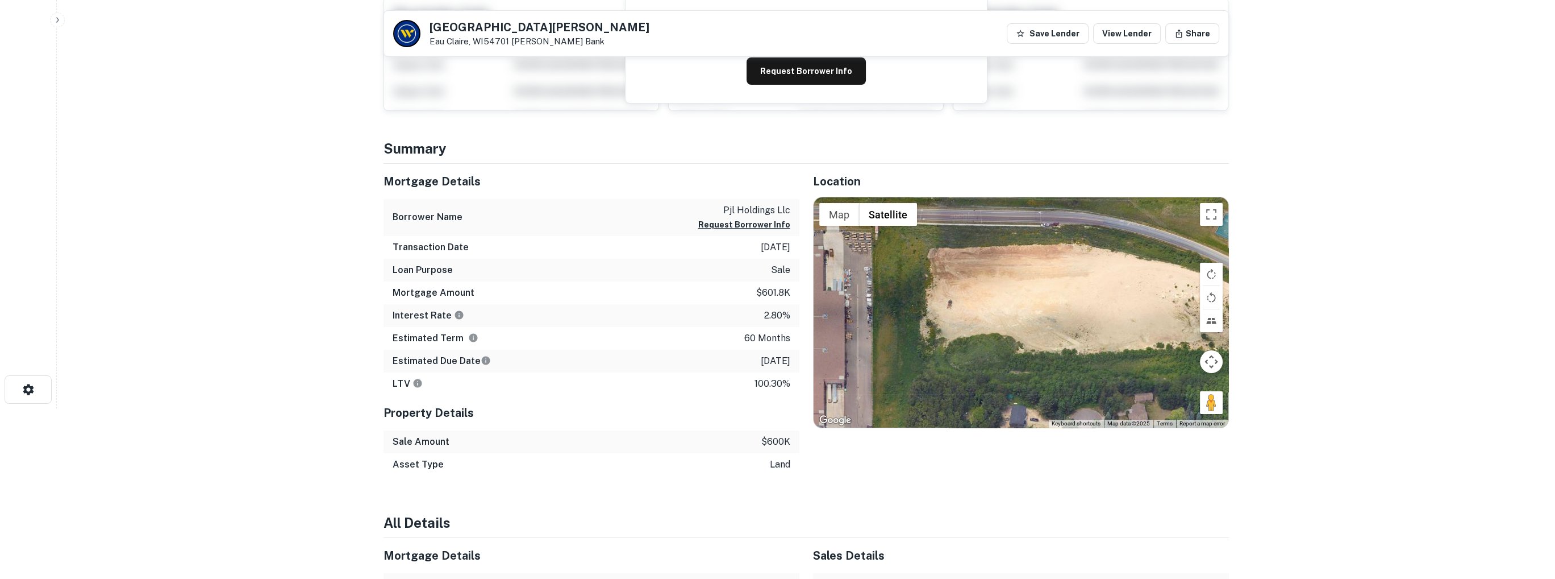
drag, startPoint x: 1075, startPoint y: 338, endPoint x: 780, endPoint y: 385, distance: 298.6
click at [780, 385] on div "Mortgage Details Borrower Name pjl holdings llc Request Borrower Info Transacti…" at bounding box center [799, 320] width 859 height 312
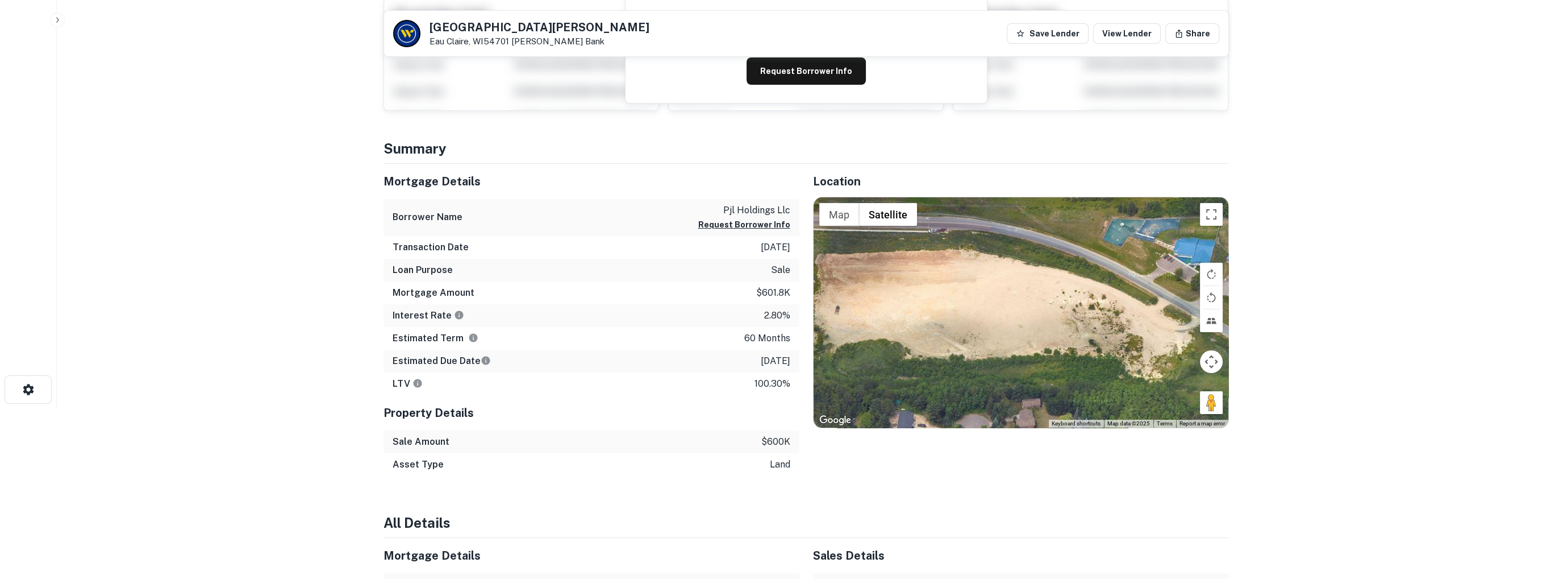
drag, startPoint x: 1016, startPoint y: 361, endPoint x: 944, endPoint y: 315, distance: 85.6
click at [944, 315] on div at bounding box center [1021, 312] width 415 height 230
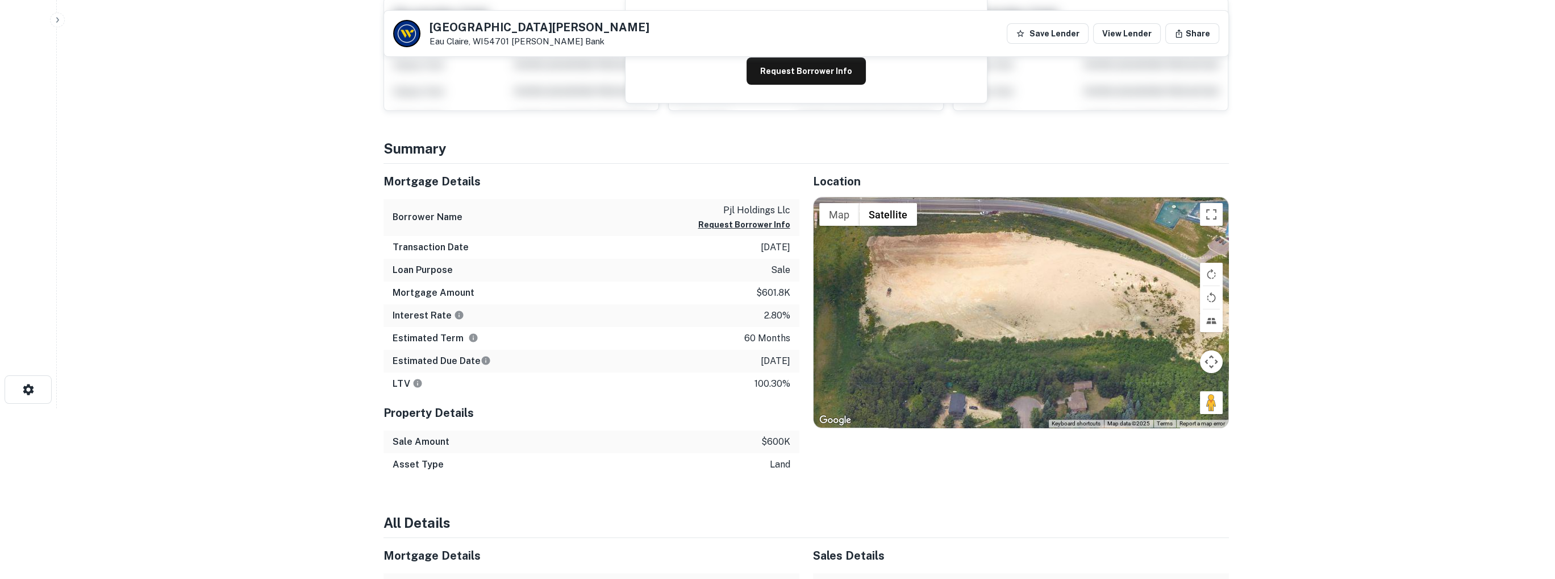
drag, startPoint x: 1021, startPoint y: 315, endPoint x: 1079, endPoint y: 305, distance: 58.3
click at [1079, 305] on div at bounding box center [1021, 312] width 415 height 230
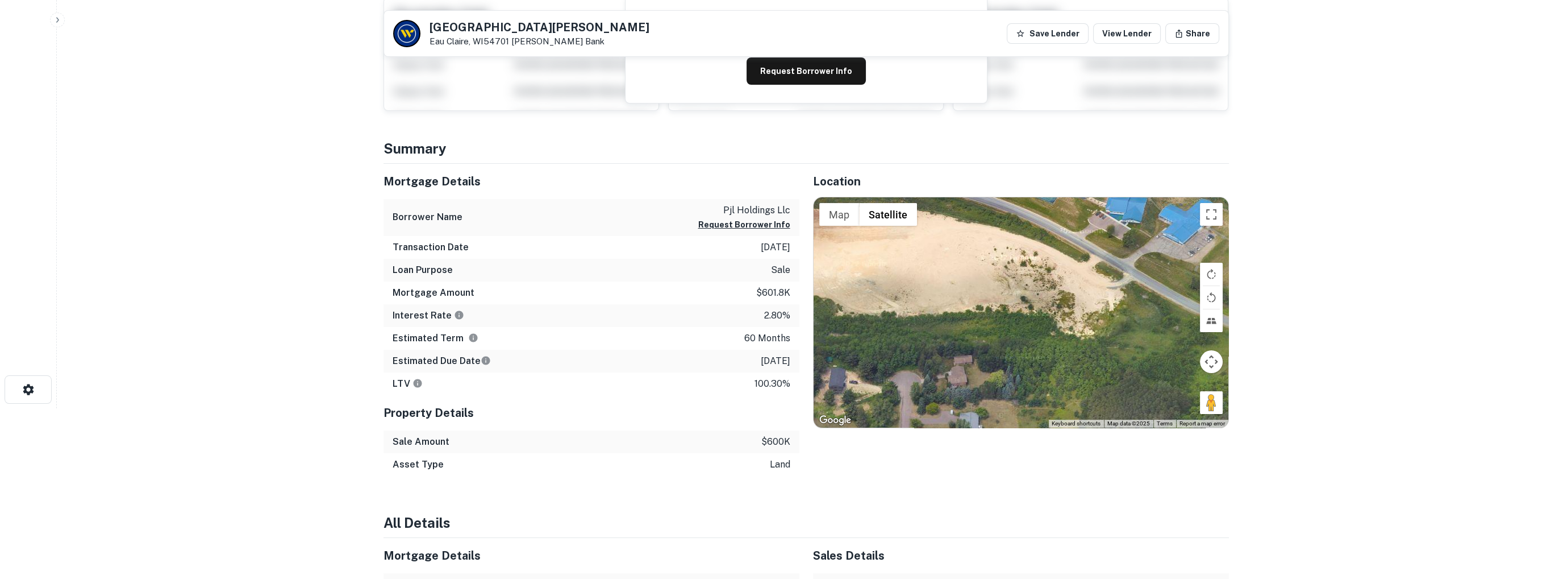
drag, startPoint x: 1084, startPoint y: 314, endPoint x: 856, endPoint y: 287, distance: 228.9
click at [859, 287] on div at bounding box center [1021, 312] width 415 height 230
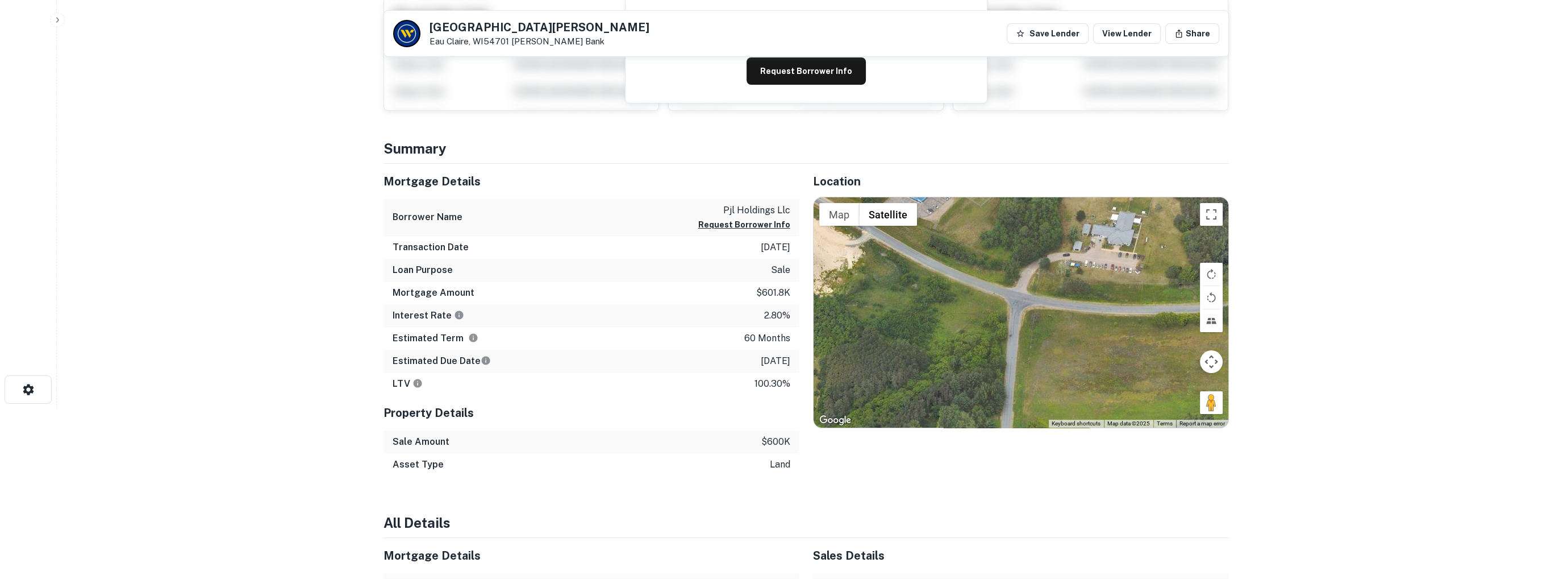
drag, startPoint x: 1025, startPoint y: 331, endPoint x: 960, endPoint y: 286, distance: 79.3
click at [963, 289] on div at bounding box center [1021, 312] width 415 height 230
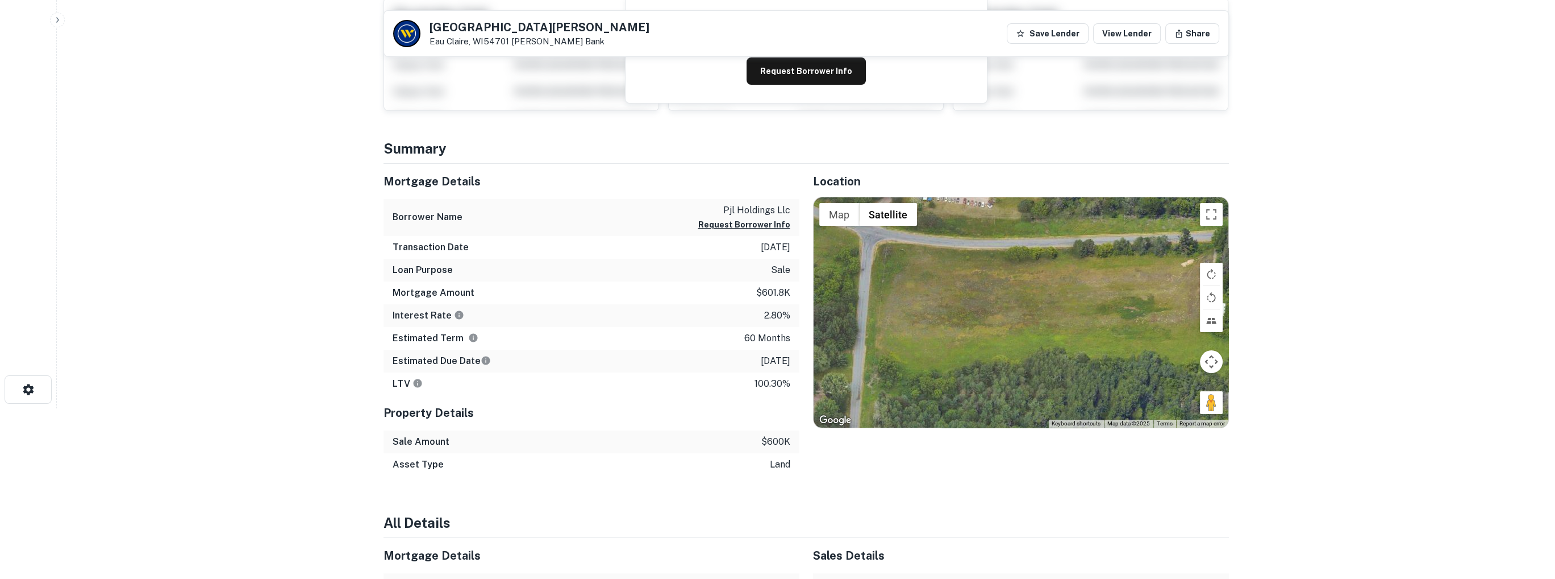
drag, startPoint x: 1043, startPoint y: 315, endPoint x: 1038, endPoint y: 323, distance: 10.2
click at [1022, 335] on div at bounding box center [1021, 312] width 415 height 230
click at [1041, 307] on div at bounding box center [1021, 312] width 415 height 230
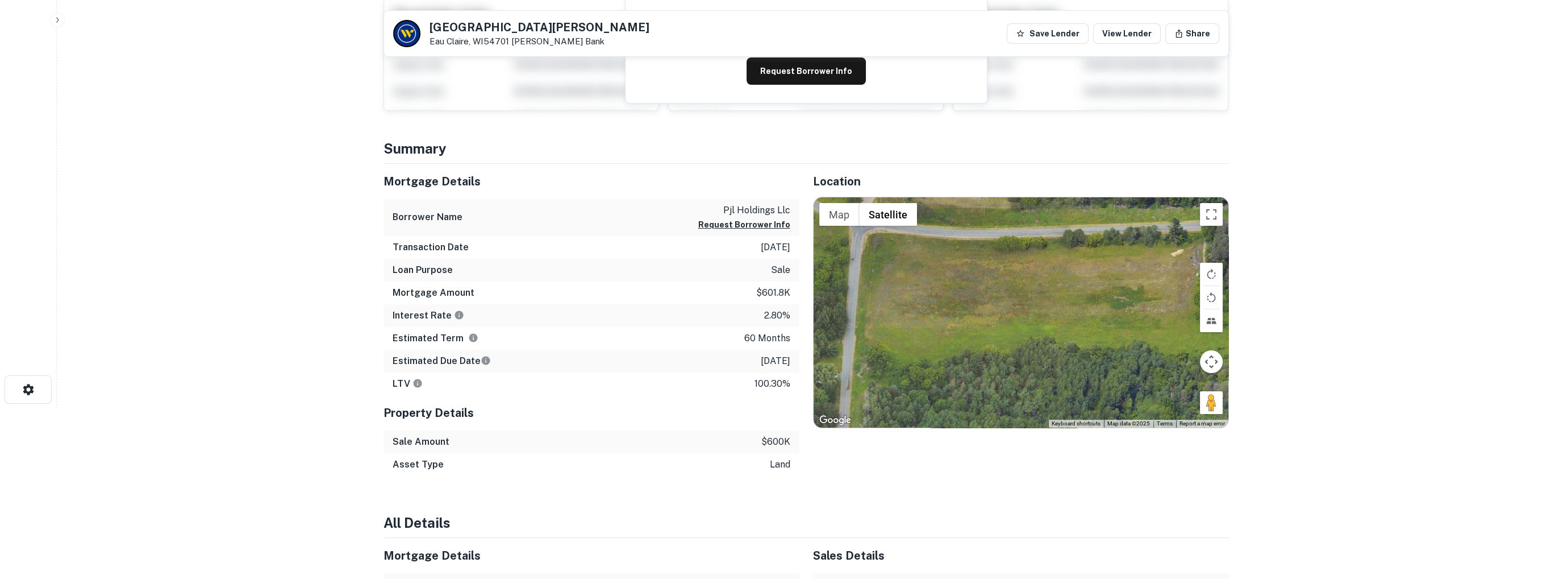
drag, startPoint x: 1090, startPoint y: 295, endPoint x: 1076, endPoint y: 286, distance: 16.6
click at [1076, 286] on div at bounding box center [1021, 312] width 415 height 230
click at [1212, 365] on button "Map camera controls" at bounding box center [1211, 361] width 23 height 23
click at [1185, 393] on button "Zoom out" at bounding box center [1183, 389] width 23 height 23
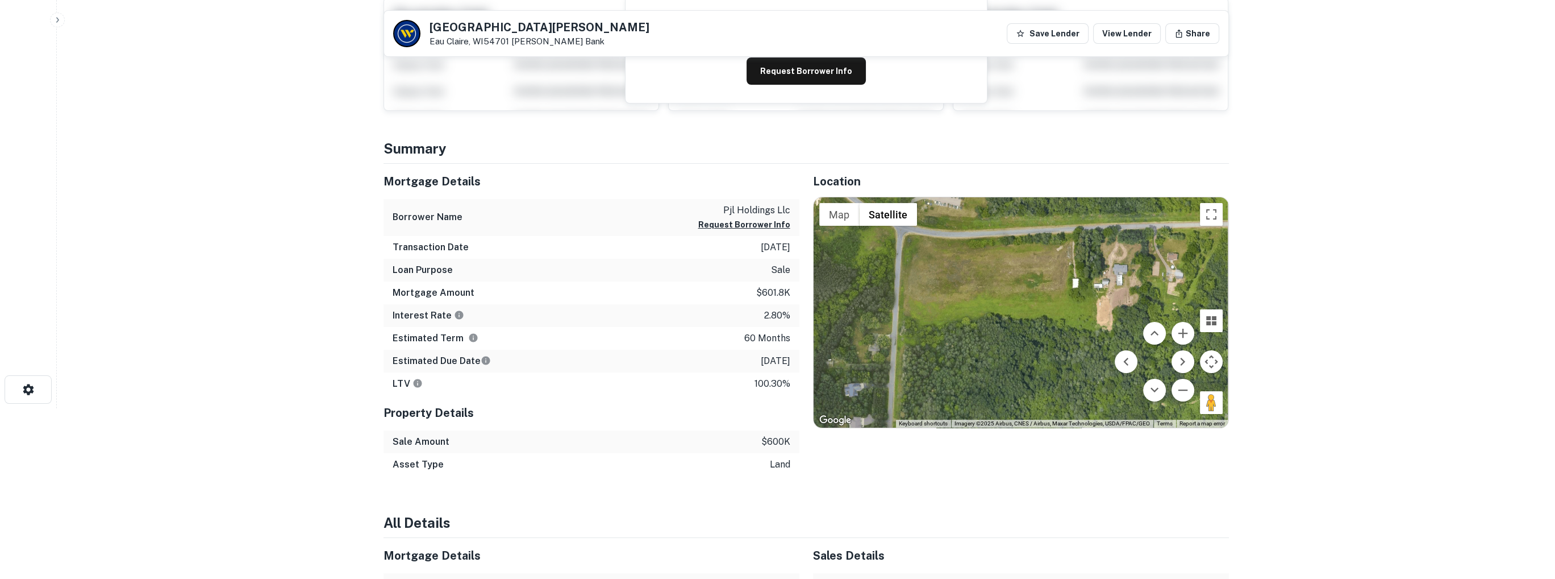
drag, startPoint x: 1048, startPoint y: 307, endPoint x: 1008, endPoint y: 285, distance: 46.8
click at [1008, 285] on div at bounding box center [1021, 312] width 415 height 230
click at [977, 278] on div at bounding box center [1021, 312] width 415 height 230
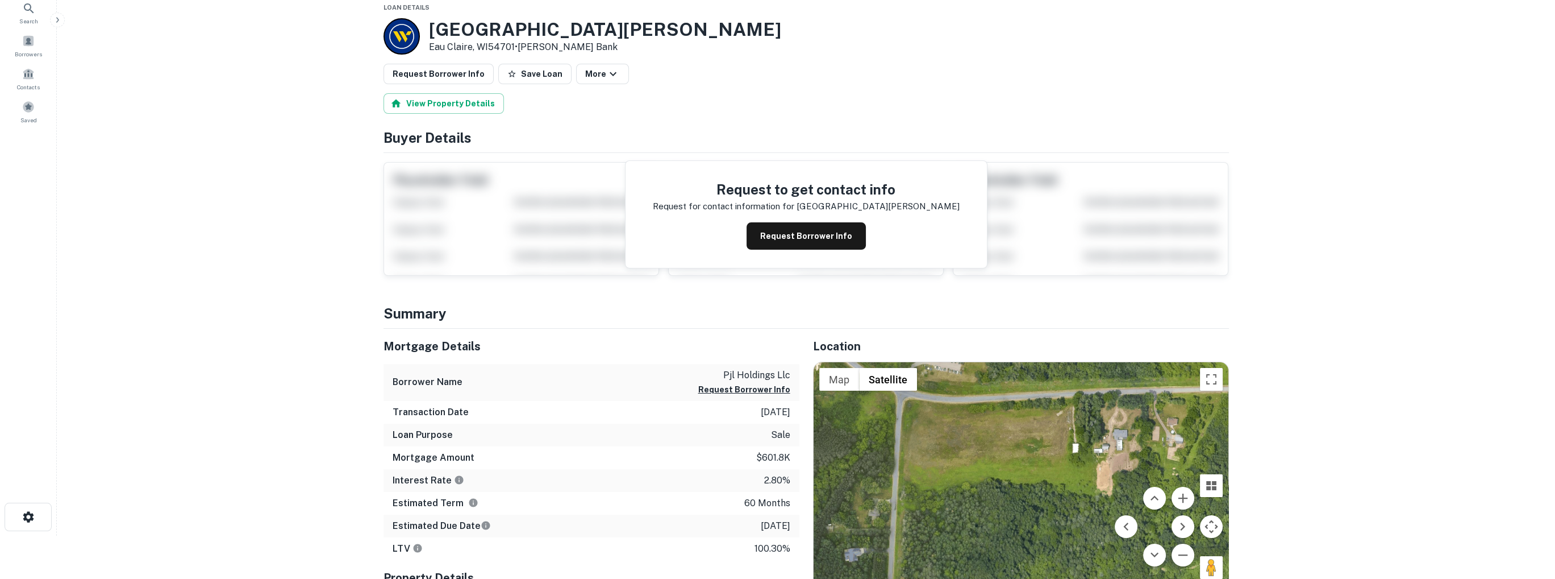
scroll to position [0, 0]
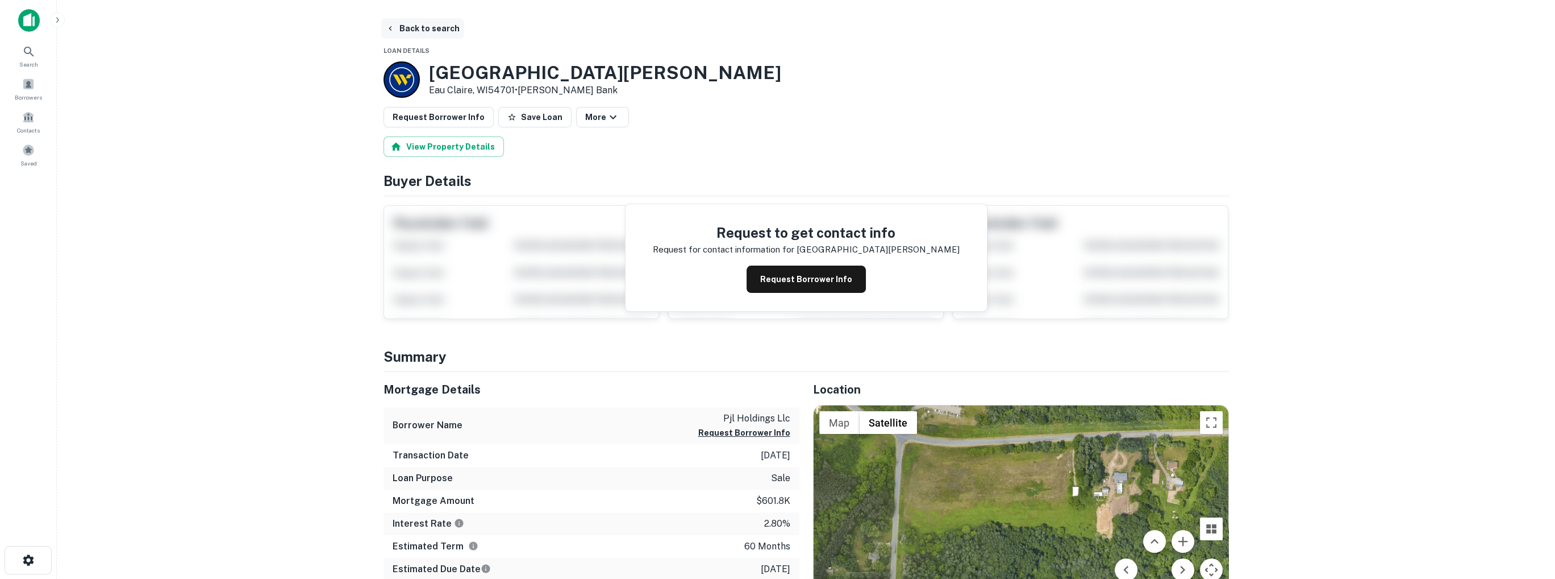
click at [389, 28] on icon "button" at bounding box center [390, 28] width 3 height 5
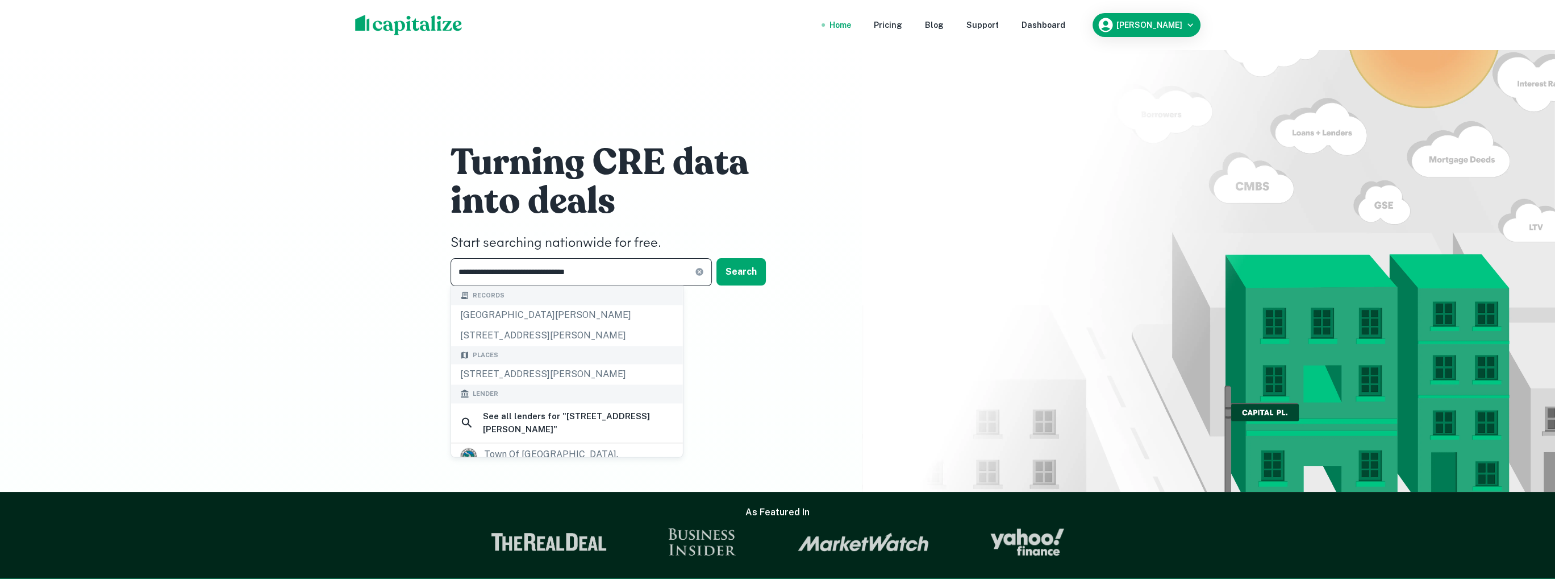
drag, startPoint x: 617, startPoint y: 273, endPoint x: 390, endPoint y: 264, distance: 226.9
click at [390, 264] on div "**********" at bounding box center [777, 246] width 1555 height 492
drag, startPoint x: 604, startPoint y: 273, endPoint x: 519, endPoint y: 273, distance: 84.7
click at [519, 273] on input "**********" at bounding box center [573, 272] width 244 height 28
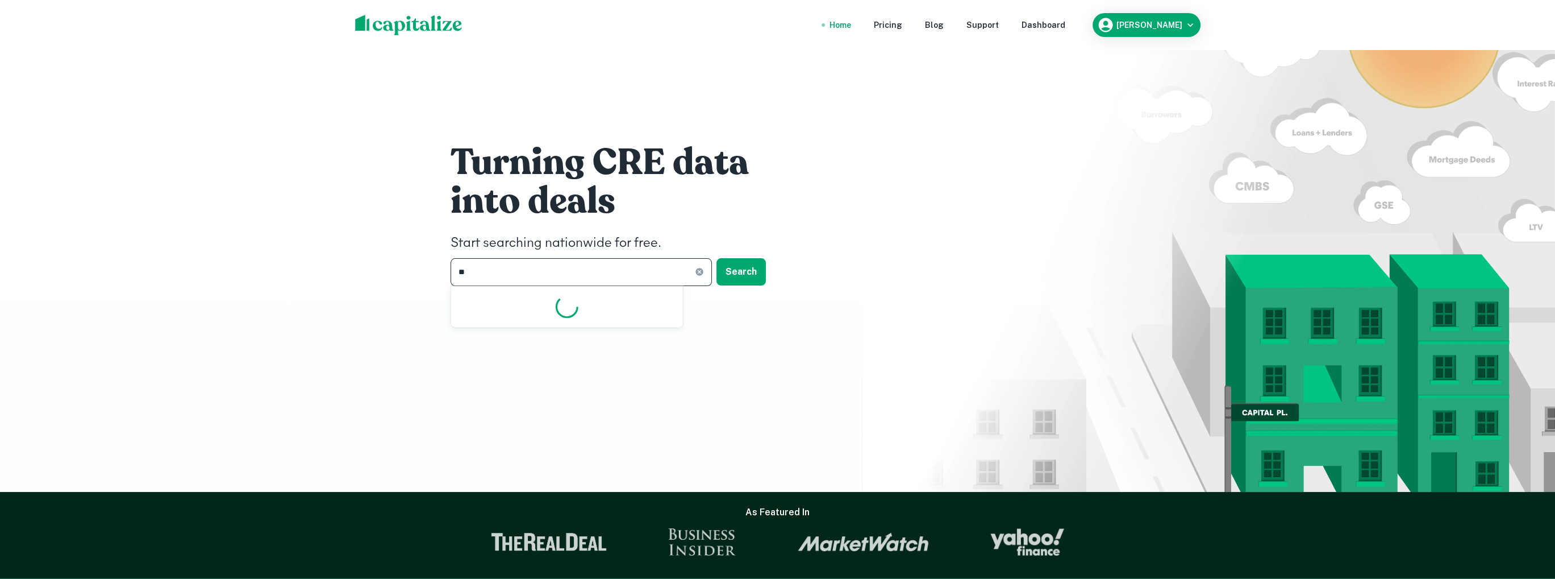
type input "*"
paste input "**********"
type input "**********"
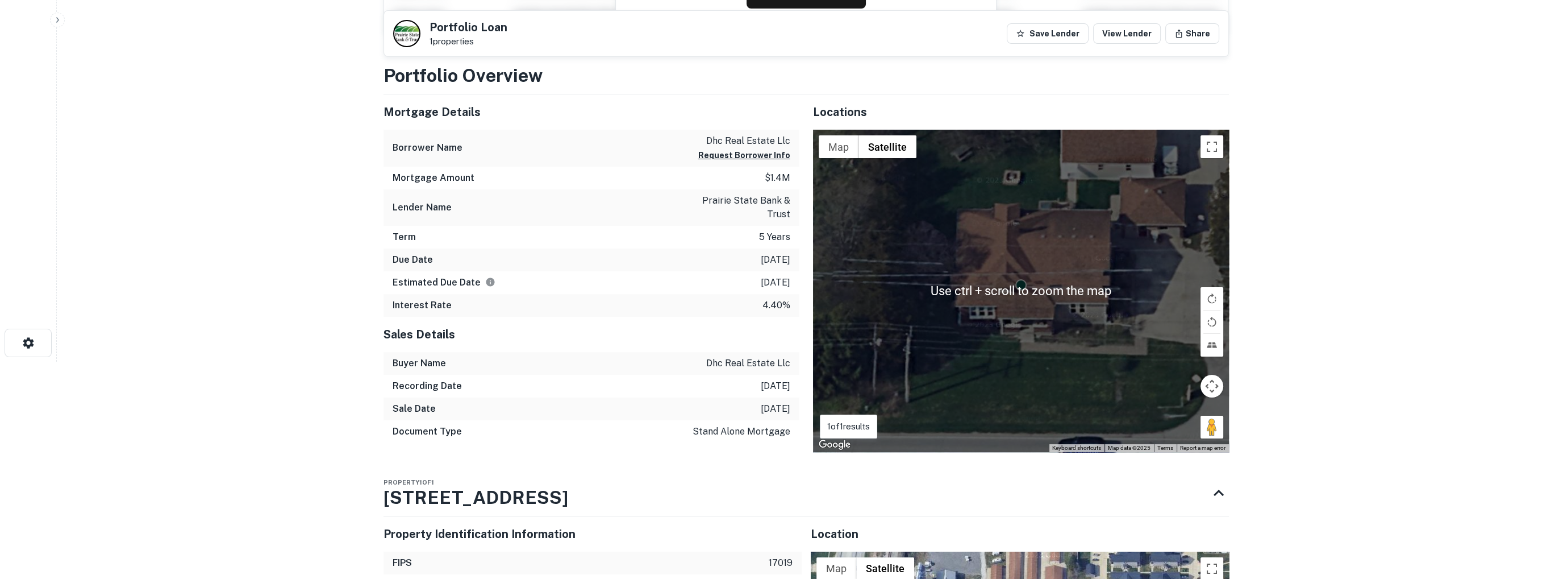
scroll to position [198, 0]
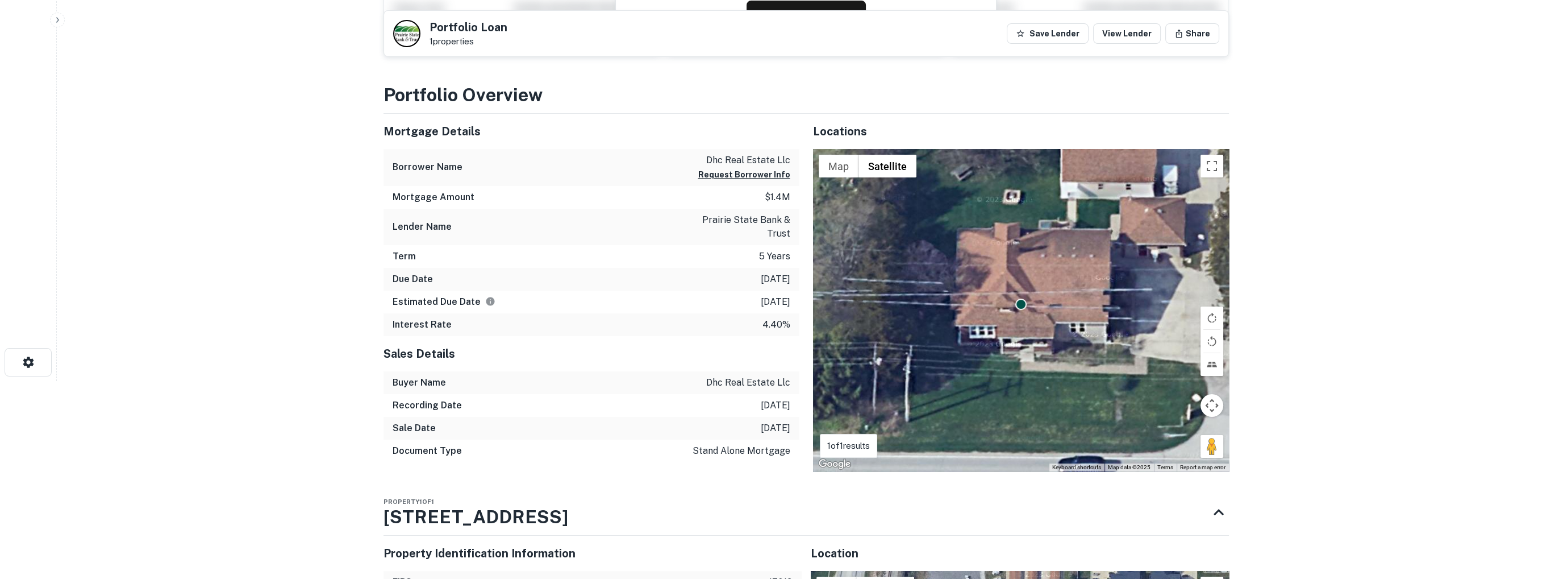
click at [1213, 403] on button "Map camera controls" at bounding box center [1212, 405] width 23 height 23
click at [1184, 434] on button "Zoom out" at bounding box center [1183, 433] width 23 height 23
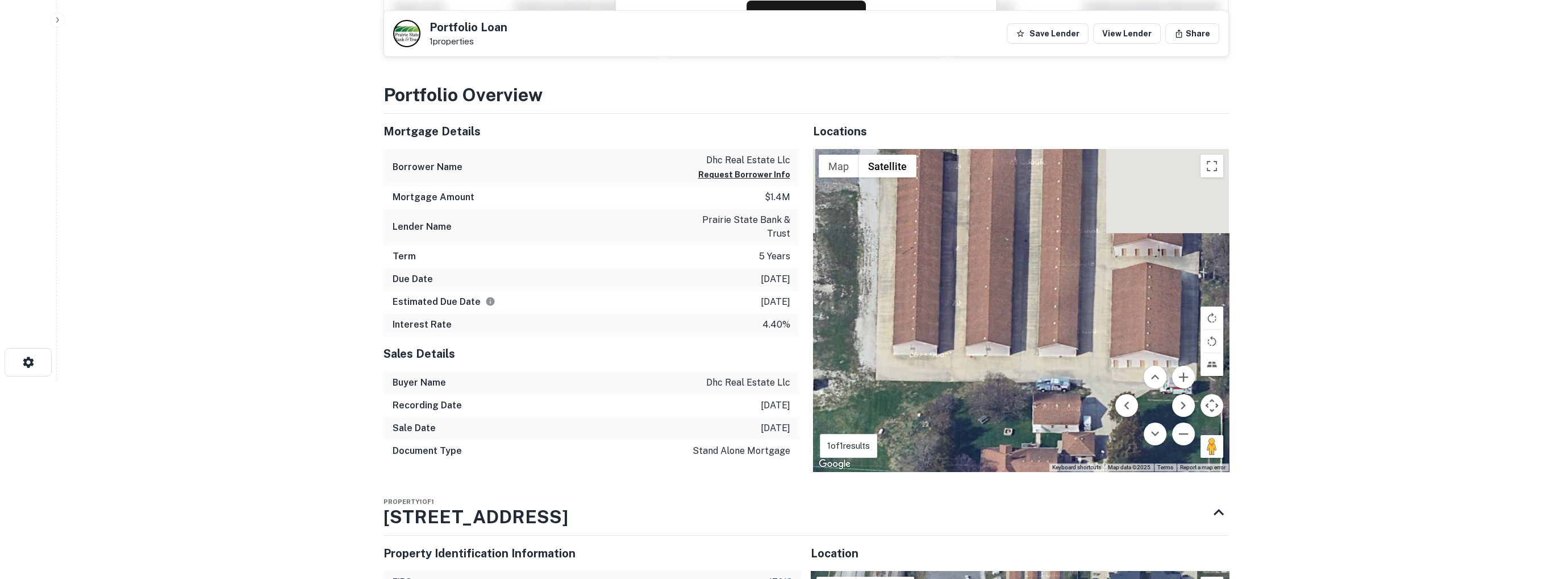
drag, startPoint x: 1098, startPoint y: 261, endPoint x: 1089, endPoint y: 444, distance: 183.2
click at [1089, 444] on div "To activate drag with keyboard, press Alt + Enter. Once in keyboard drag state,…" at bounding box center [1021, 310] width 416 height 322
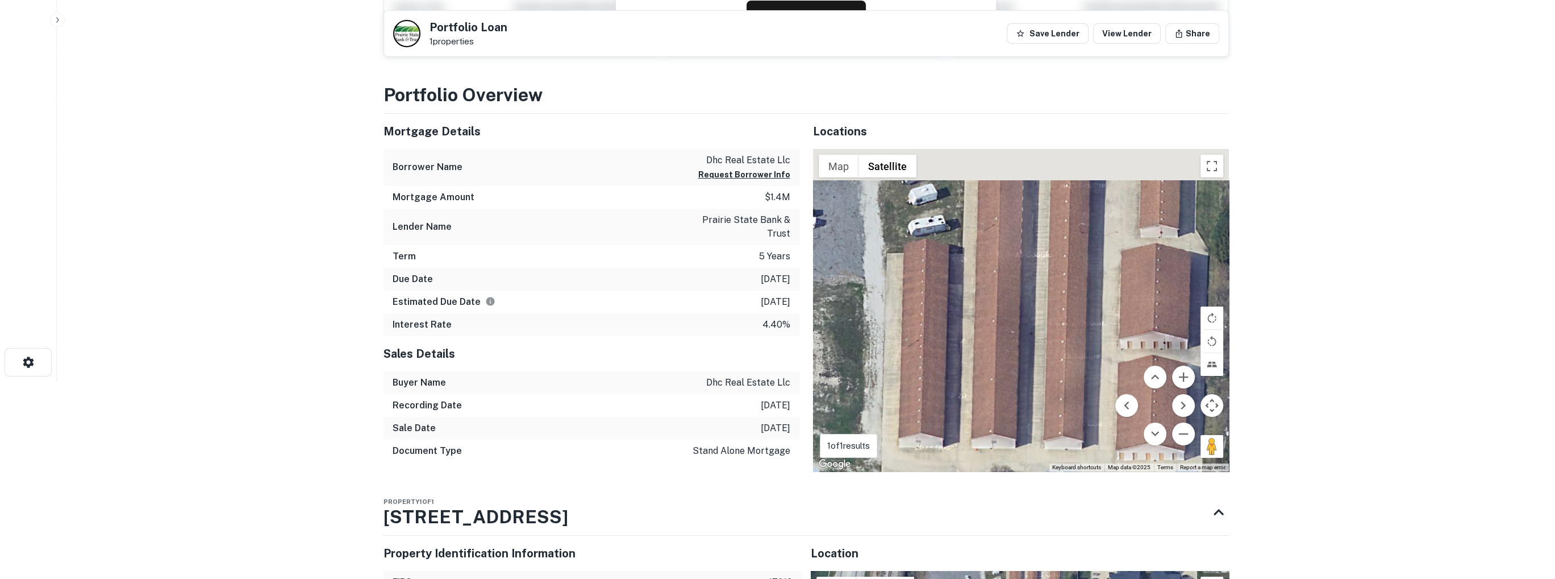
drag, startPoint x: 1079, startPoint y: 307, endPoint x: 1078, endPoint y: 369, distance: 61.4
click at [1077, 363] on div "To activate drag with keyboard, press Alt + Enter. Once in keyboard drag state,…" at bounding box center [1021, 310] width 416 height 322
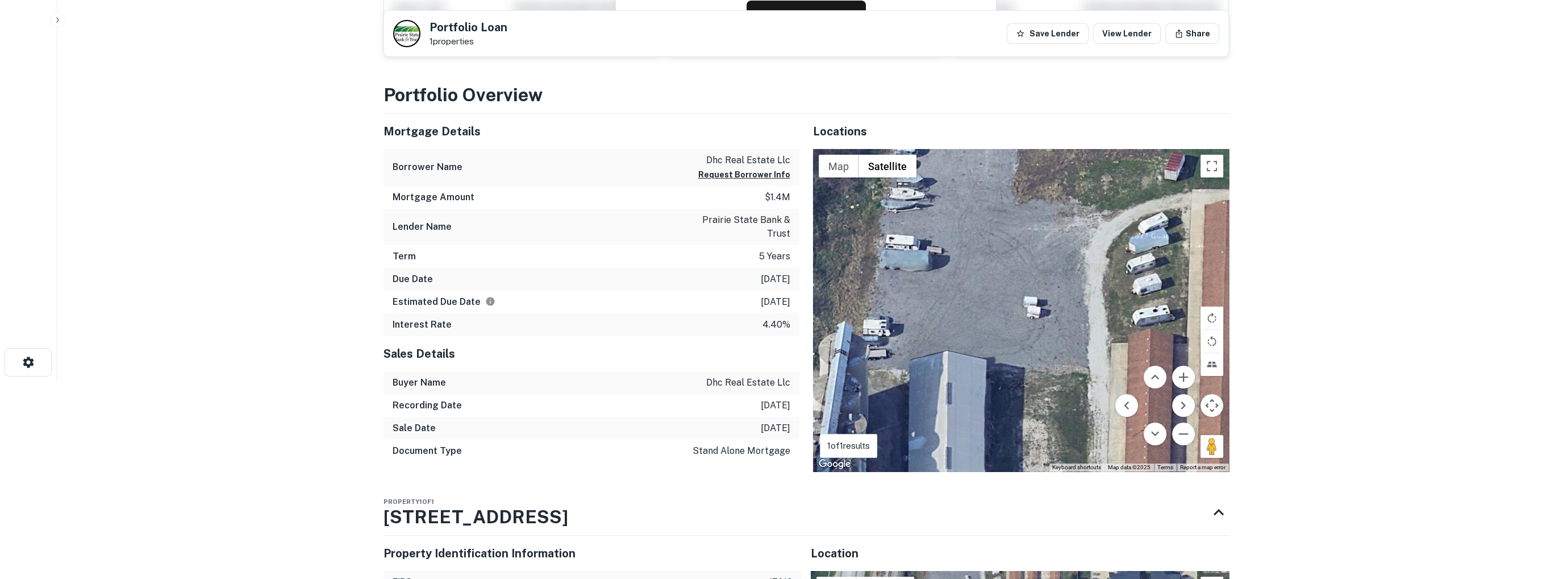
drag, startPoint x: 1068, startPoint y: 244, endPoint x: 1295, endPoint y: 245, distance: 226.8
click at [1295, 245] on main "Back to search Portfolio Loan 1 properties Save Lender View Lender Share Buyer …" at bounding box center [806, 91] width 1499 height 579
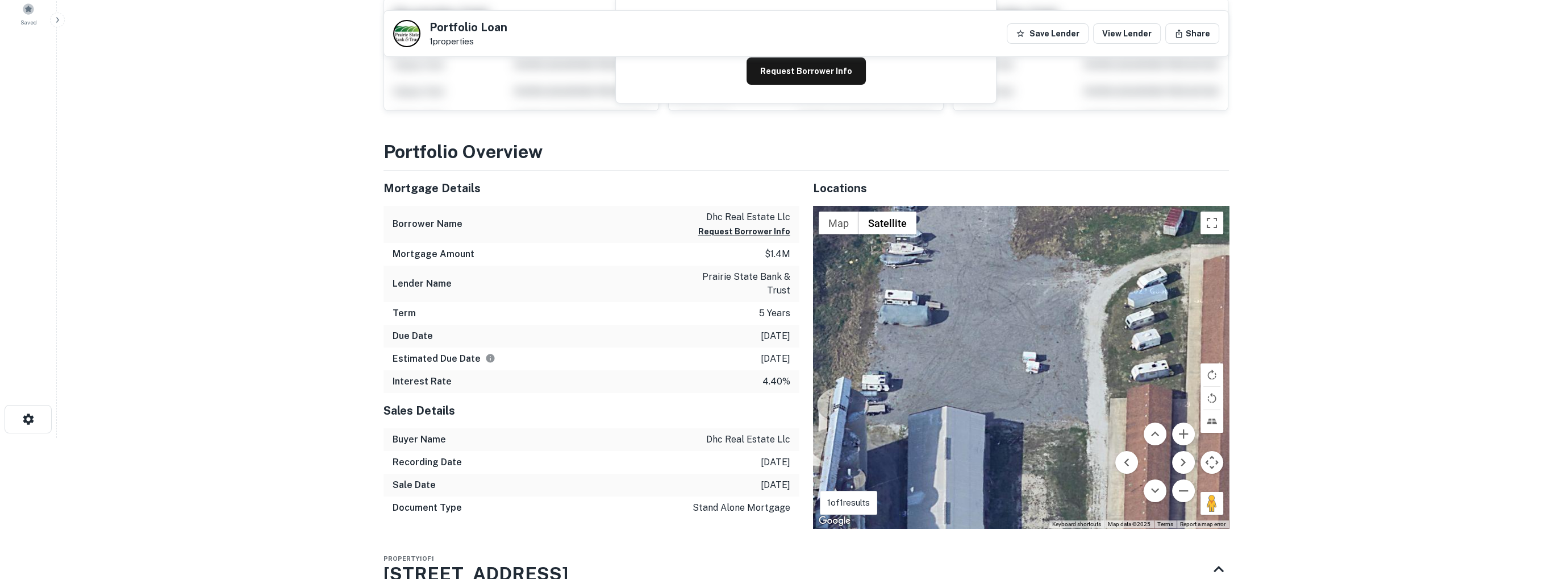
scroll to position [141, 0]
drag, startPoint x: 707, startPoint y: 277, endPoint x: 793, endPoint y: 287, distance: 87.0
click at [793, 287] on div "Lender Name prairie state bank & trust" at bounding box center [592, 283] width 416 height 36
copy p "prairie state bank & trust"
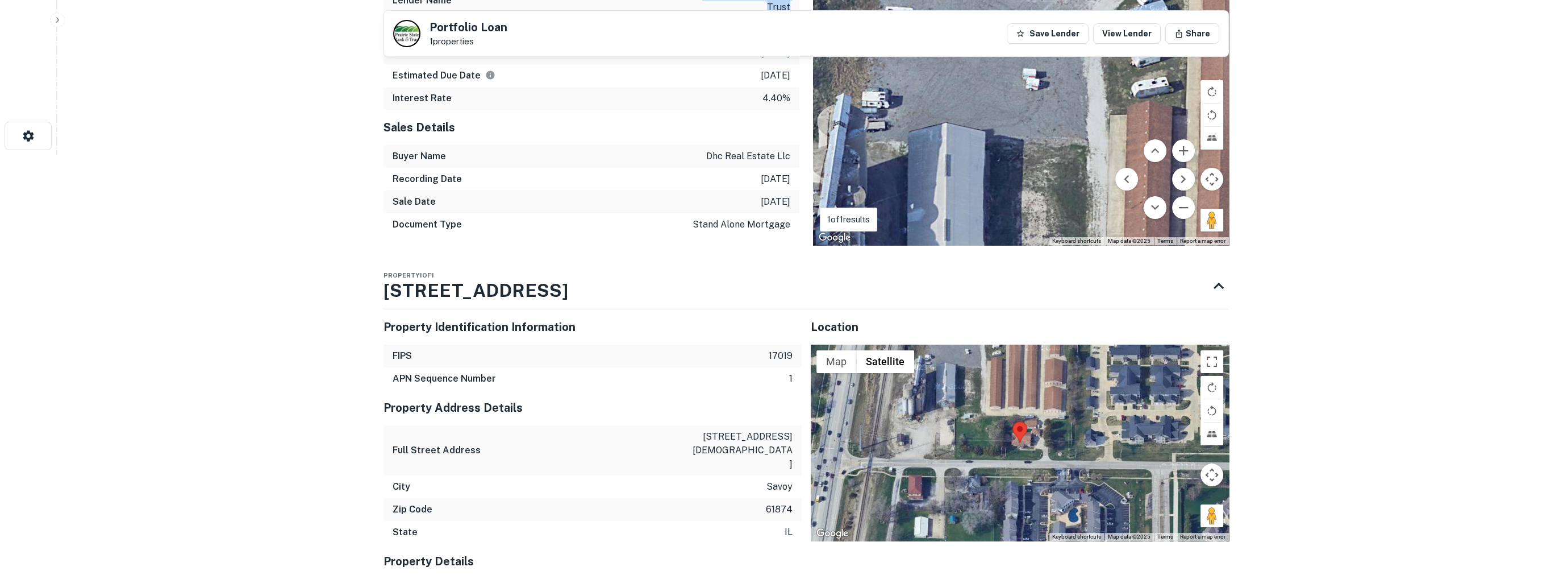
scroll to position [455, 0]
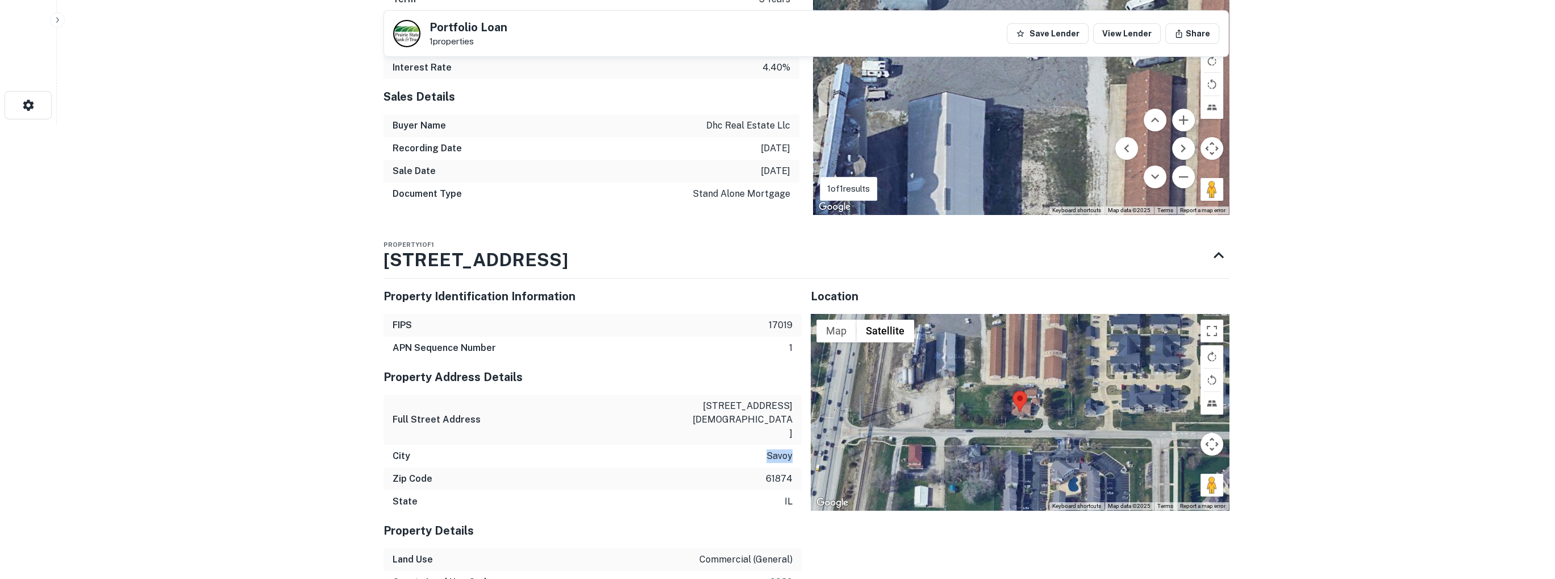
drag, startPoint x: 765, startPoint y: 429, endPoint x: 793, endPoint y: 427, distance: 27.9
click at [793, 444] on div "City savoy" at bounding box center [593, 455] width 418 height 23
copy p "savoy"
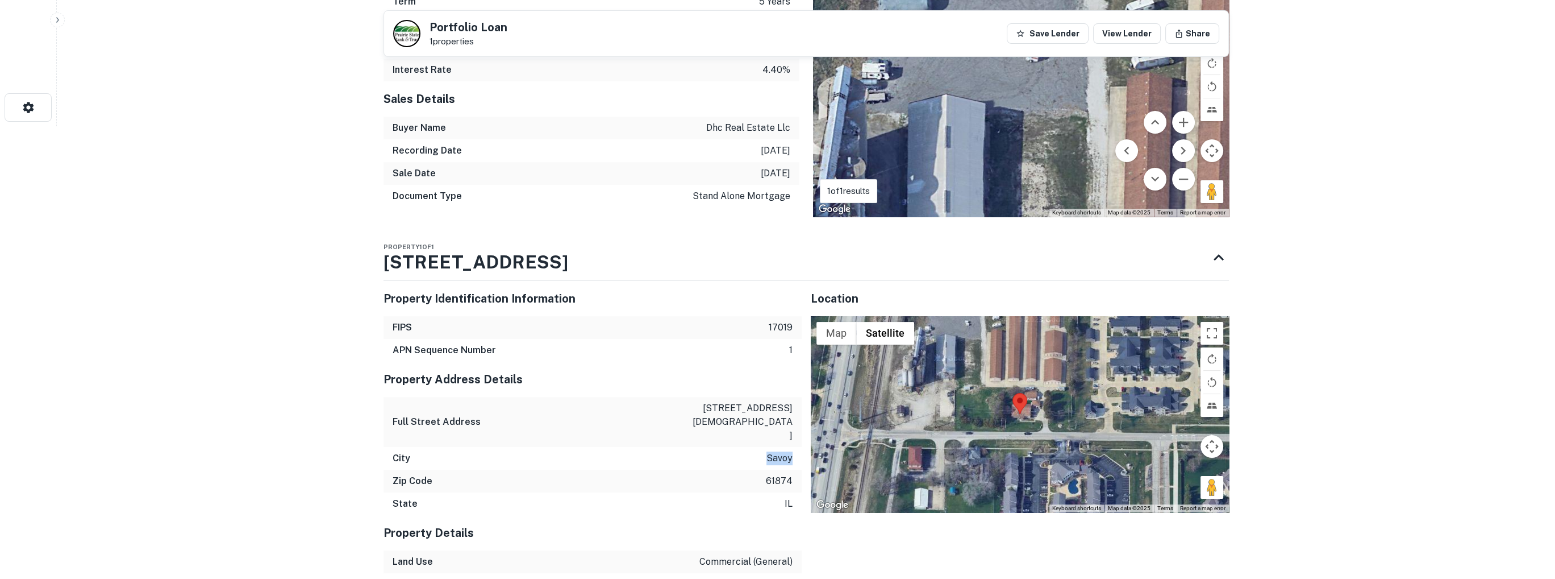
scroll to position [0, 0]
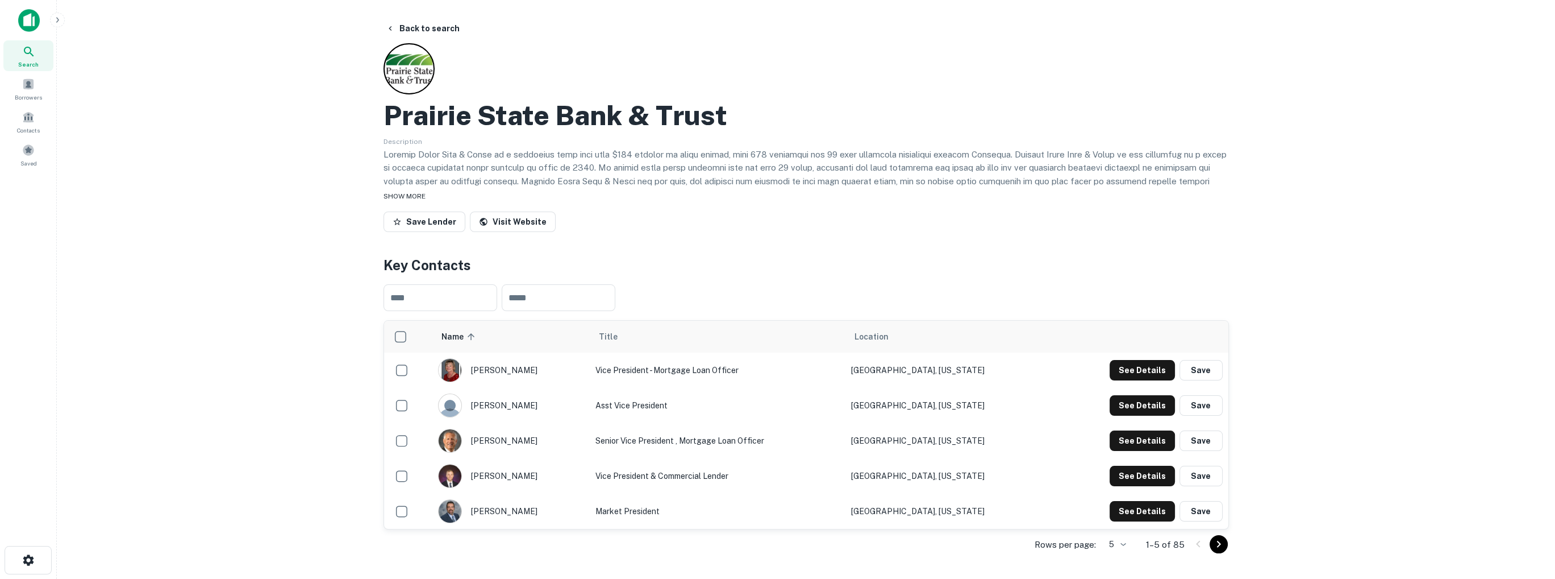
click at [410, 195] on span "SHOW MORE" at bounding box center [405, 196] width 42 height 8
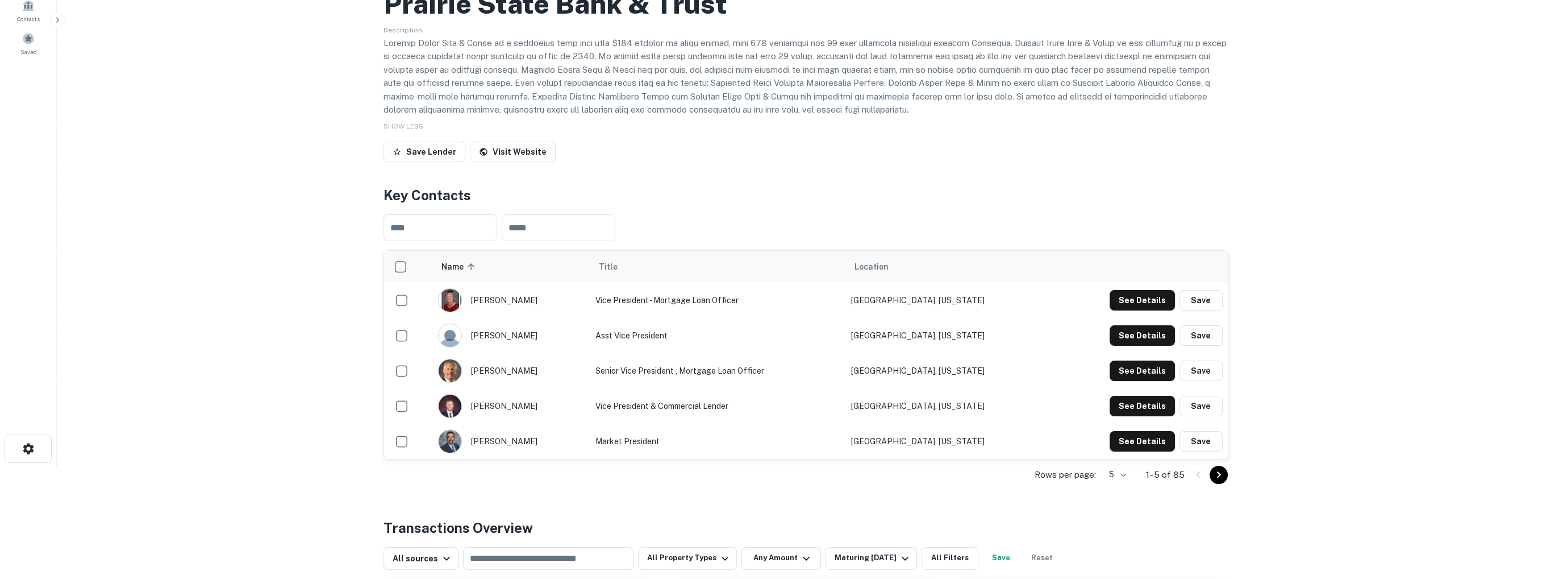
scroll to position [114, 0]
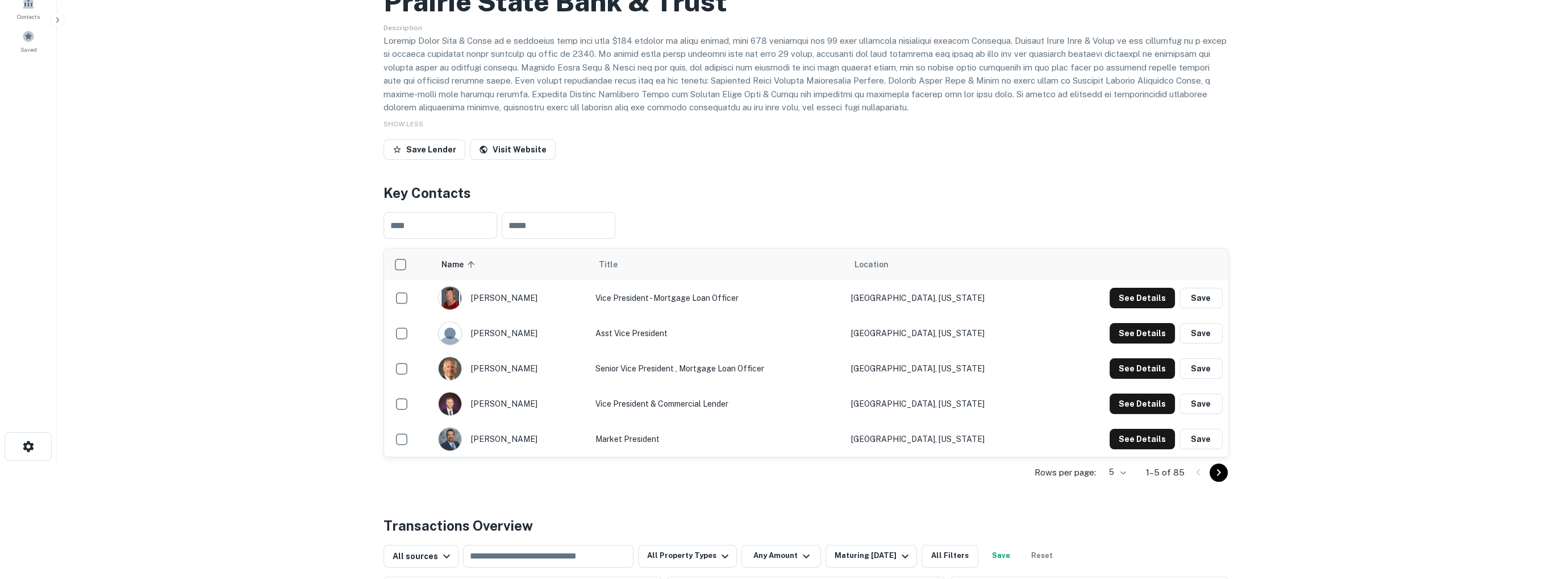
click at [1125, 465] on body "Search Borrowers Contacts Saved Back to search Prairie State Bank & Trust Descr…" at bounding box center [777, 175] width 1555 height 579
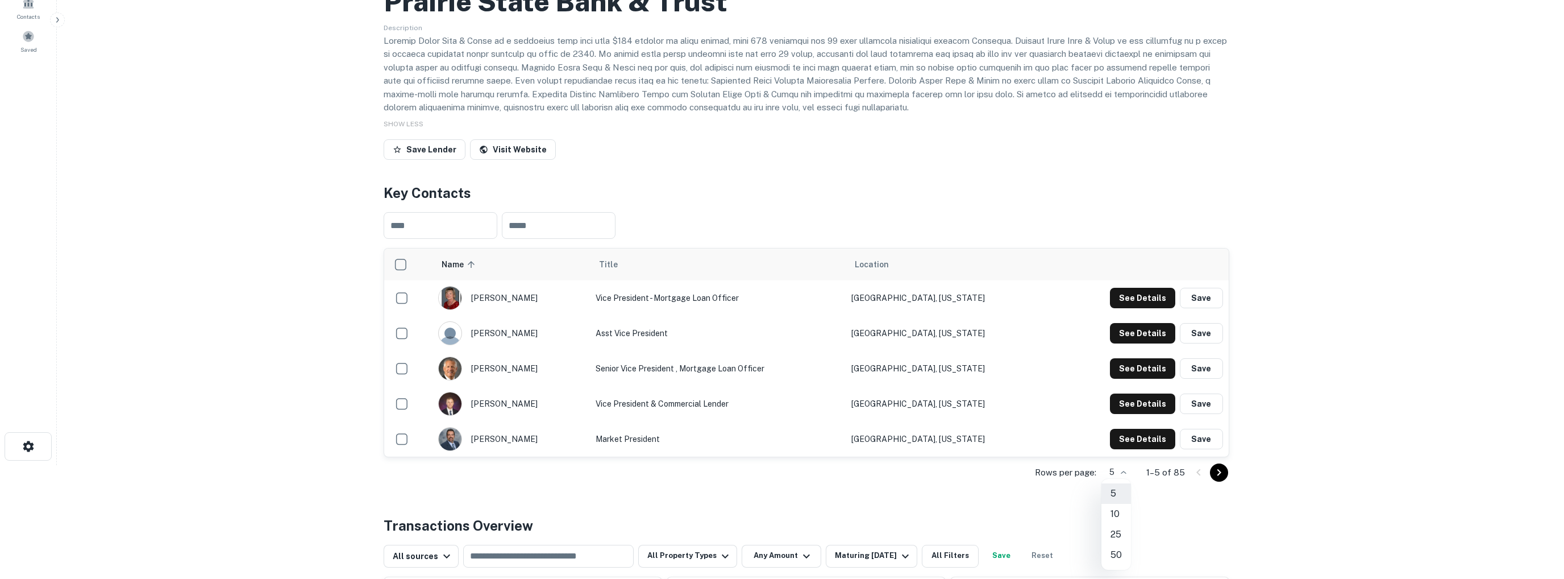
click at [1121, 553] on li "50" at bounding box center [1116, 554] width 30 height 20
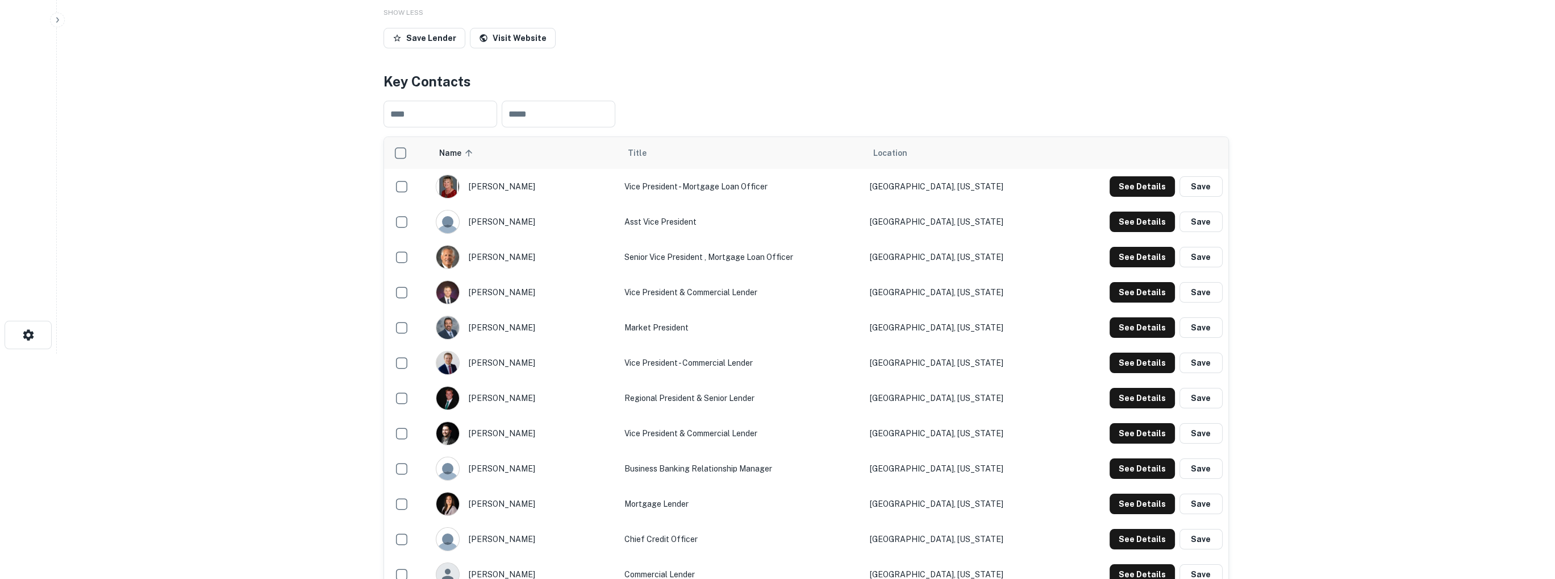
scroll to position [227, 0]
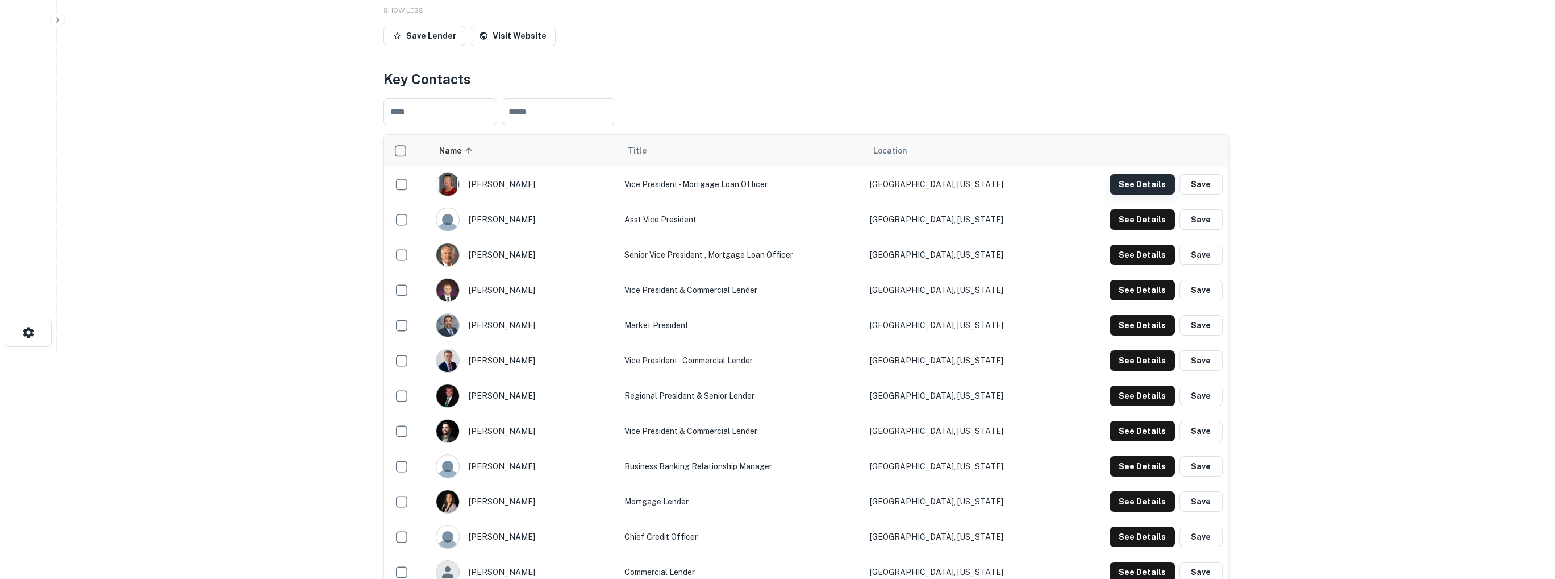
click at [1139, 184] on button "See Details" at bounding box center [1142, 184] width 65 height 20
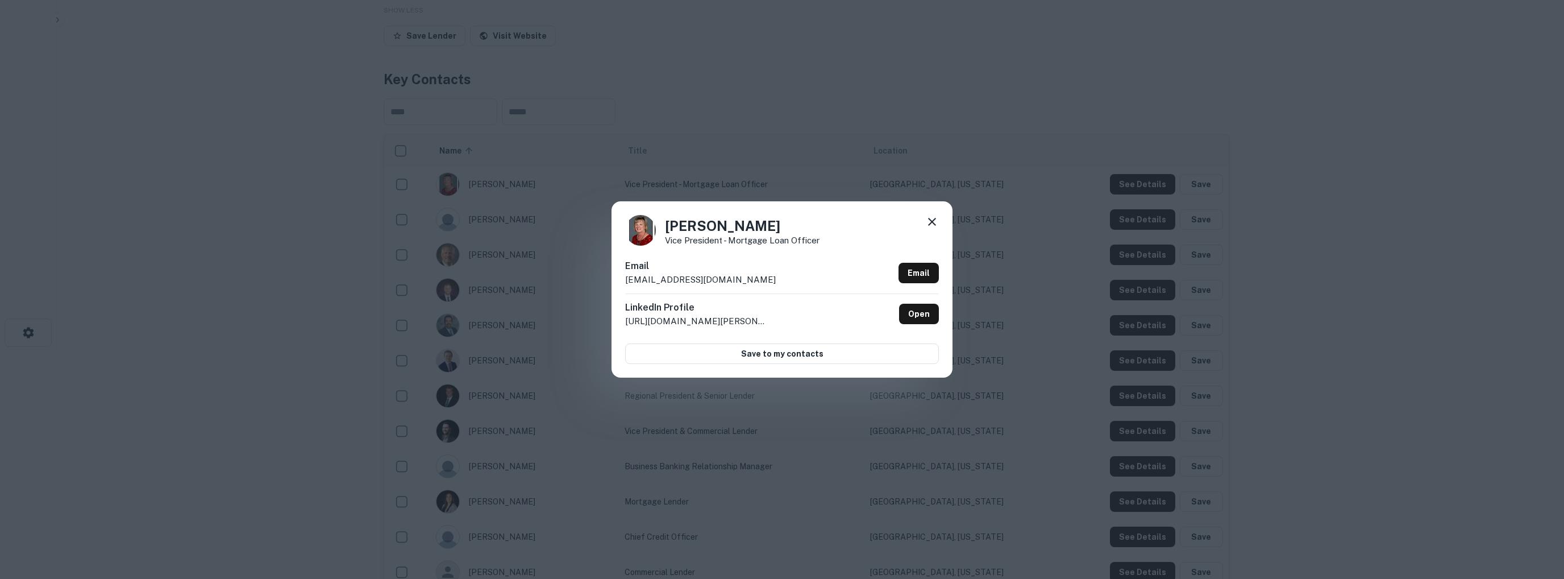
click at [1047, 287] on div "[PERSON_NAME] Vice President - Mortgage Loan Officer Email [EMAIL_ADDRESS][DOMA…" at bounding box center [782, 289] width 1564 height 579
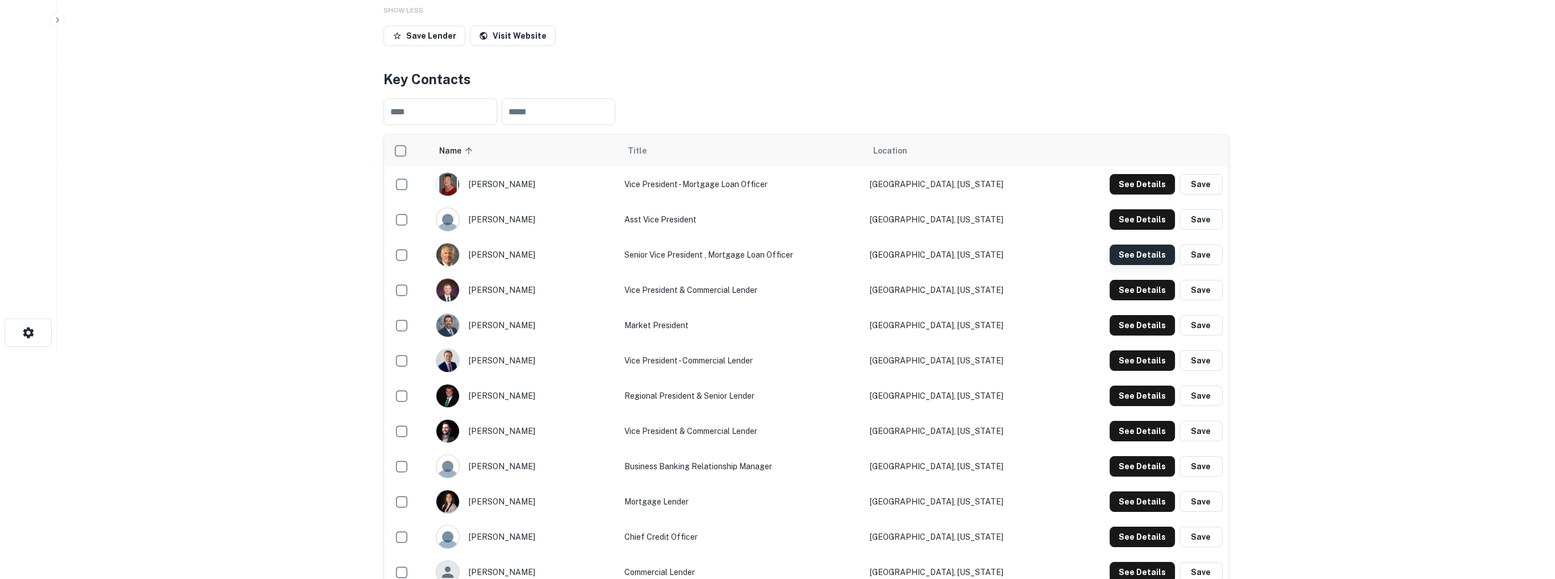
click at [1136, 194] on button "See Details" at bounding box center [1142, 184] width 65 height 20
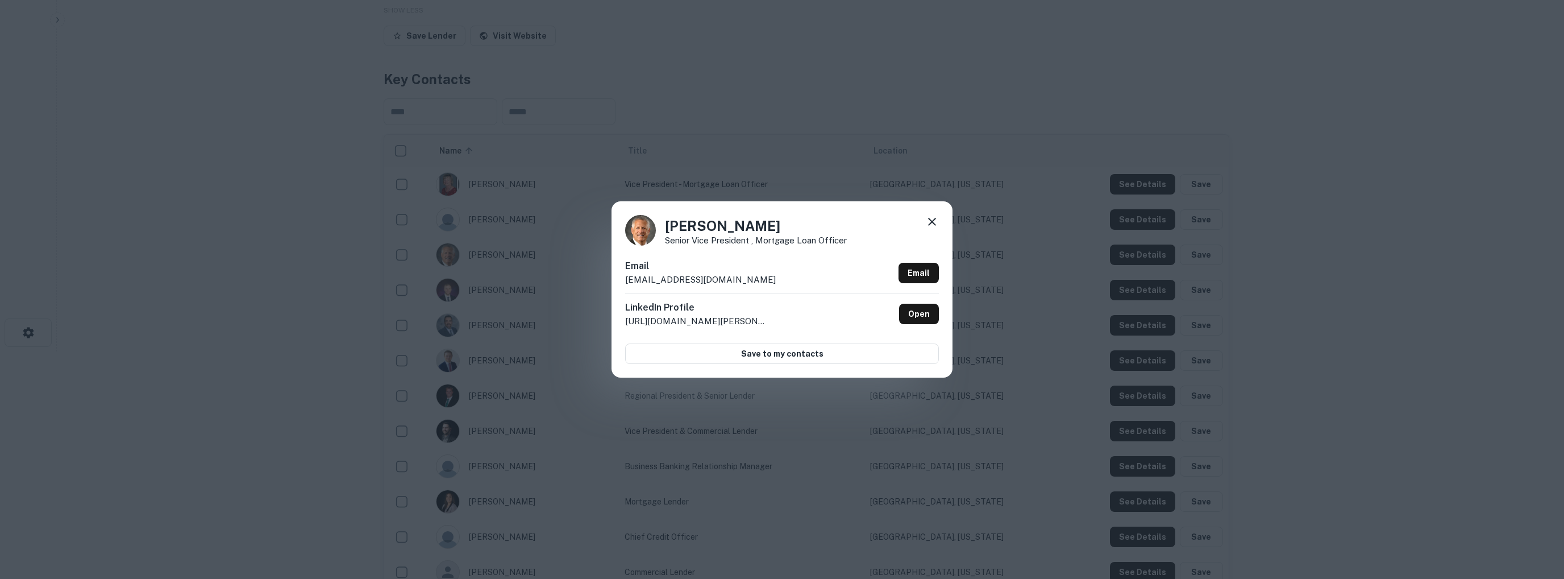
click at [1005, 250] on div "[PERSON_NAME] Senior Vice President , Mortgage Loan Officer Email [EMAIL_ADDRES…" at bounding box center [782, 289] width 1564 height 579
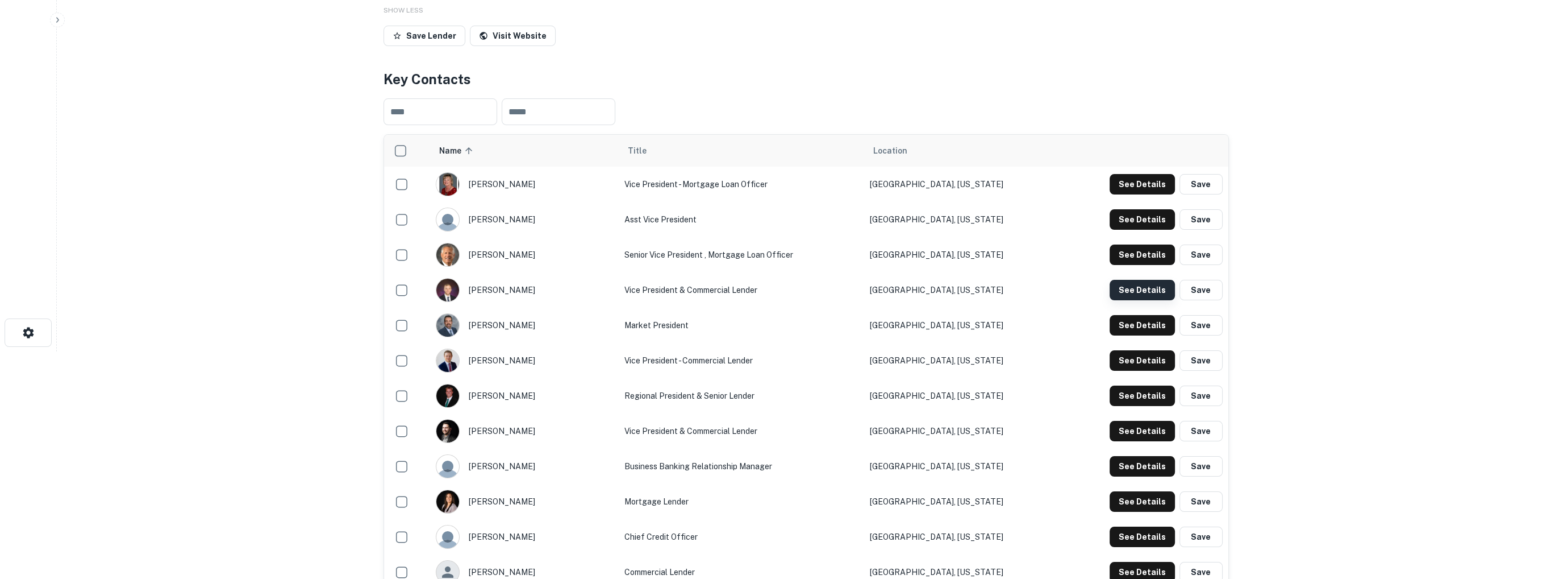
click at [1125, 194] on button "See Details" at bounding box center [1142, 184] width 65 height 20
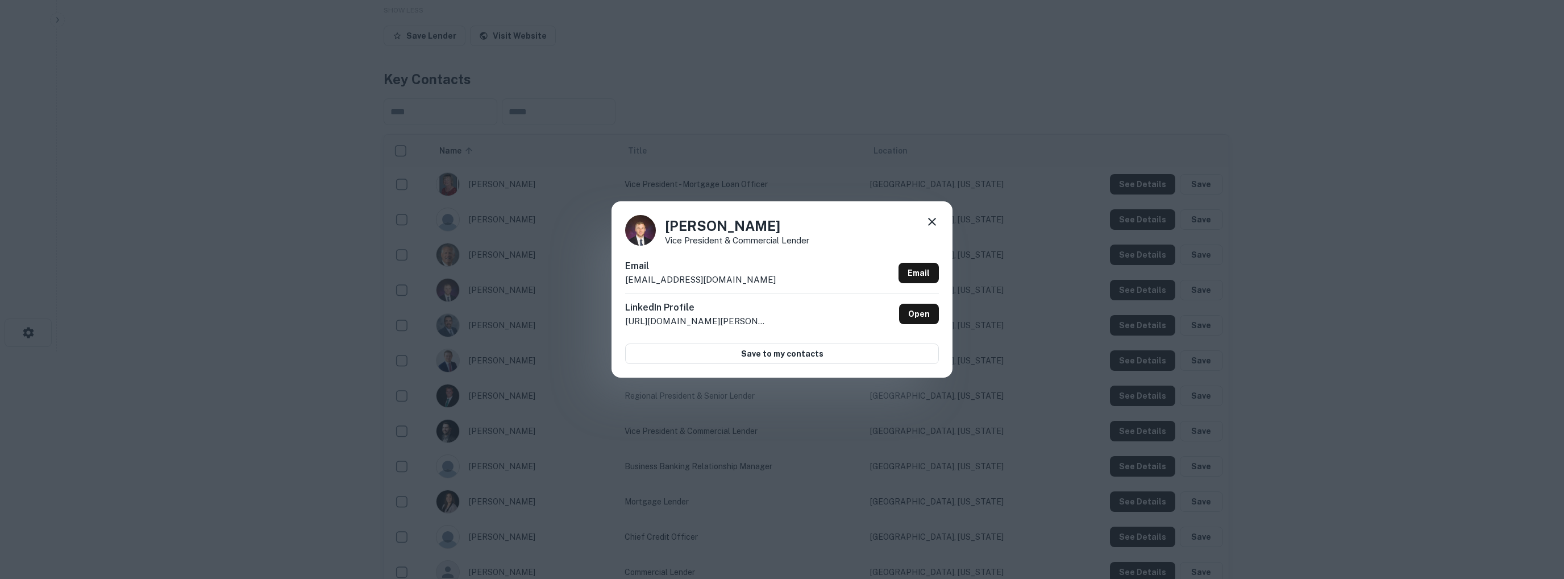
click at [357, 281] on div "[PERSON_NAME] Vice President & Commercial Lender Email [EMAIL_ADDRESS][DOMAIN_N…" at bounding box center [782, 289] width 1564 height 579
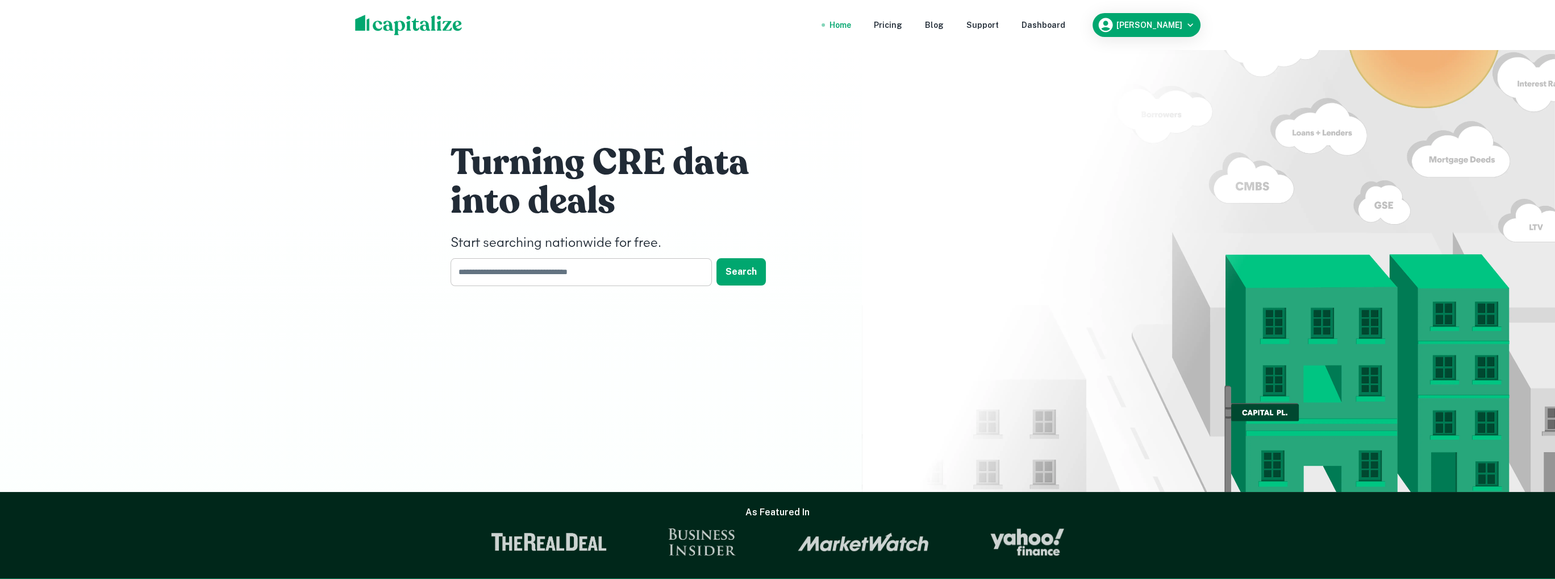
click at [523, 274] on input "text" at bounding box center [577, 272] width 253 height 28
paste input "*****"
type input "*****"
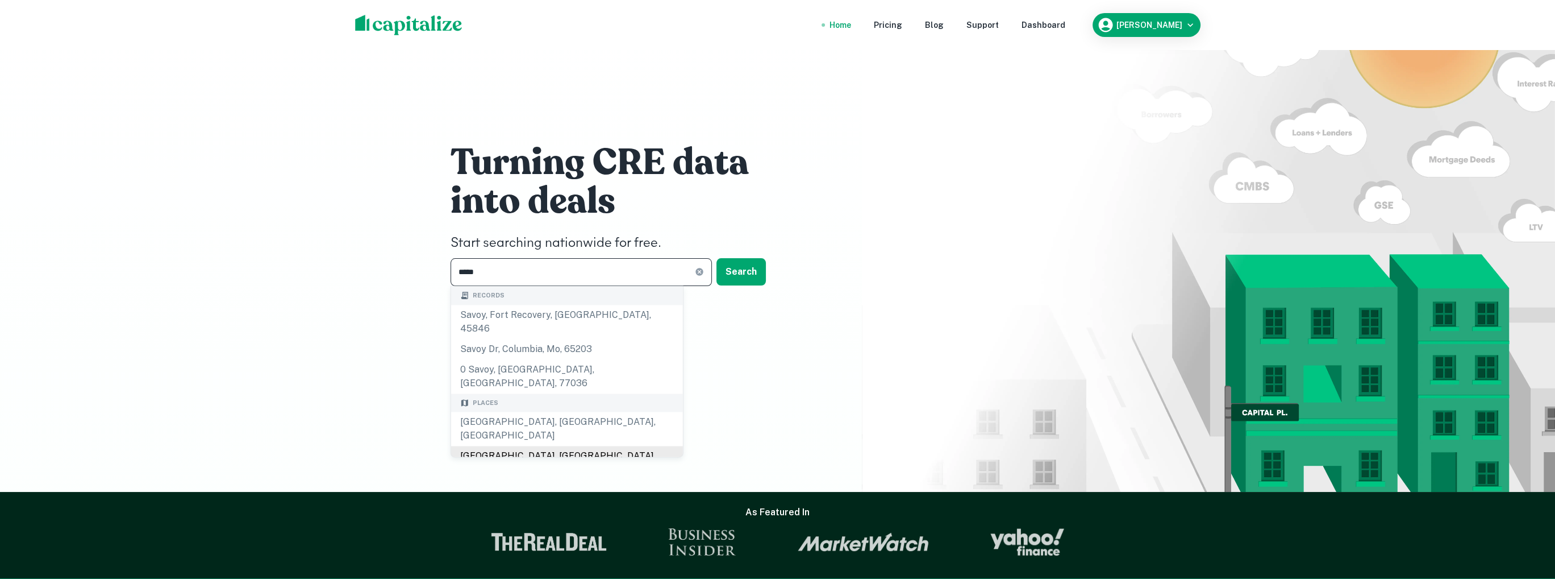
click at [510, 446] on div "[GEOGRAPHIC_DATA], [GEOGRAPHIC_DATA], [GEOGRAPHIC_DATA]" at bounding box center [567, 463] width 232 height 34
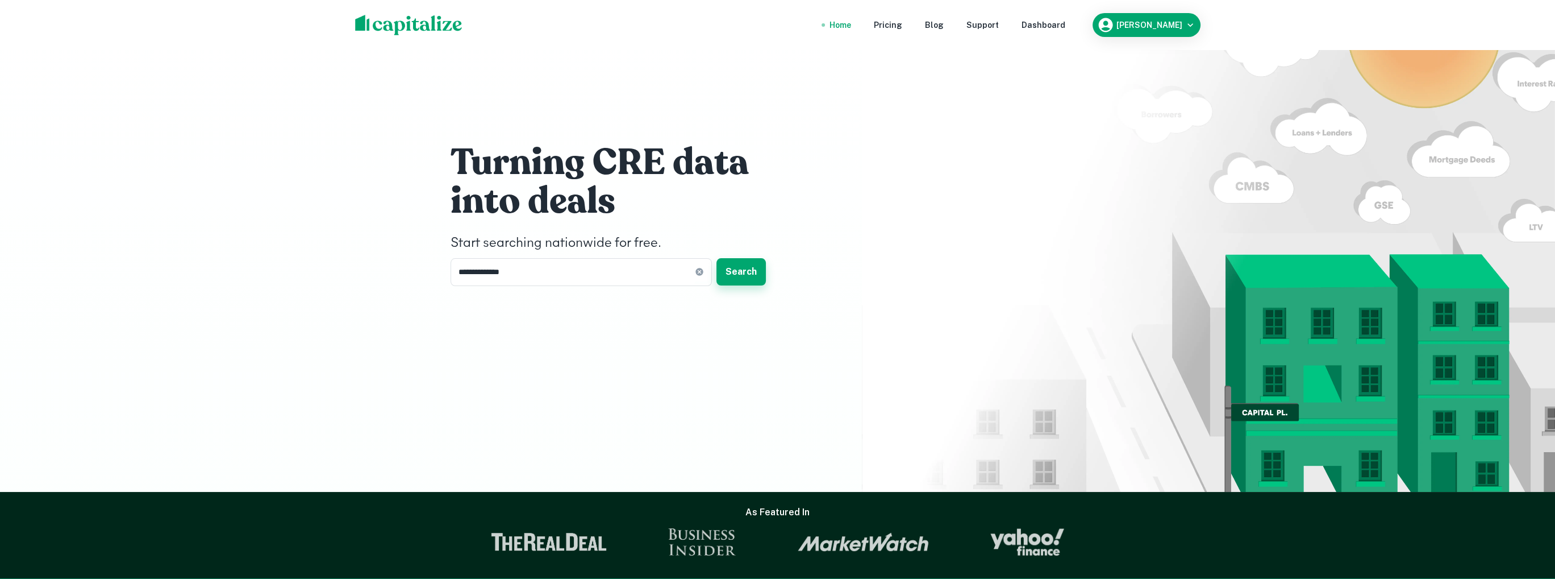
click at [746, 269] on button "Search" at bounding box center [741, 271] width 49 height 27
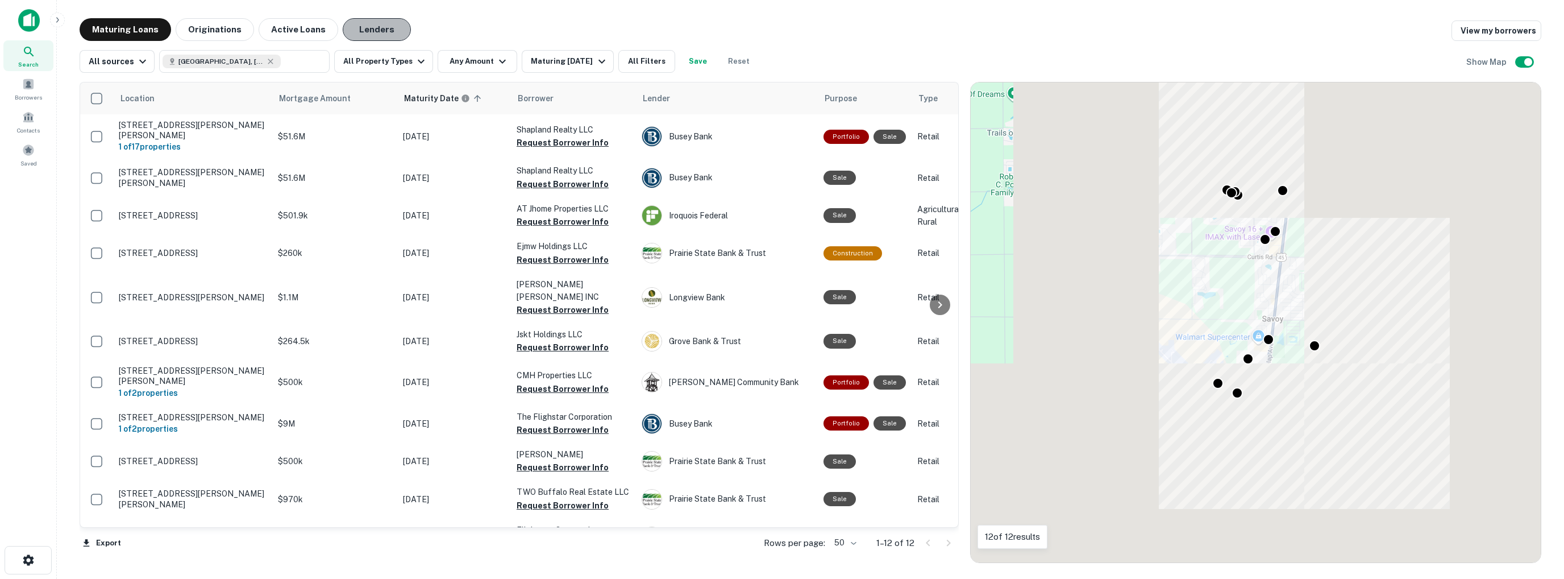
click at [369, 27] on button "Lenders" at bounding box center [377, 29] width 68 height 23
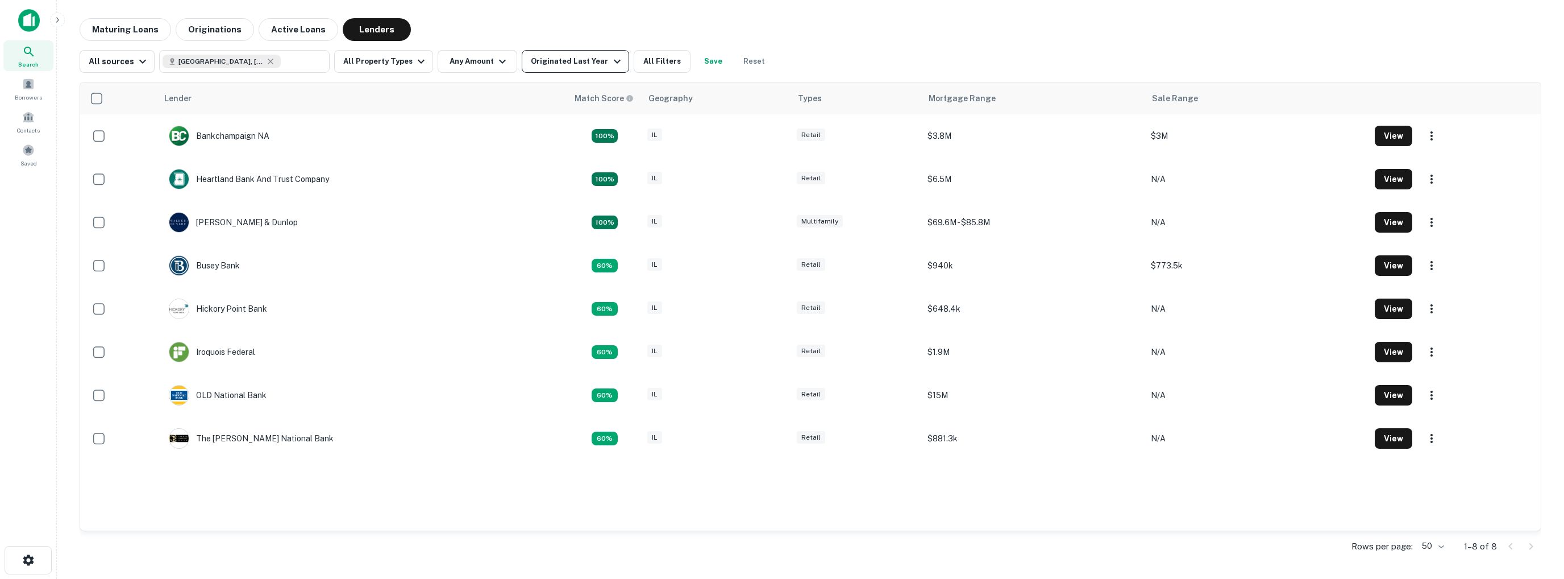
click at [594, 60] on div "Originated Last Year" at bounding box center [577, 62] width 93 height 14
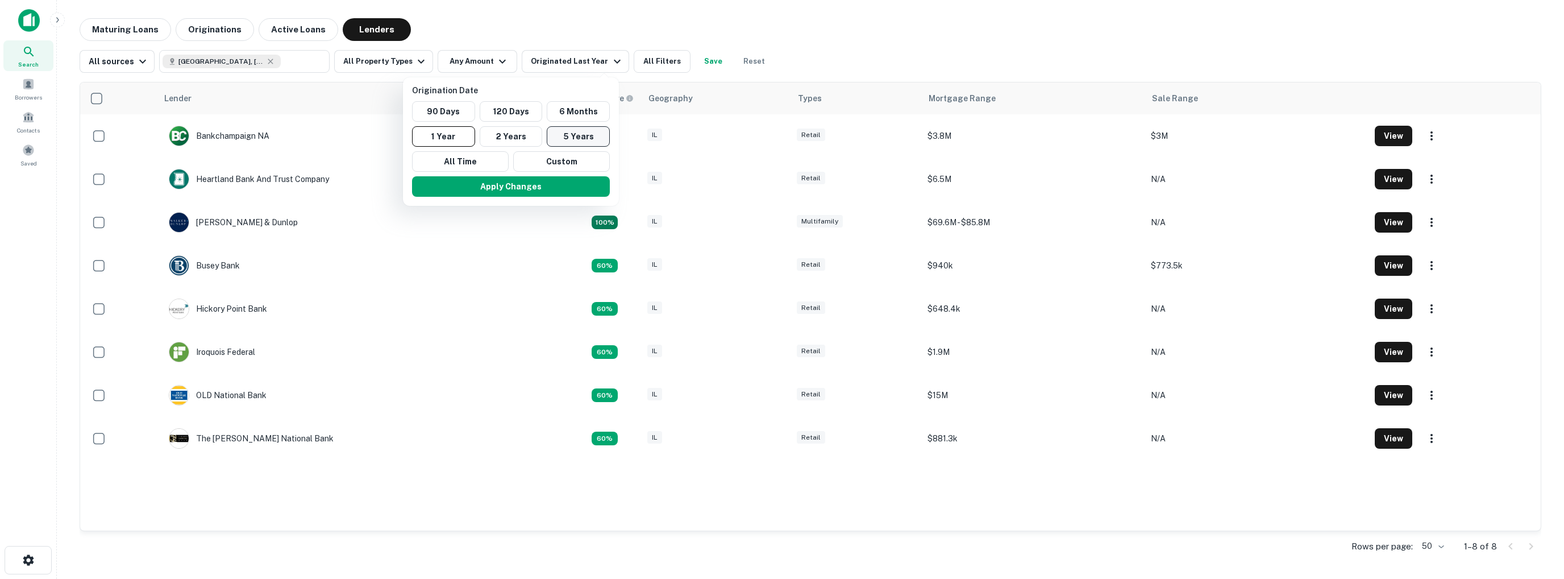
click at [570, 134] on button "5 Years" at bounding box center [578, 136] width 63 height 20
click at [564, 186] on button "Apply Changes" at bounding box center [522, 186] width 198 height 20
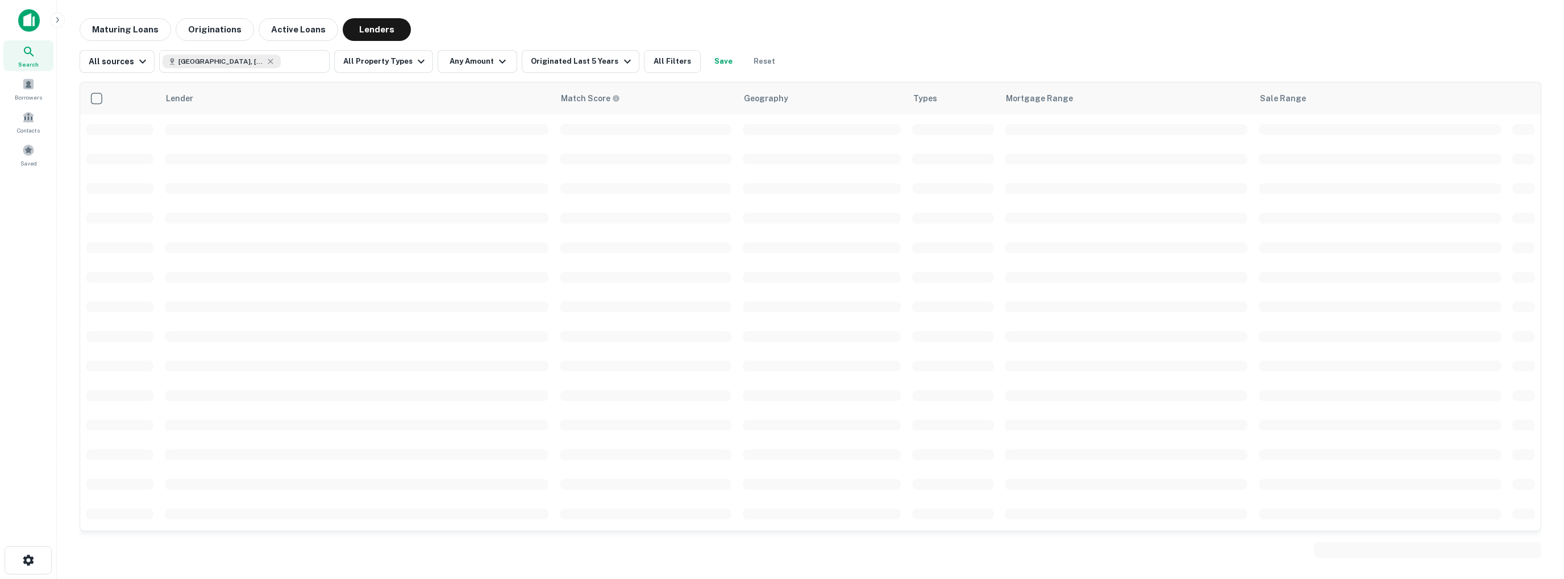
click at [657, 62] on div at bounding box center [782, 289] width 1564 height 579
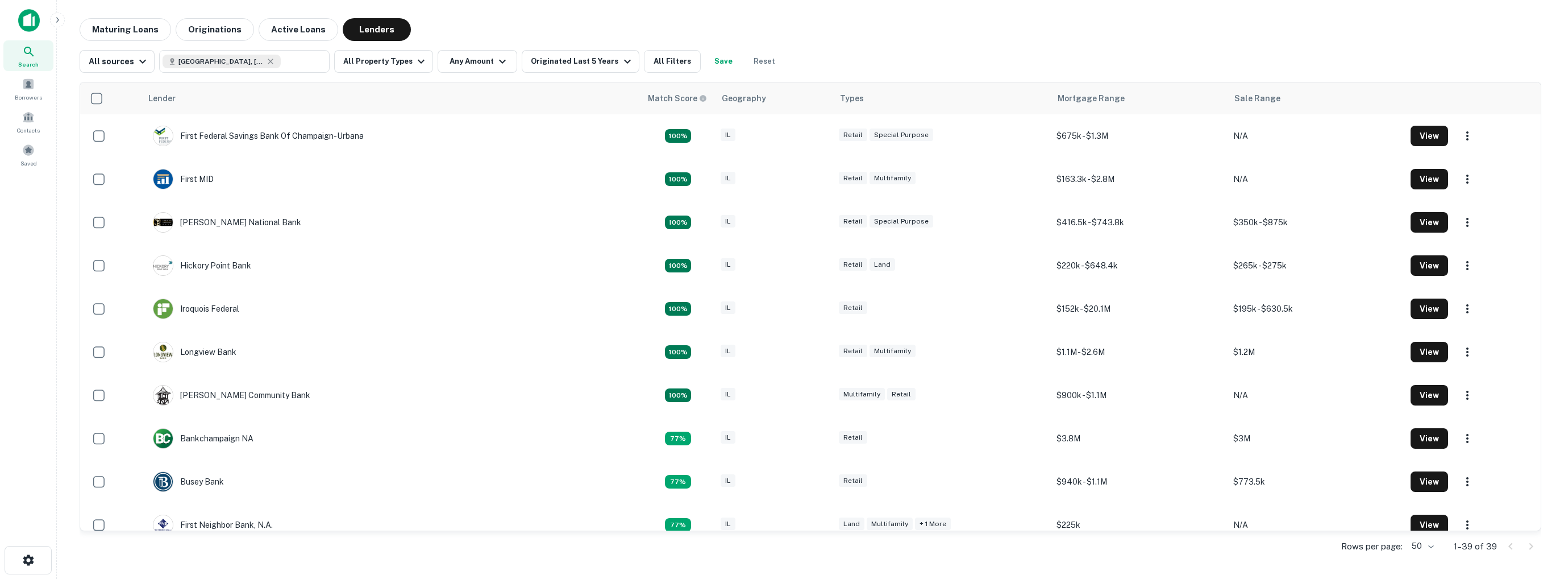
click at [657, 62] on button "All Filters" at bounding box center [672, 61] width 57 height 23
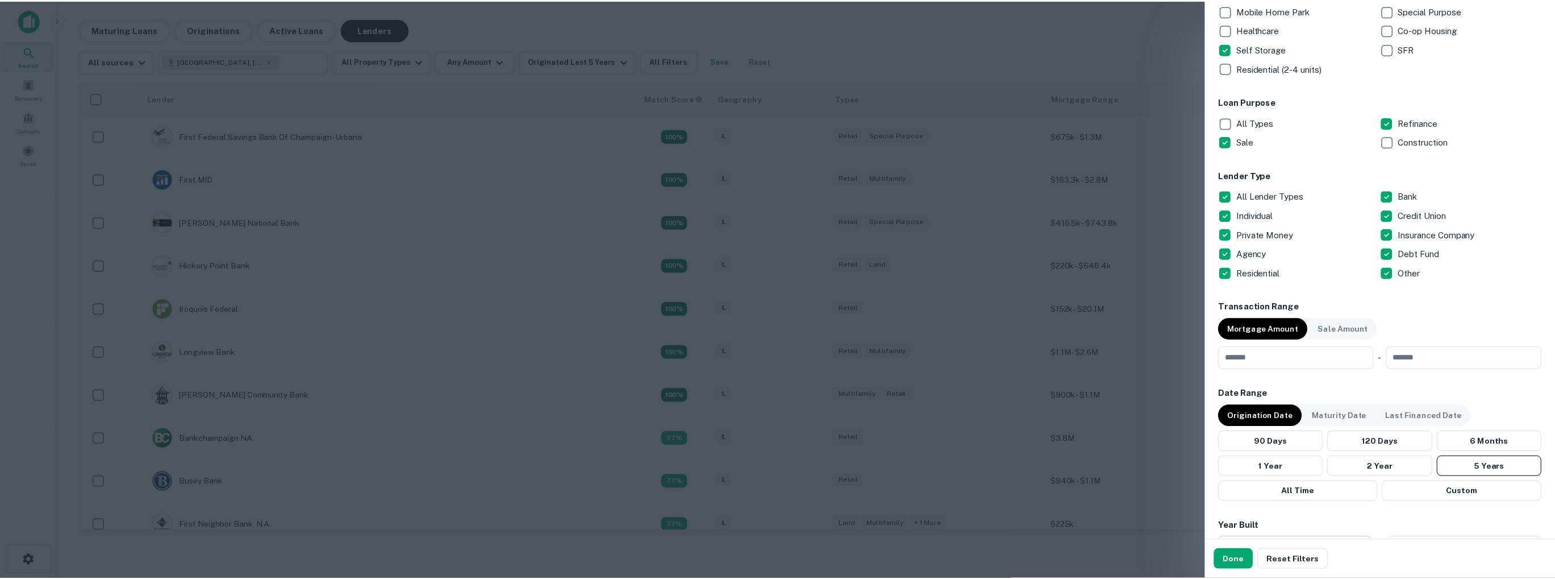
scroll to position [341, 0]
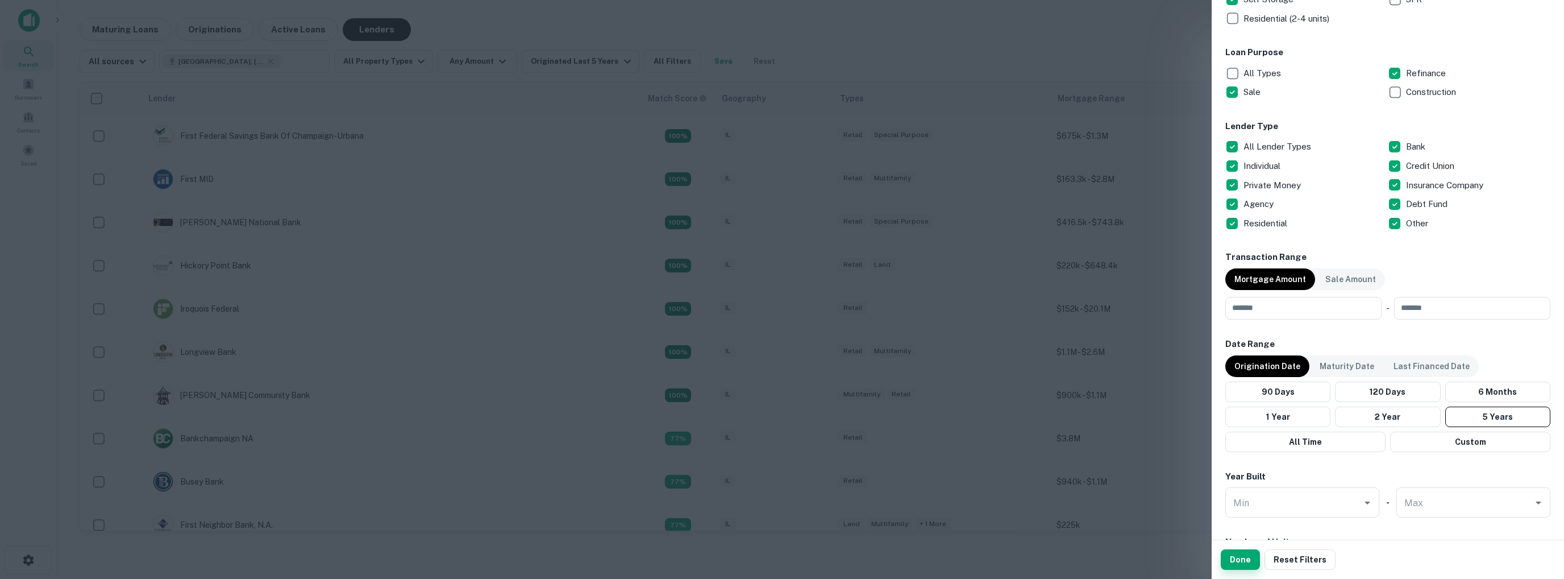
click at [1236, 559] on button "Done" at bounding box center [1240, 559] width 39 height 20
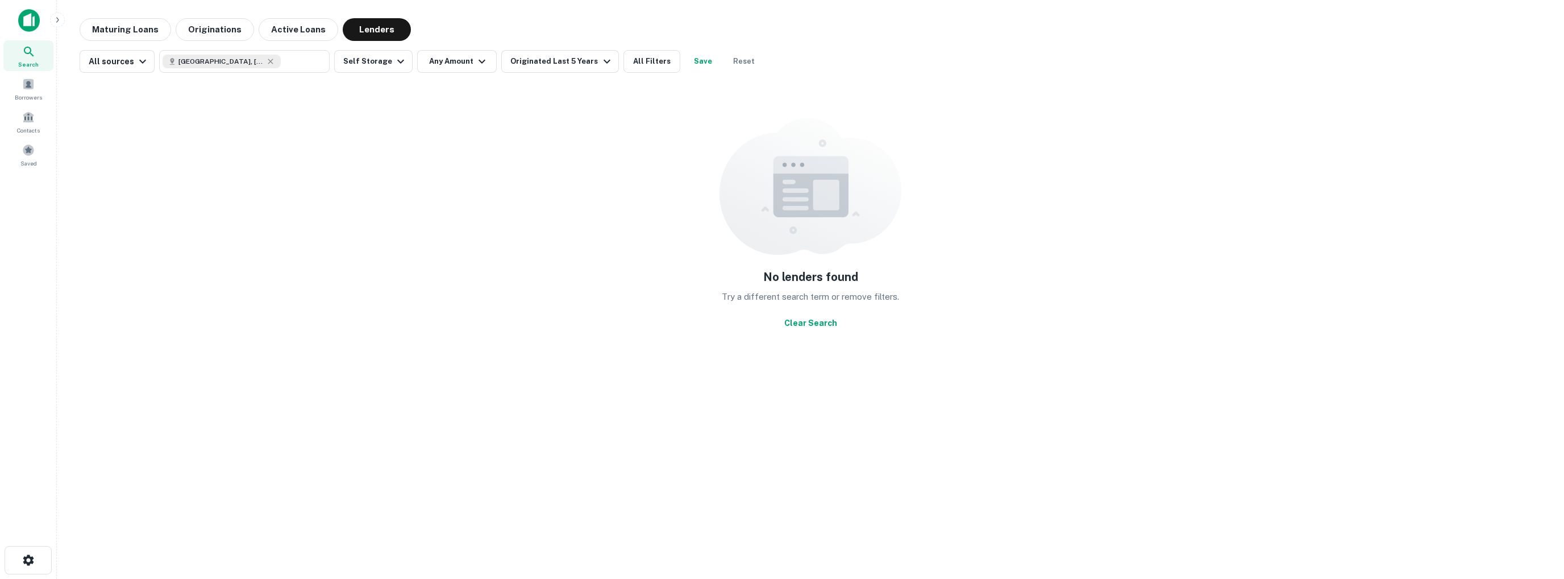
click at [20, 19] on img at bounding box center [29, 20] width 22 height 23
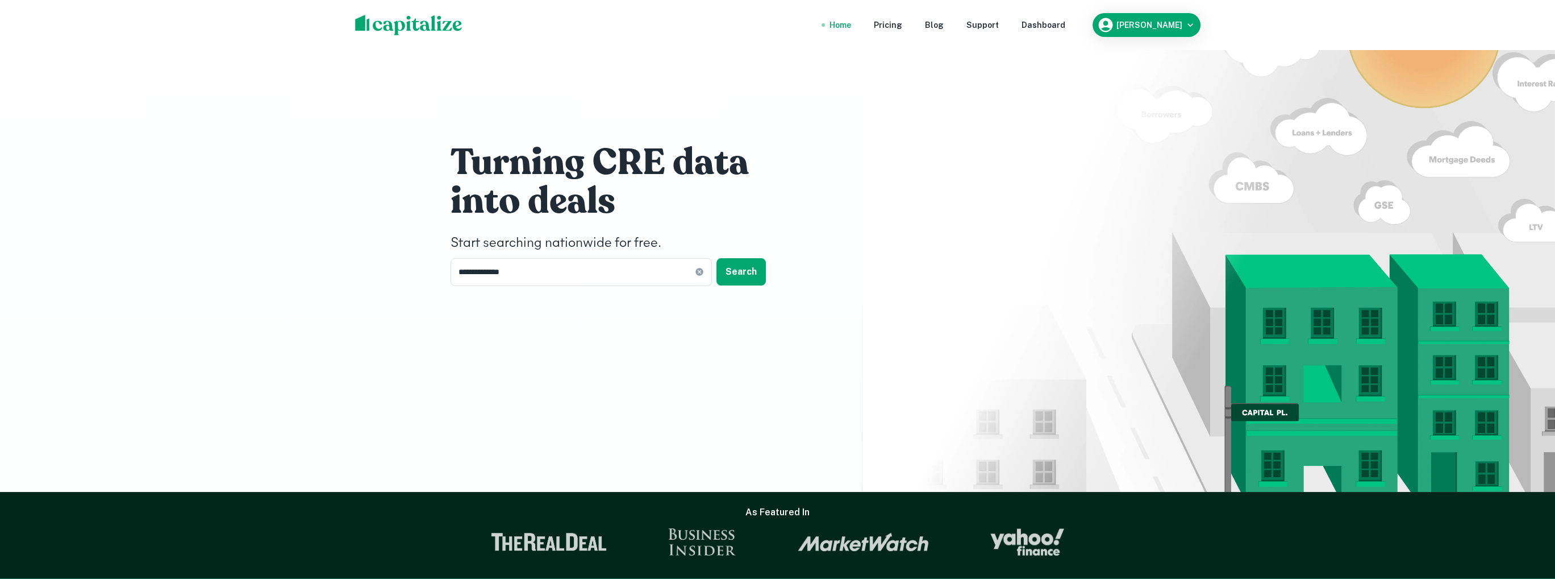
drag, startPoint x: 534, startPoint y: 276, endPoint x: 405, endPoint y: 267, distance: 128.8
click at [533, 276] on input "**********" at bounding box center [573, 272] width 244 height 28
click at [401, 267] on div "**********" at bounding box center [777, 246] width 1555 height 492
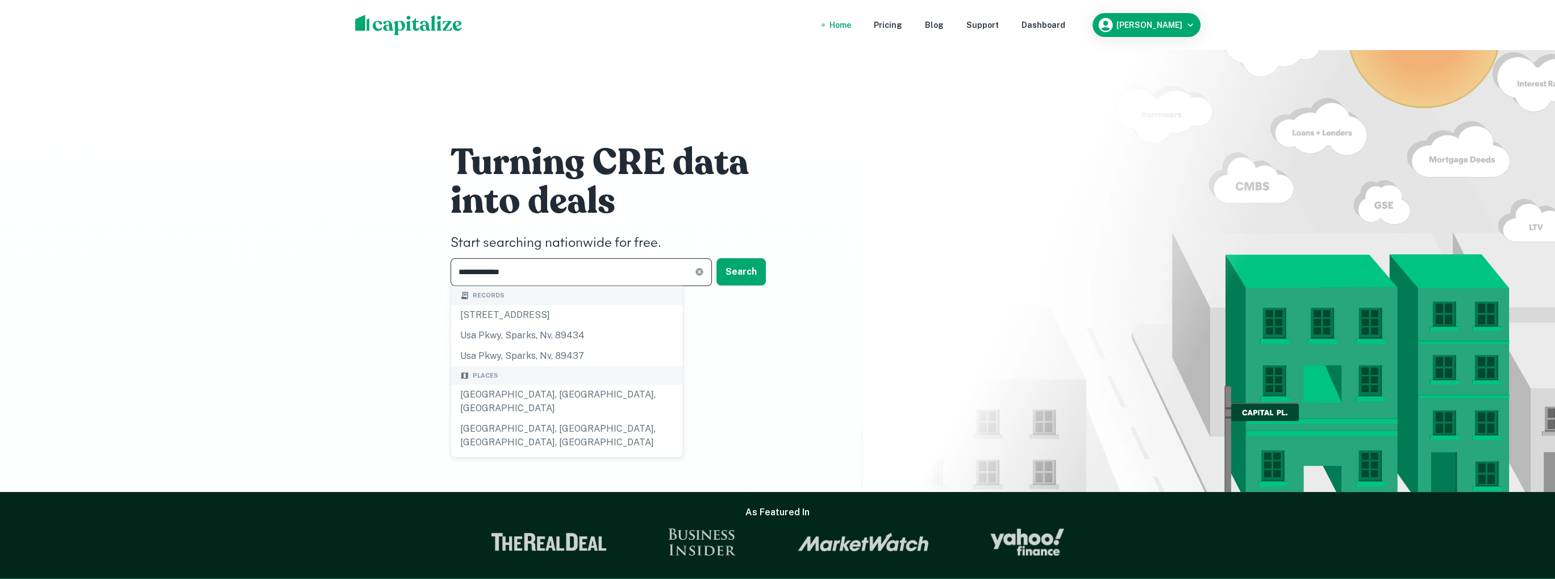
drag, startPoint x: 525, startPoint y: 269, endPoint x: 456, endPoint y: 262, distance: 69.7
click at [456, 262] on input "**********" at bounding box center [573, 272] width 244 height 28
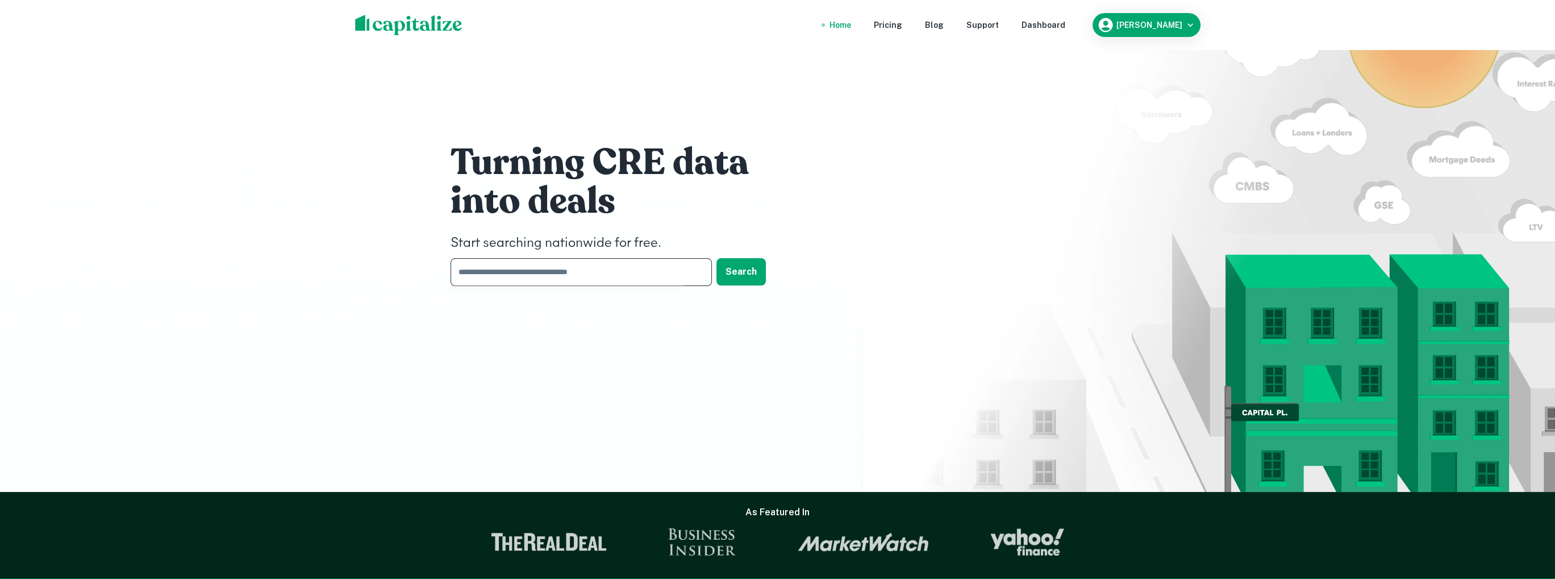
paste input "**********"
type input "**********"
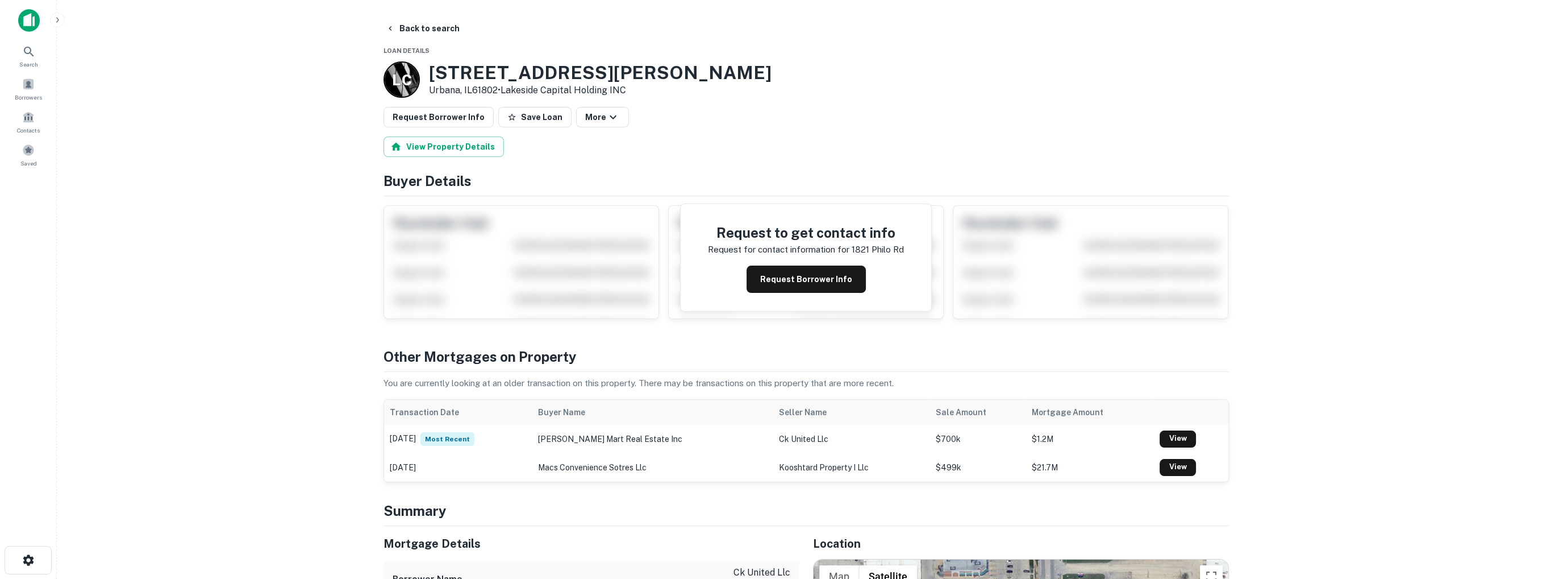
click at [23, 23] on img at bounding box center [29, 20] width 22 height 23
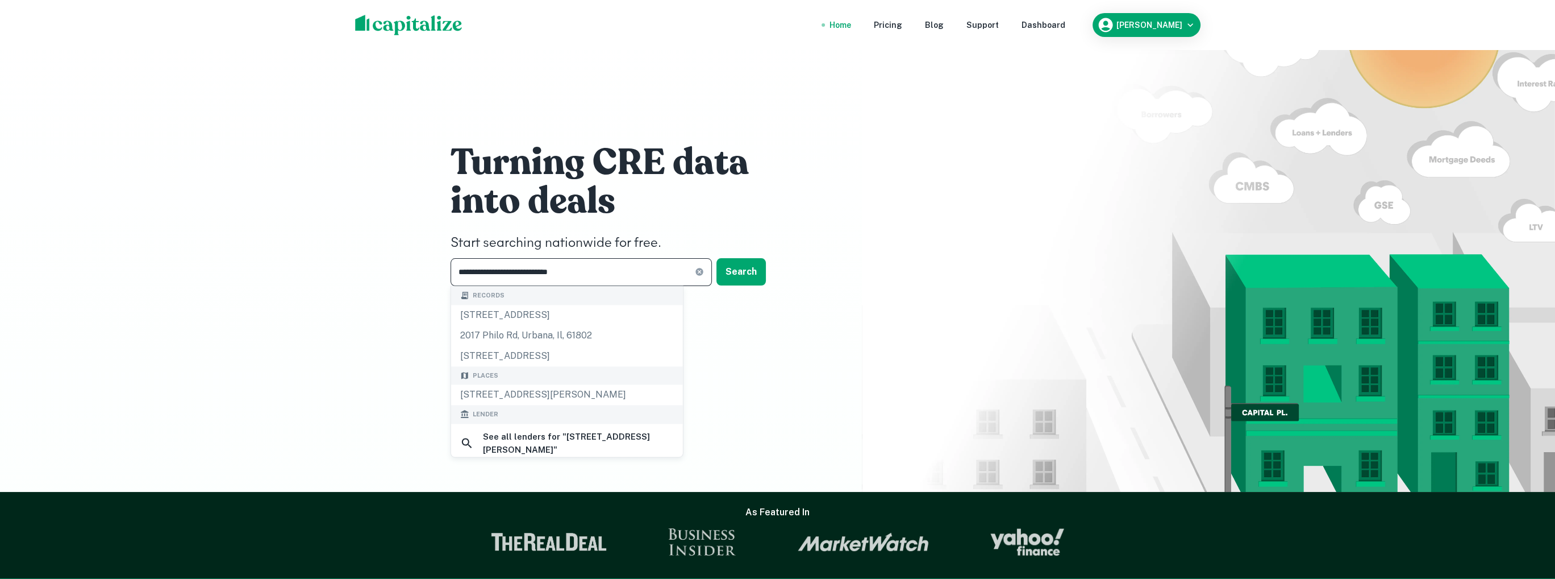
drag, startPoint x: 620, startPoint y: 272, endPoint x: 438, endPoint y: 266, distance: 182.5
click at [438, 266] on div "**********" at bounding box center [778, 217] width 682 height 434
drag, startPoint x: 581, startPoint y: 271, endPoint x: 457, endPoint y: 268, distance: 123.9
click at [457, 268] on input "**********" at bounding box center [573, 272] width 244 height 28
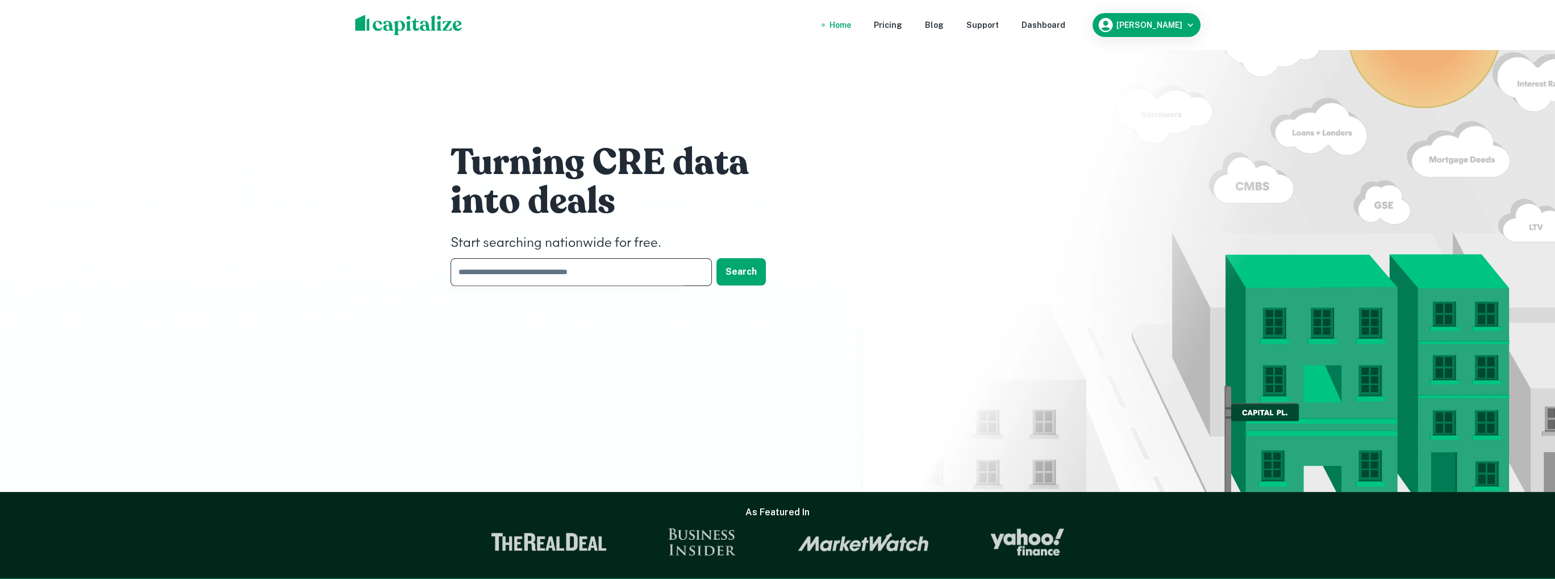
paste input "**********"
type input "**********"
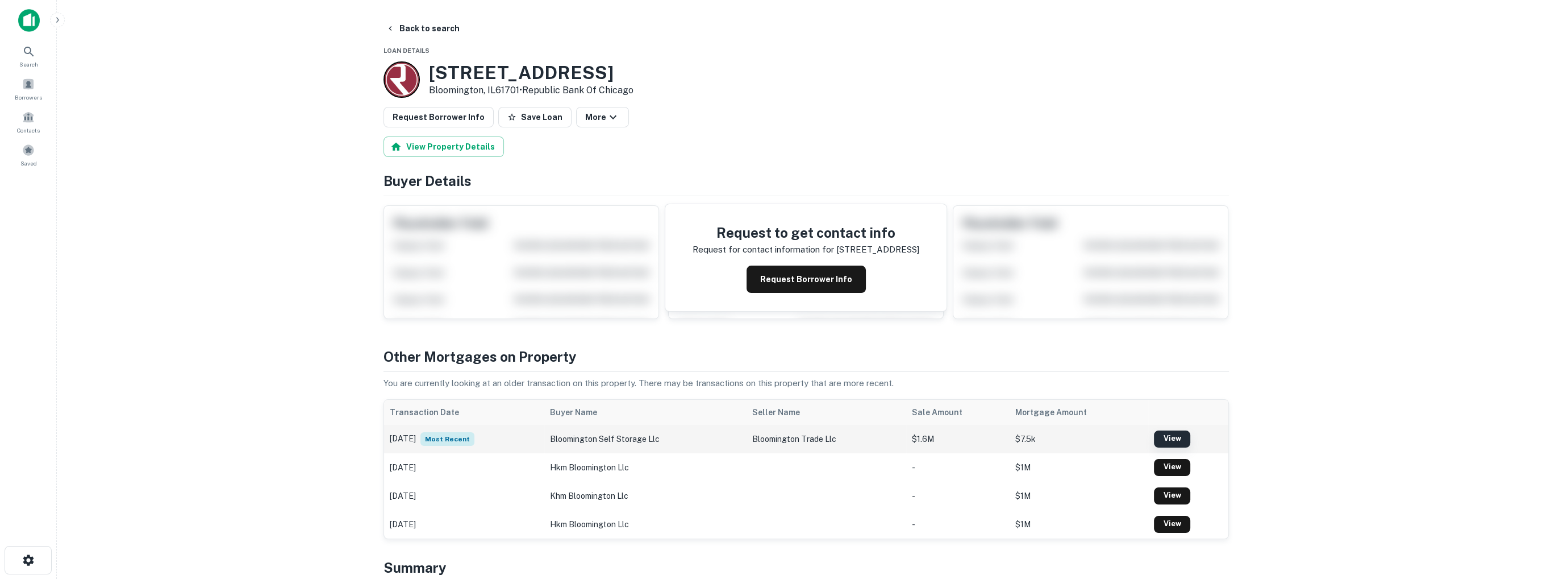
click at [1164, 435] on link "View" at bounding box center [1172, 438] width 36 height 17
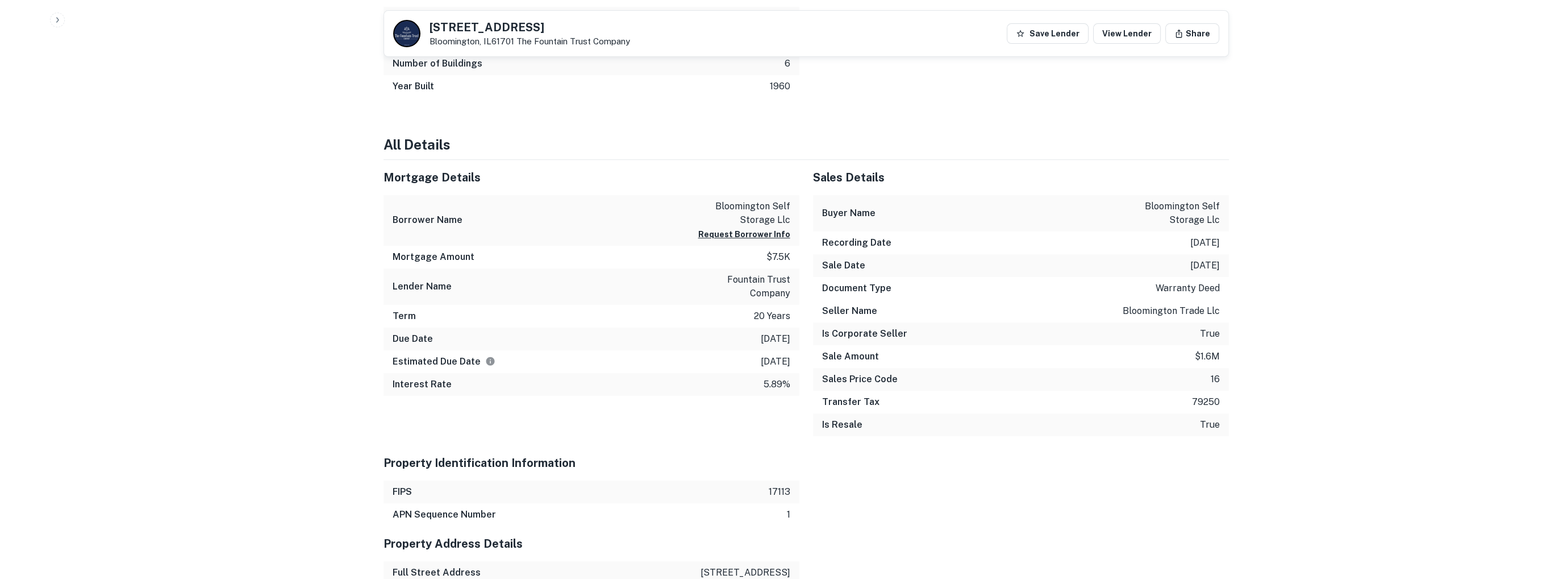
scroll to position [852, 0]
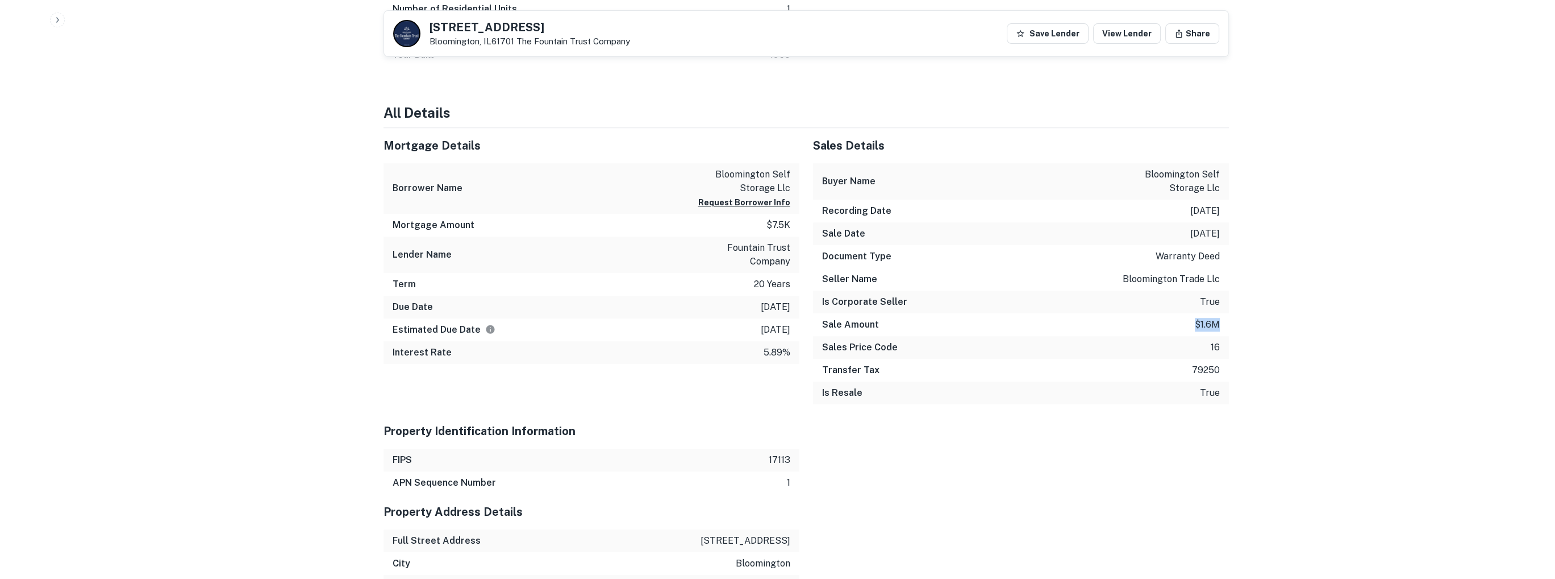
drag, startPoint x: 1193, startPoint y: 323, endPoint x: 1230, endPoint y: 334, distance: 37.8
click at [1230, 334] on div "[STREET_ADDRESS] The Fountain Trust Company Save Lender View Lender Share View …" at bounding box center [806, 283] width 873 height 2235
click at [773, 402] on div "Mortgage Details Borrower Name bloomington self storage llc Request Borrower In…" at bounding box center [585, 270] width 430 height 285
drag, startPoint x: 726, startPoint y: 248, endPoint x: 794, endPoint y: 263, distance: 69.8
click at [794, 263] on div "Lender Name fountain trust company" at bounding box center [592, 254] width 416 height 36
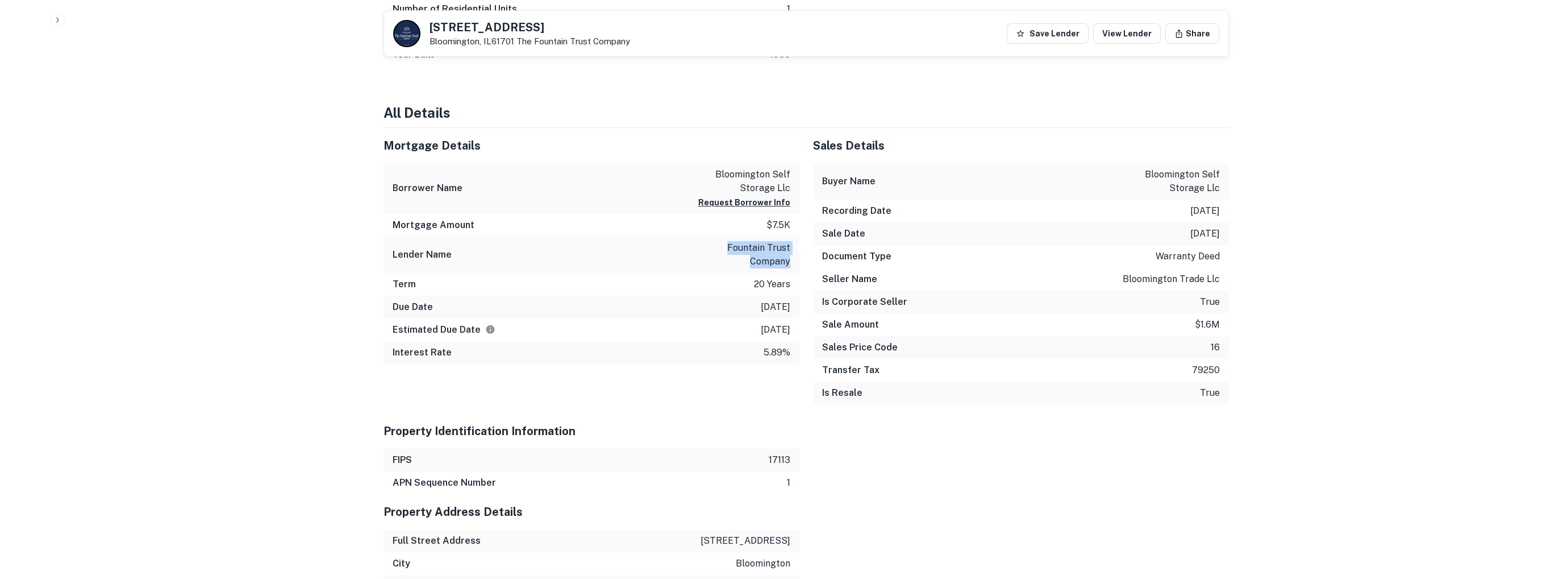
copy p "fountain trust company"
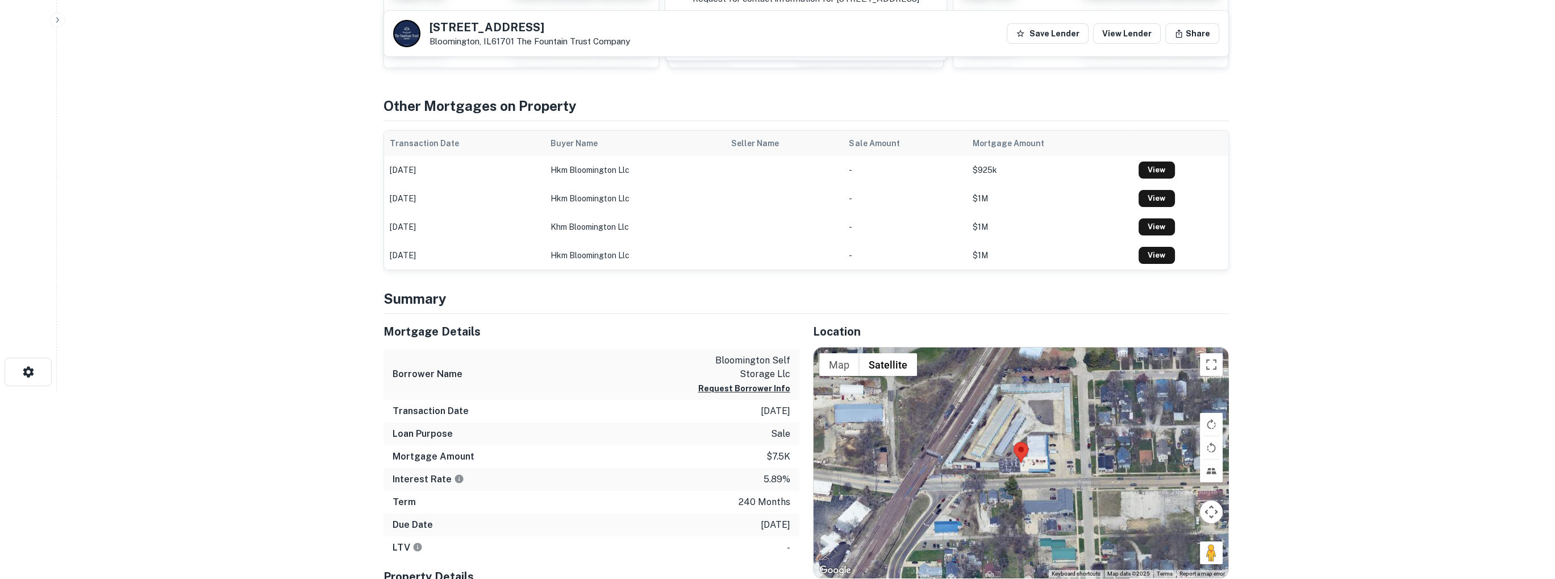
scroll to position [0, 0]
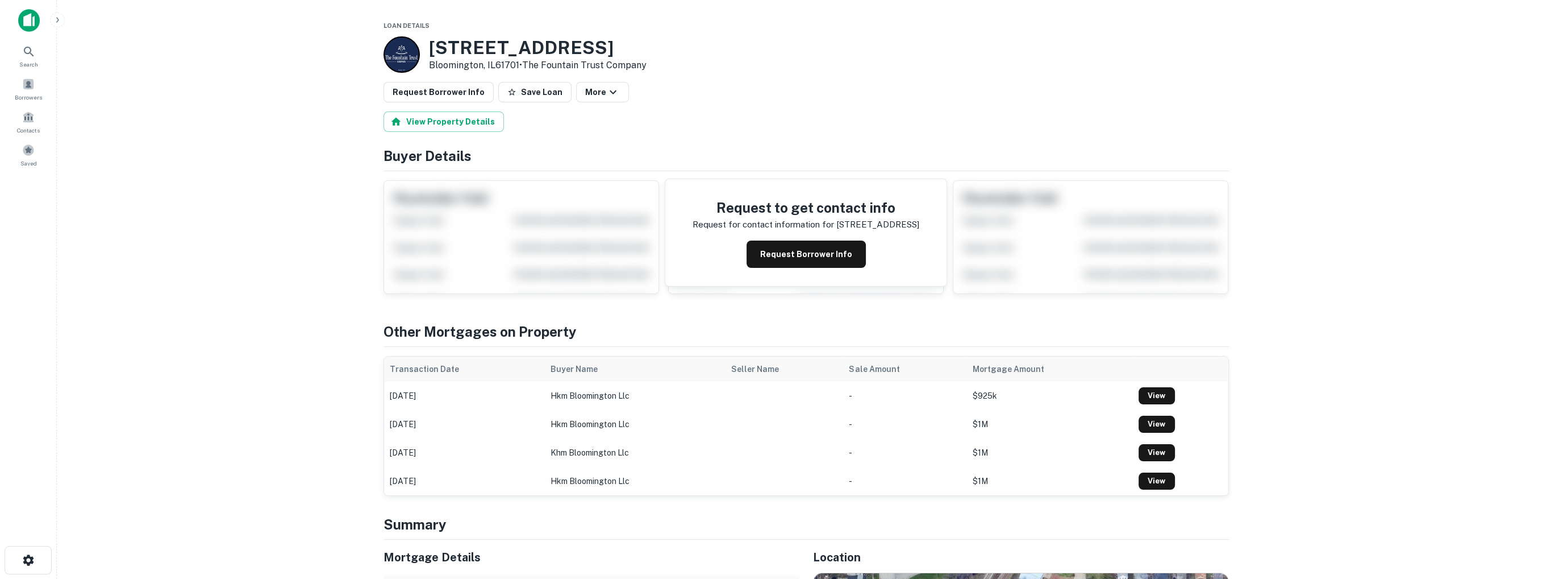
click at [28, 23] on img at bounding box center [29, 20] width 22 height 23
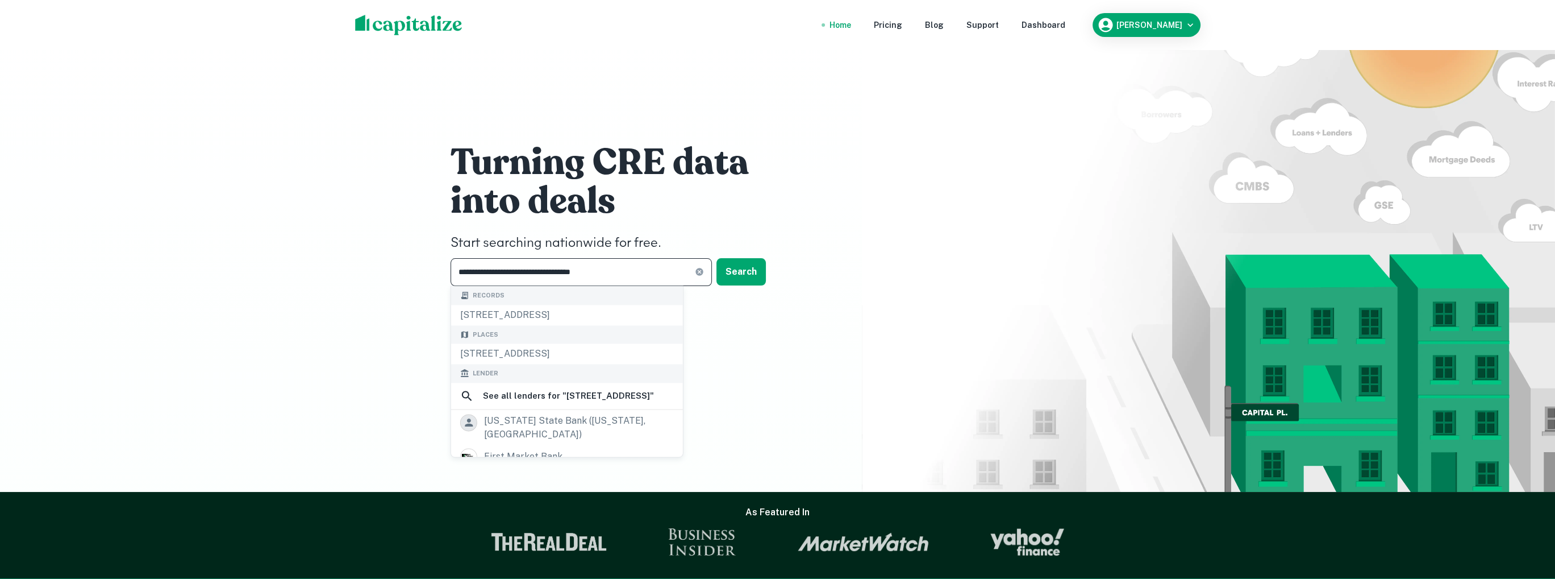
drag, startPoint x: 642, startPoint y: 271, endPoint x: 372, endPoint y: 263, distance: 270.6
click at [372, 263] on div "**********" at bounding box center [777, 246] width 1555 height 492
drag, startPoint x: 632, startPoint y: 273, endPoint x: 439, endPoint y: 264, distance: 193.4
click at [439, 264] on div "**********" at bounding box center [778, 217] width 682 height 434
drag, startPoint x: 614, startPoint y: 278, endPoint x: 445, endPoint y: 273, distance: 168.9
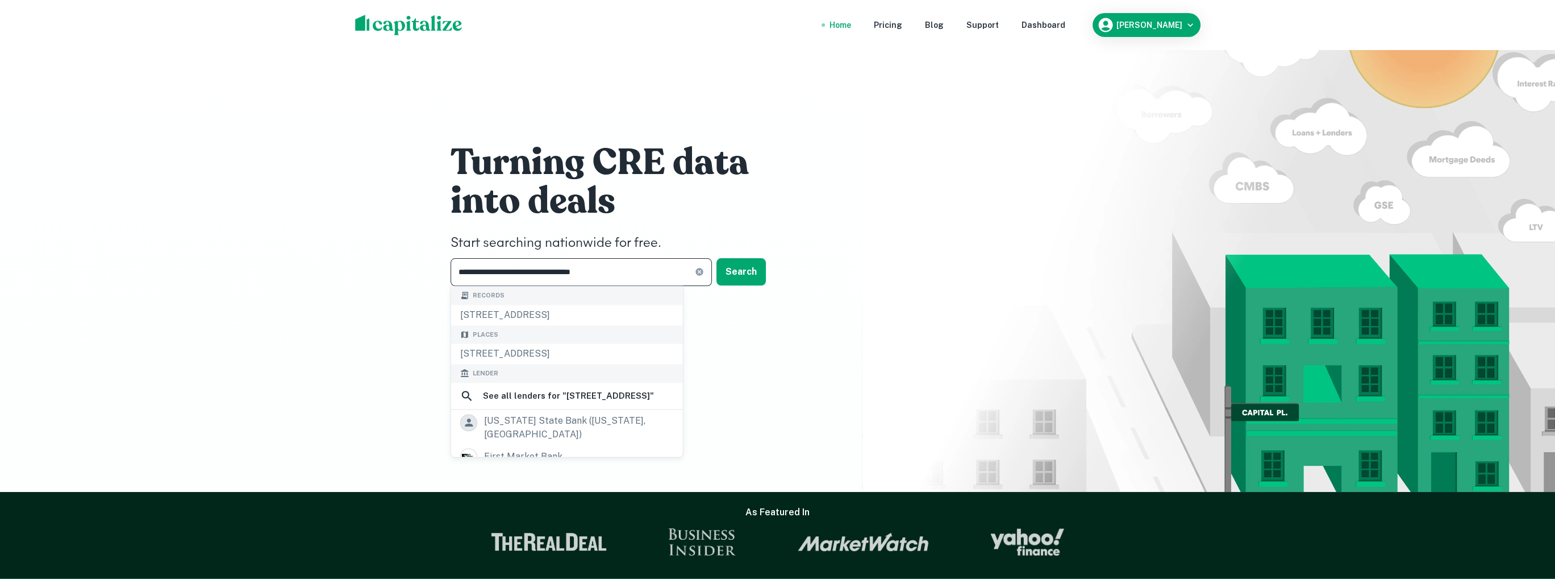
click at [445, 273] on div "**********" at bounding box center [778, 217] width 682 height 434
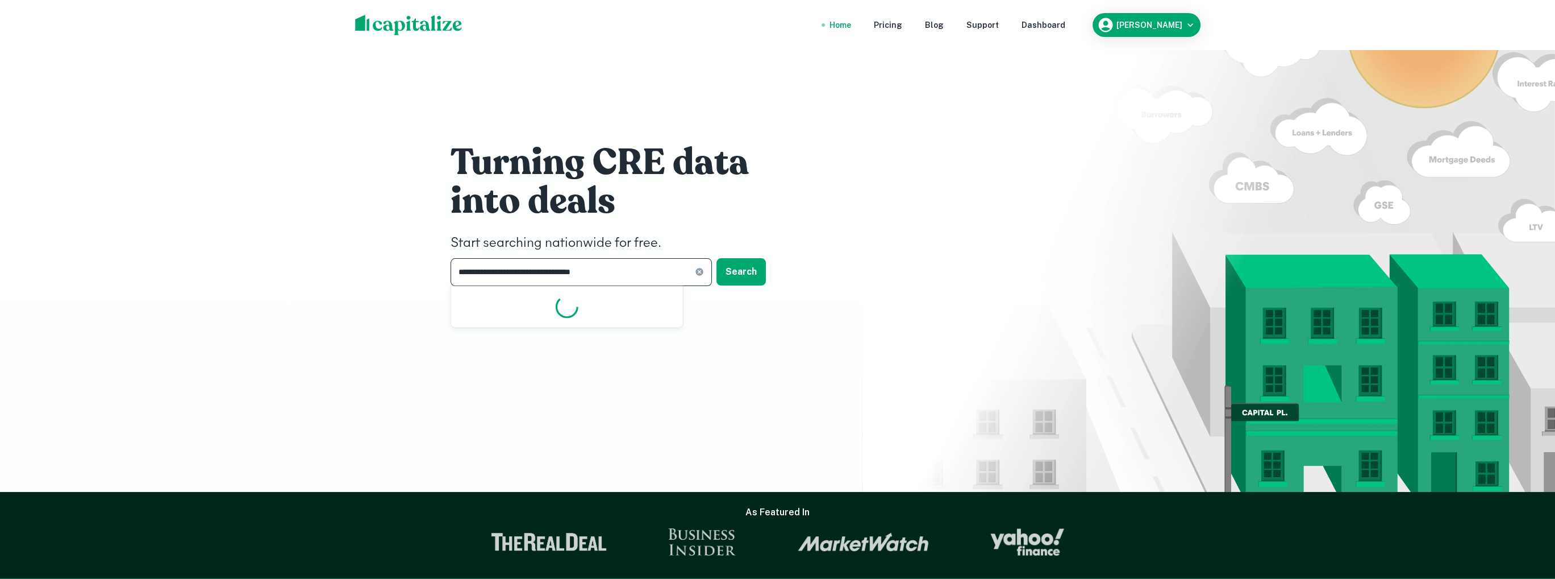
click at [605, 274] on input "**********" at bounding box center [573, 272] width 244 height 28
type input "*"
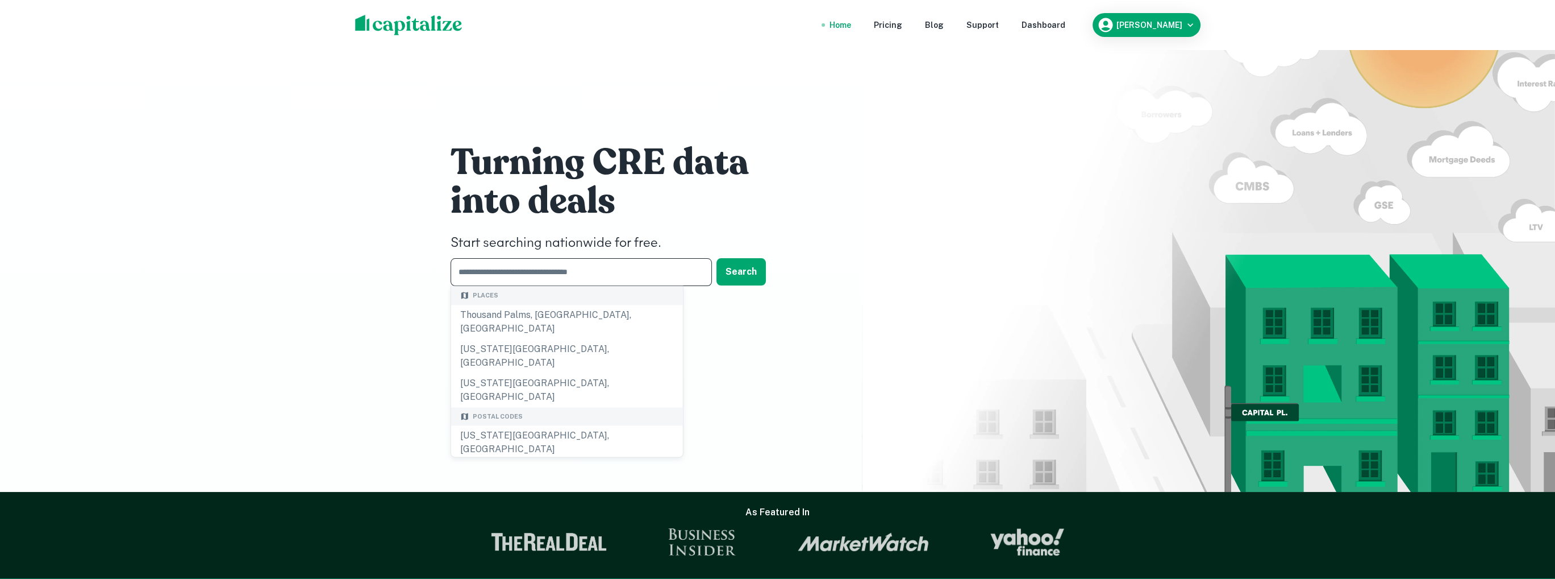
paste input "**********"
type input "**********"
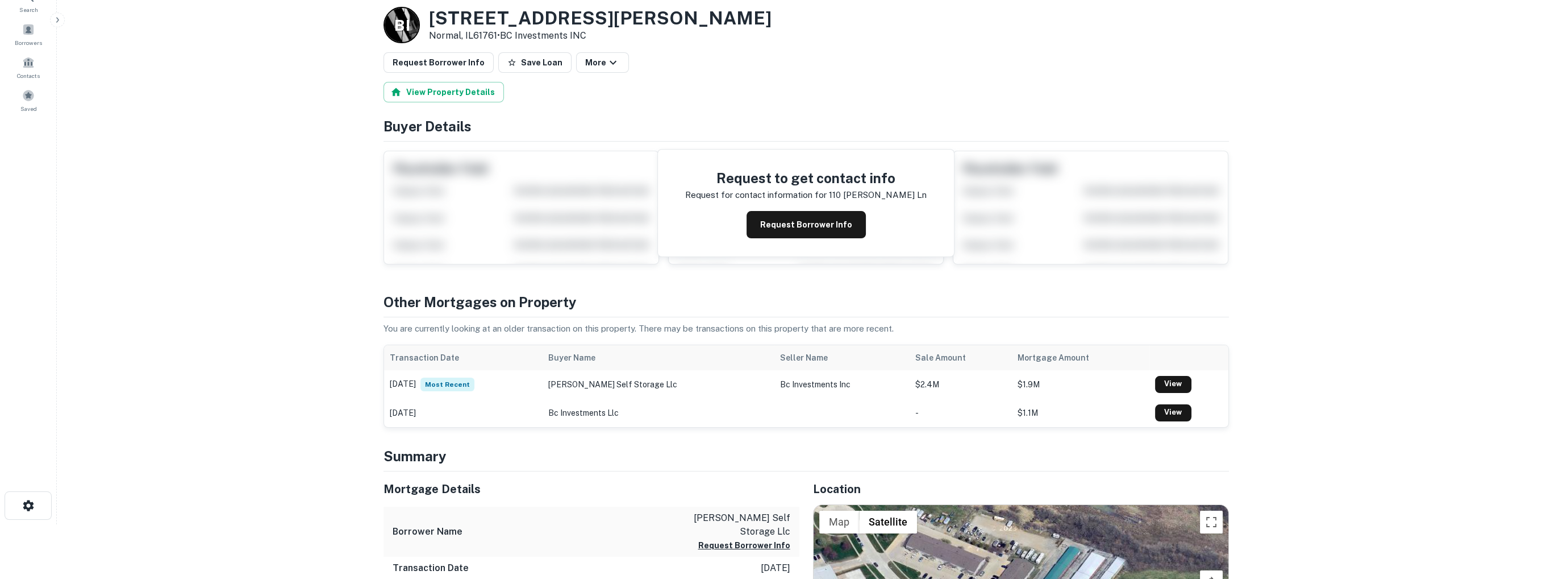
scroll to position [57, 0]
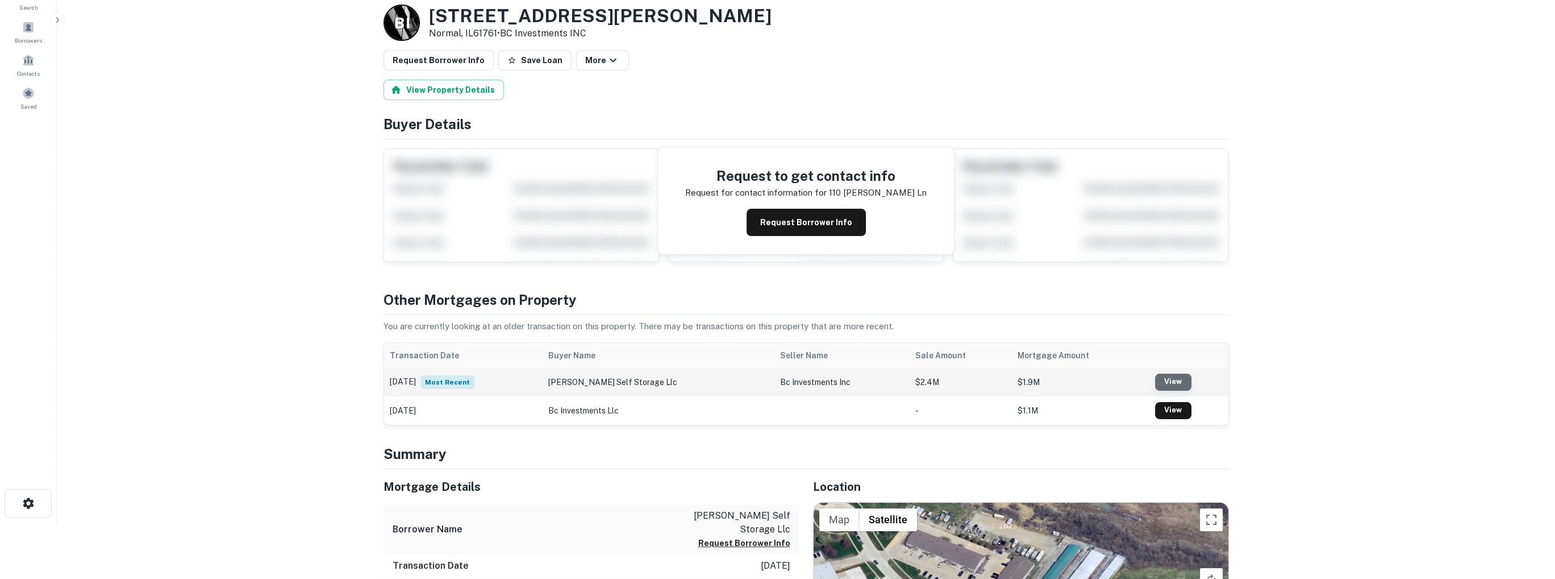
click at [1161, 382] on link "View" at bounding box center [1173, 381] width 36 height 17
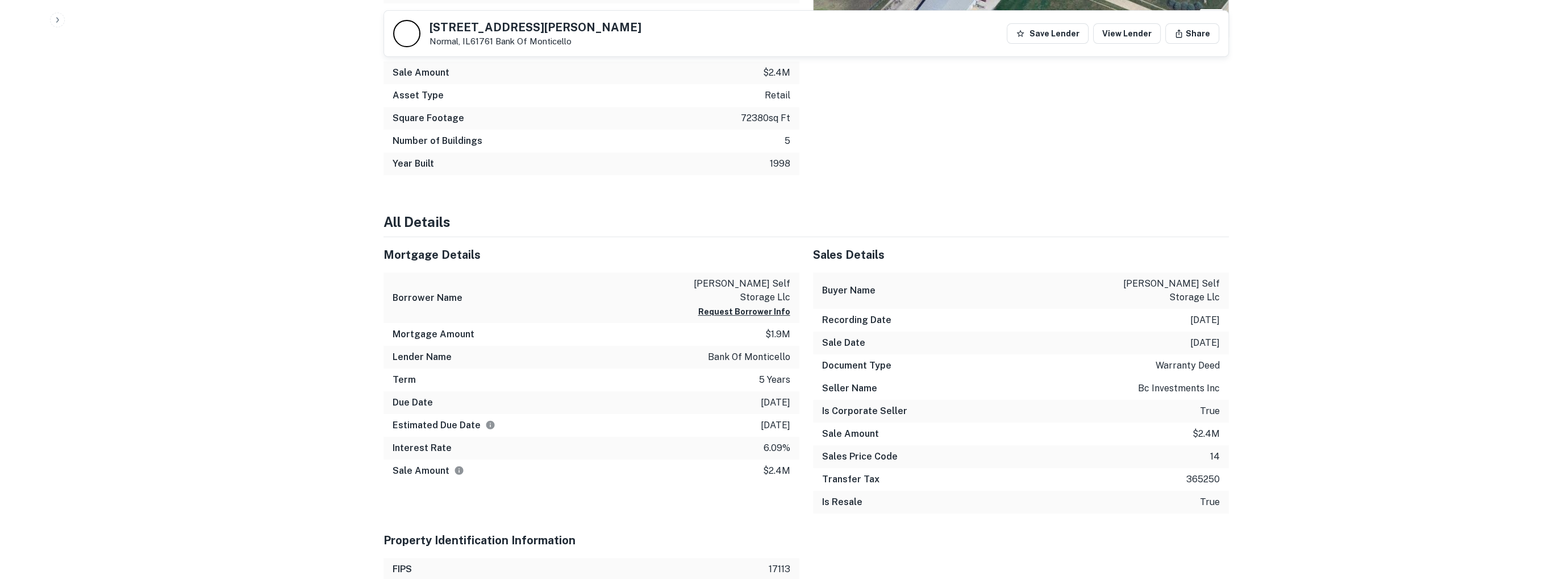
scroll to position [682, 0]
drag, startPoint x: 709, startPoint y: 356, endPoint x: 790, endPoint y: 353, distance: 81.3
click at [790, 353] on div "Lender Name bank of monticello" at bounding box center [592, 356] width 416 height 23
copy p "bank of monticello"
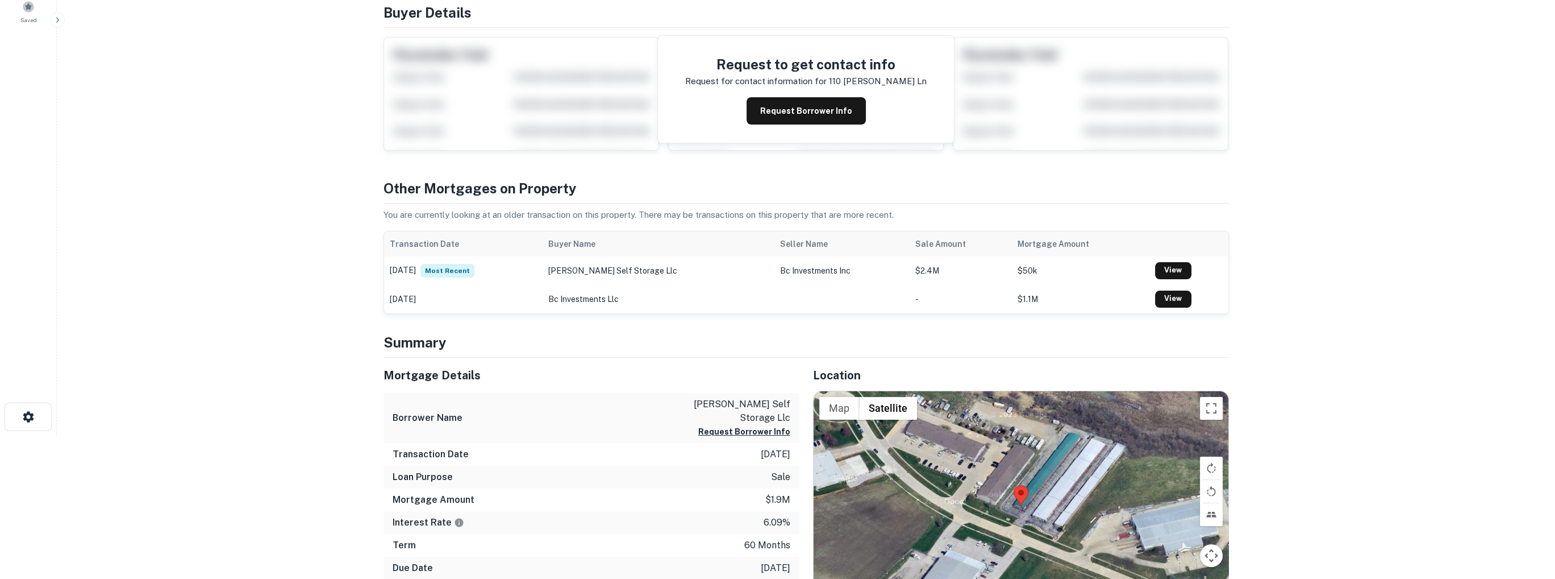
scroll to position [0, 0]
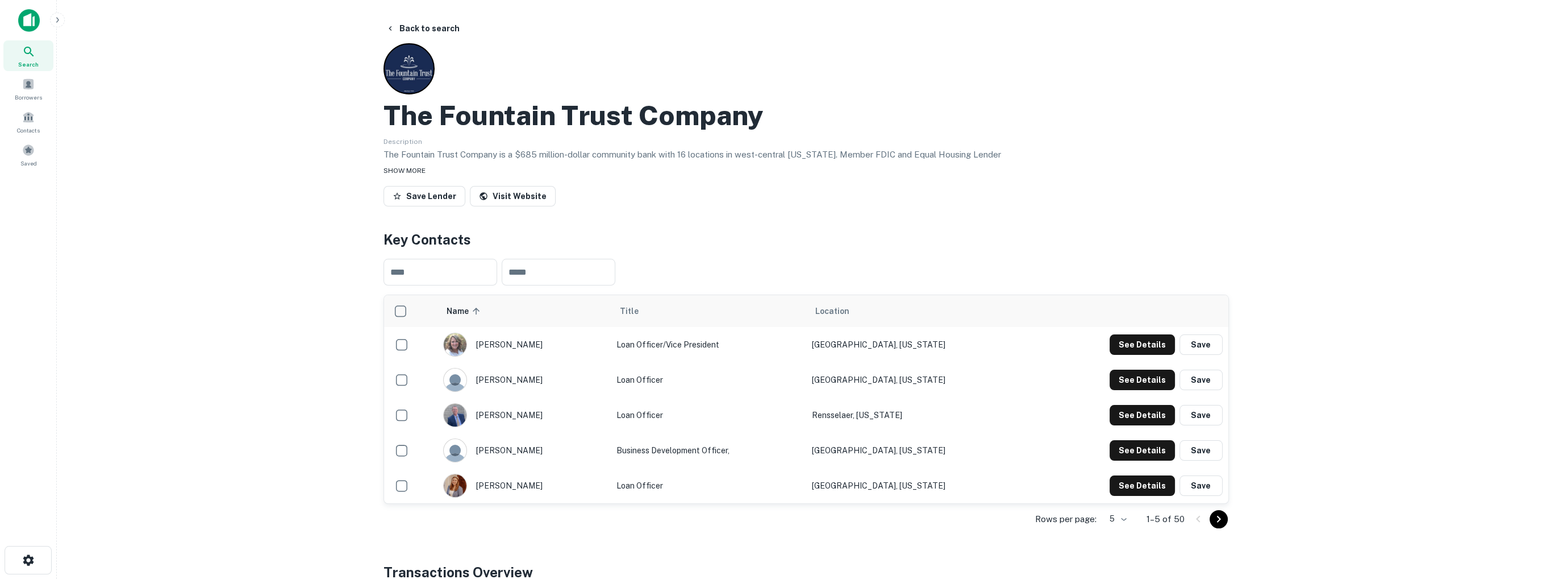
click at [402, 167] on span "SHOW MORE" at bounding box center [405, 171] width 42 height 8
click at [411, 168] on span "SHOW LESS" at bounding box center [404, 171] width 40 height 8
drag, startPoint x: 384, startPoint y: 172, endPoint x: 398, endPoint y: 169, distance: 15.0
click at [384, 172] on span "SHOW MORE" at bounding box center [405, 171] width 42 height 8
click at [1125, 521] on body "Search Borrowers Contacts Saved Back to search The Fountain Trust Company Descr…" at bounding box center [782, 289] width 1564 height 579
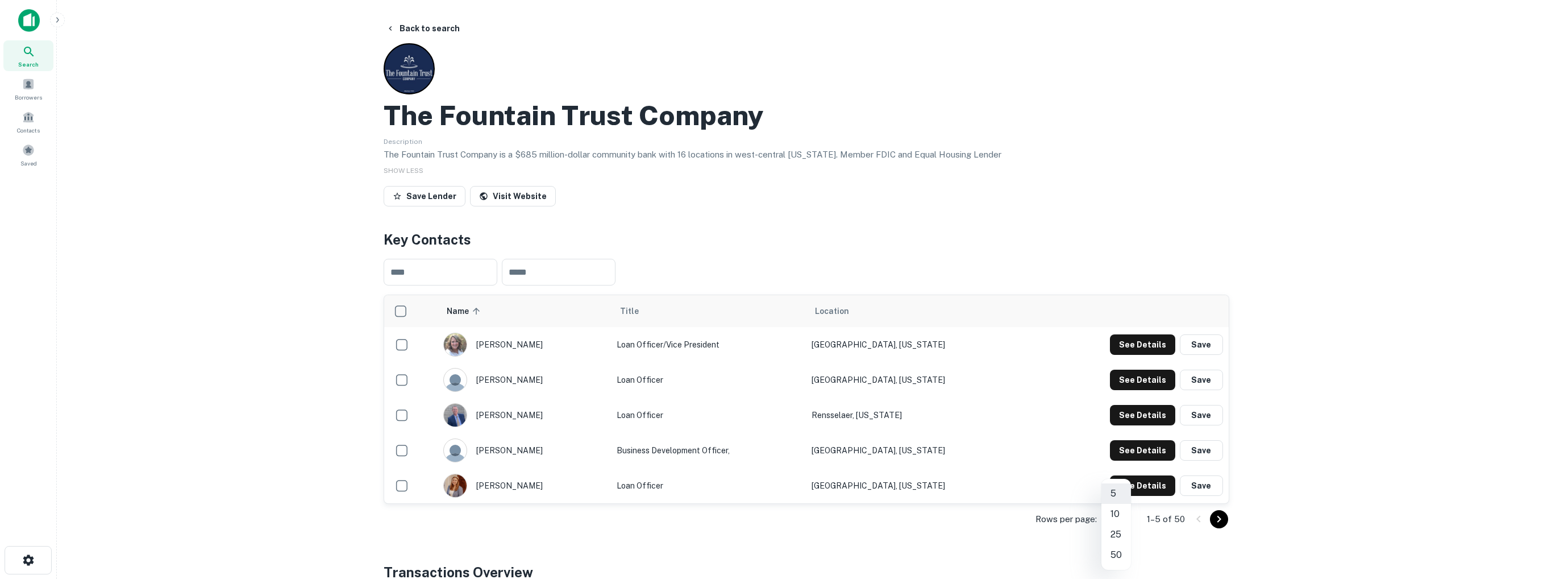
click at [1123, 554] on li "50" at bounding box center [1116, 554] width 30 height 20
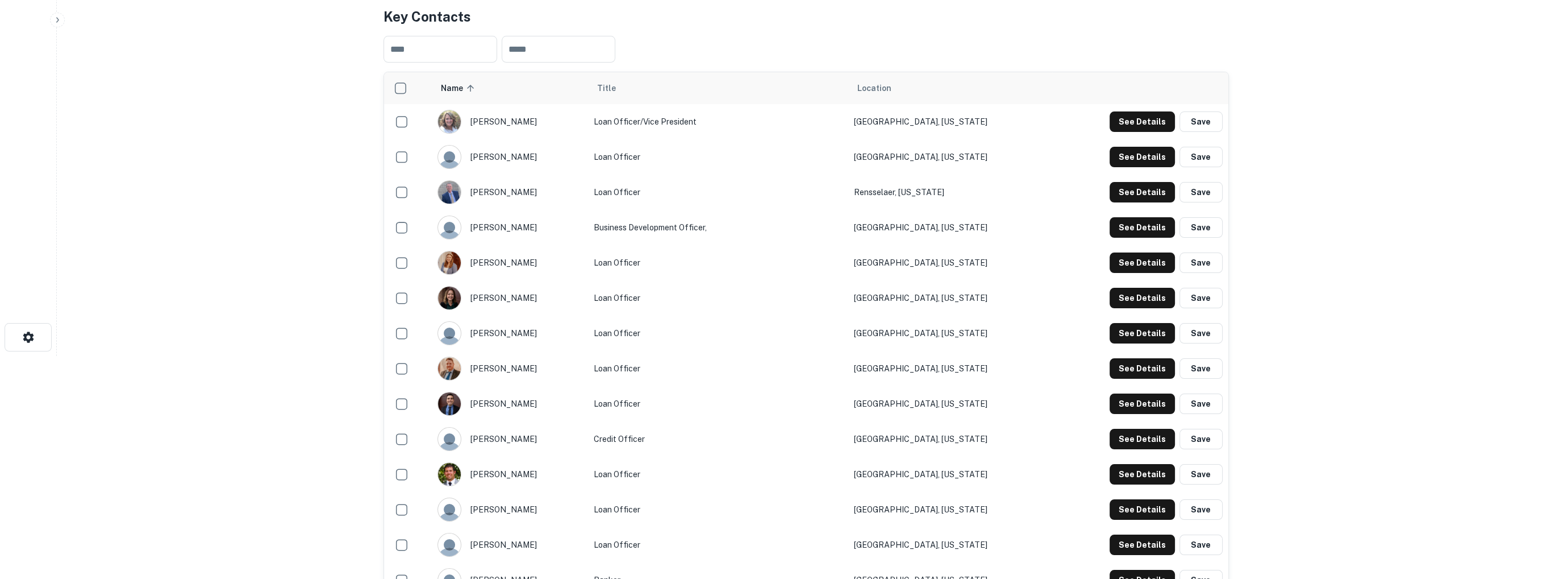
scroll to position [227, 0]
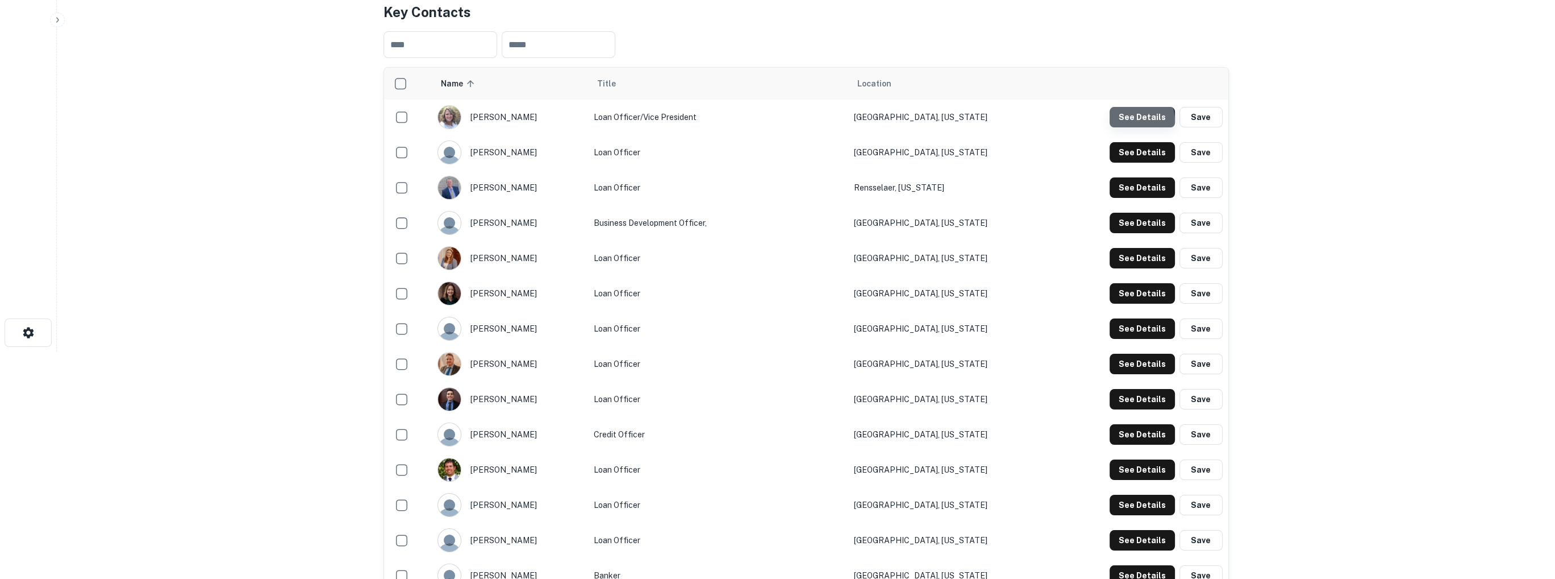
click at [1130, 121] on button "See Details" at bounding box center [1142, 117] width 65 height 20
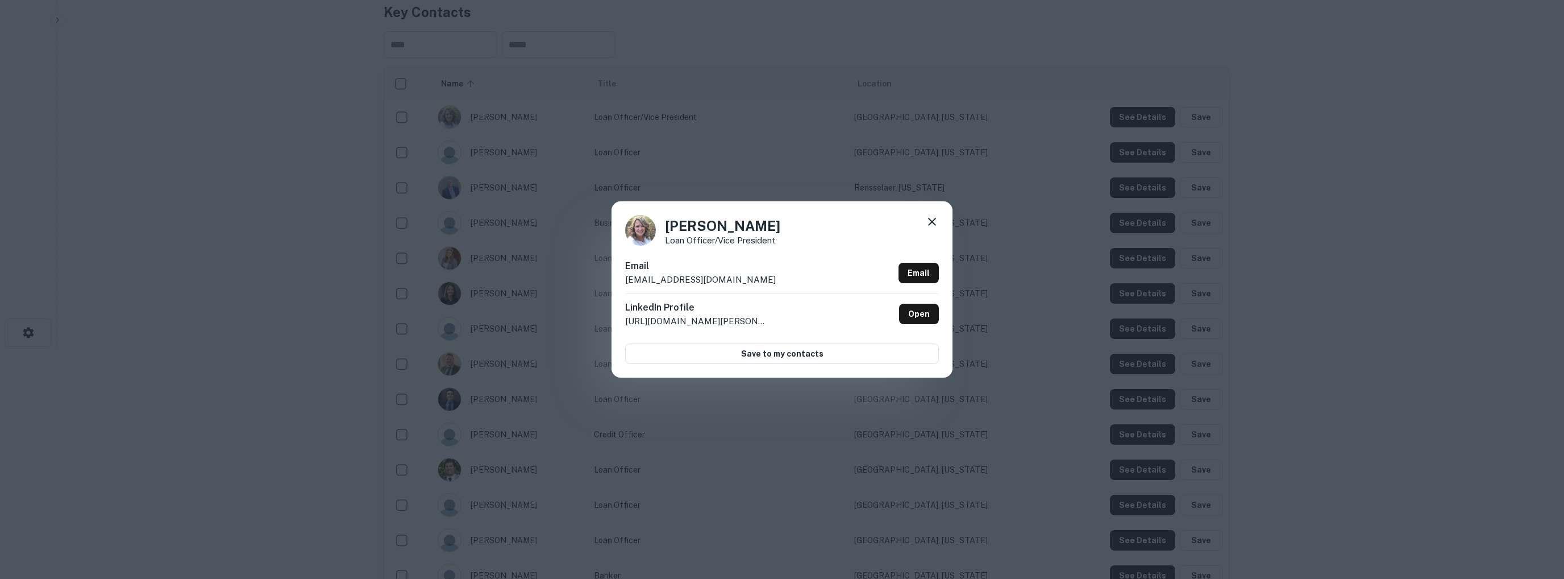
click at [932, 220] on icon at bounding box center [932, 222] width 14 height 14
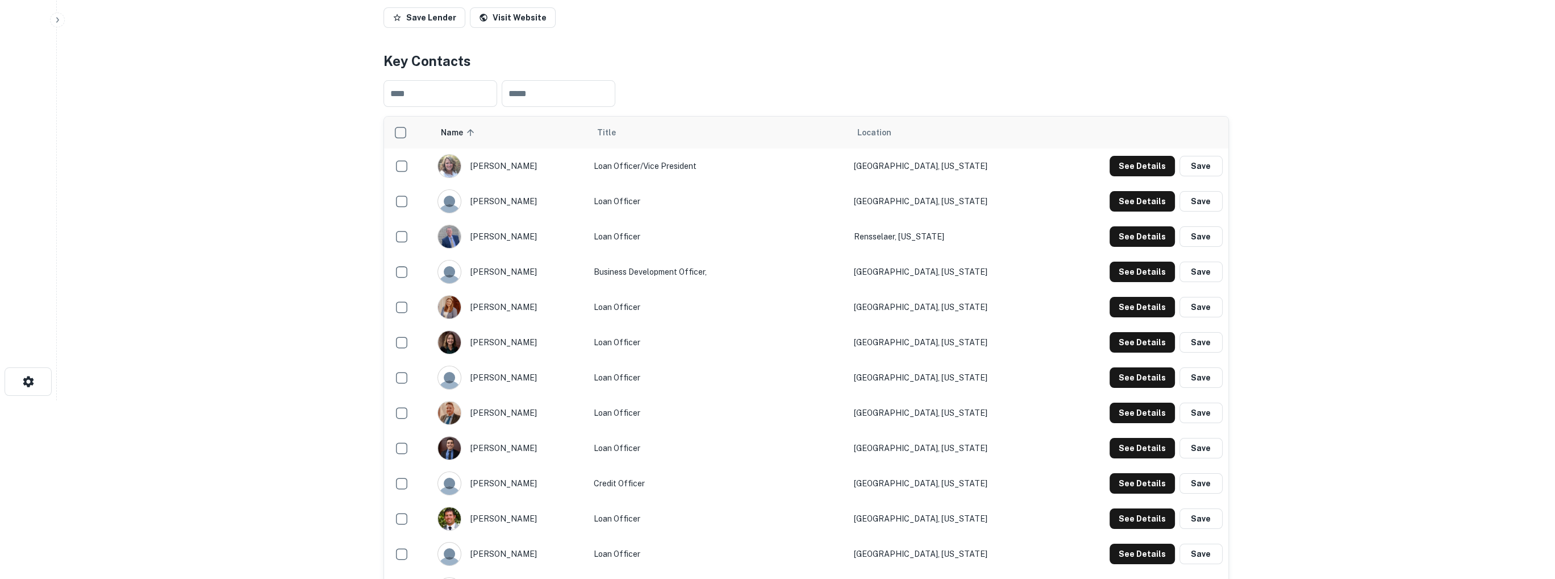
scroll to position [170, 0]
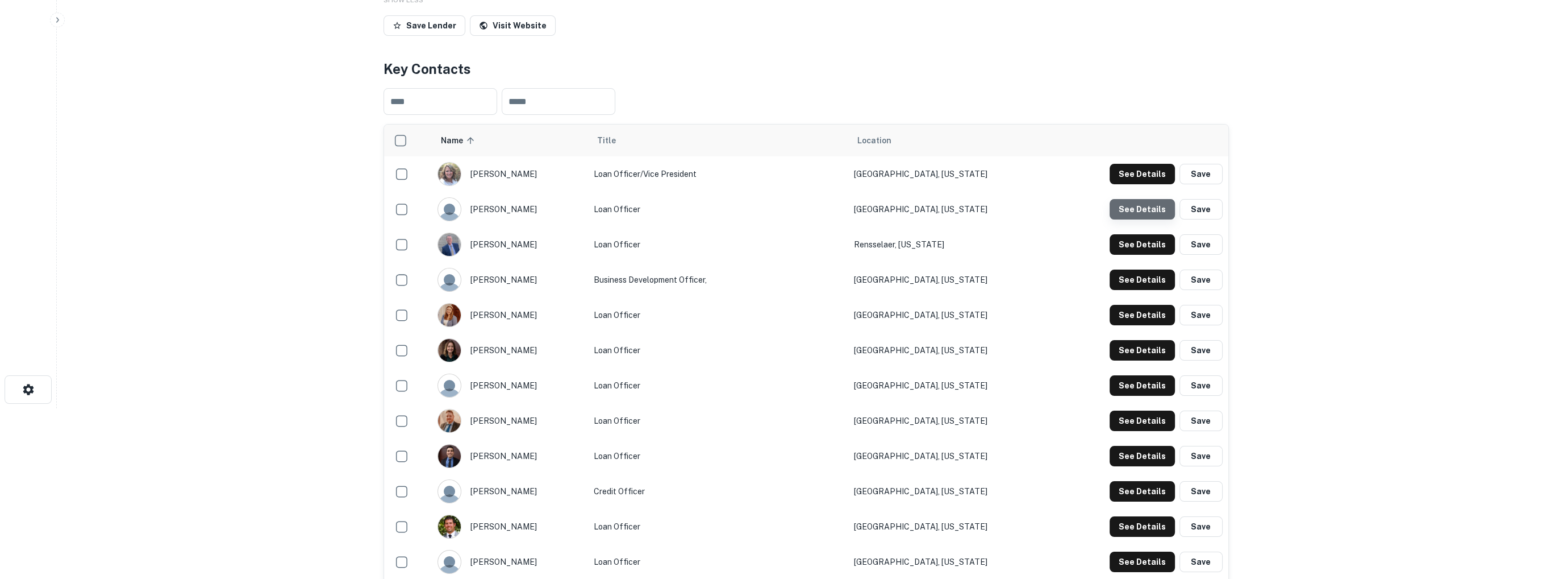
click at [1149, 184] on button "See Details" at bounding box center [1142, 174] width 65 height 20
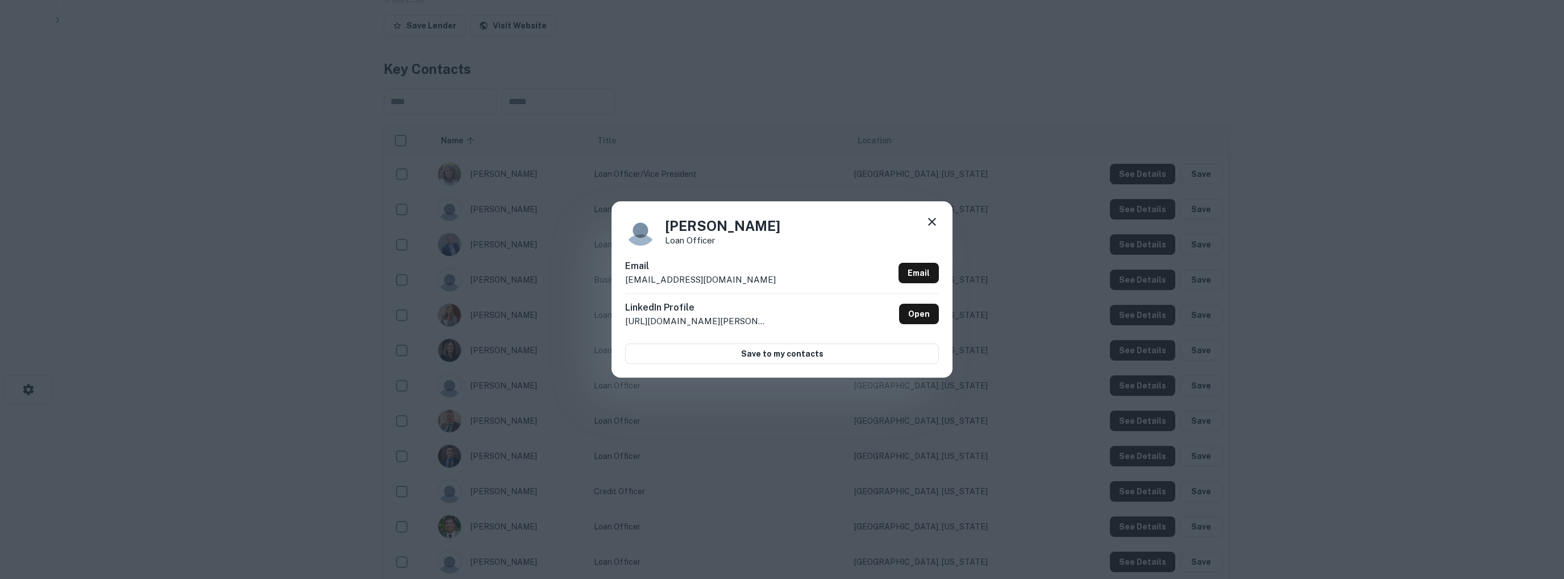
click at [929, 222] on icon at bounding box center [932, 222] width 14 height 14
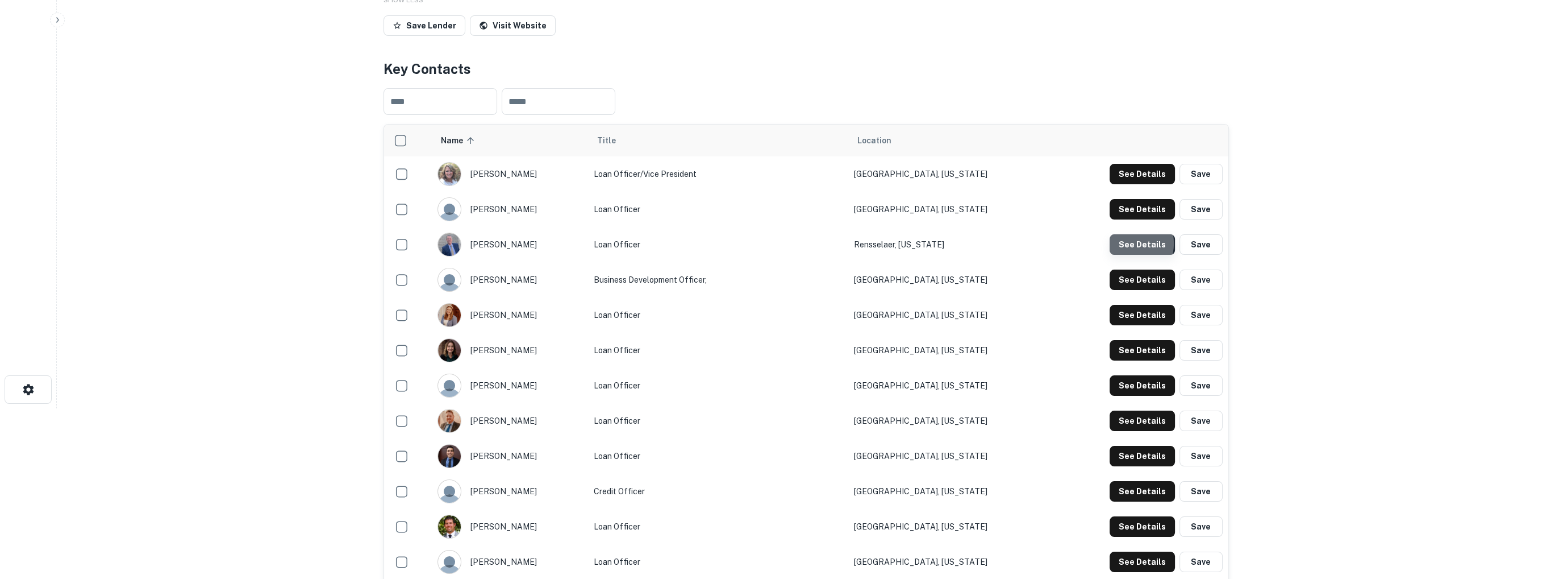
click at [1131, 184] on button "See Details" at bounding box center [1142, 174] width 65 height 20
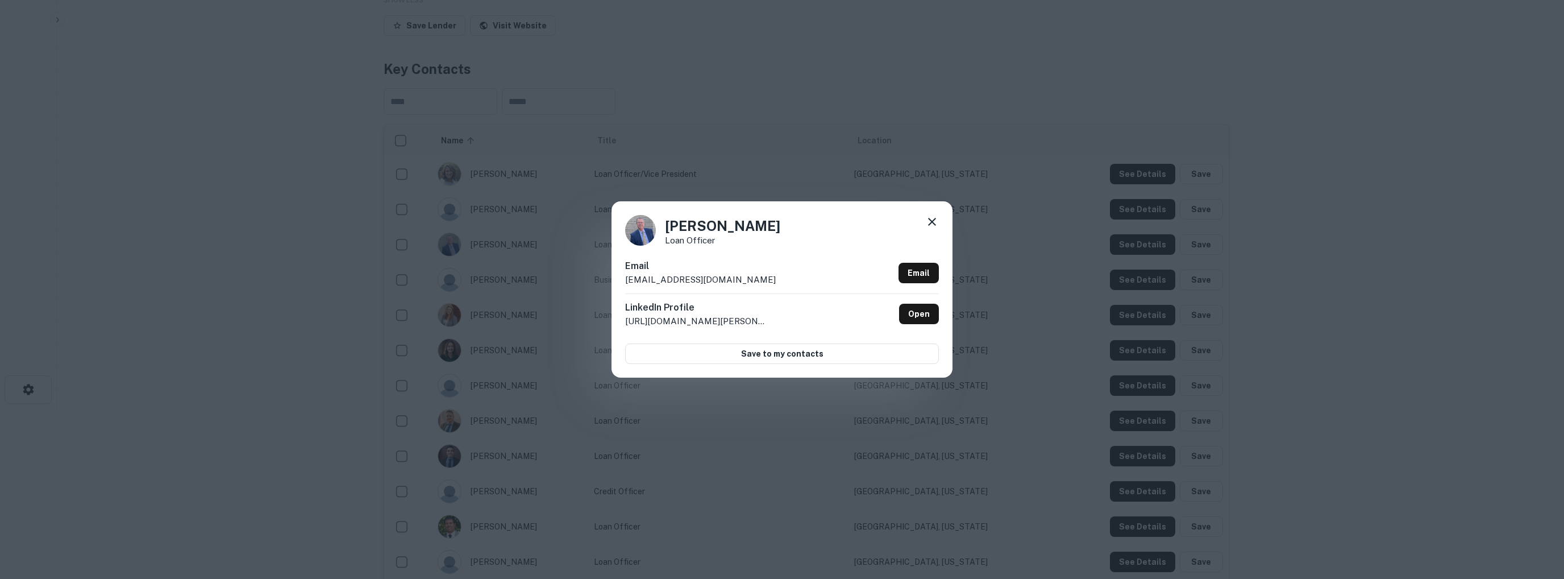
click at [933, 223] on icon at bounding box center [932, 222] width 8 height 8
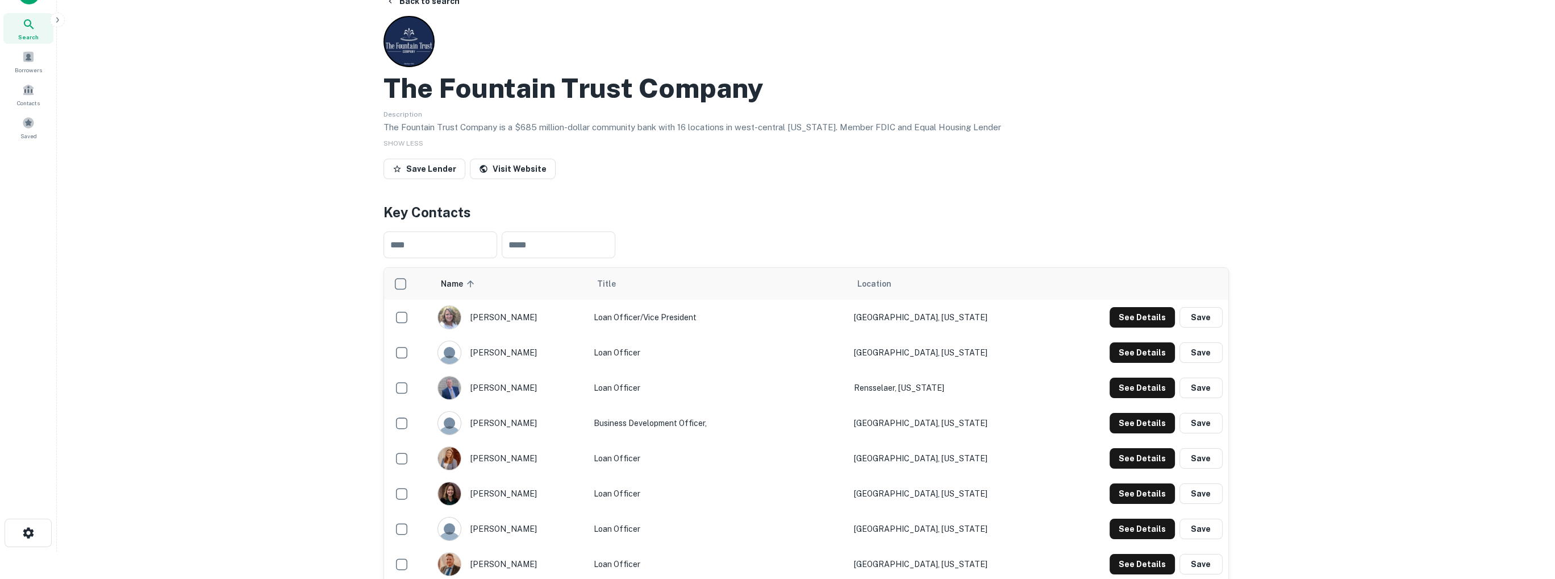
scroll to position [0, 0]
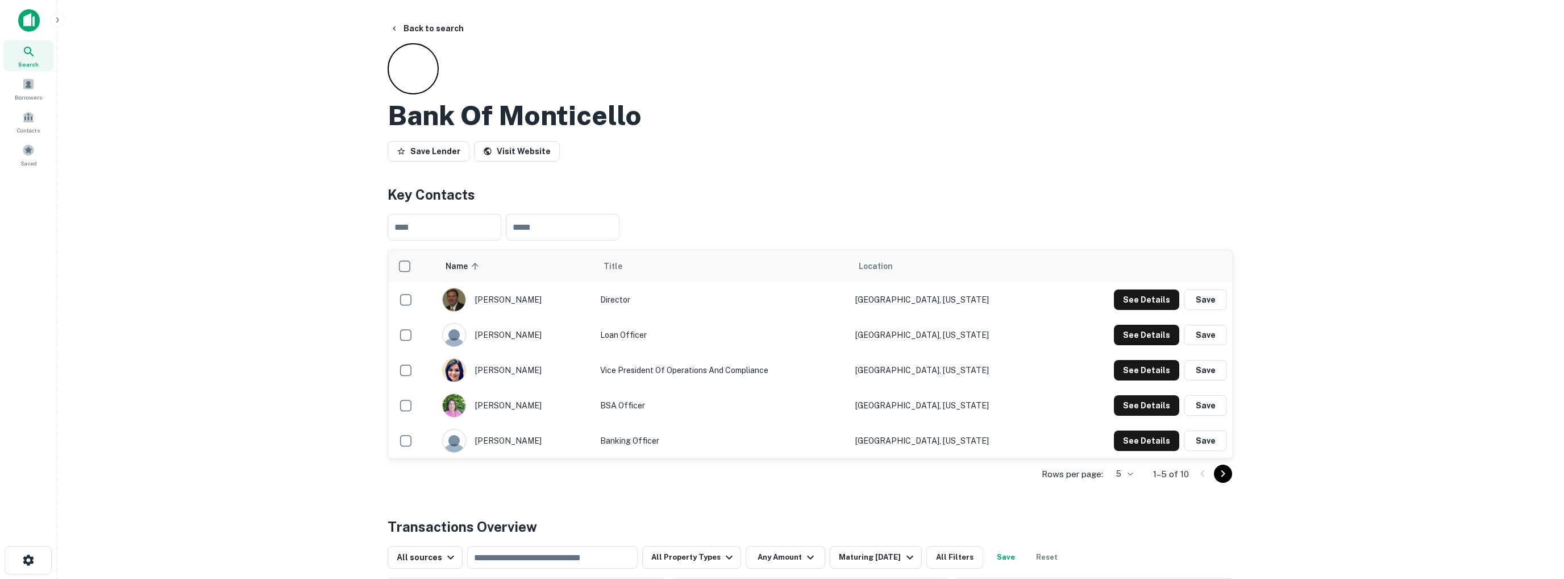
click at [1129, 473] on body "Search Borrowers Contacts Saved Back to search Bank Of Monticello Save Lender V…" at bounding box center [782, 289] width 1564 height 579
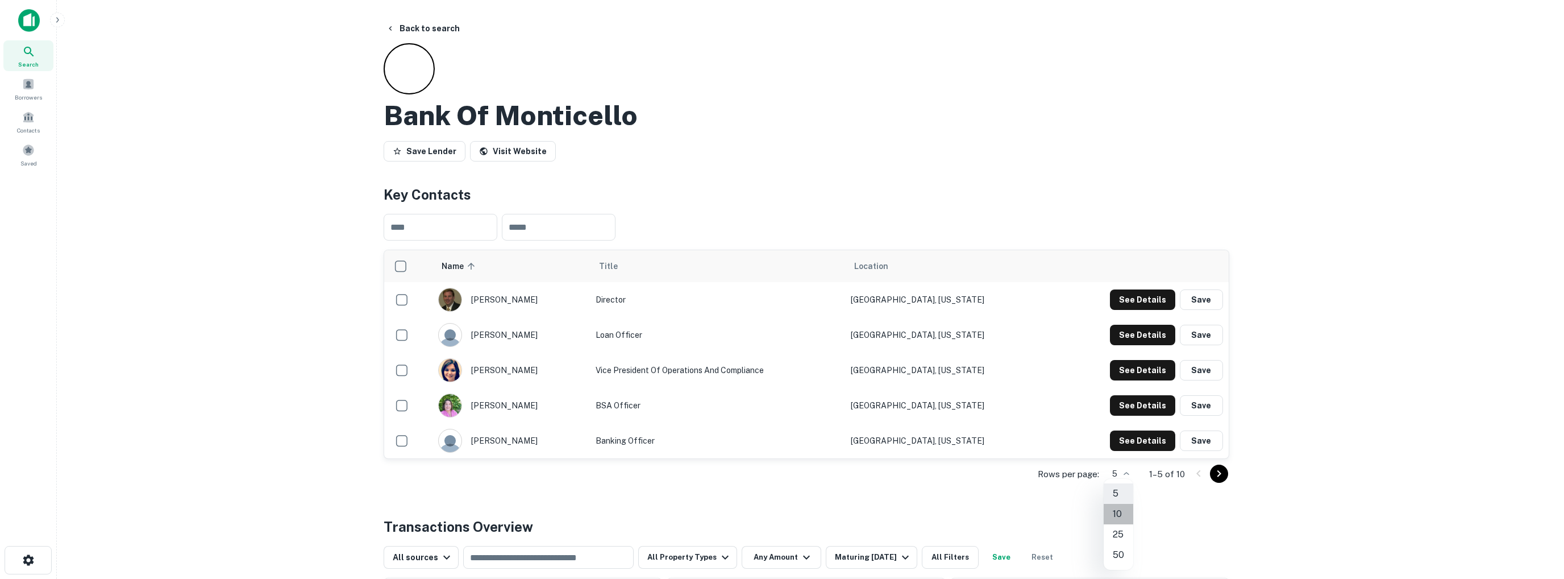
click at [1122, 517] on li "10" at bounding box center [1119, 514] width 30 height 20
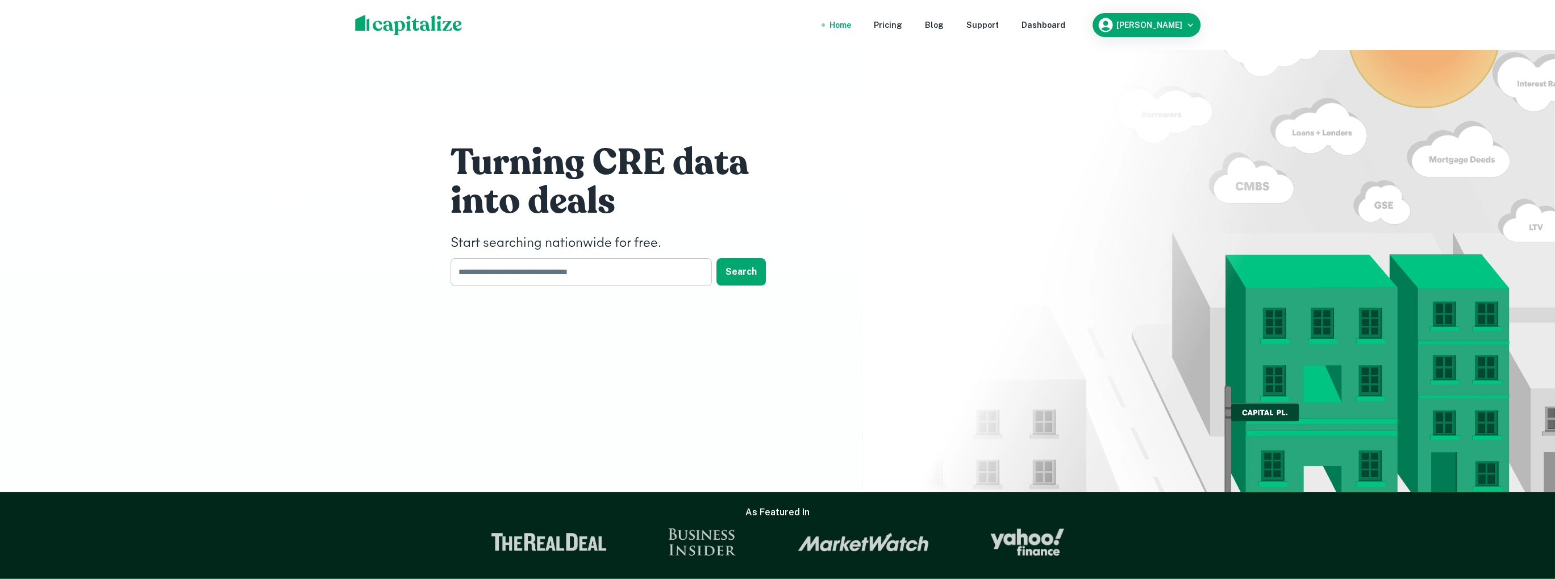
click at [537, 273] on input "text" at bounding box center [577, 272] width 253 height 28
paste input "**********"
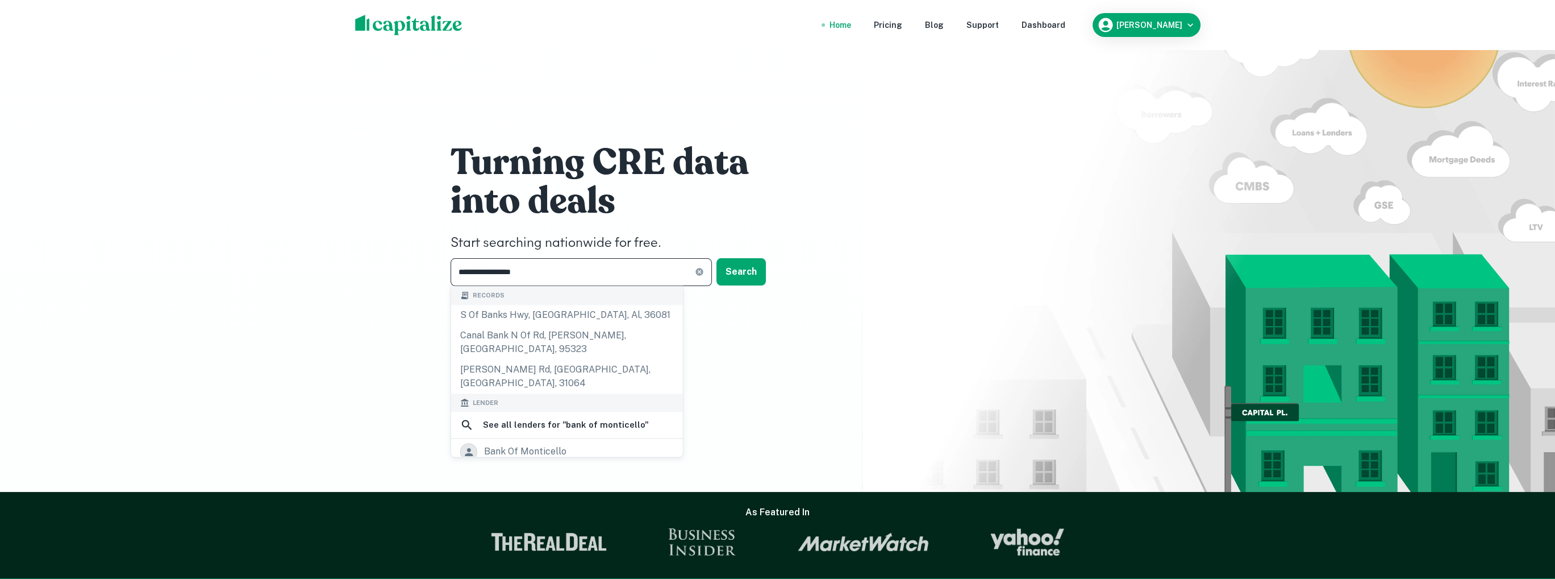
type input "**********"
click at [542, 467] on div "bank of monticello" at bounding box center [525, 475] width 82 height 17
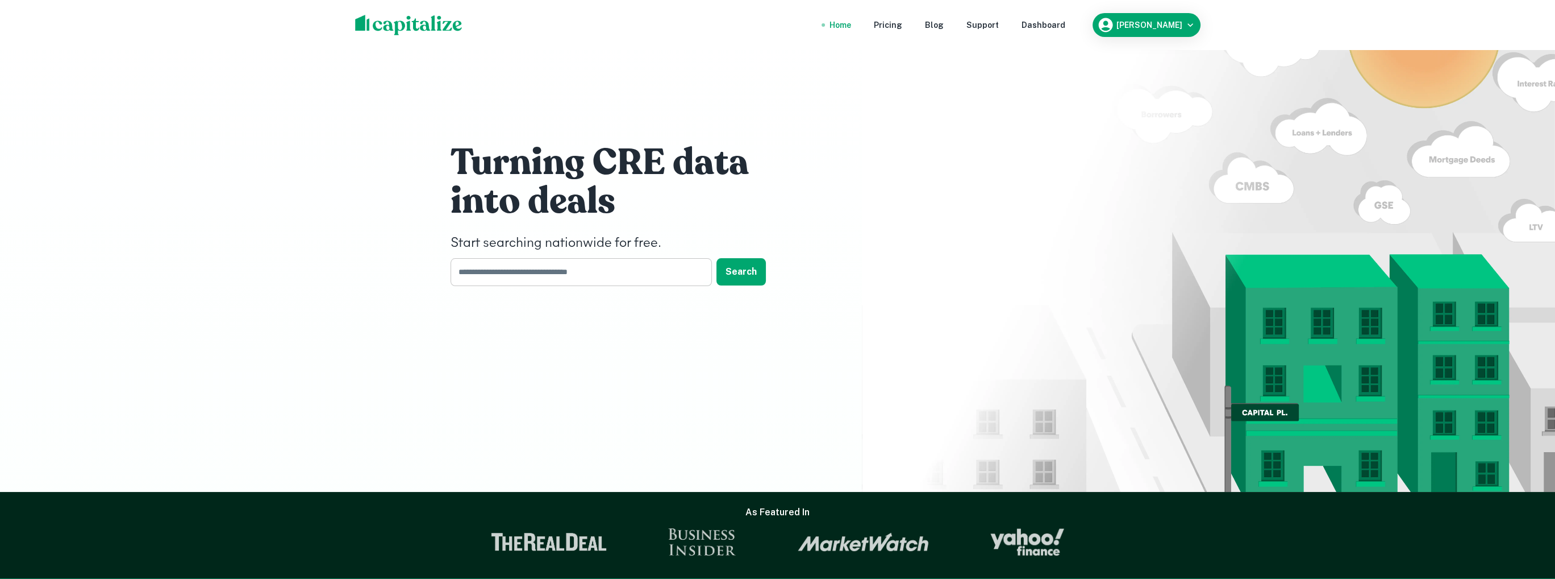
click at [589, 275] on input "text" at bounding box center [577, 272] width 253 height 28
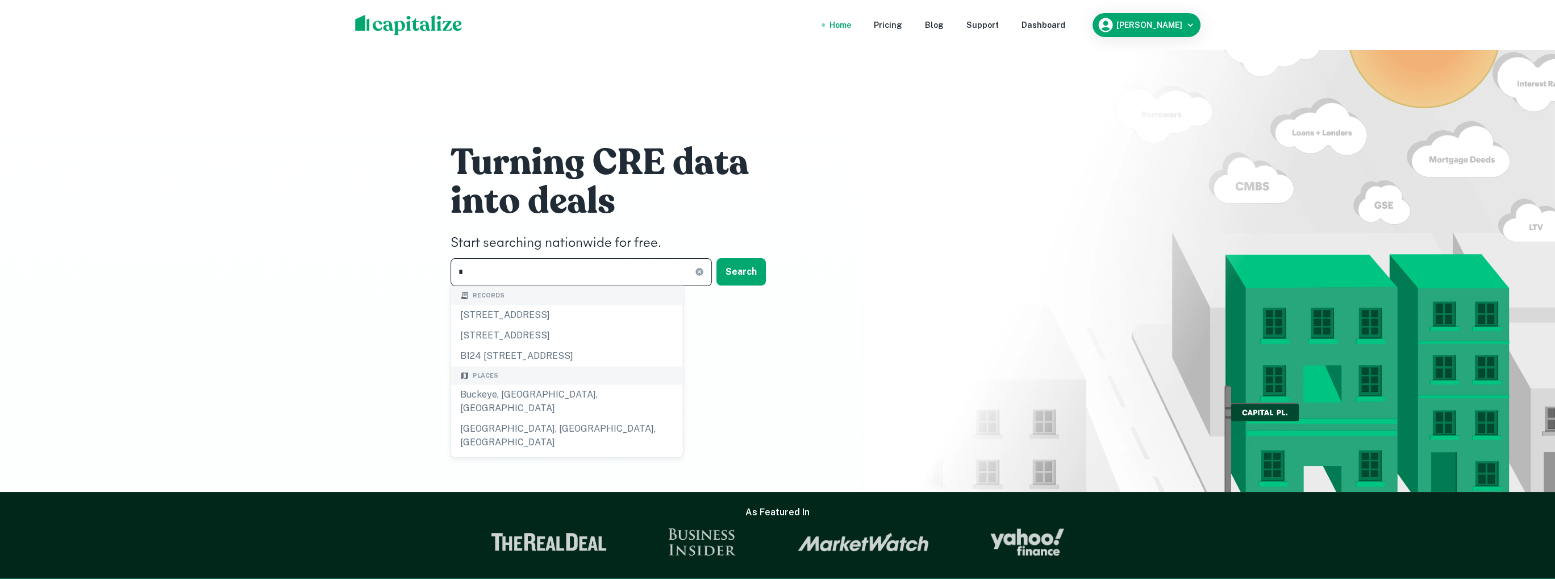
type input "**********"
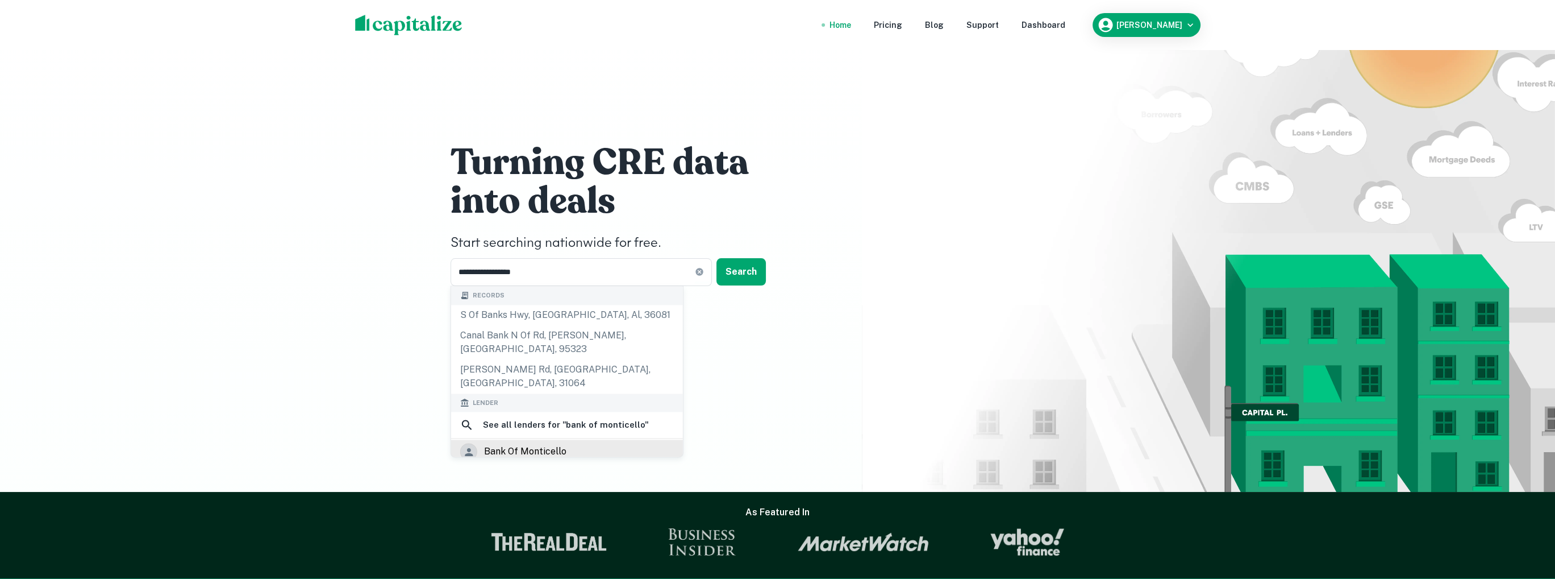
click at [562, 443] on div "bank of monticello" at bounding box center [525, 451] width 82 height 17
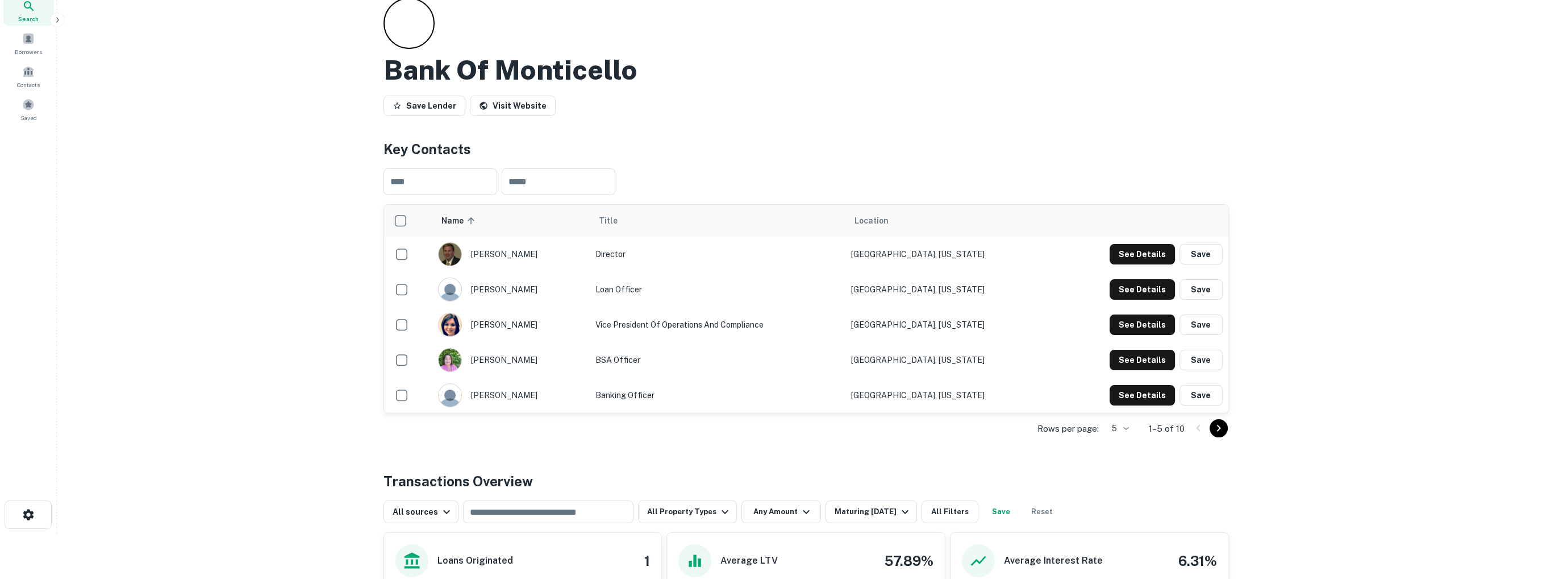
scroll to position [40, 0]
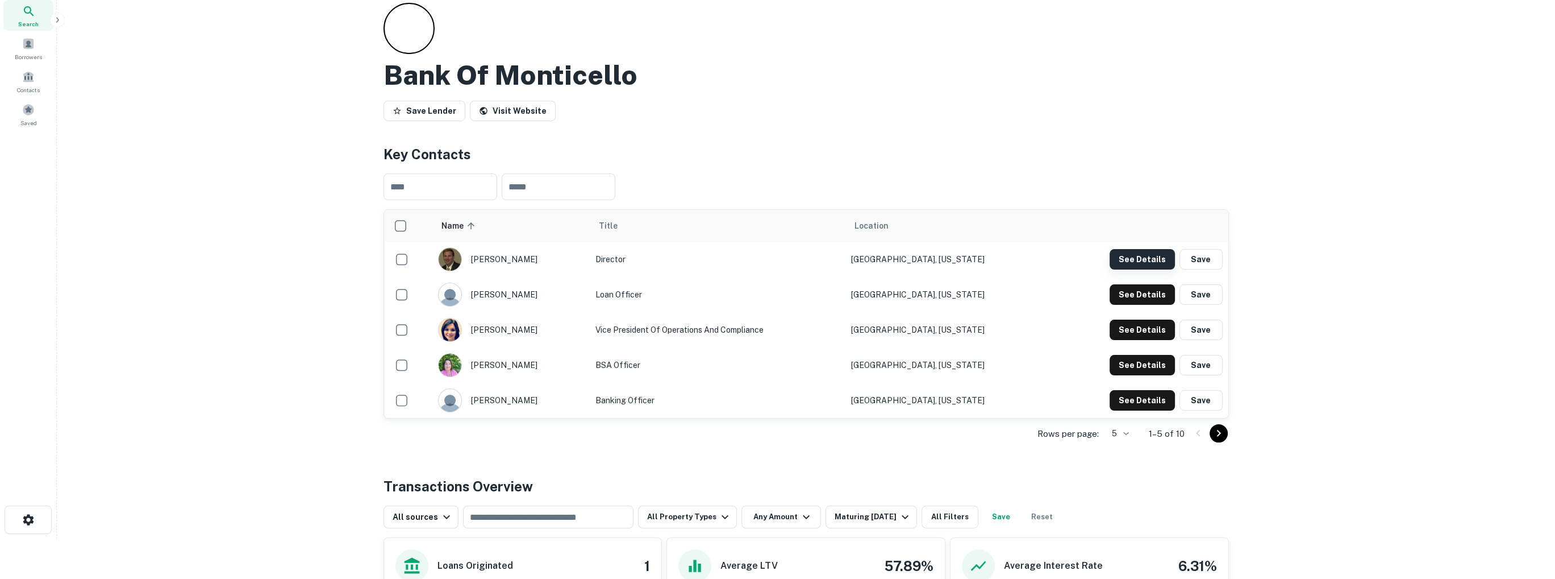
click at [1145, 258] on button "See Details" at bounding box center [1142, 259] width 65 height 20
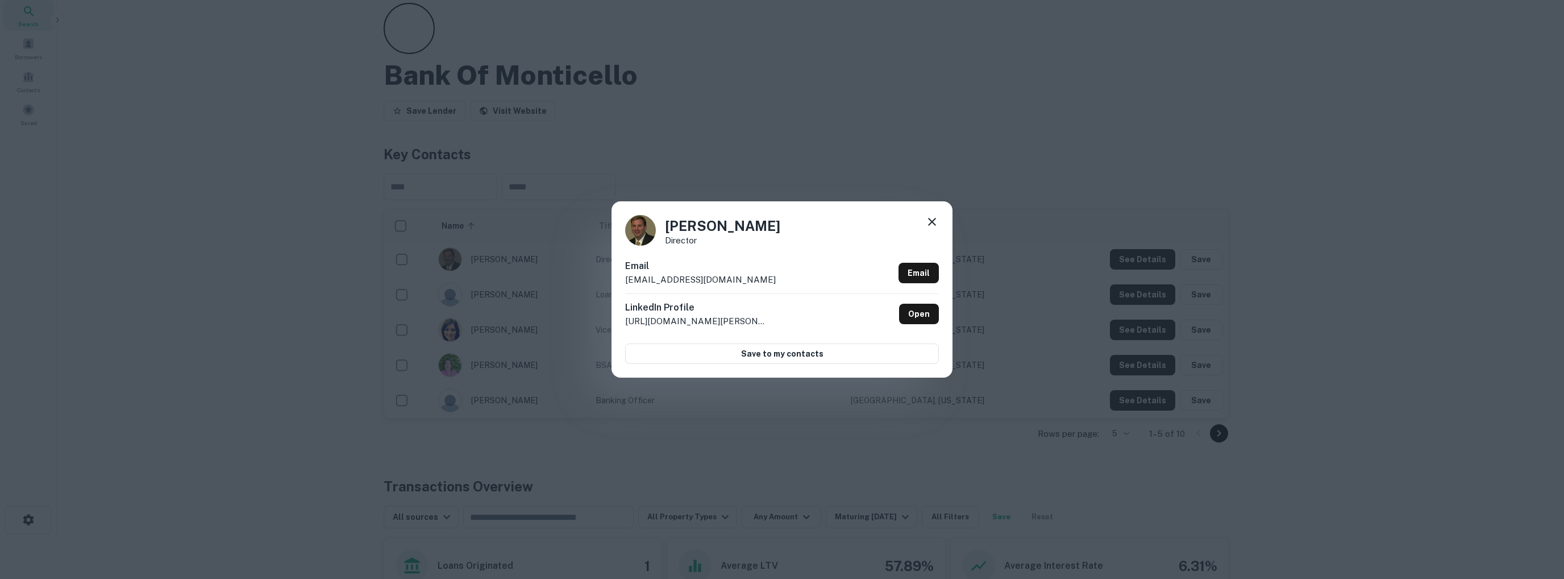
click at [932, 219] on icon at bounding box center [932, 222] width 14 height 14
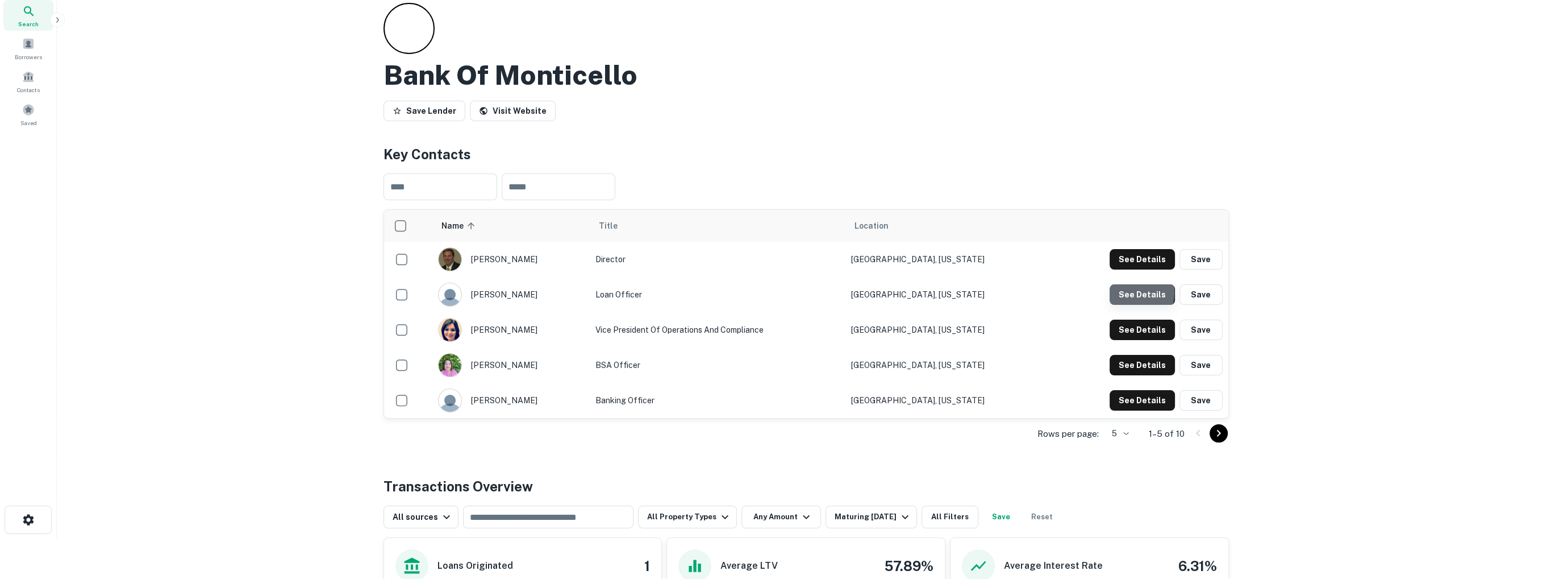
click at [1123, 269] on button "See Details" at bounding box center [1142, 259] width 65 height 20
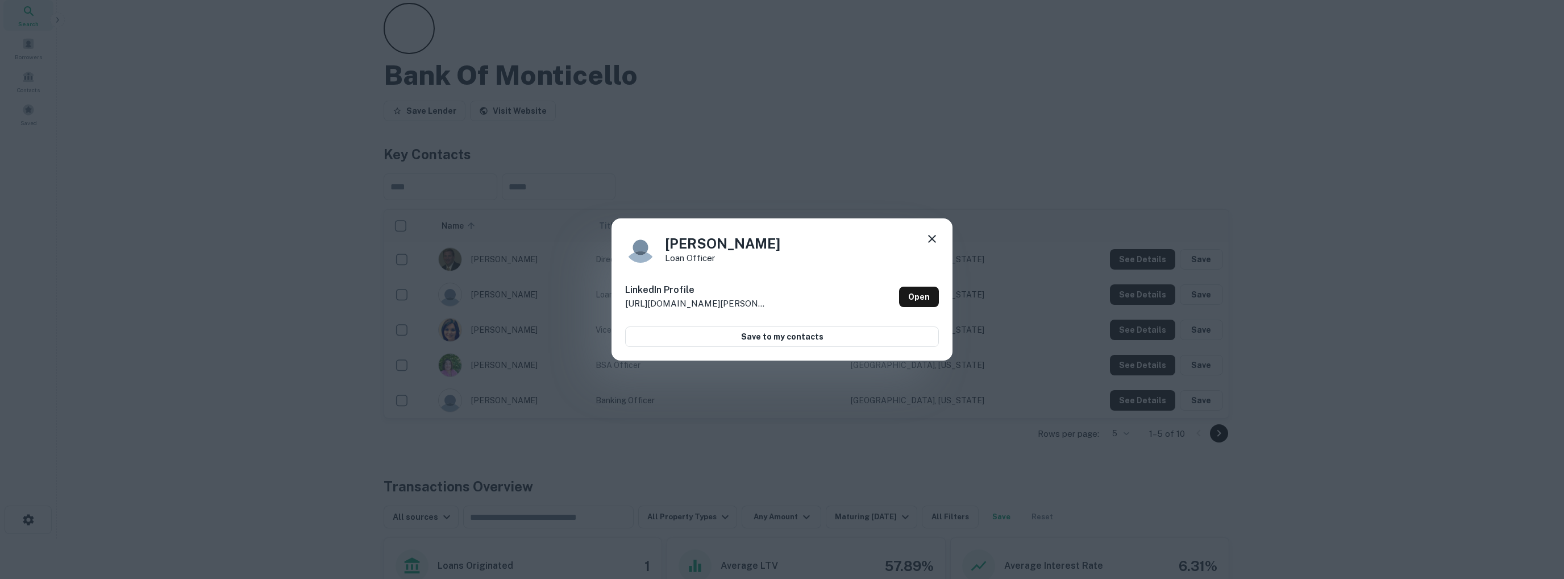
click at [933, 236] on icon at bounding box center [932, 239] width 14 height 14
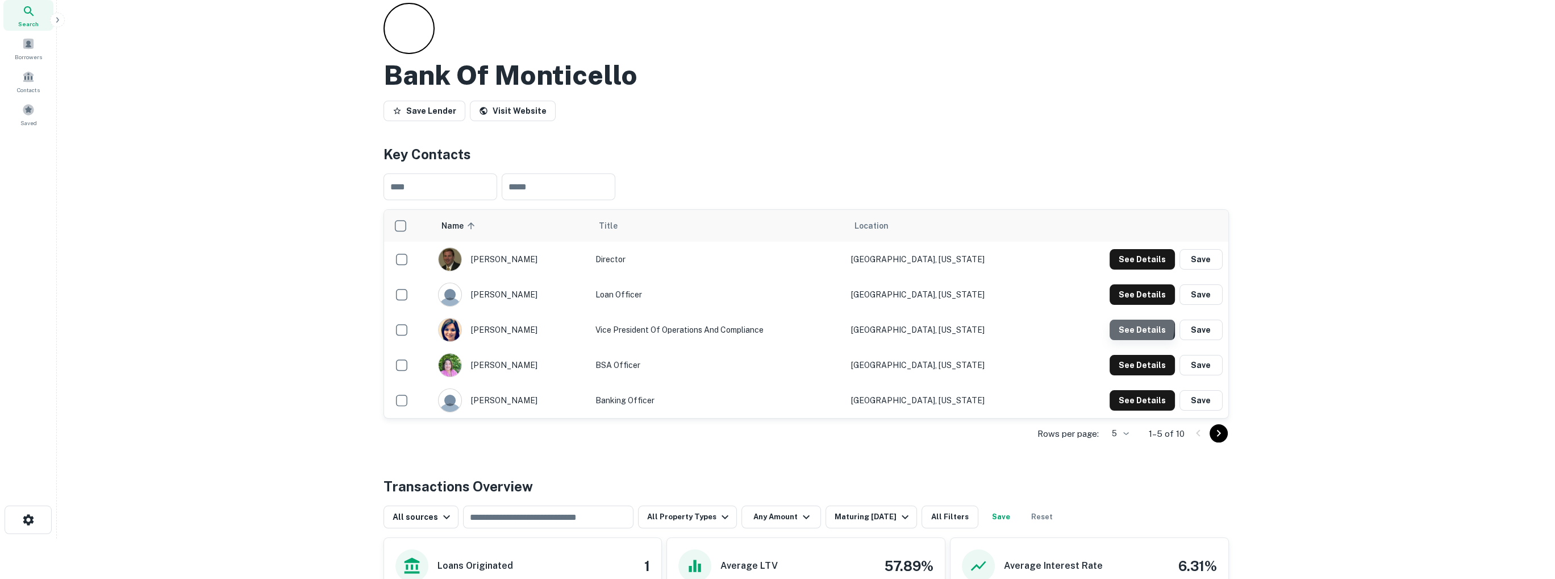
click at [1123, 269] on button "See Details" at bounding box center [1142, 259] width 65 height 20
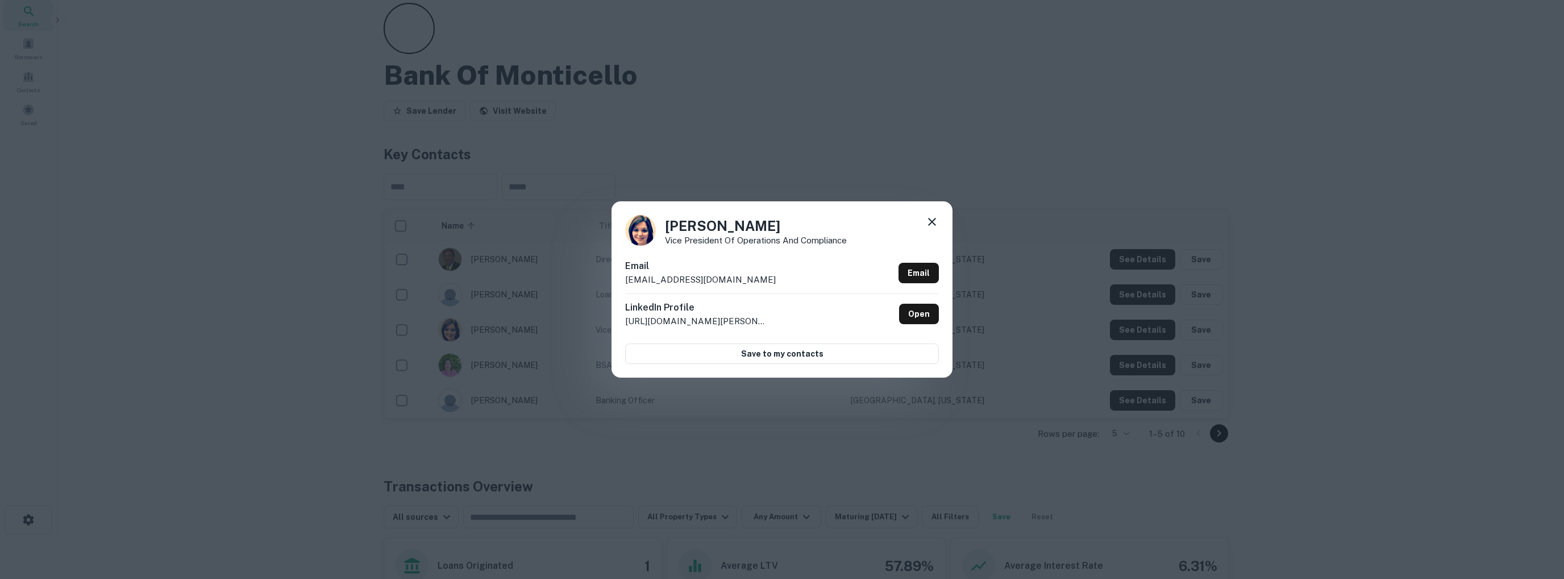
click at [932, 222] on icon at bounding box center [932, 222] width 8 height 8
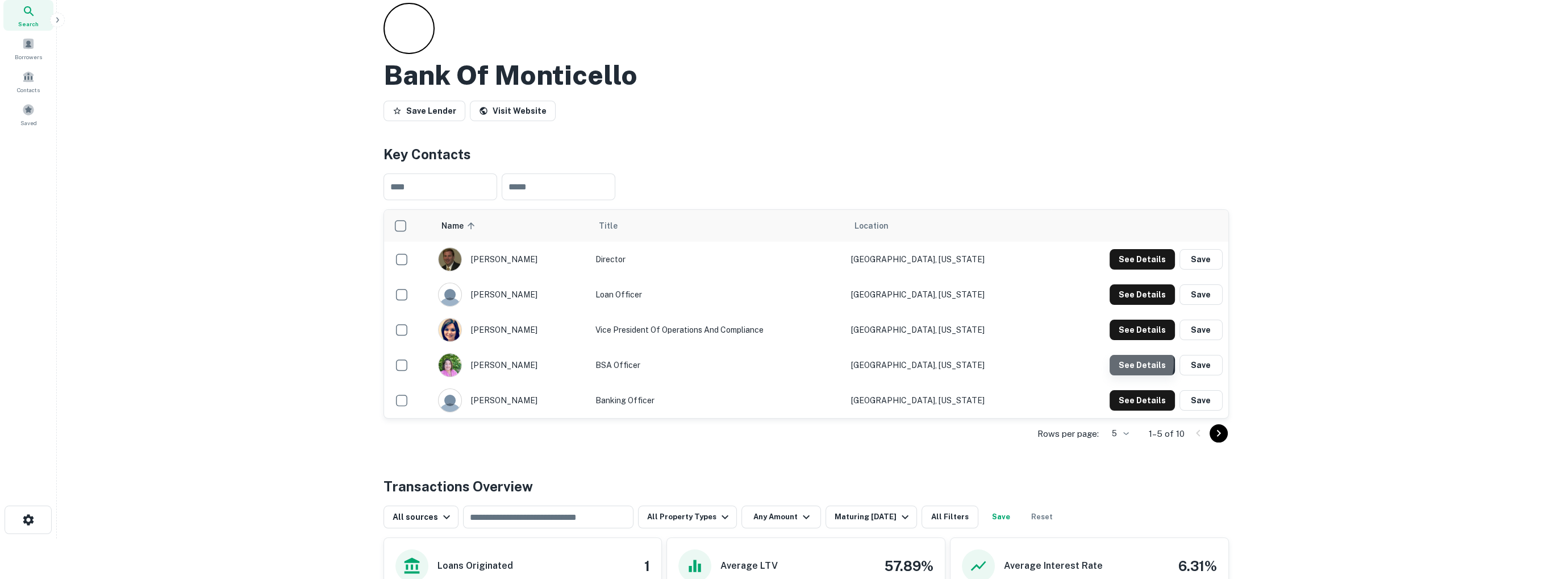
click at [1124, 269] on button "See Details" at bounding box center [1142, 259] width 65 height 20
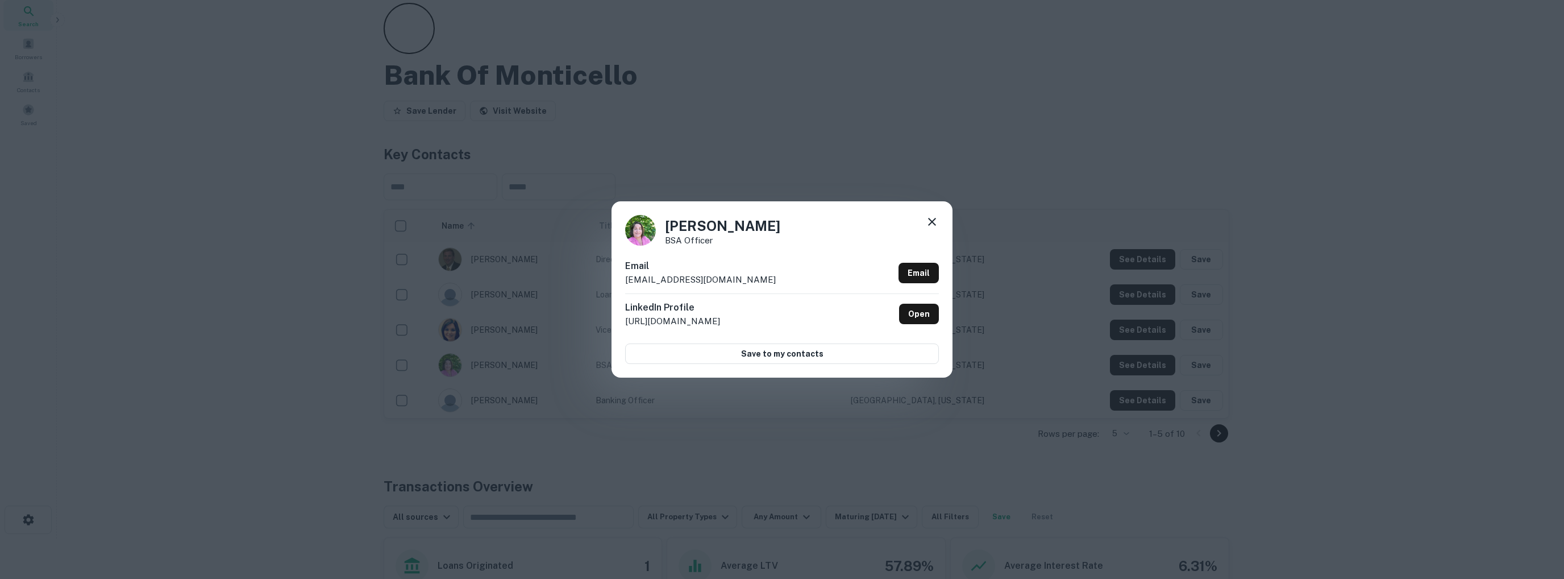
click at [933, 220] on icon at bounding box center [932, 222] width 8 height 8
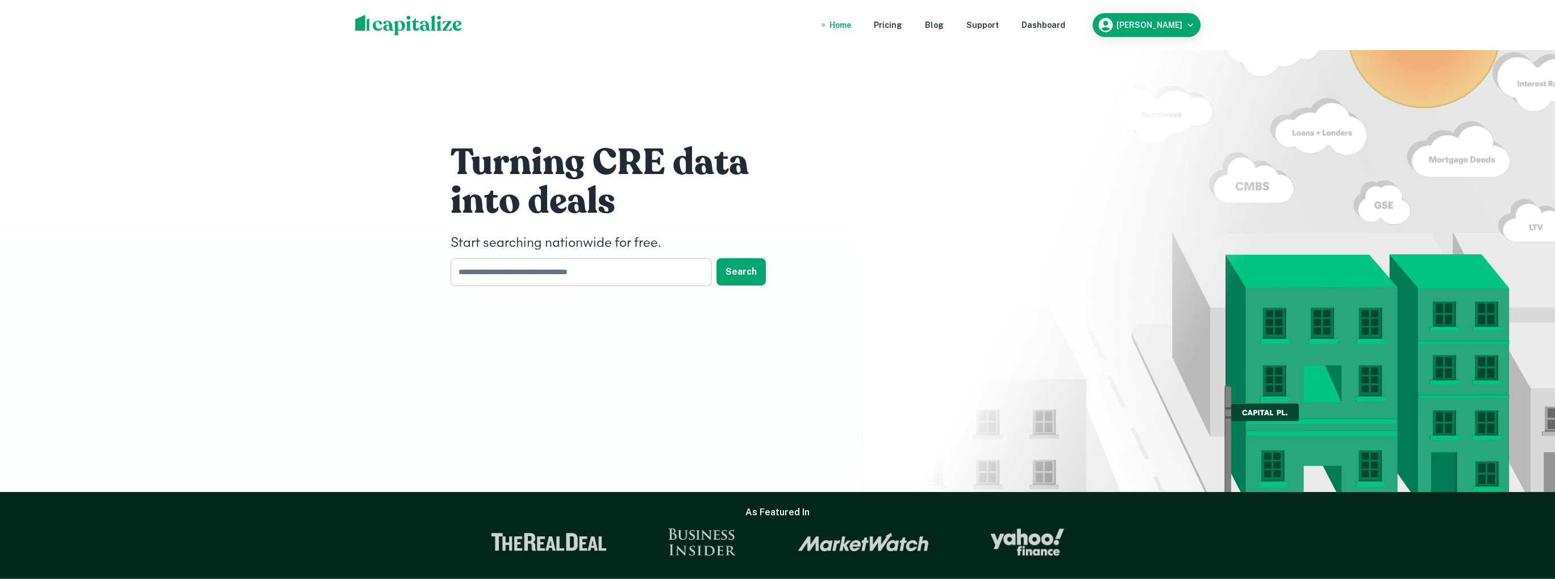
click at [478, 269] on input "text" at bounding box center [577, 272] width 253 height 28
paste input "**********"
type input "**********"
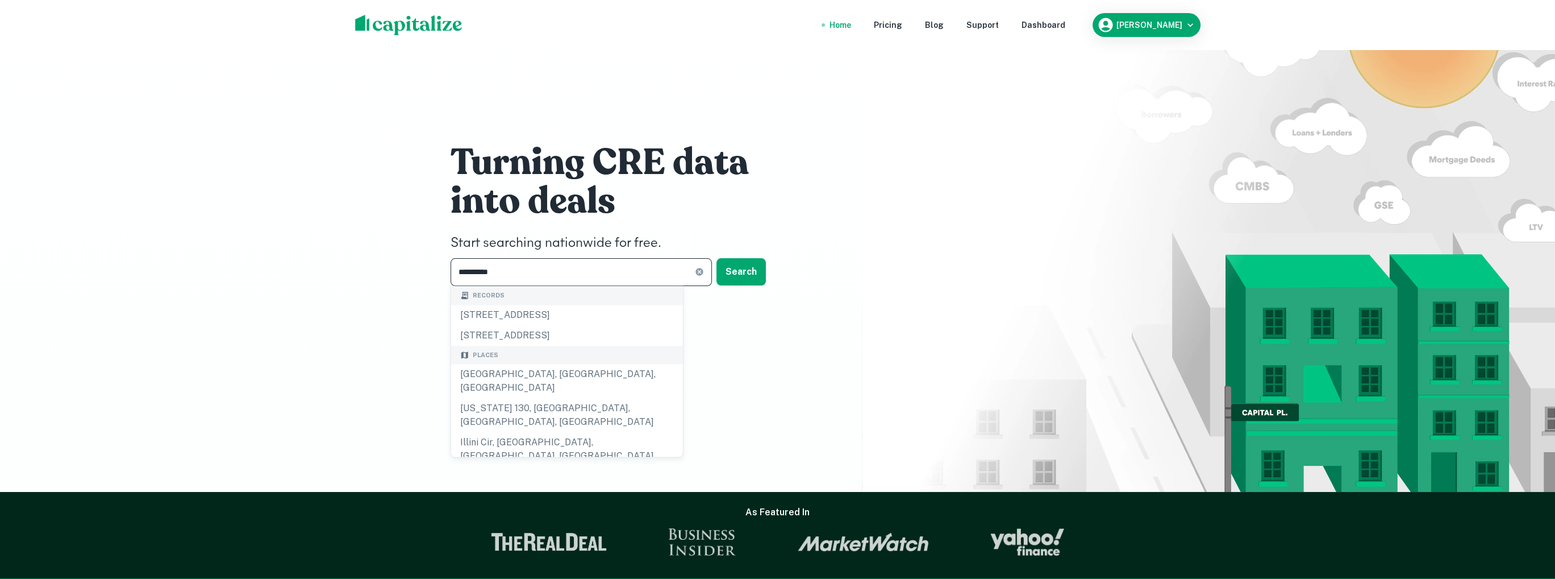
click at [490, 378] on div "Urbana, IL, USA" at bounding box center [567, 381] width 232 height 34
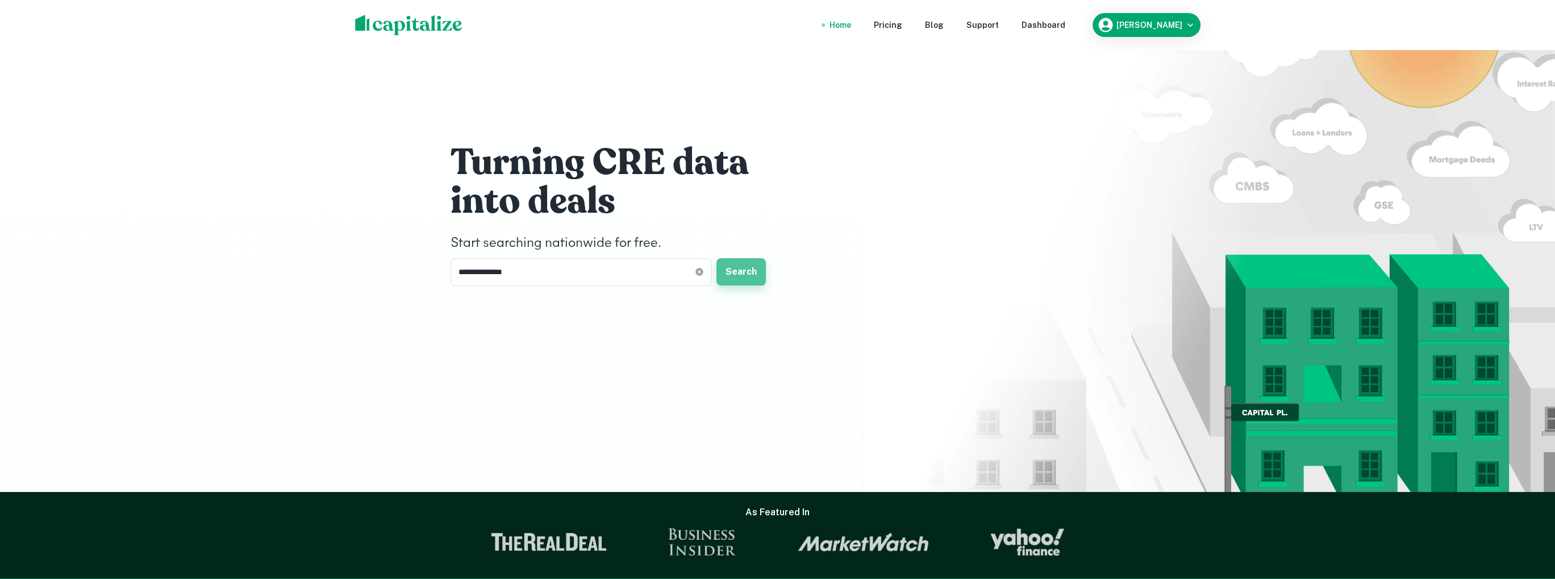
click at [740, 276] on button "Search" at bounding box center [741, 271] width 49 height 27
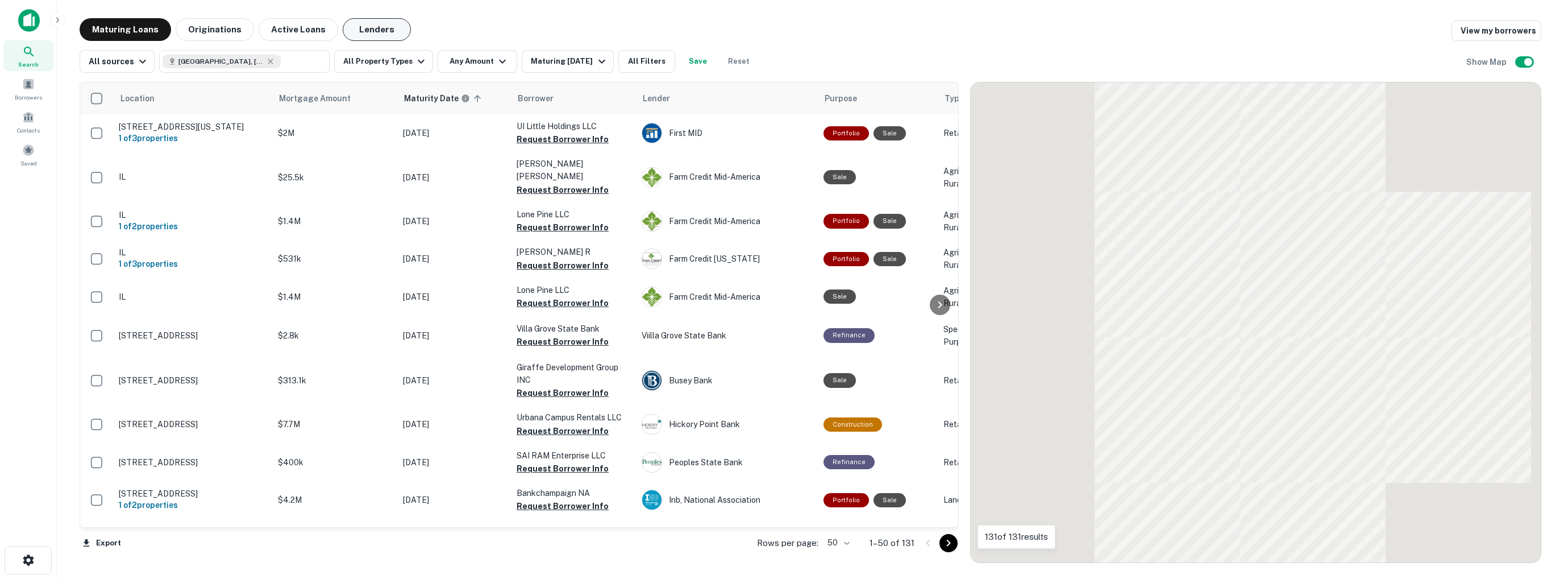
click at [369, 28] on button "Lenders" at bounding box center [377, 29] width 68 height 23
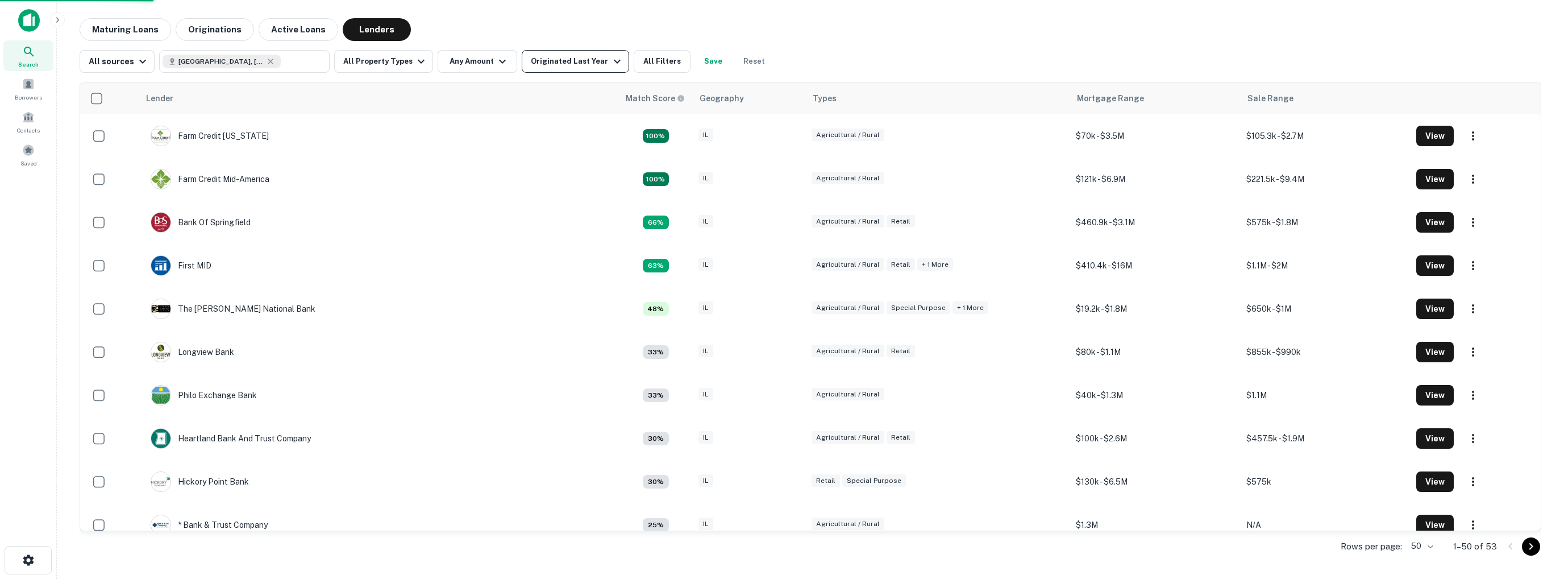
click at [569, 61] on div "Originated Last Year" at bounding box center [577, 62] width 93 height 14
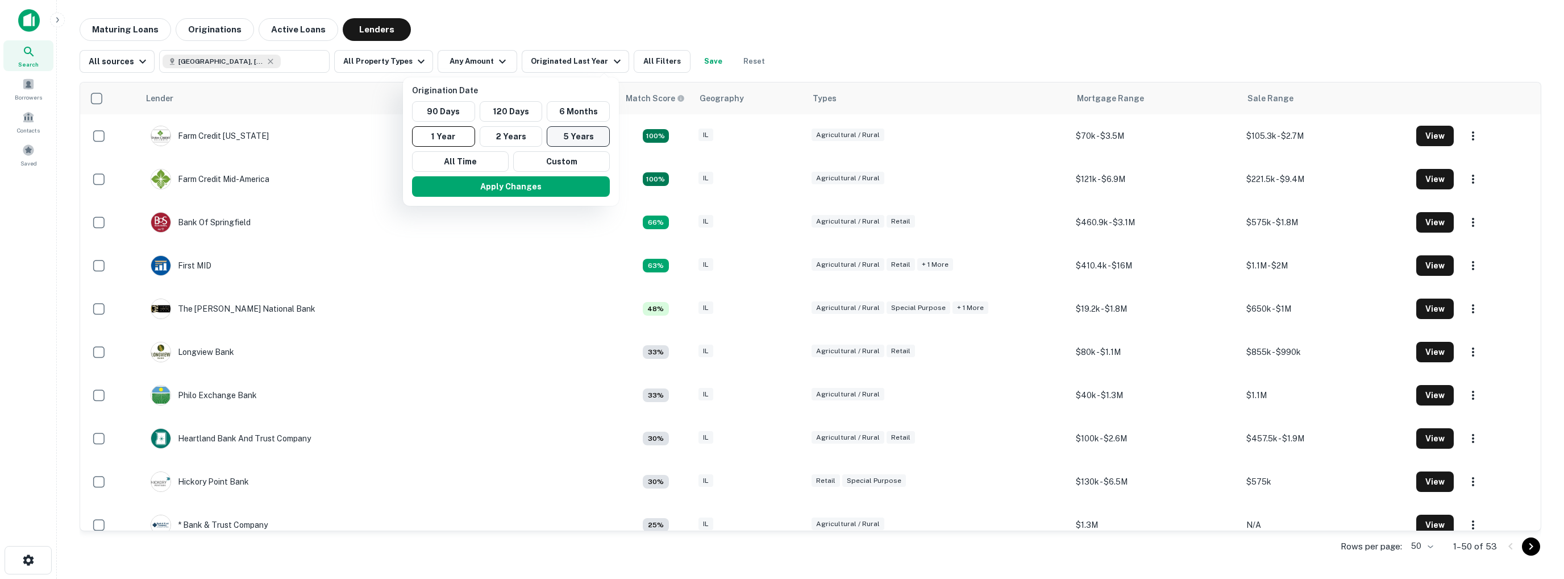
click at [567, 133] on button "5 Years" at bounding box center [578, 136] width 63 height 20
click at [543, 186] on button "Apply Changes" at bounding box center [522, 186] width 198 height 20
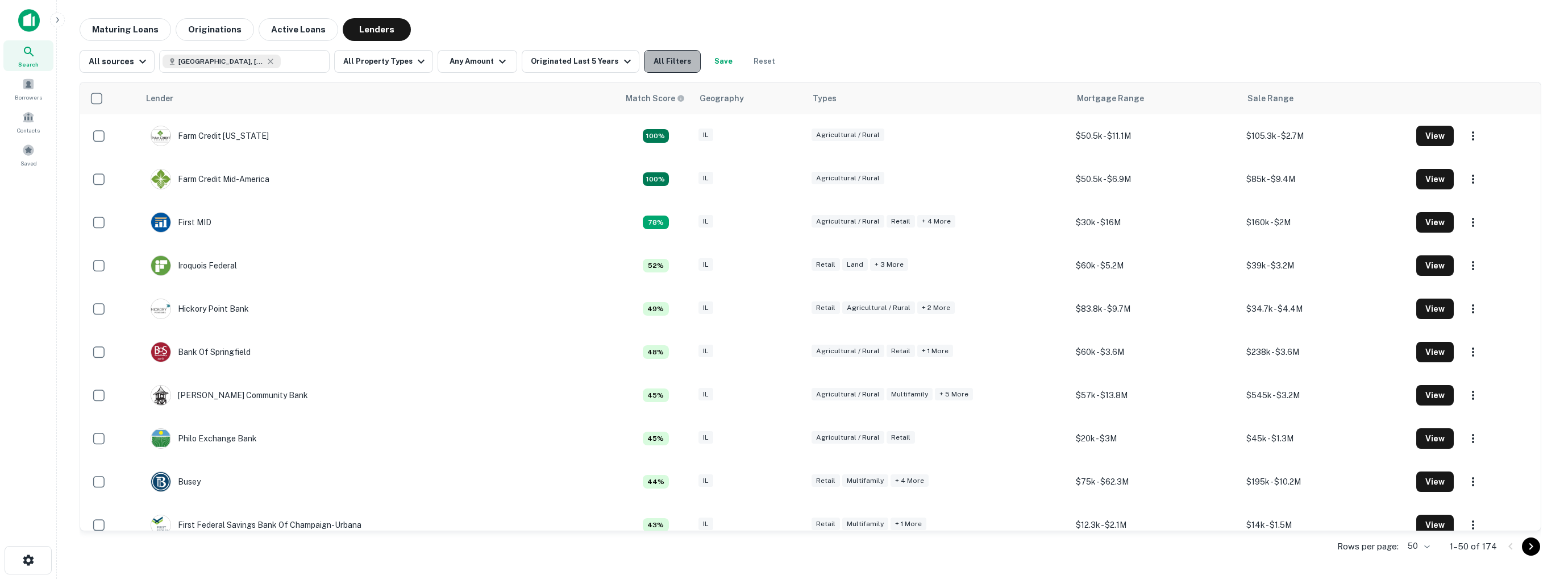
click at [653, 62] on button "All Filters" at bounding box center [672, 61] width 57 height 23
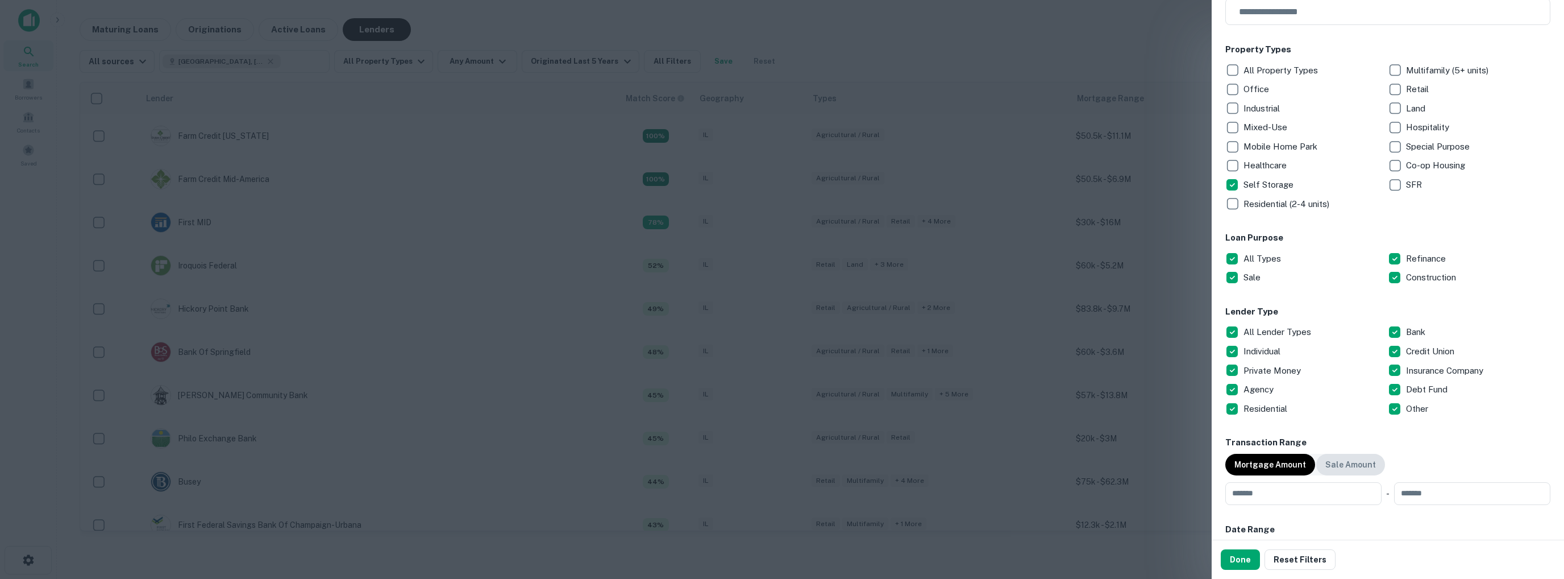
scroll to position [227, 0]
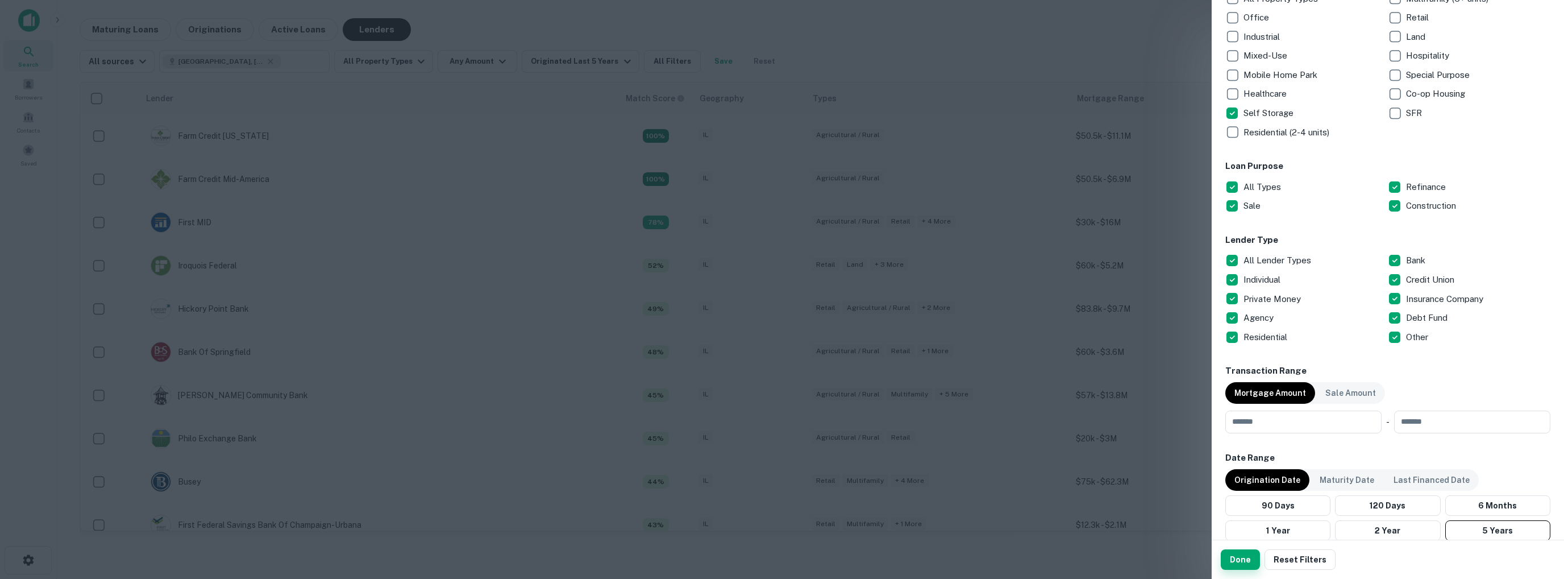
click at [1239, 559] on button "Done" at bounding box center [1240, 559] width 39 height 20
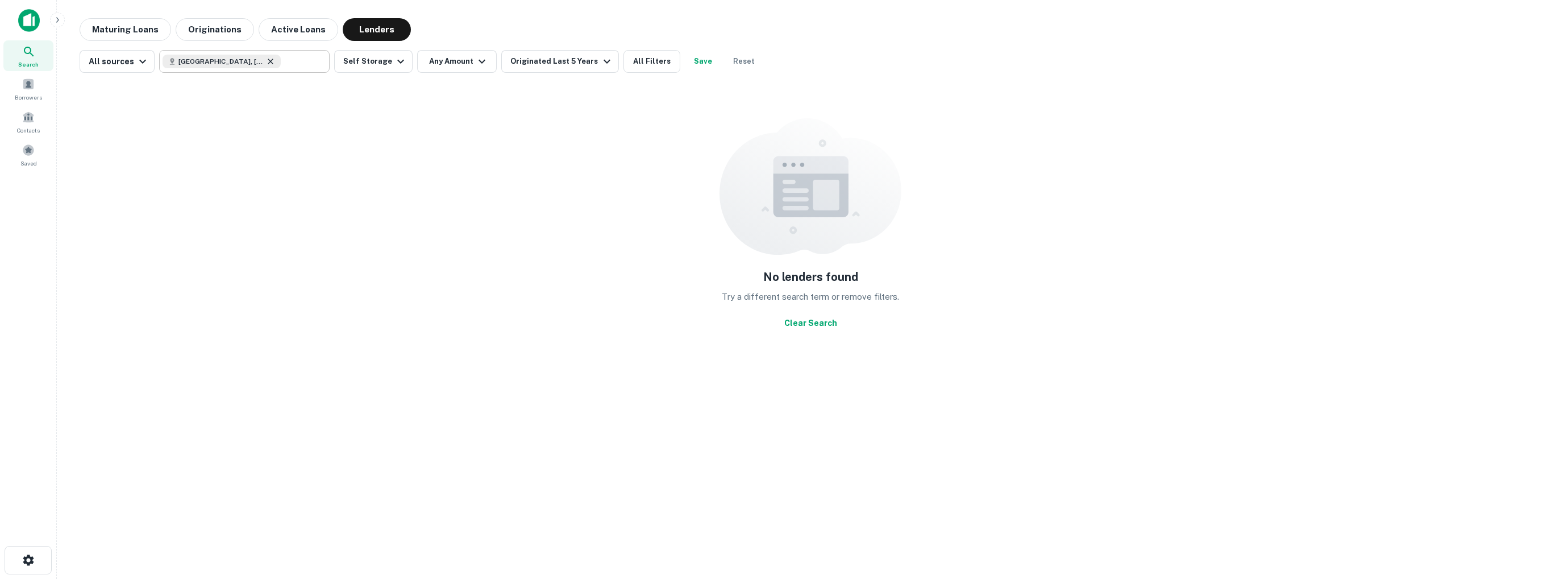
click at [266, 60] on icon at bounding box center [270, 61] width 9 height 9
type input "**********"
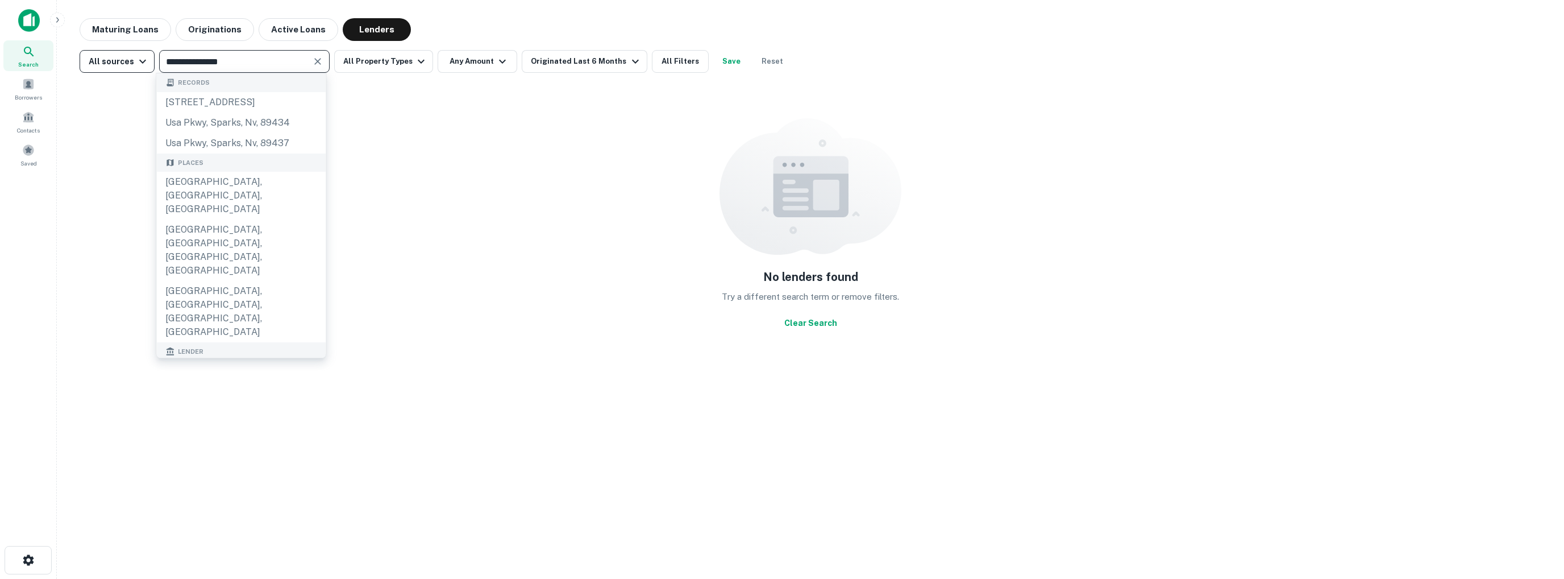
drag, startPoint x: 239, startPoint y: 61, endPoint x: 135, endPoint y: 58, distance: 103.5
click at [135, 58] on div "**********" at bounding box center [435, 61] width 711 height 23
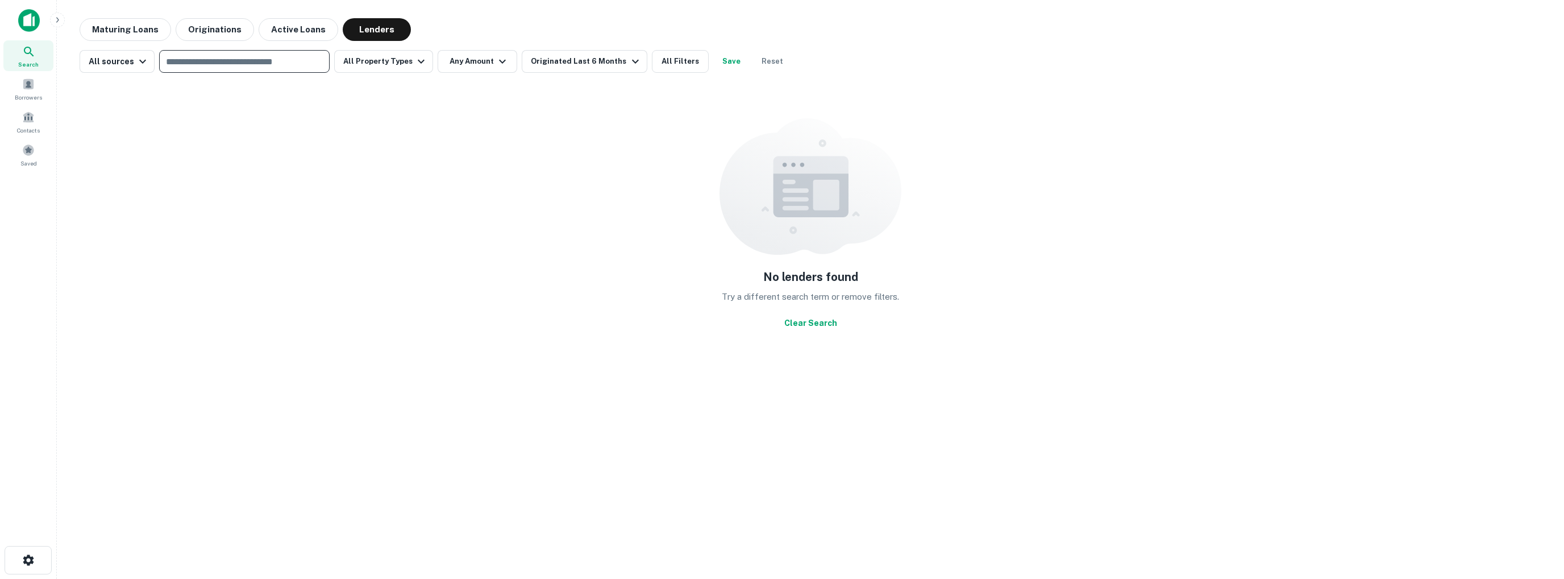
paste input "**********"
type input "**********"
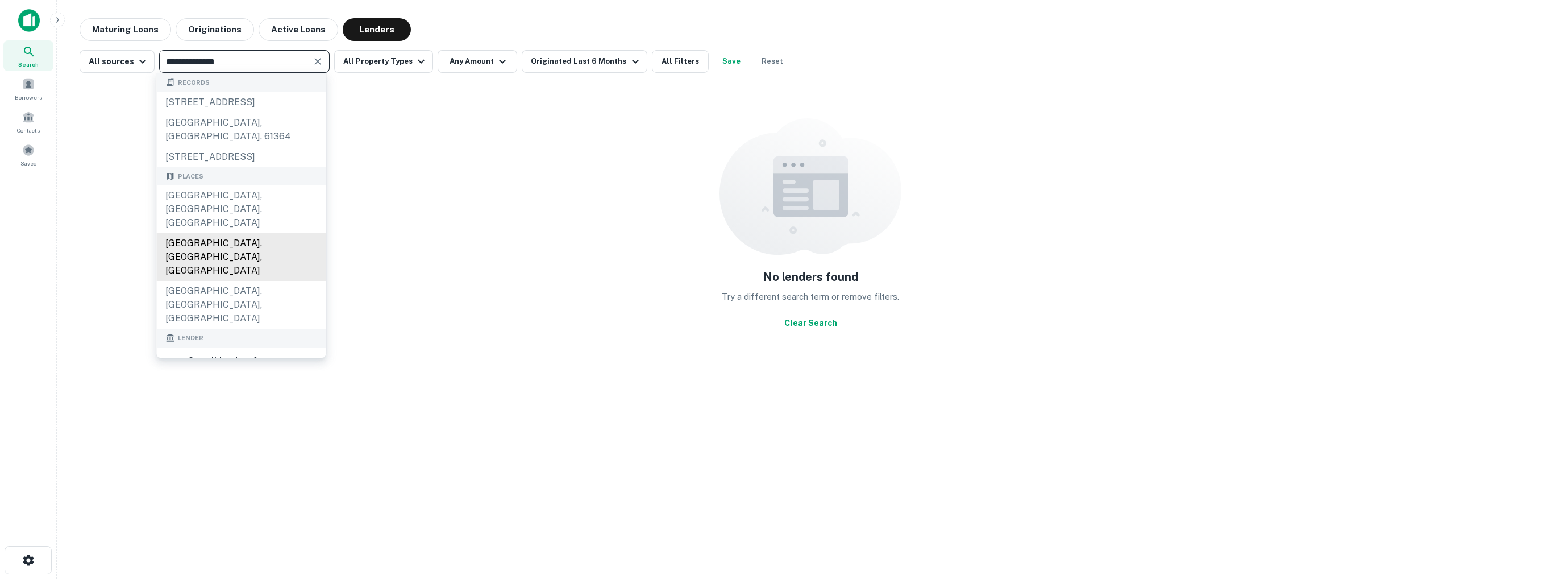
click at [250, 244] on div "Bloomington, IL, USA" at bounding box center [240, 257] width 169 height 48
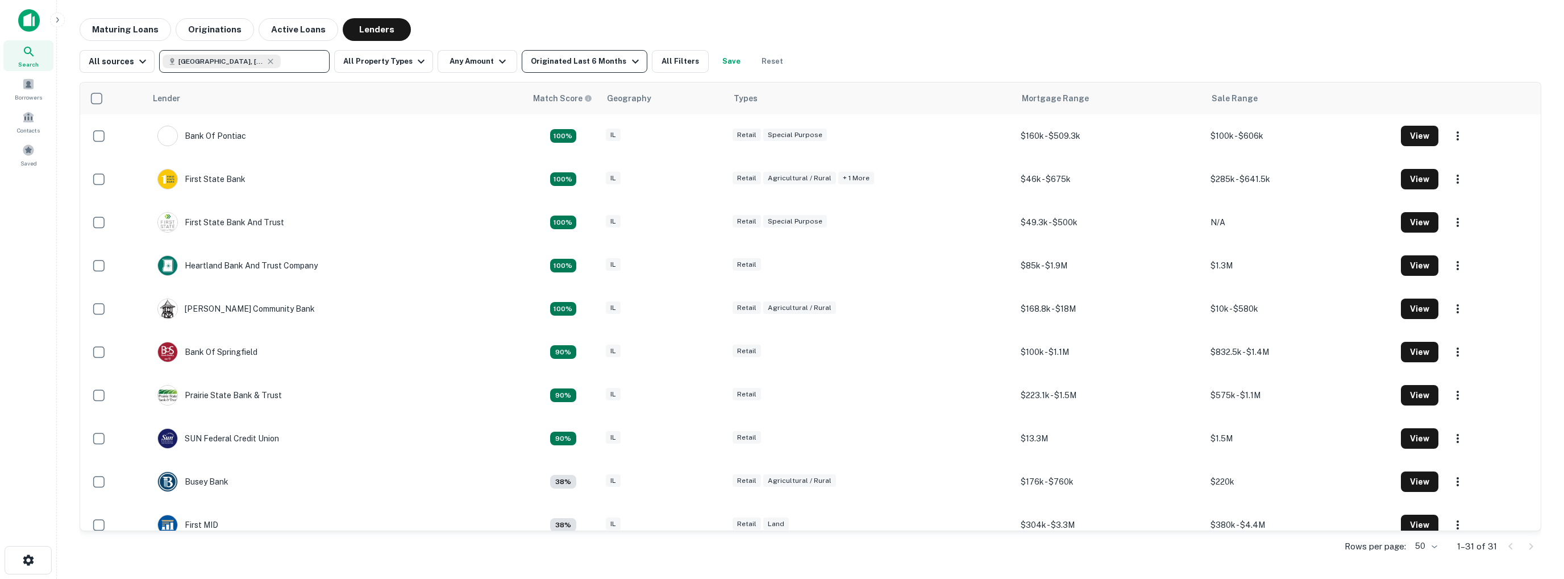
click at [555, 62] on div "Originated Last 6 Months" at bounding box center [586, 62] width 111 height 14
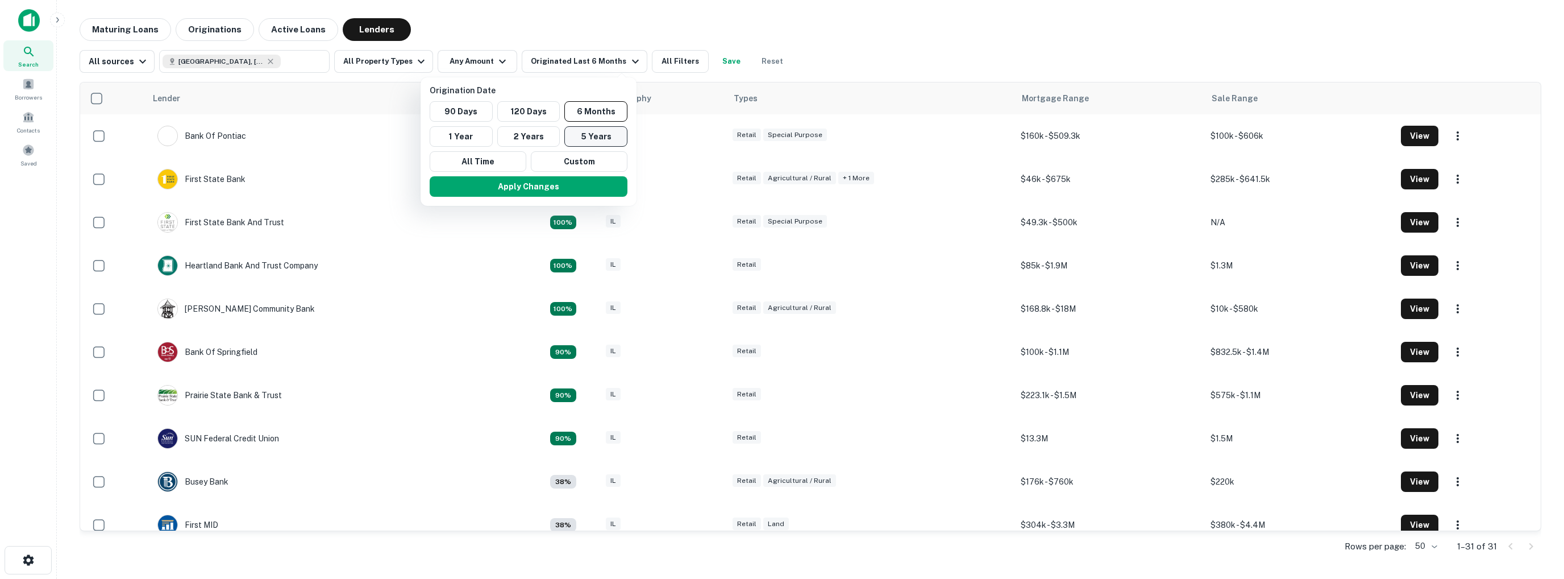
click at [588, 136] on button "5 Years" at bounding box center [595, 136] width 63 height 20
drag, startPoint x: 572, startPoint y: 187, endPoint x: 705, endPoint y: 88, distance: 165.3
click at [575, 187] on button "Apply Changes" at bounding box center [522, 186] width 198 height 20
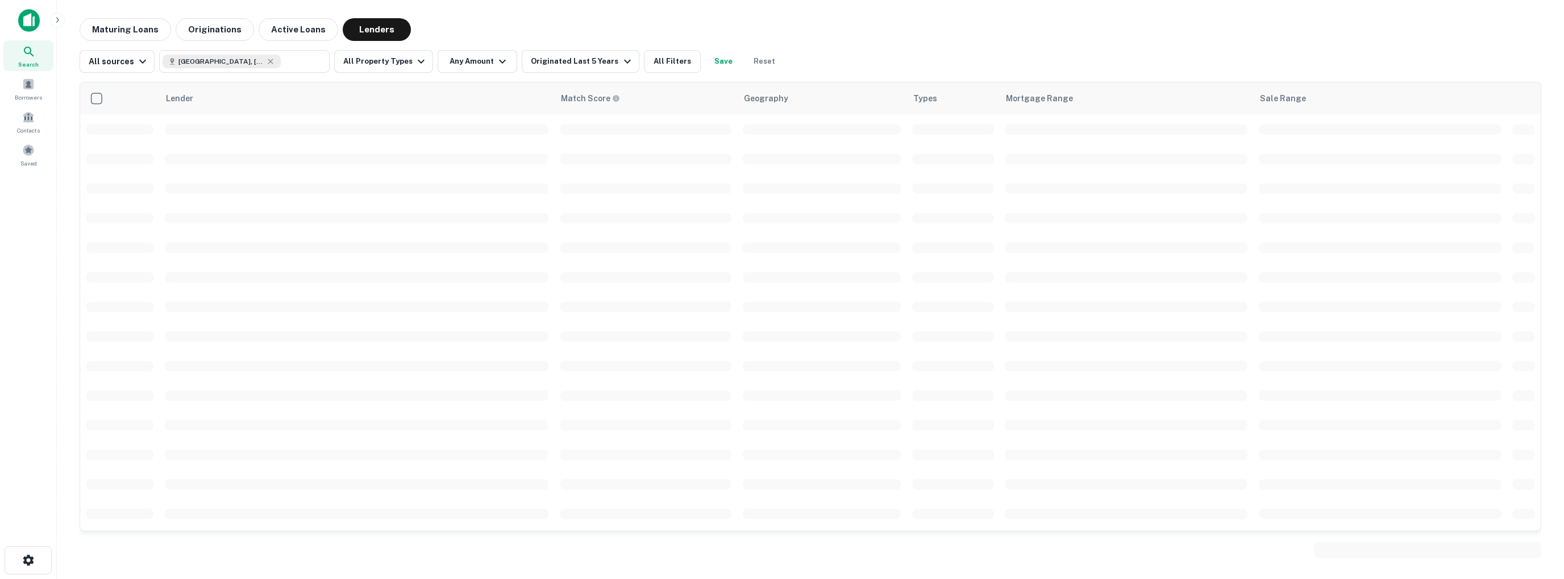
click at [665, 64] on div at bounding box center [782, 289] width 1564 height 579
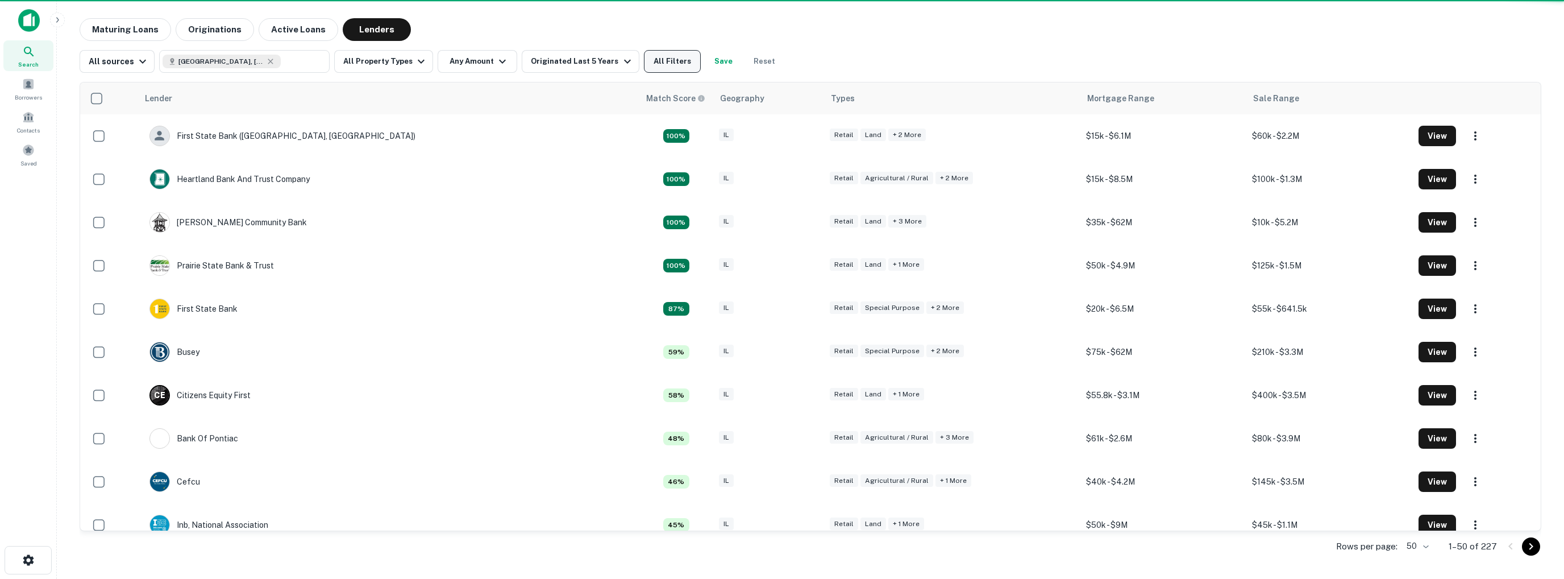
click at [680, 59] on button "All Filters" at bounding box center [672, 61] width 57 height 23
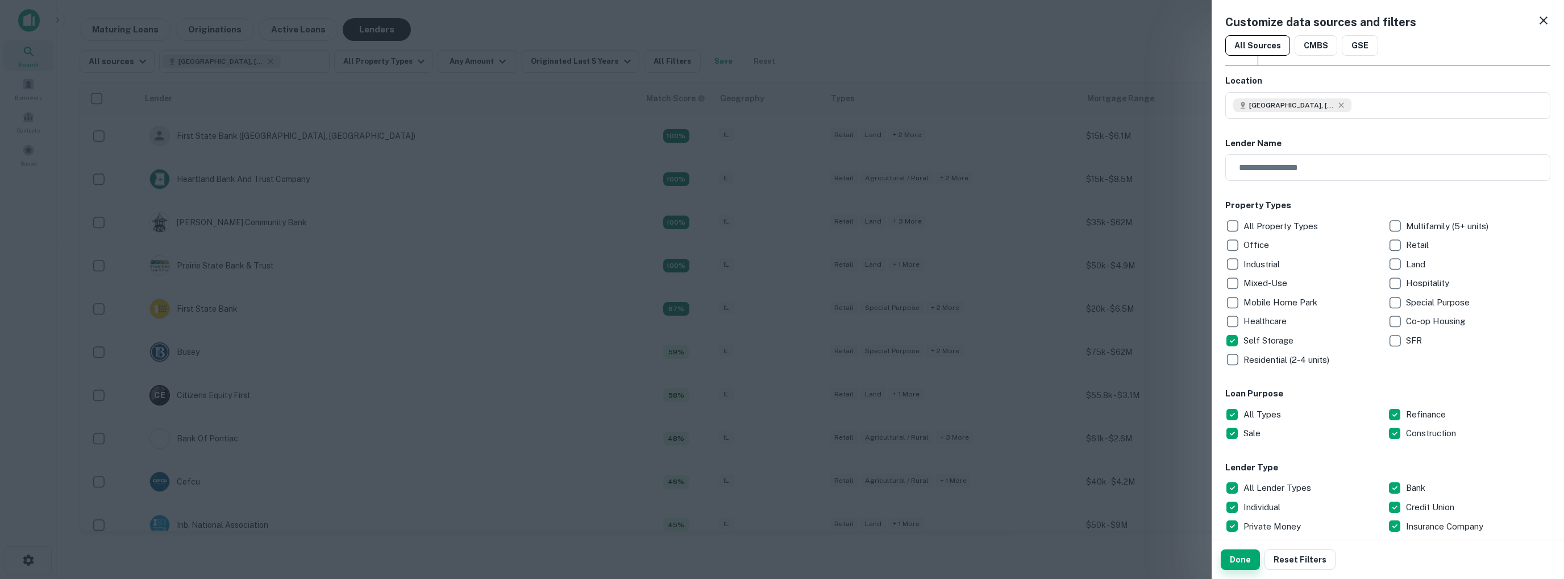
click at [1243, 562] on button "Done" at bounding box center [1240, 559] width 39 height 20
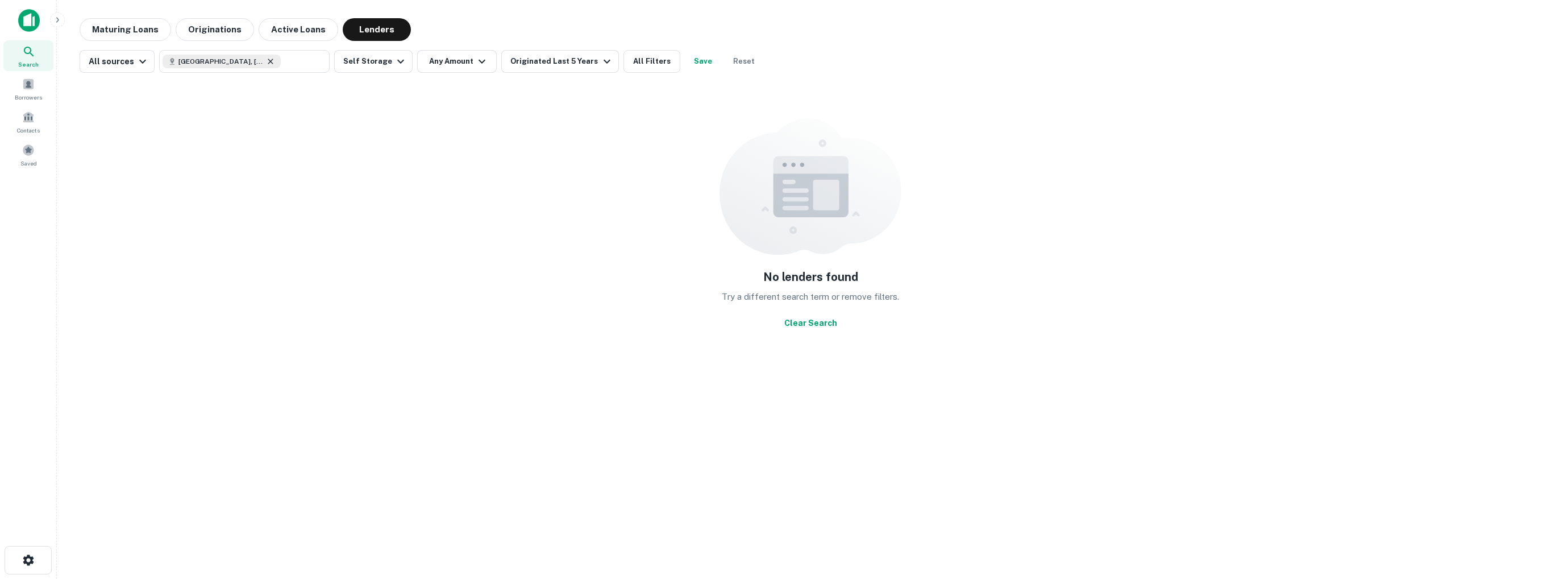
click at [268, 62] on icon at bounding box center [270, 61] width 5 height 5
type input "*"
type input "******"
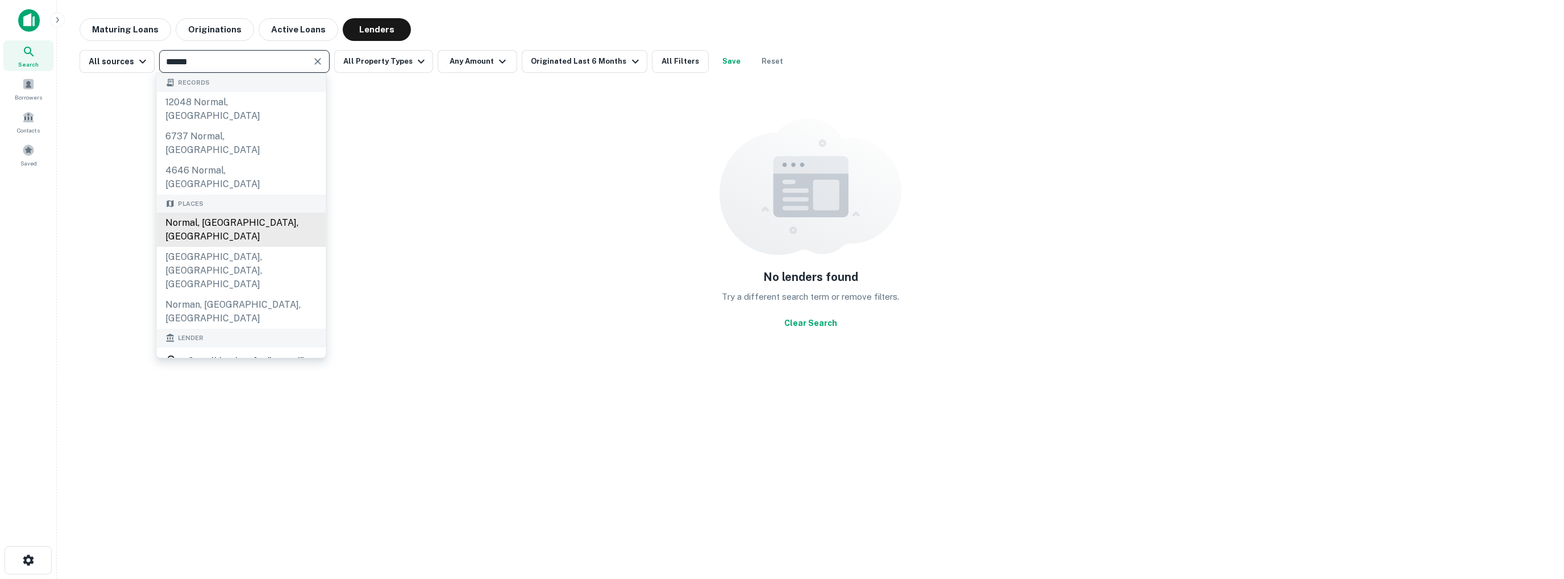
click at [200, 213] on div "Normal, IL, USA" at bounding box center [240, 230] width 169 height 34
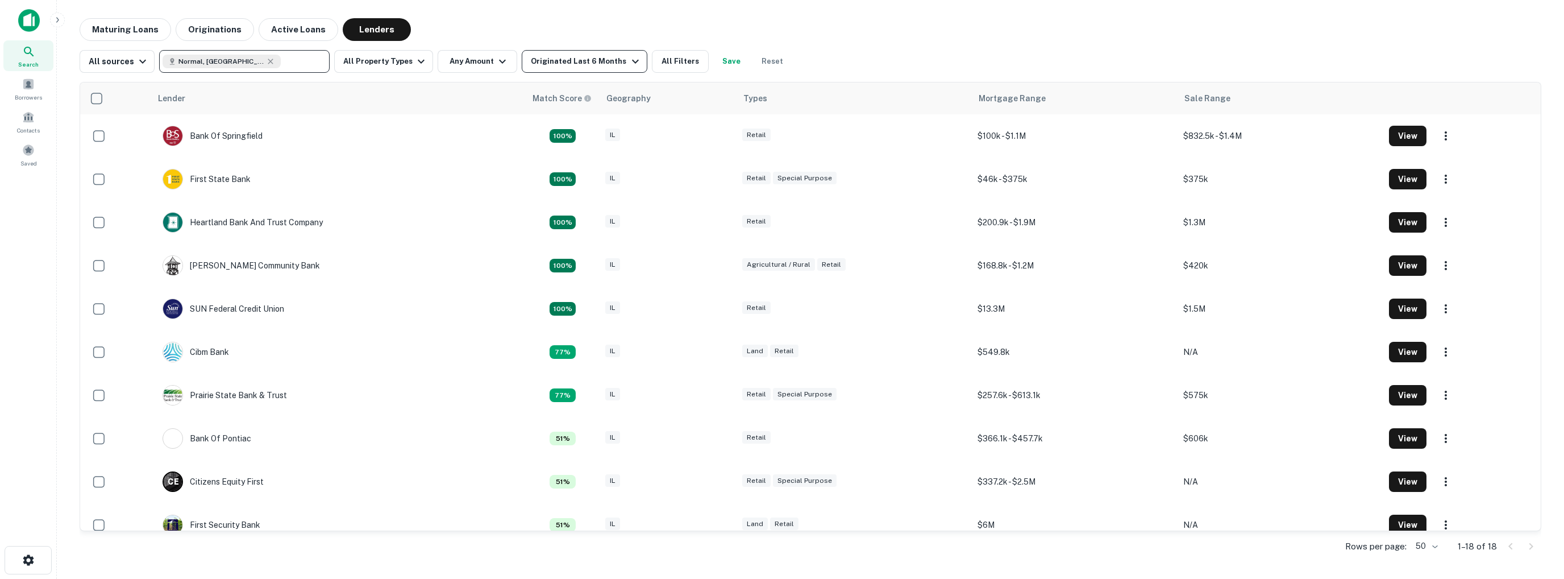
click at [614, 61] on div "Originated Last 6 Months" at bounding box center [586, 62] width 111 height 14
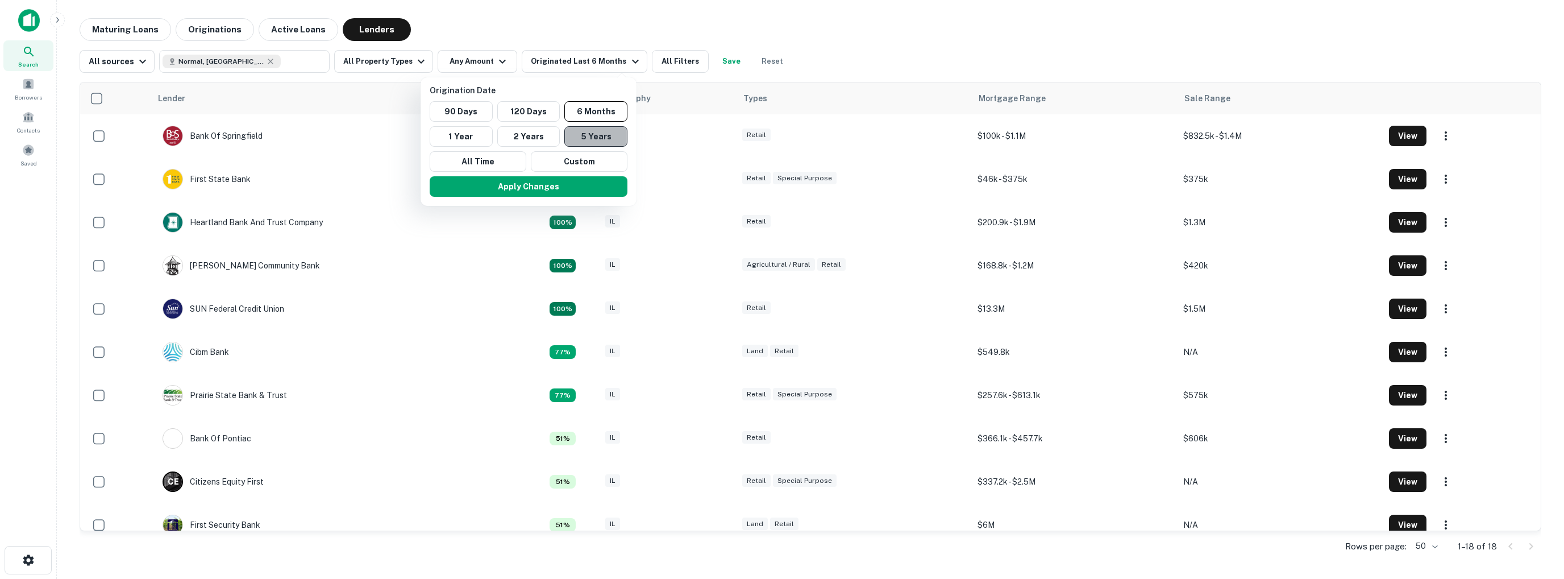
click at [602, 134] on button "5 Years" at bounding box center [595, 136] width 63 height 20
click at [587, 189] on button "Apply Changes" at bounding box center [522, 186] width 198 height 20
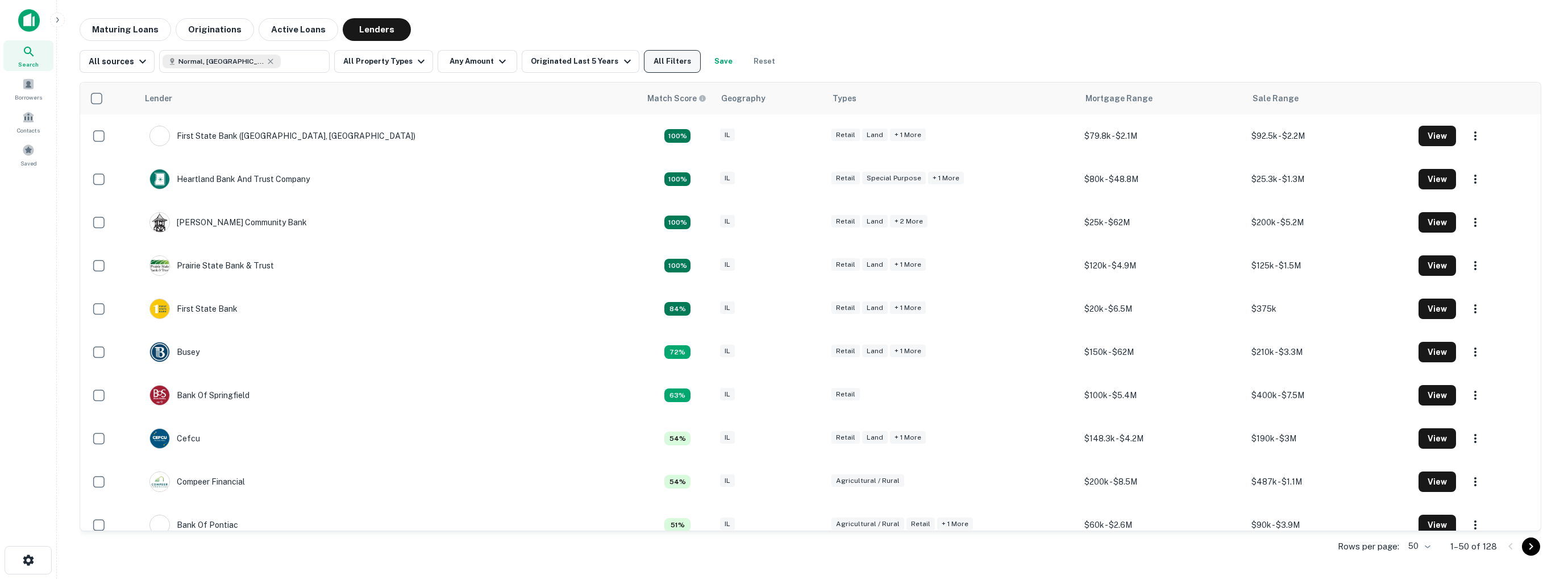
click at [673, 61] on button "All Filters" at bounding box center [672, 61] width 57 height 23
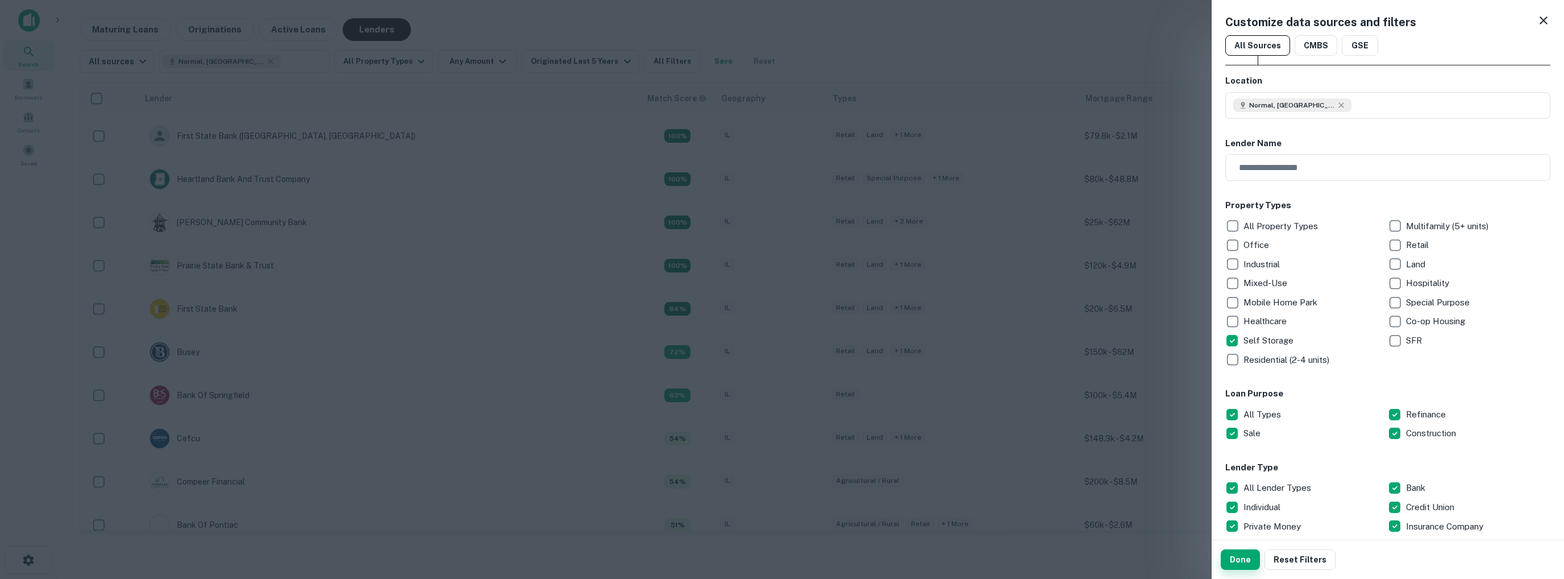
click at [1243, 559] on button "Done" at bounding box center [1240, 559] width 39 height 20
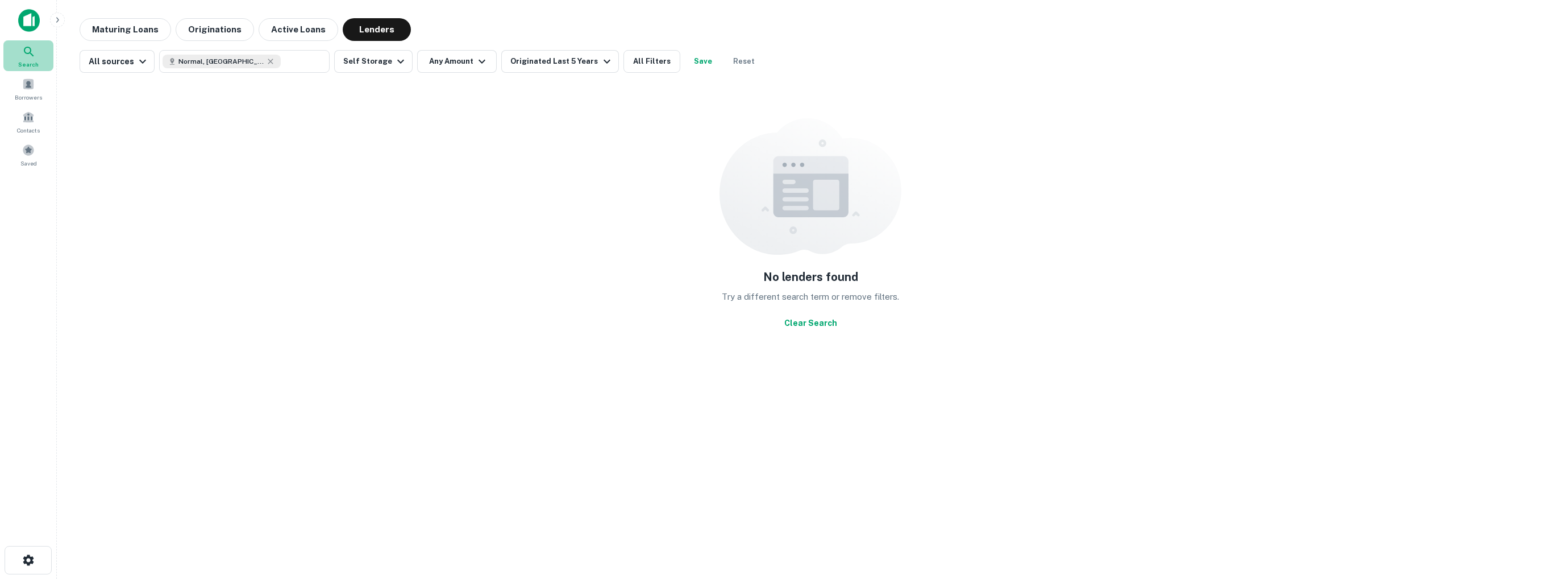
click at [30, 54] on icon at bounding box center [29, 52] width 14 height 14
